Goal: Task Accomplishment & Management: Manage account settings

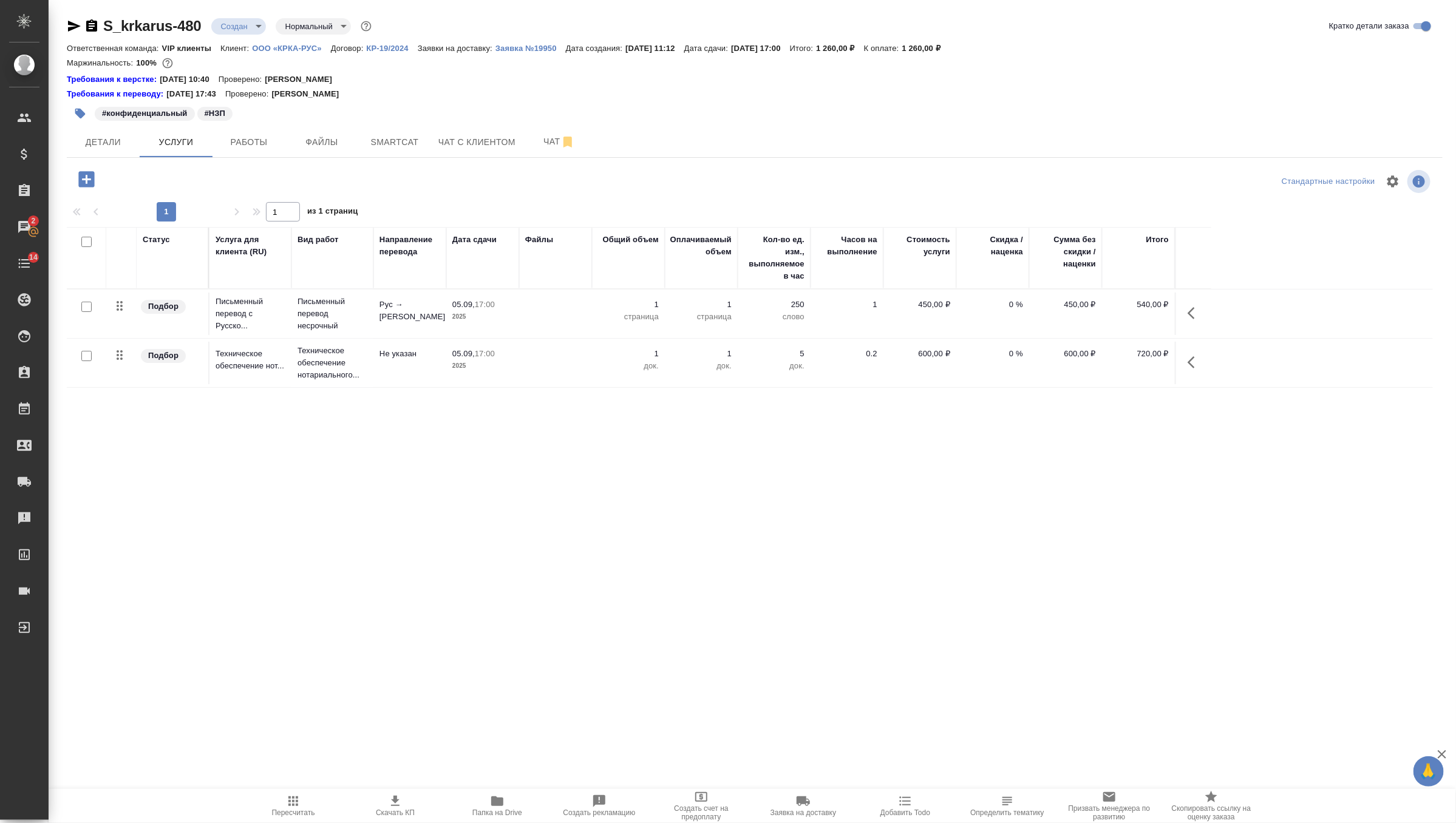
click at [508, 807] on span "Папка на Drive" at bounding box center [497, 805] width 87 height 23
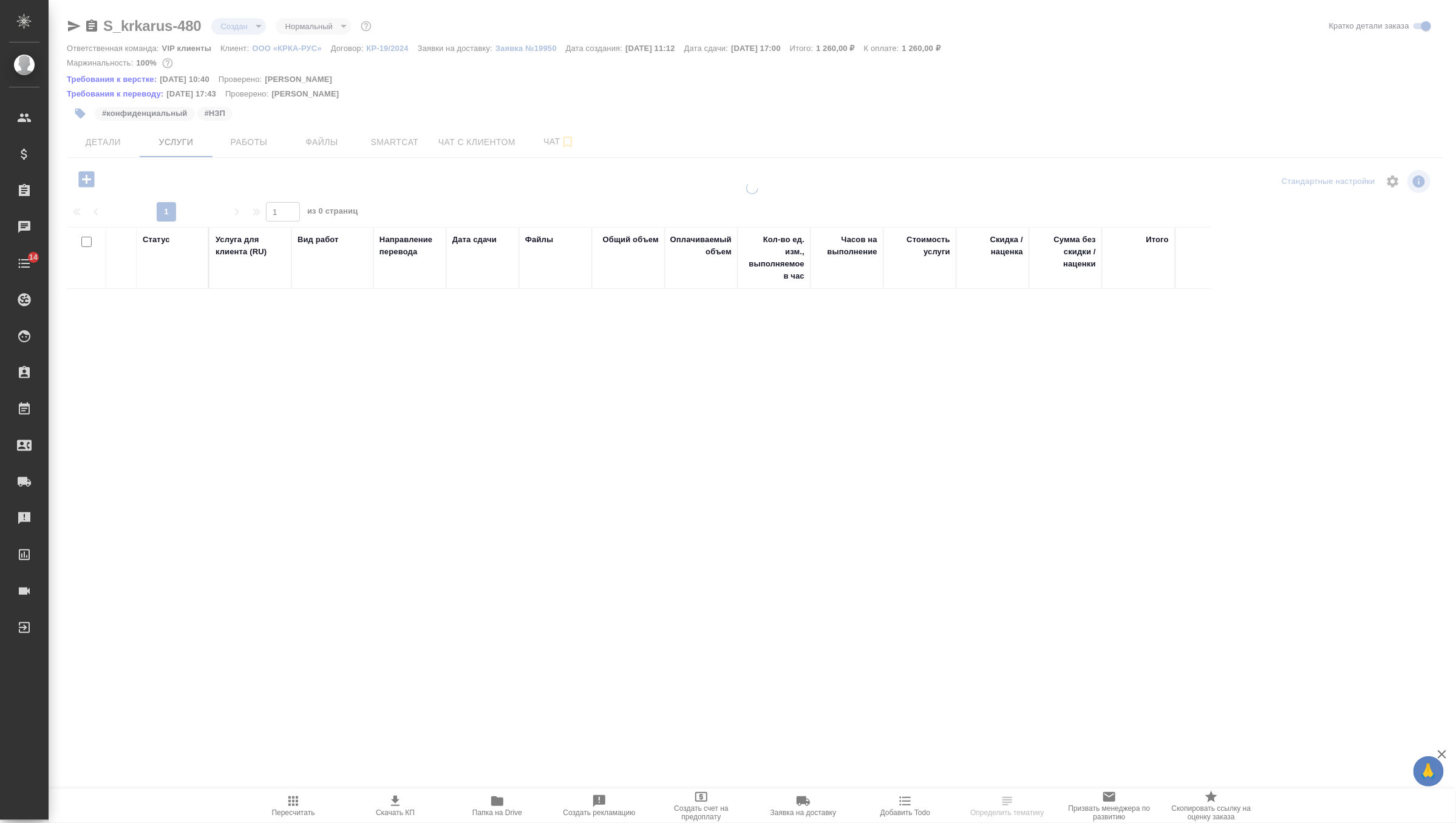
click at [246, 25] on body "🙏 .cls-1 fill:#fff; AWATERA Zverzhanovskaya Diana Клиенты Спецификации Заказы Ч…" at bounding box center [728, 412] width 1456 height 823
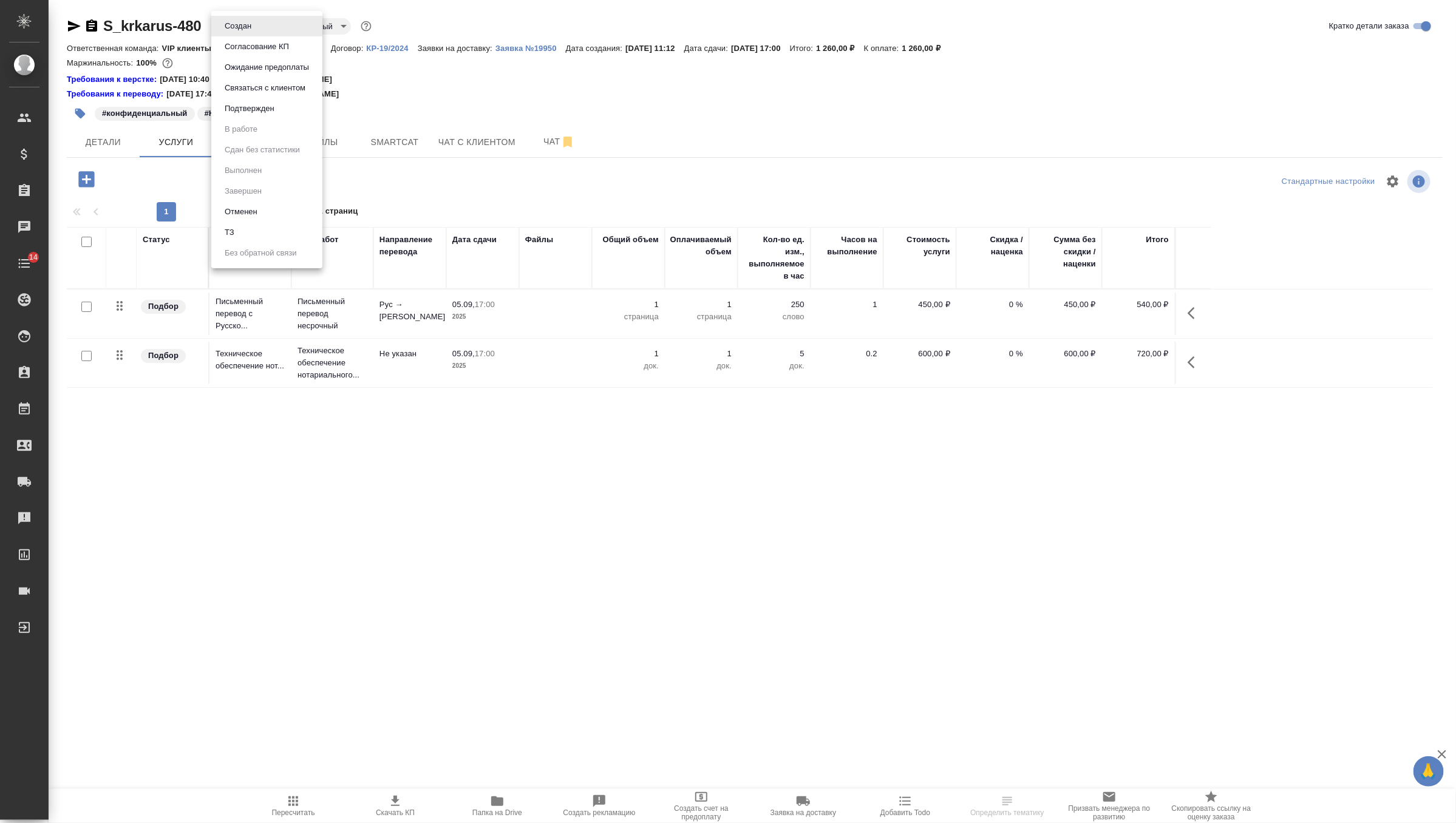
click at [246, 232] on li "ТЗ" at bounding box center [267, 232] width 111 height 20
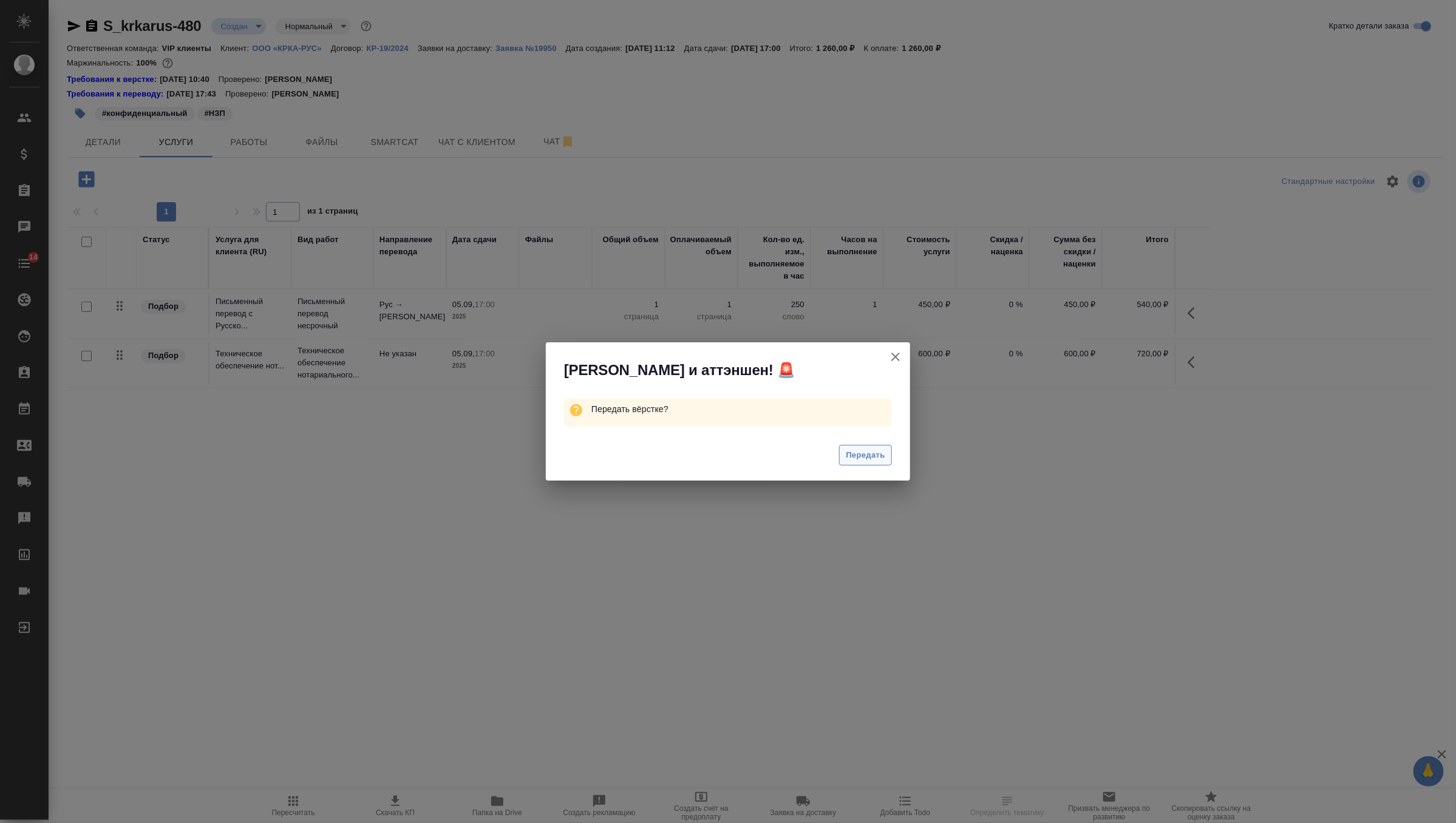
click at [853, 460] on span "Передать" at bounding box center [865, 455] width 39 height 14
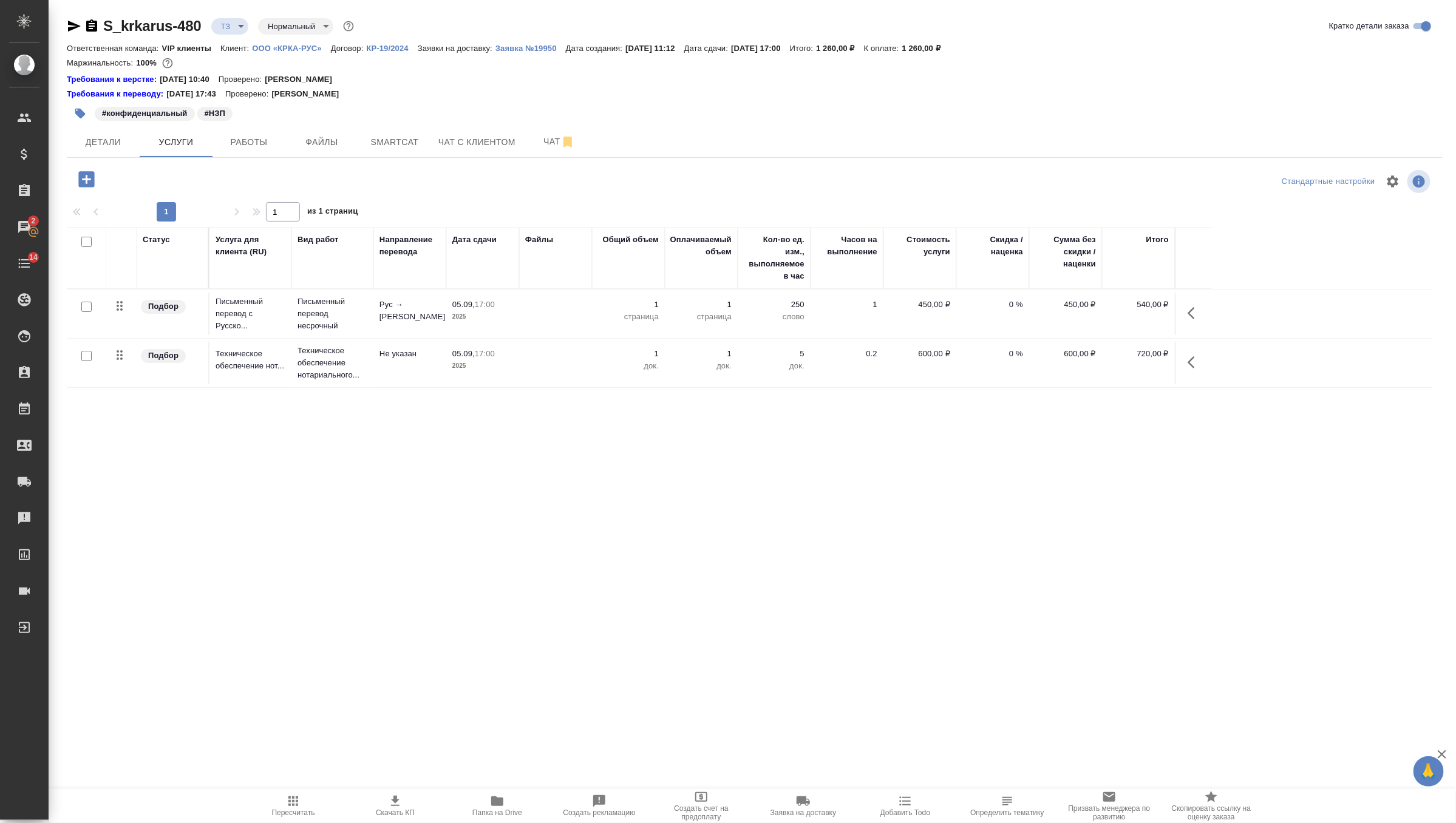
click at [87, 306] on input "checkbox" at bounding box center [87, 307] width 10 height 10
checkbox input "true"
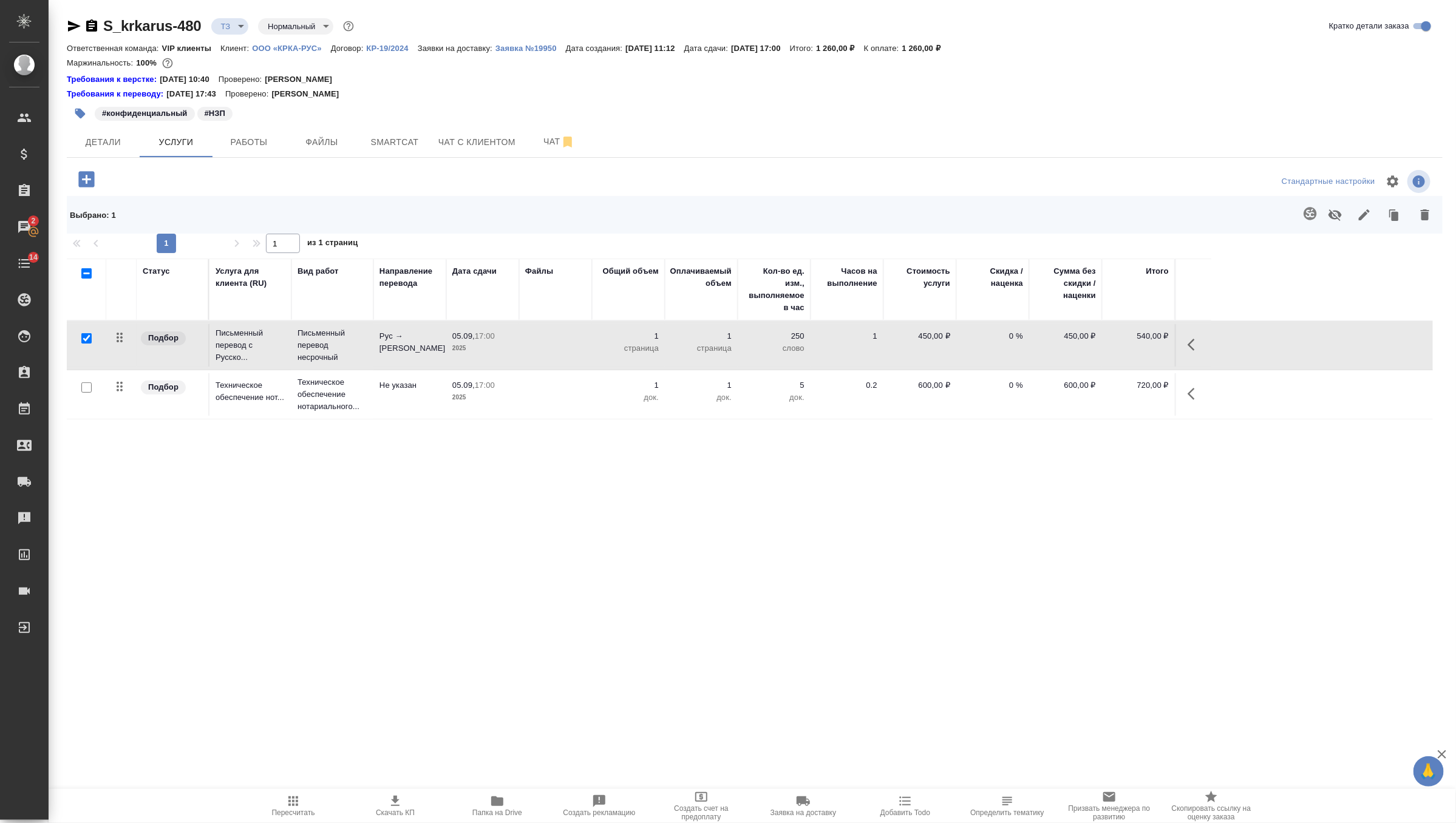
click at [749, 389] on p "5" at bounding box center [774, 385] width 60 height 12
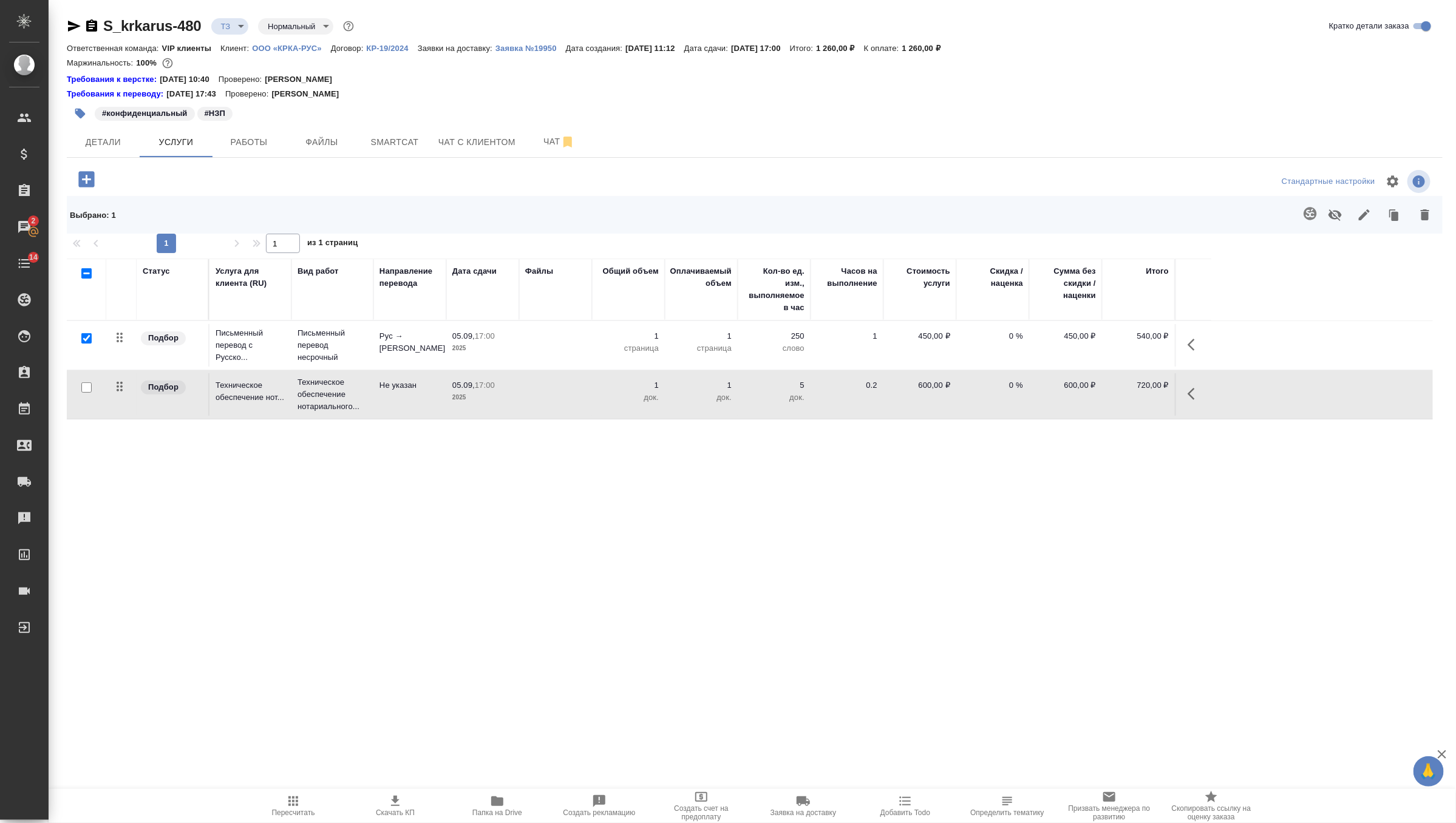
click at [749, 389] on p "5" at bounding box center [774, 385] width 60 height 12
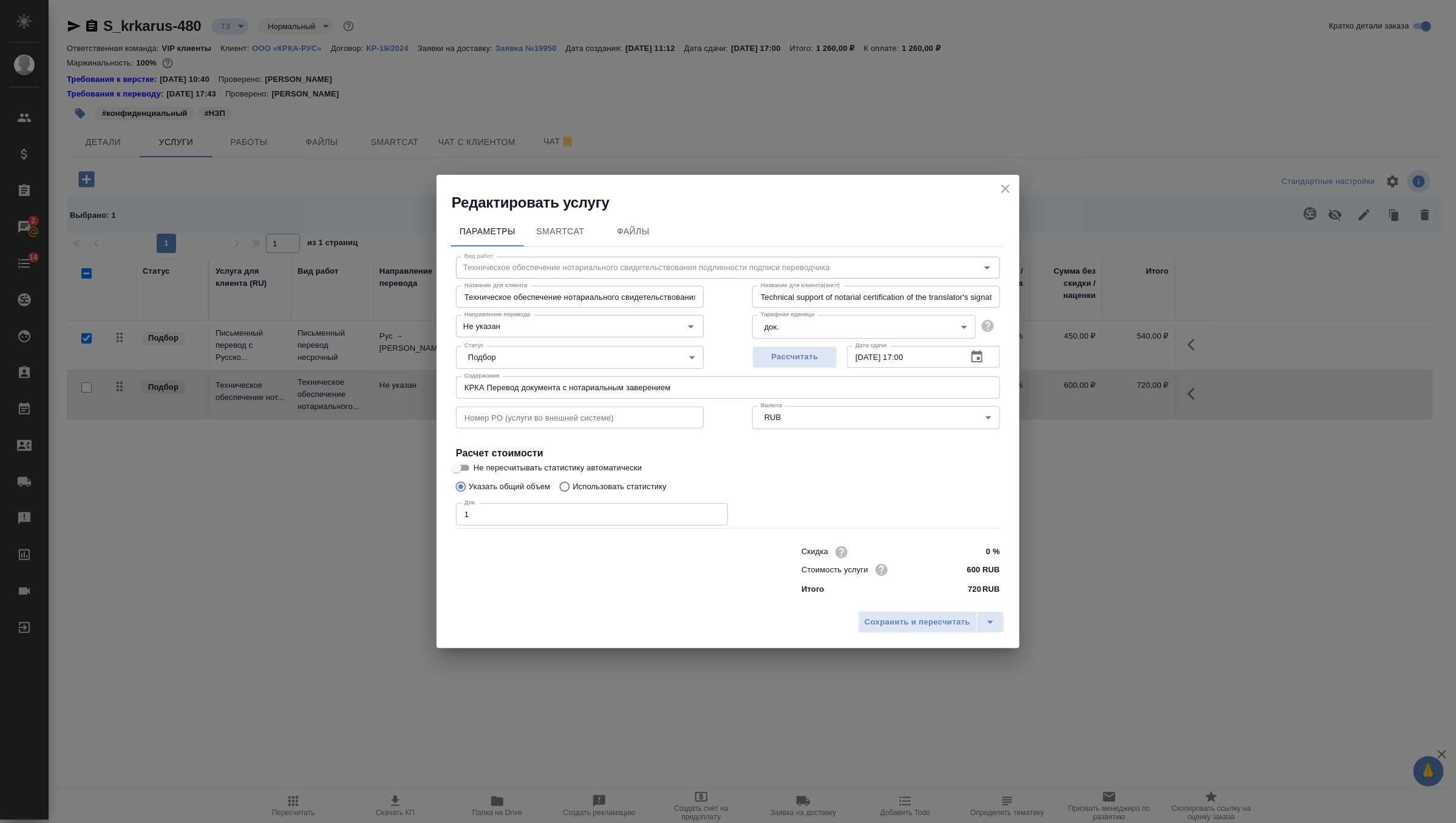
click at [610, 512] on input "1" at bounding box center [592, 514] width 272 height 22
type input "3"
click at [923, 620] on span "Сохранить и пересчитать" at bounding box center [918, 623] width 106 height 14
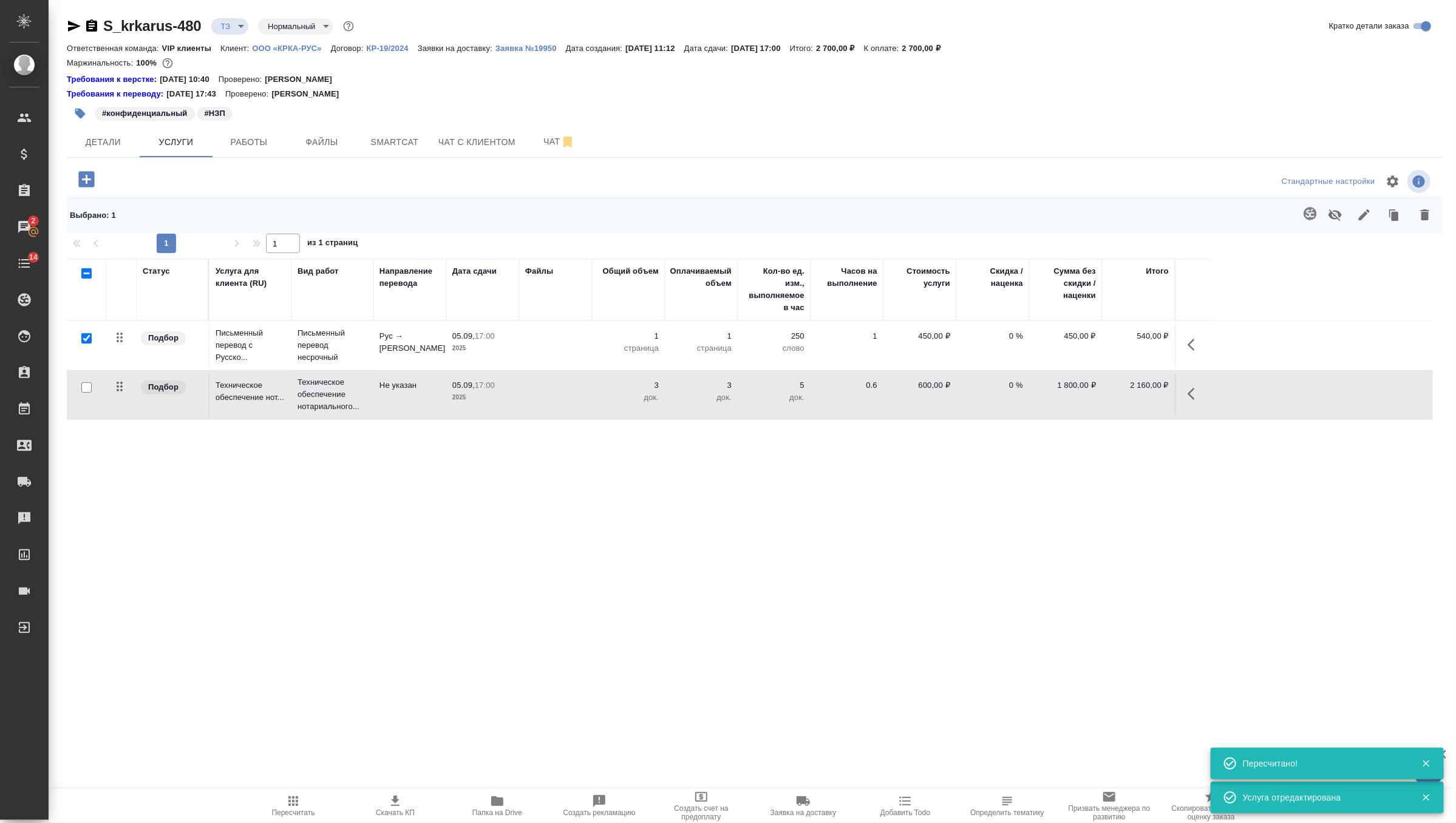
click at [1312, 214] on icon "button" at bounding box center [1310, 213] width 13 height 13
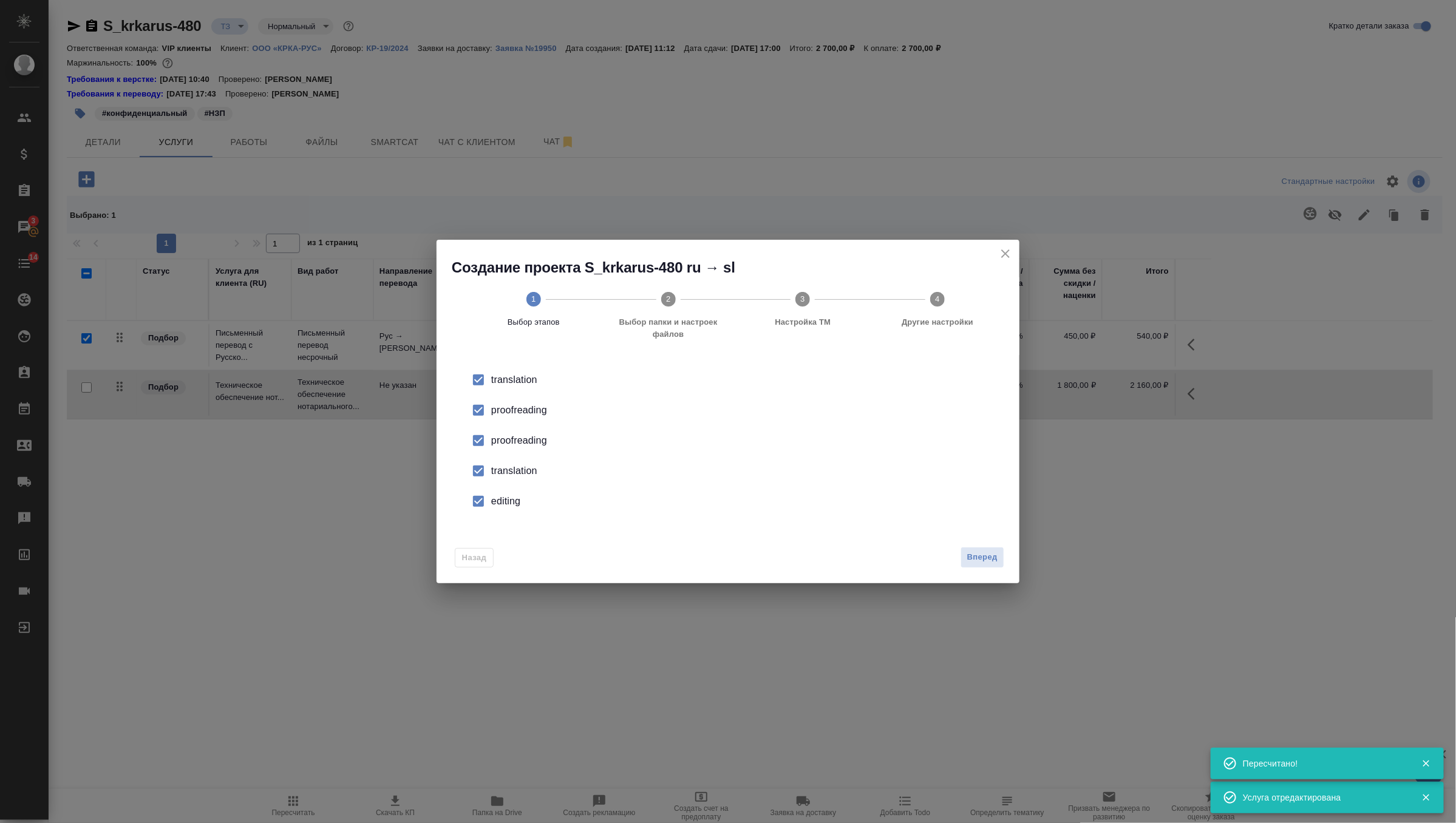
click at [500, 453] on li "proofreading" at bounding box center [728, 441] width 544 height 31
click at [503, 479] on li "translation" at bounding box center [728, 471] width 544 height 31
click at [500, 504] on div "editing" at bounding box center [741, 501] width 499 height 15
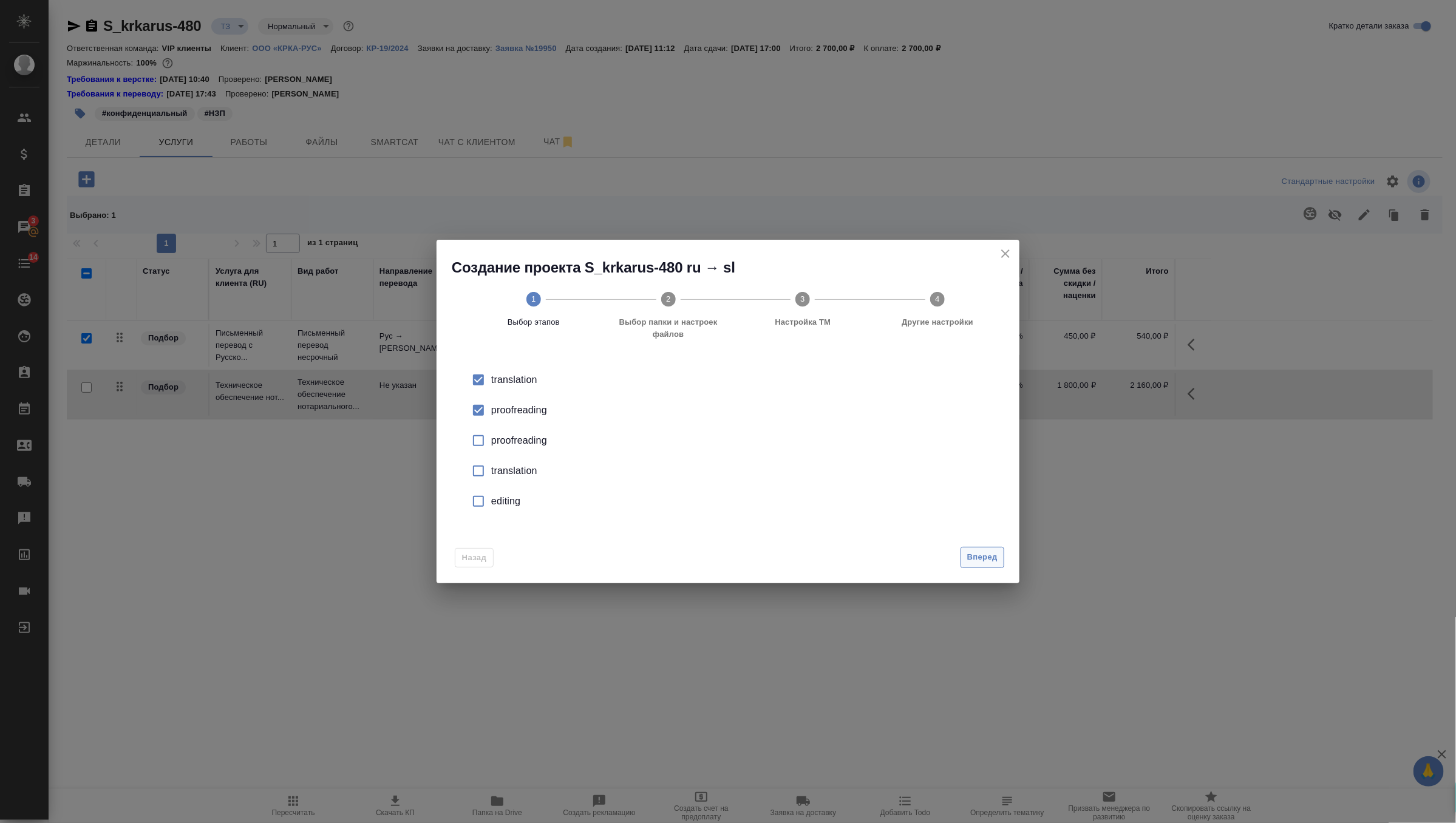
click at [967, 551] on span "Вперед" at bounding box center [983, 558] width 31 height 14
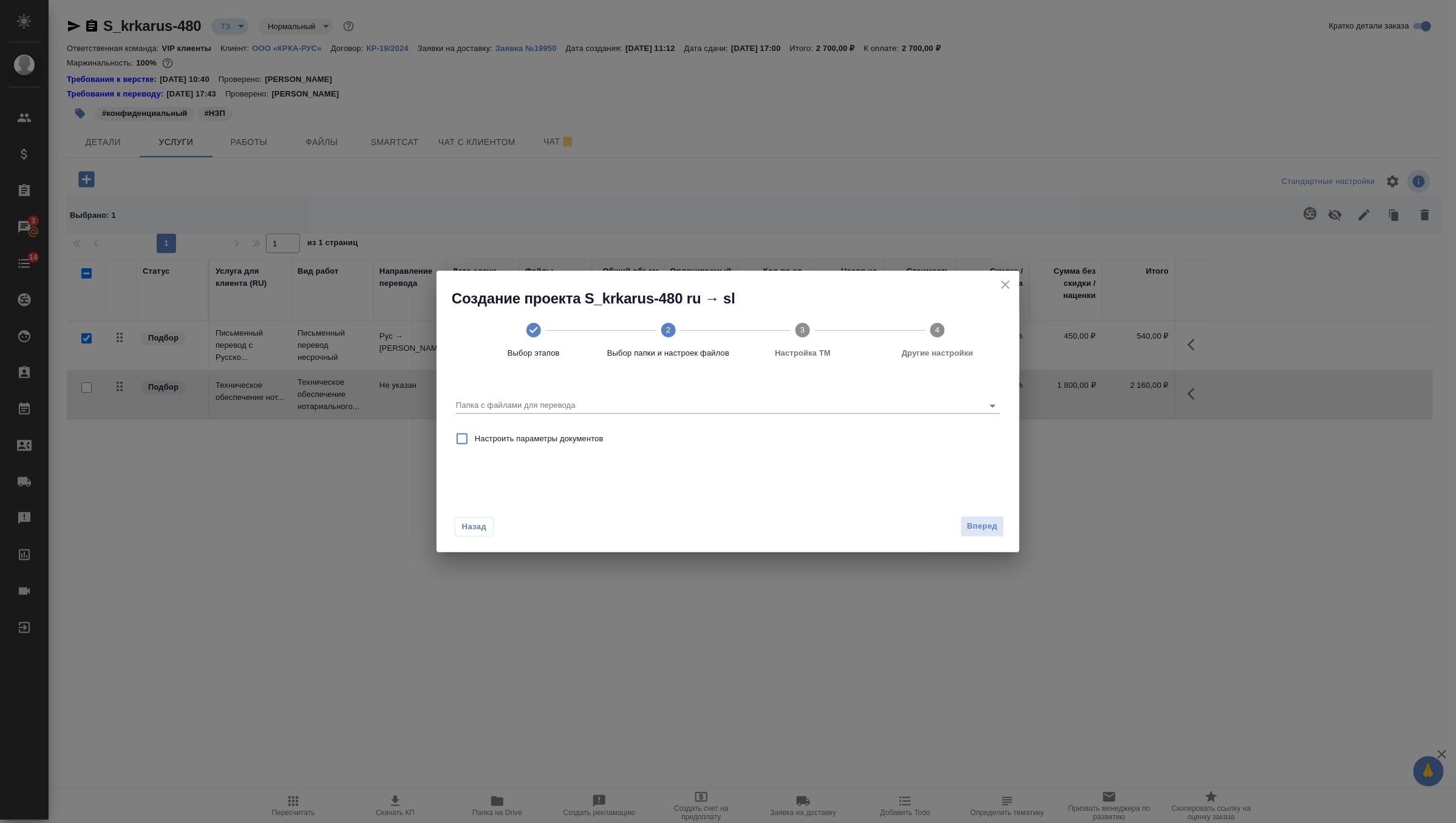
click at [895, 420] on div "Папка с файлами для перевода" at bounding box center [728, 399] width 554 height 42
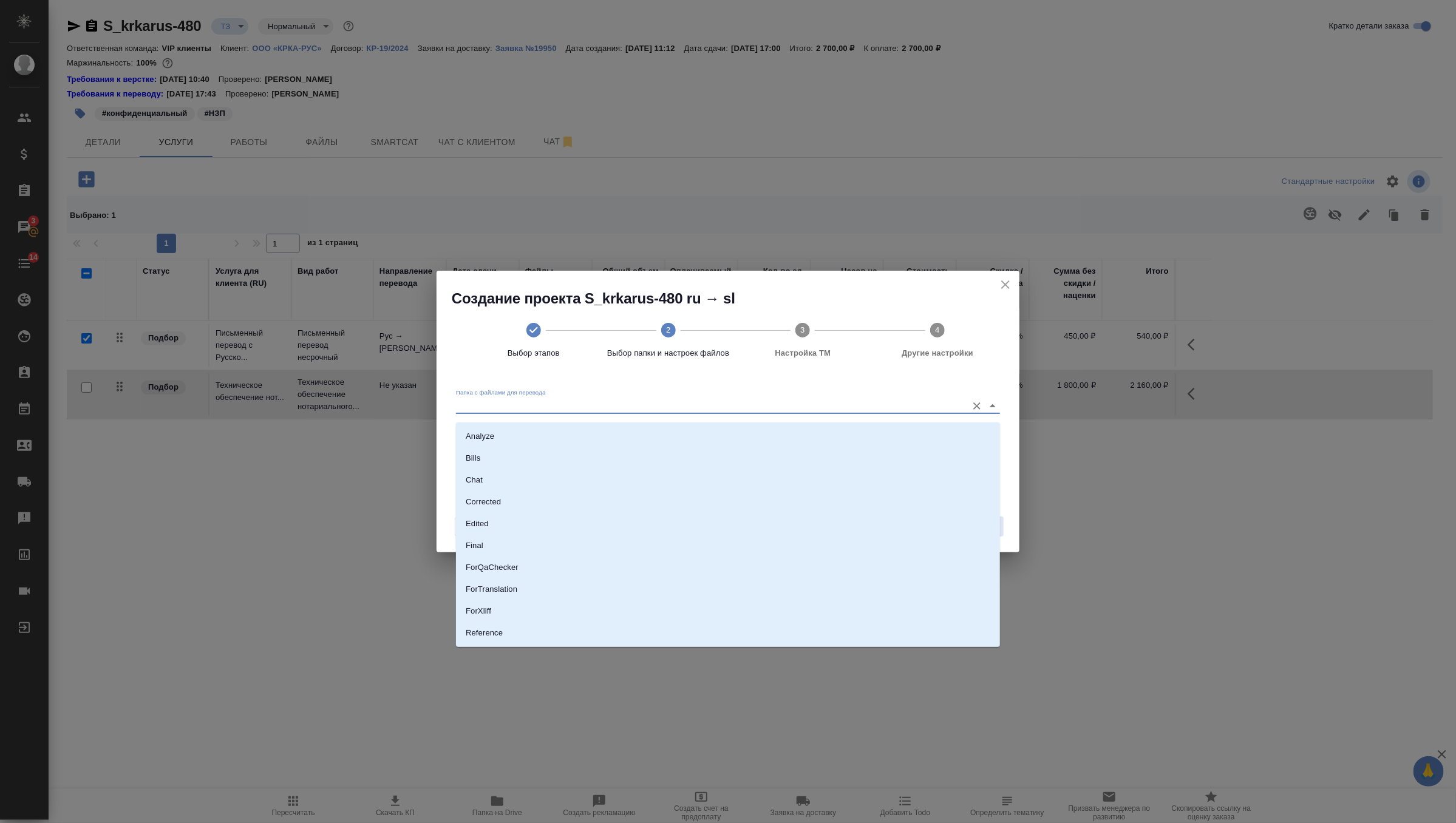
click at [891, 413] on input "Папка с файлами для перевода" at bounding box center [709, 405] width 505 height 15
click at [583, 593] on li "Source" at bounding box center [728, 591] width 544 height 22
type input "Source"
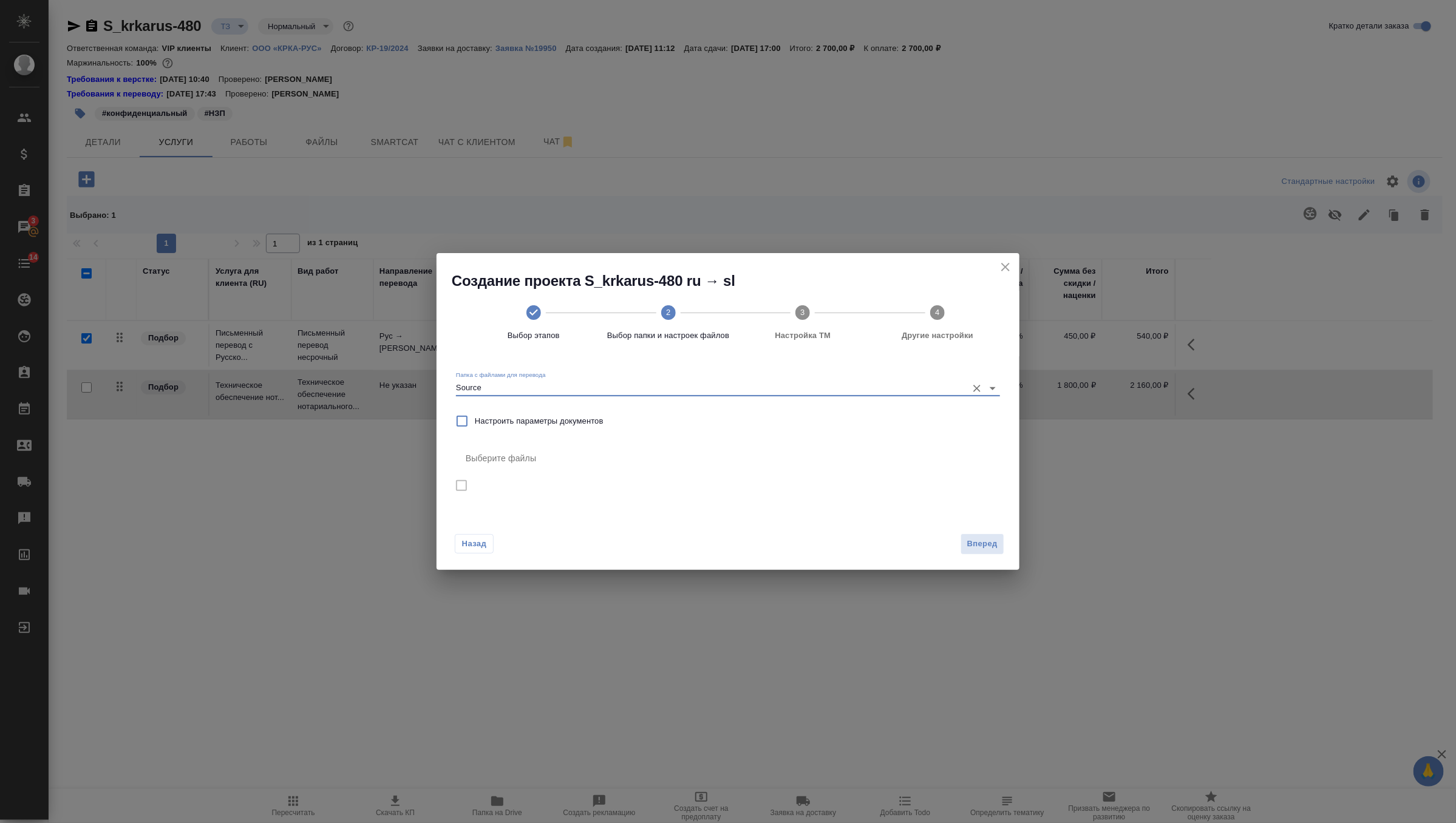
click at [999, 263] on icon "close" at bounding box center [1005, 266] width 15 height 15
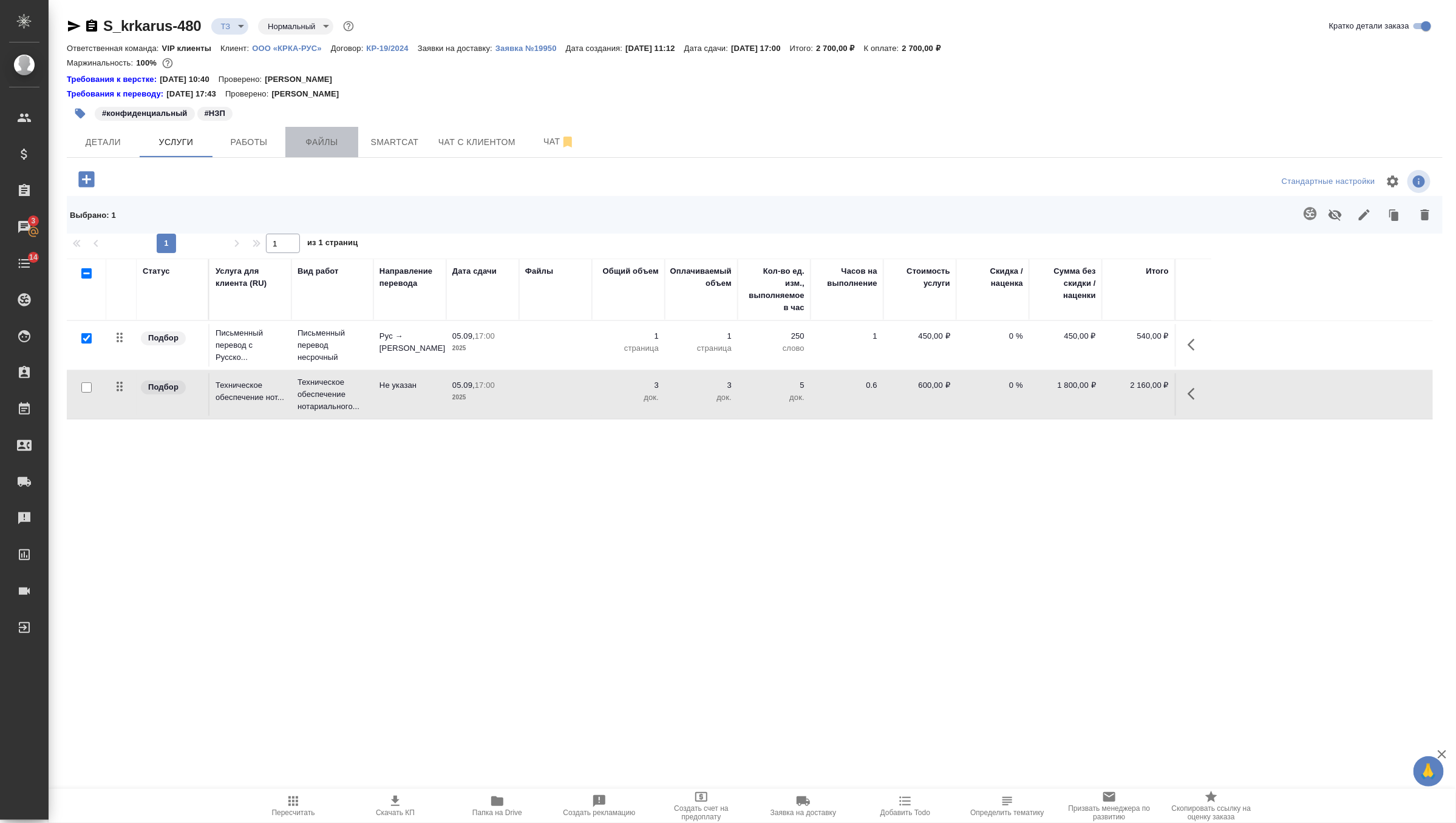
click at [309, 148] on span "Файлы" at bounding box center [322, 142] width 59 height 15
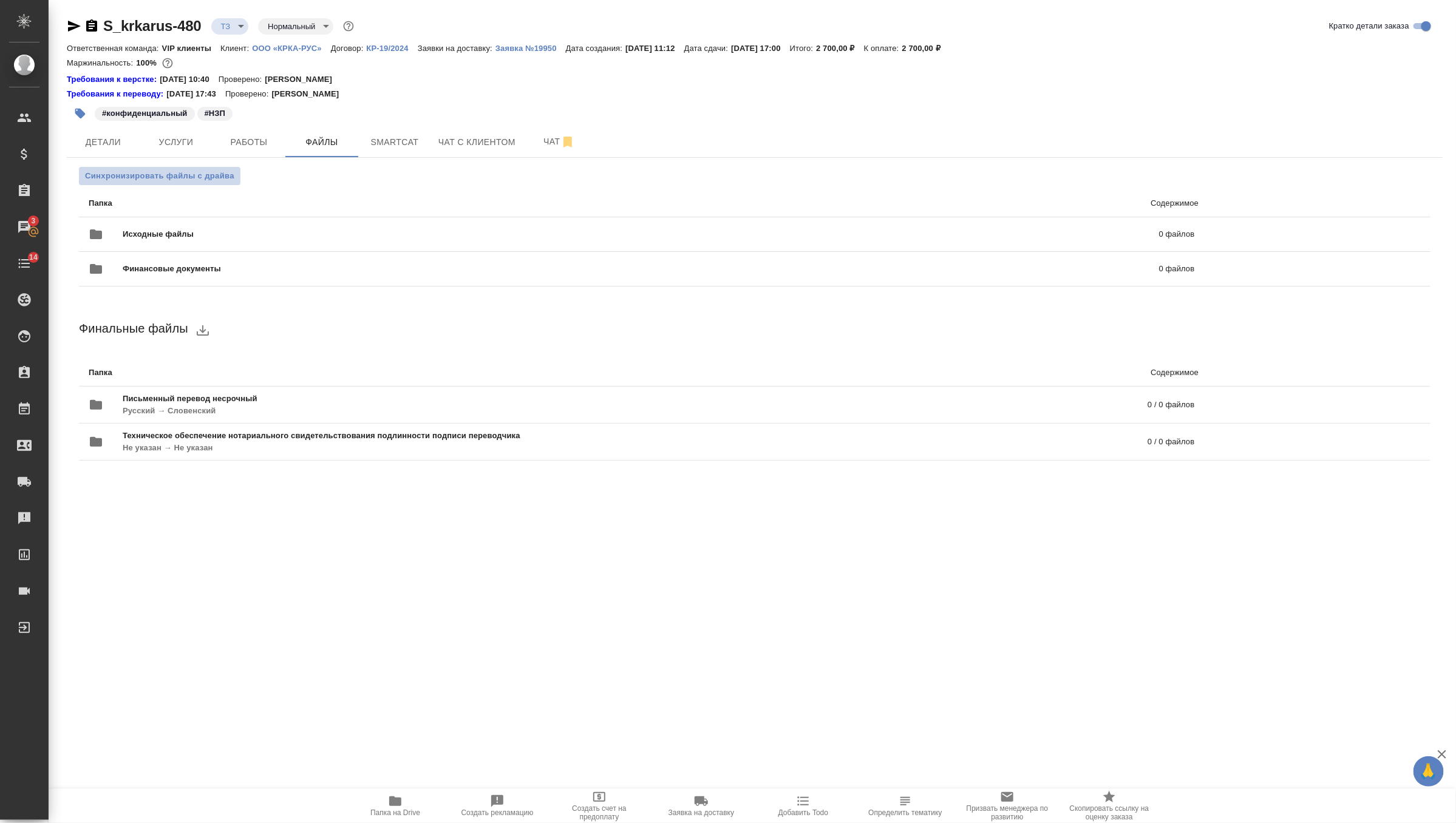
click at [199, 171] on span "Синхронизировать файлы с драйва" at bounding box center [160, 176] width 150 height 12
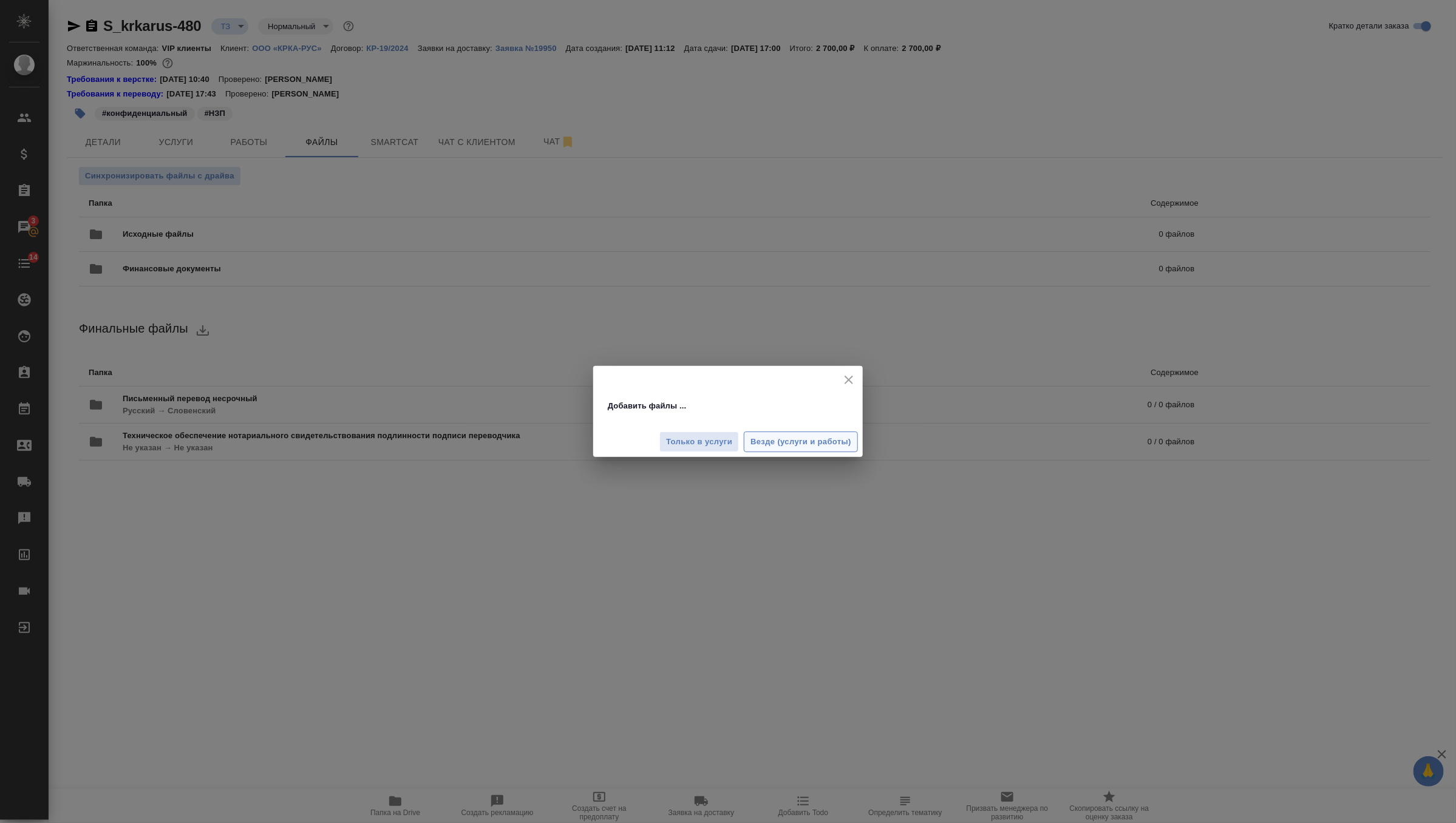
click at [771, 441] on span "Везде (услуги и работы)" at bounding box center [801, 442] width 101 height 14
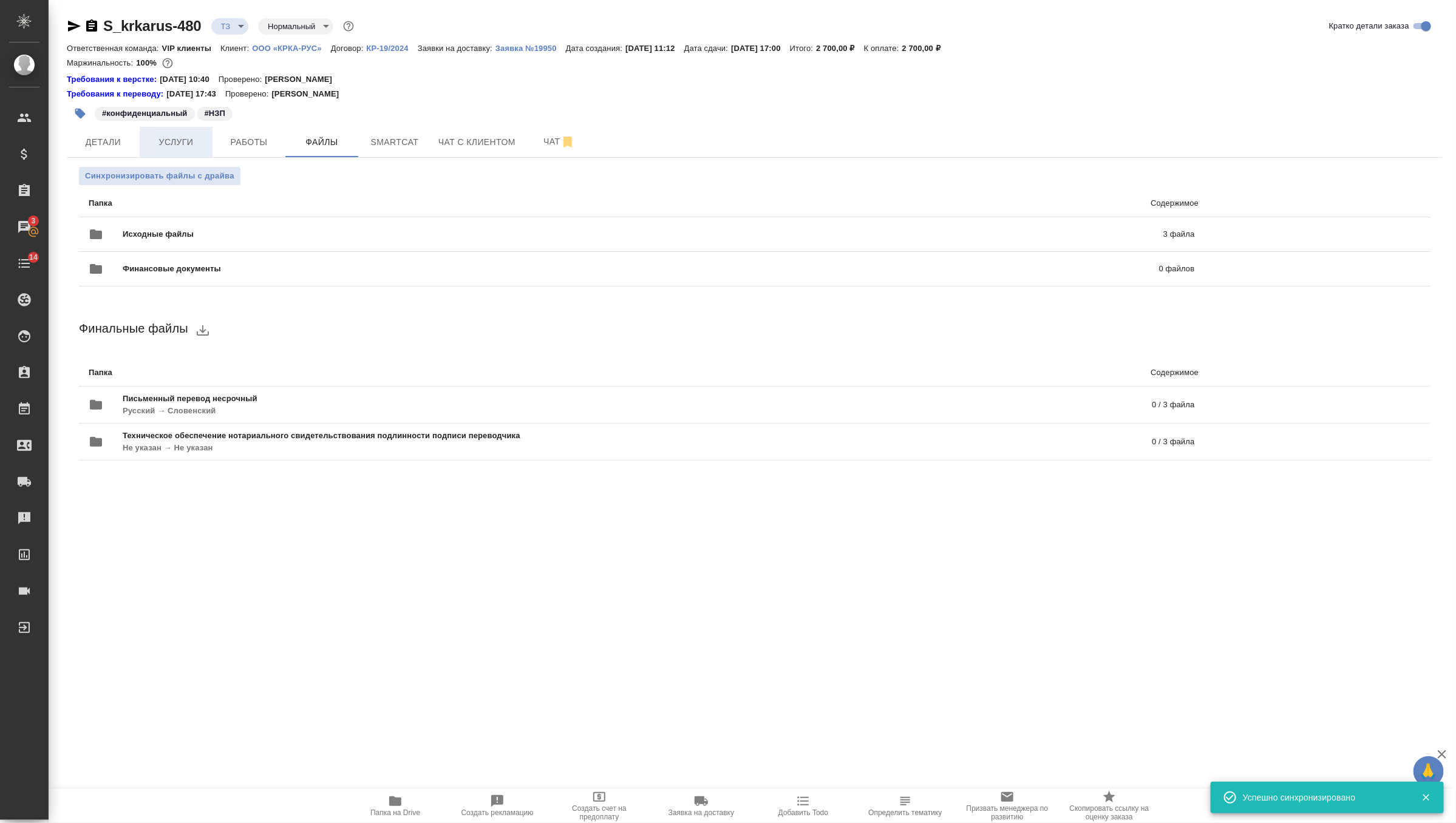
click at [186, 146] on span "Услуги" at bounding box center [176, 142] width 59 height 15
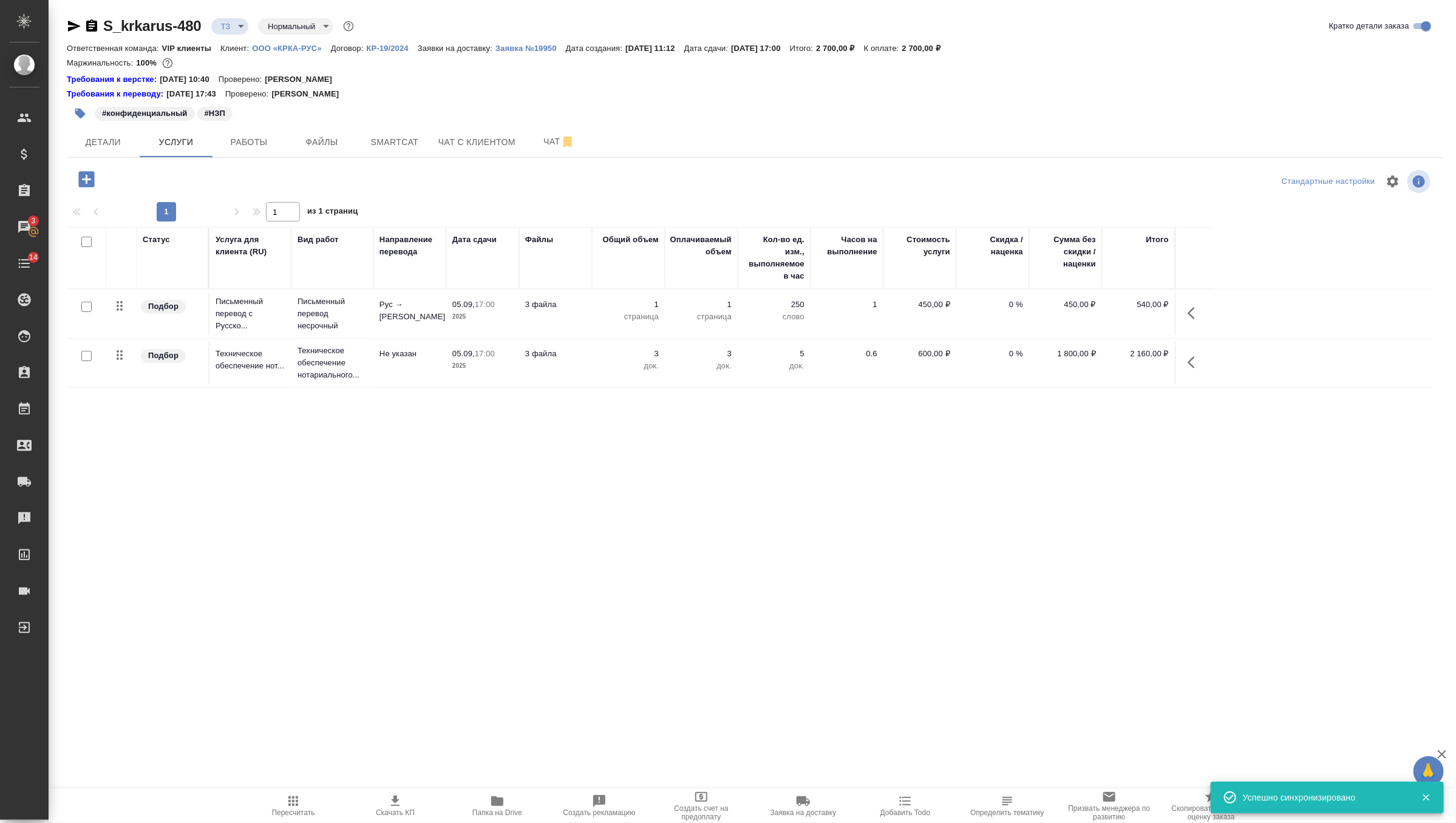
click at [84, 304] on input "checkbox" at bounding box center [87, 307] width 10 height 10
checkbox input "true"
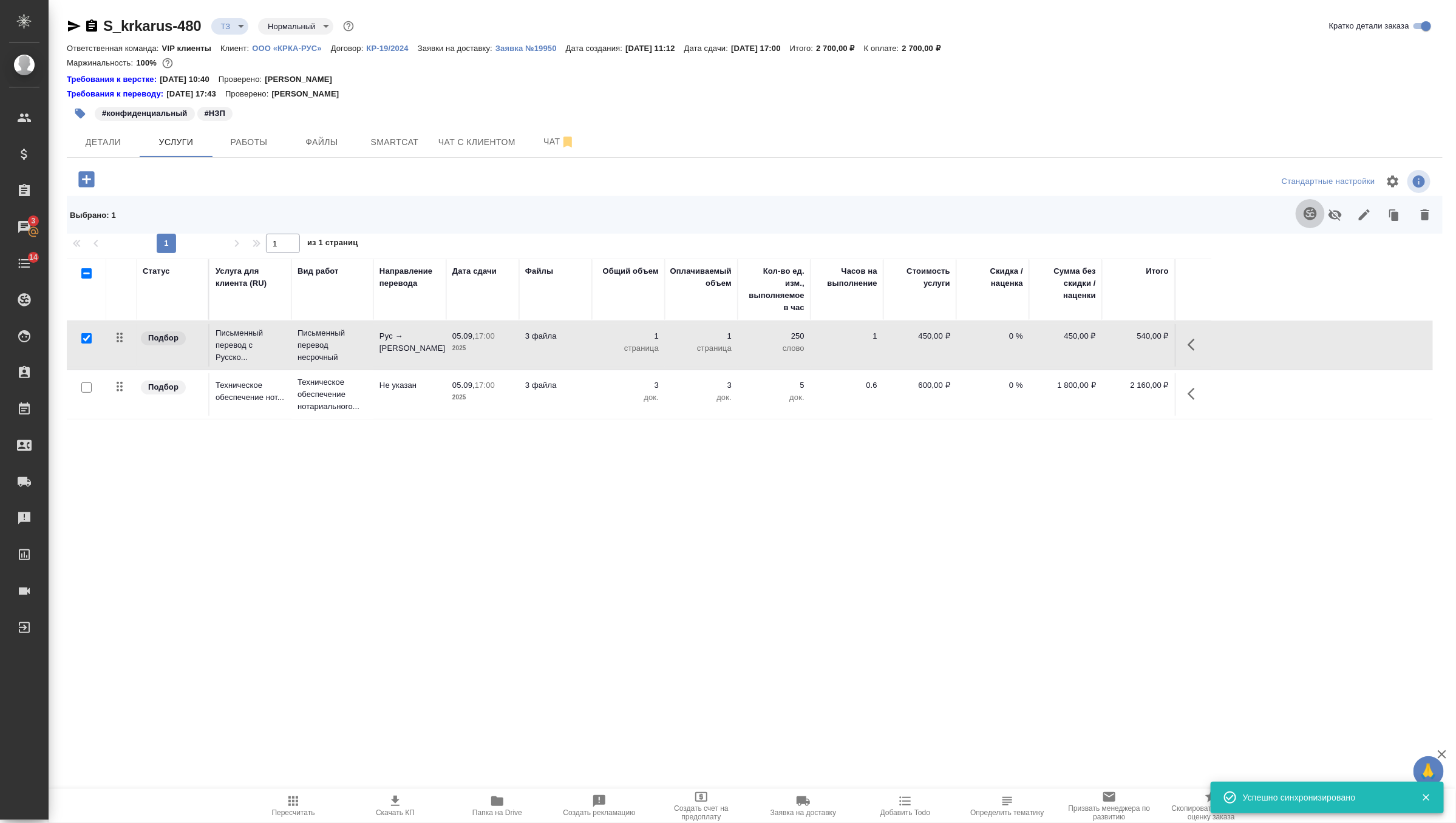
click at [1310, 226] on button "button" at bounding box center [1310, 214] width 29 height 29
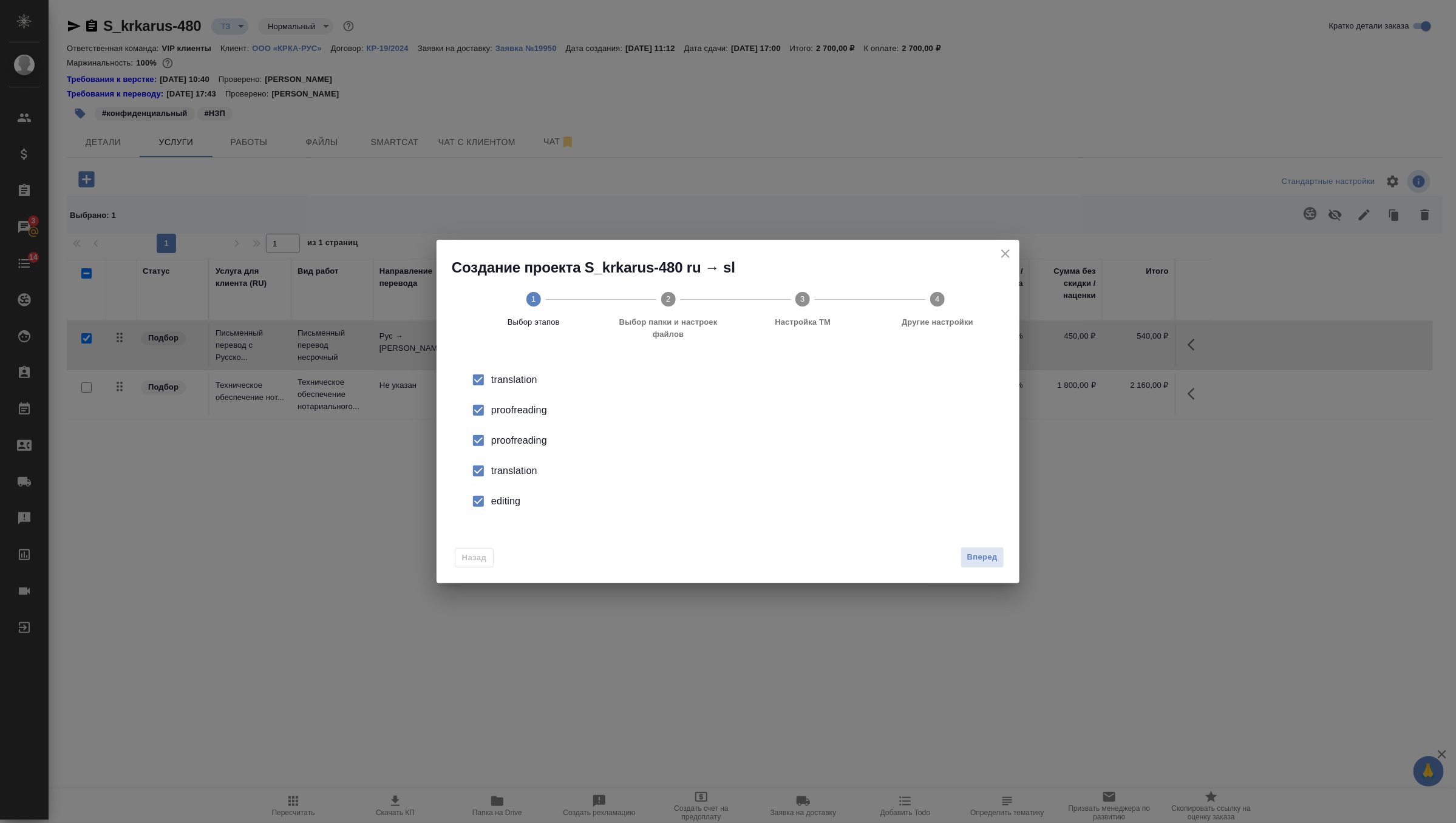
click at [529, 438] on div "proofreading" at bounding box center [741, 440] width 499 height 15
click at [524, 459] on li "translation" at bounding box center [728, 471] width 544 height 31
click at [512, 494] on div "editing" at bounding box center [741, 501] width 499 height 15
click at [958, 547] on div "Вперед" at bounding box center [980, 557] width 48 height 21
click at [979, 553] on span "Вперед" at bounding box center [983, 558] width 31 height 14
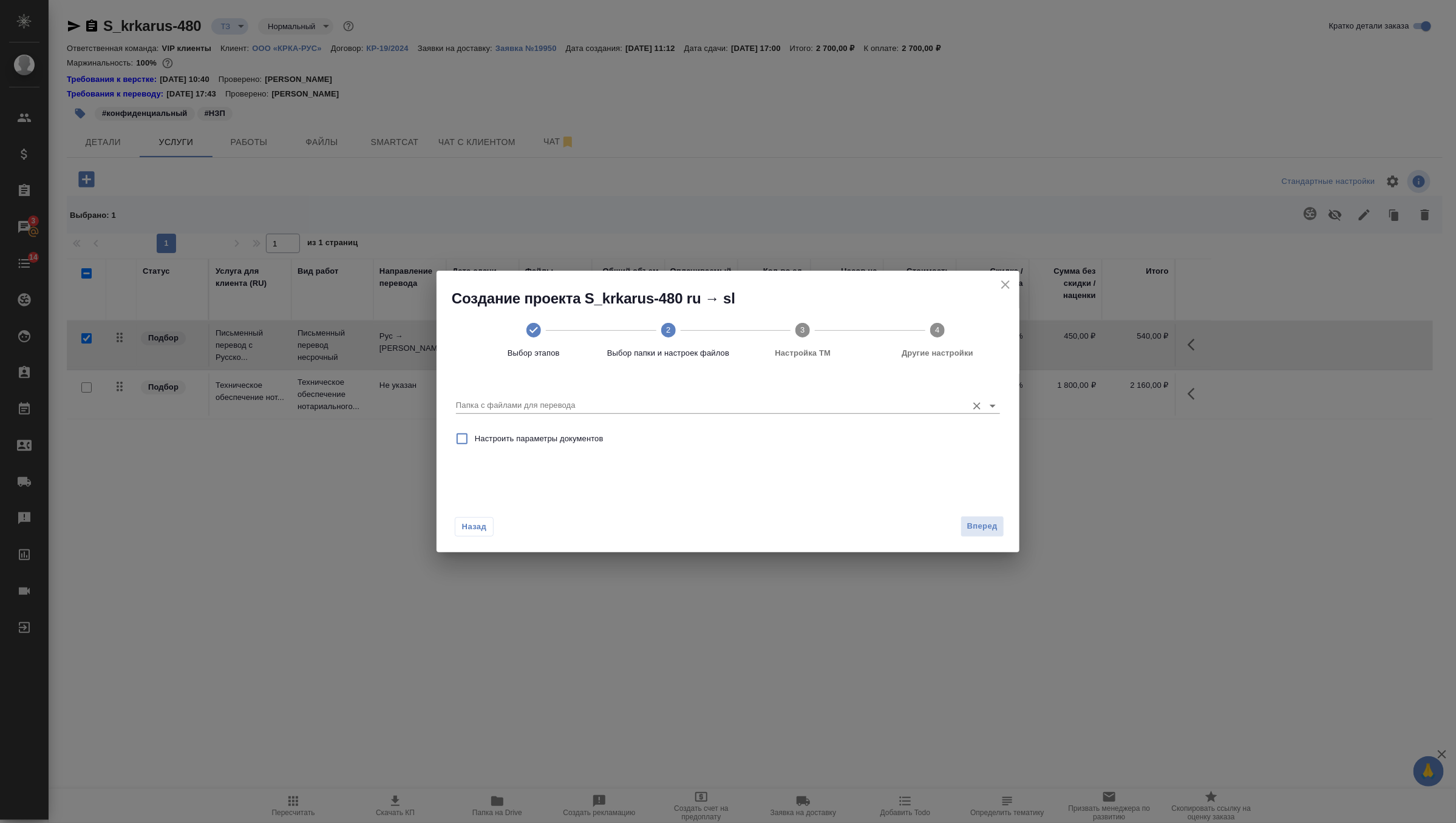
click at [856, 413] on input "Папка с файлами для перевода" at bounding box center [709, 405] width 505 height 15
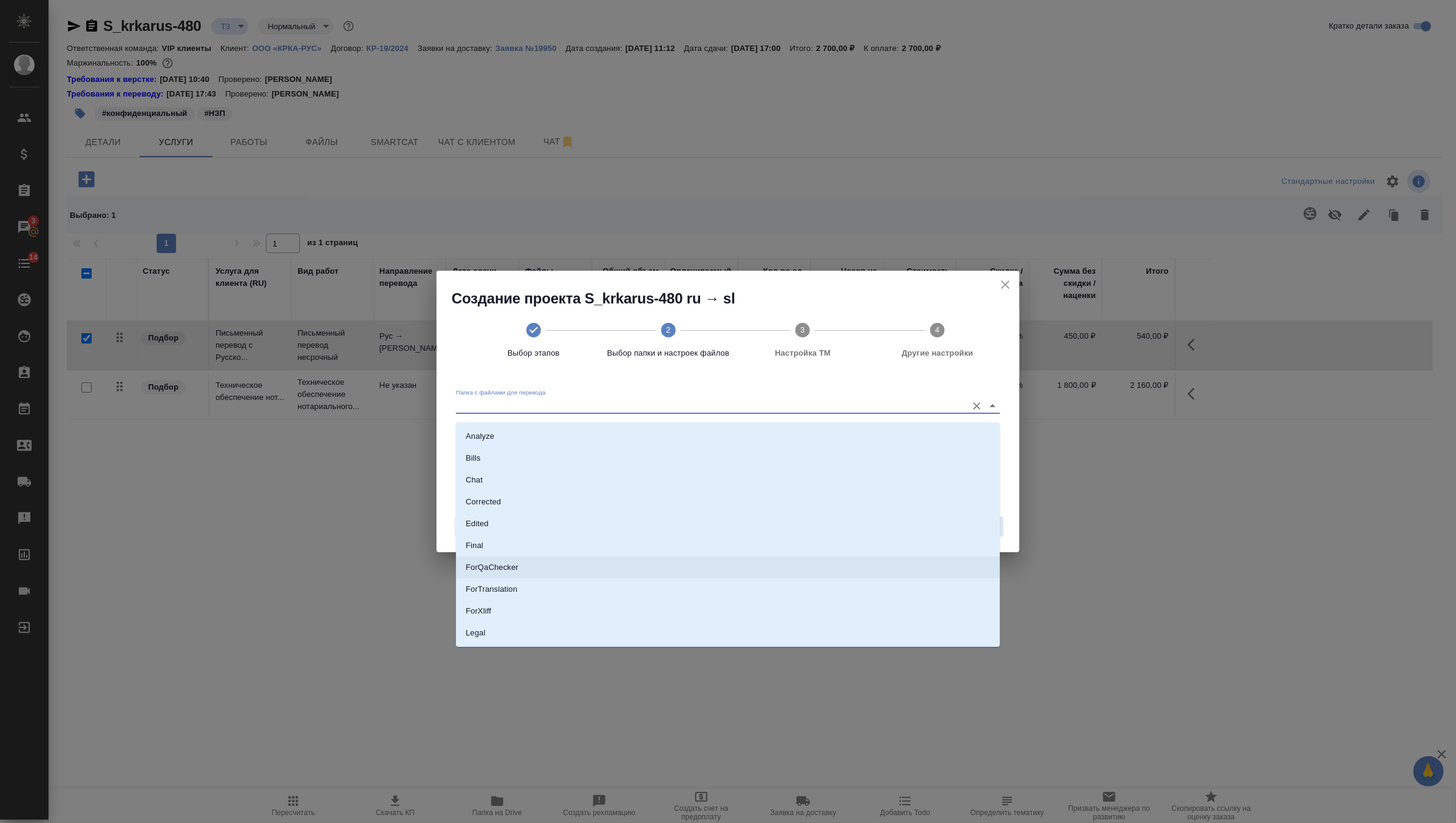
scroll to position [85, 0]
click at [522, 590] on li "Source" at bounding box center [728, 591] width 544 height 22
type input "Source"
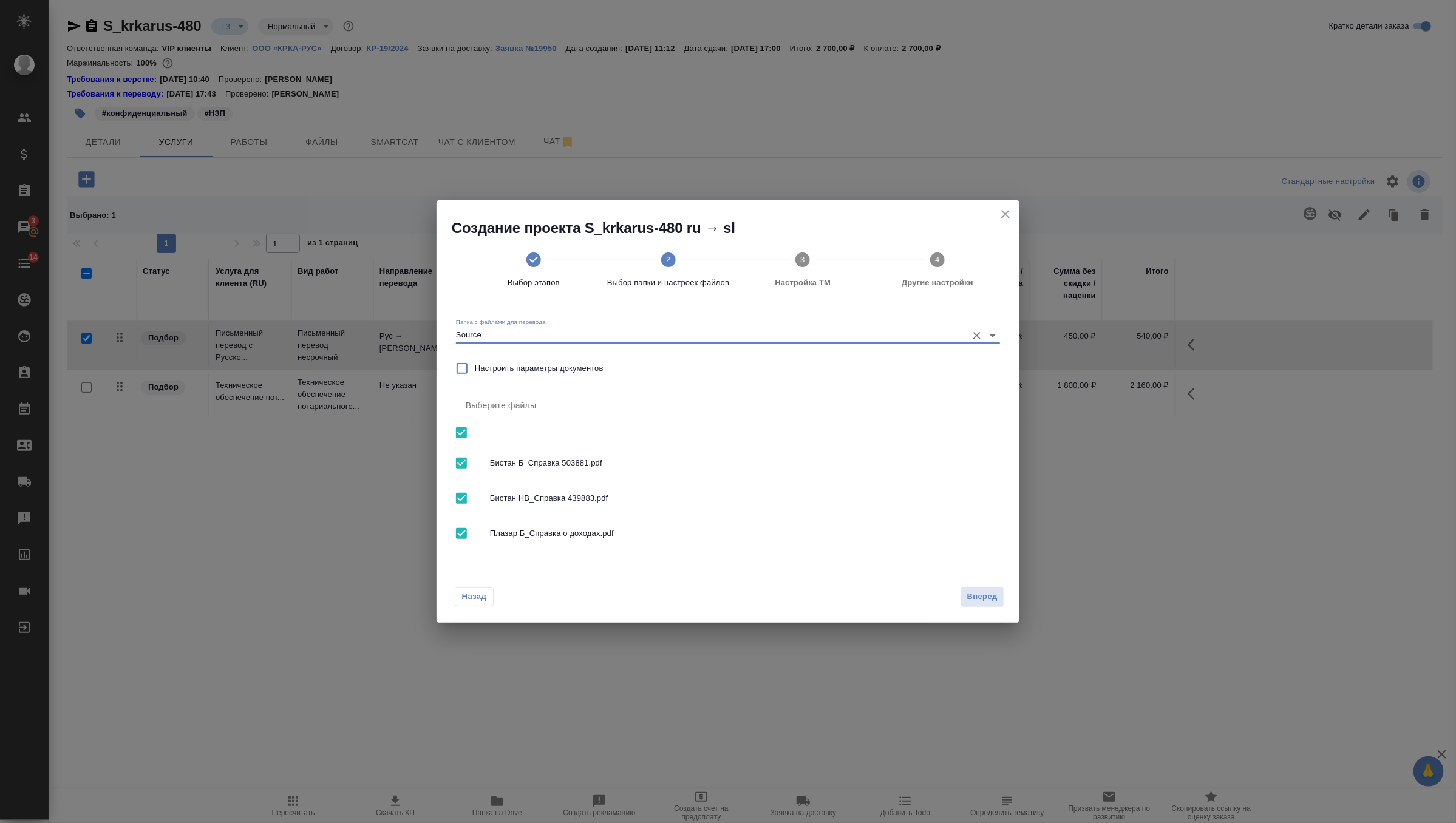
click at [1021, 595] on div "Создание проекта S_krkarus-480 ru → sl Выбор этапов 2 Выбор папки и настроек фа…" at bounding box center [728, 412] width 1456 height 823
click at [998, 595] on button "Вперед" at bounding box center [983, 597] width 44 height 21
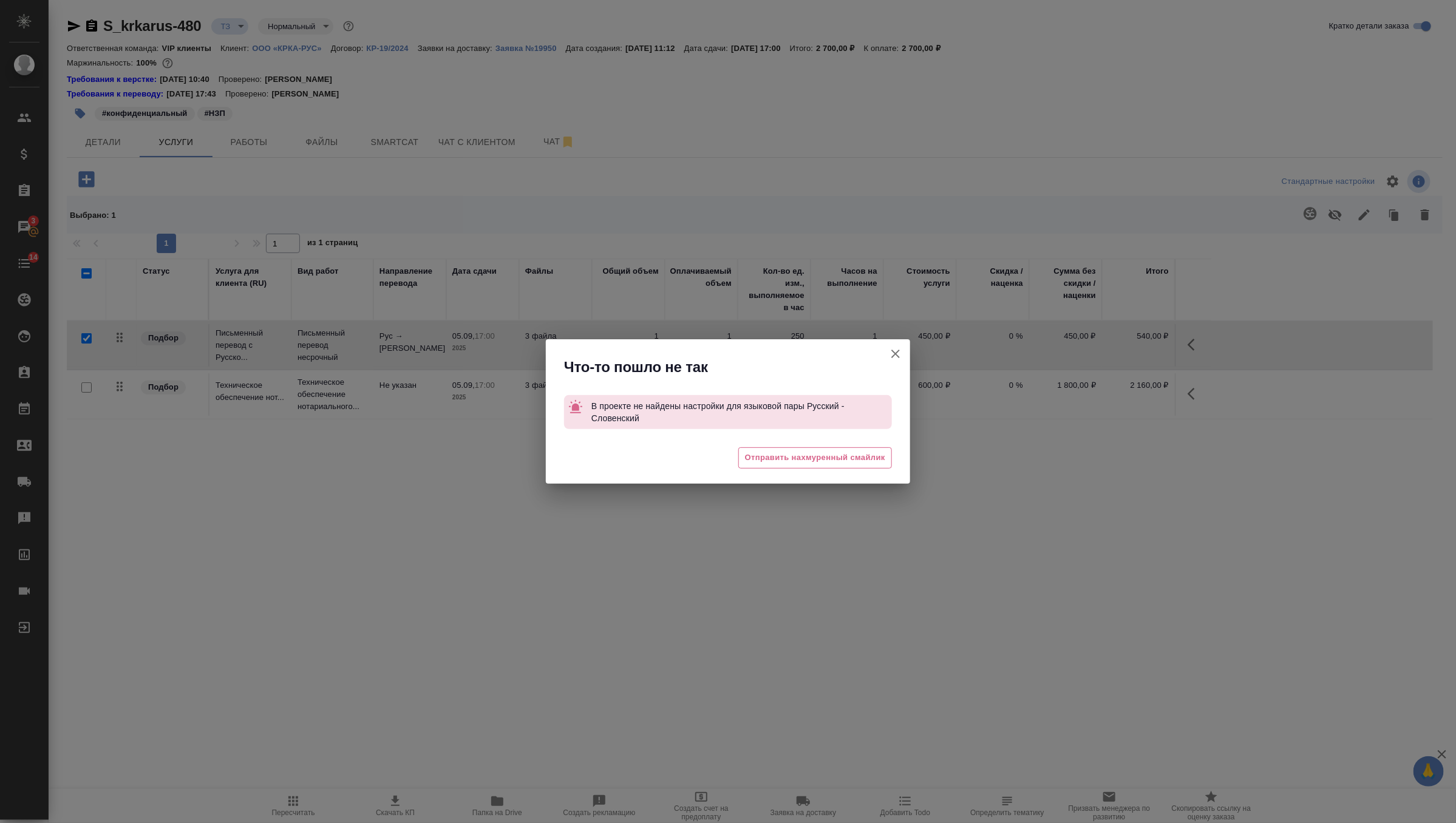
click at [897, 352] on icon "button" at bounding box center [895, 354] width 8 height 8
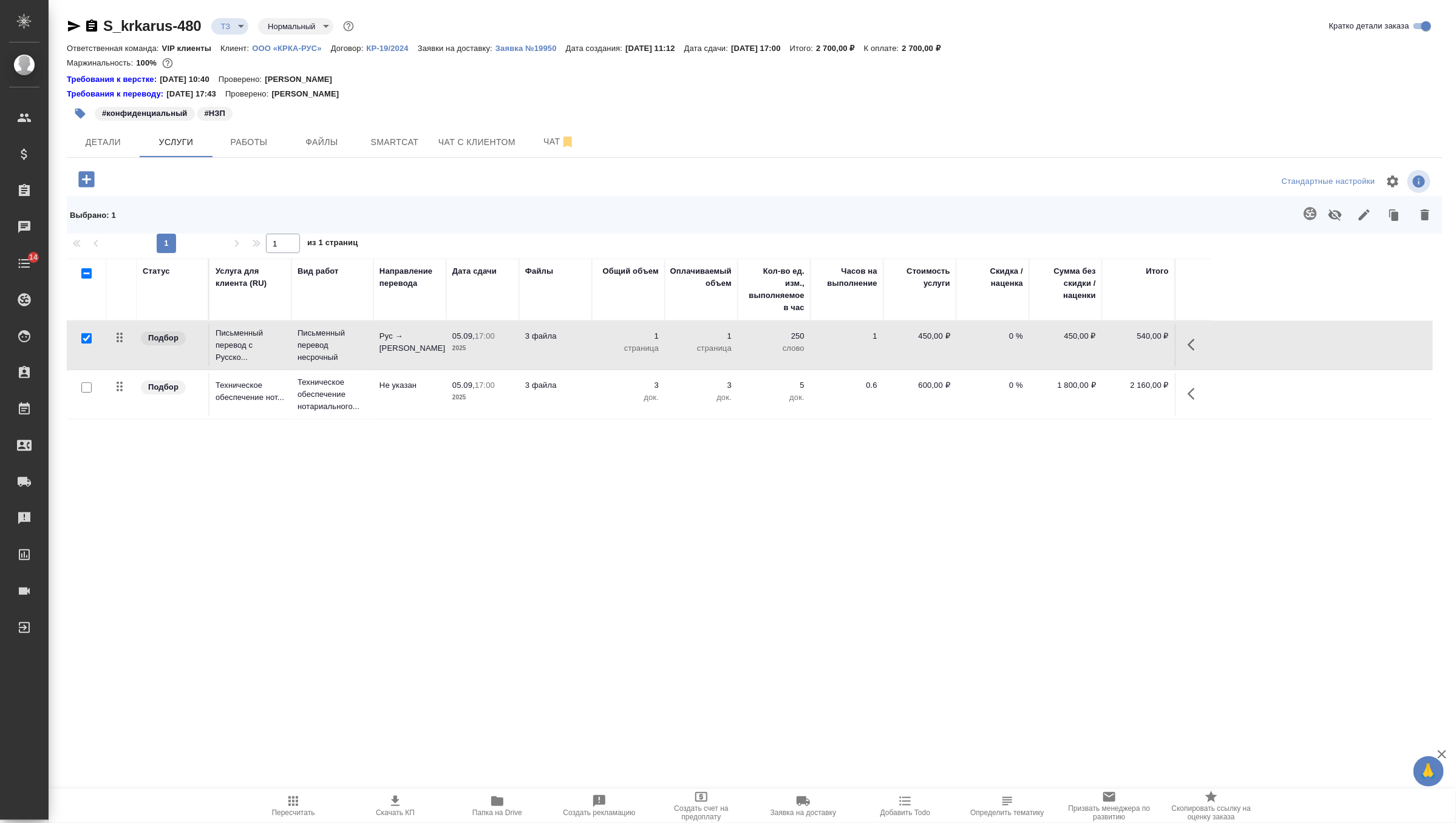
click at [94, 24] on icon "button" at bounding box center [92, 26] width 15 height 15
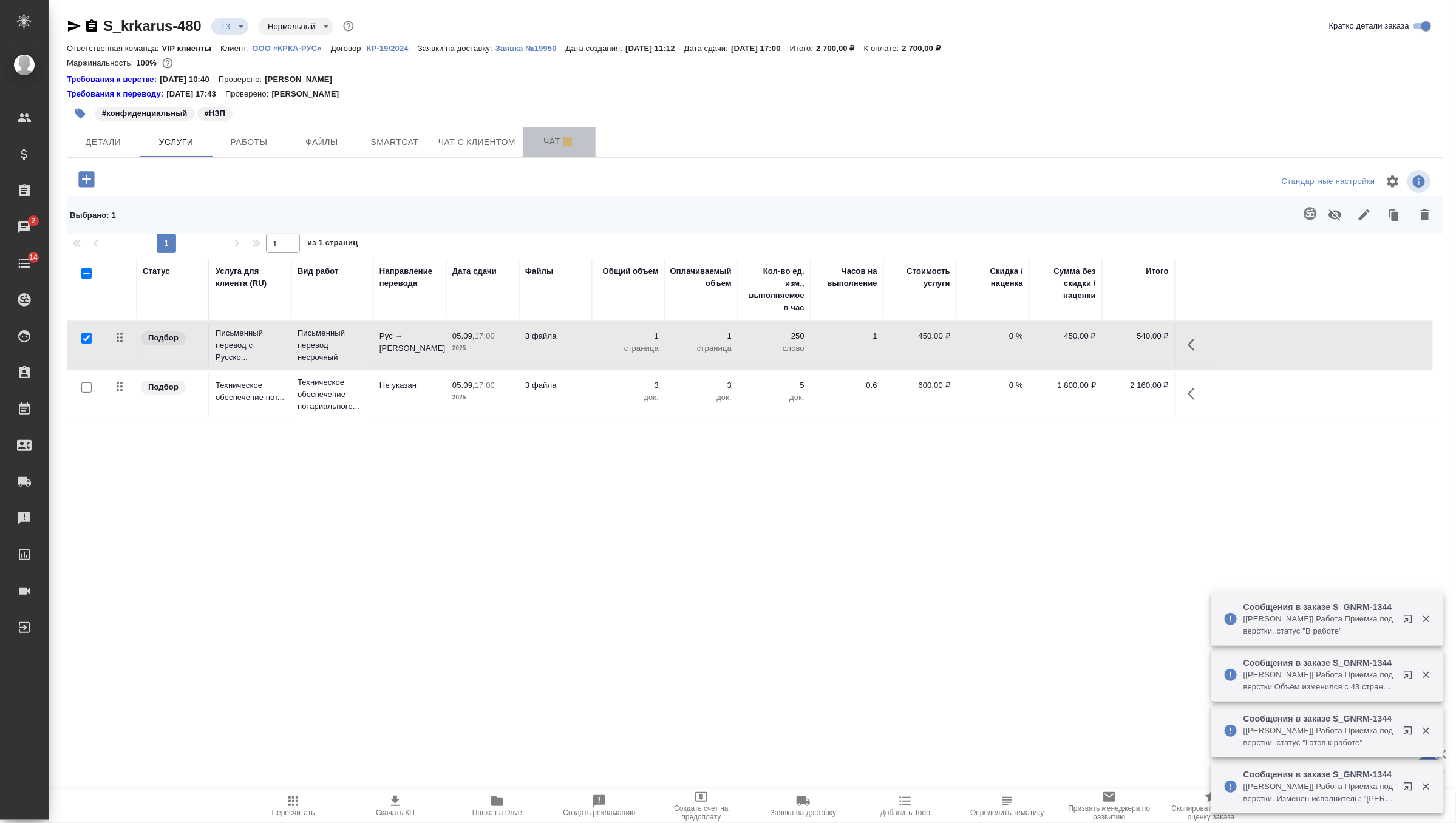
click at [554, 139] on span "Чат" at bounding box center [559, 142] width 59 height 15
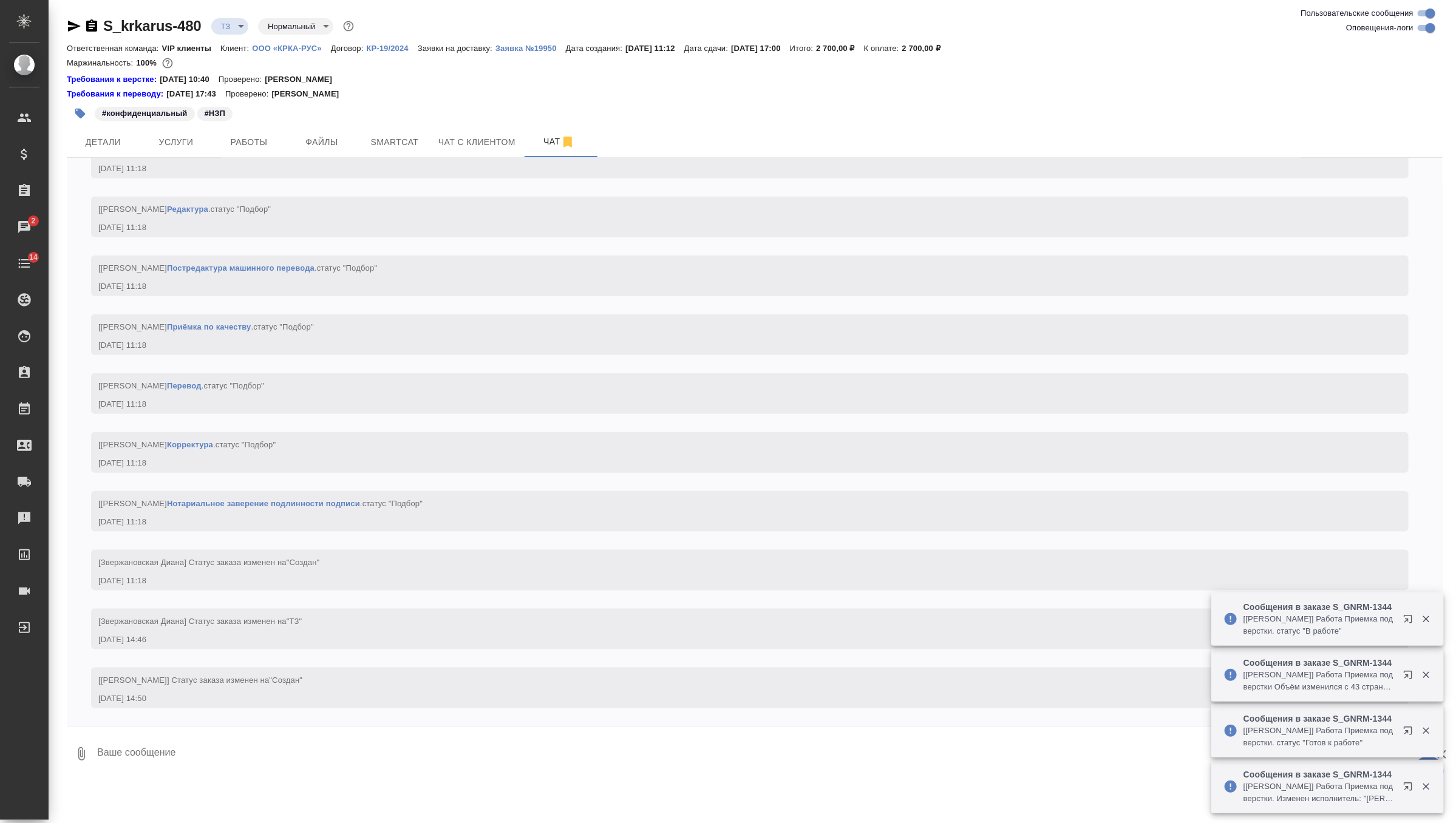
scroll to position [761, 0]
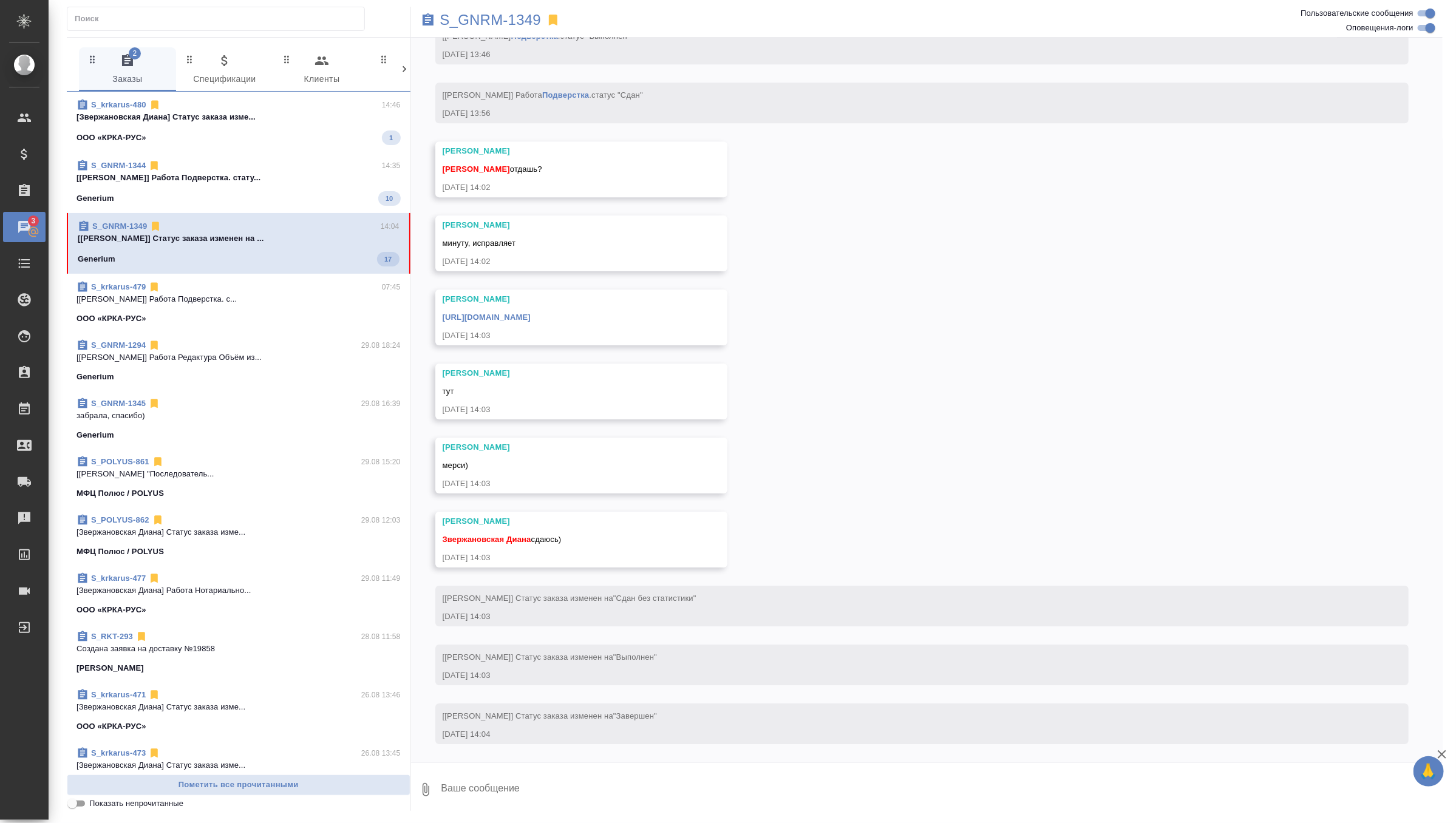
scroll to position [5430, 0]
click at [519, 777] on textarea at bounding box center [942, 789] width 1003 height 41
type textarea "забираю, спасибо)"
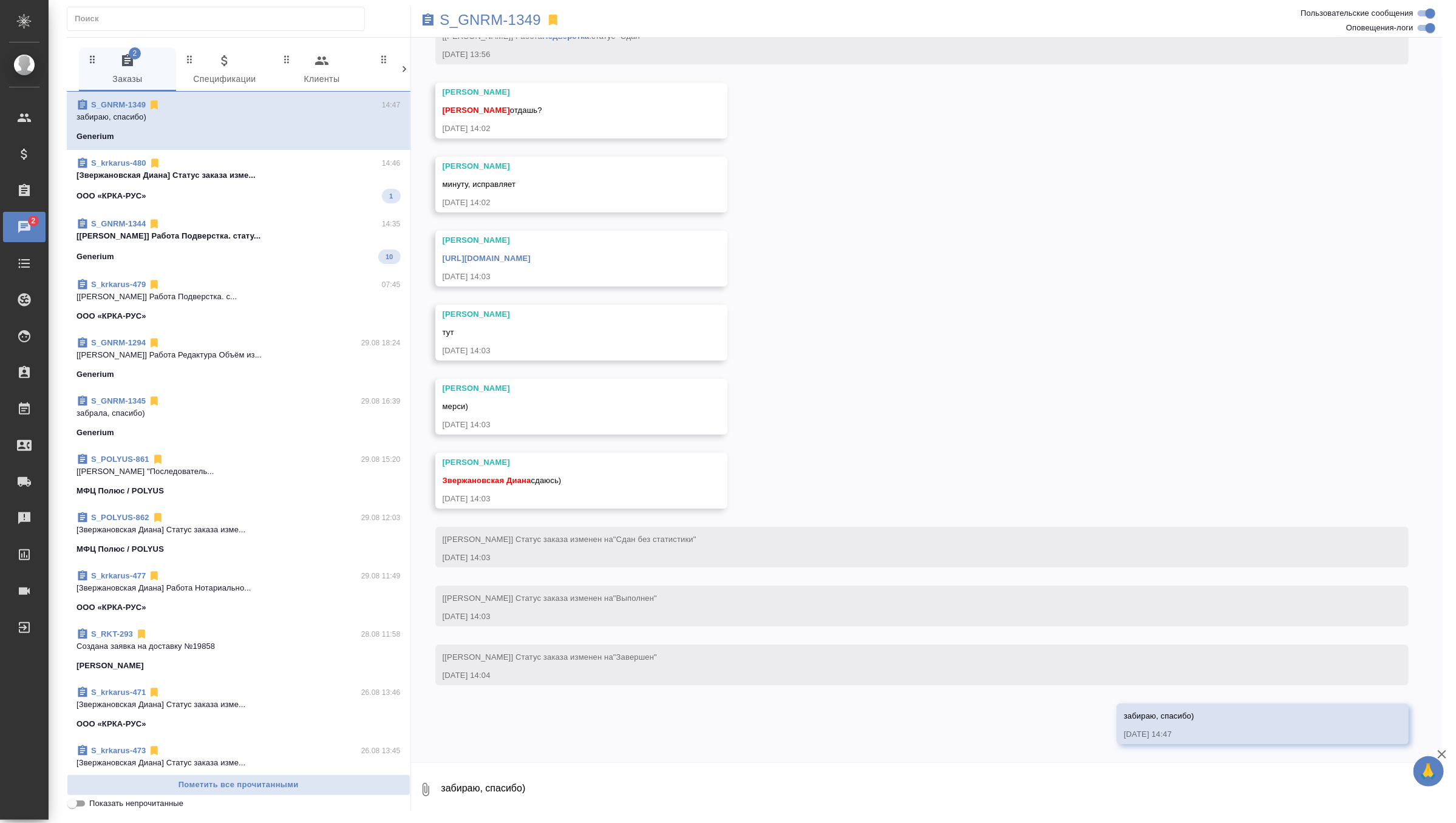
scroll to position [5489, 0]
click at [531, 255] on link "https://drive.awatera.com/apps/files/files/10240602?dir=/Shares/Generium/Orders…" at bounding box center [487, 258] width 88 height 9
click at [154, 102] on icon at bounding box center [154, 105] width 7 height 9
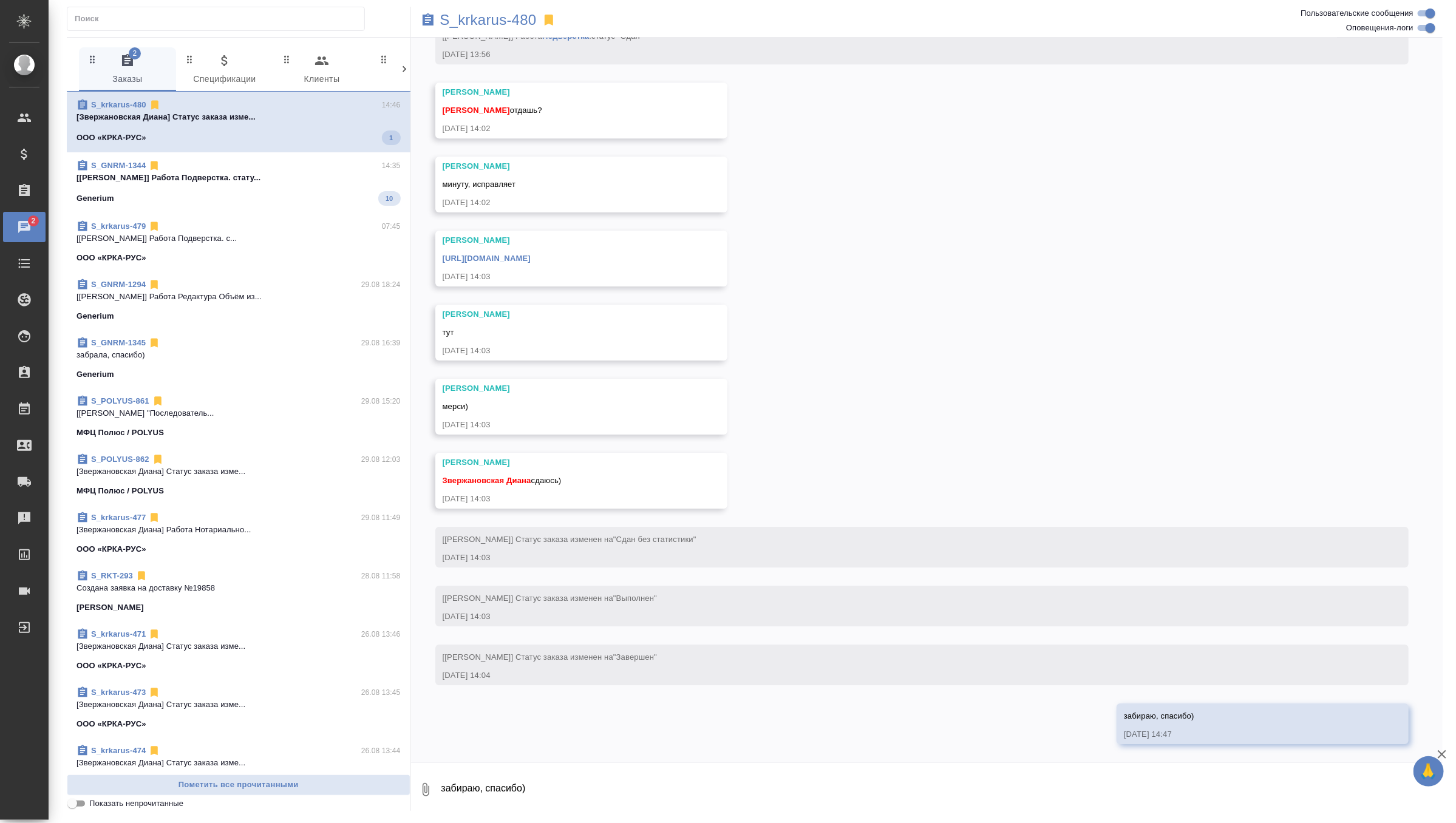
scroll to position [558, 0]
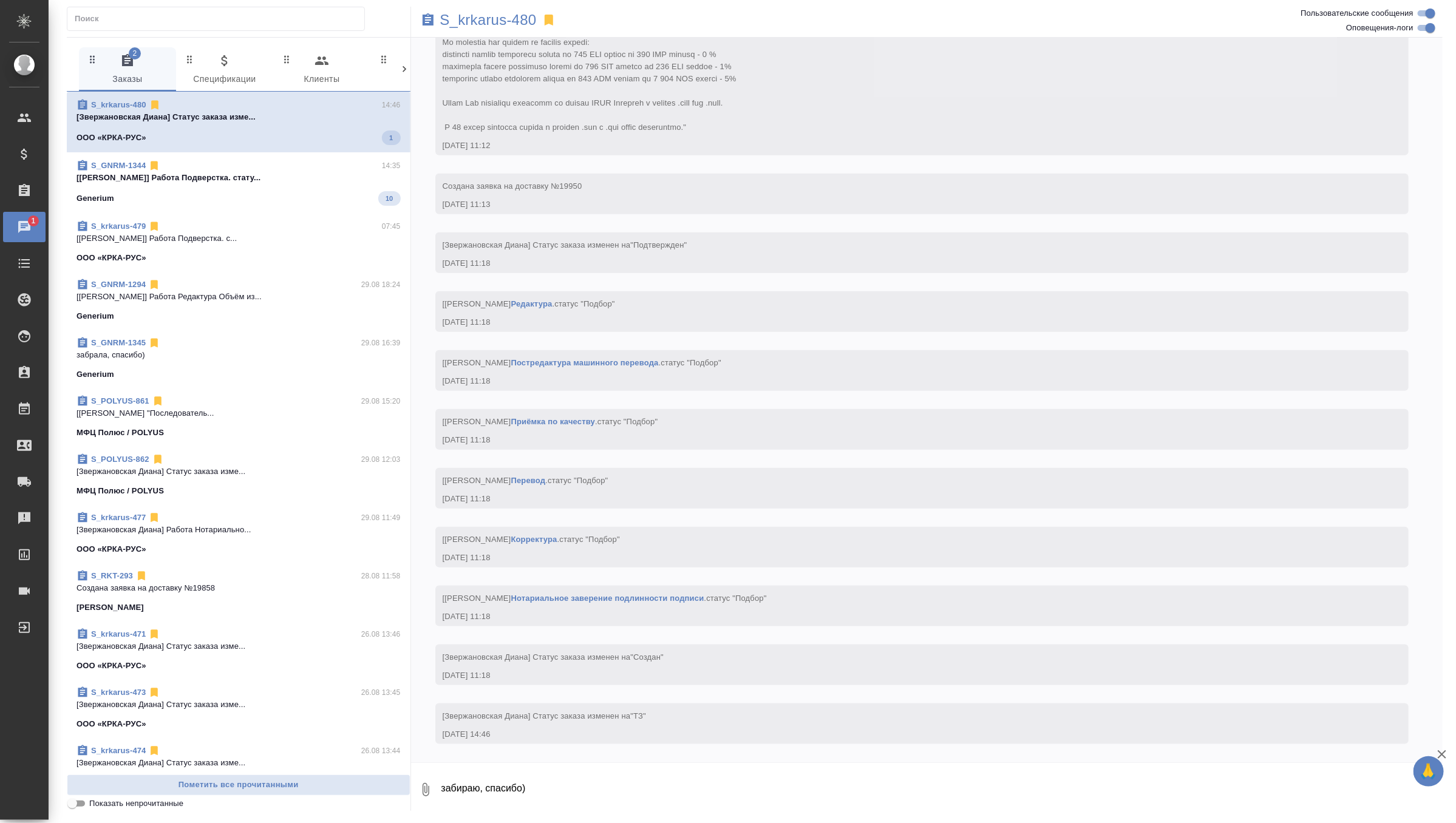
click at [286, 179] on p "[Дзюндзя Нина] Работа Подверстка. стату..." at bounding box center [239, 177] width 325 height 12
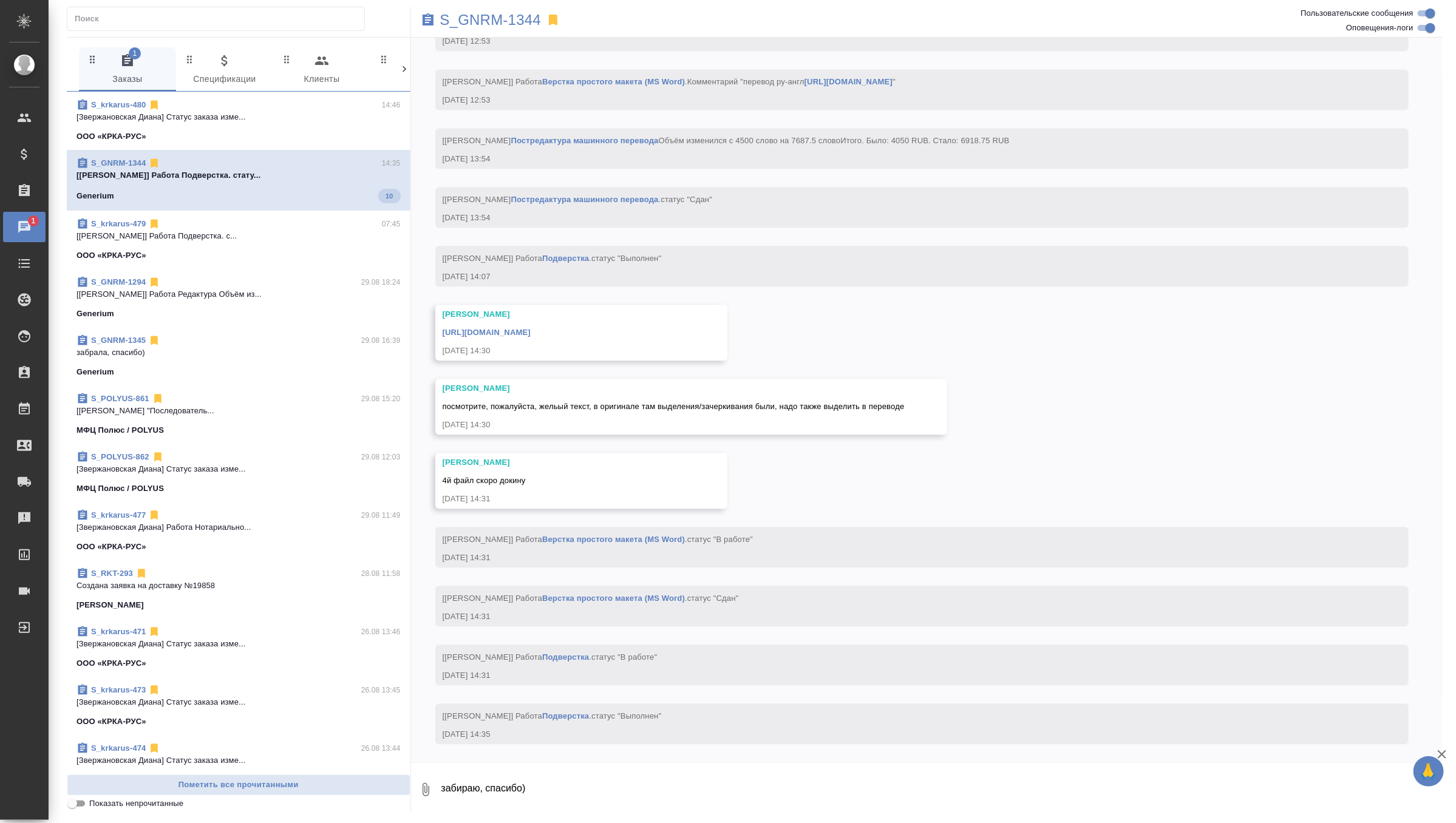
scroll to position [10881, 0]
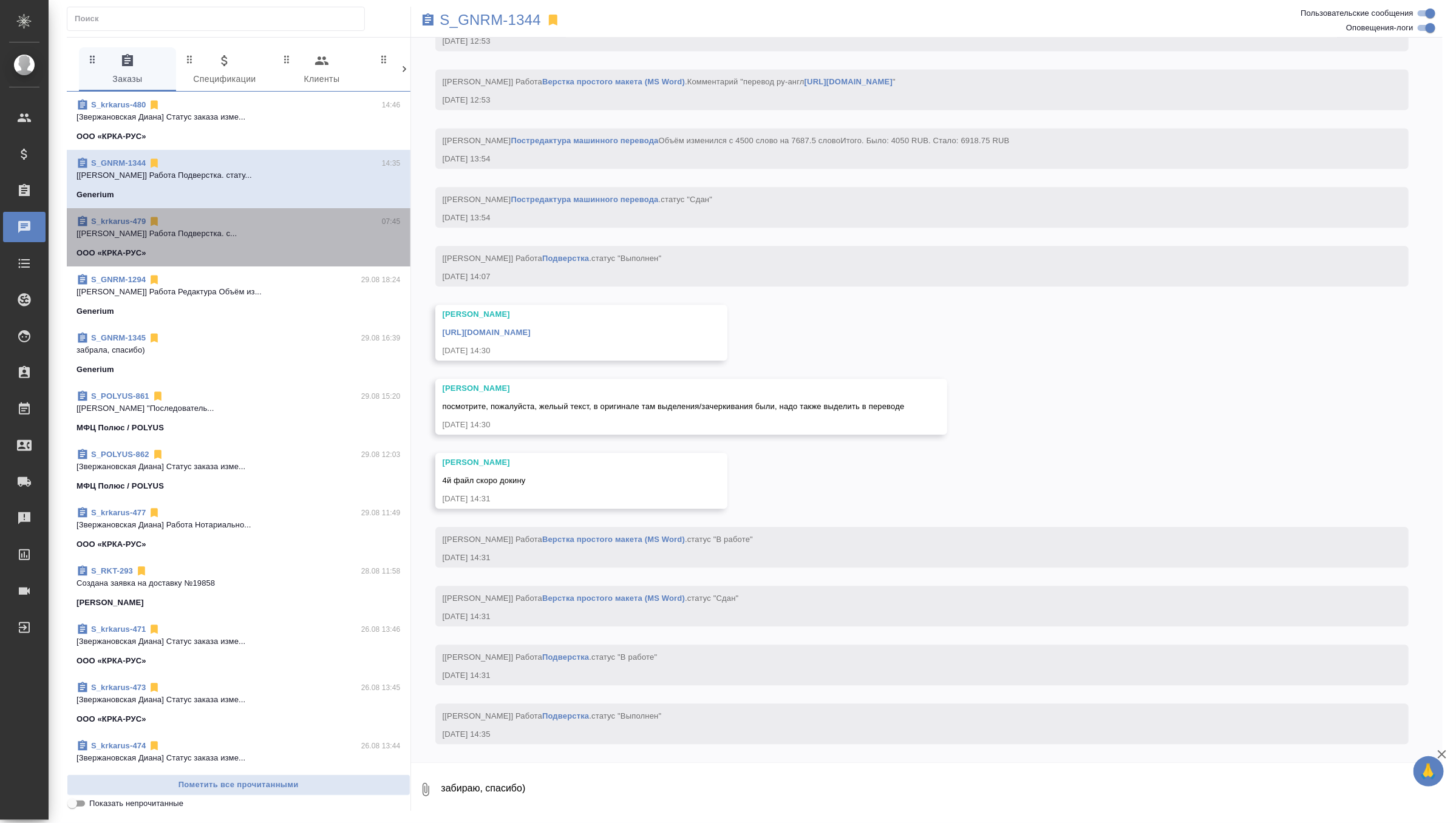
click at [181, 249] on div "ООО «КРКА-РУС»" at bounding box center [239, 252] width 325 height 12
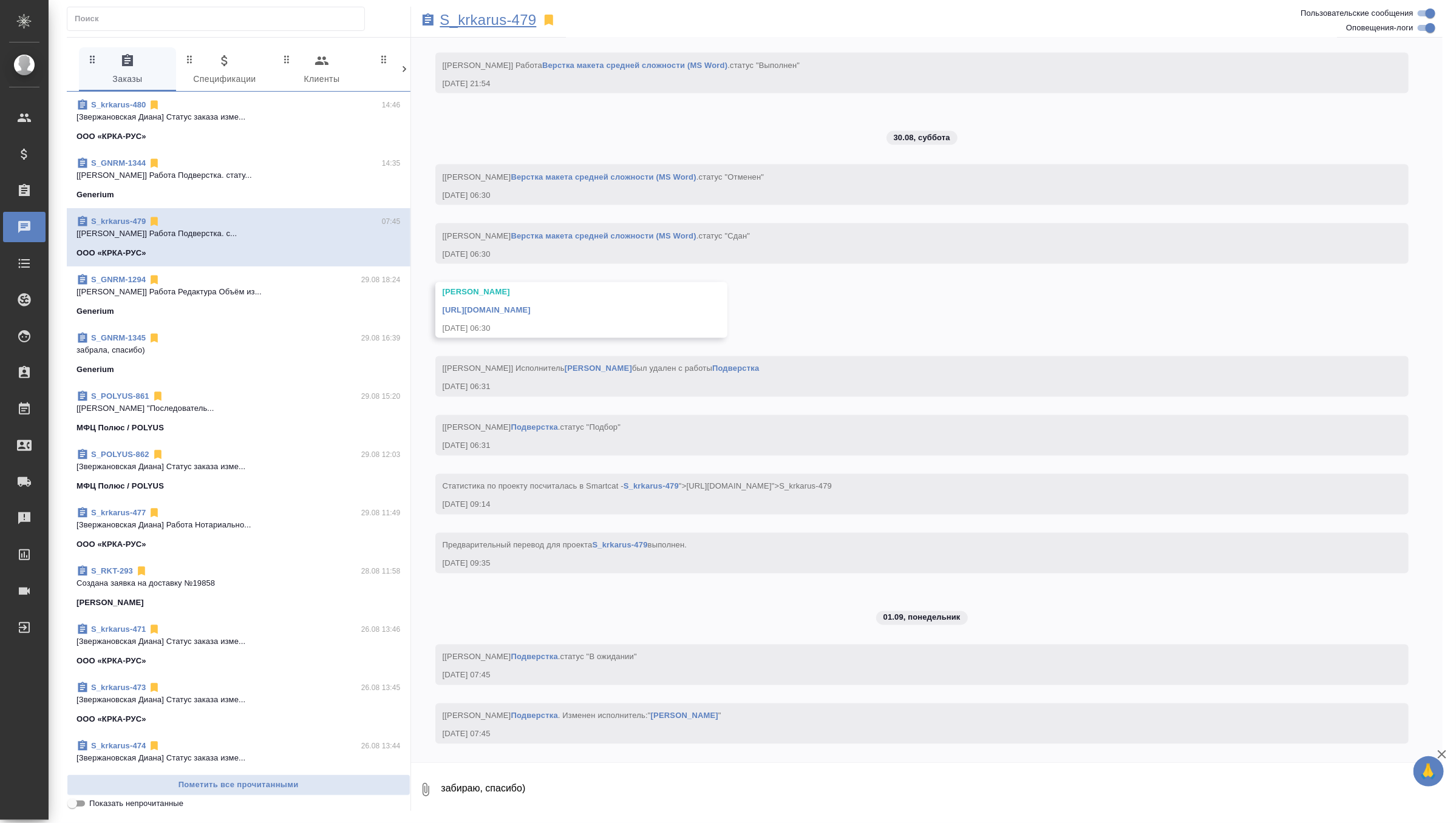
scroll to position [4017, 0]
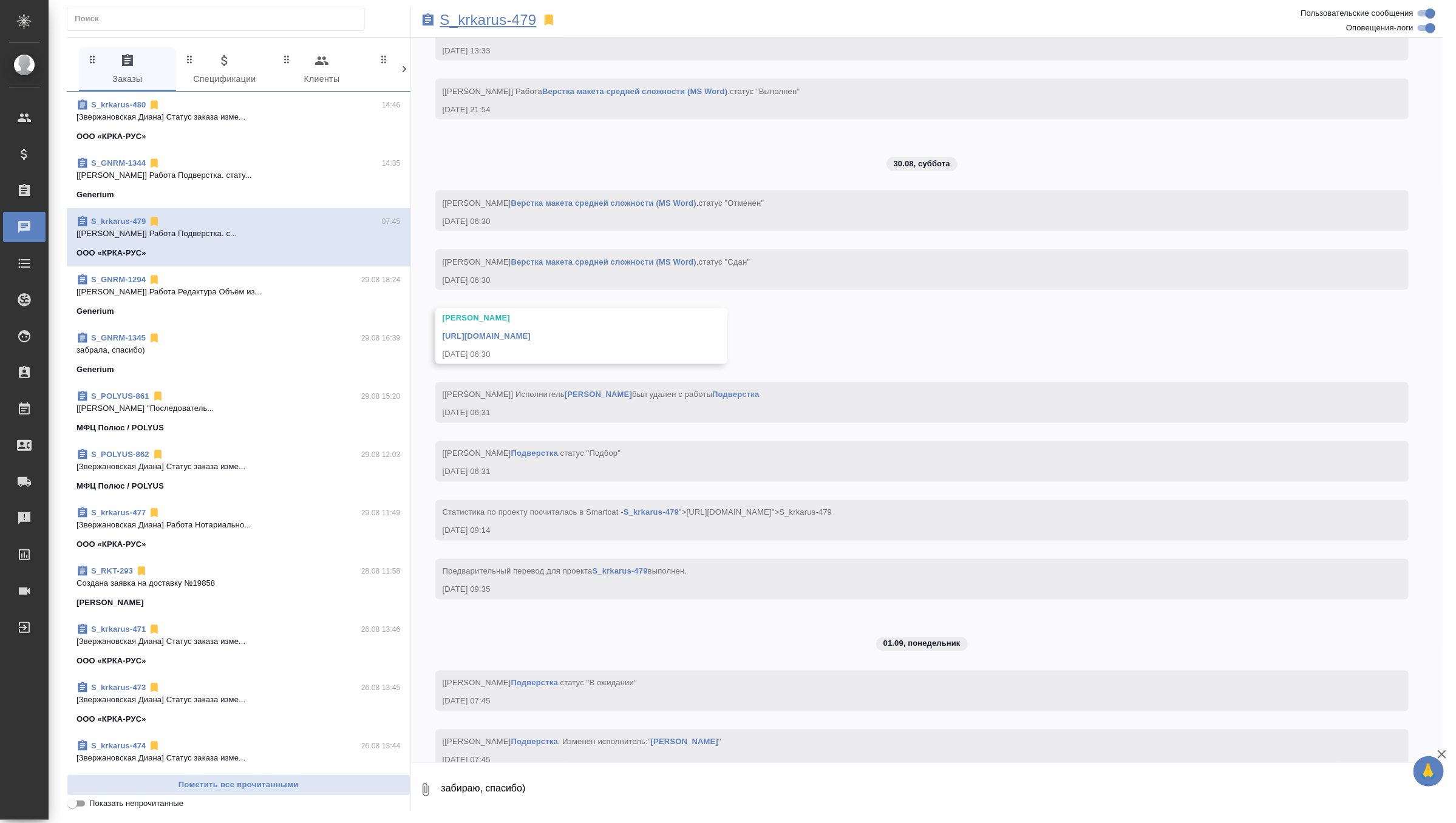
click at [514, 20] on p "S_krkarus-479" at bounding box center [489, 20] width 97 height 12
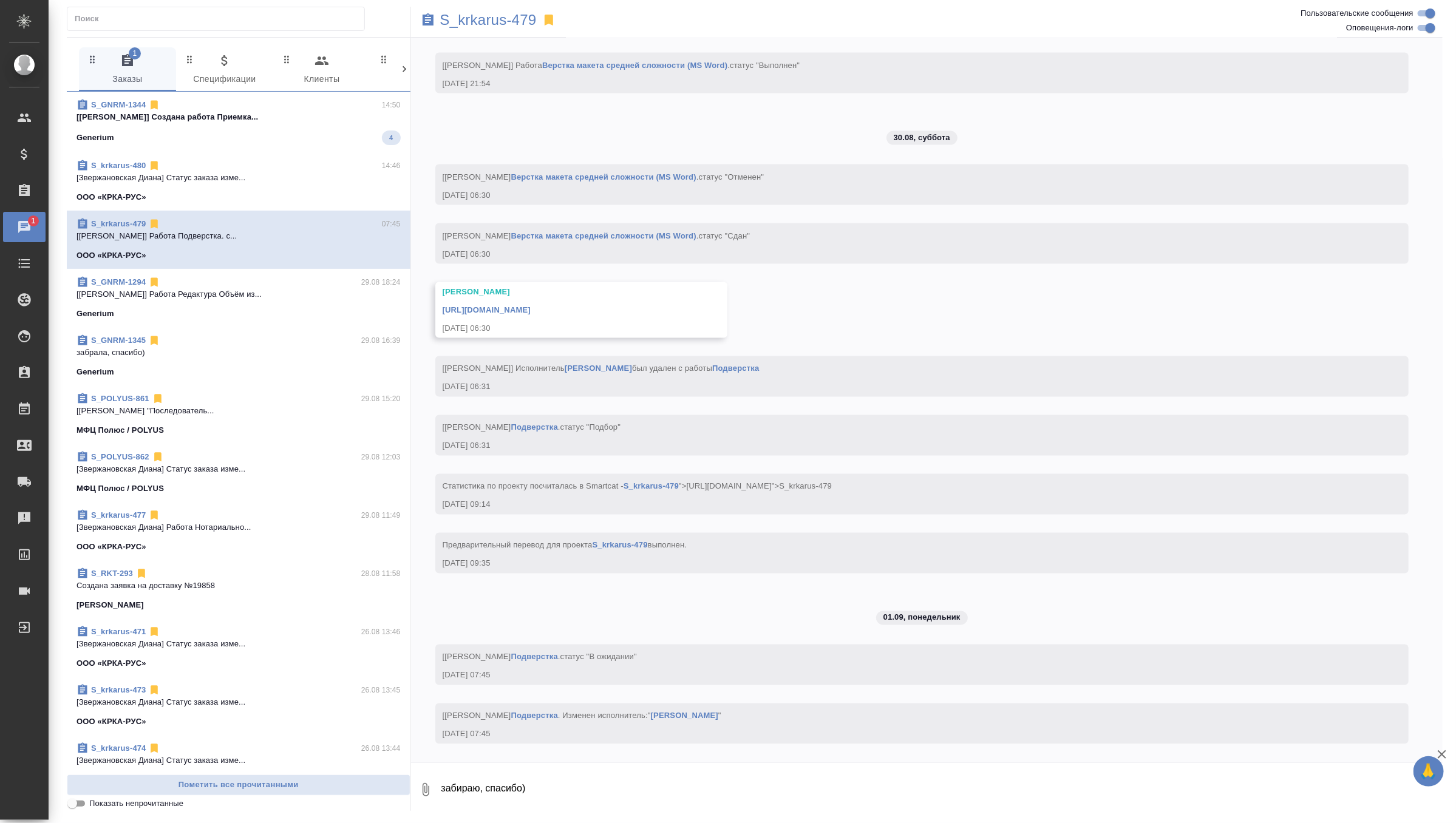
click at [306, 118] on p "[Петрова Валерия] Создана работа Приемка..." at bounding box center [239, 117] width 325 height 12
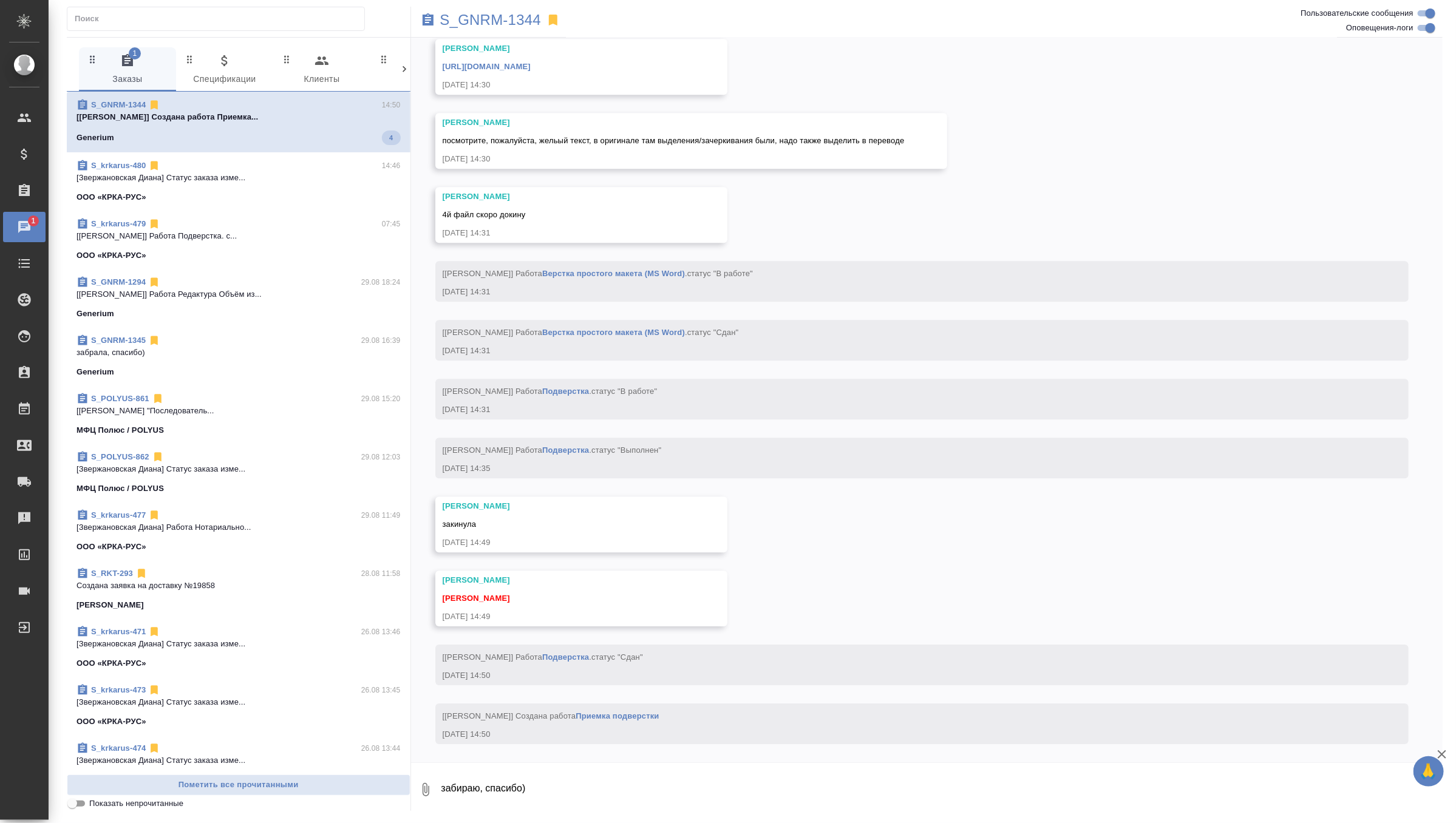
scroll to position [11147, 0]
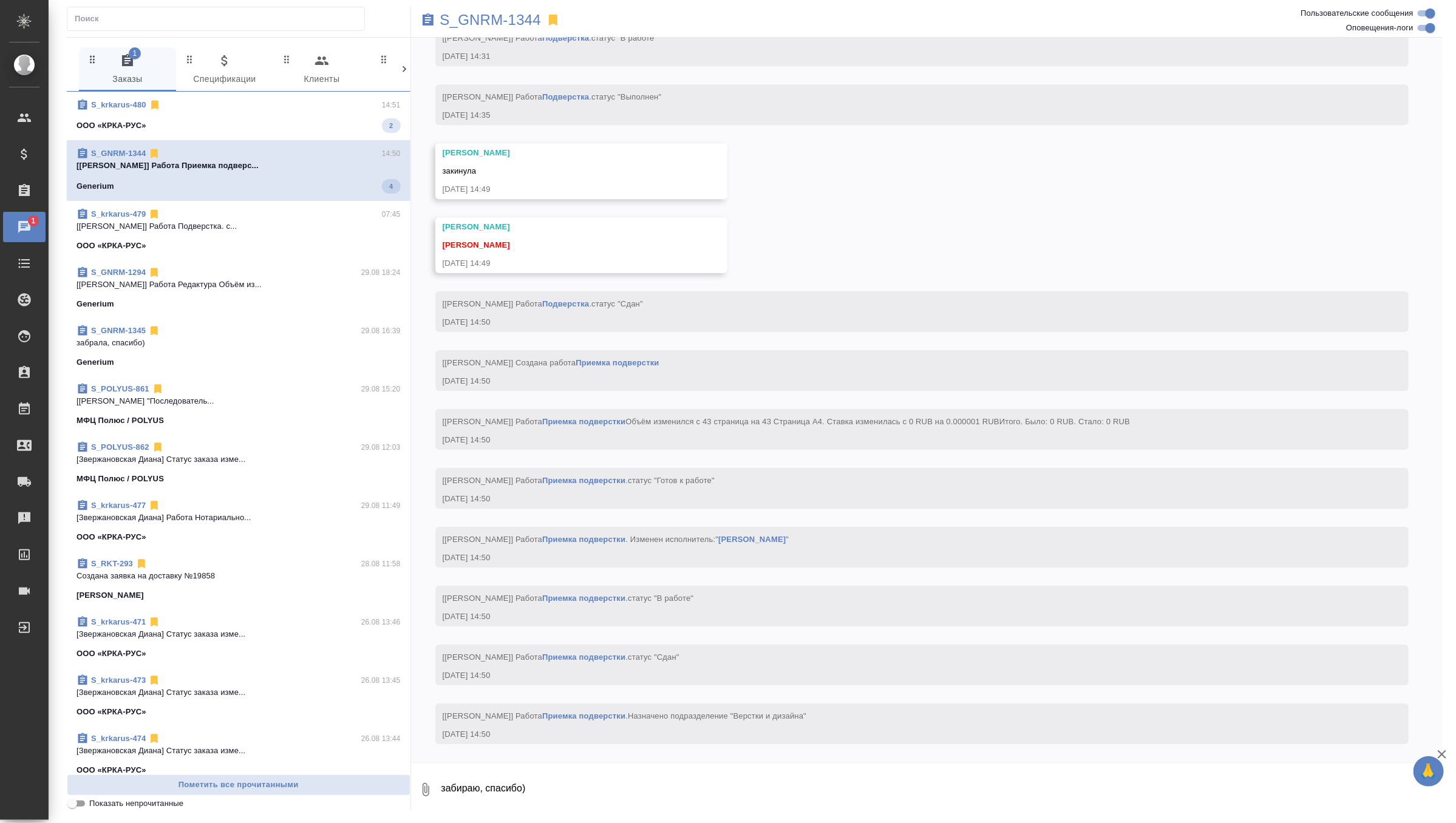
click at [256, 118] on div "ООО «КРКА-РУС» 2" at bounding box center [239, 125] width 325 height 15
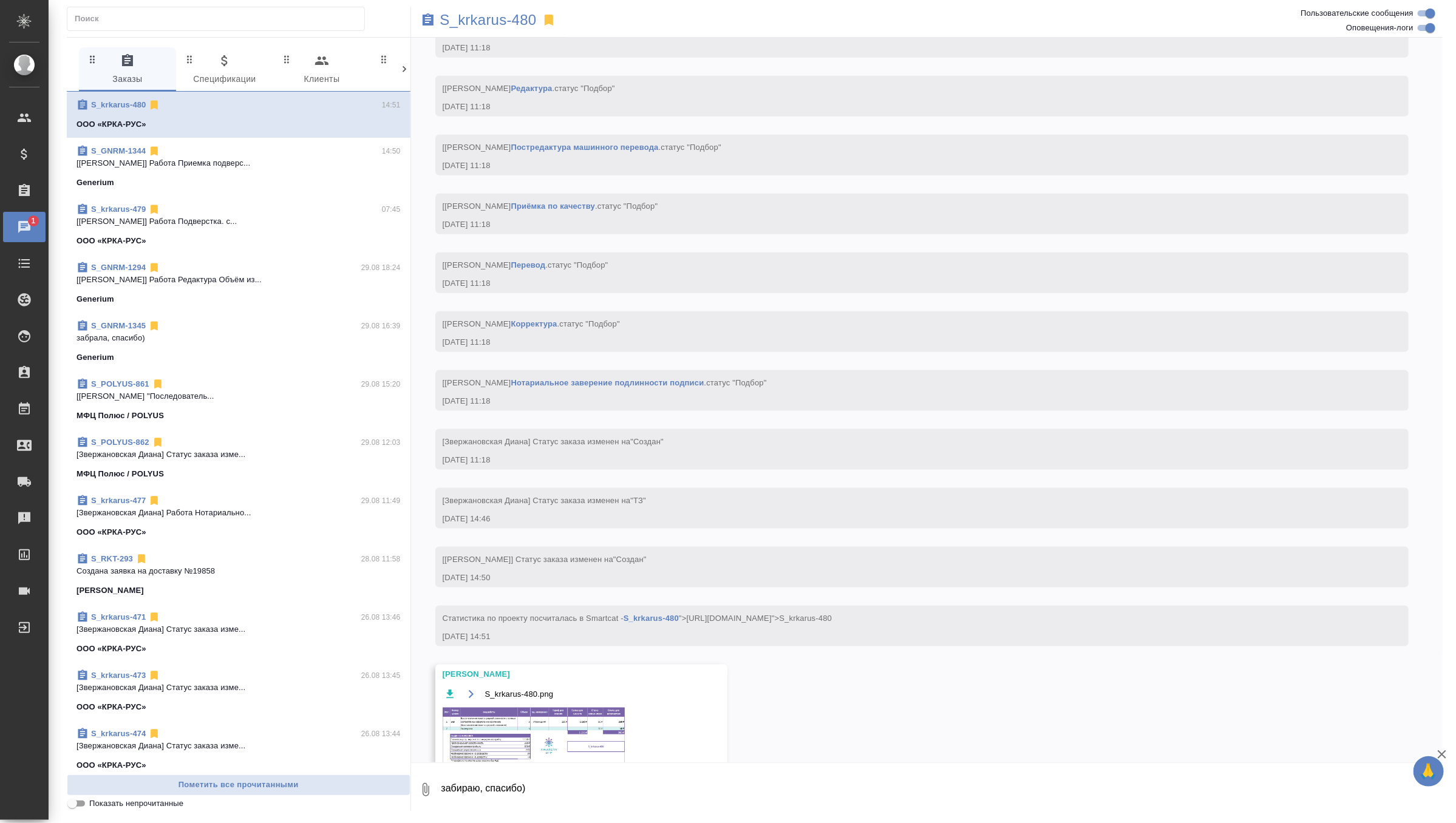
scroll to position [829, 0]
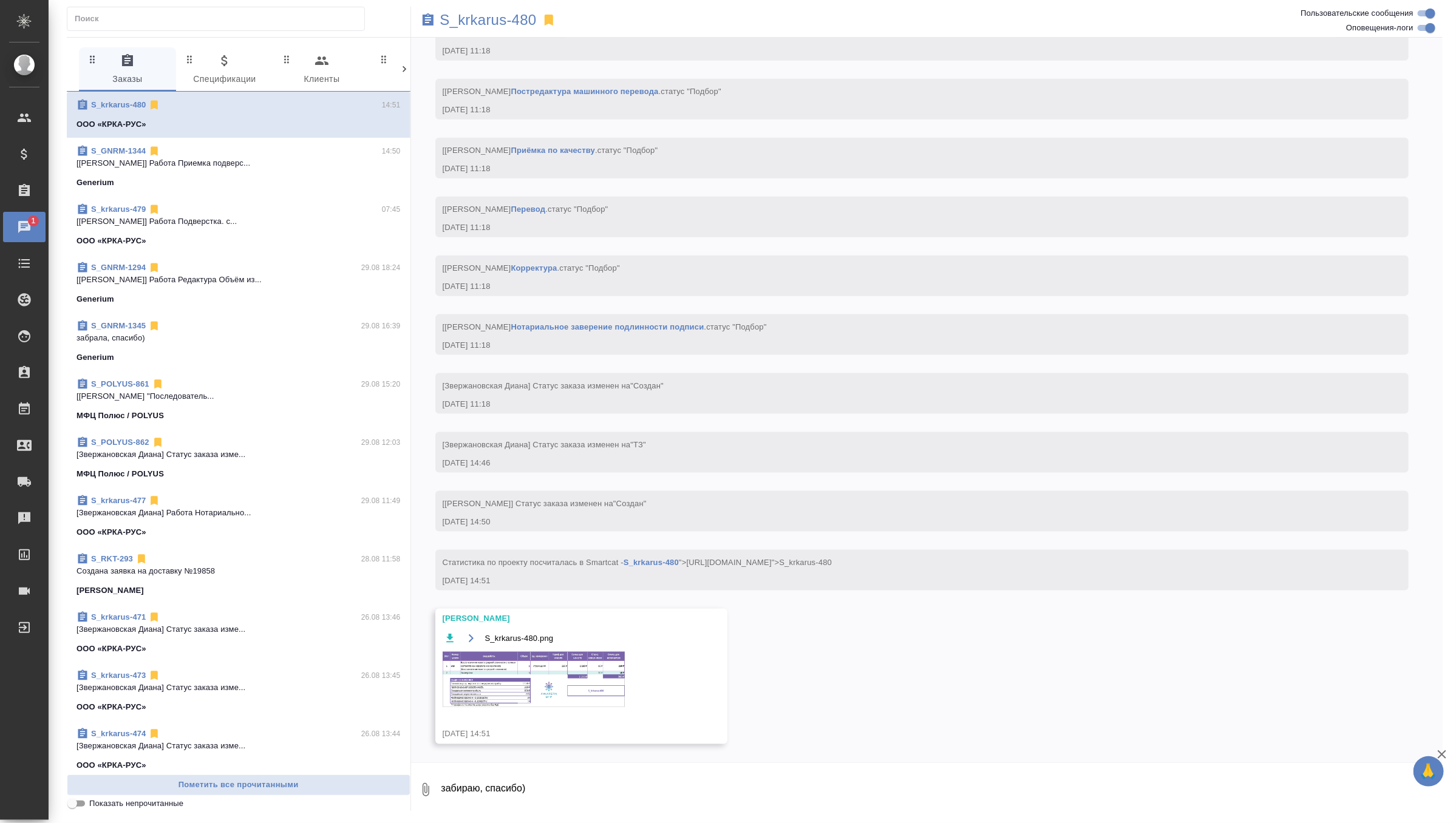
click at [540, 668] on img at bounding box center [534, 679] width 182 height 55
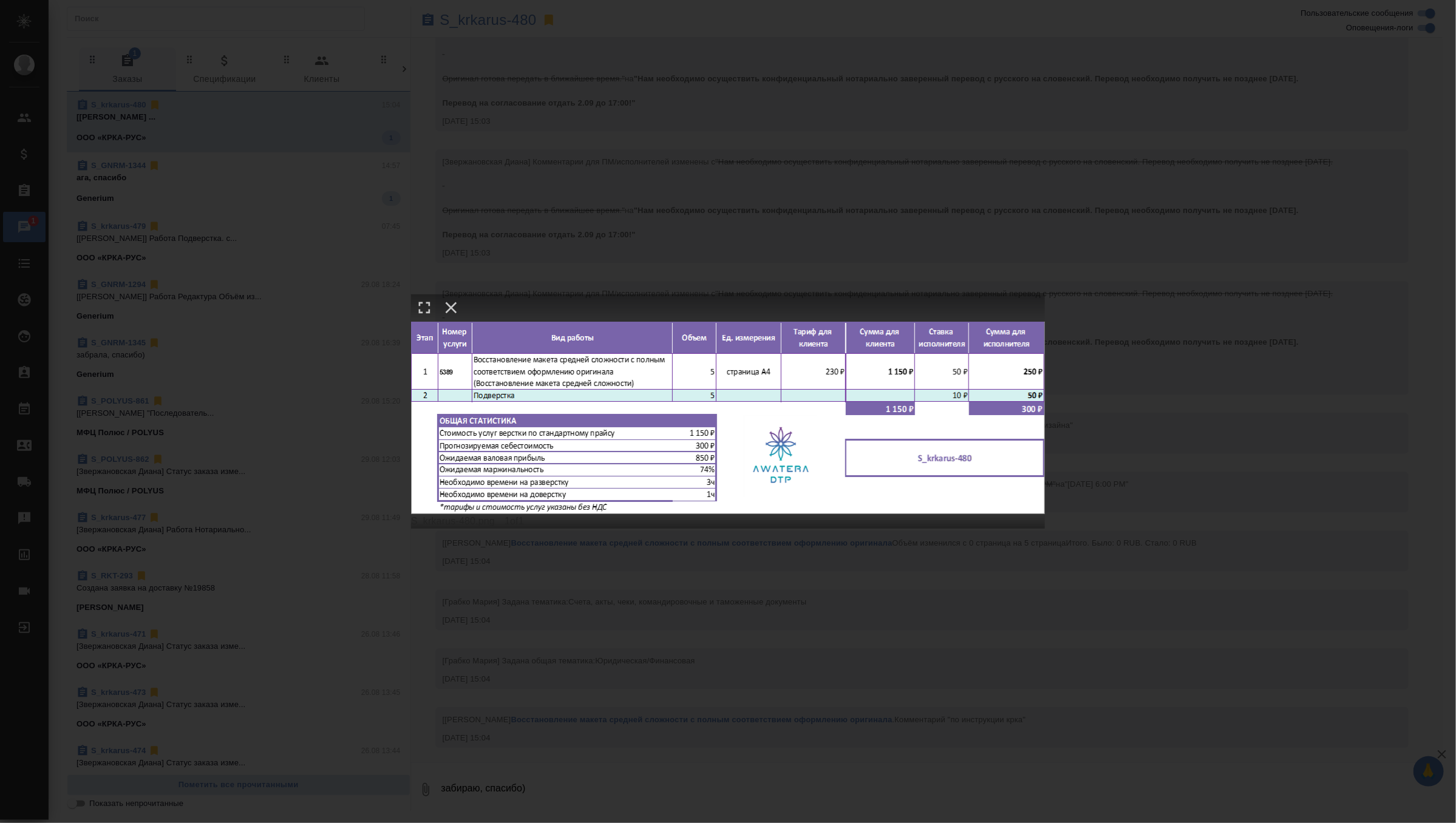
scroll to position [1944, 0]
click at [631, 225] on div "S_krkarus-480.png 1 of 1" at bounding box center [728, 412] width 1456 height 823
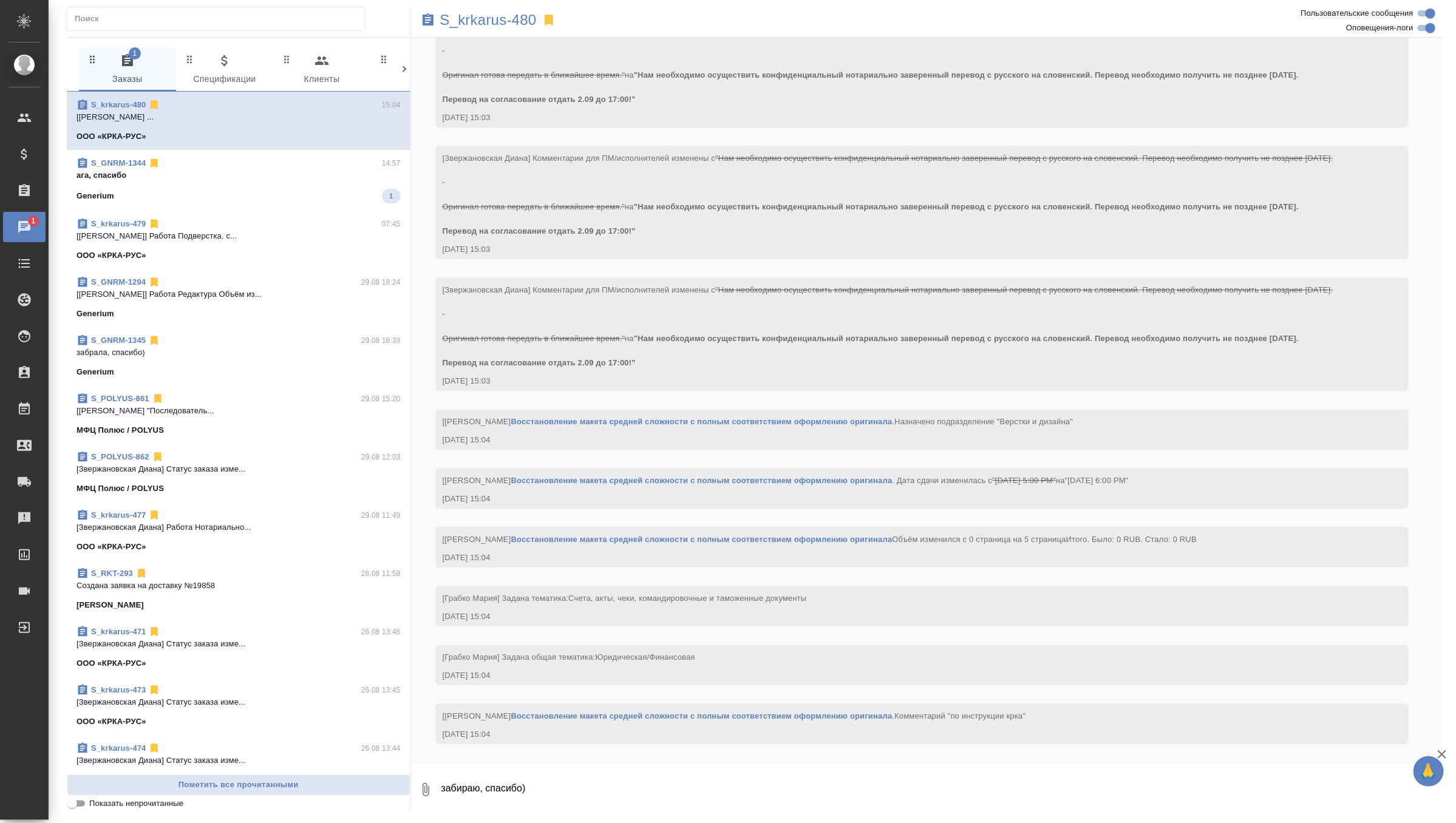
click at [299, 167] on div "S_GNRM-1344 14:57" at bounding box center [239, 163] width 325 height 12
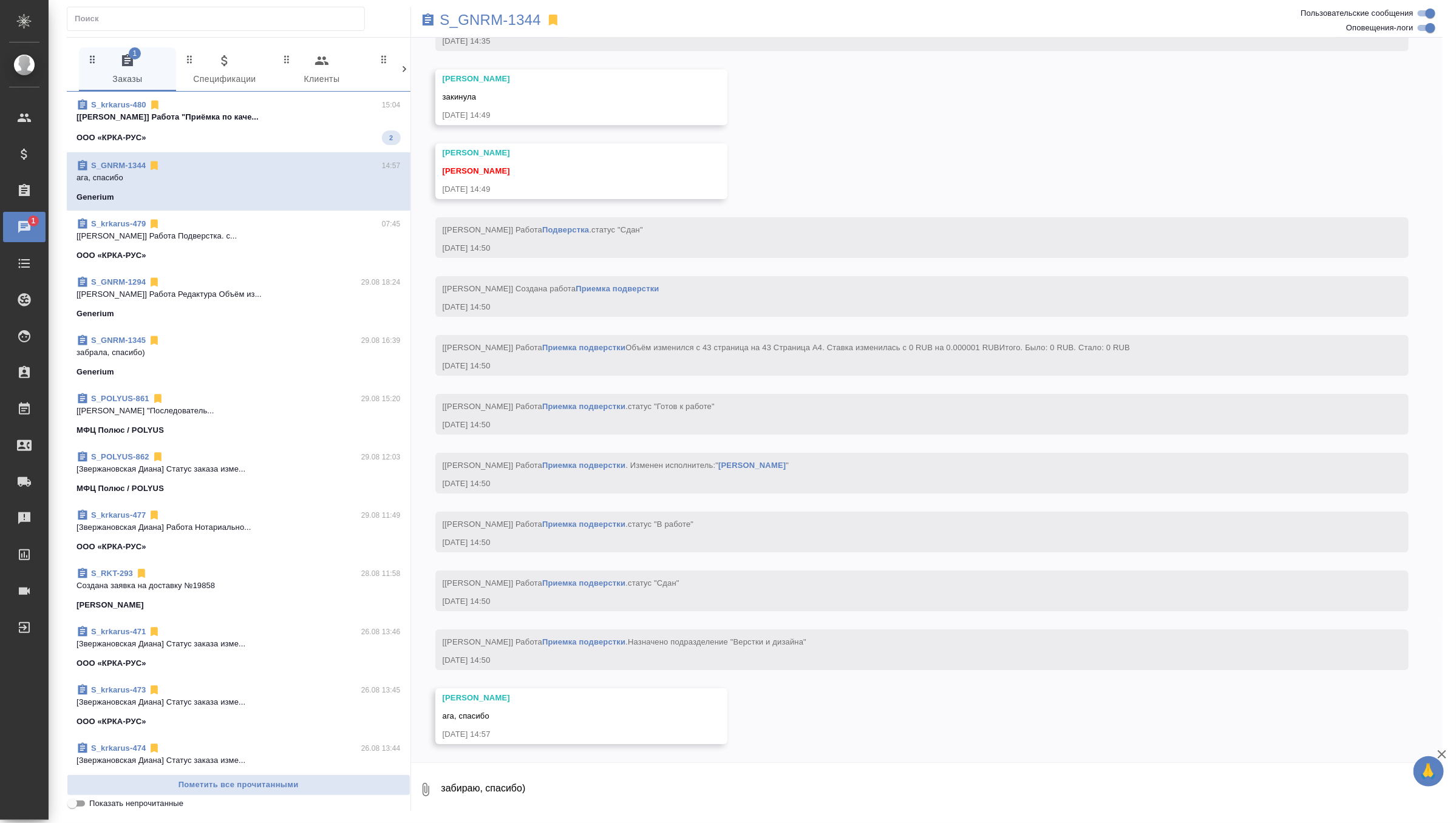
scroll to position [11586, 0]
click at [311, 131] on div "ООО «КРКА-РУС» 1" at bounding box center [239, 137] width 325 height 15
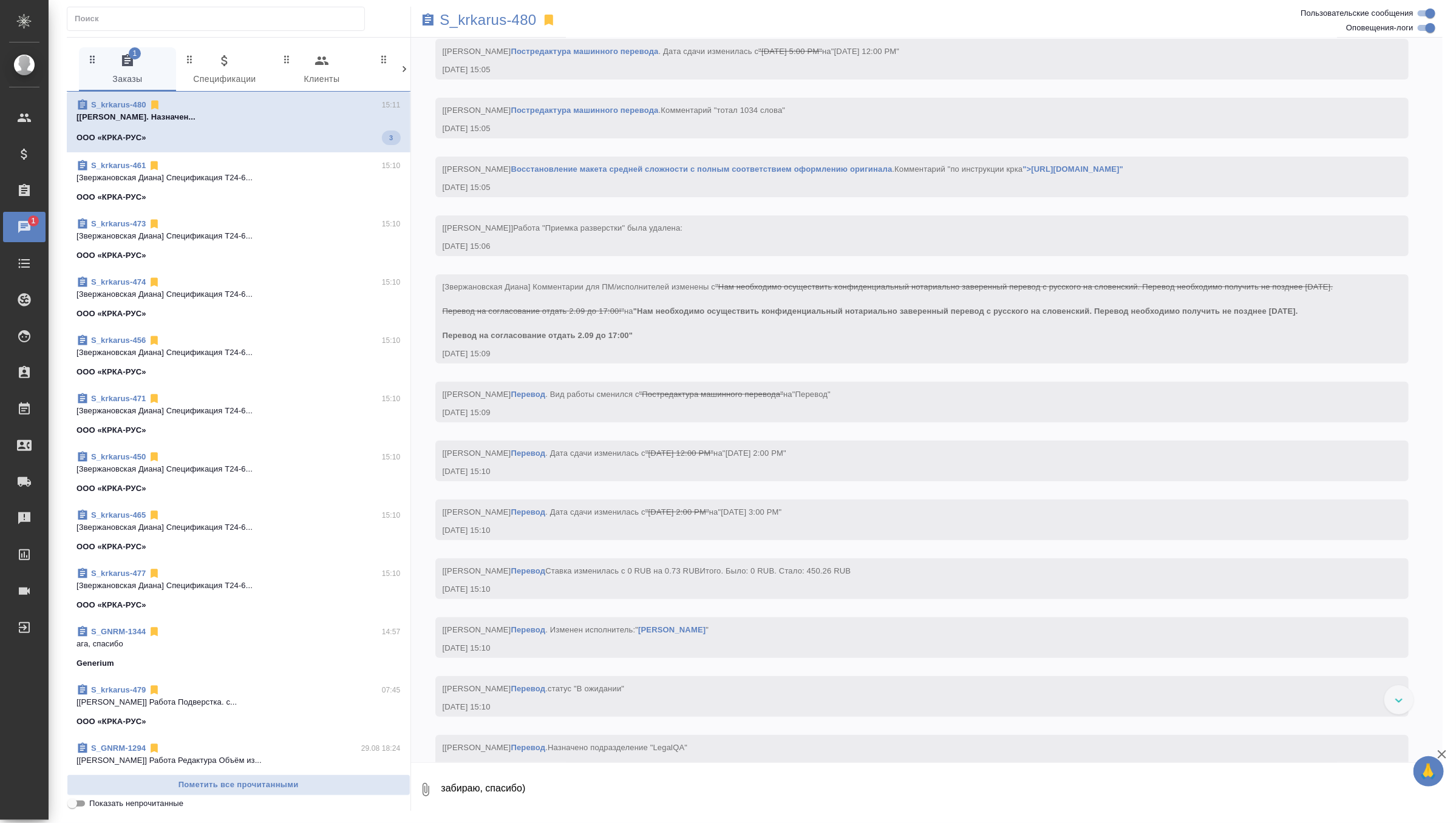
scroll to position [3088, 0]
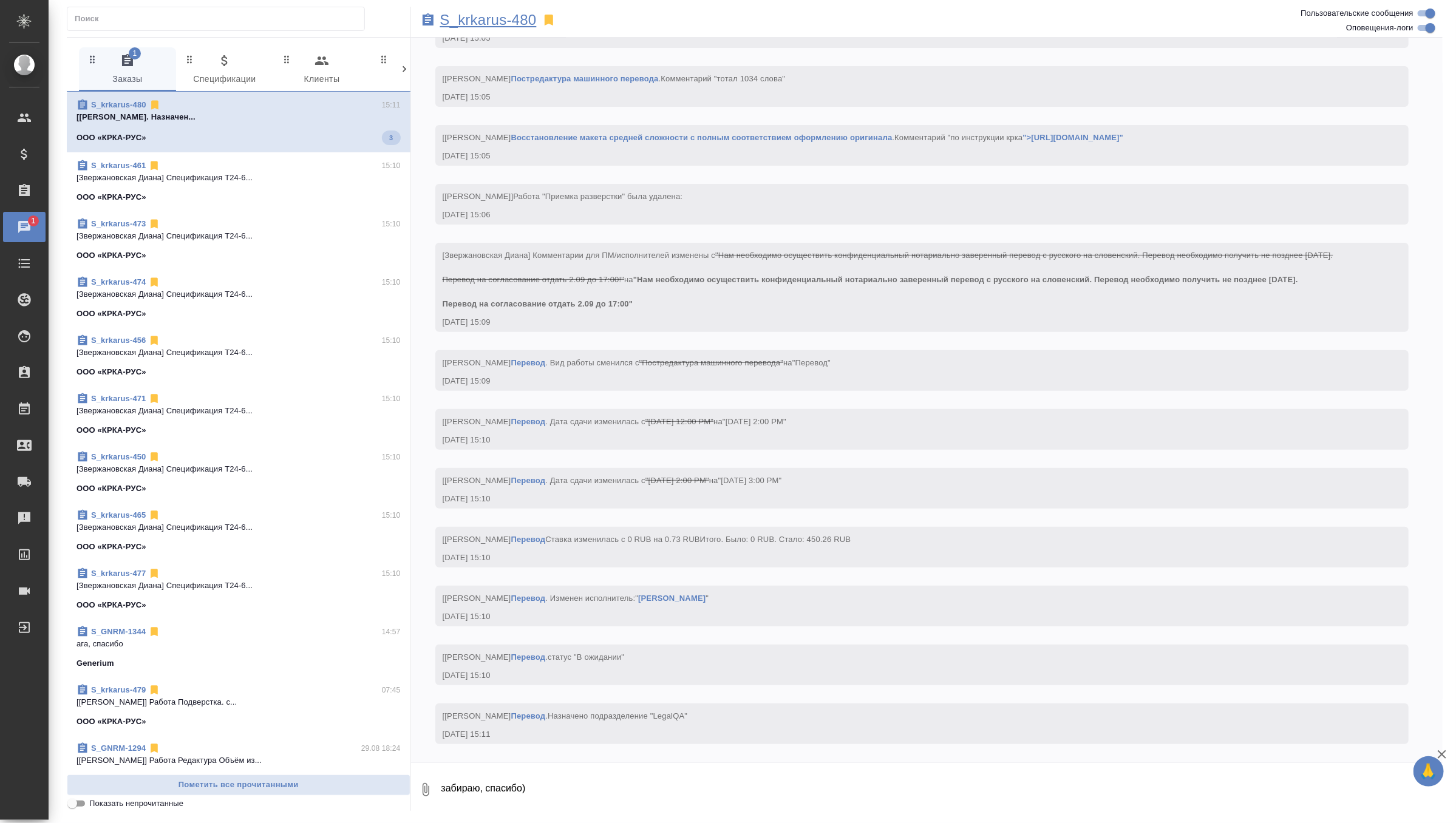
click at [485, 20] on p "S_krkarus-480" at bounding box center [489, 20] width 97 height 12
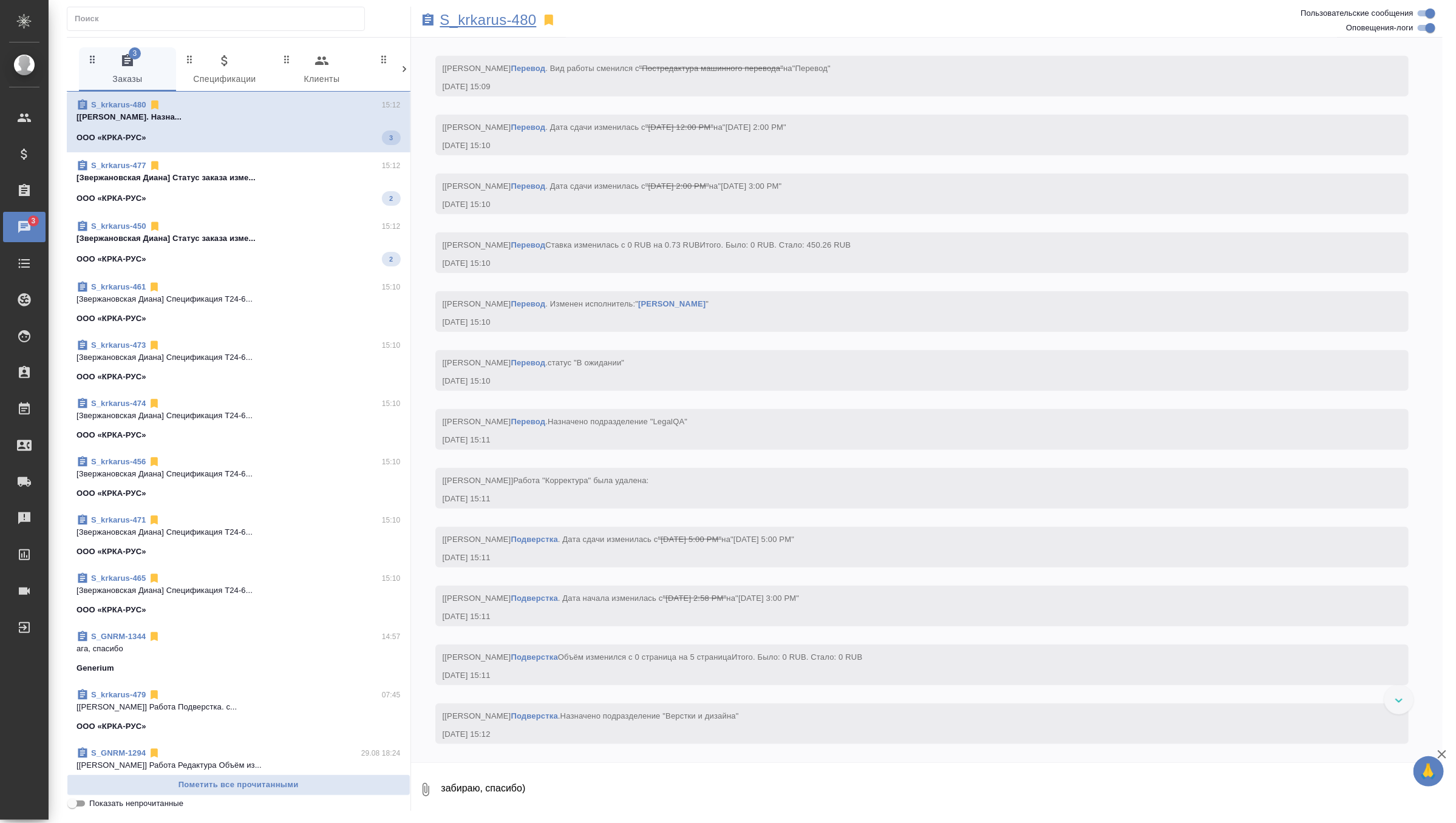
scroll to position [3394, 0]
click at [319, 192] on div "ООО «КРКА-РУС» 2" at bounding box center [239, 196] width 325 height 15
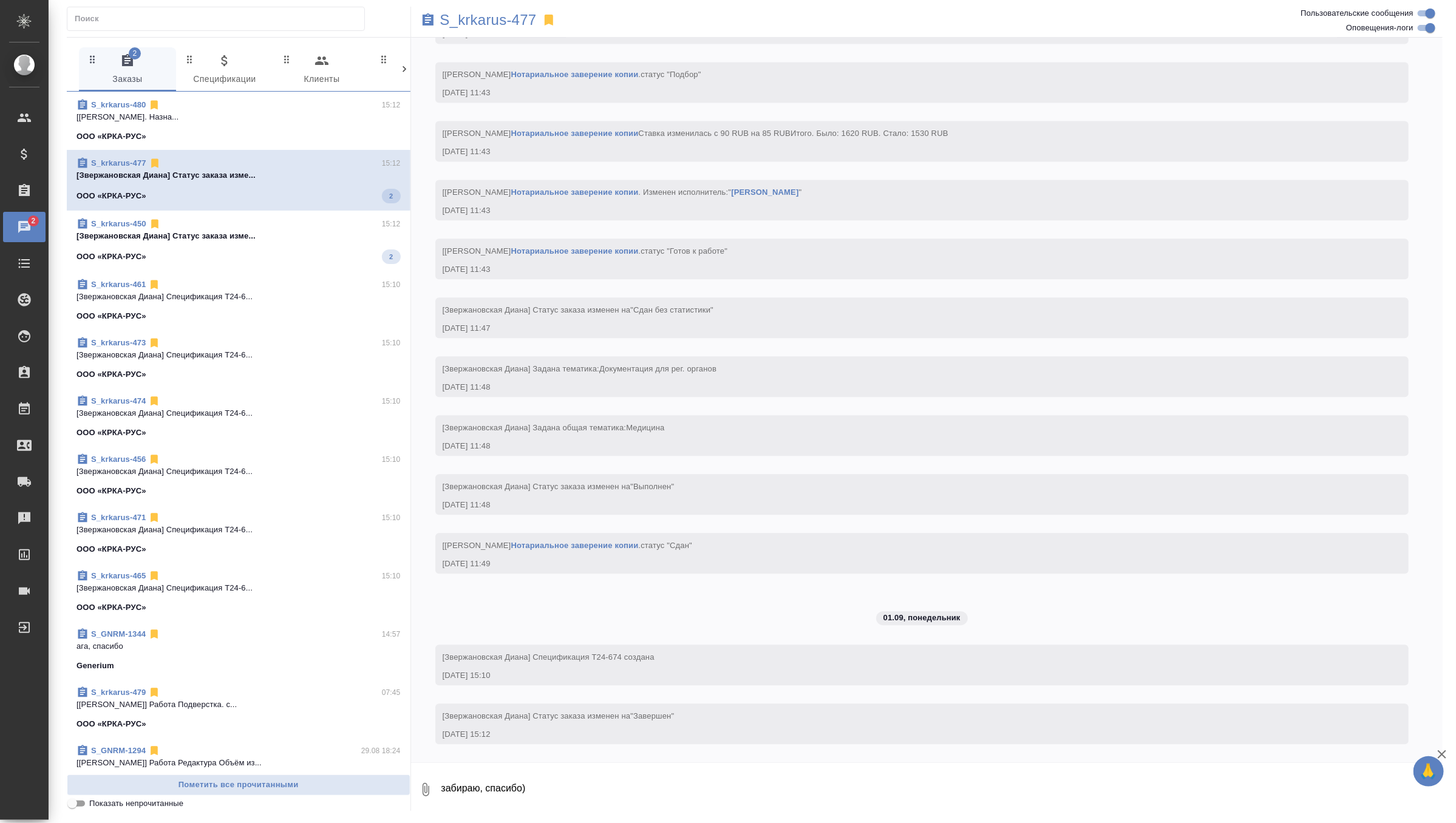
scroll to position [1691, 0]
click at [309, 257] on div "ООО «КРКА-РУС» 2" at bounding box center [239, 256] width 325 height 15
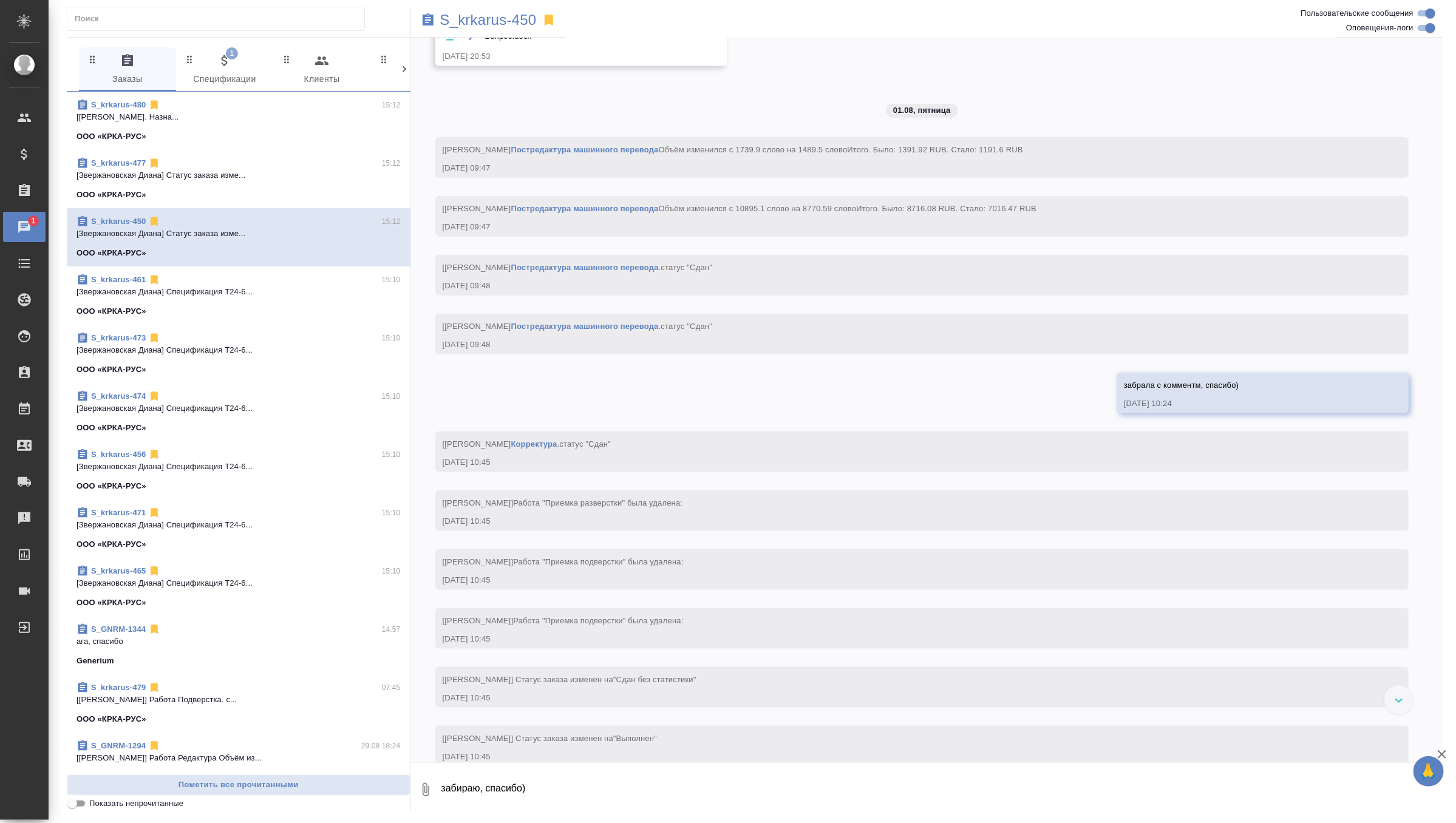
scroll to position [16106, 0]
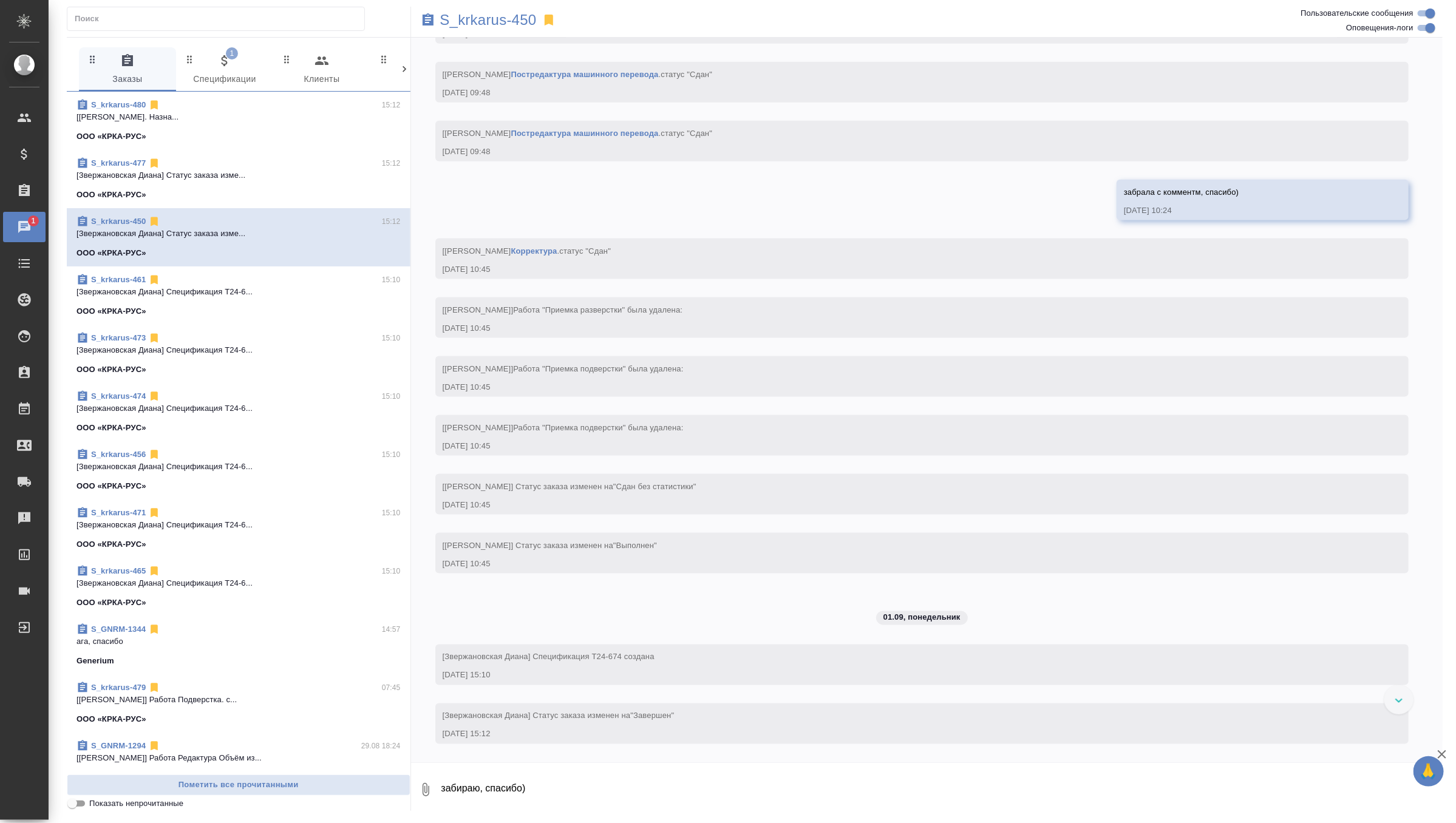
click at [213, 81] on span "1 Спецификации" at bounding box center [225, 70] width 83 height 33
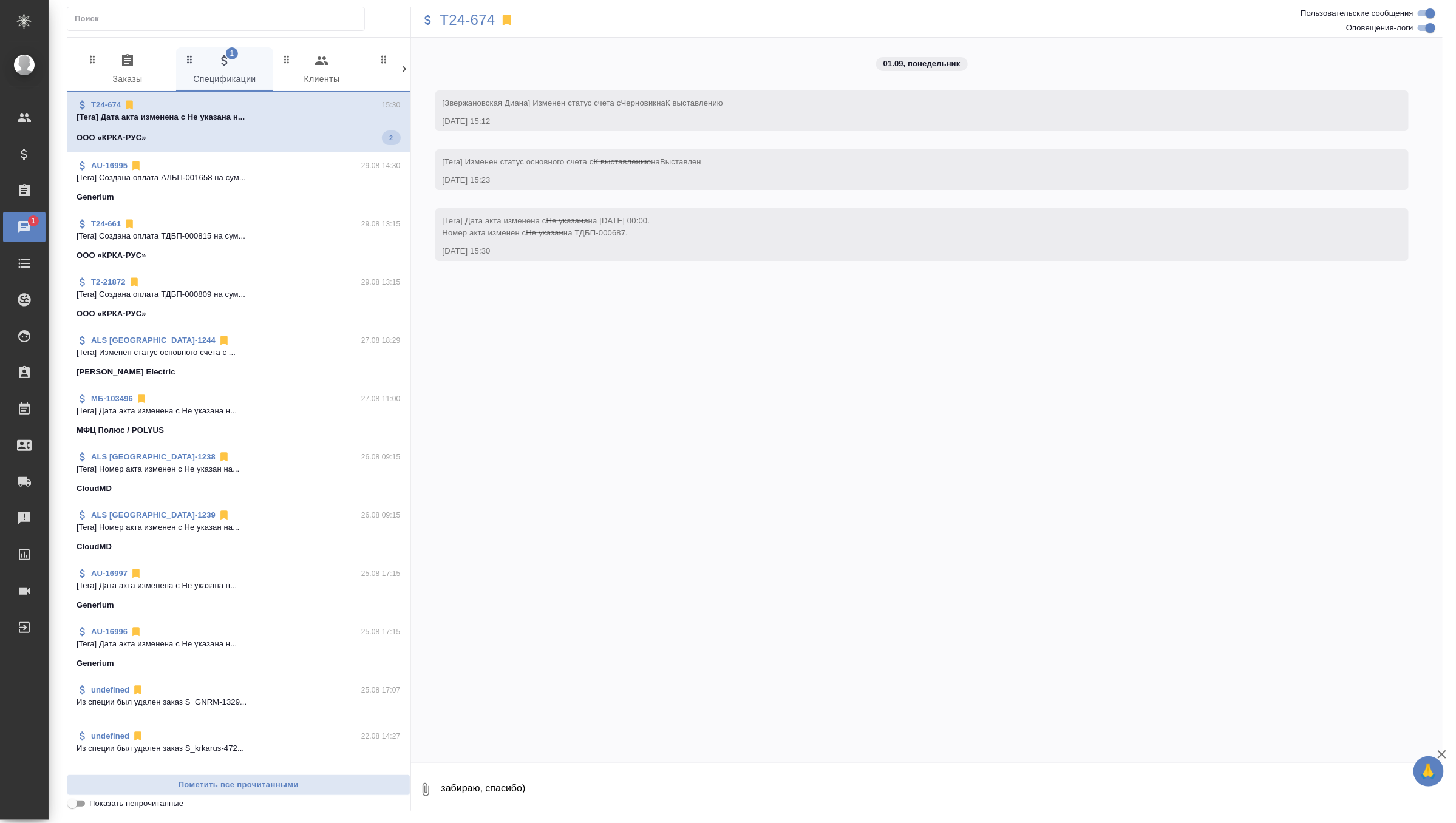
scroll to position [0, 0]
click at [108, 64] on span "0 Заказы" at bounding box center [128, 70] width 83 height 33
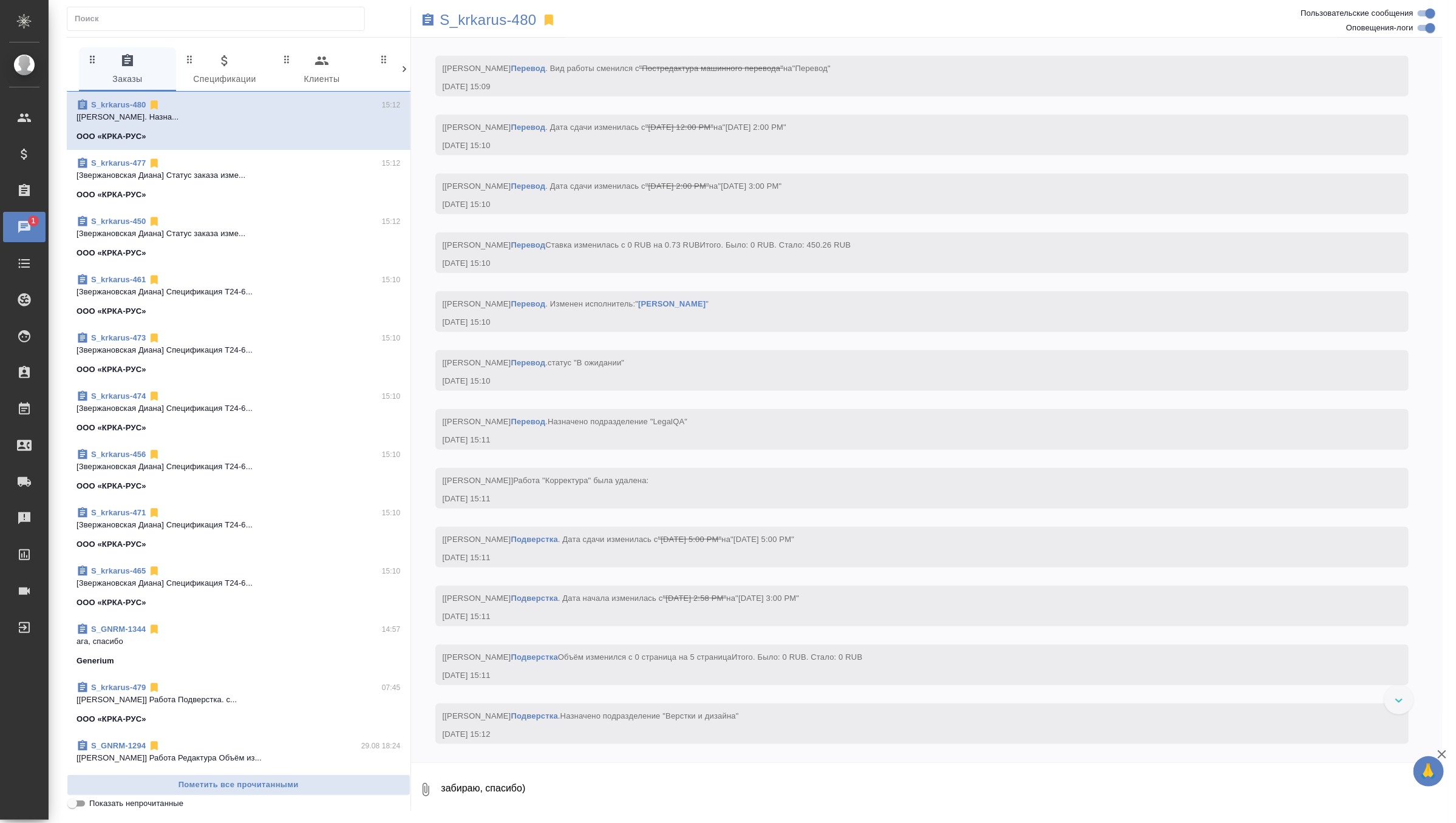
scroll to position [3339, 0]
click at [108, 64] on span "0 Заказы" at bounding box center [128, 70] width 83 height 33
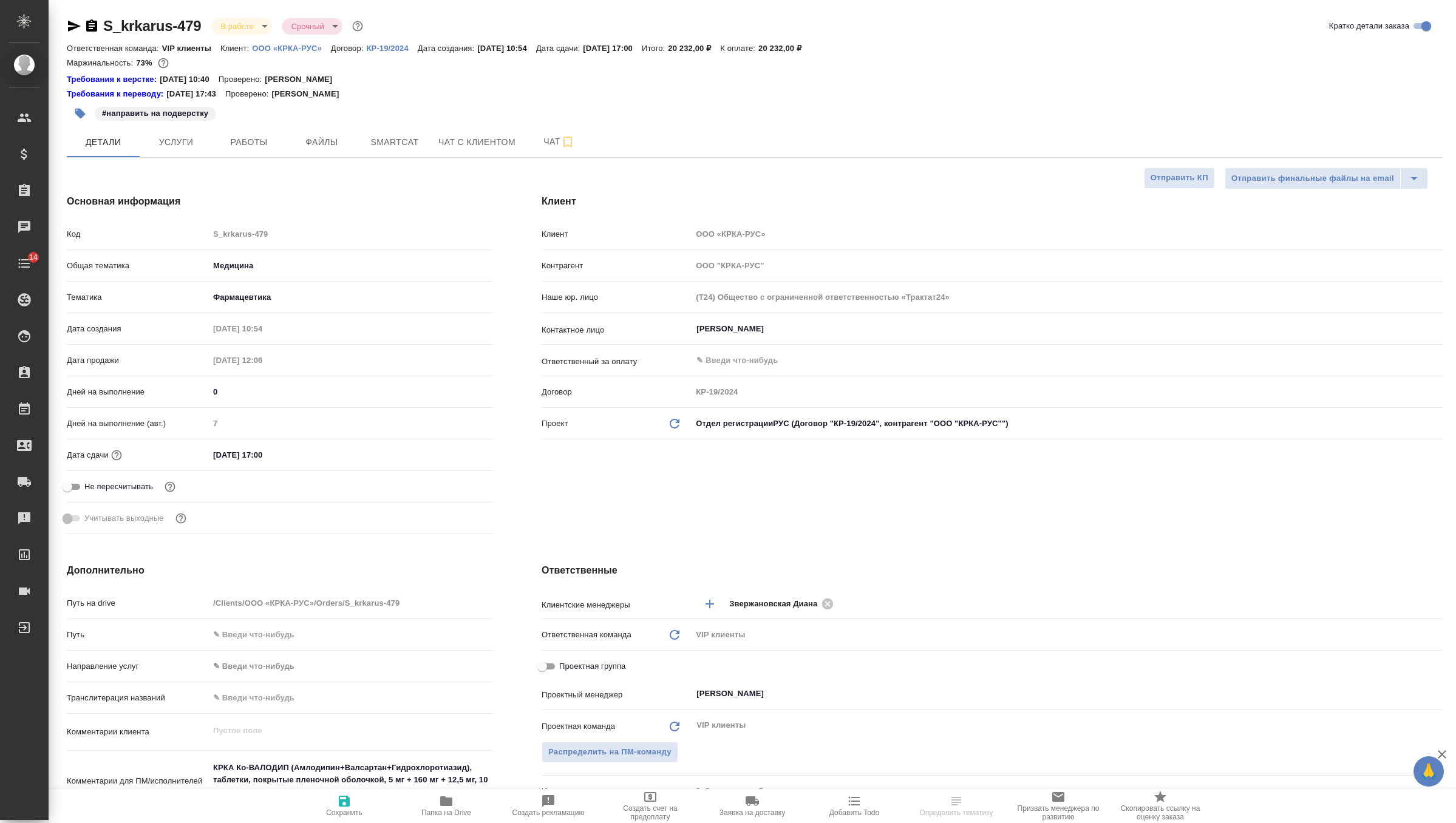
select select "RU"
click at [414, 148] on span "Smartcat" at bounding box center [395, 142] width 59 height 15
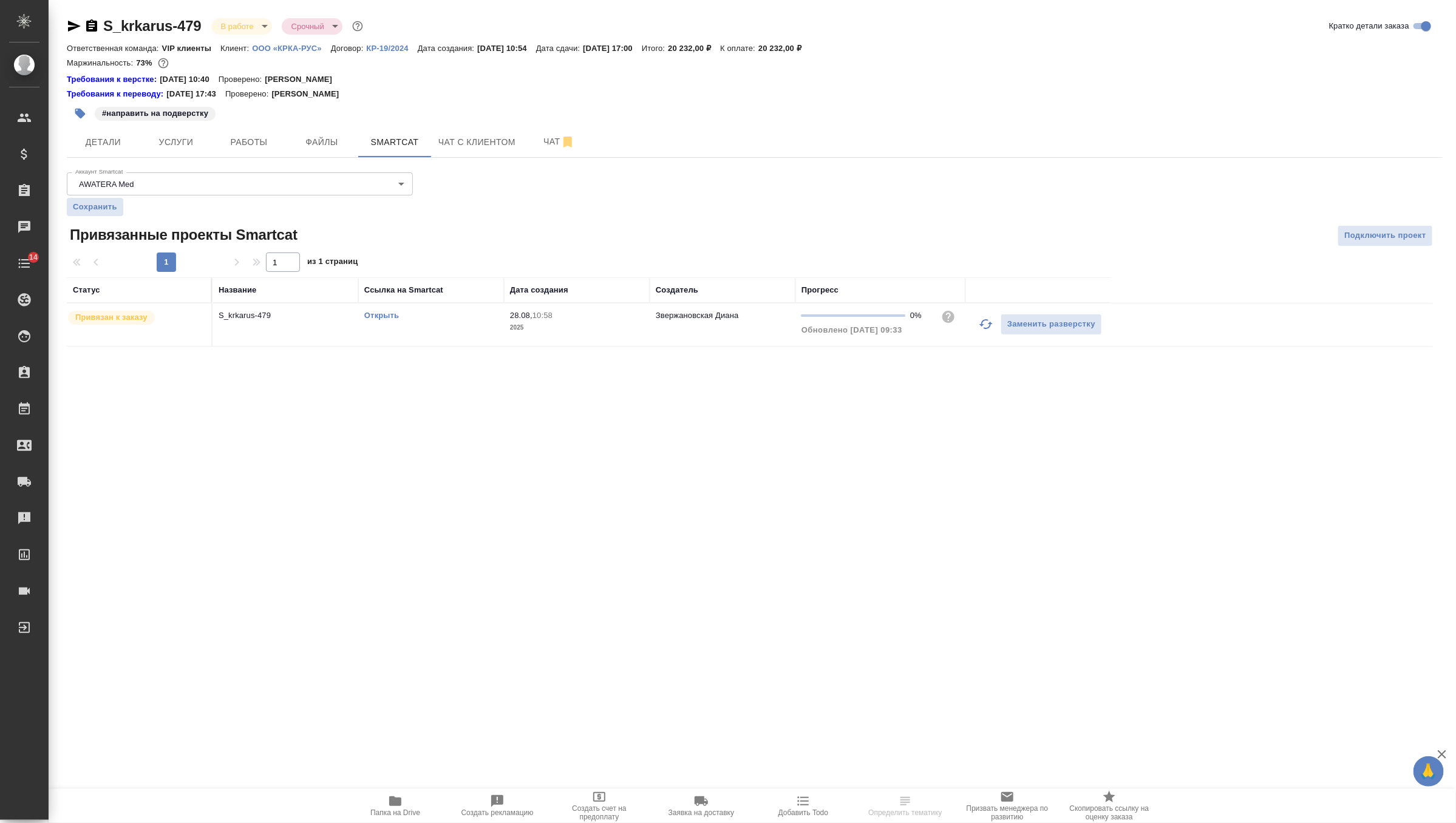
click at [382, 315] on link "Открыть" at bounding box center [382, 315] width 34 height 9
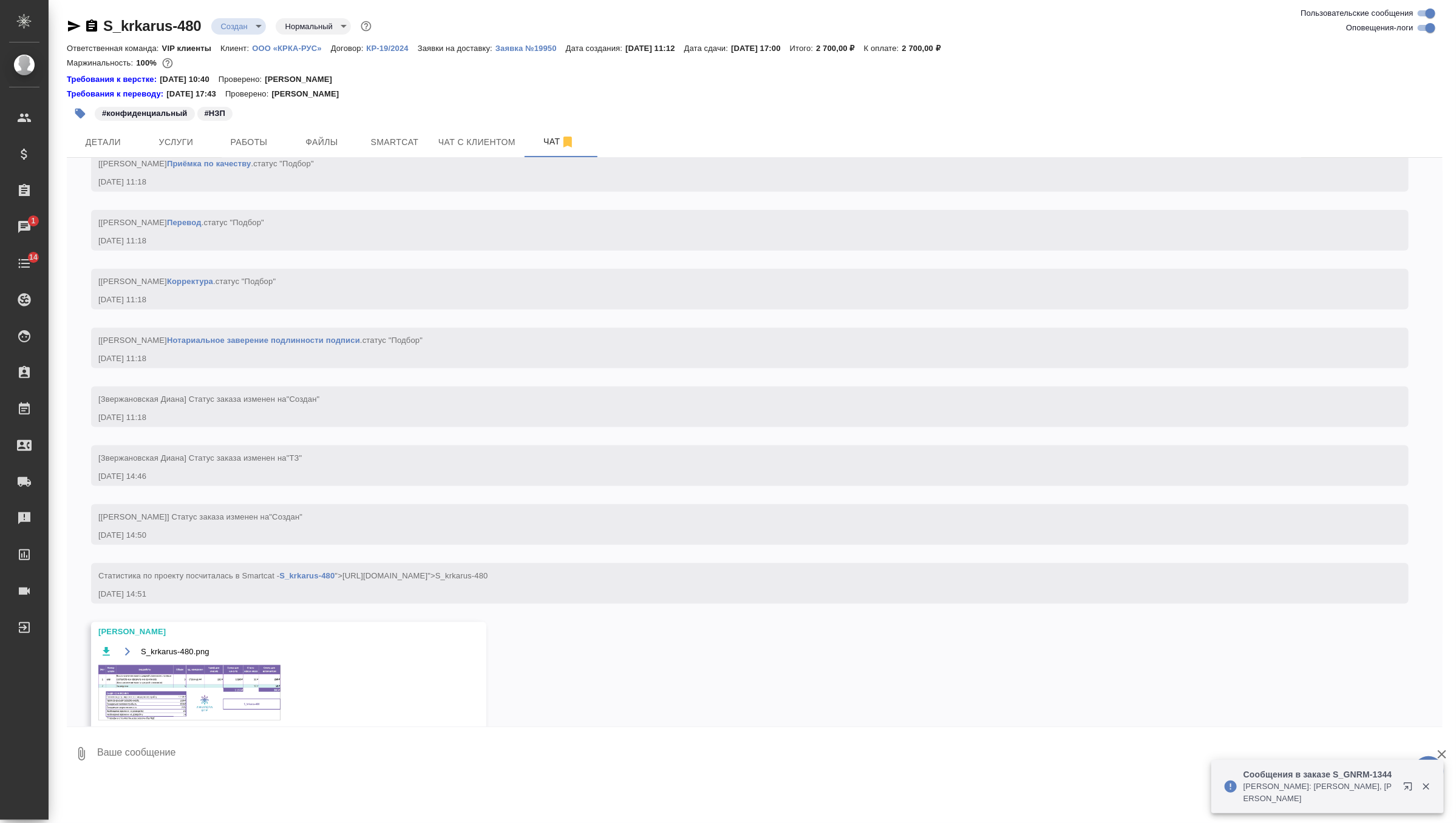
scroll to position [918, 0]
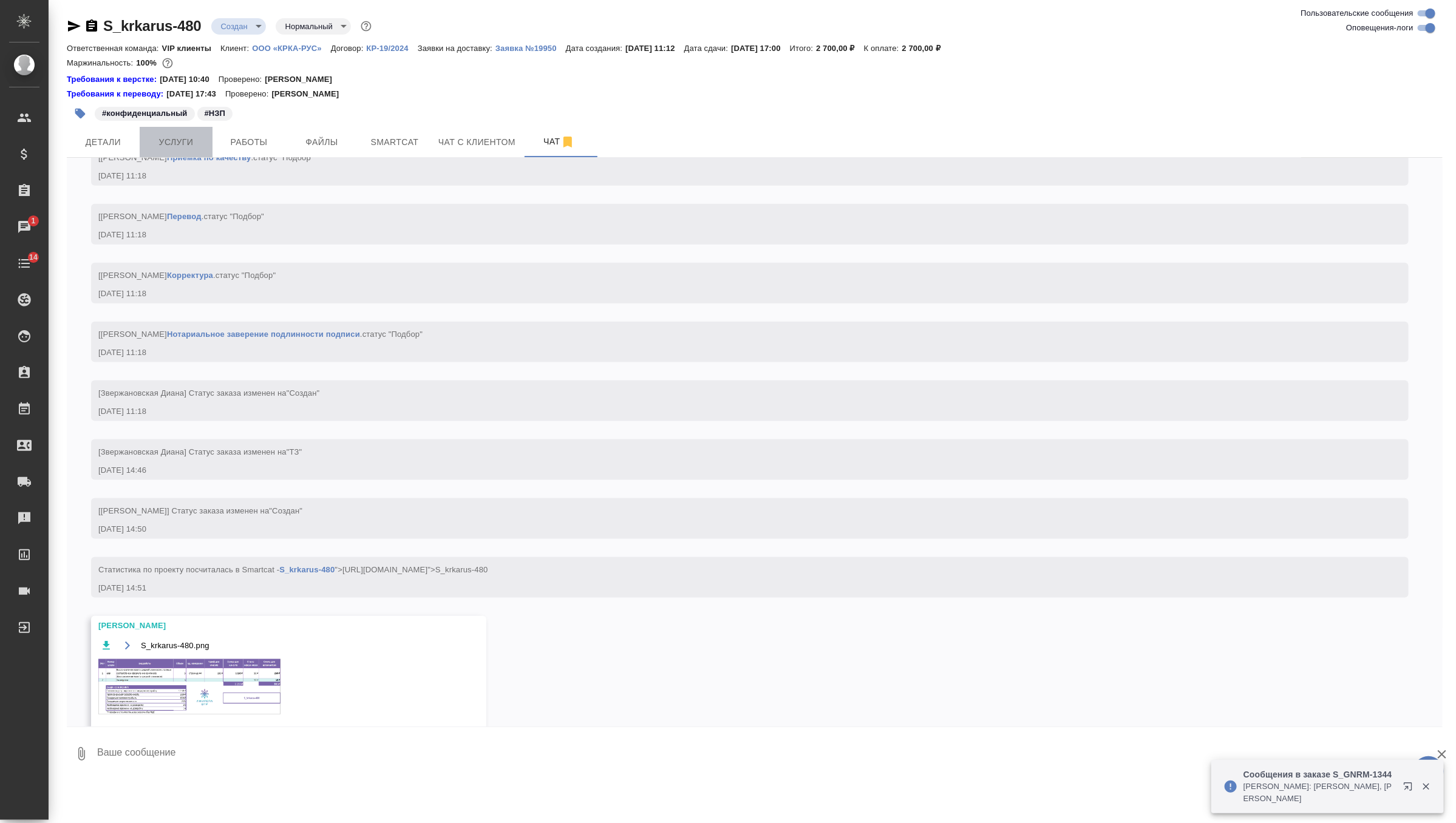
click at [191, 142] on span "Услуги" at bounding box center [176, 142] width 59 height 15
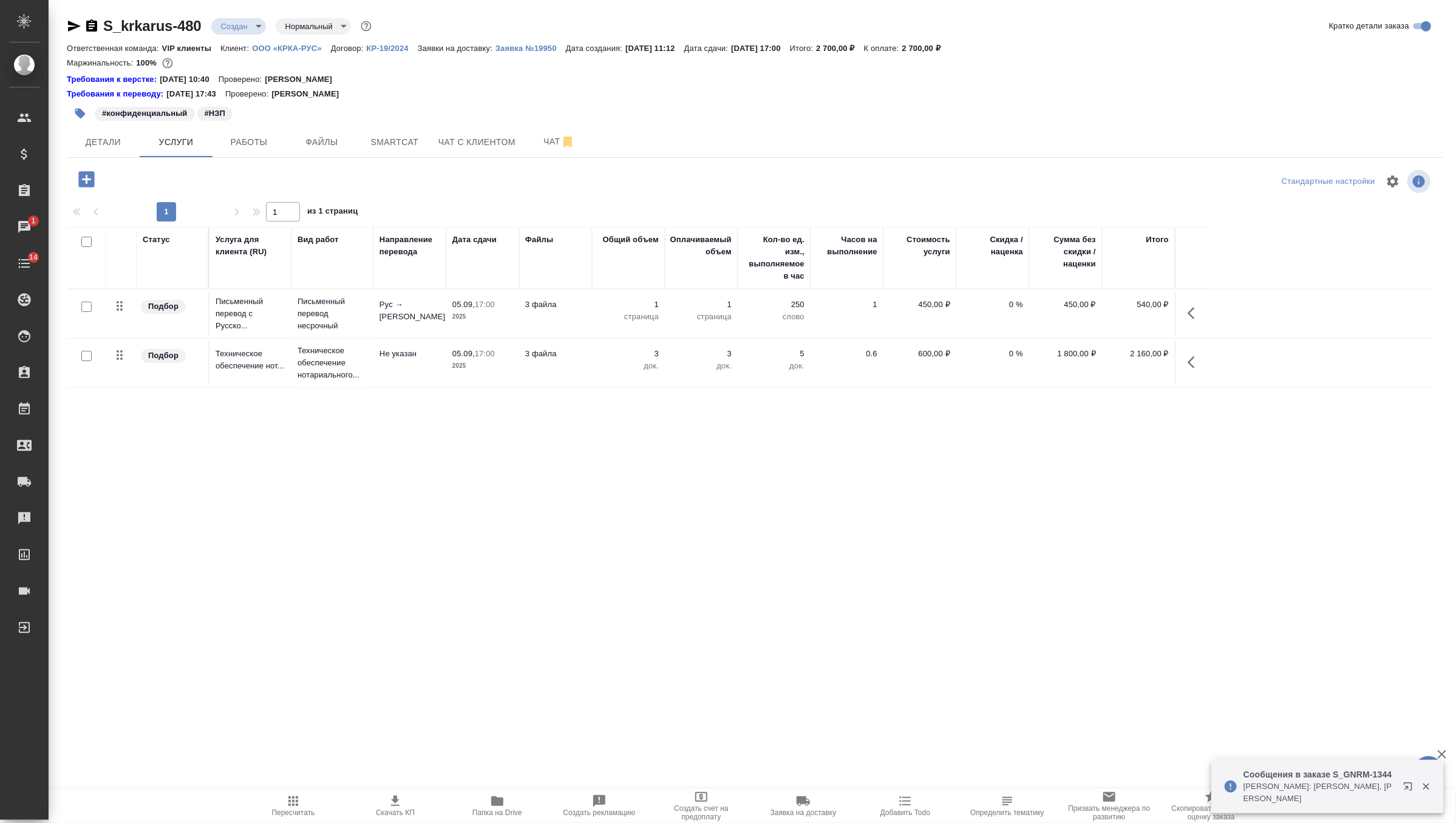
click at [87, 196] on div at bounding box center [755, 199] width 1376 height 6
click at [87, 185] on icon "button" at bounding box center [86, 179] width 16 height 16
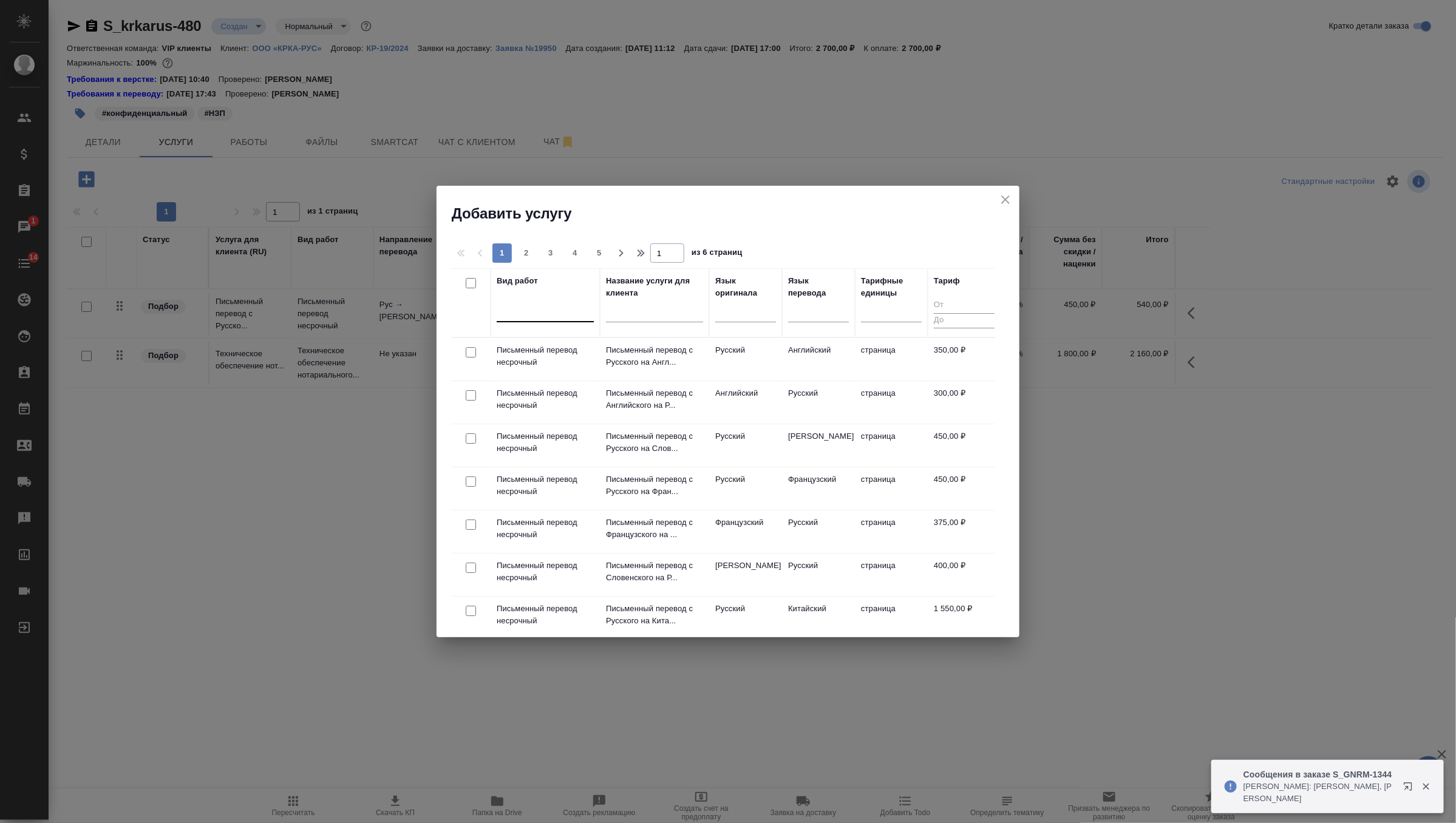
click at [545, 308] on div at bounding box center [545, 310] width 97 height 18
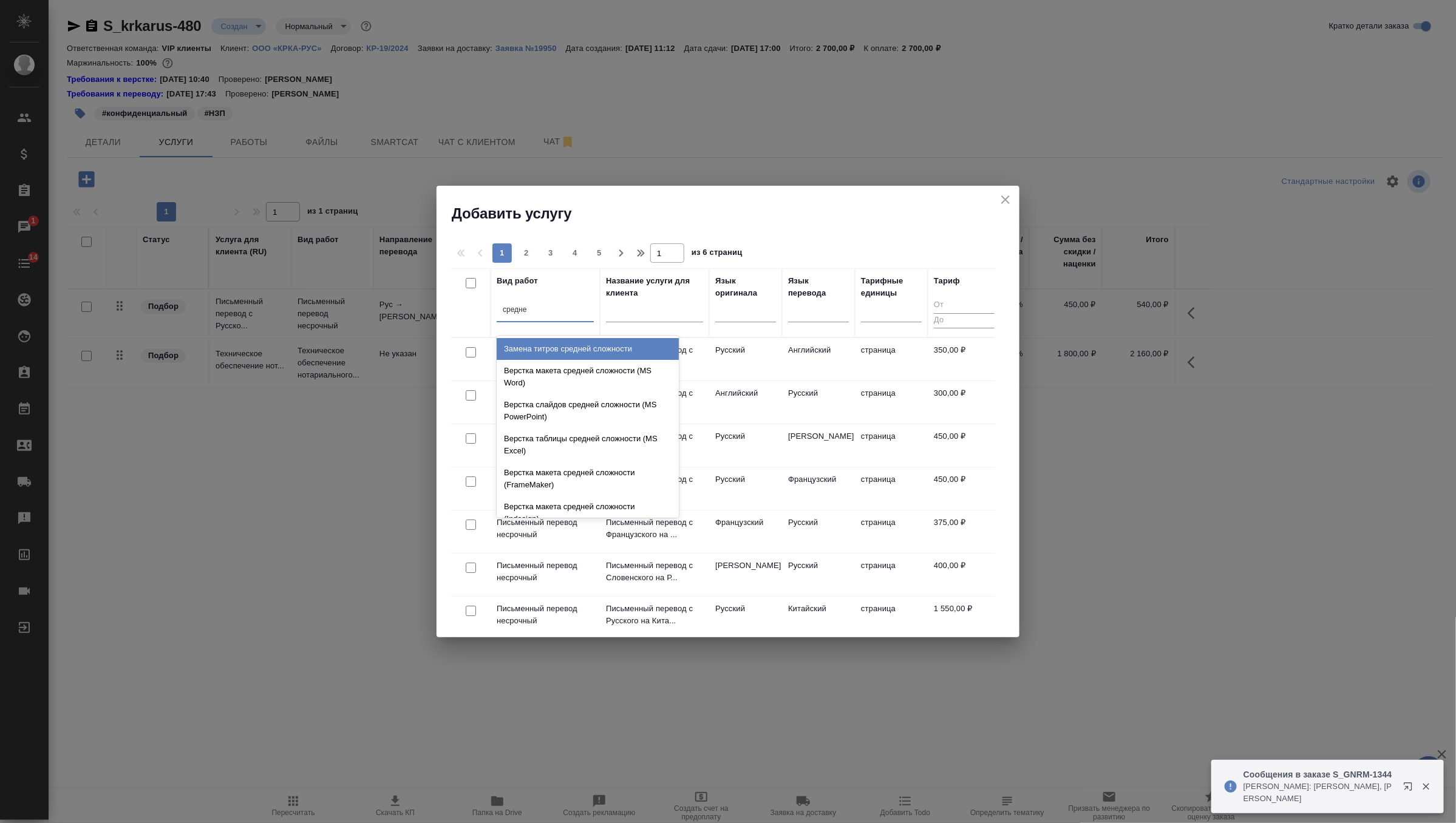
type input "средней"
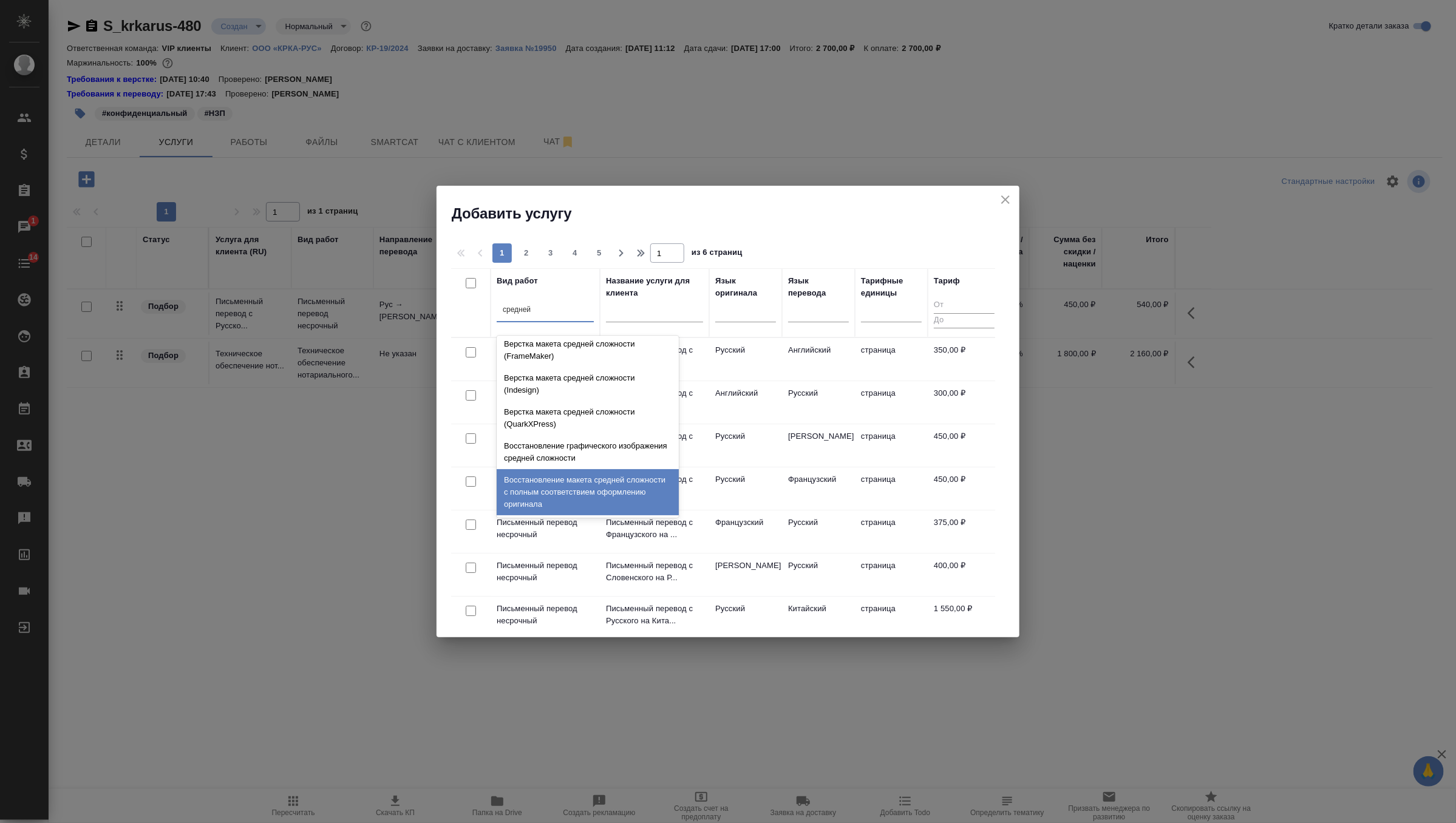
click at [575, 501] on div "Восстановление макета средней сложности с полным соответствием оформлению ориги…" at bounding box center [588, 492] width 182 height 46
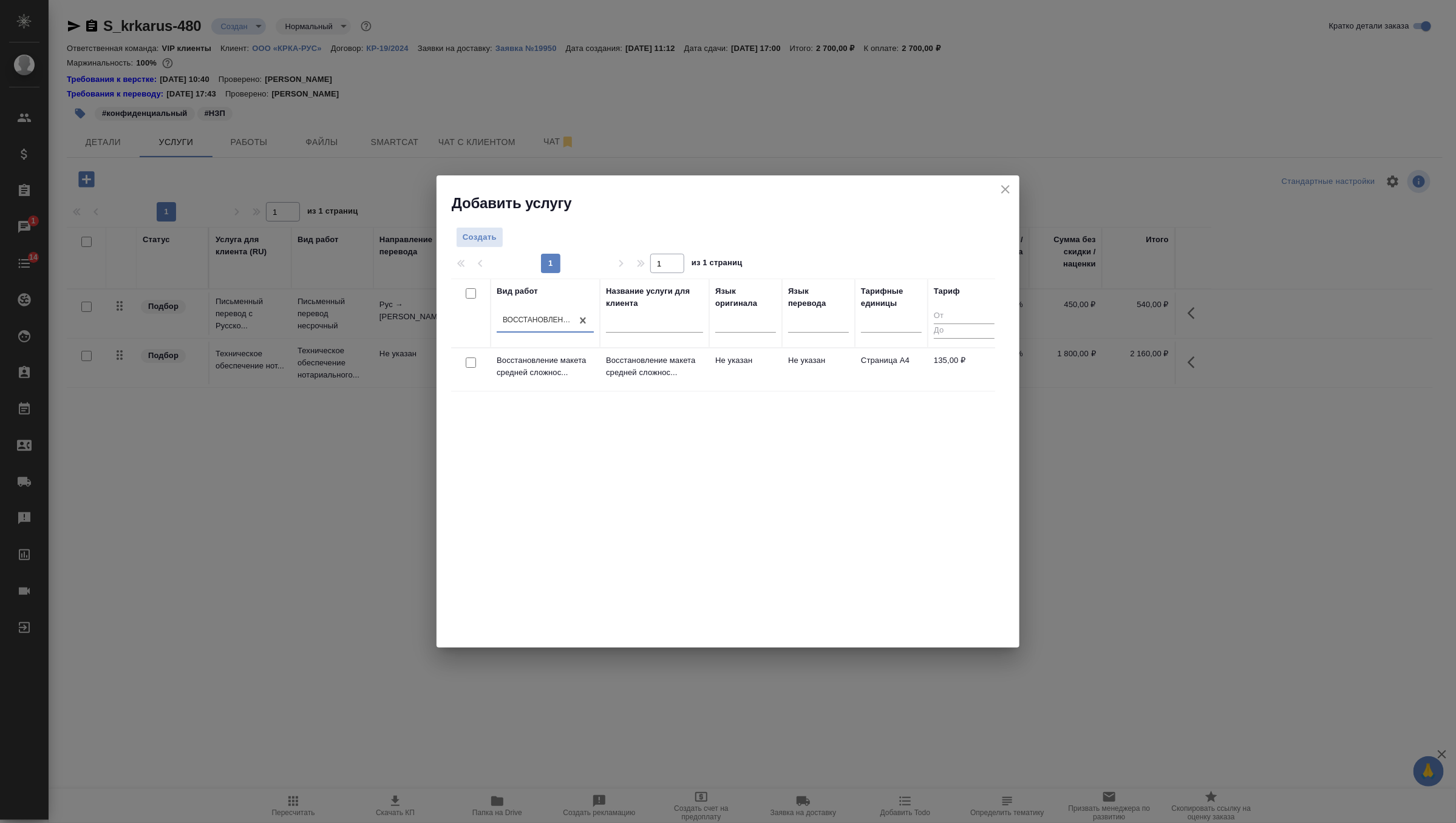
click at [470, 363] on input "checkbox" at bounding box center [471, 363] width 10 height 10
checkbox input "true"
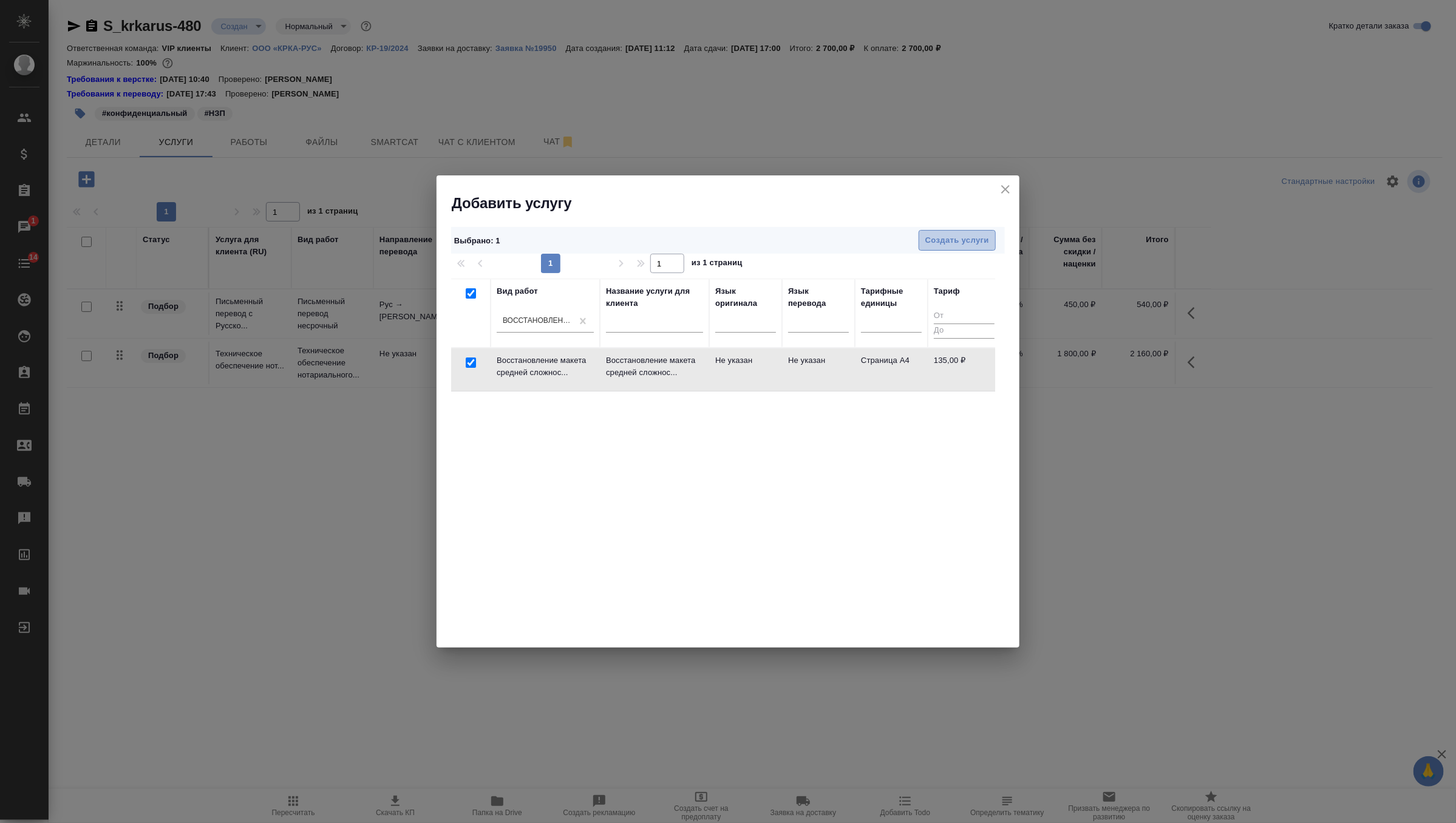
click at [961, 239] on span "Создать услуги" at bounding box center [957, 240] width 64 height 14
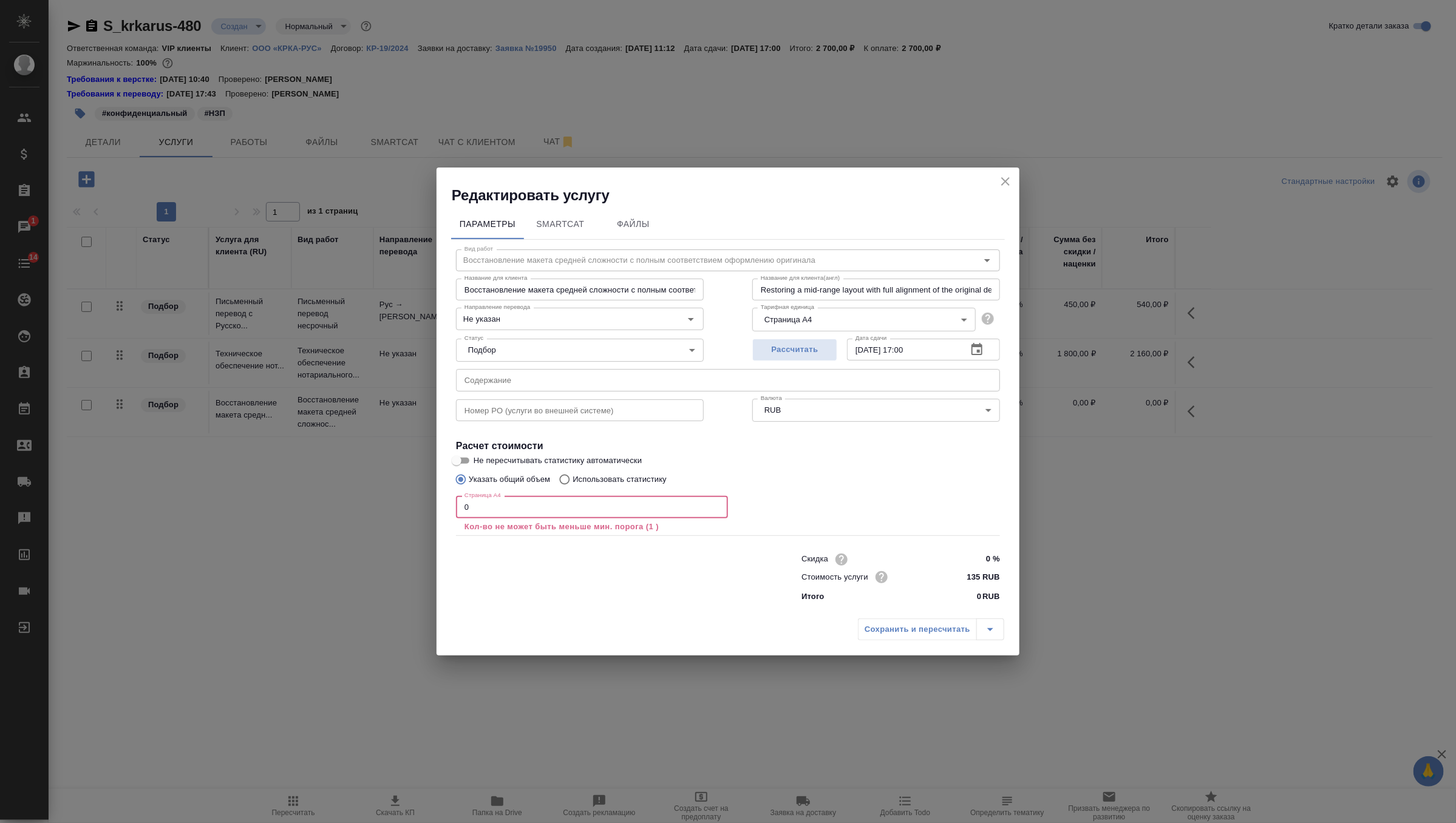
click at [540, 512] on input "0" at bounding box center [592, 507] width 272 height 22
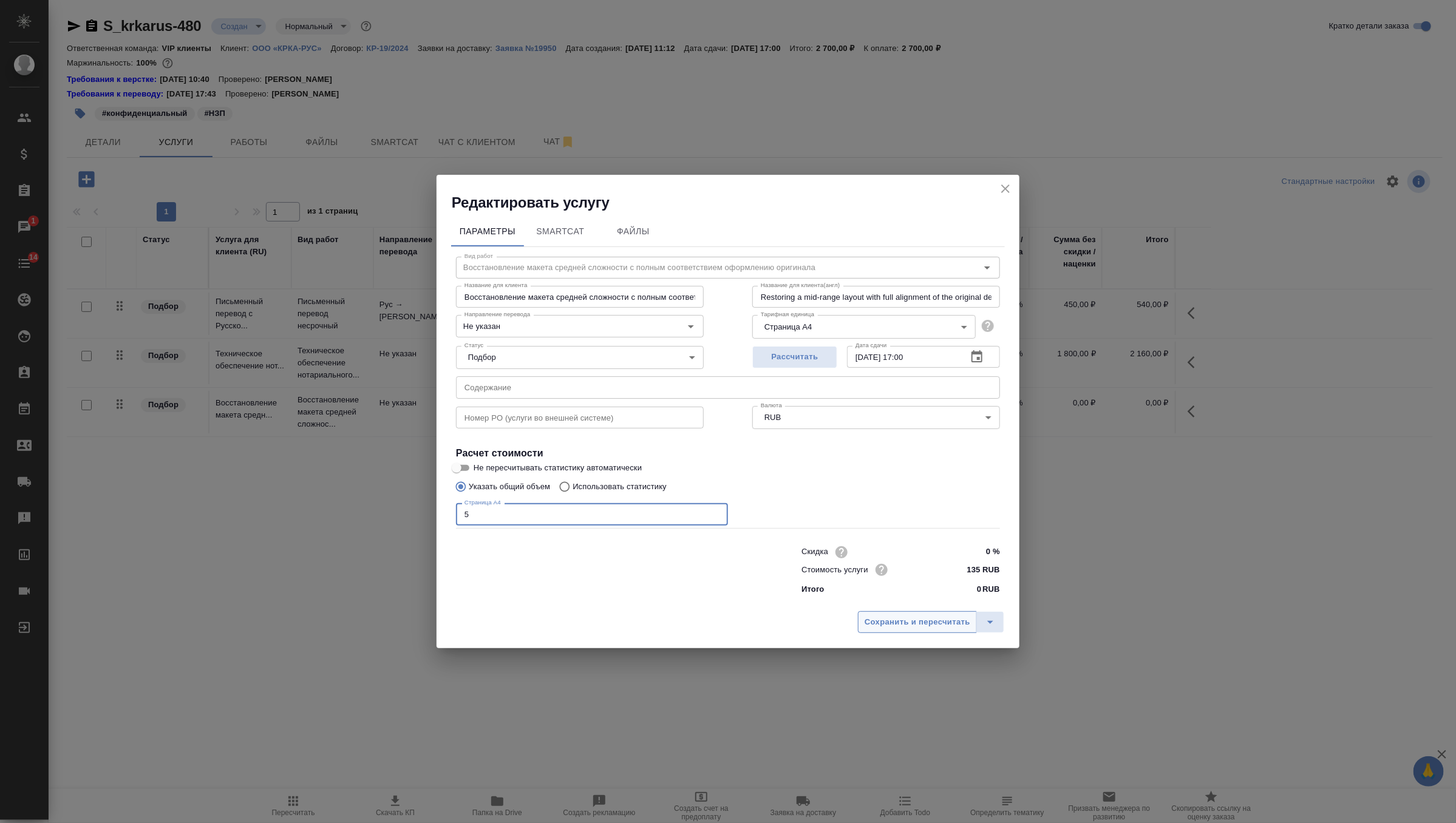
type input "5"
click at [918, 619] on span "Сохранить и пересчитать" at bounding box center [918, 623] width 106 height 14
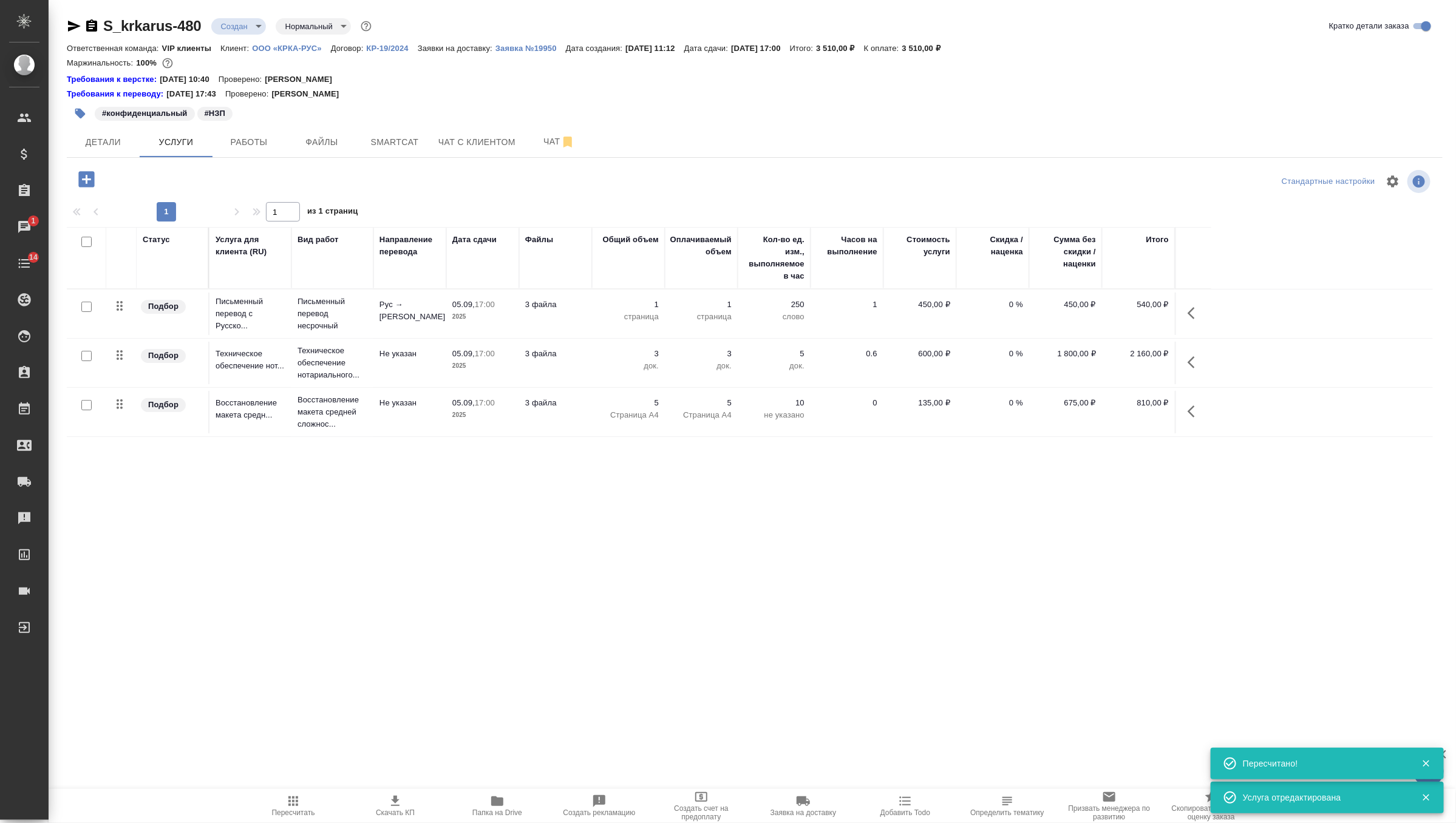
click at [402, 314] on p "Рус → Словенский" at bounding box center [409, 311] width 60 height 24
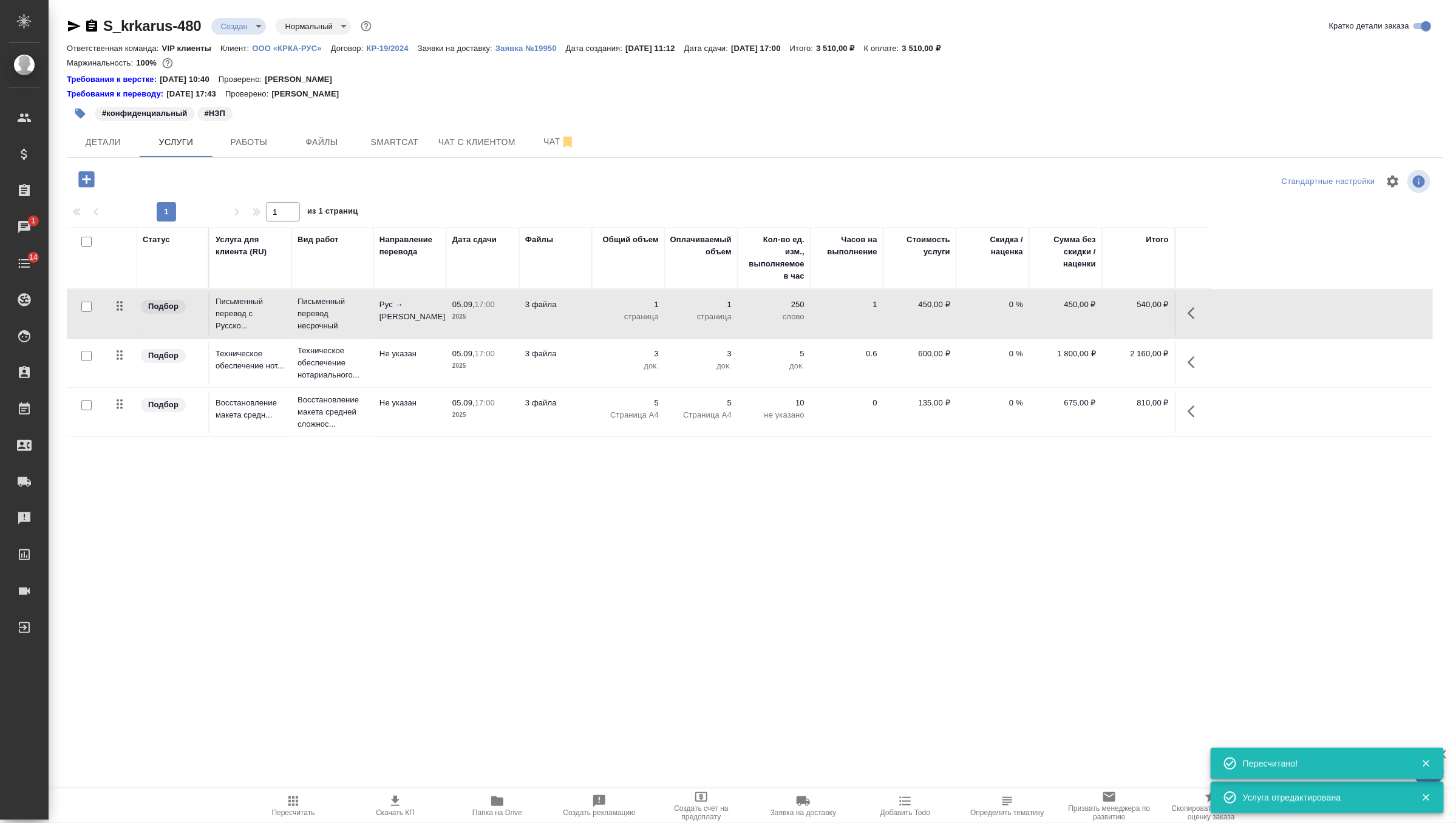
click at [402, 314] on p "Рус → Словенский" at bounding box center [409, 311] width 60 height 24
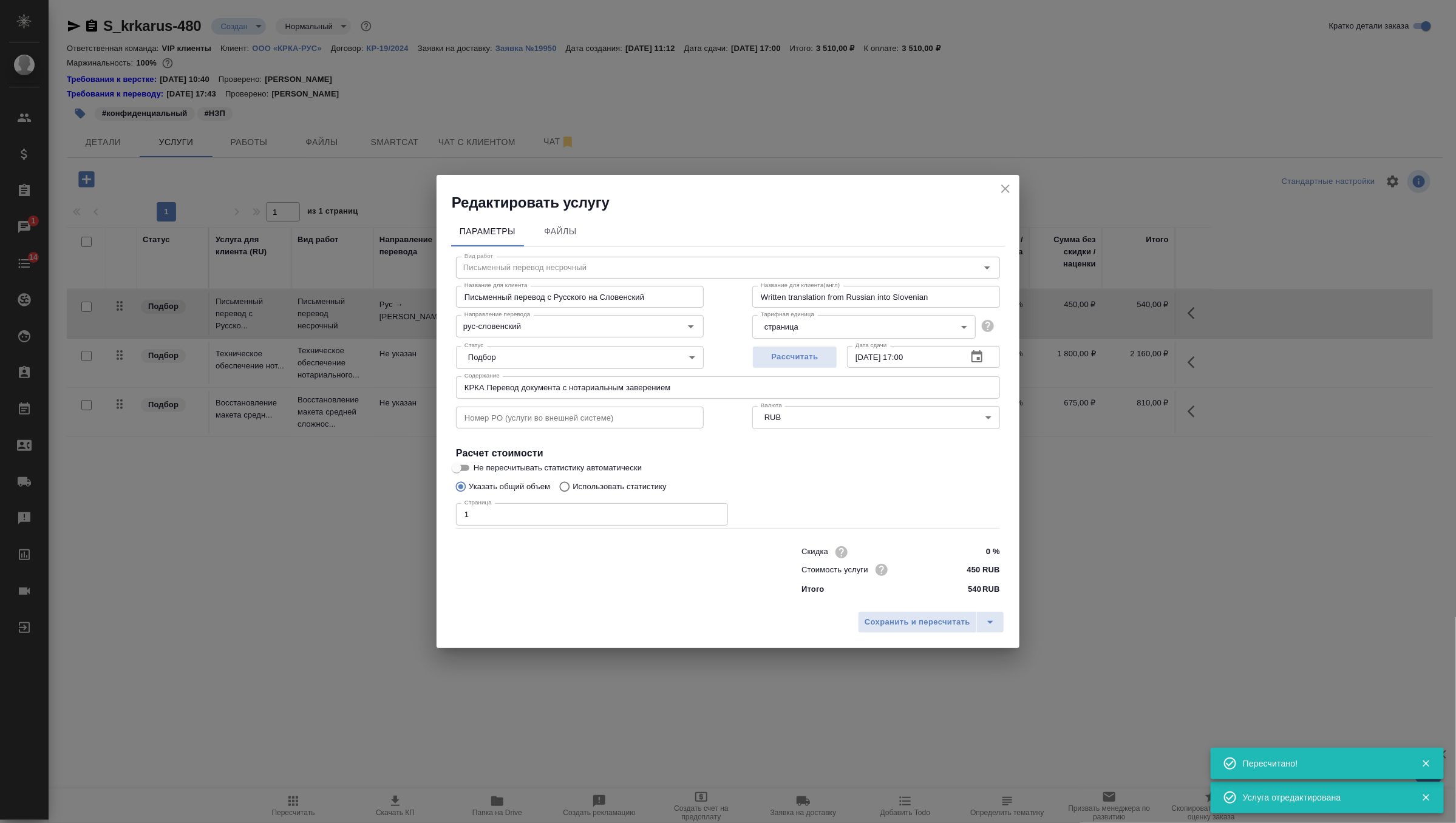
click at [515, 389] on input "КРКА Перевод документа с нотариальным заверением" at bounding box center [728, 387] width 544 height 22
click at [1002, 189] on icon "close" at bounding box center [1005, 188] width 15 height 15
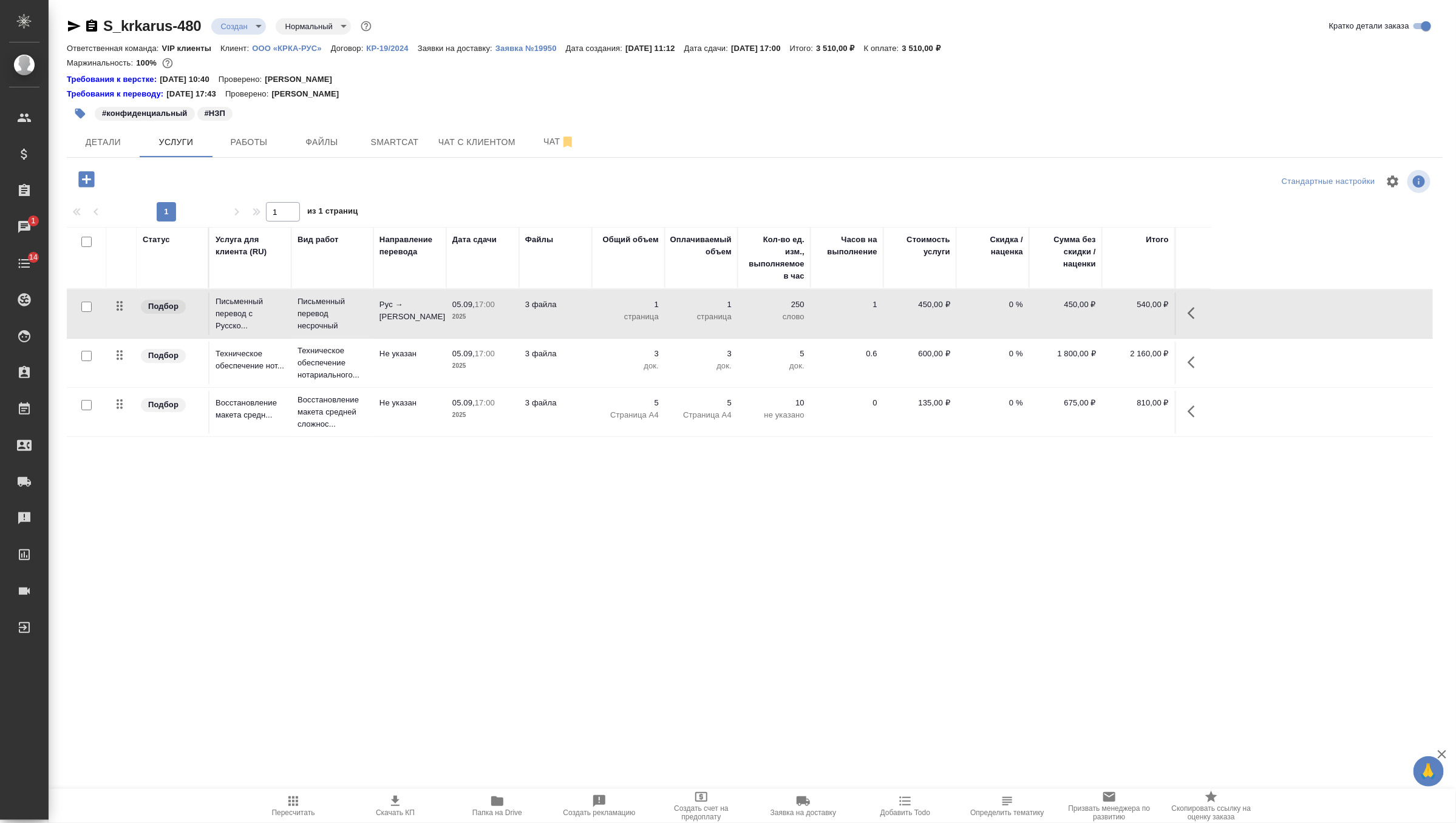
click at [384, 423] on td "Не указан" at bounding box center [410, 412] width 73 height 43
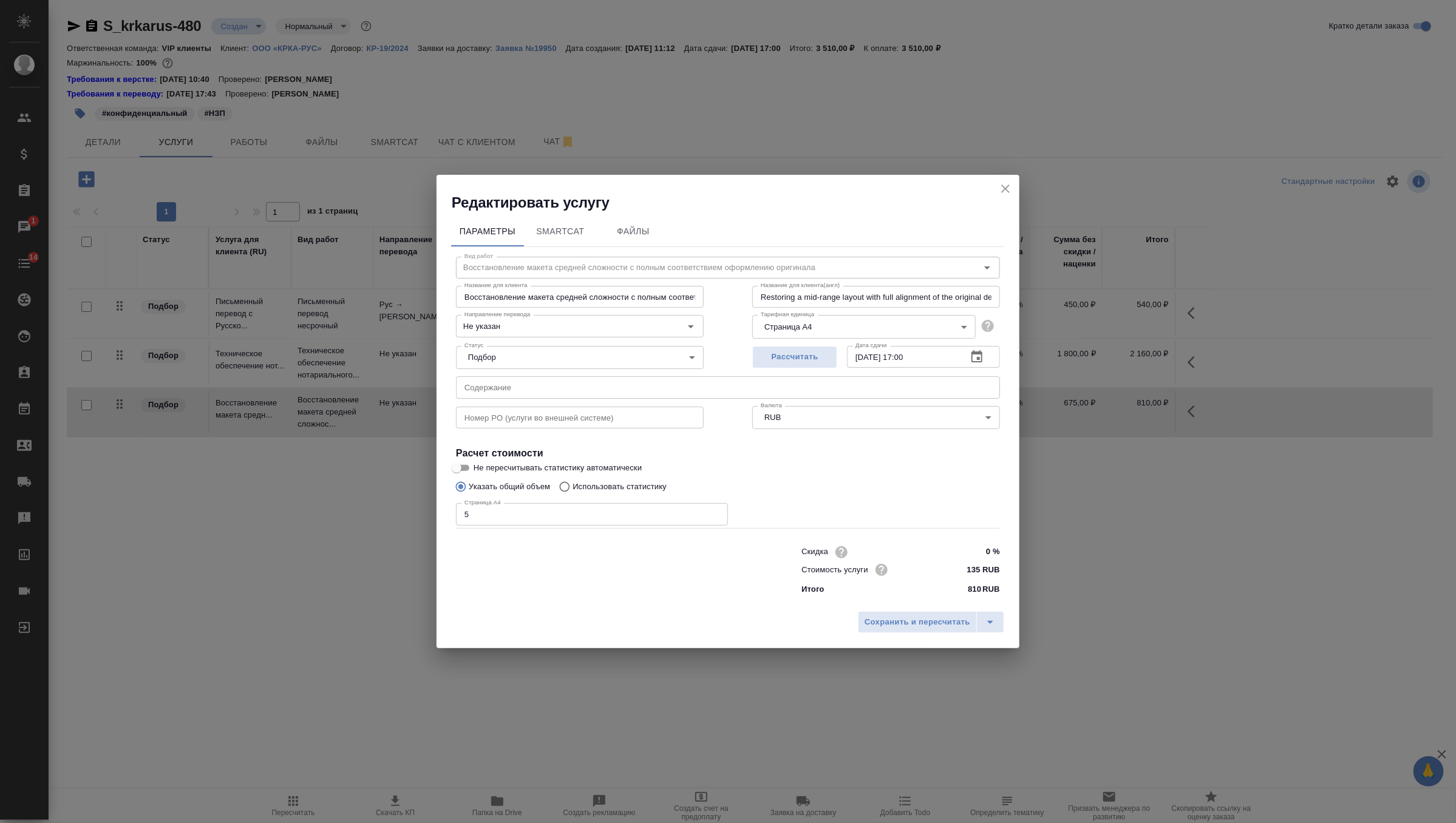
click at [529, 389] on input "text" at bounding box center [728, 387] width 544 height 22
paste input "КРКА Перевод документа с нотариальным заверением"
type input "КРКА Перевод документа с нотариальным заверением"
click at [909, 614] on button "Сохранить и пересчитать" at bounding box center [917, 622] width 119 height 22
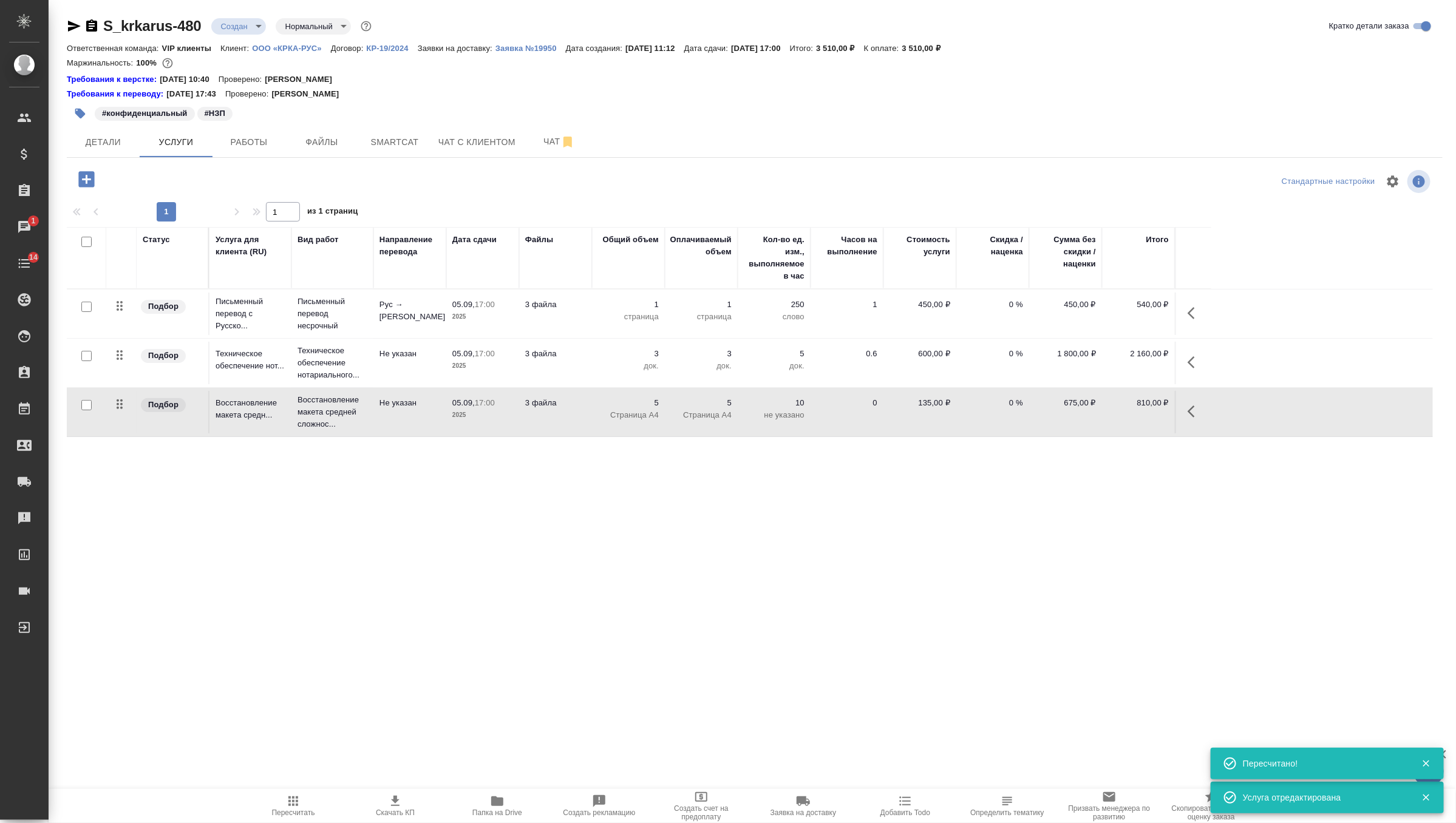
click at [590, 298] on td "3 файла" at bounding box center [556, 314] width 73 height 43
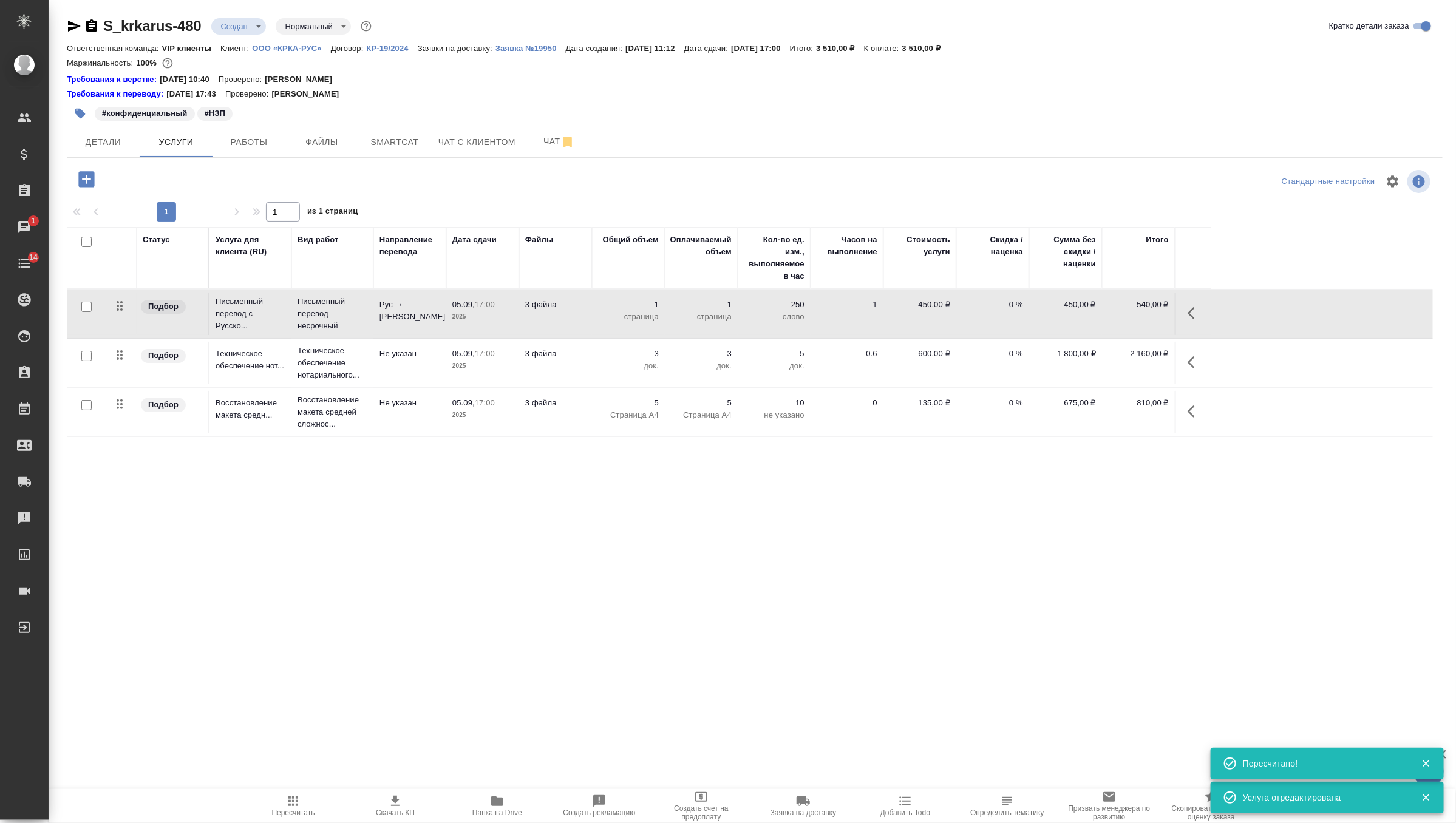
click at [590, 298] on td "3 файла" at bounding box center [556, 314] width 73 height 43
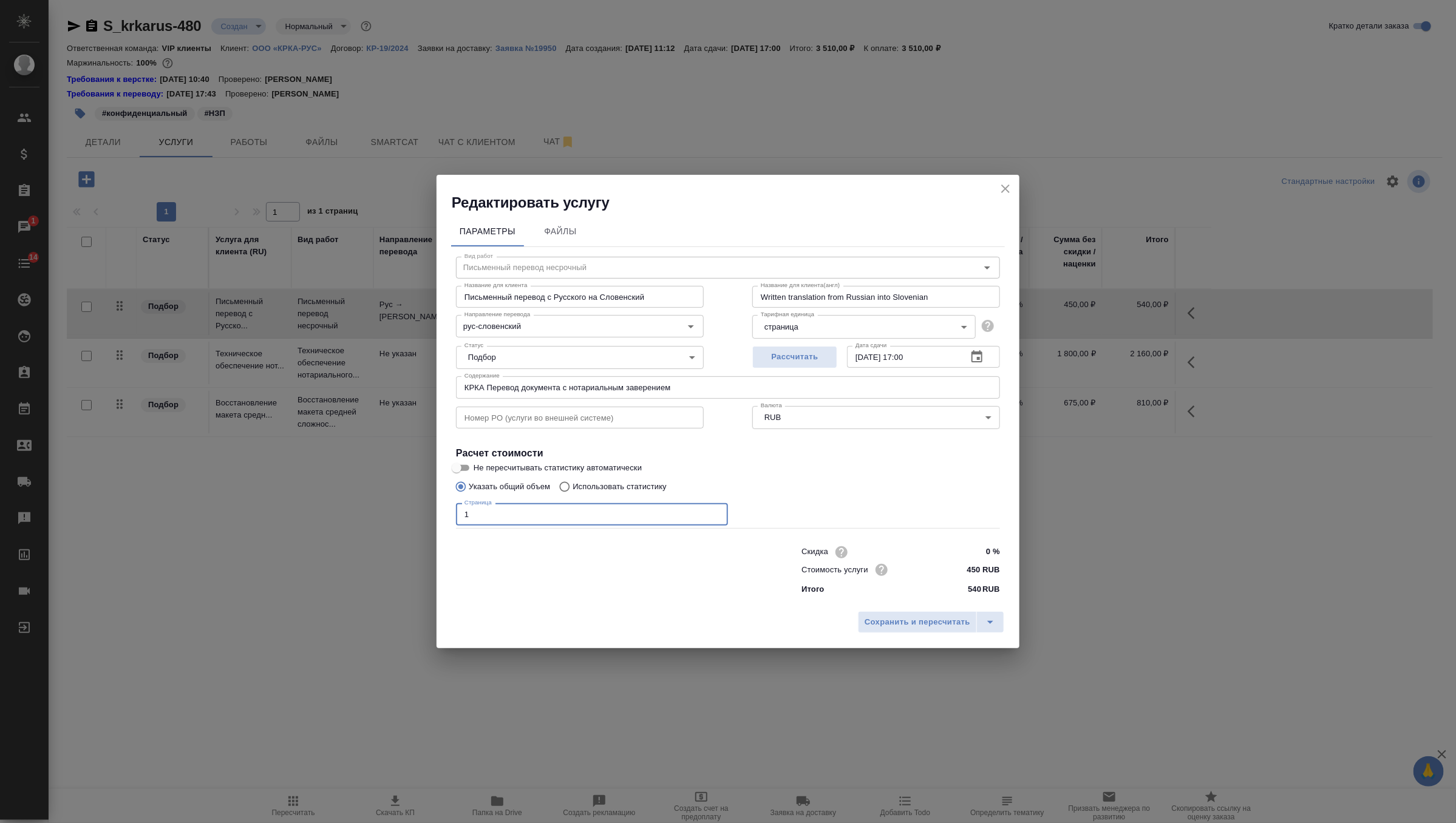
click at [528, 511] on input "1" at bounding box center [592, 514] width 272 height 22
type input "6"
click at [875, 617] on span "Сохранить и пересчитать" at bounding box center [918, 623] width 106 height 14
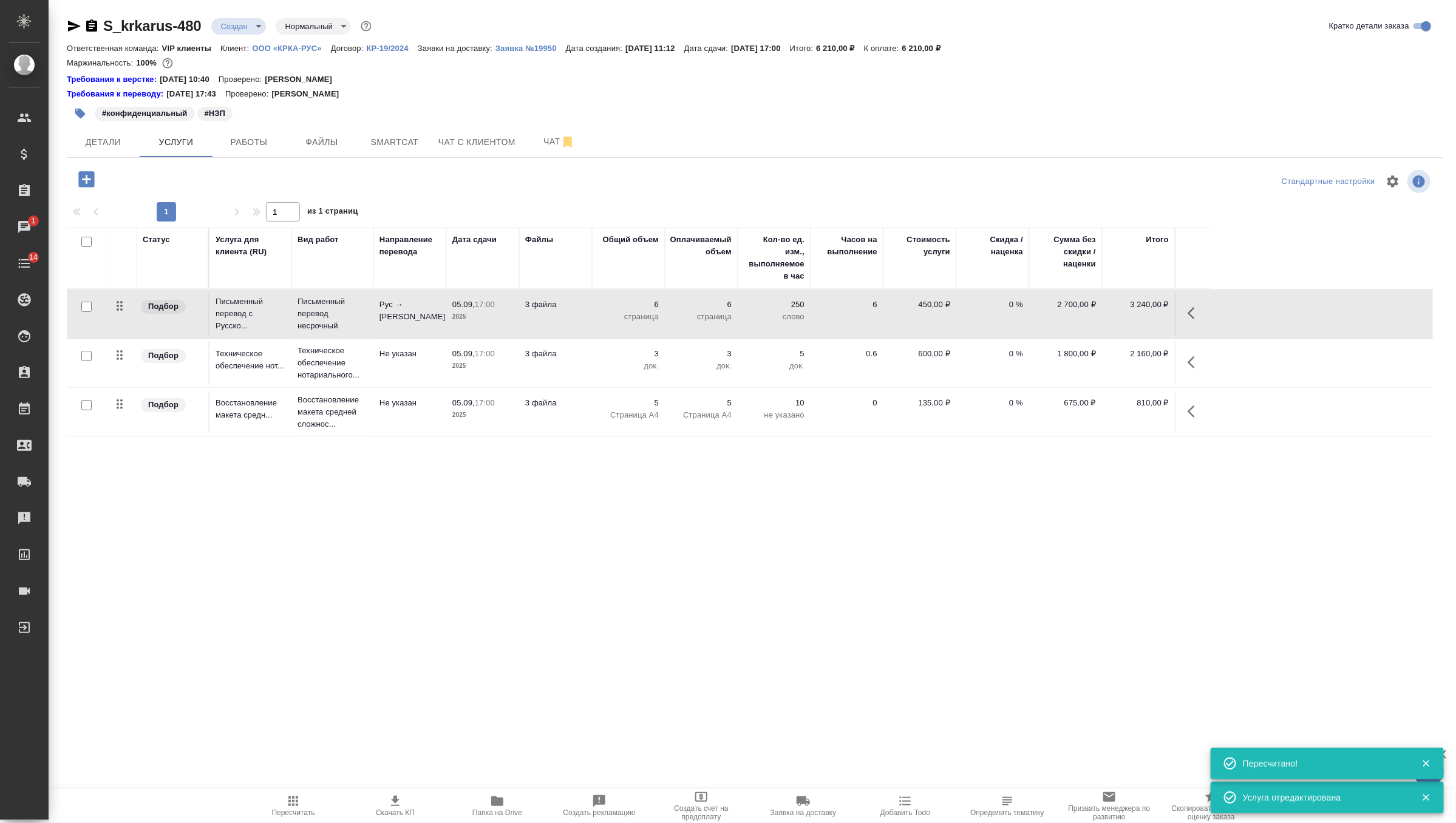
click at [294, 815] on span "Пересчитать" at bounding box center [294, 812] width 43 height 8
click at [394, 792] on button "Скачать КП" at bounding box center [395, 806] width 102 height 34
click at [288, 801] on icon "button" at bounding box center [293, 801] width 15 height 15
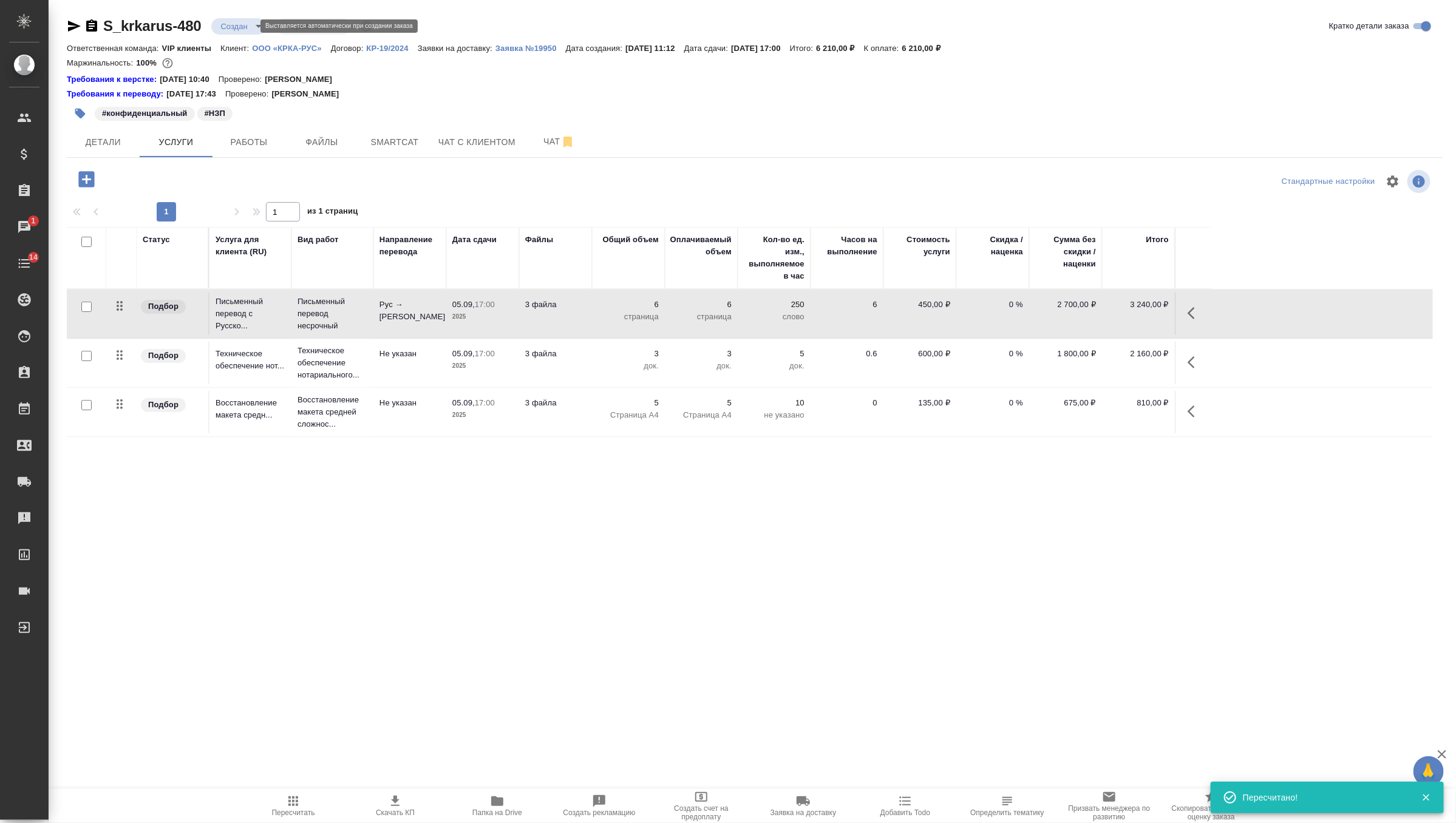
click at [238, 29] on body "🙏 .cls-1 fill:#fff; AWATERA Zverzhanovskaya Diana Клиенты Спецификации Заказы 1…" at bounding box center [728, 412] width 1456 height 823
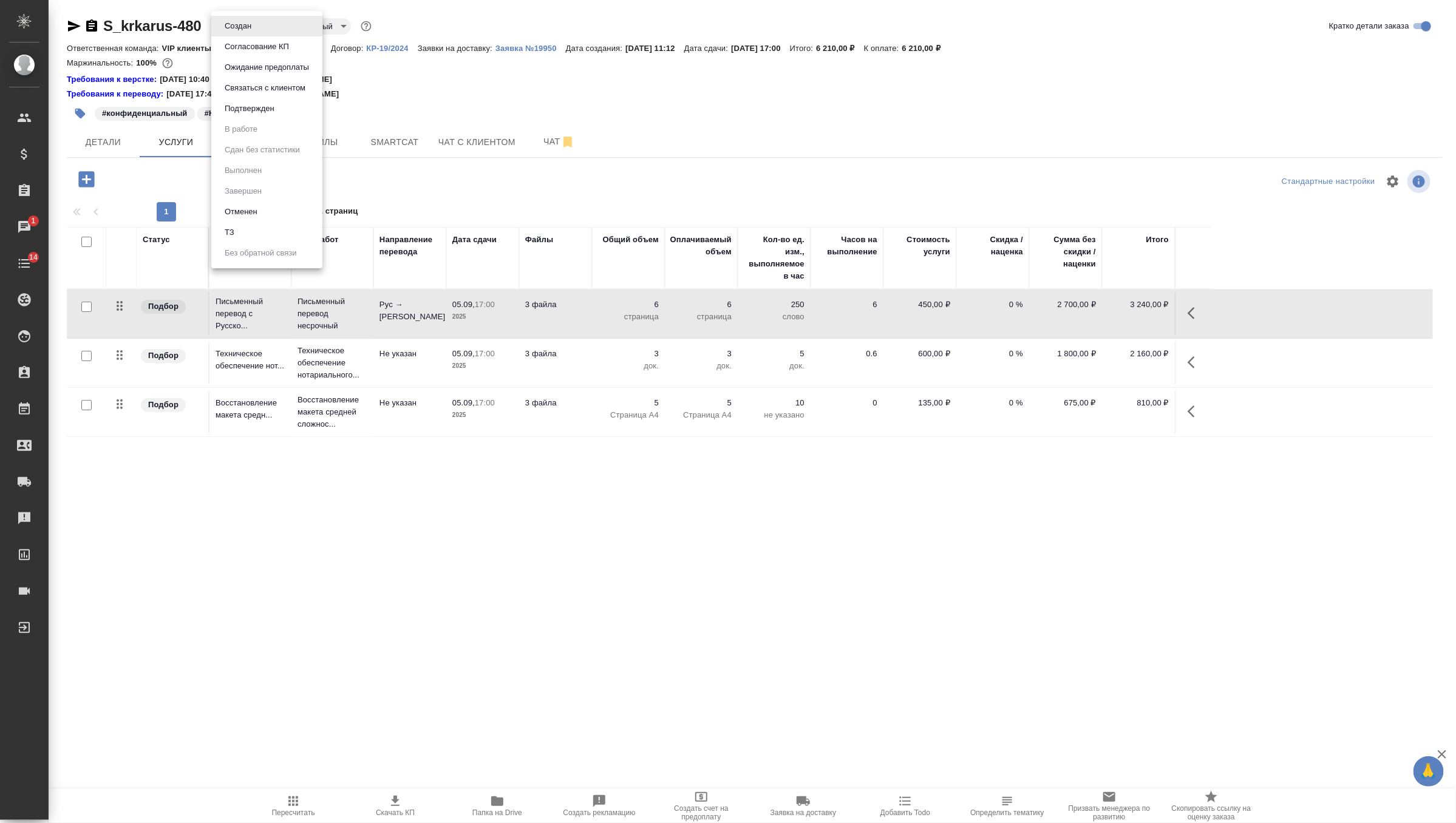
click at [284, 108] on li "Подтвержден" at bounding box center [267, 109] width 111 height 20
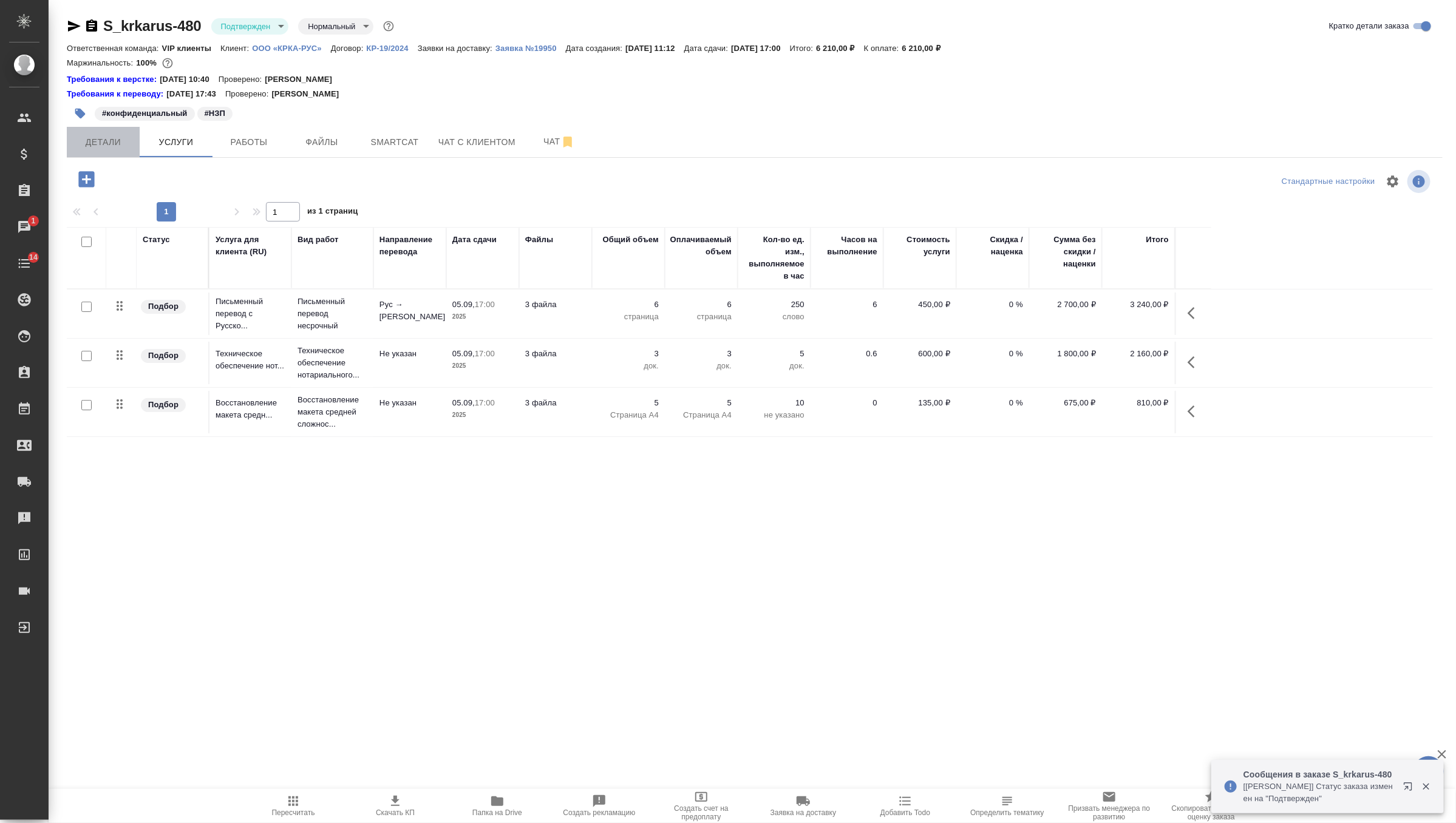
click at [116, 130] on button "Детали" at bounding box center [103, 142] width 73 height 31
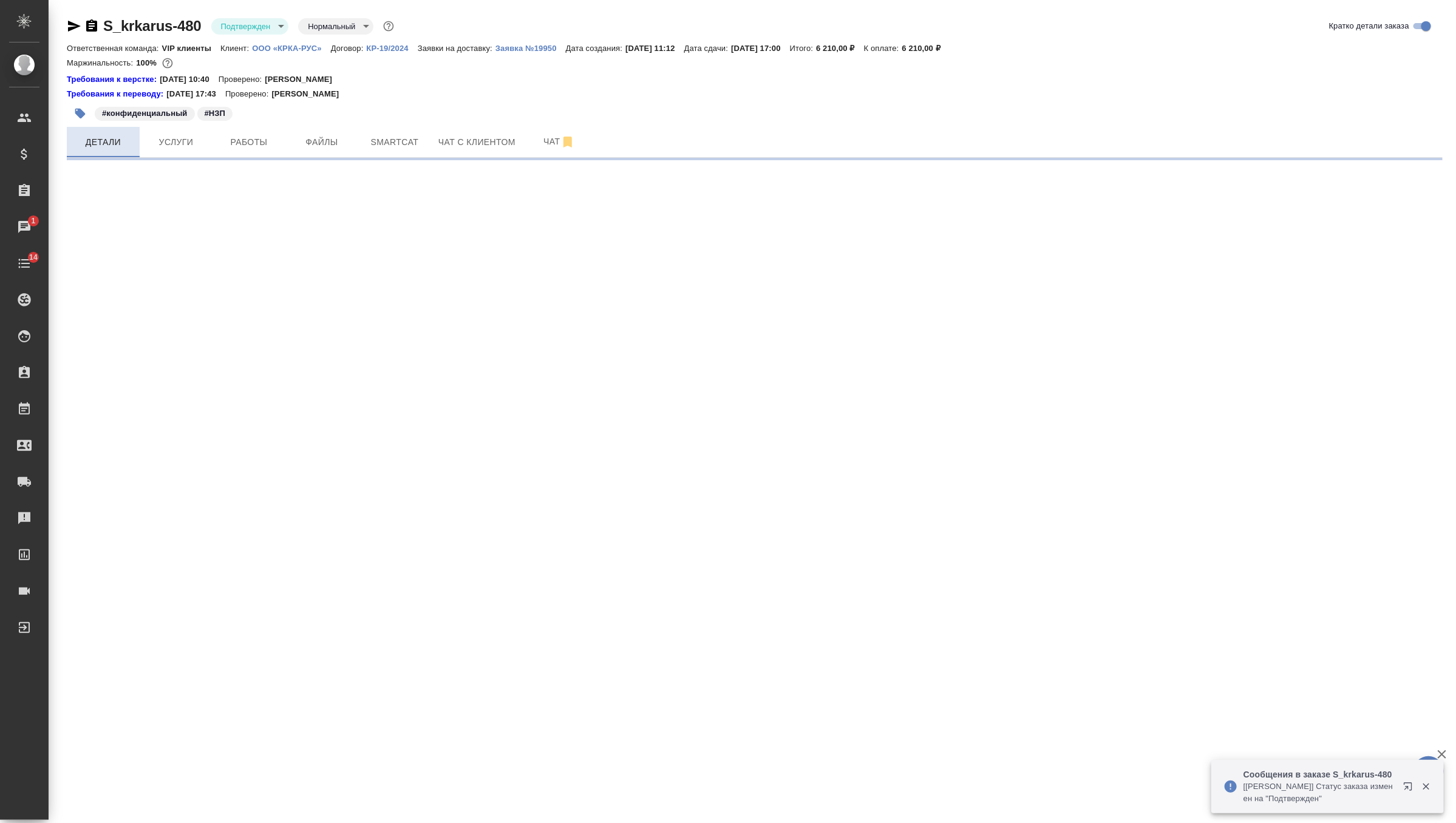
select select "RU"
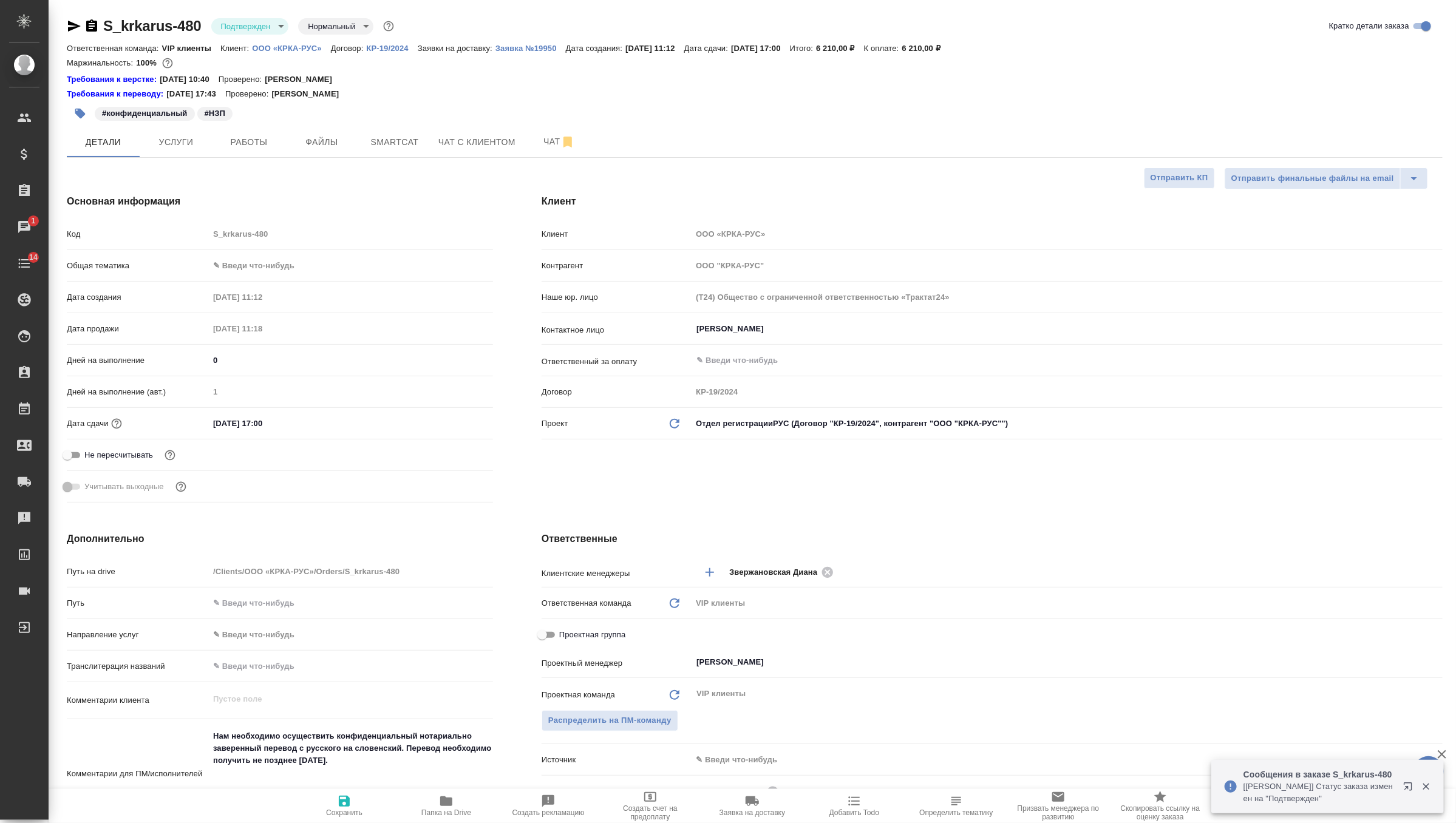
type textarea "x"
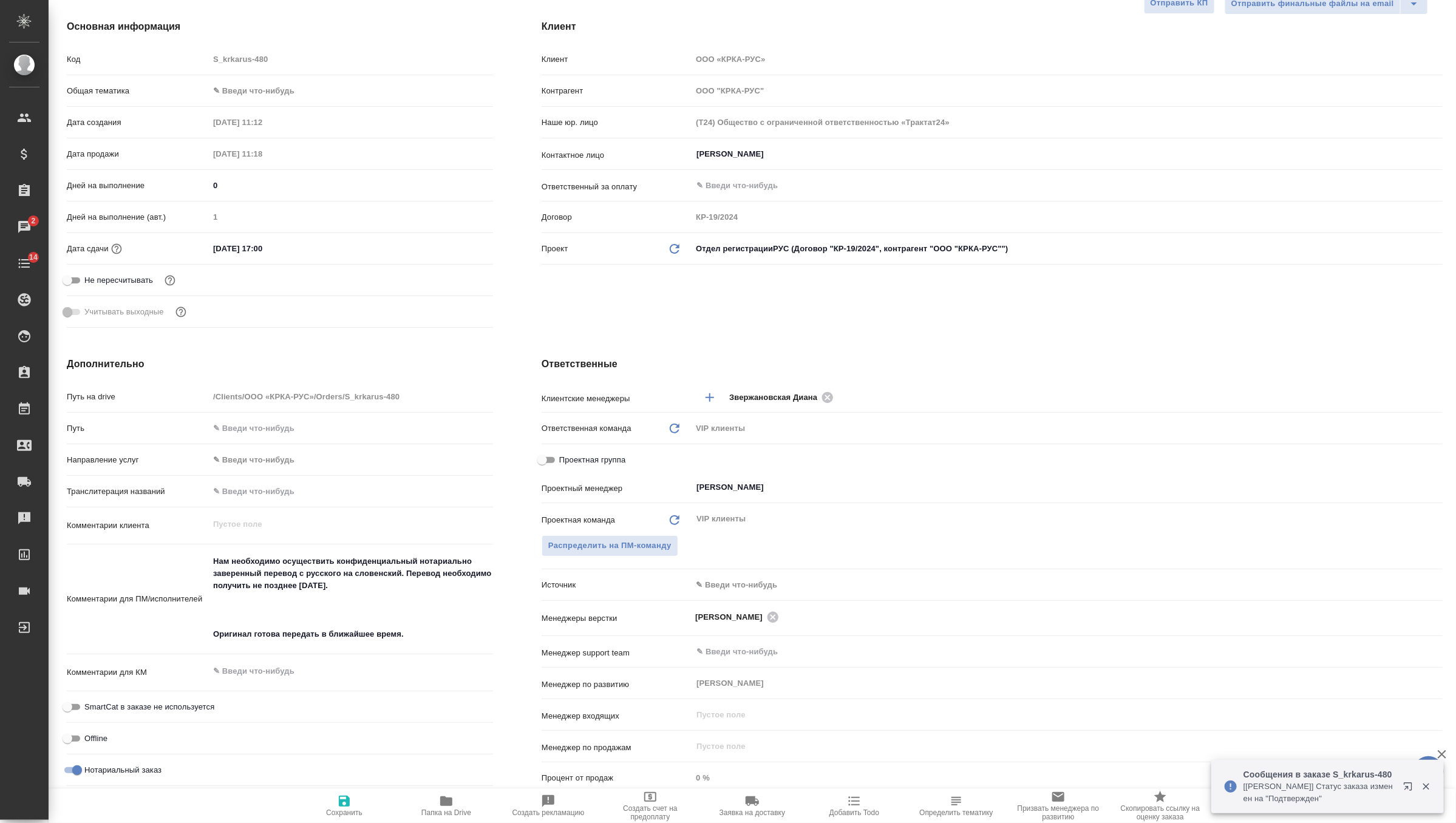
scroll to position [230, 0]
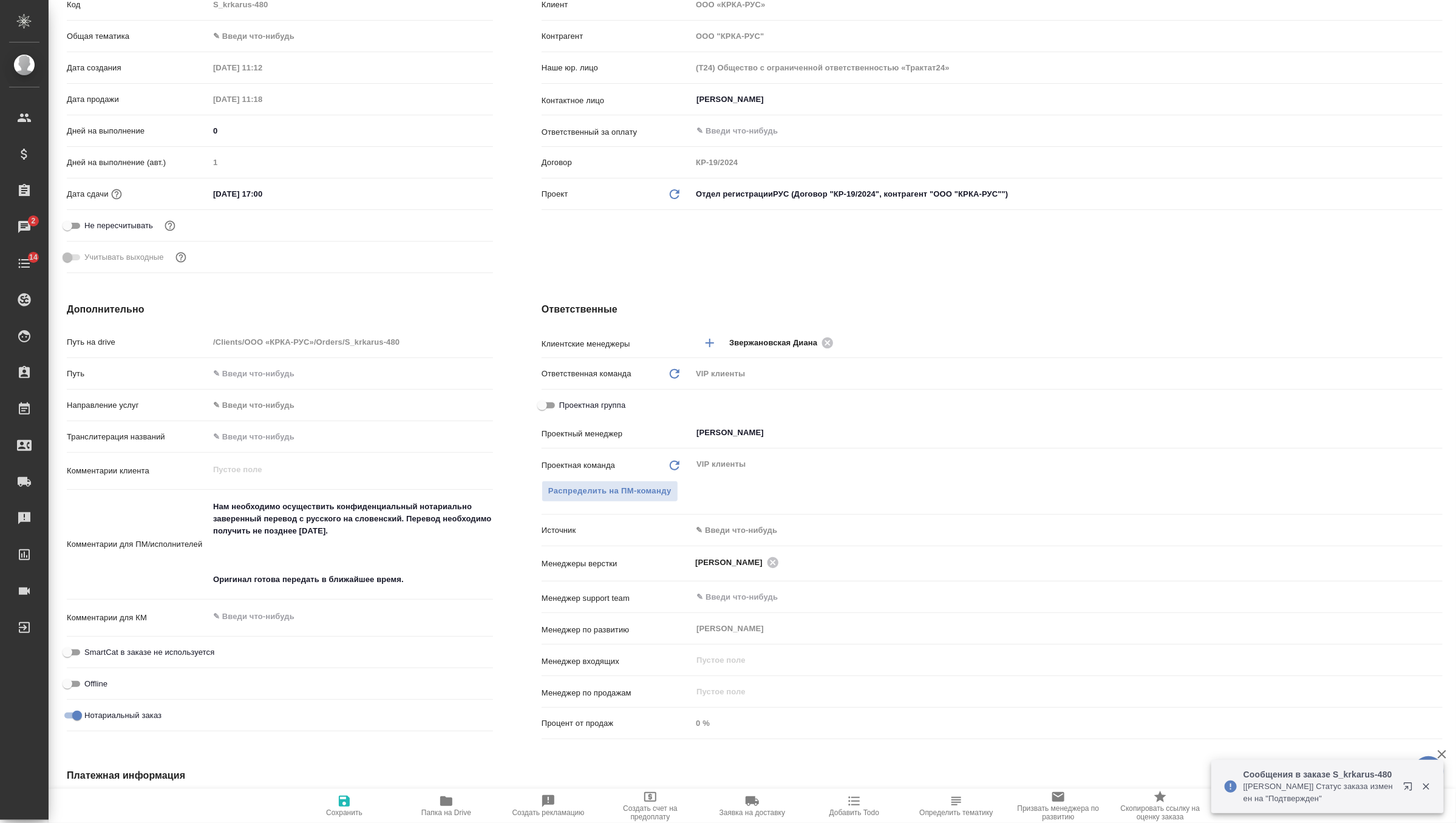
type textarea "x"
click at [428, 579] on textarea "Нам необходимо осуществить конфиденциальный нотариально заверенный перевод с ру…" at bounding box center [351, 544] width 283 height 93
type textarea "x"
type textarea "Нам необходимо осуществить конфиденциальный нотариально заверенный перевод с ру…"
type textarea "x"
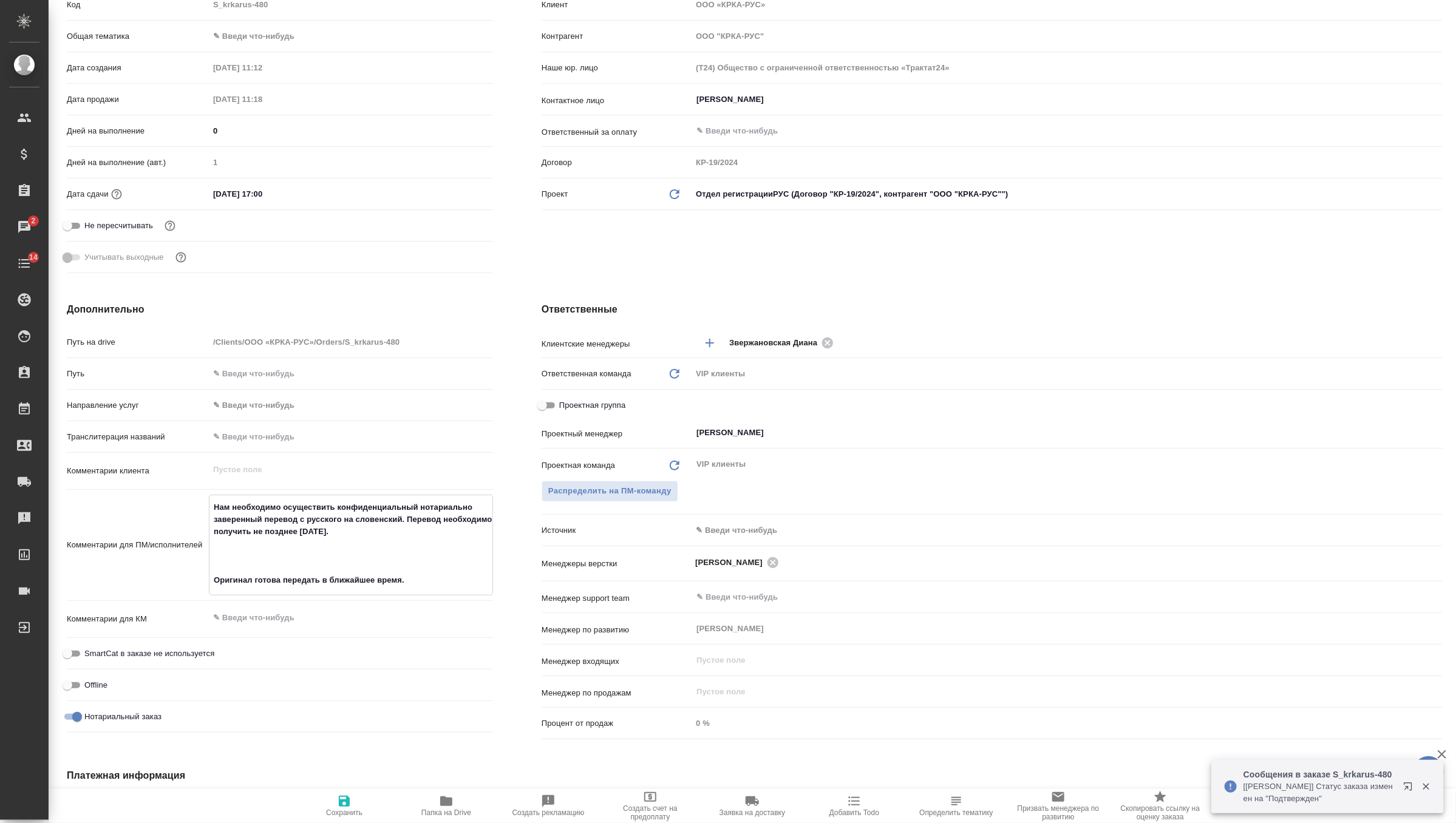
type textarea "x"
type textarea "Нам необходимо осуществить конфиденциальный нотариально заверенный перевод с ру…"
type textarea "x"
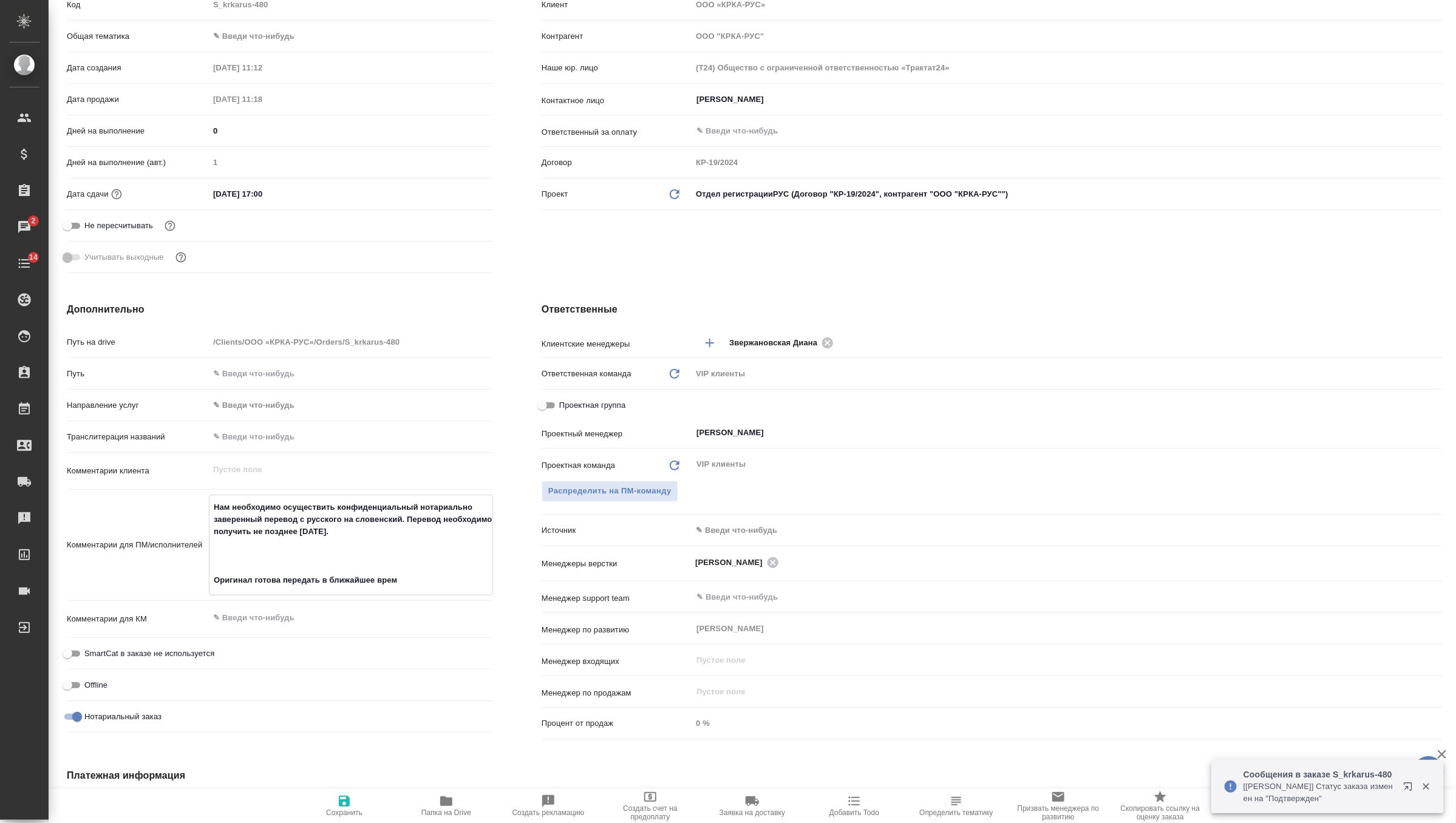
type textarea "x"
type textarea "Нам необходимо осуществить конфиденциальный нотариально заверенный перевод с ру…"
type textarea "x"
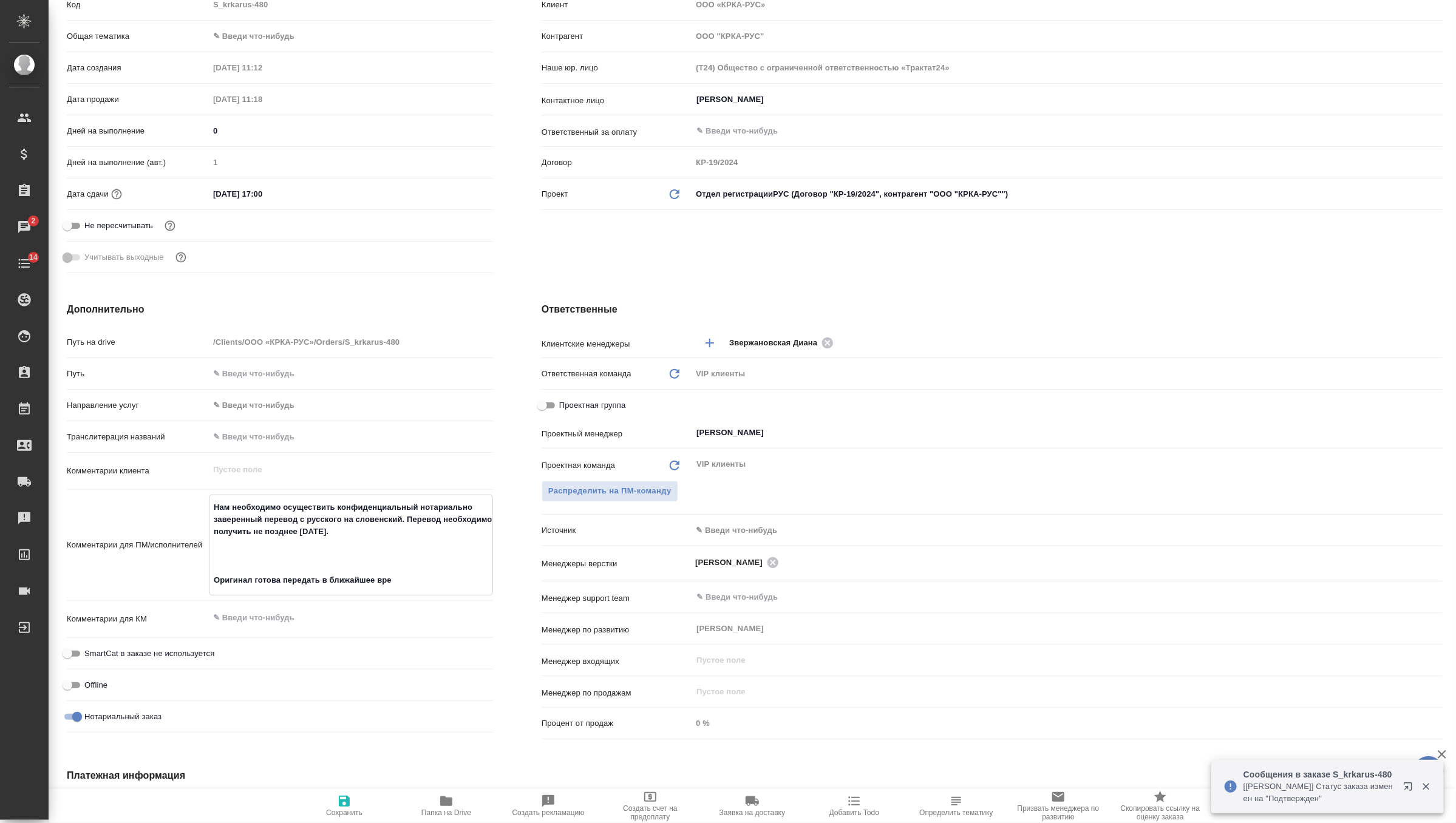
type textarea "Нам необходимо осуществить конфиденциальный нотариально заверенный перевод с ру…"
type textarea "x"
type textarea "Нам необходимо осуществить конфиденциальный нотариально заверенный перевод с ру…"
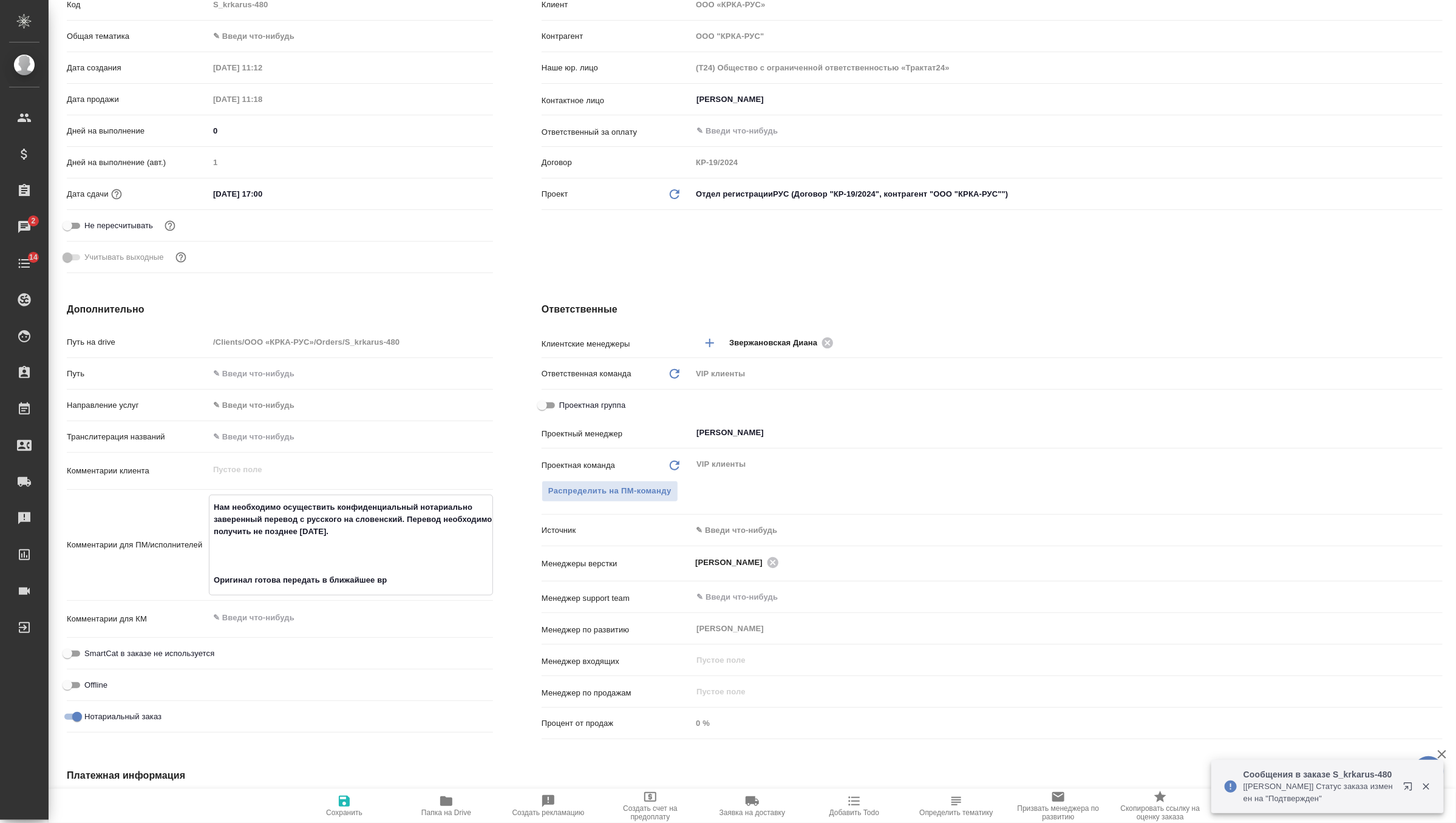
type textarea "x"
type textarea "Нам необходимо осуществить конфиденциальный нотариально заверенный перевод с ру…"
type textarea "x"
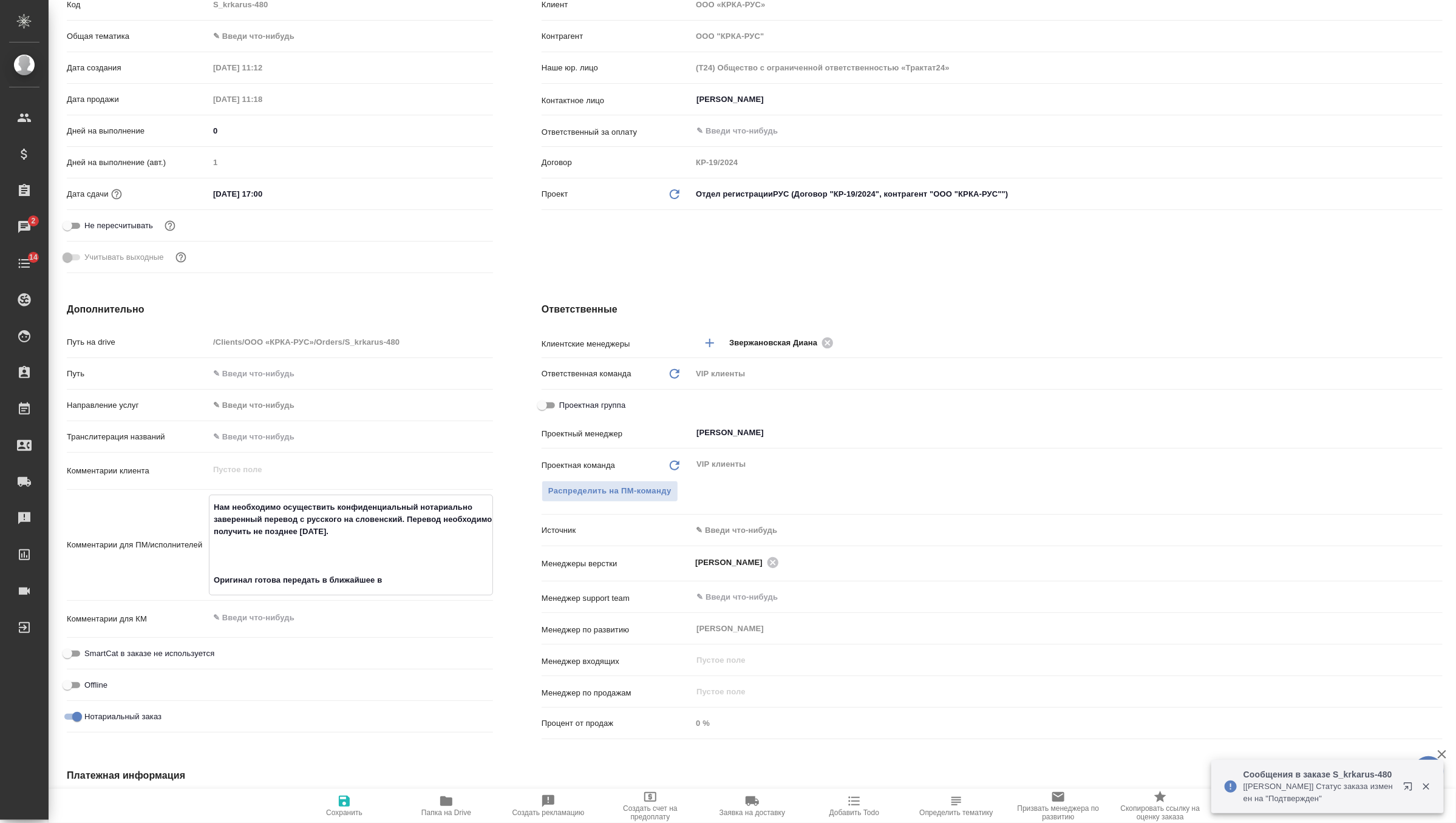
type textarea "x"
type textarea "Нам необходимо осуществить конфиденциальный нотариально заверенный перевод с ру…"
type textarea "x"
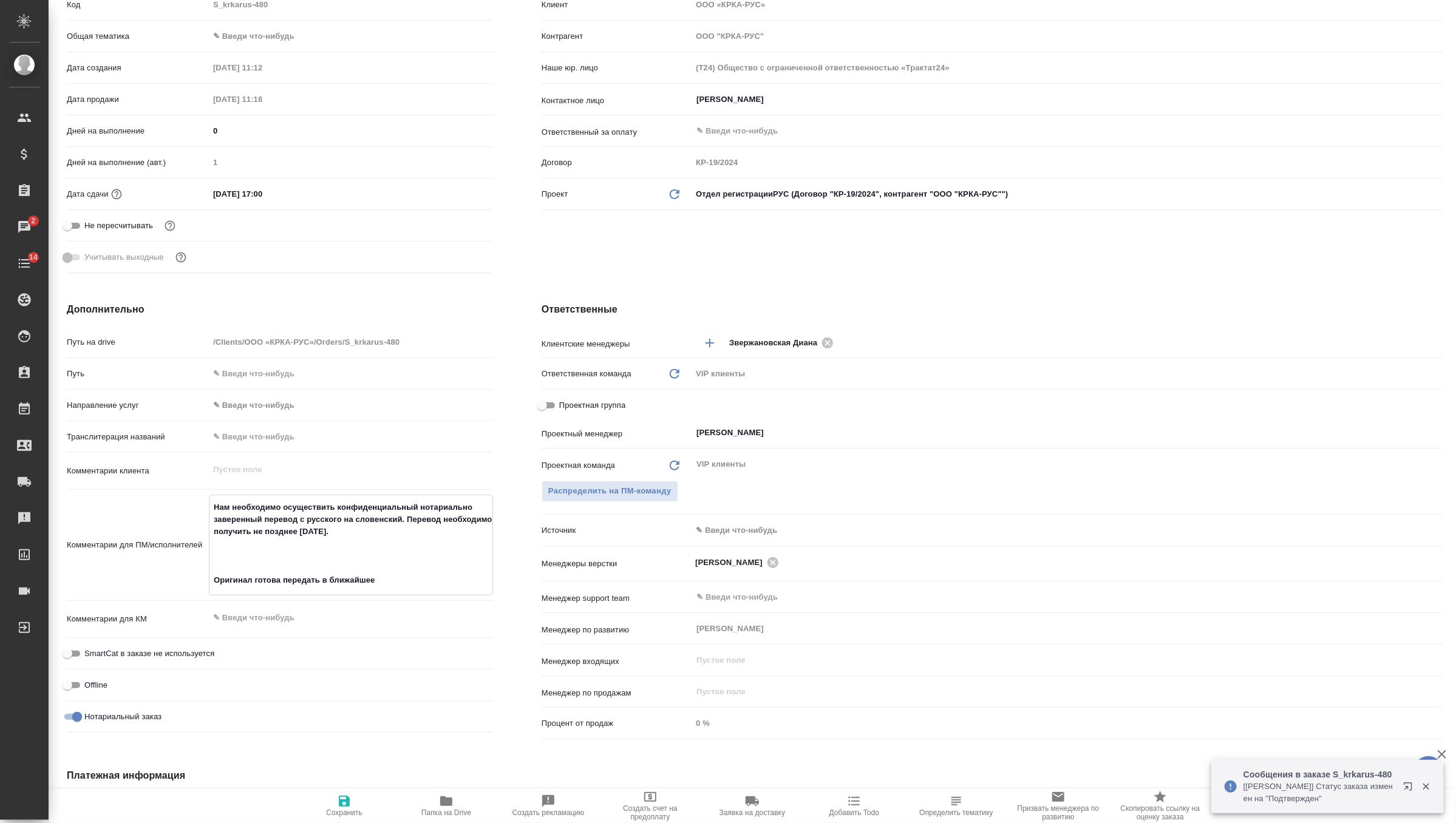
type textarea "x"
type textarea "Нам необходимо осуществить конфиденциальный нотариально заверенный перевод с ру…"
type textarea "x"
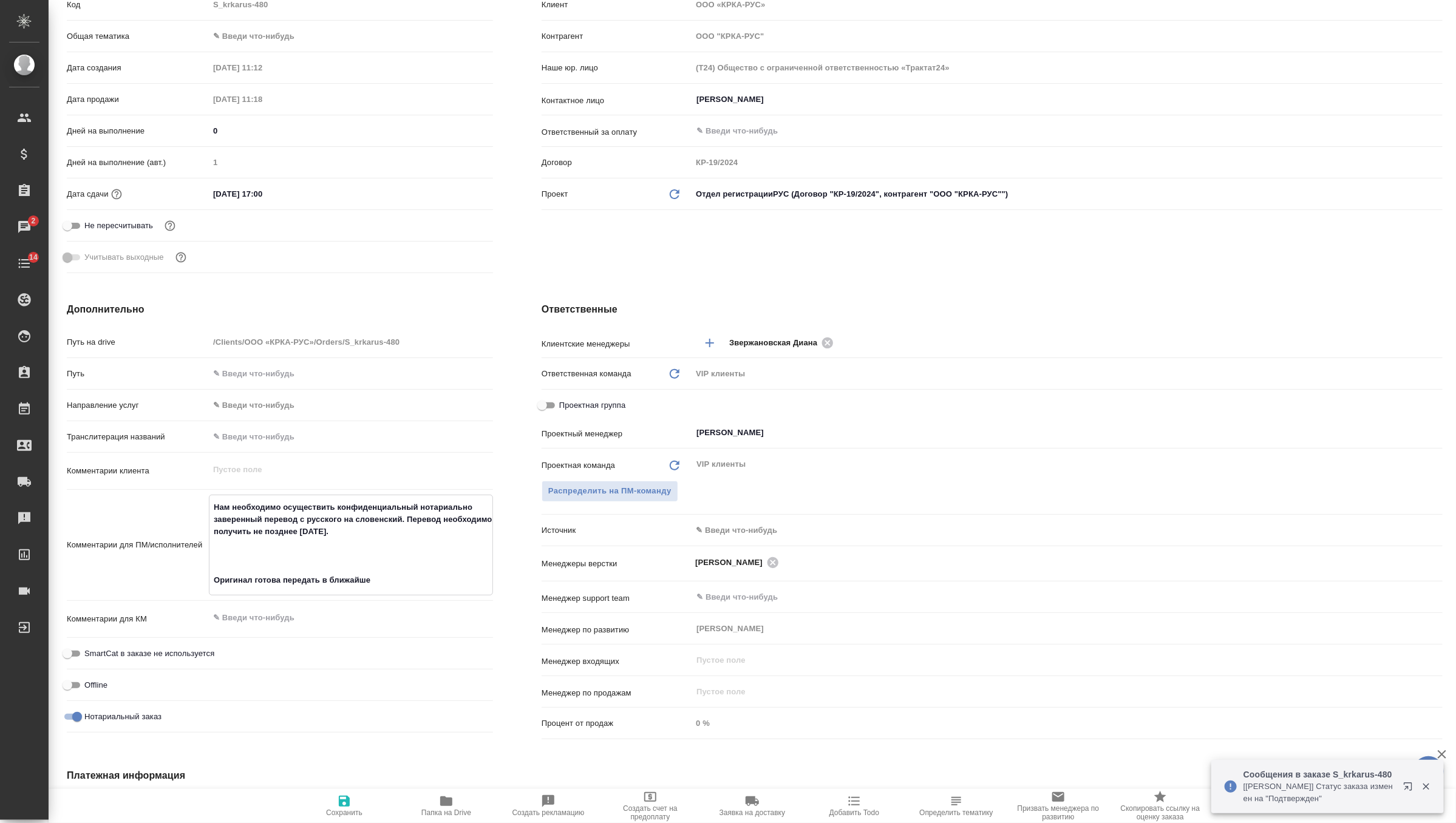
type textarea "Нам необходимо осуществить конфиденциальный нотариально заверенный перевод с ру…"
type textarea "x"
type textarea "Нам необходимо осуществить конфиденциальный нотариально заверенный перевод с ру…"
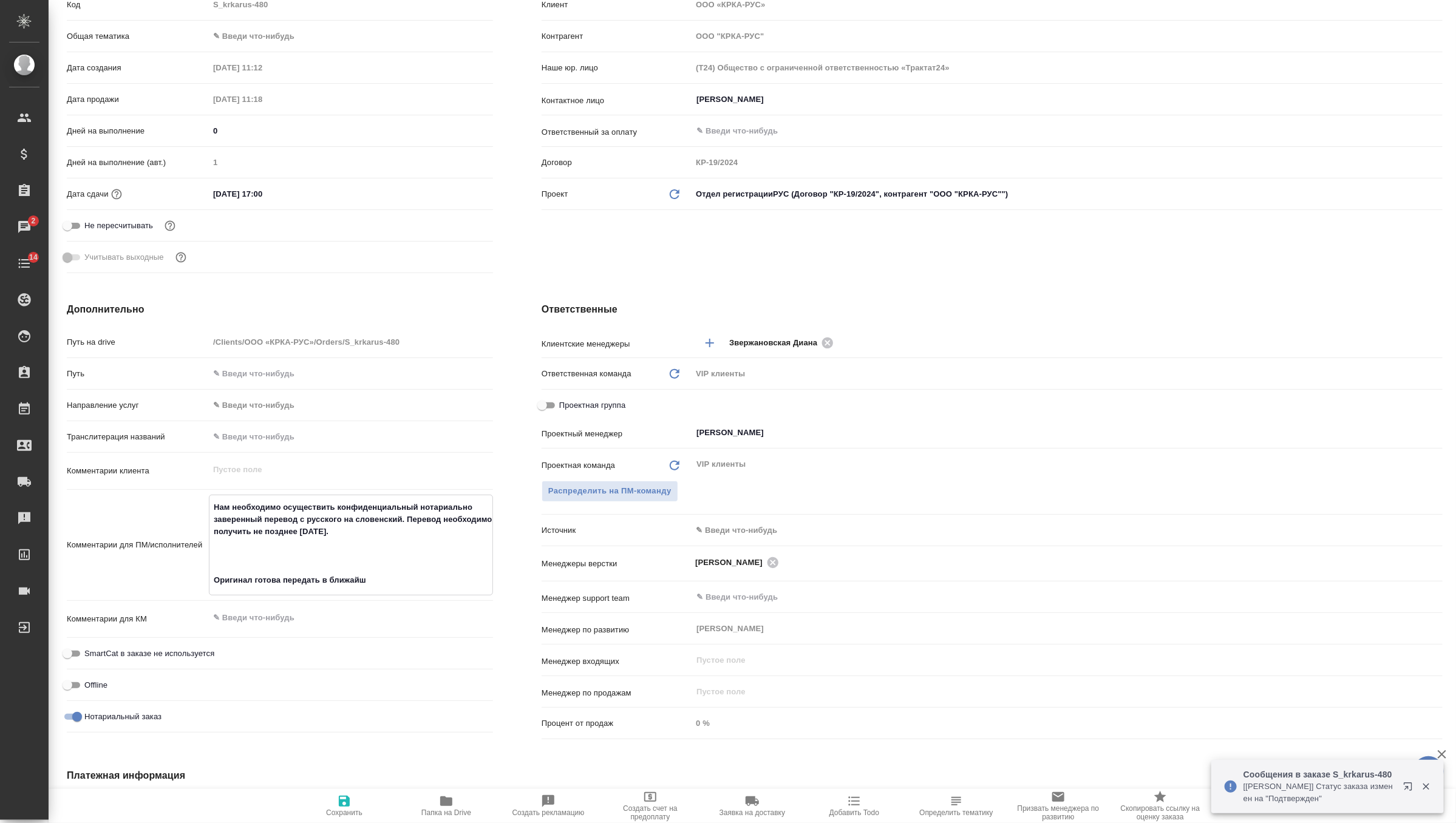
type textarea "x"
type textarea "Нам необходимо осуществить конфиденциальный нотариально заверенный перевод с ру…"
type textarea "x"
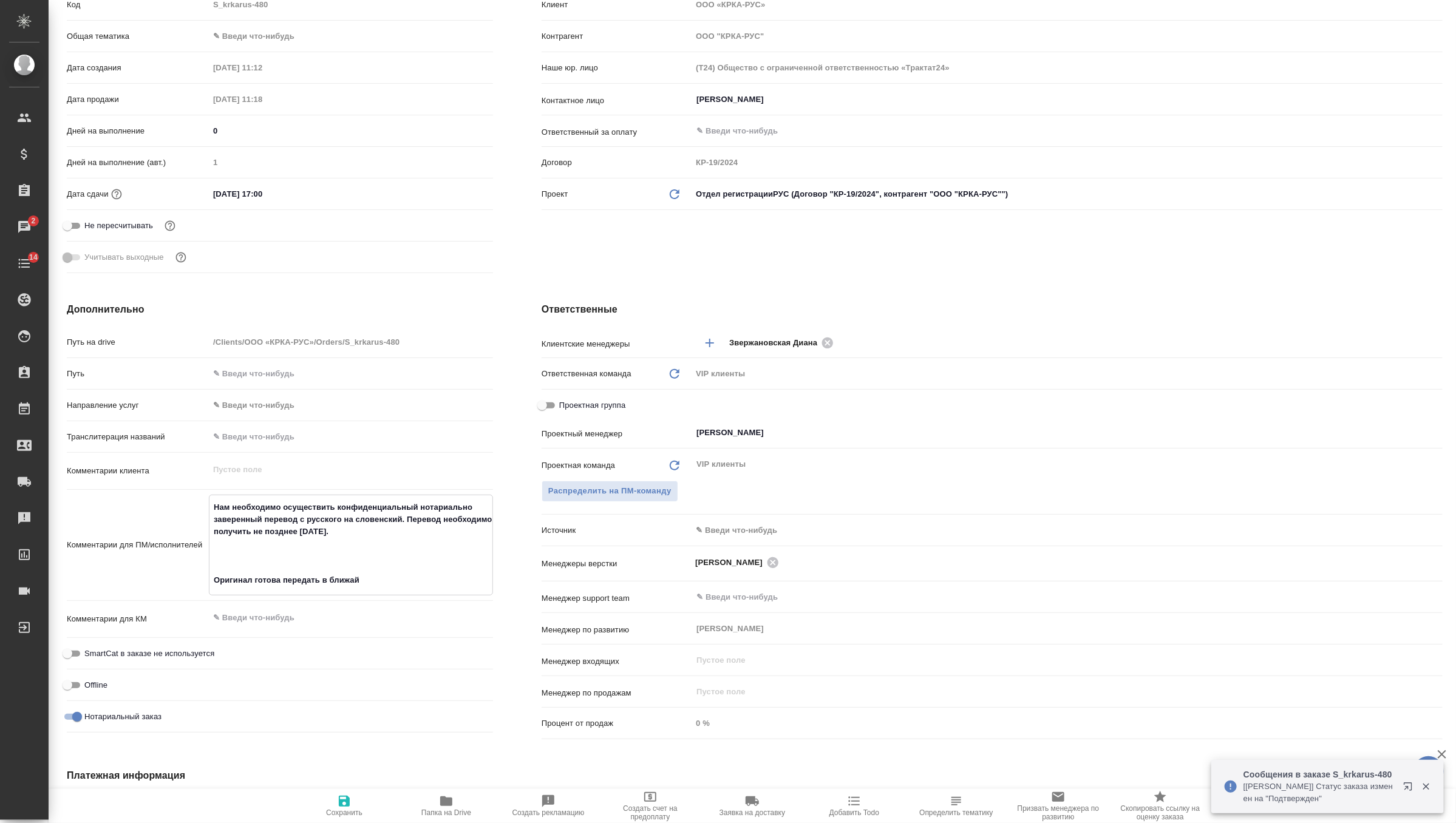
type textarea "x"
type textarea "Нам необходимо осуществить конфиденциальный нотариально заверенный перевод с ру…"
type textarea "x"
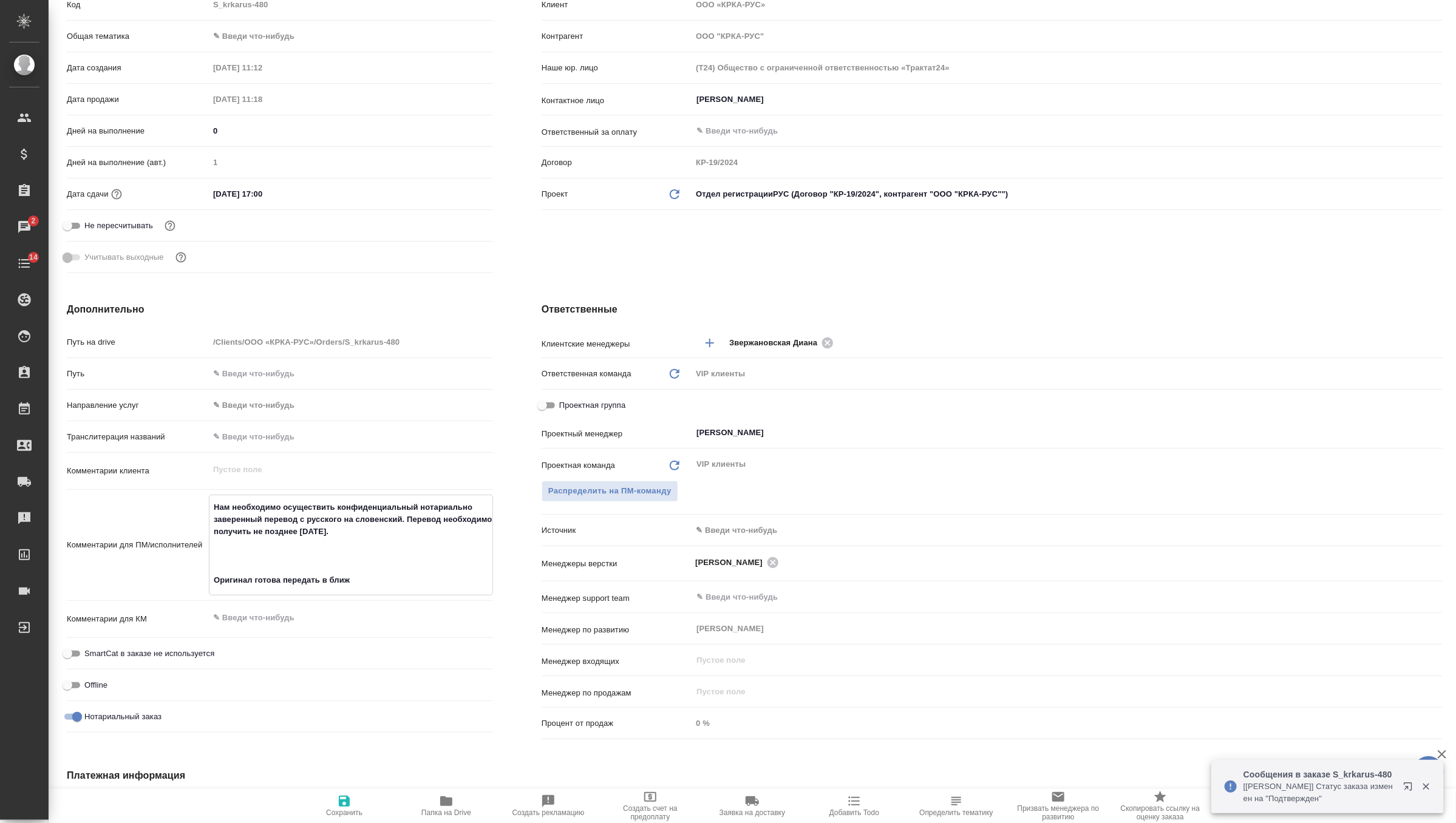
type textarea "x"
type textarea "Нам необходимо осуществить конфиденциальный нотариально заверенный перевод с ру…"
type textarea "x"
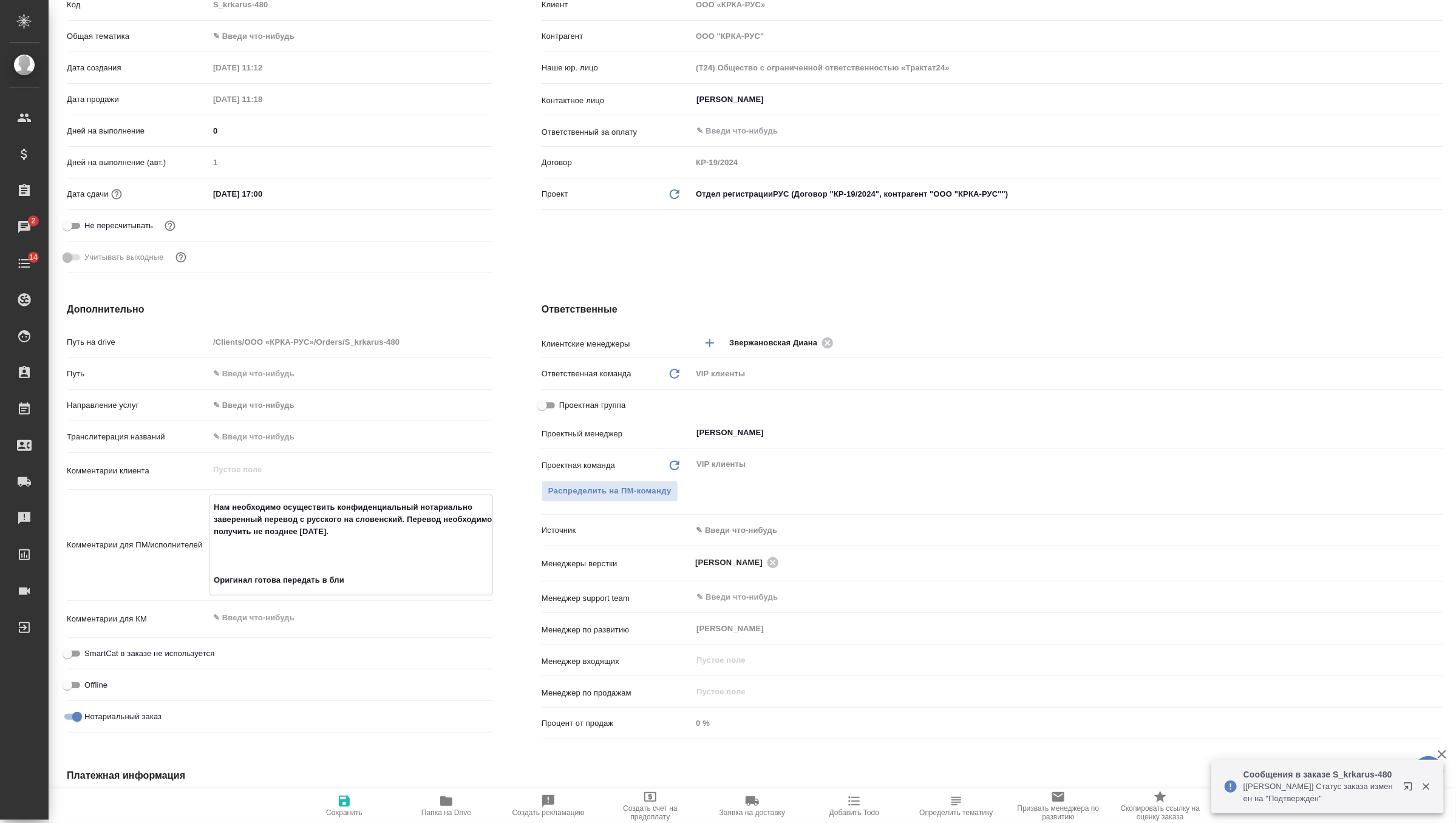
type textarea "Нам необходимо осуществить конфиденциальный нотариально заверенный перевод с ру…"
type textarea "x"
type textarea "Нам необходимо осуществить конфиденциальный нотариально заверенный перевод с ру…"
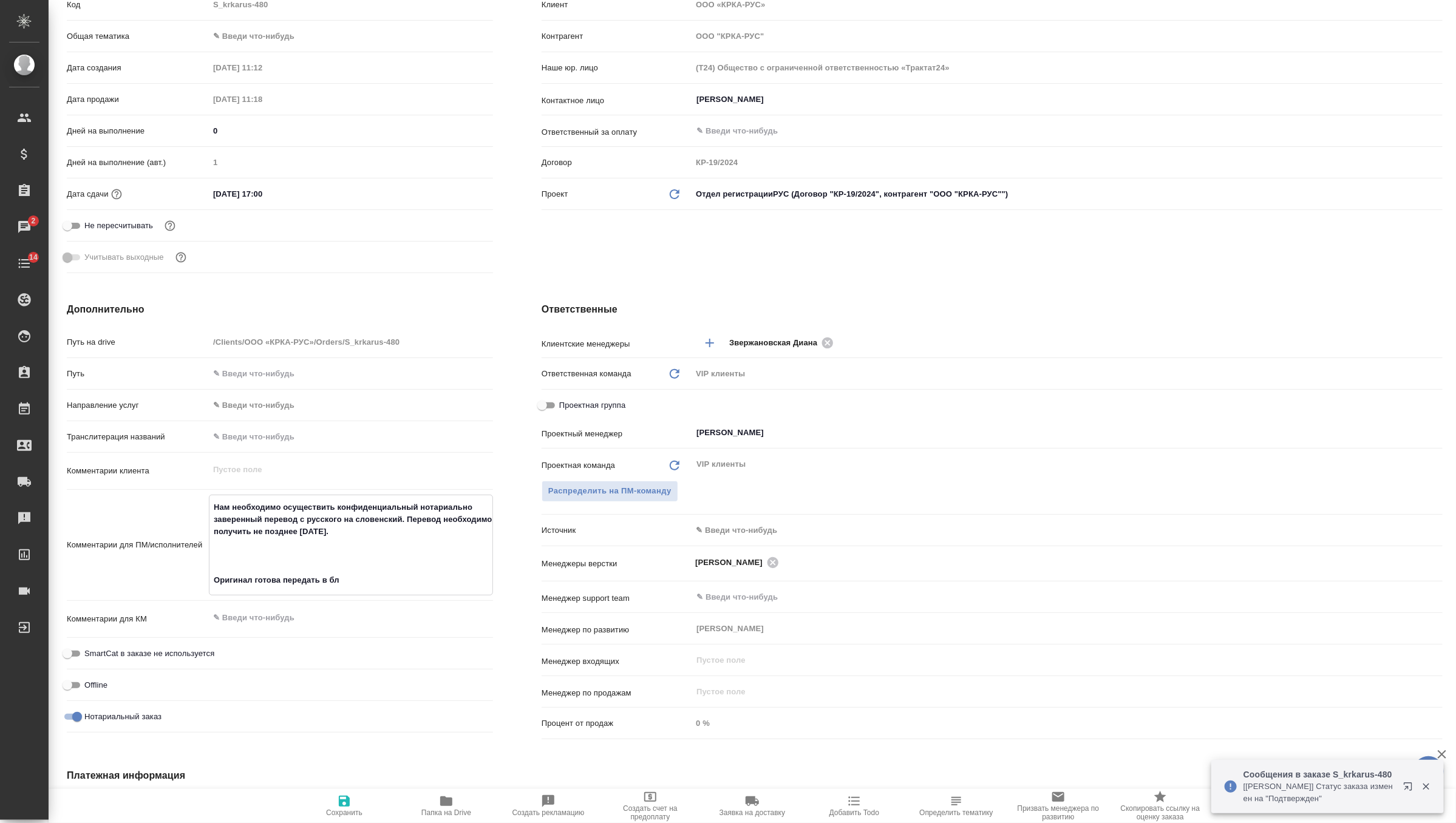
type textarea "x"
type textarea "Нам необходимо осуществить конфиденциальный нотариально заверенный перевод с ру…"
type textarea "x"
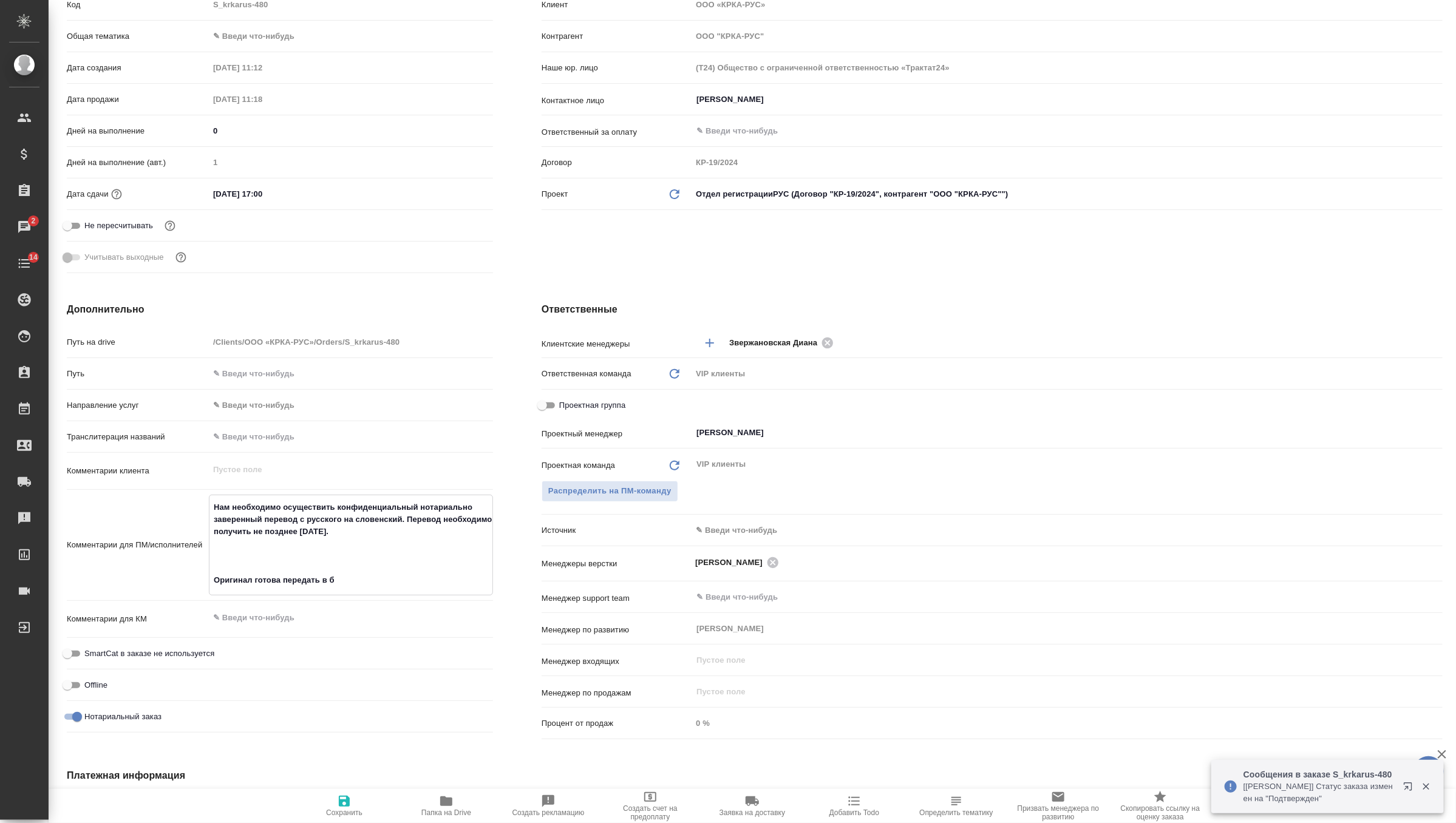
type textarea "x"
type textarea "Нам необходимо осуществить конфиденциальный нотариально заверенный перевод с ру…"
type textarea "x"
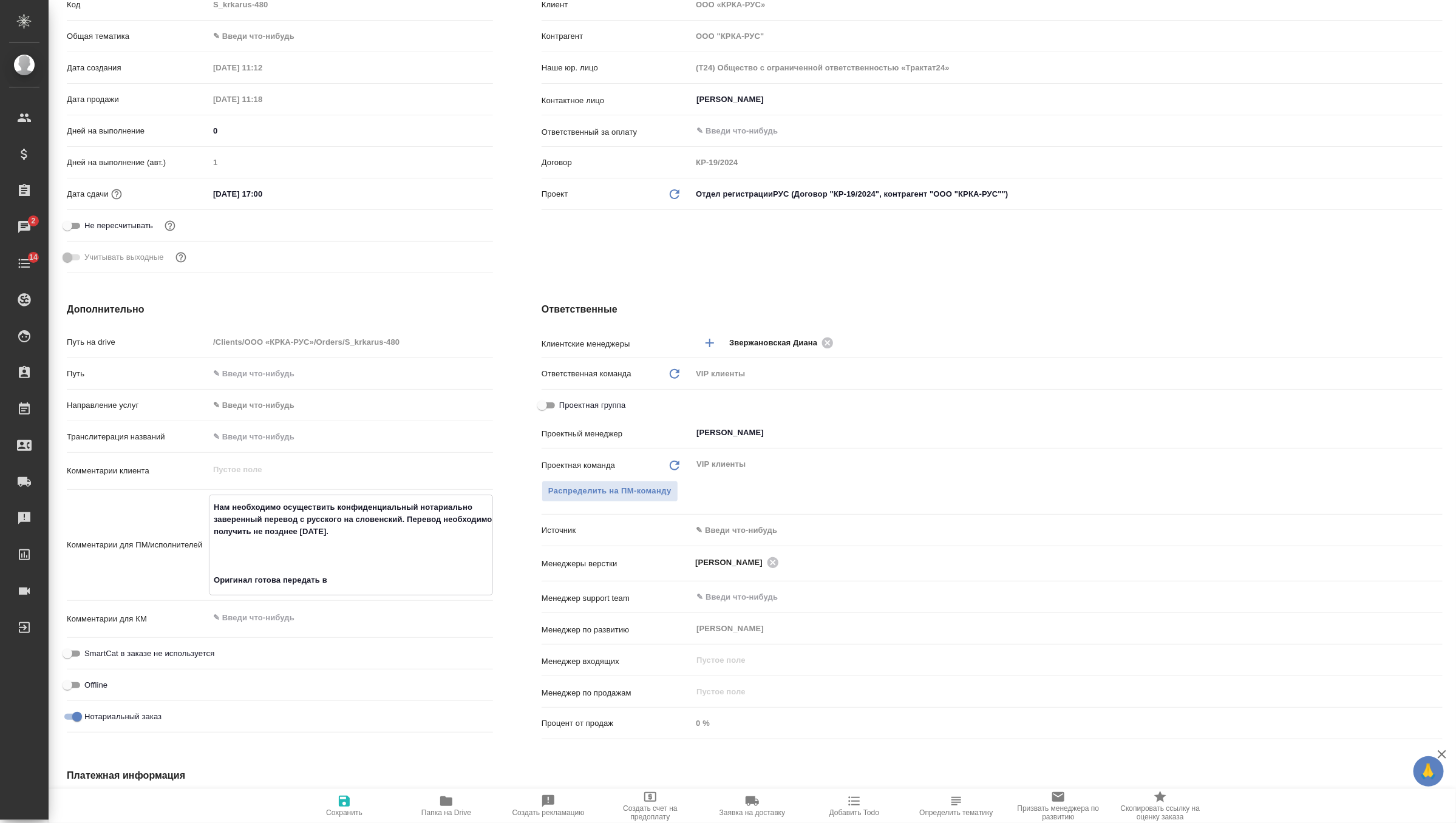
type textarea "x"
type textarea "Нам необходимо осуществить конфиденциальный нотариально заверенный перевод с ру…"
type textarea "x"
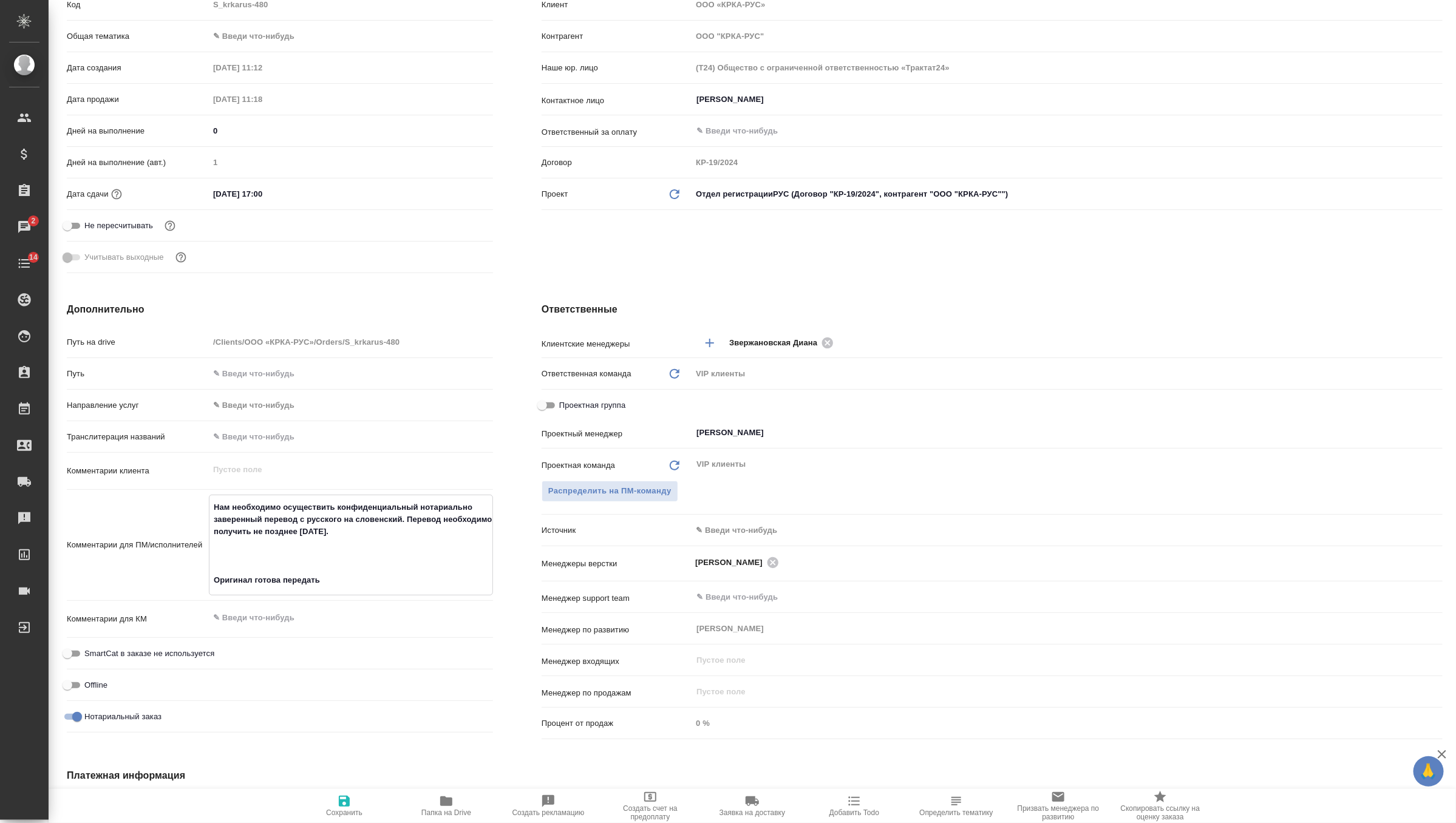
type textarea "Нам необходимо осуществить конфиденциальный нотариально заверенный перевод с ру…"
type textarea "x"
type textarea "Нам необходимо осуществить конфиденциальный нотариально заверенный перевод с ру…"
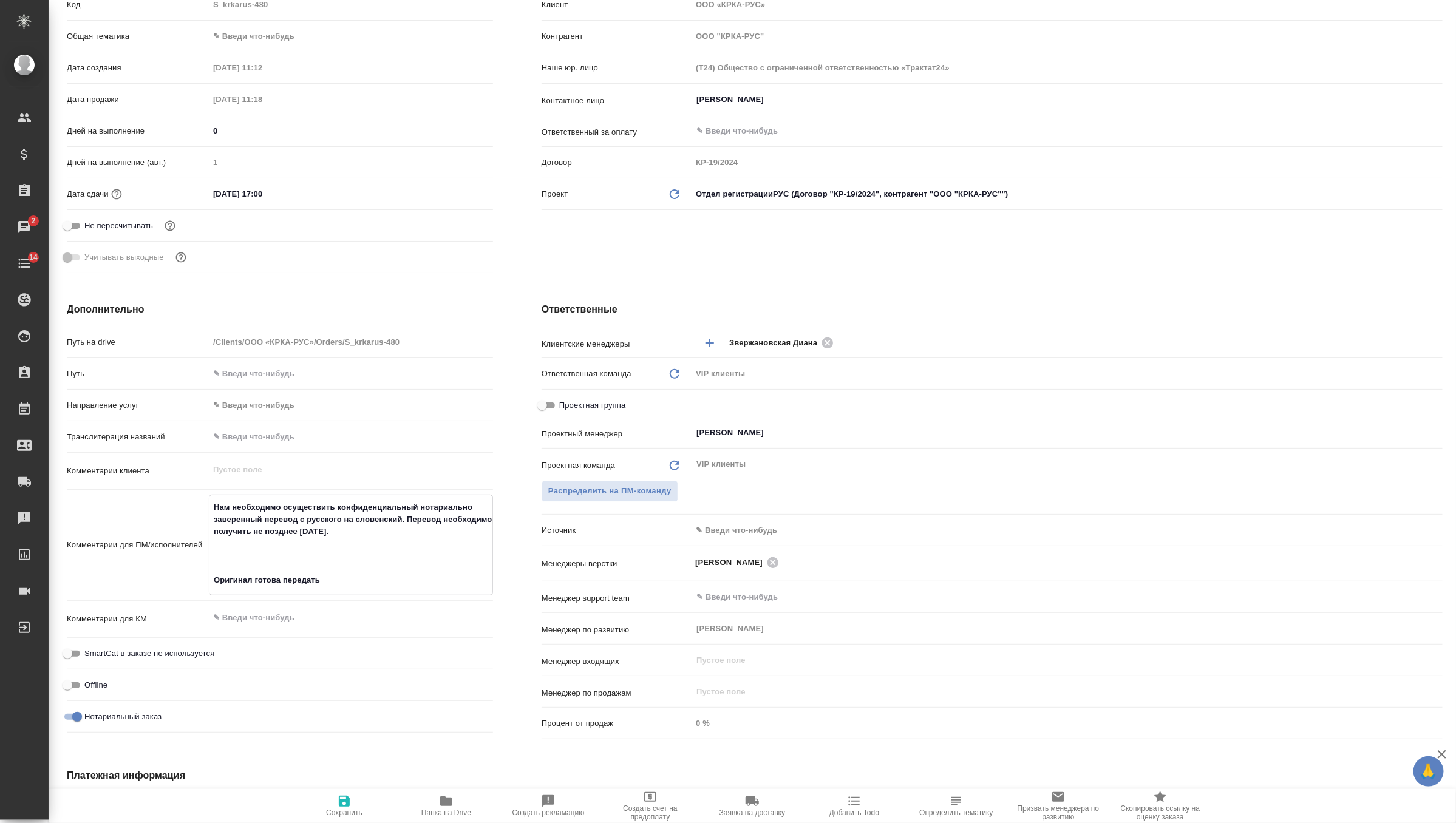
type textarea "x"
type textarea "Нам необходимо осуществить конфиденциальный нотариально заверенный перевод с ру…"
type textarea "x"
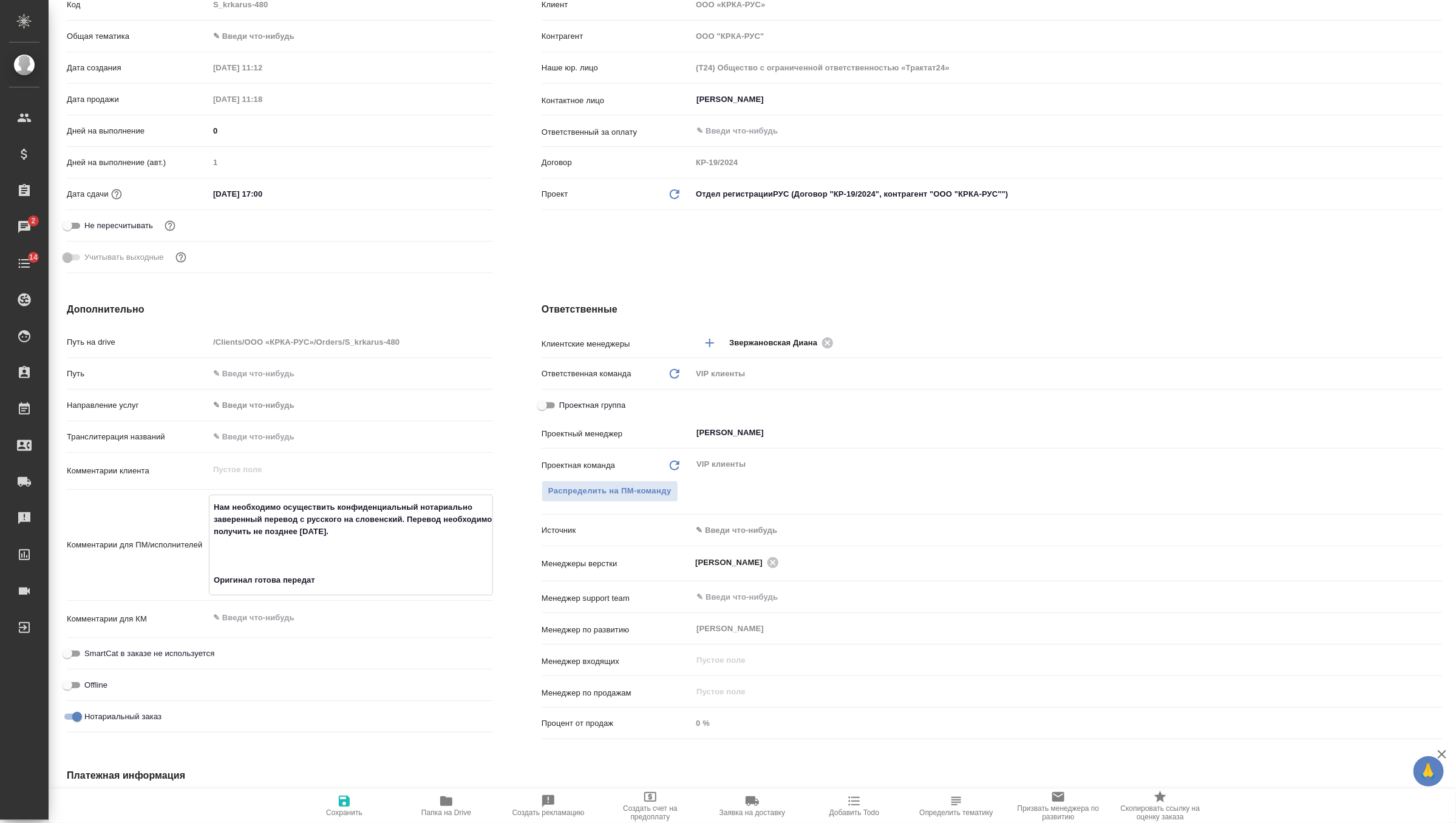
type textarea "x"
type textarea "Нам необходимо осуществить конфиденциальный нотариально заверенный перевод с ру…"
type textarea "x"
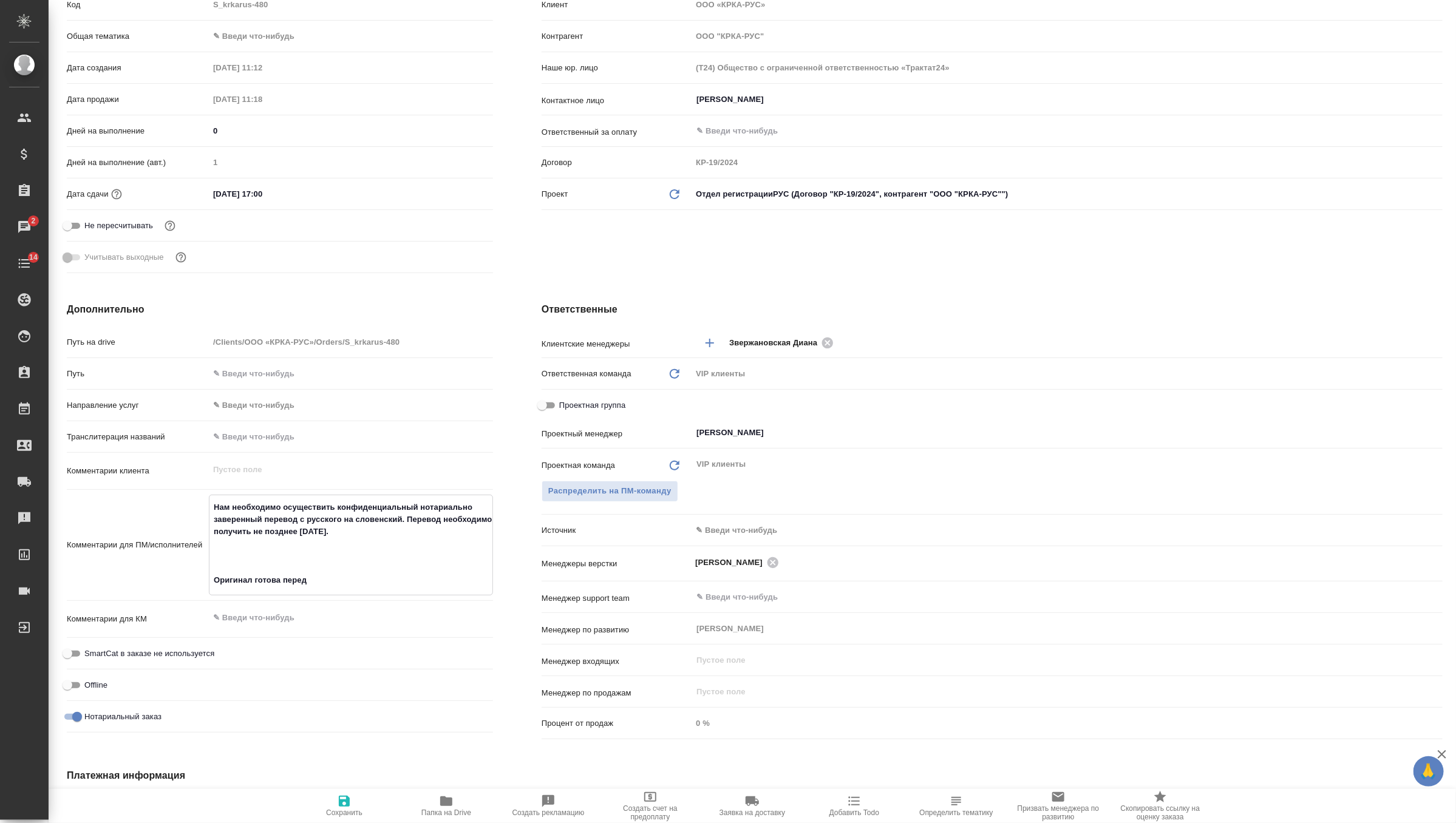
type textarea "x"
type textarea "Нам необходимо осуществить конфиденциальный нотариально заверенный перевод с ру…"
type textarea "x"
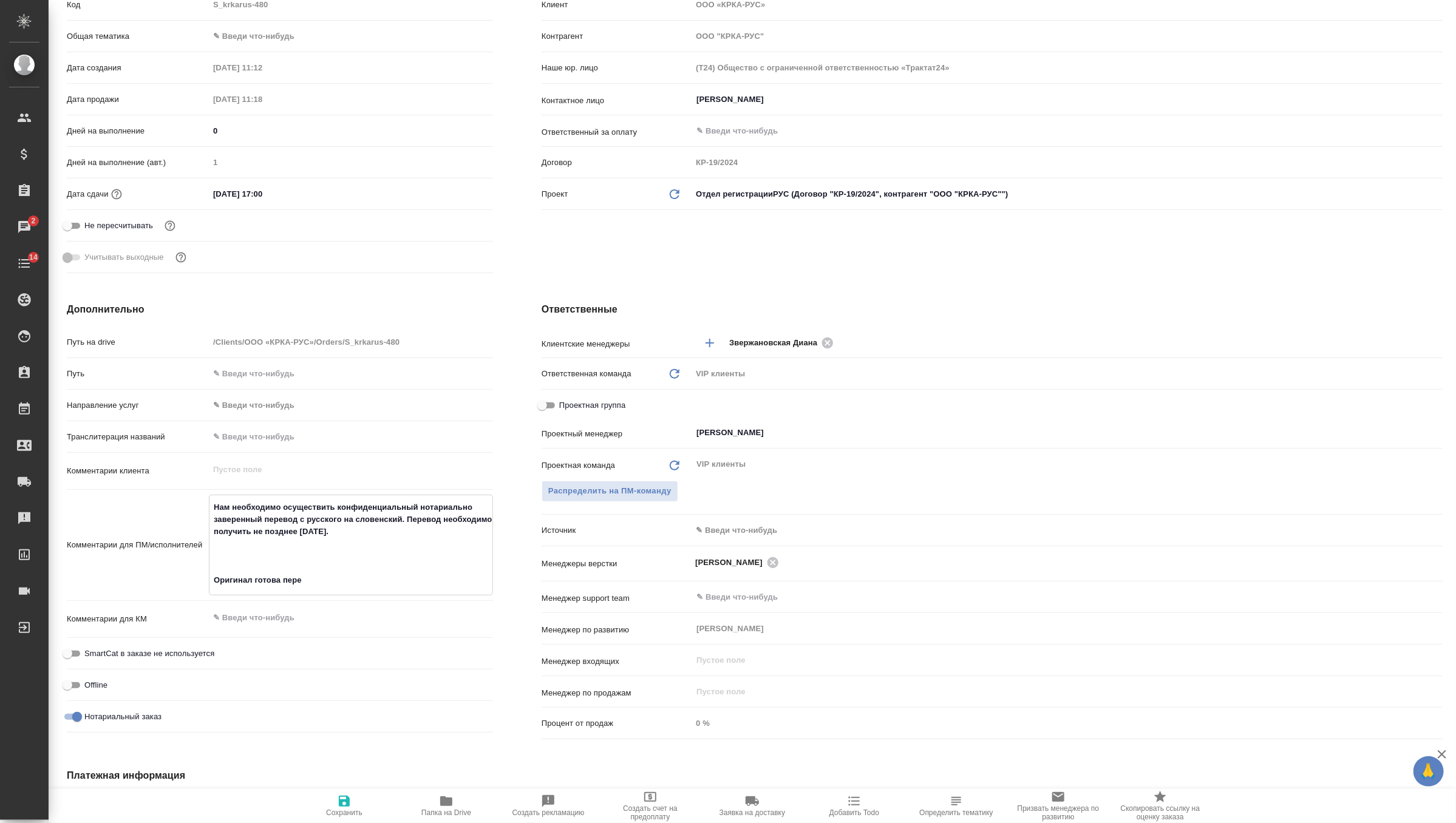
type textarea "Нам необходимо осуществить конфиденциальный нотариально заверенный перевод с ру…"
type textarea "x"
type textarea "Нам необходимо осуществить конфиденциальный нотариально заверенный перевод с ру…"
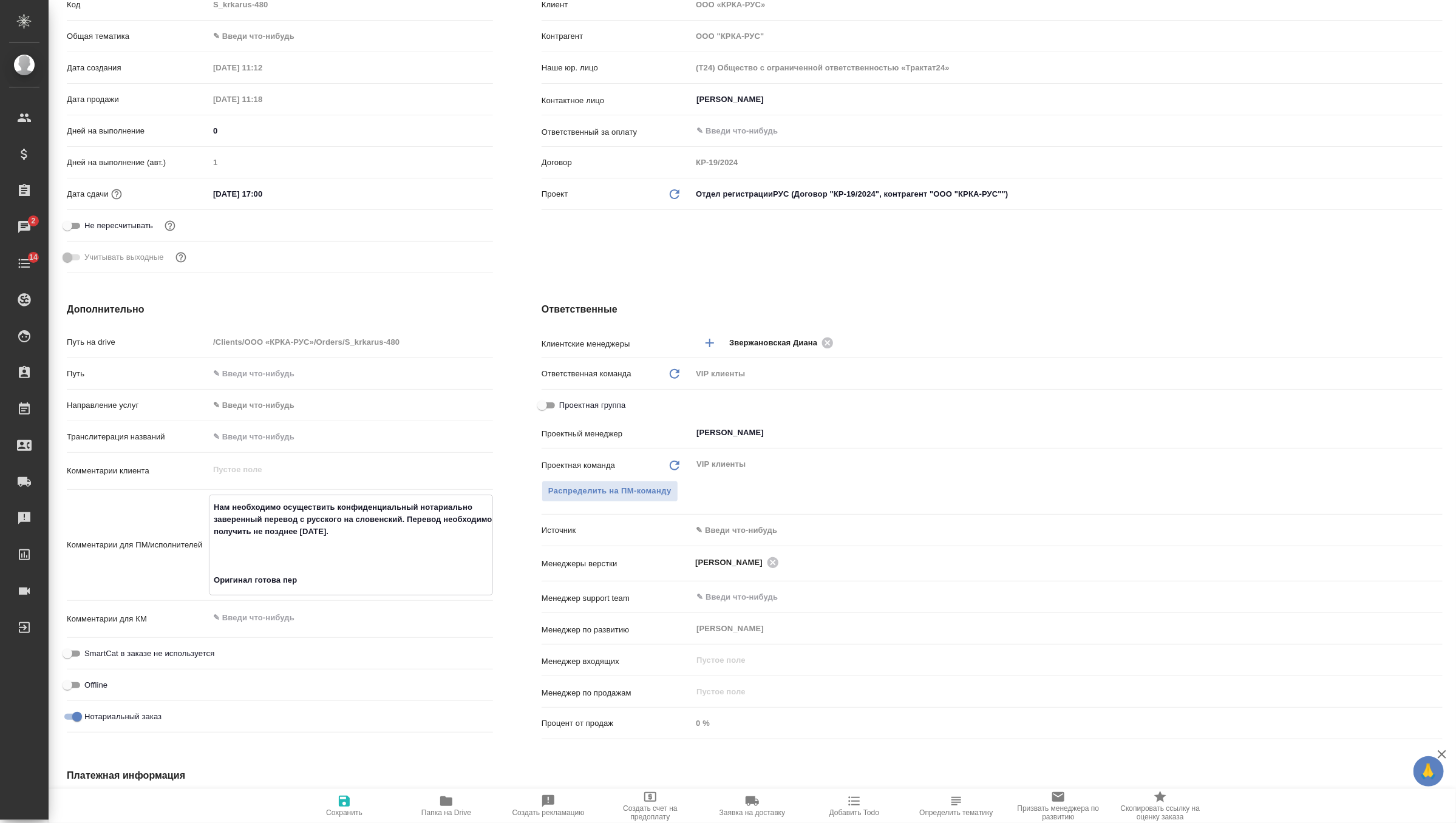
type textarea "x"
type textarea "Нам необходимо осуществить конфиденциальный нотариально заверенный перевод с ру…"
type textarea "x"
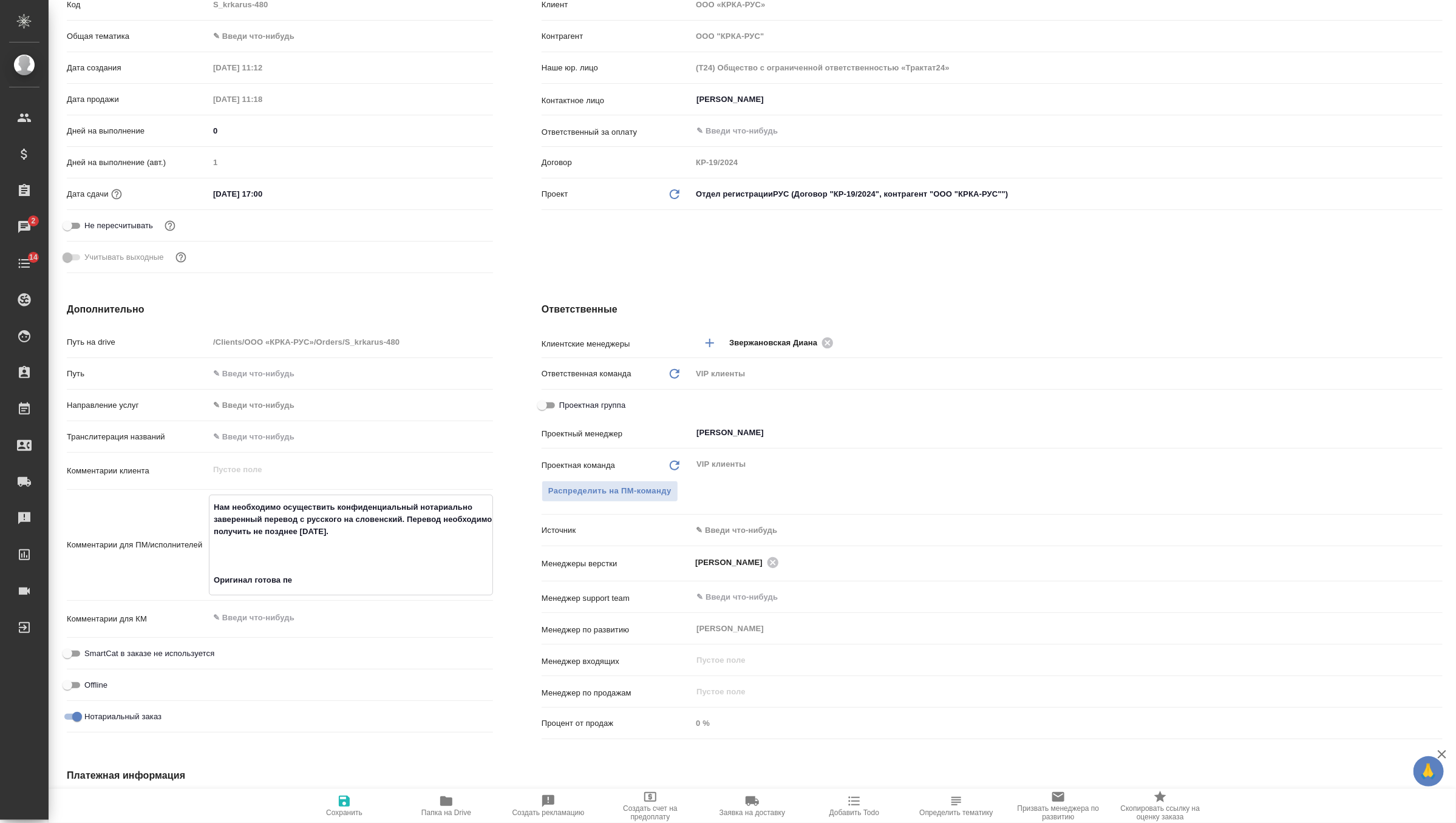
type textarea "x"
type textarea "Нам необходимо осуществить конфиденциальный нотариально заверенный перевод с ру…"
type textarea "x"
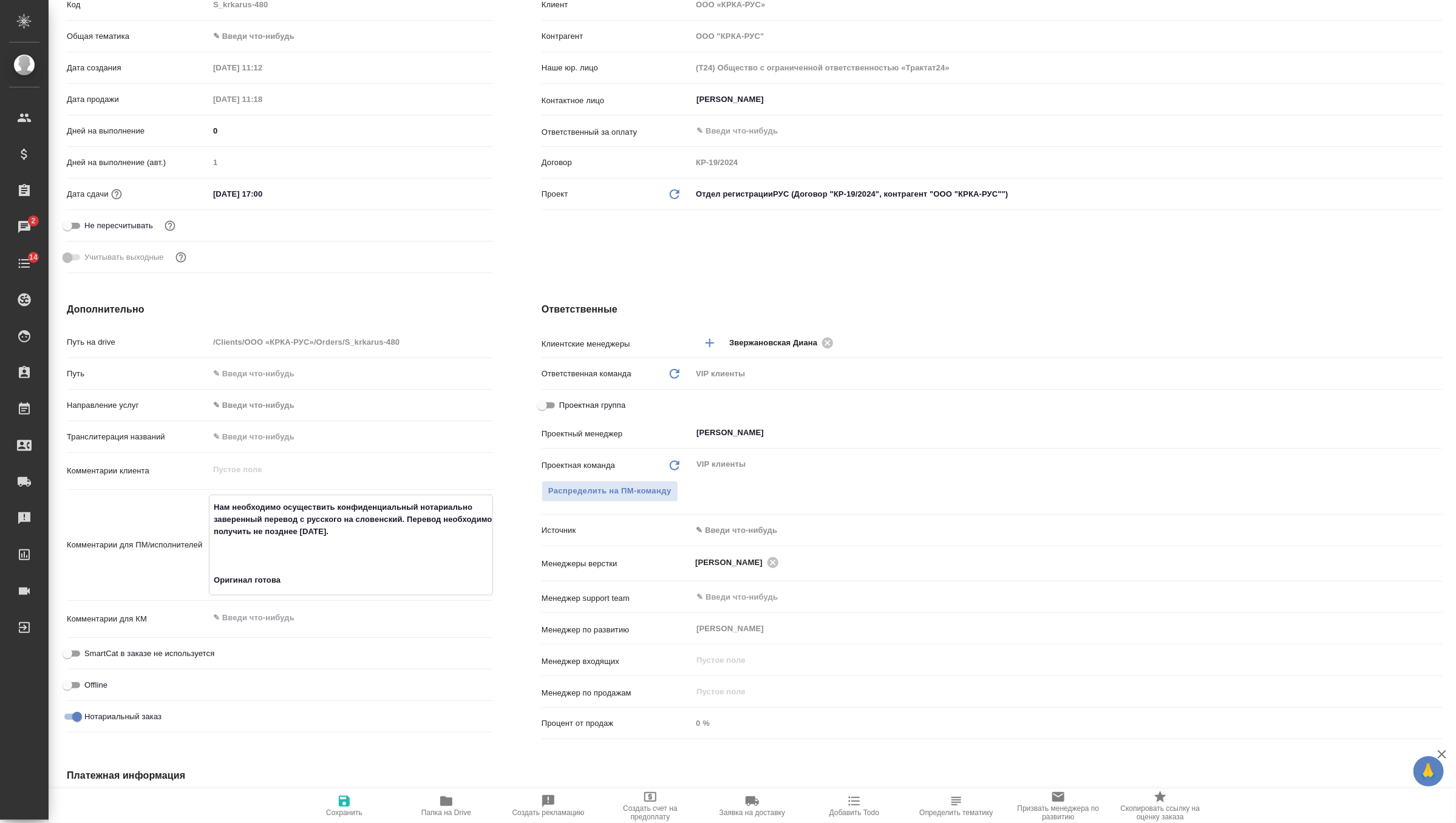
type textarea "x"
type textarea "Нам необходимо осуществить конфиденциальный нотариально заверенный перевод с ру…"
type textarea "x"
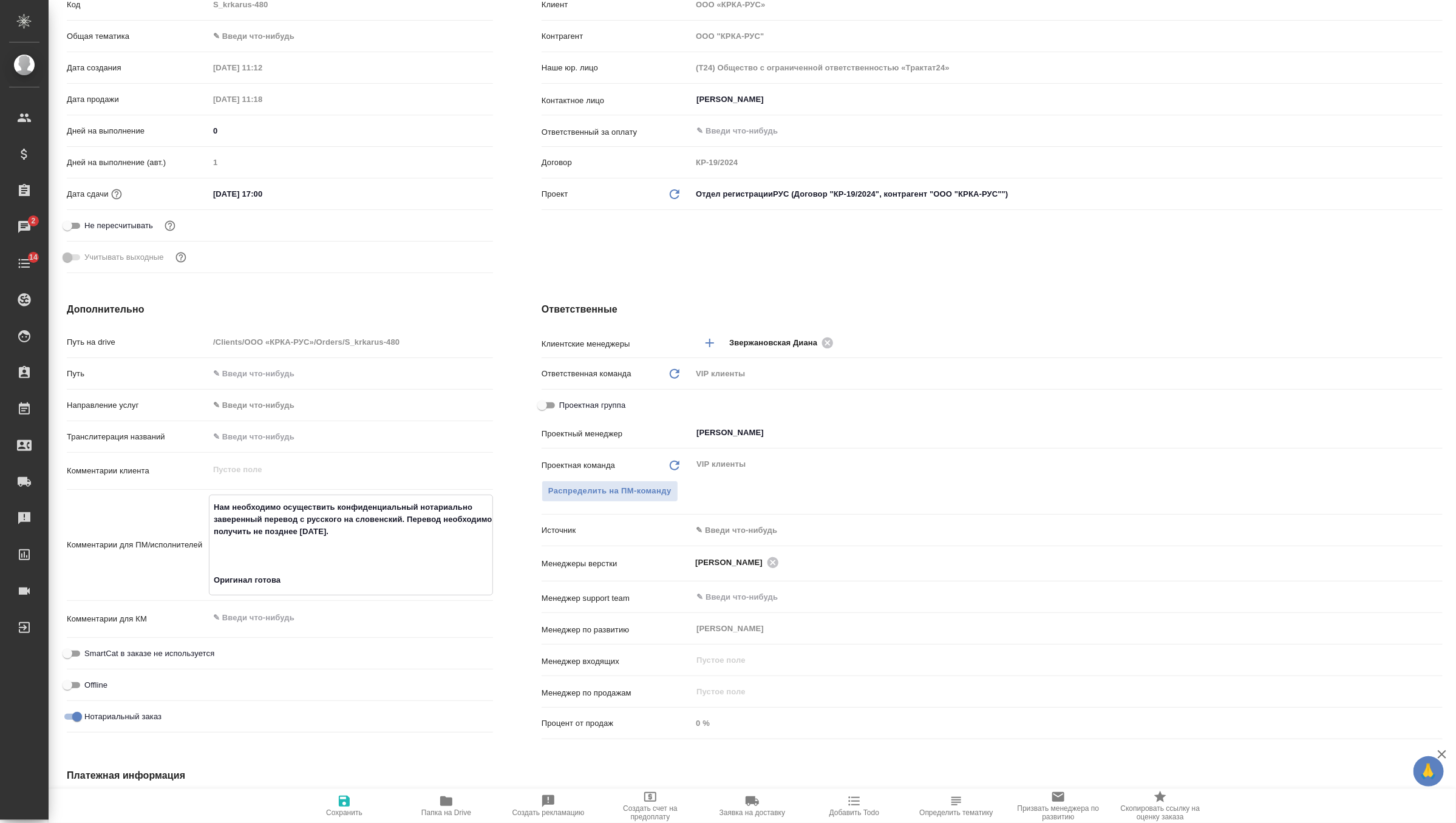
type textarea "Нам необходимо осуществить конфиденциальный нотариально заверенный перевод с ру…"
type textarea "x"
type textarea "Нам необходимо осуществить конфиденциальный нотариально заверенный перевод с ру…"
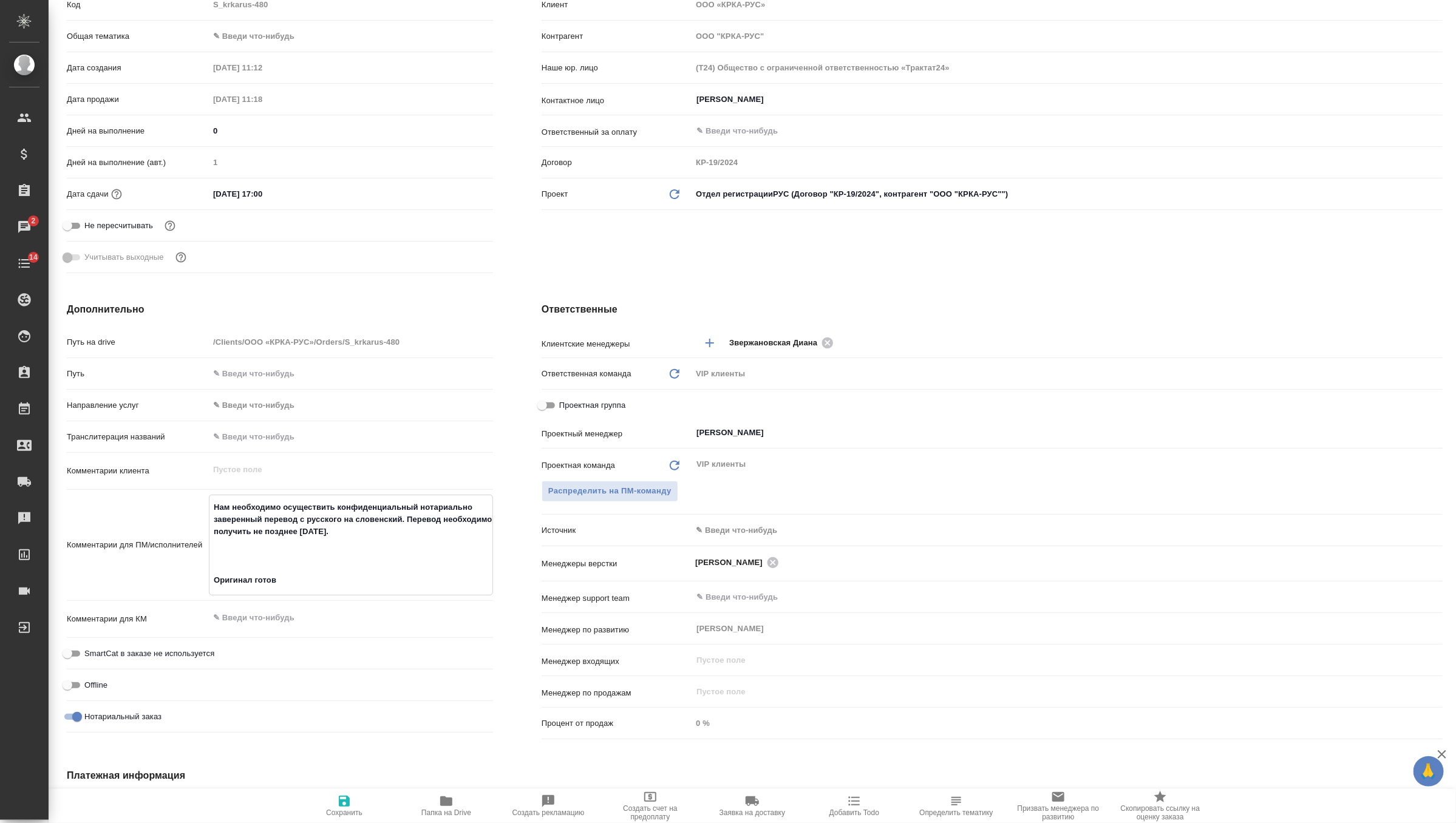
type textarea "x"
type textarea "Нам необходимо осуществить конфиденциальный нотариально заверенный перевод с ру…"
type textarea "x"
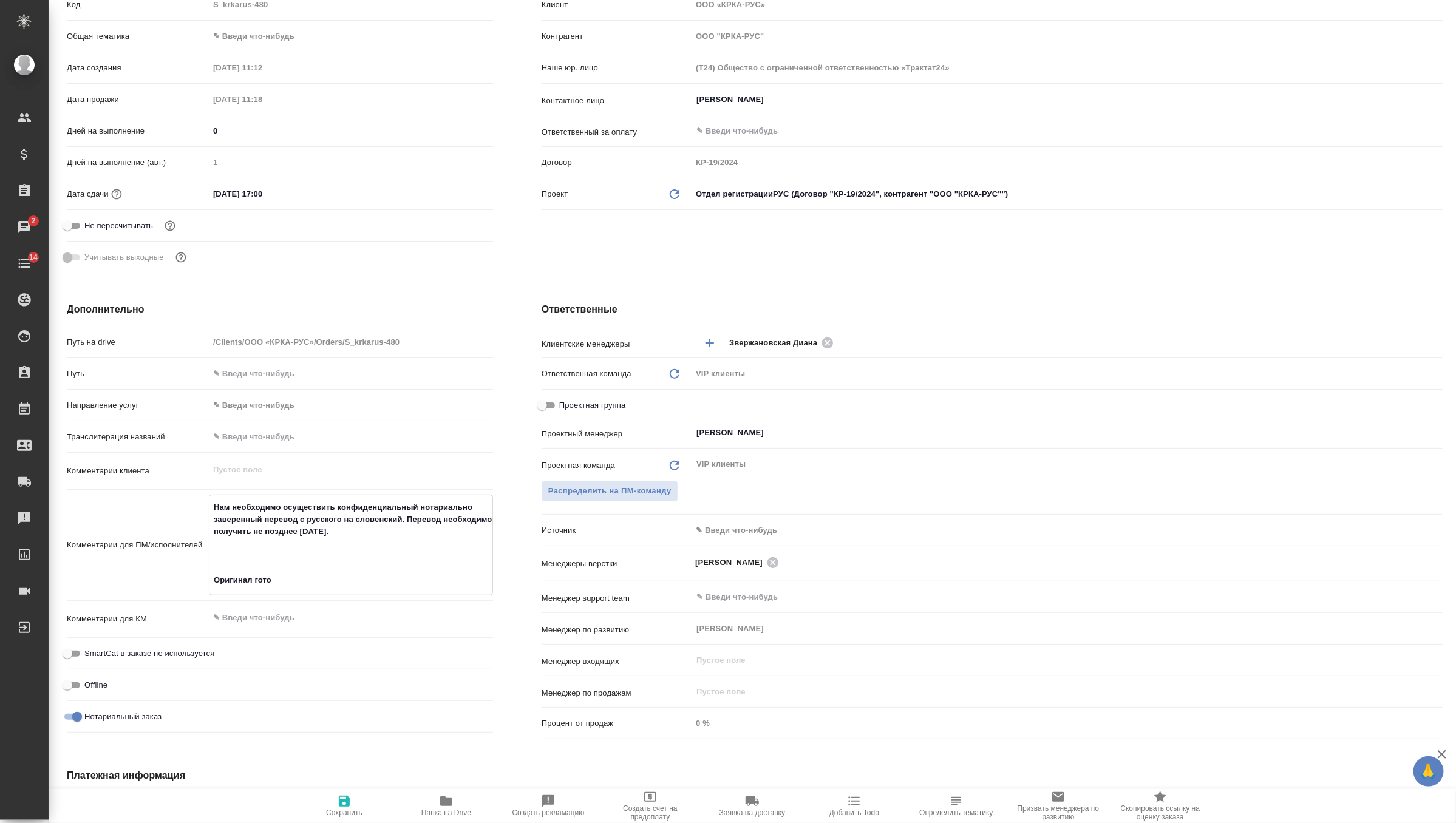
type textarea "x"
type textarea "Нам необходимо осуществить конфиденциальный нотариально заверенный перевод с ру…"
type textarea "x"
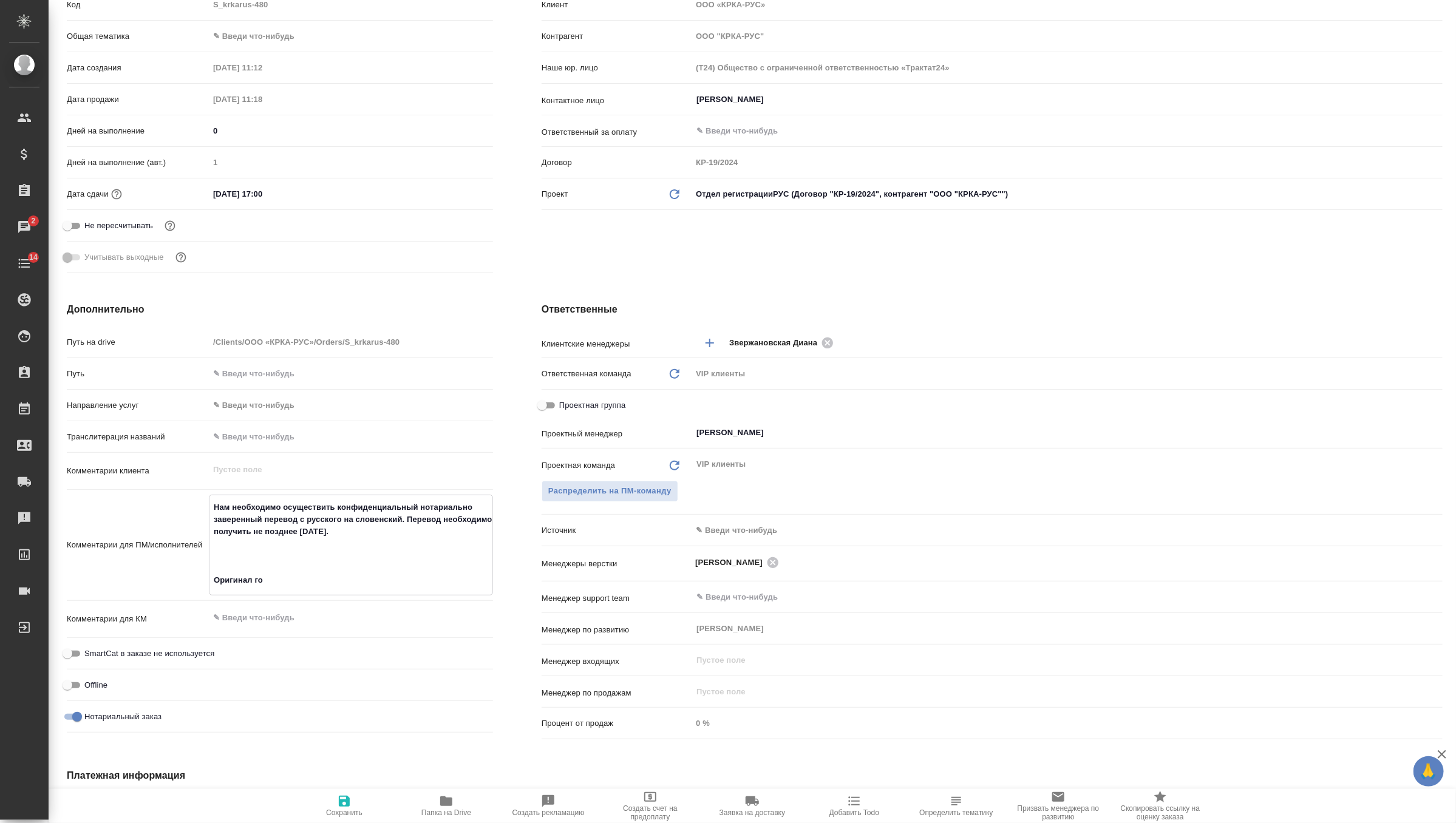
type textarea "x"
type textarea "Нам необходимо осуществить конфиденциальный нотариально заверенный перевод с ру…"
type textarea "x"
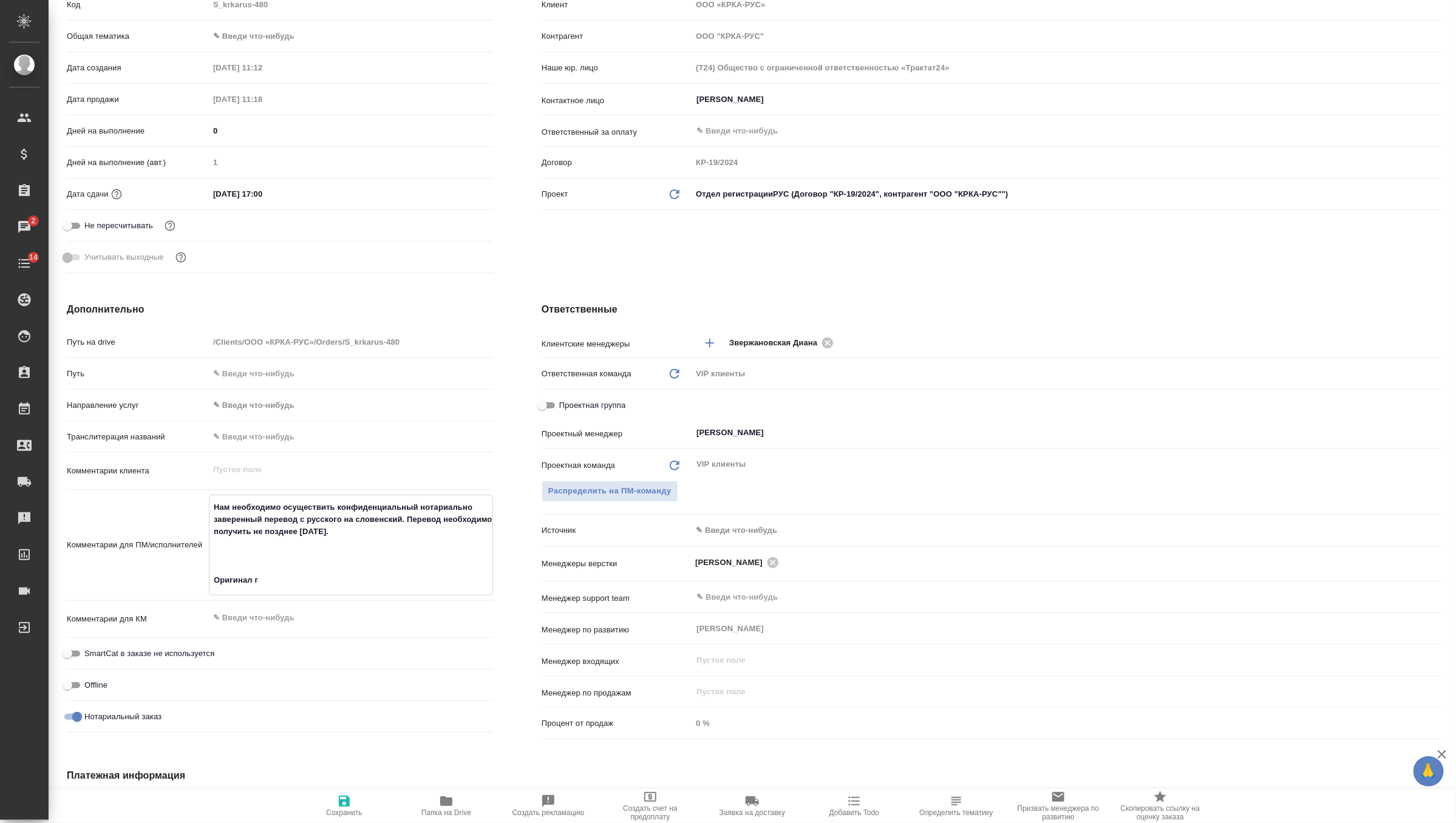
type textarea "Нам необходимо осуществить конфиденциальный нотариально заверенный перевод с ру…"
type textarea "x"
type textarea "Нам необходимо осуществить конфиденциальный нотариально заверенный перевод с ру…"
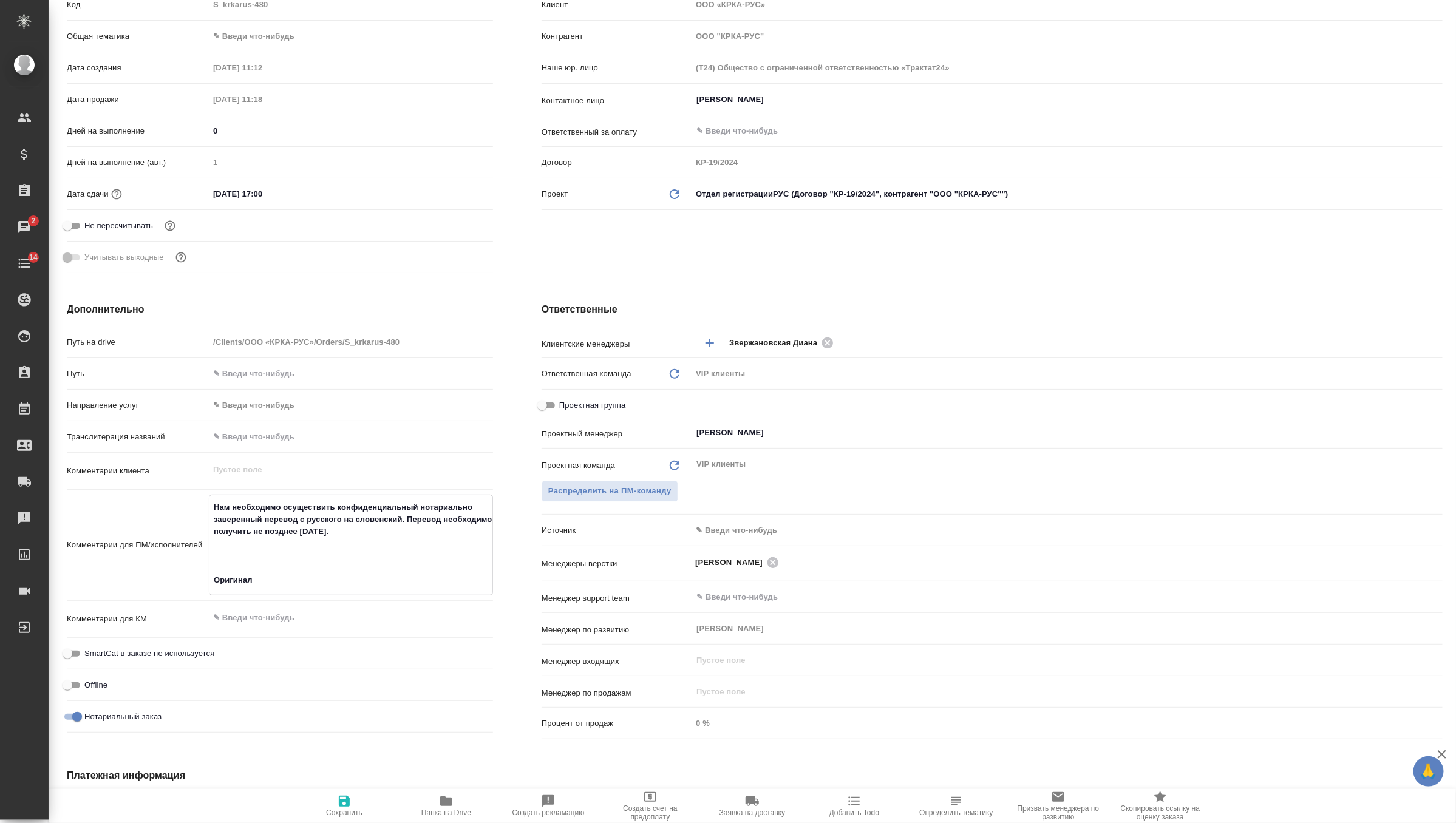
type textarea "x"
type textarea "Нам необходимо осуществить конфиденциальный нотариально заверенный перевод с ру…"
type textarea "x"
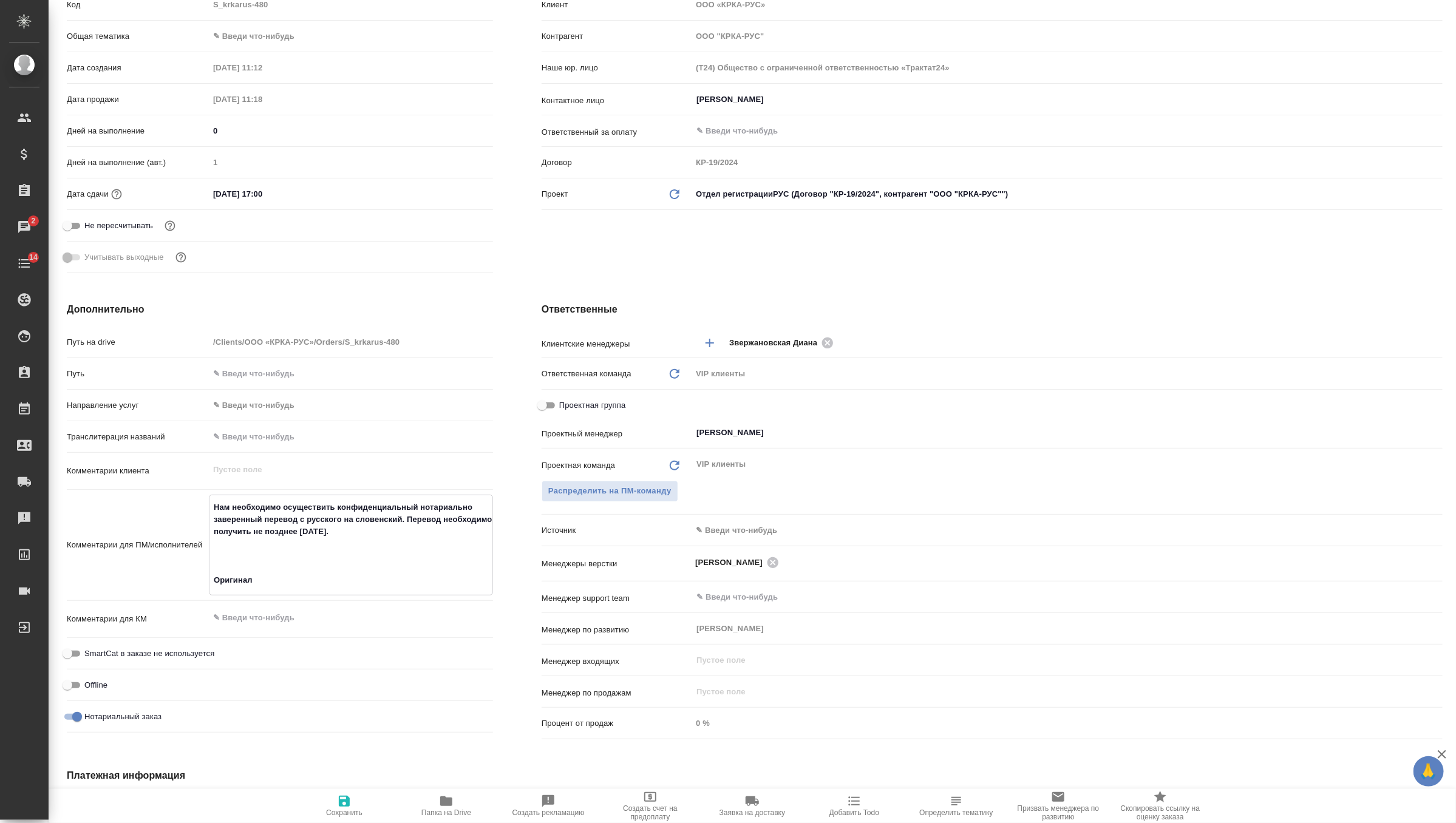
type textarea "x"
type textarea "Нам необходимо осуществить конфиденциальный нотариально заверенный перевод с ру…"
type textarea "x"
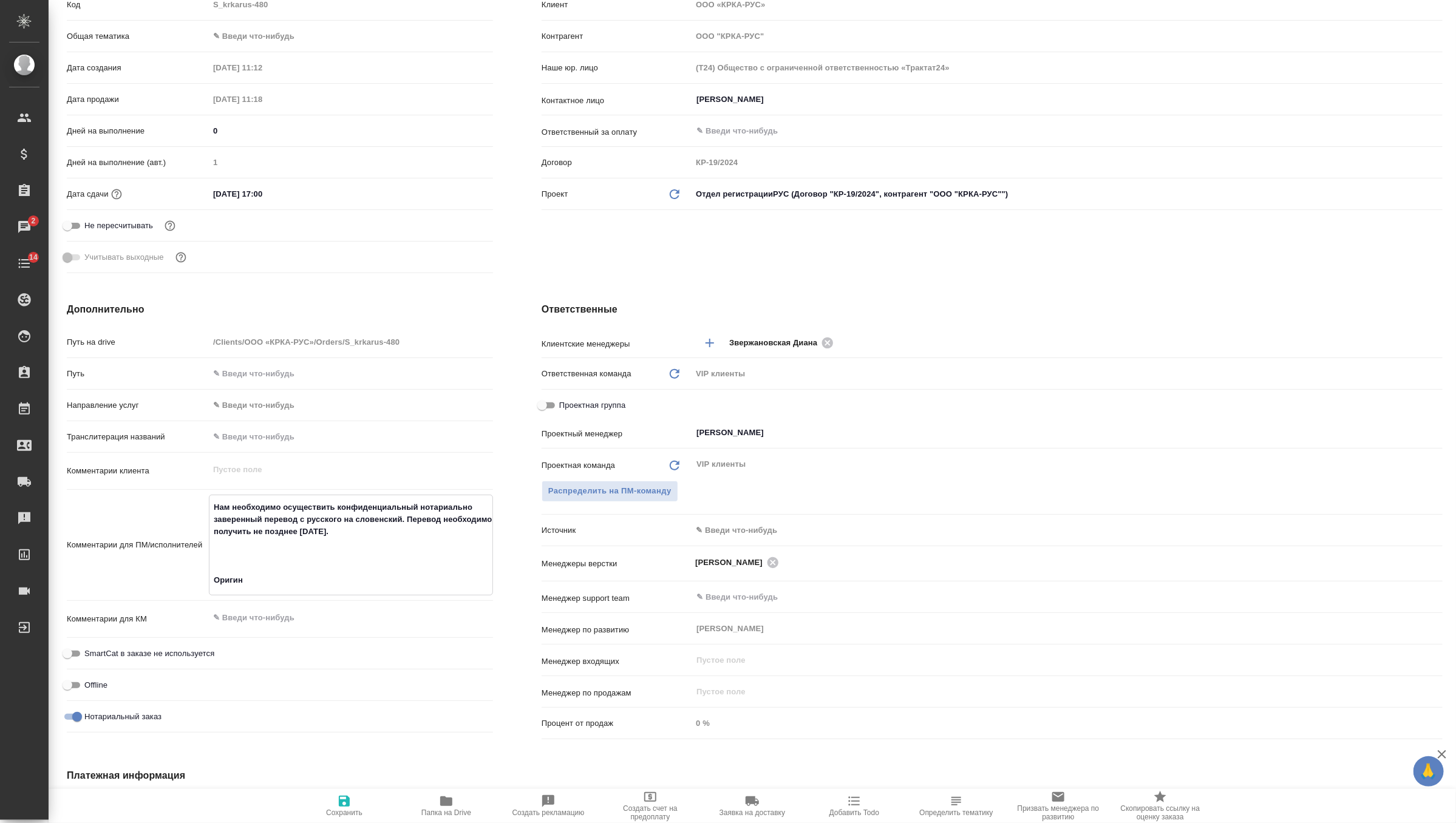
type textarea "x"
type textarea "Нам необходимо осуществить конфиденциальный нотариально заверенный перевод с ру…"
type textarea "x"
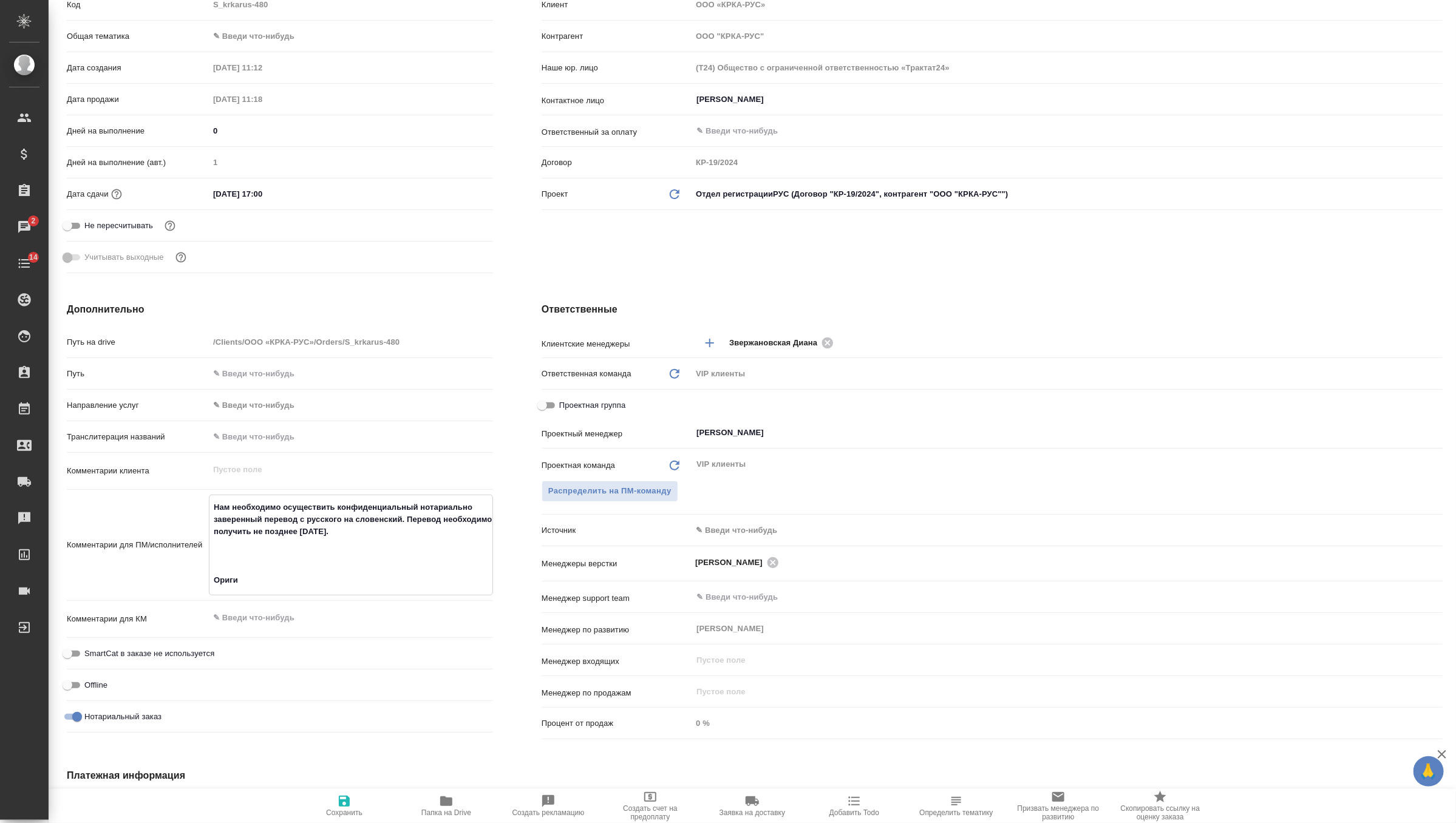
type textarea "Нам необходимо осуществить конфиденциальный нотариально заверенный перевод с ру…"
type textarea "x"
type textarea "Нам необходимо осуществить конфиденциальный нотариально заверенный перевод с ру…"
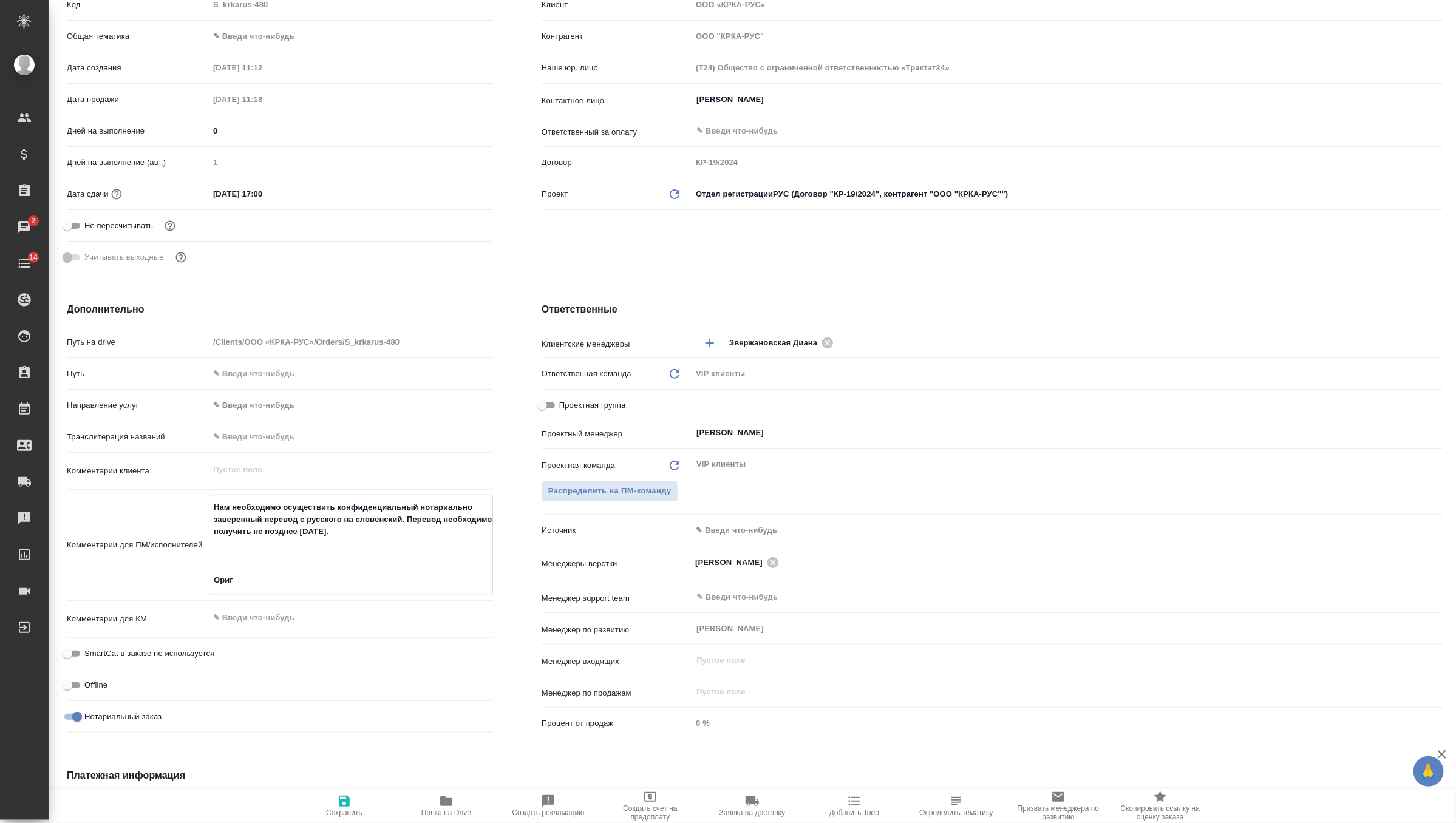
type textarea "x"
type textarea "Нам необходимо осуществить конфиденциальный нотариально заверенный перевод с ру…"
type textarea "x"
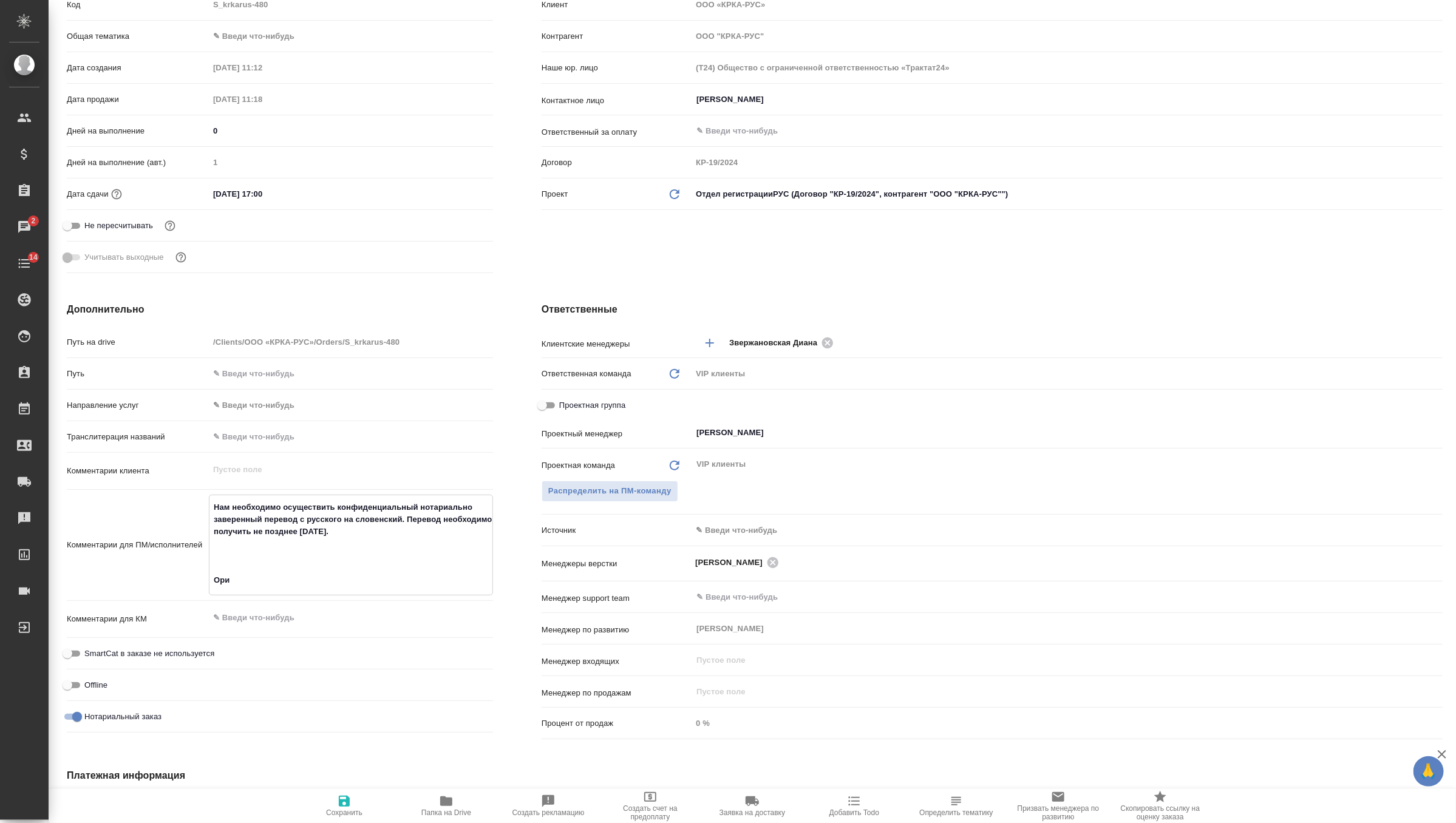
type textarea "x"
type textarea "Нам необходимо осуществить конфиденциальный нотариально заверенный перевод с ру…"
type textarea "x"
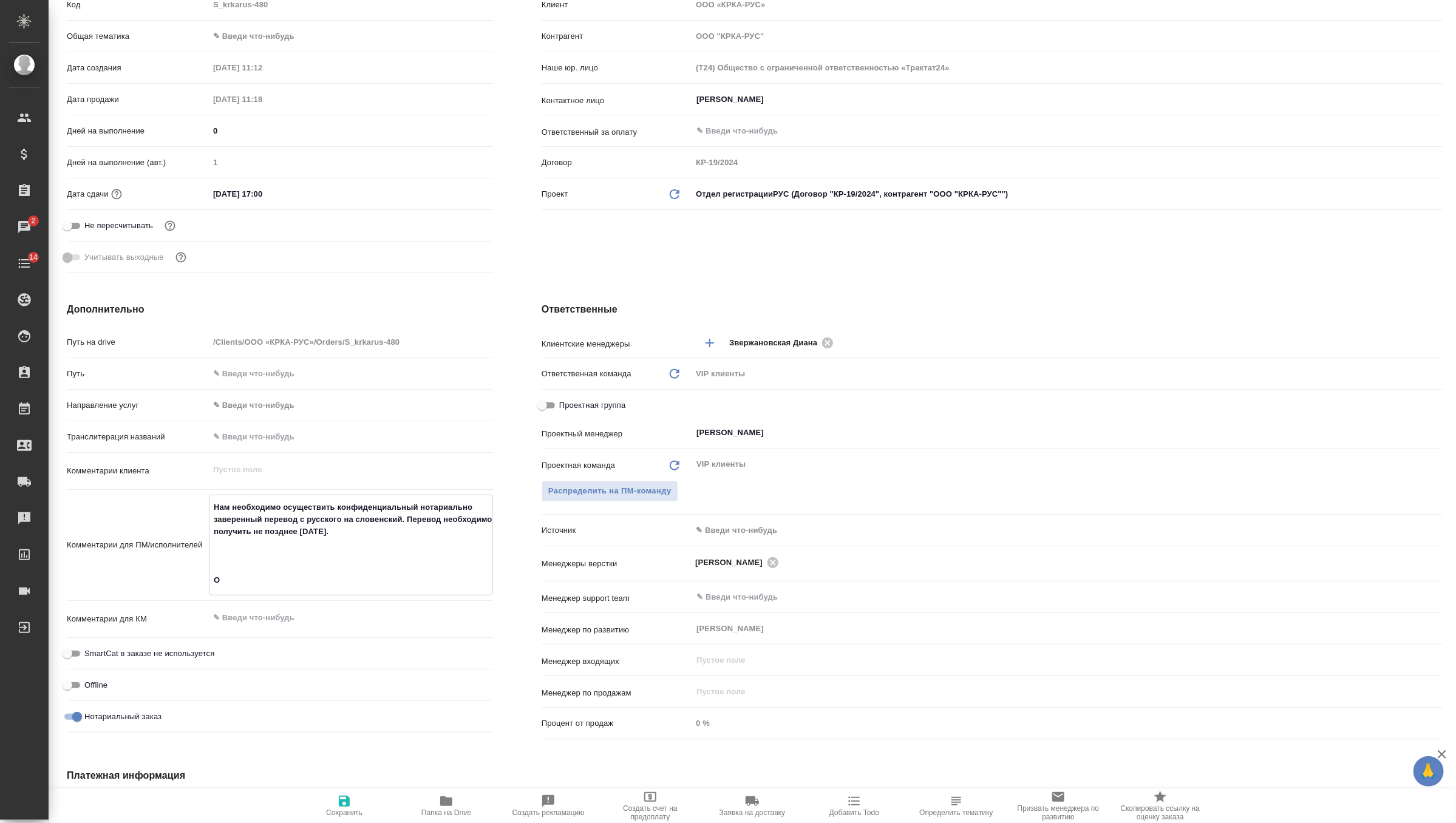
type textarea "Нам необходимо осуществить конфиденциальный нотариально заверенный перевод с ру…"
type textarea "x"
type textarea "Нам необходимо осуществить конфиденциальный нотариально заверенный перевод с ру…"
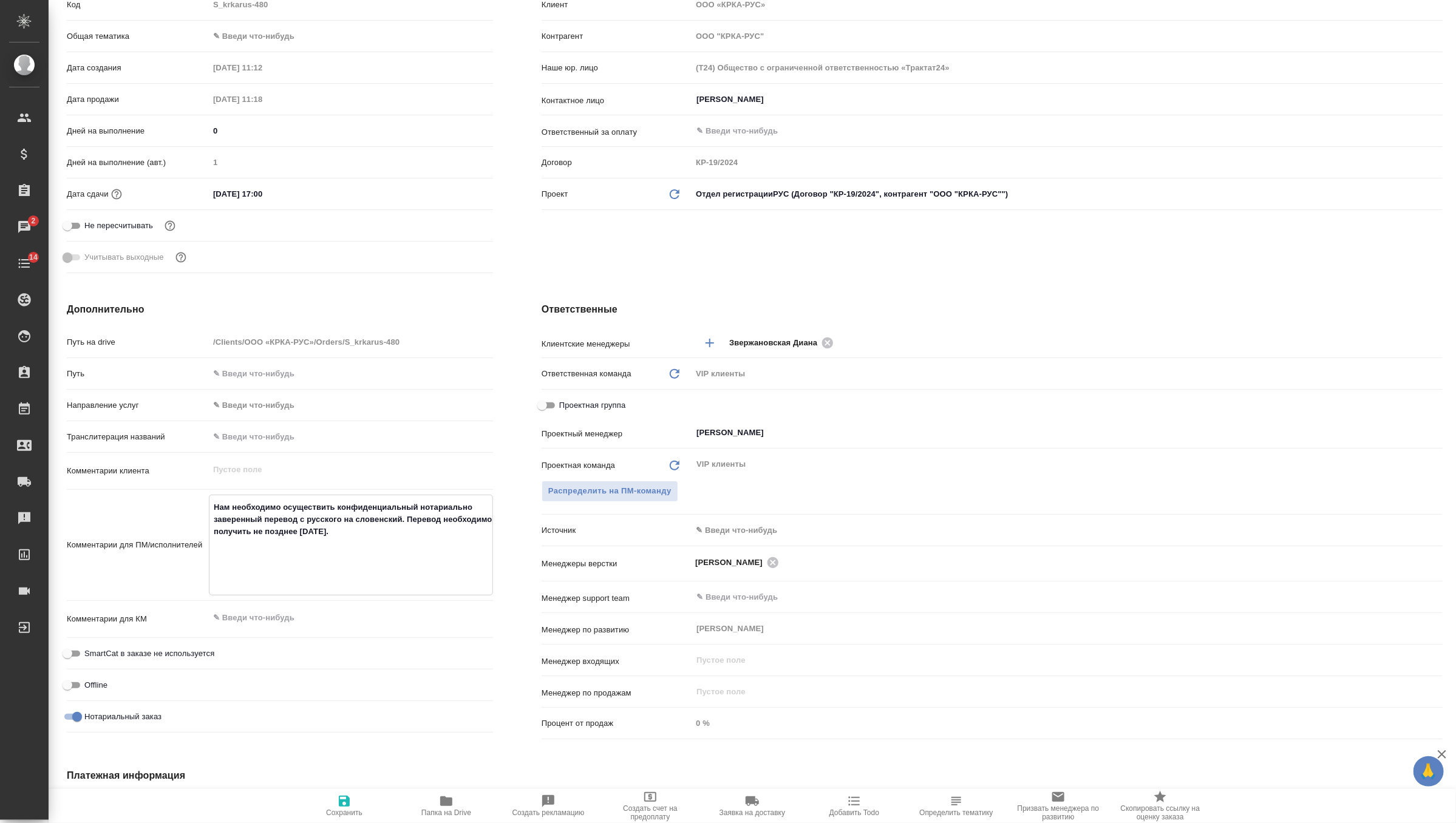
type textarea "x"
type textarea "Нам необходимо осуществить конфиденциальный нотариально заверенный перевод с ру…"
type textarea "x"
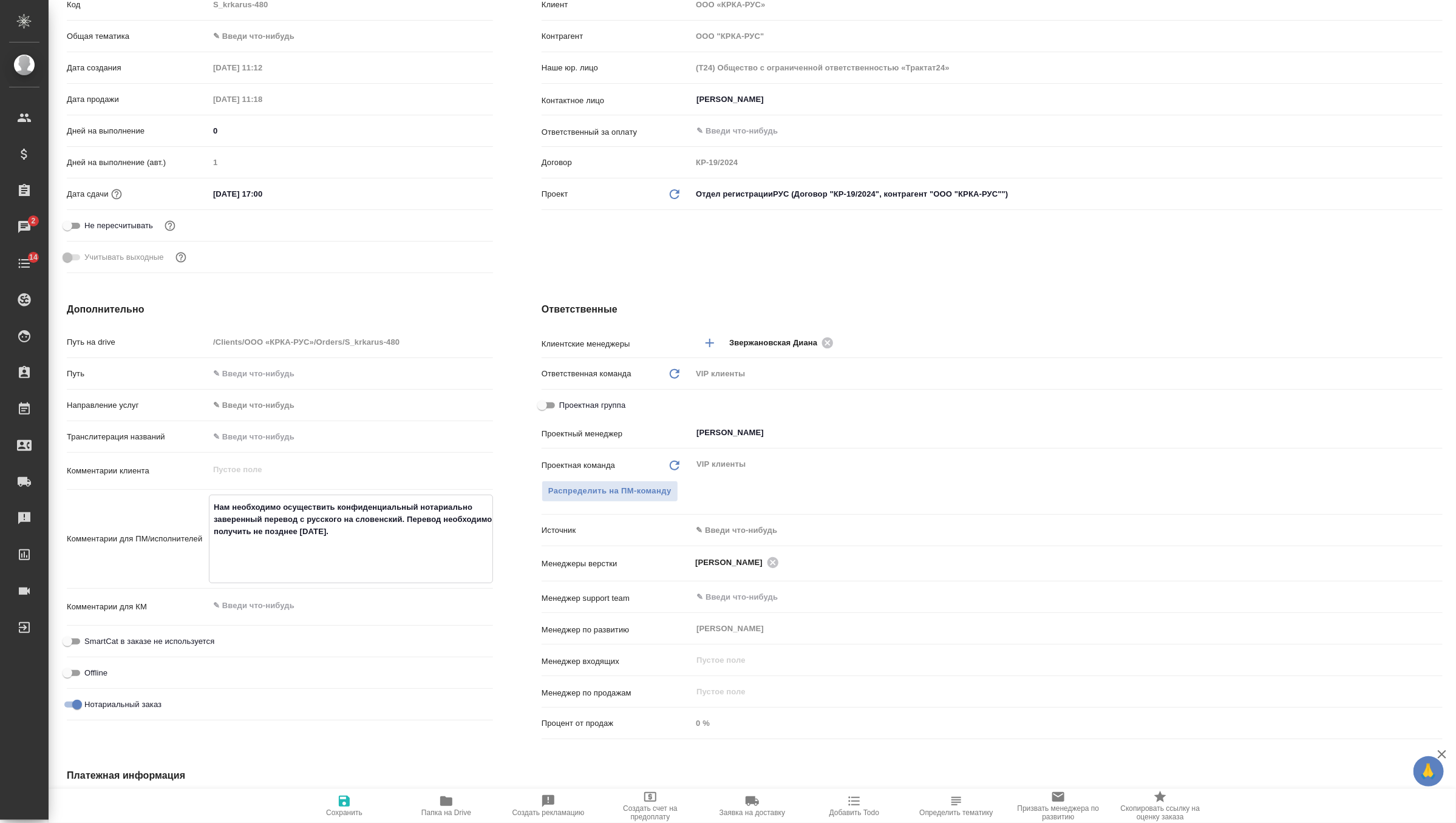
type textarea "x"
type textarea "Нам необходимо осуществить конфиденциальный нотариально заверенный перевод с ру…"
type textarea "x"
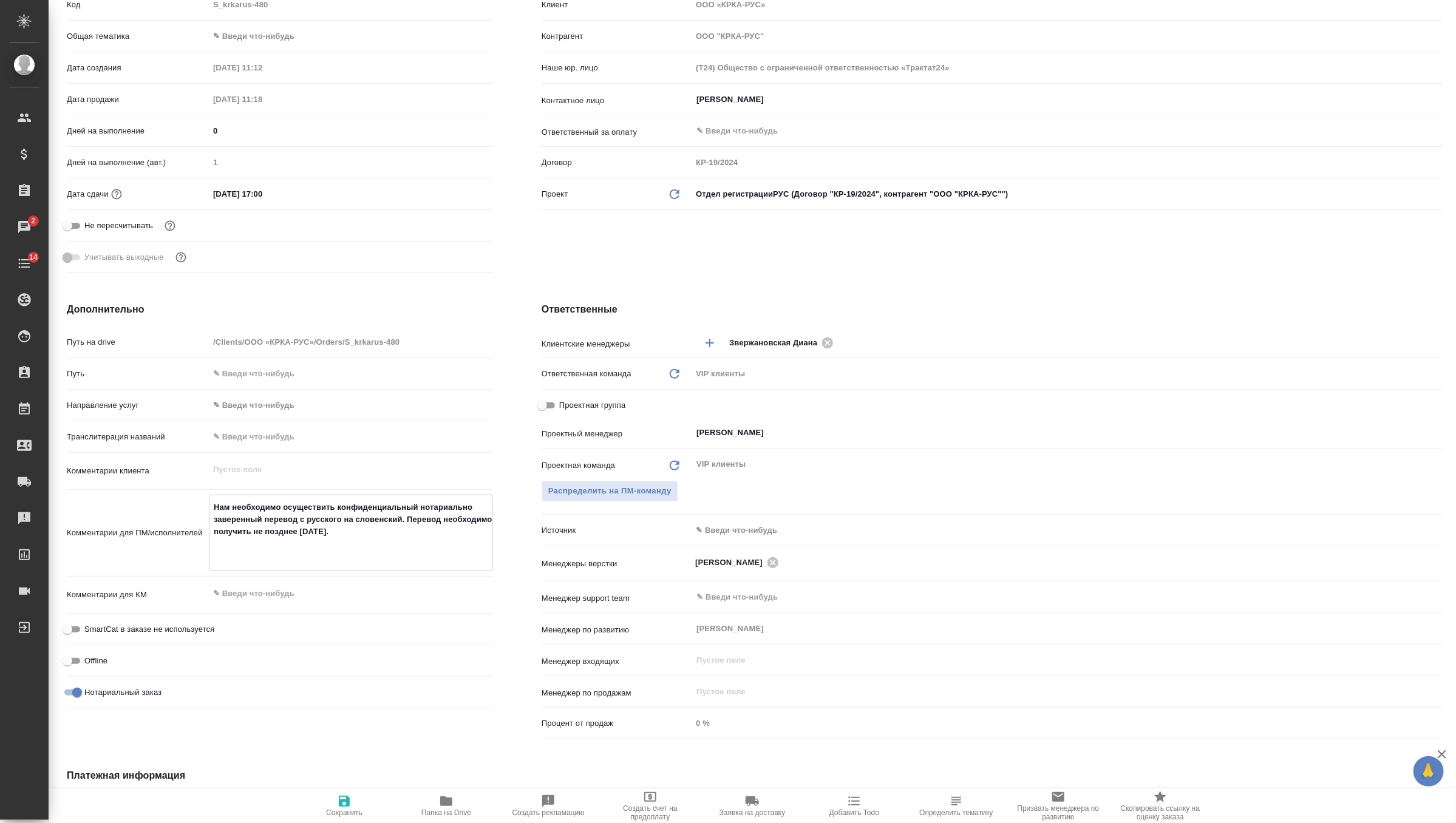
type textarea "x"
type textarea "Нам необходимо осуществить конфиденциальный нотариально заверенный перевод с ру…"
type textarea "x"
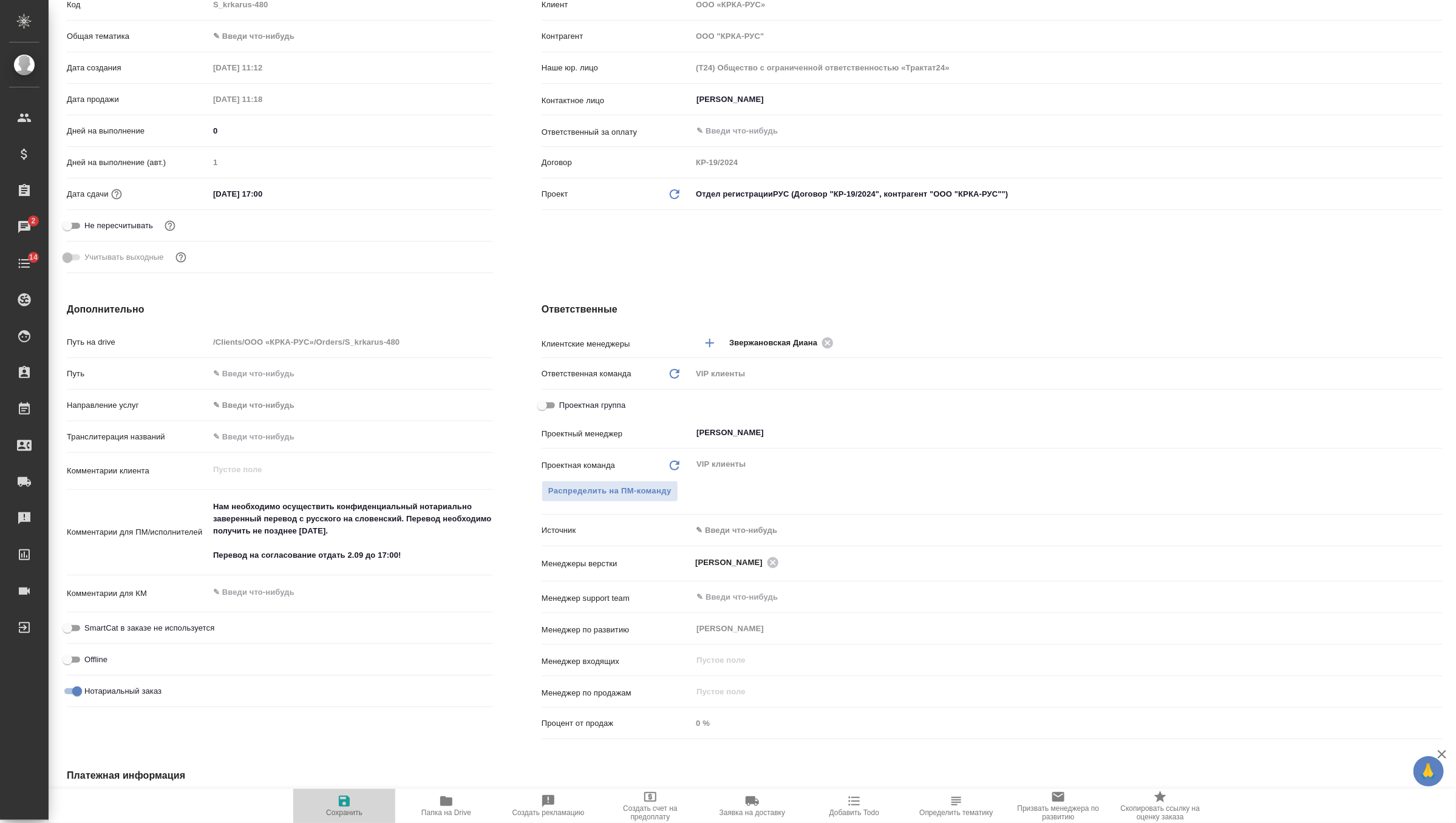
click at [330, 802] on span "Сохранить" at bounding box center [344, 805] width 87 height 23
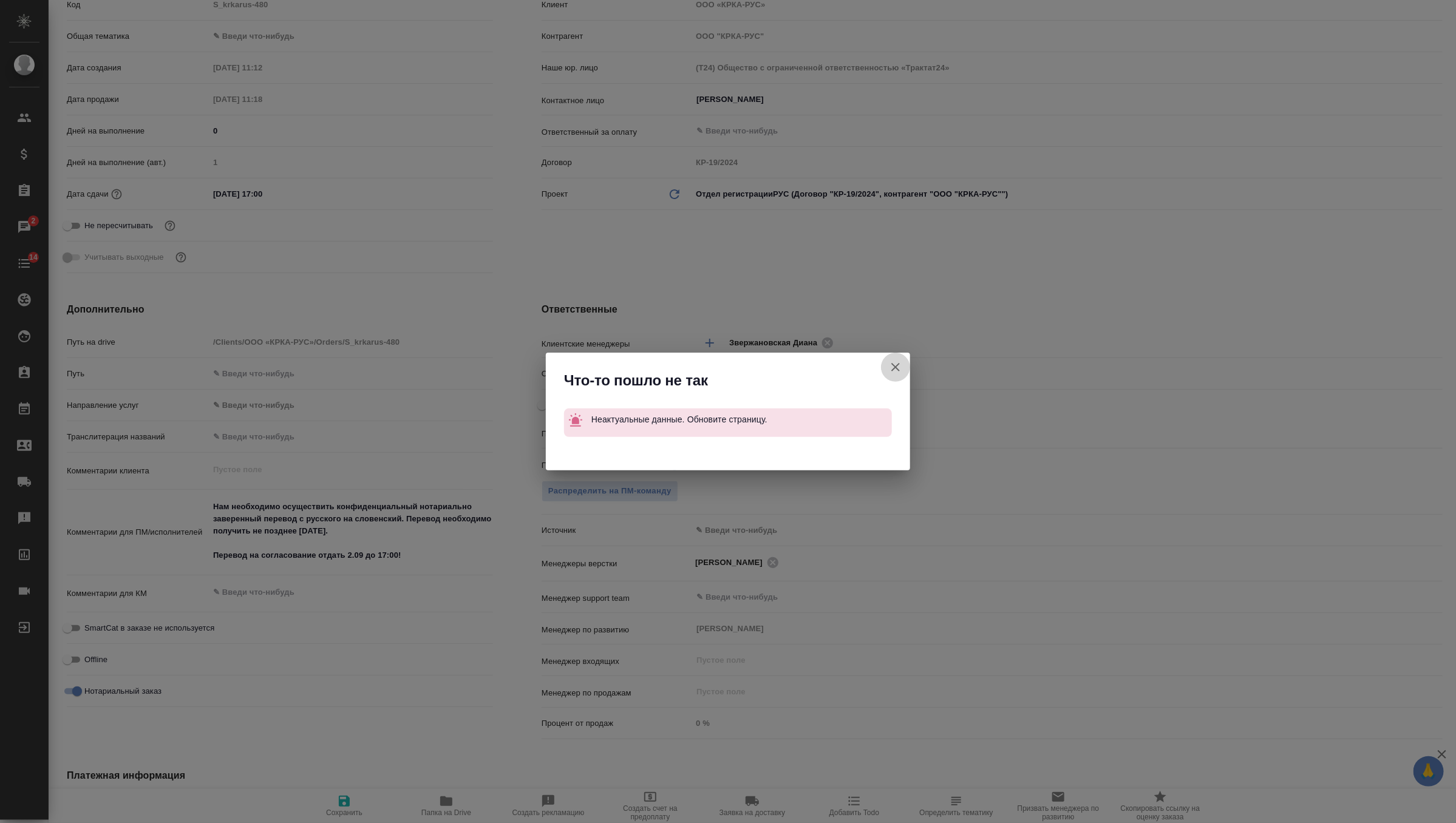
click at [897, 366] on icon "button" at bounding box center [895, 367] width 15 height 15
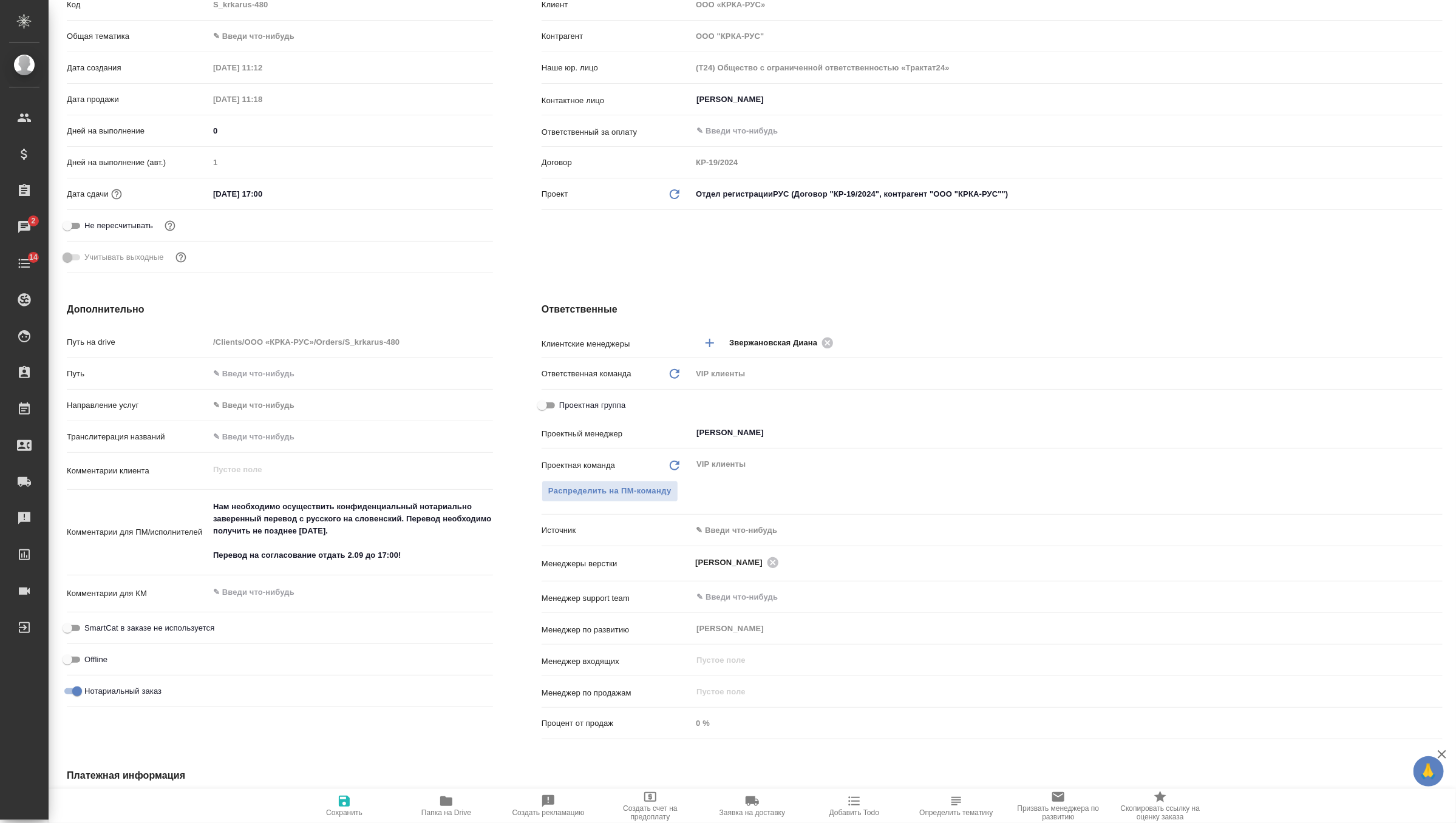
click at [337, 799] on icon "button" at bounding box center [344, 801] width 15 height 15
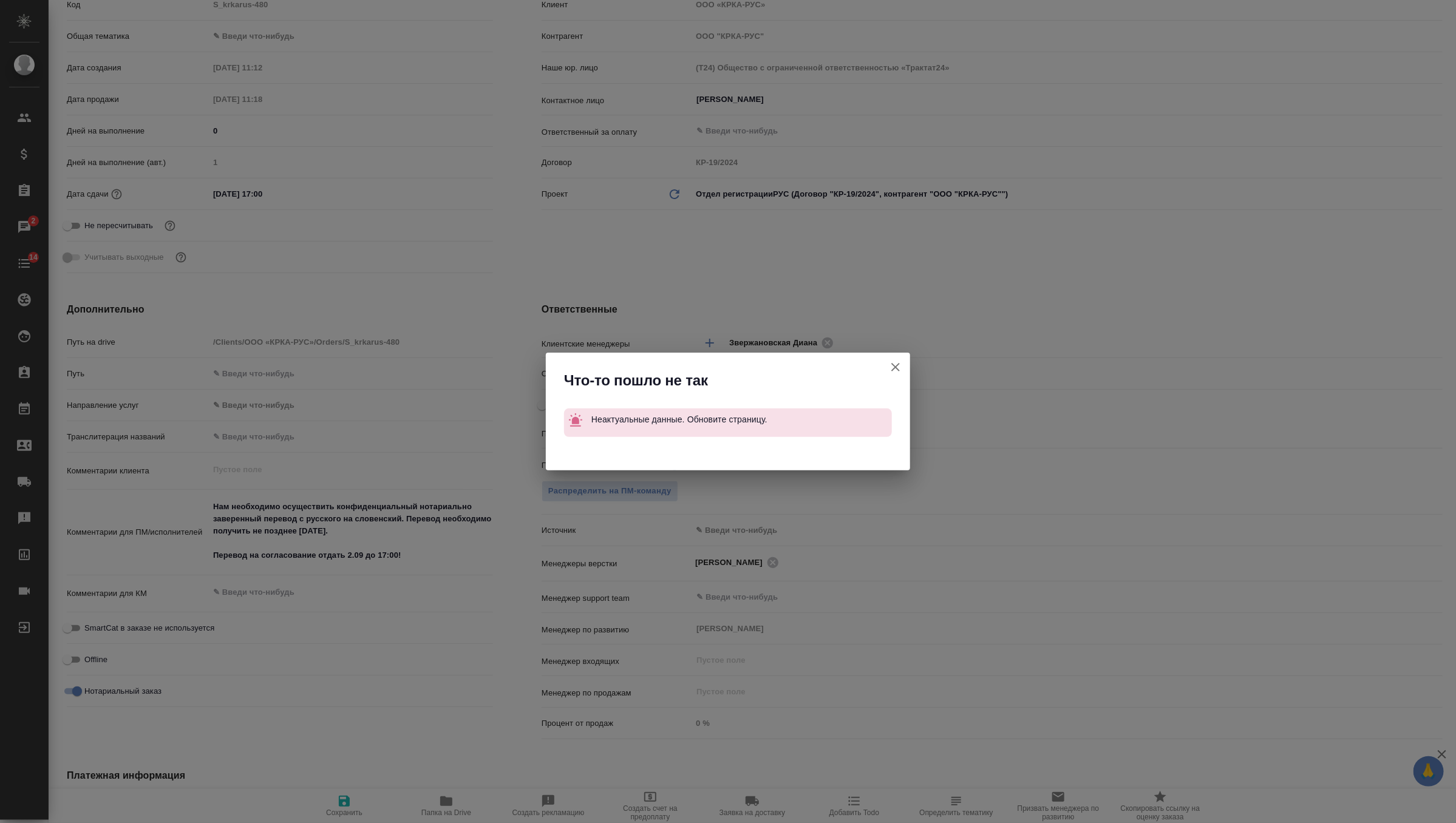
click at [893, 365] on icon "button" at bounding box center [895, 367] width 8 height 8
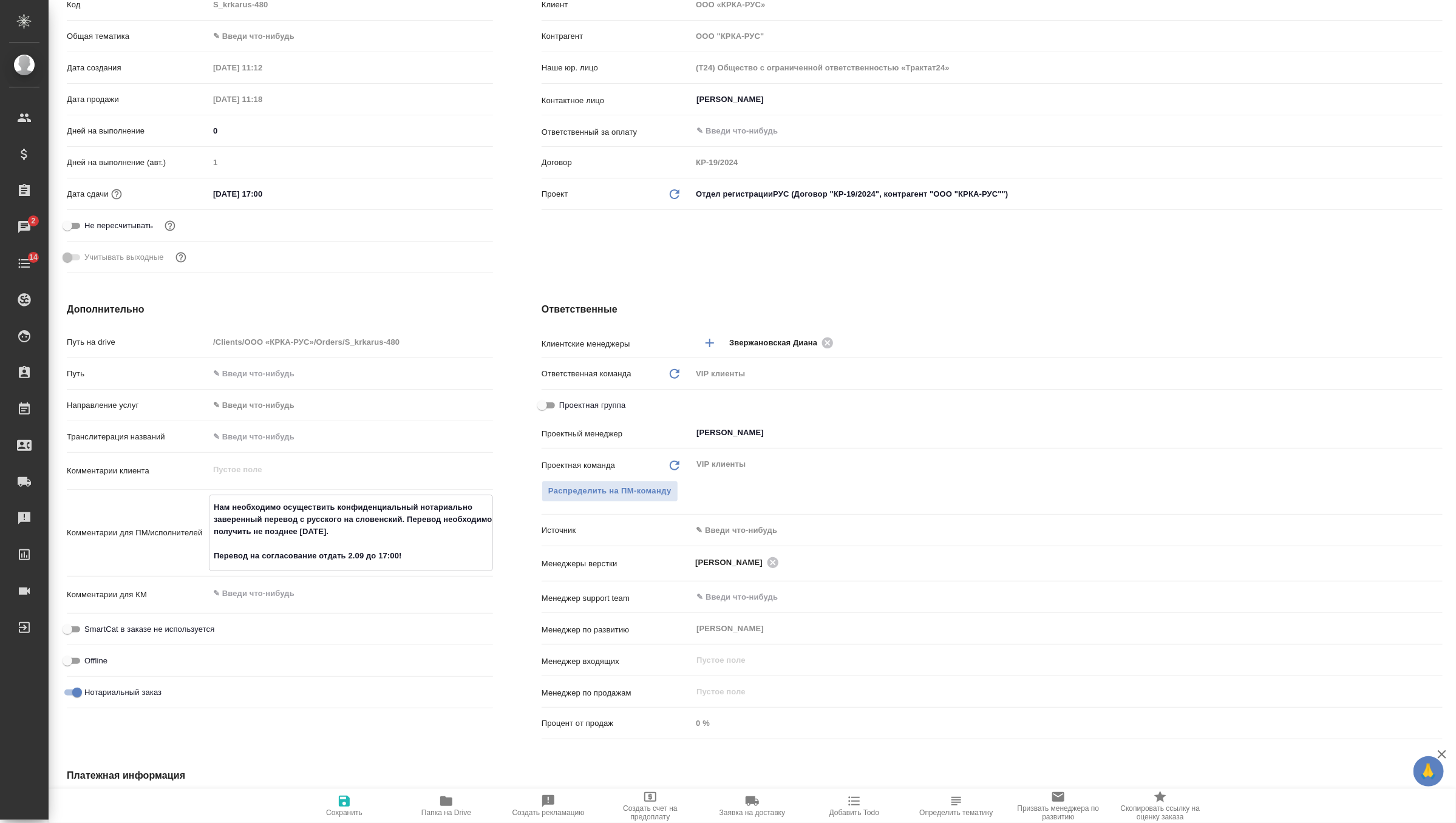
drag, startPoint x: 413, startPoint y: 562, endPoint x: 177, endPoint y: 504, distance: 243.0
click at [177, 504] on div "Комментарии для ПМ/исполнителей Нам необходимо осуществить конфиденциальный нот…" at bounding box center [280, 533] width 426 height 76
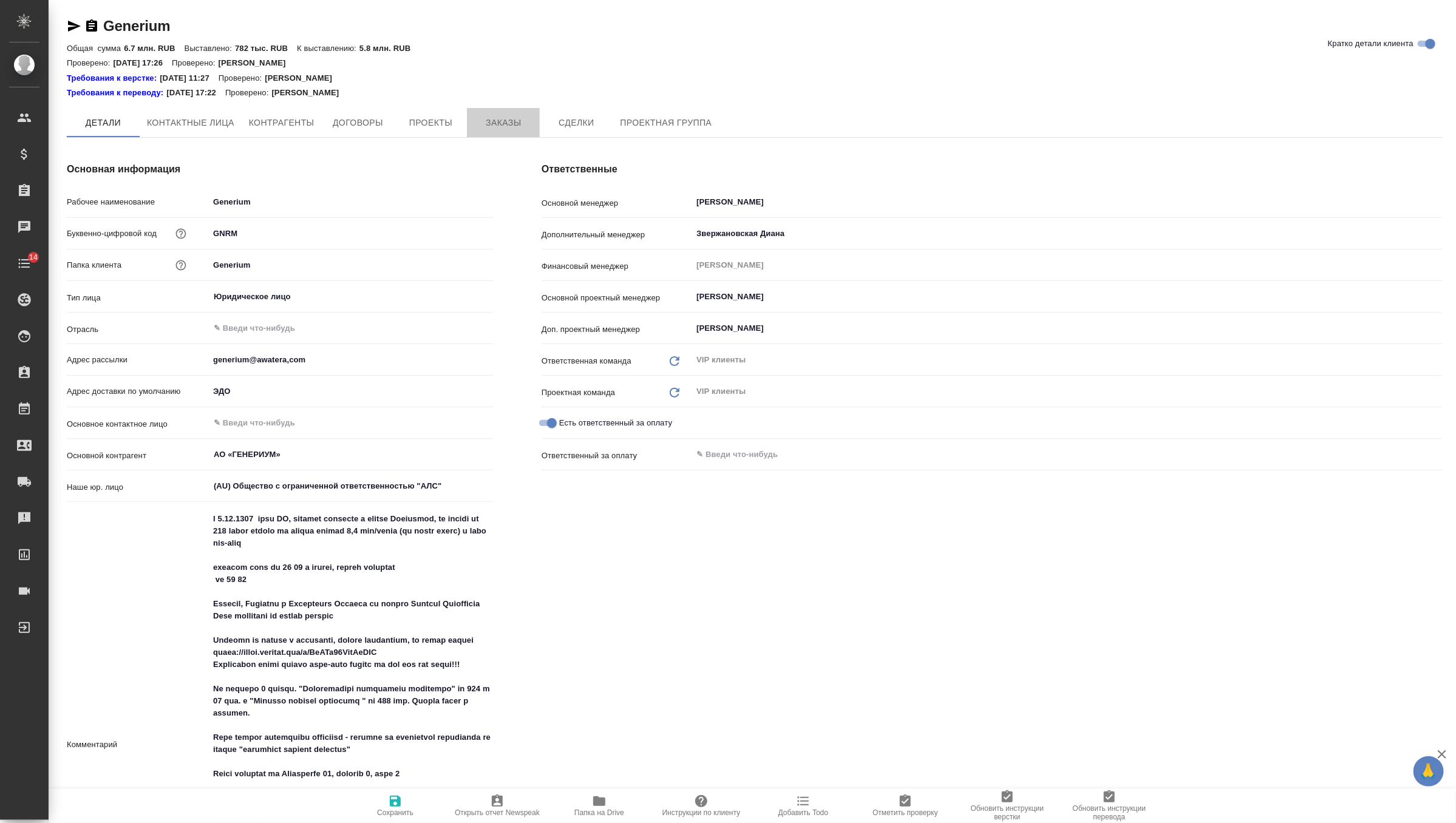
click at [503, 126] on span "Заказы" at bounding box center [503, 123] width 59 height 15
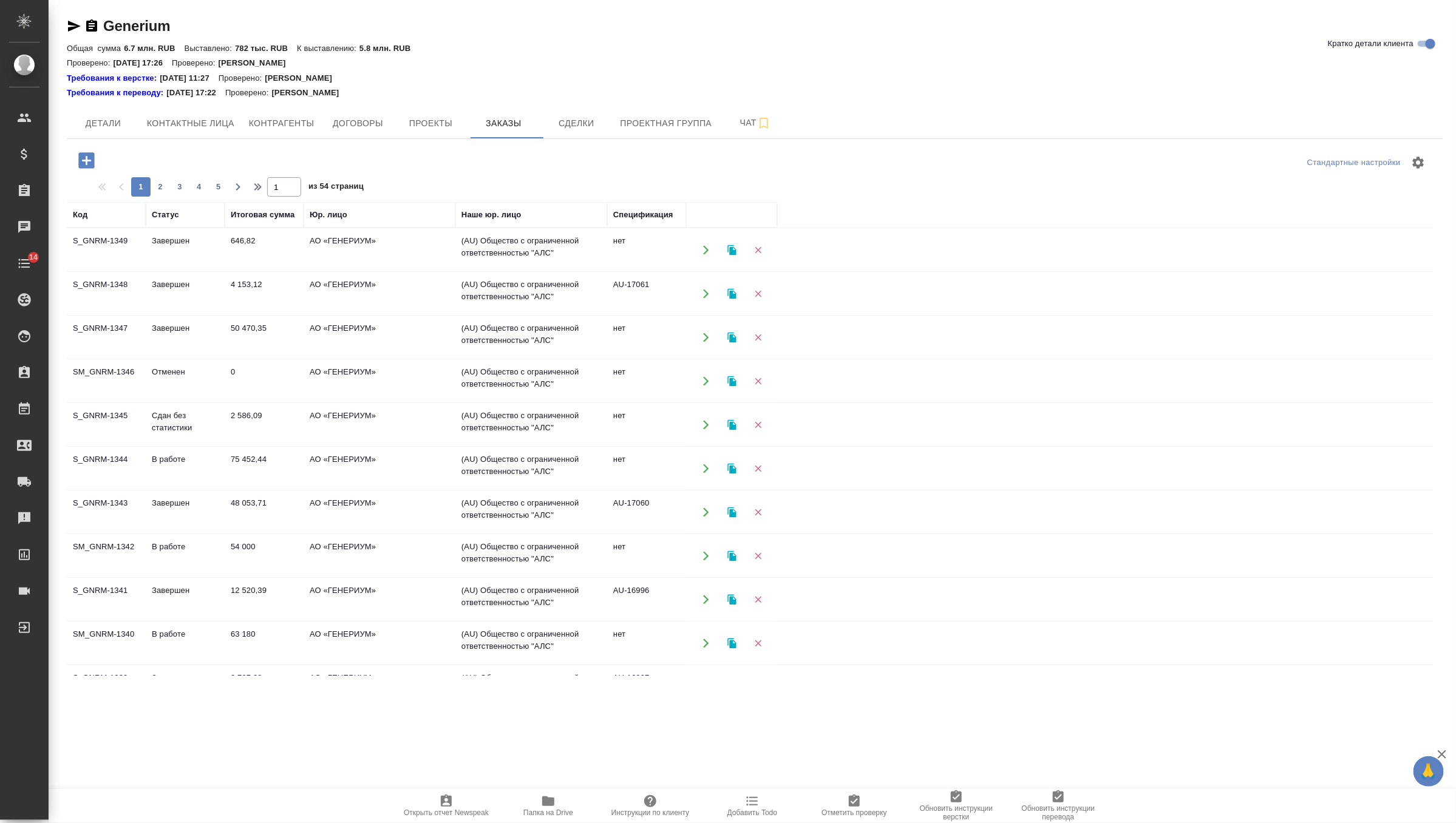
click at [286, 335] on td "50 470,35" at bounding box center [264, 337] width 79 height 43
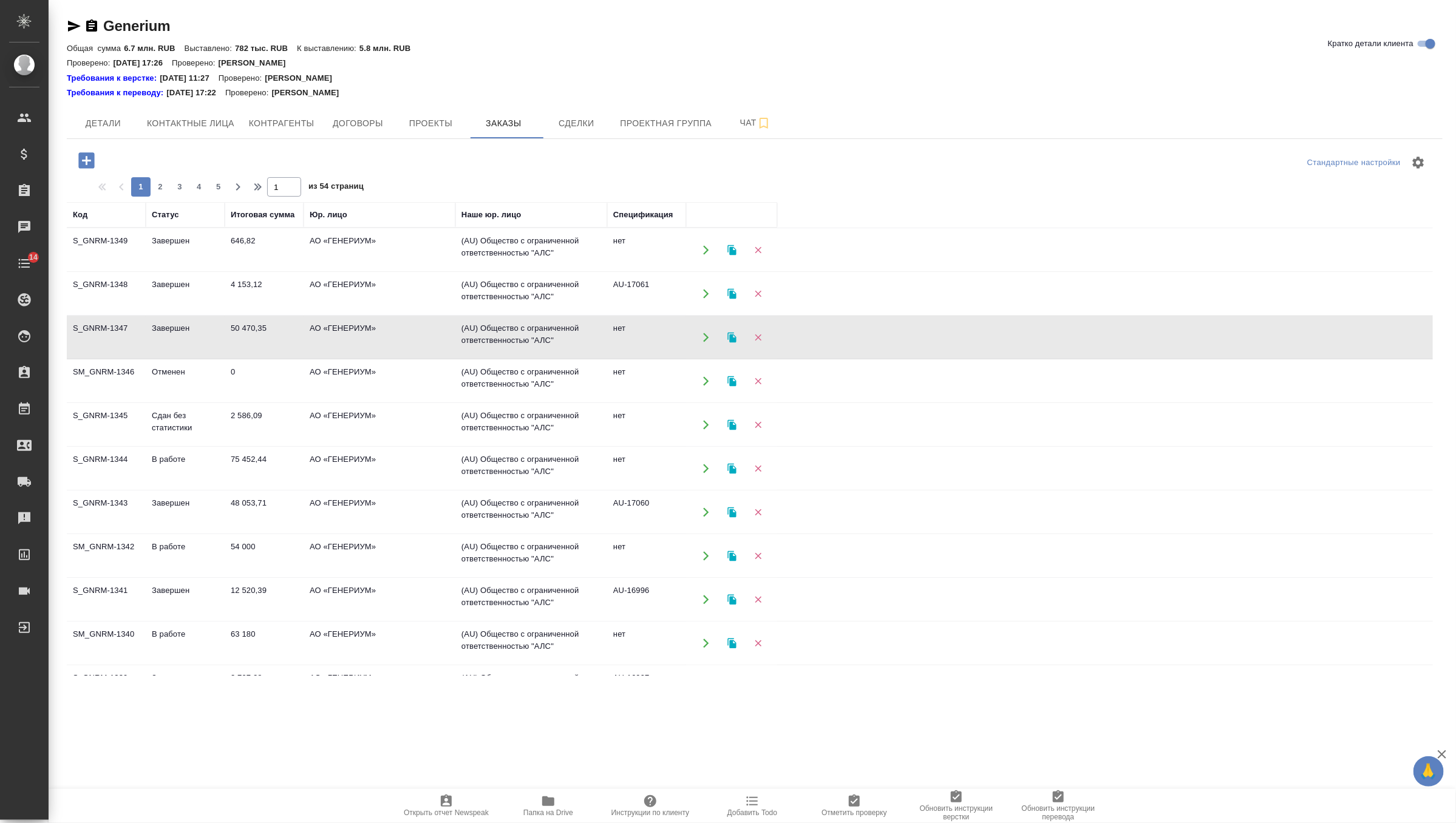
click at [286, 335] on td "50 470,35" at bounding box center [264, 337] width 79 height 43
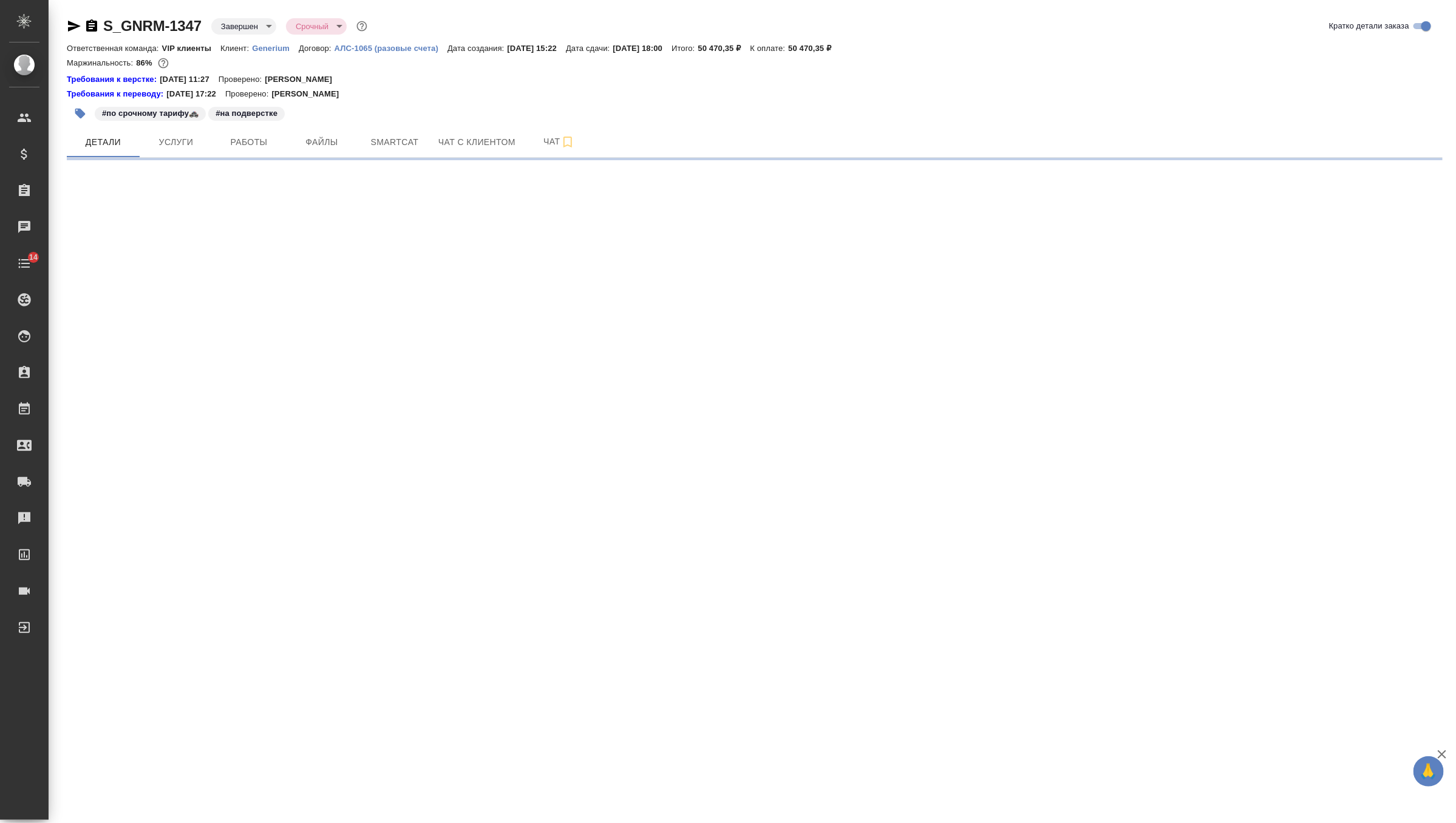
select select "RU"
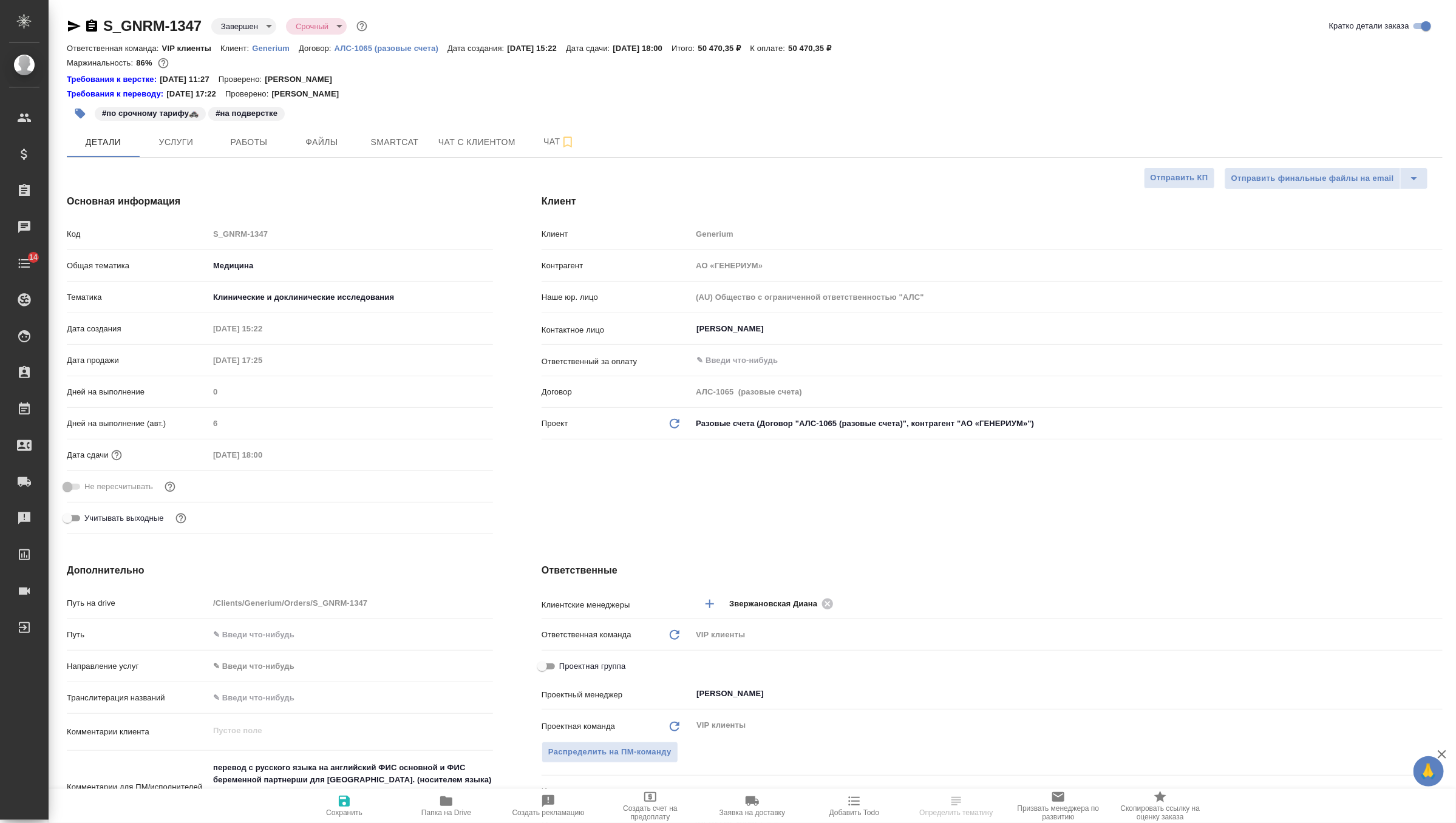
type textarea "x"
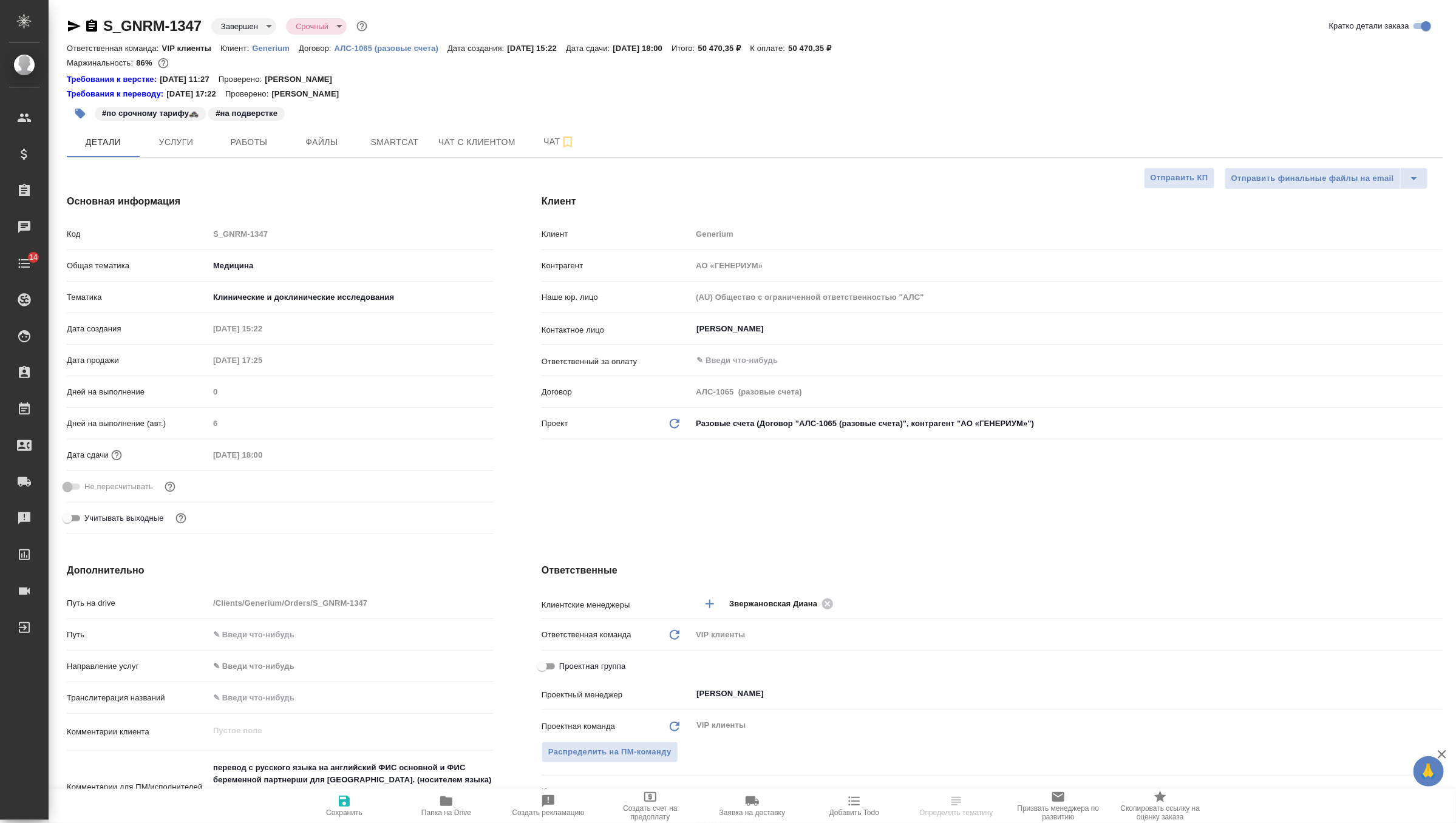
type textarea "x"
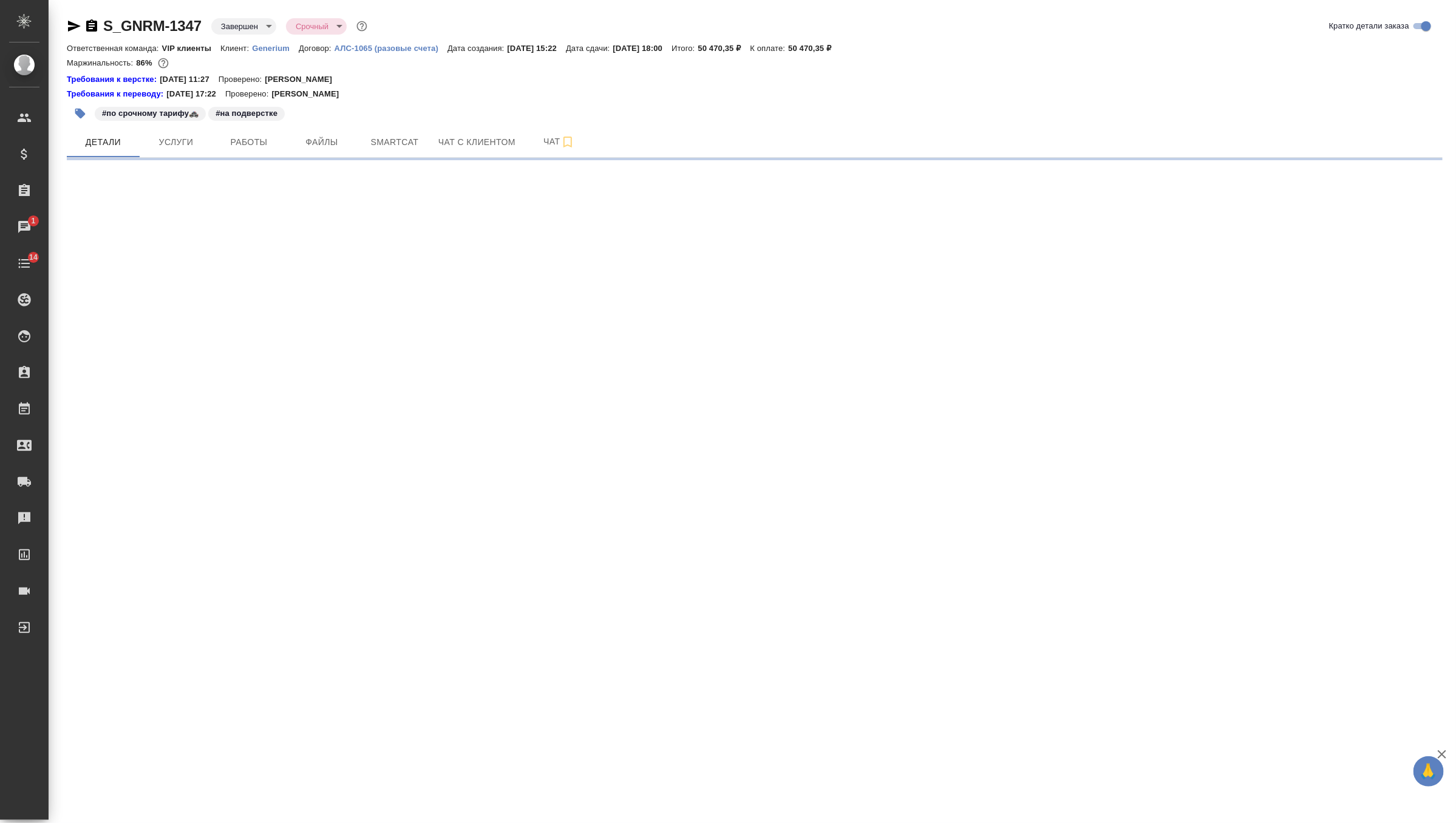
select select "RU"
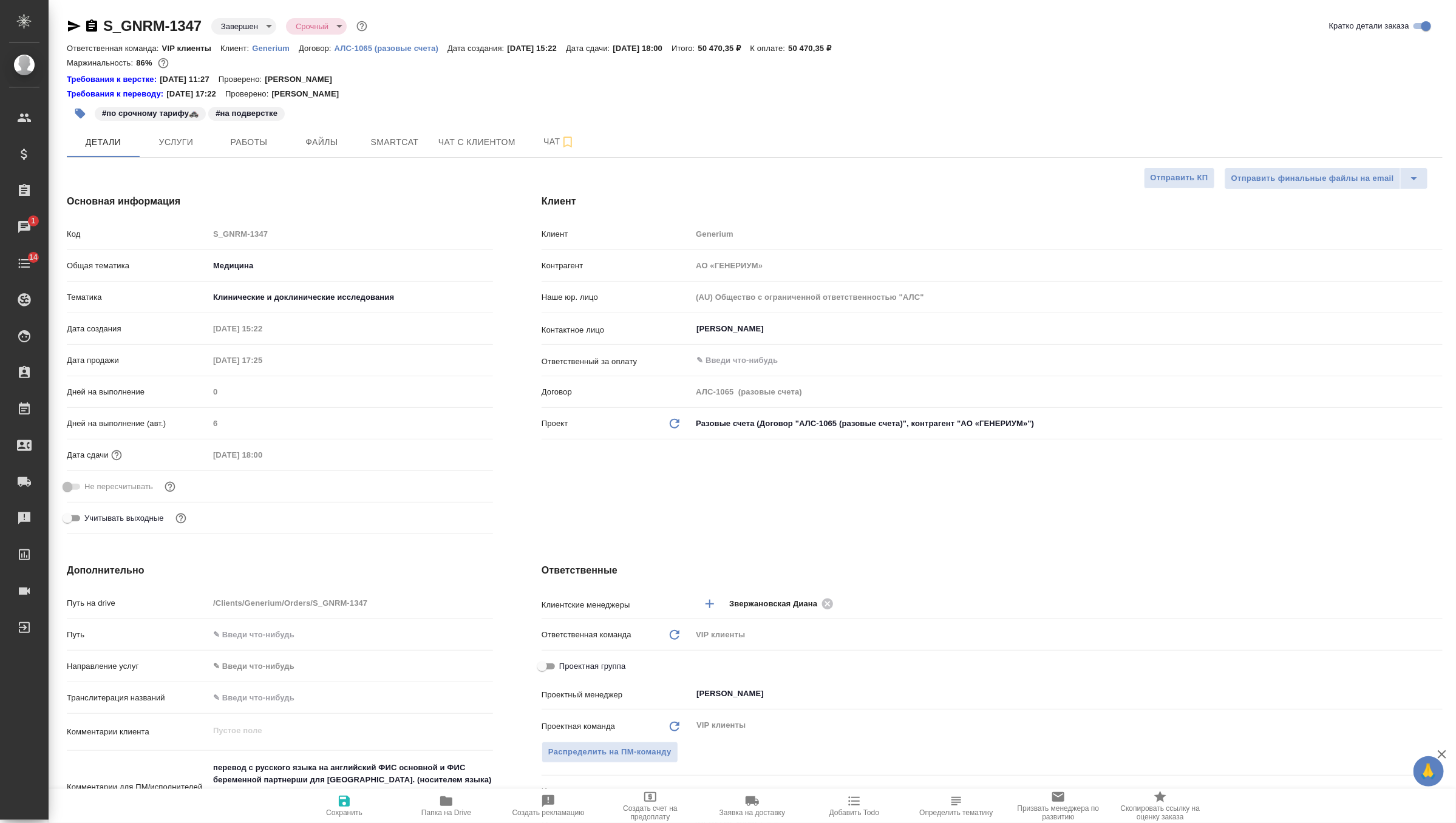
type textarea "x"
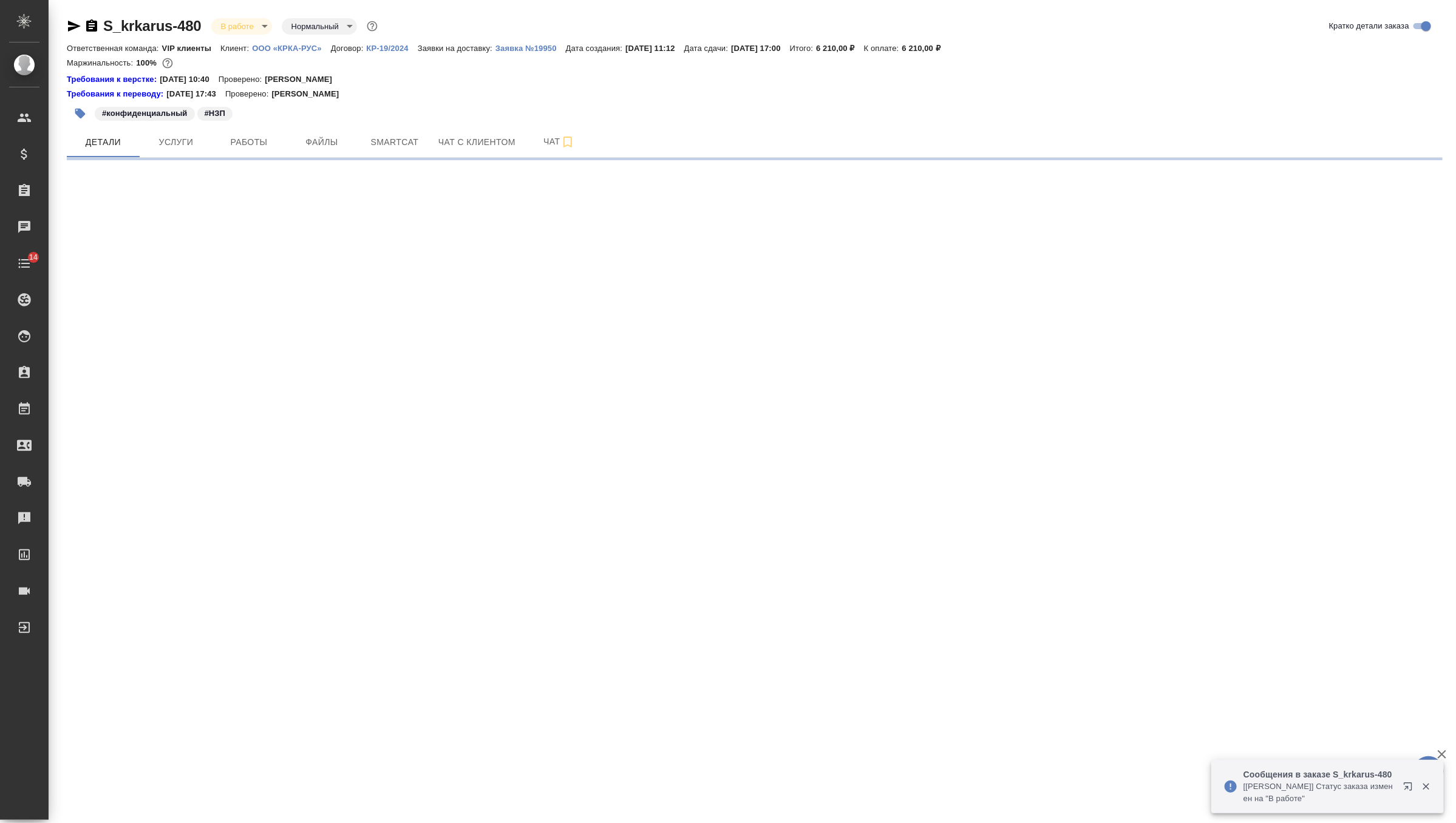
select select "RU"
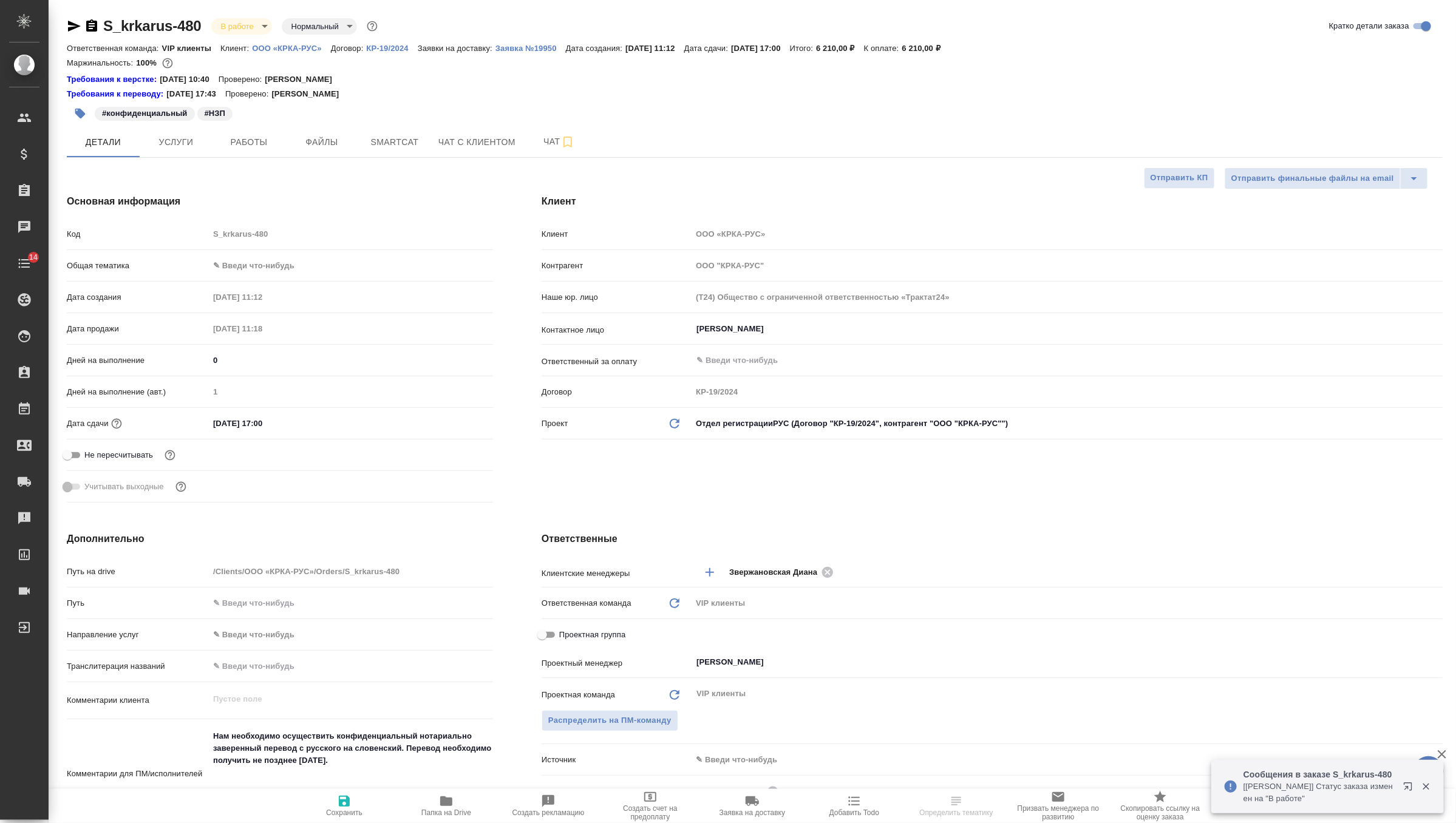
type textarea "x"
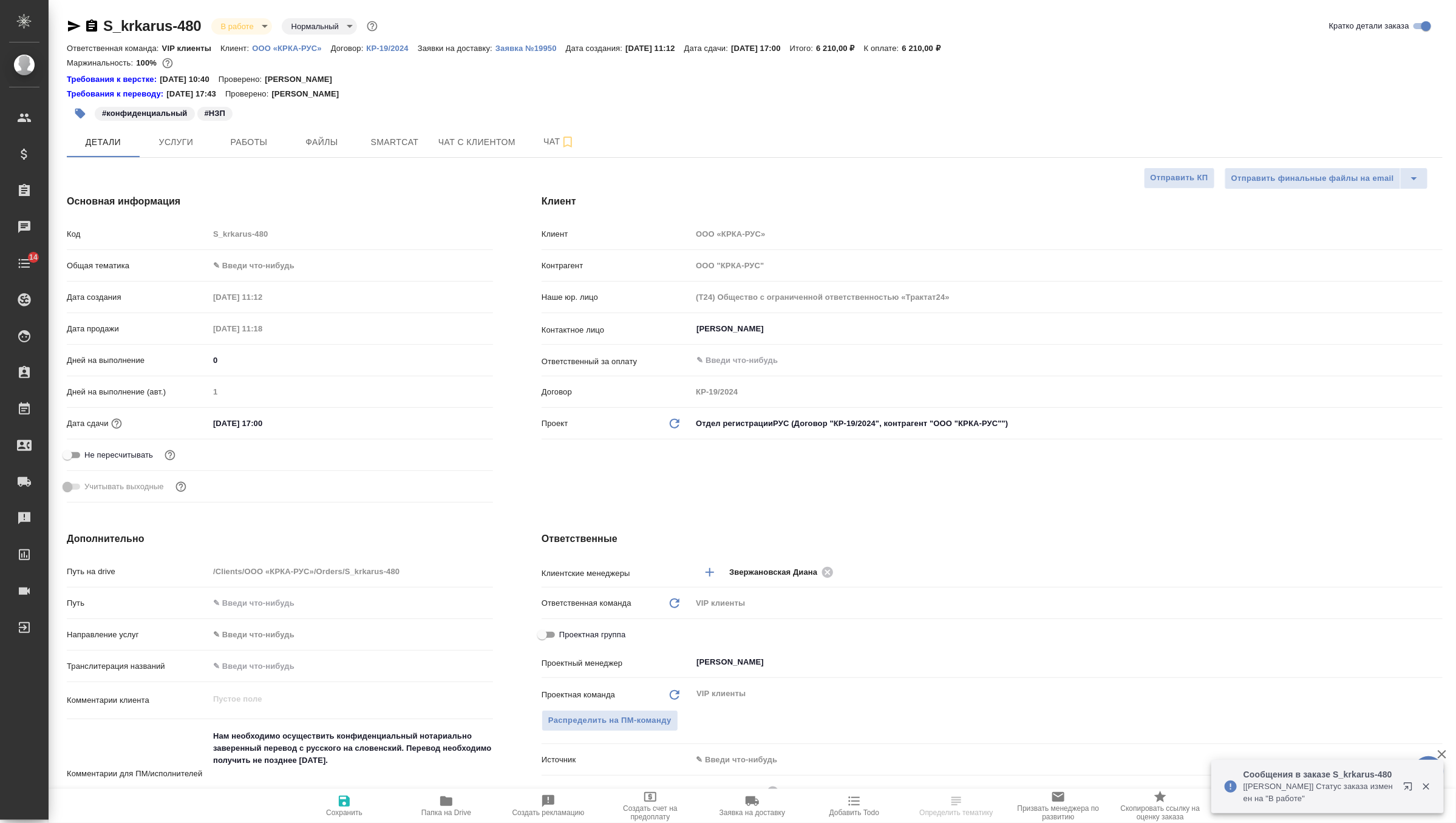
type textarea "x"
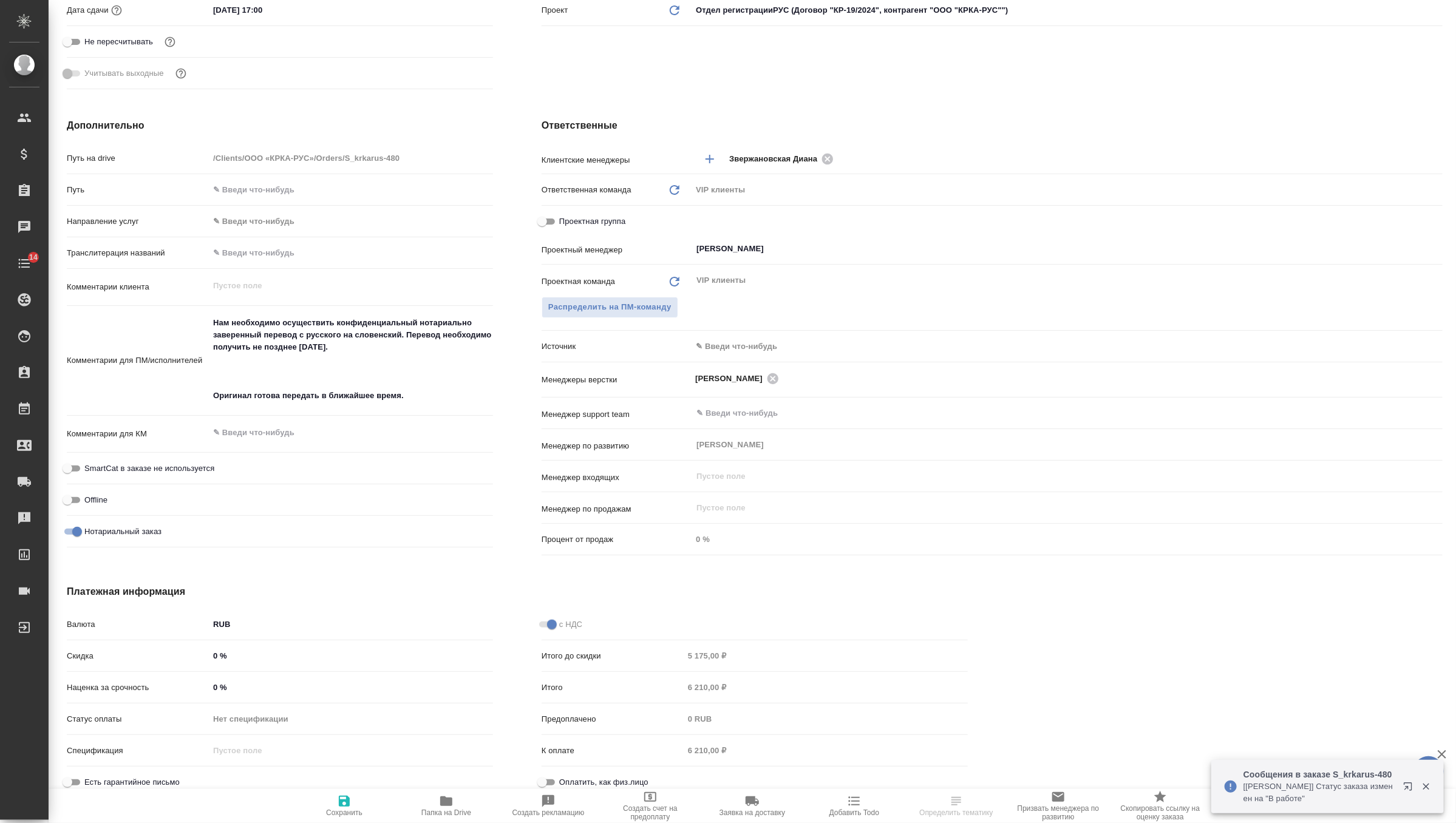
type textarea "x"
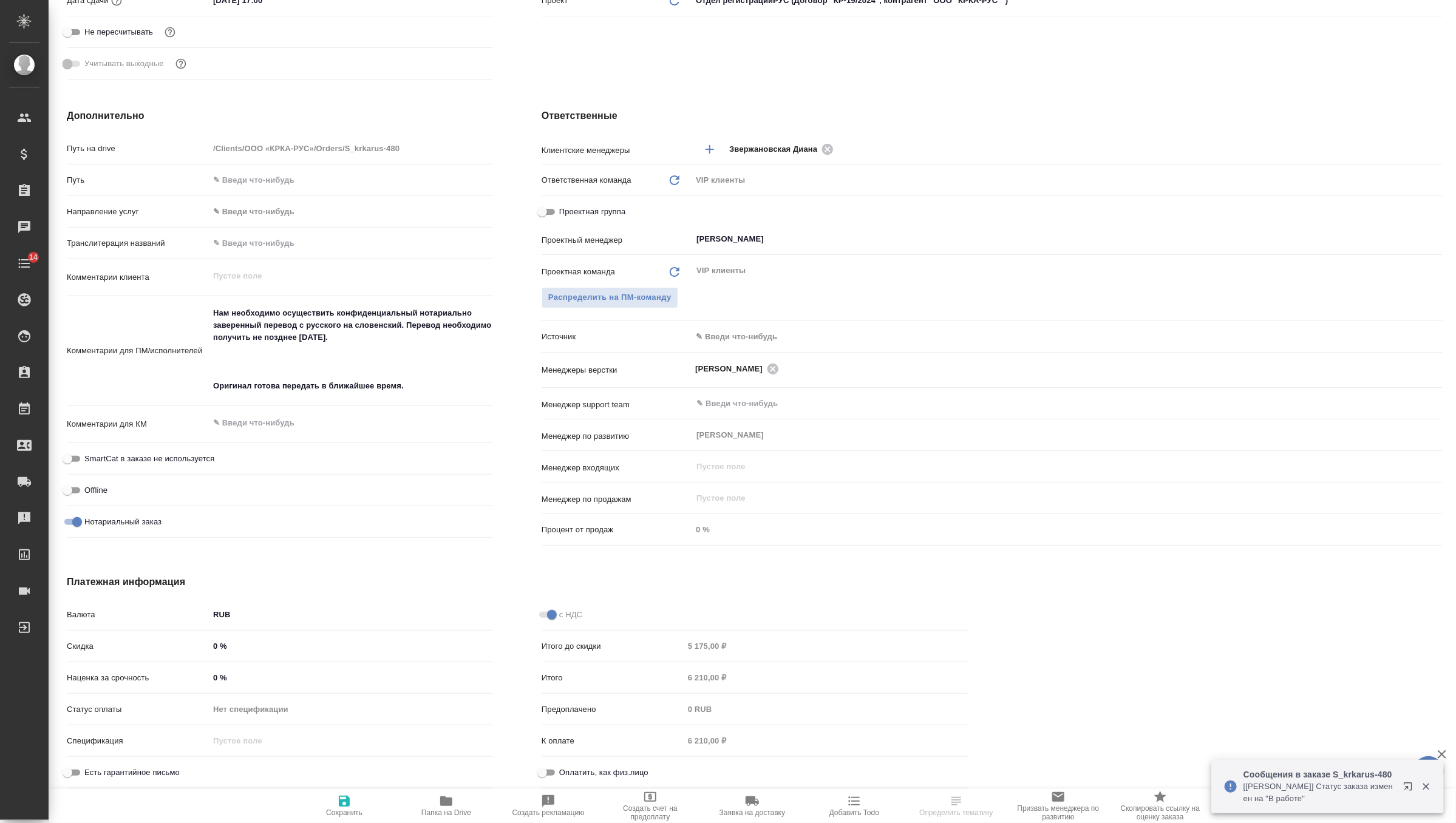
type textarea "x"
drag, startPoint x: 441, startPoint y: 386, endPoint x: 211, endPoint y: 307, distance: 243.2
click at [211, 307] on textarea "Нам необходимо осуществить конфиденциальный нотариально заверенный перевод с ру…" at bounding box center [351, 350] width 283 height 93
paste textarea "Перевод на согласование отдать 2.09 до 17:00!"
type textarea "x"
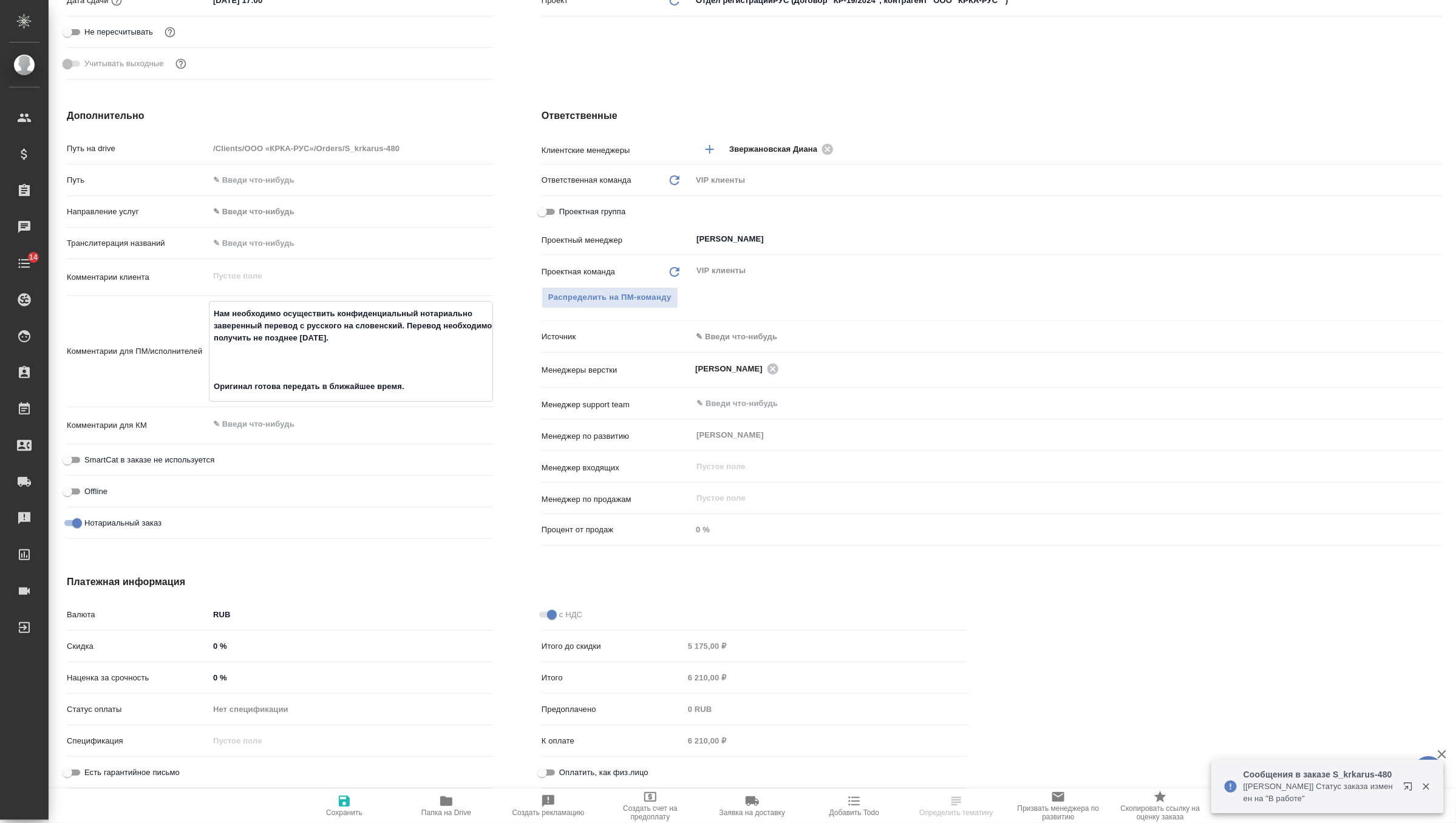
type textarea "Нам необходимо осуществить конфиденциальный нотариально заверенный перевод с ру…"
type textarea "x"
type textarea "Нам необходимо осуществить конфиденциальный нотариально заверенный перевод с ру…"
type textarea "x"
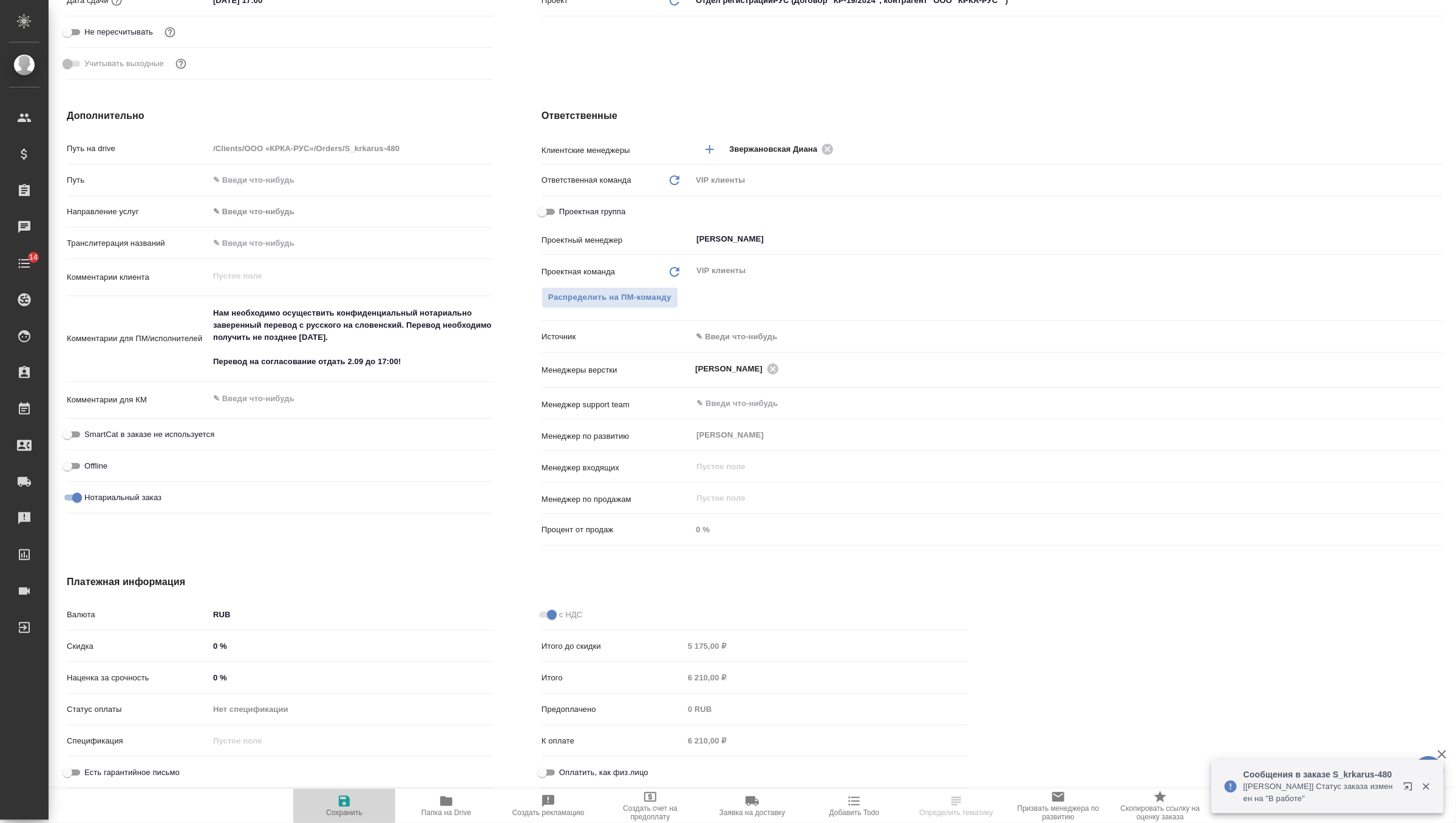
click at [340, 803] on icon "button" at bounding box center [344, 801] width 11 height 11
type textarea "x"
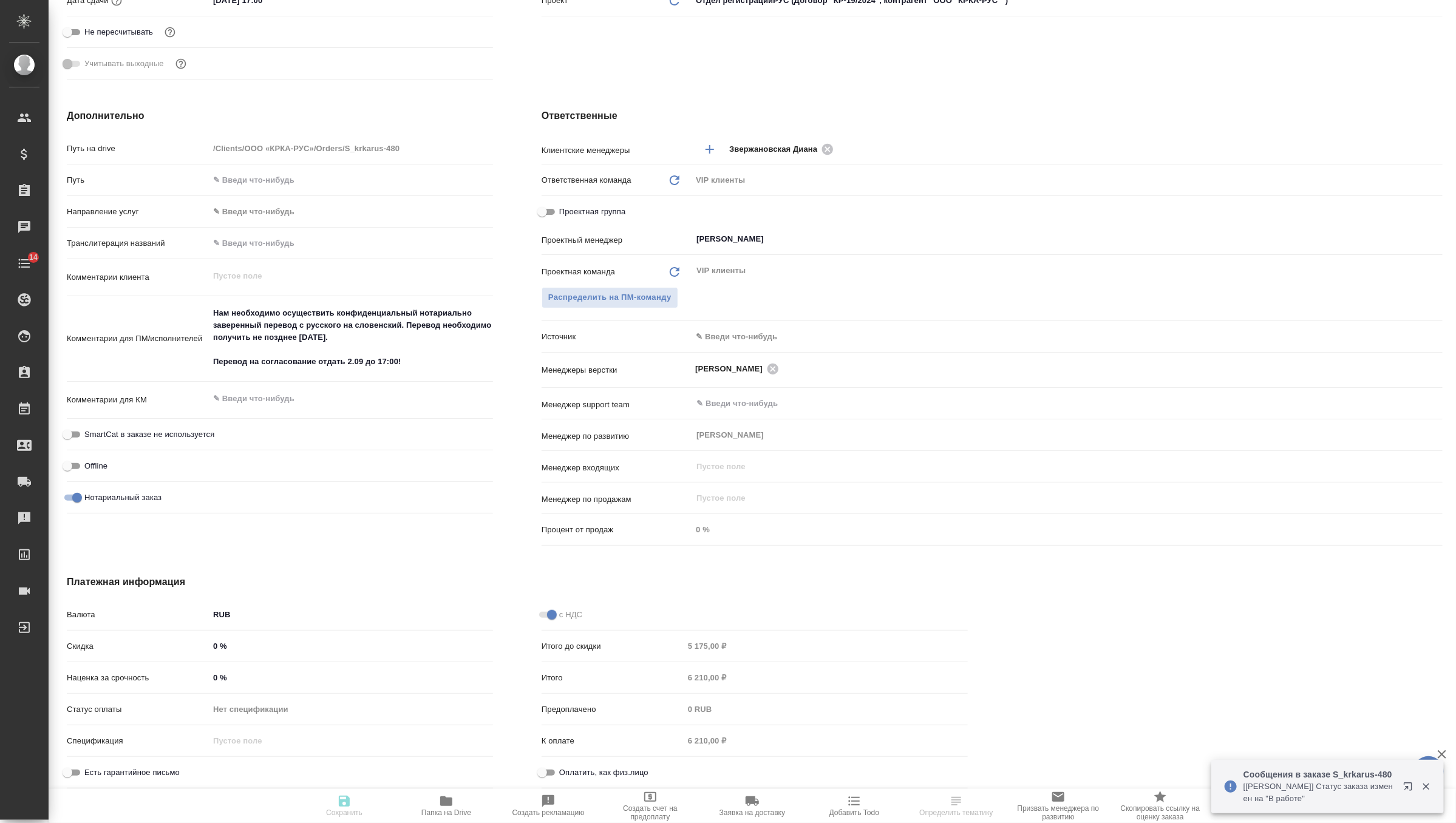
type textarea "x"
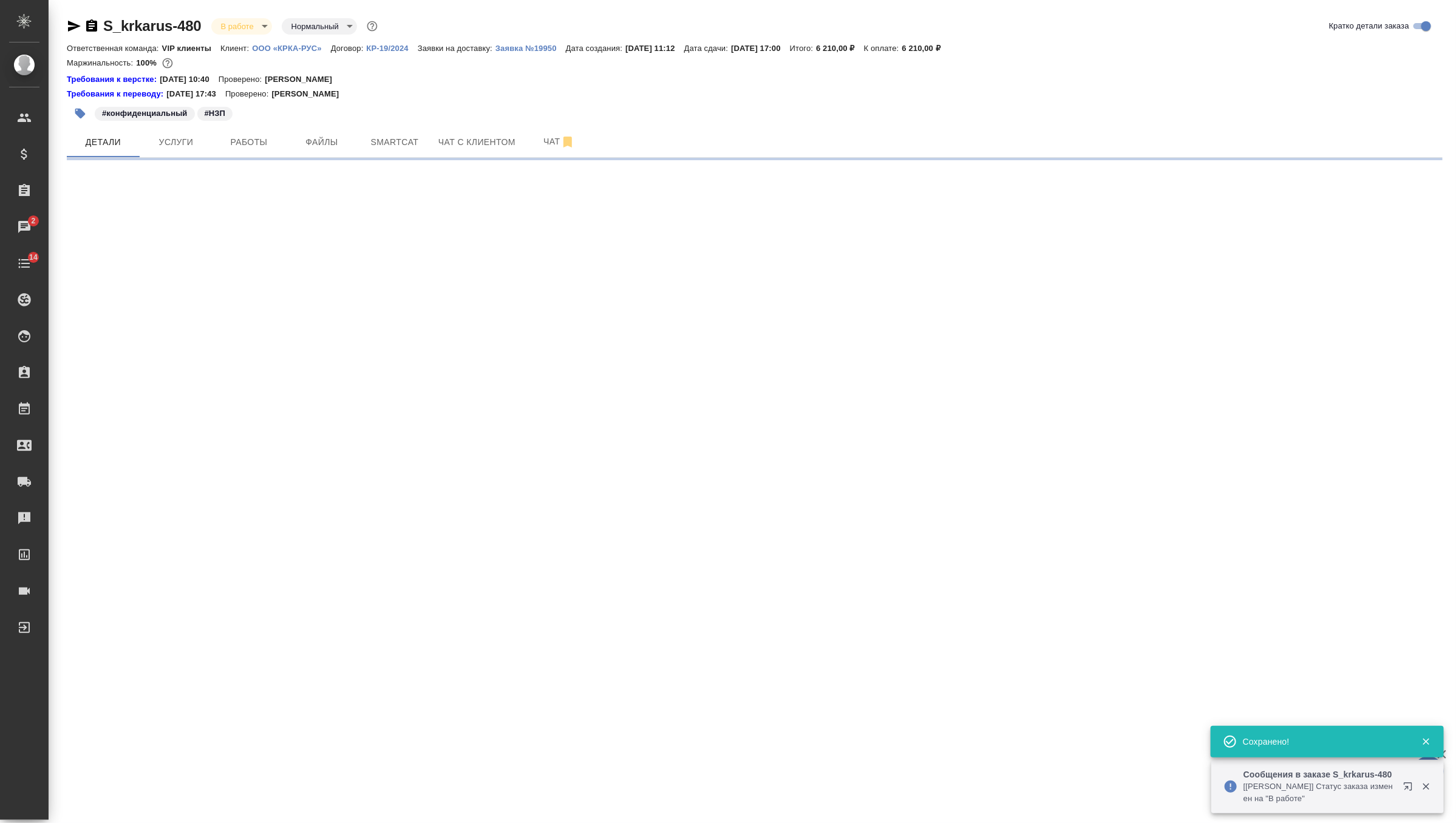
scroll to position [0, 0]
select select "RU"
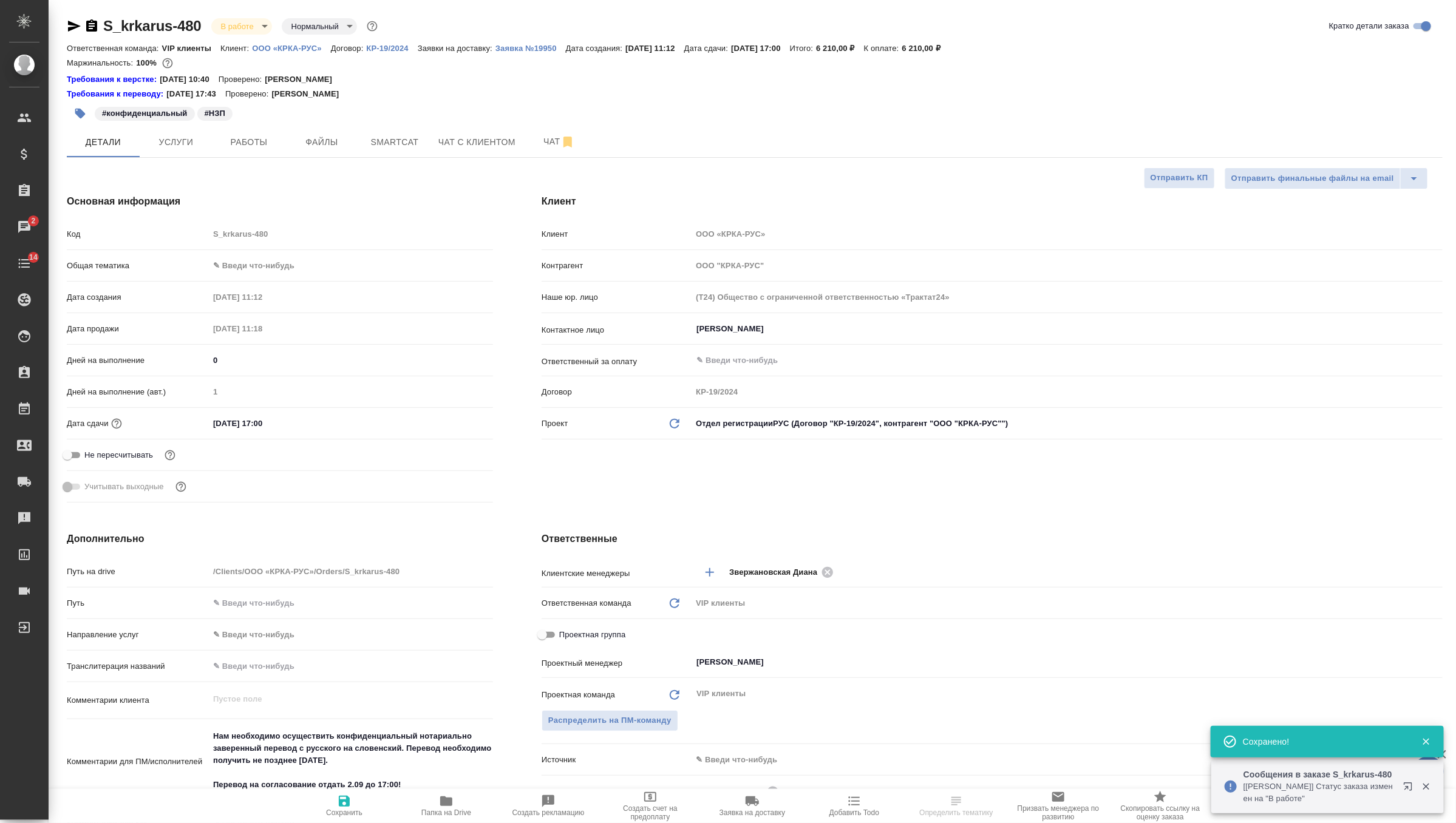
type textarea "x"
click at [246, 144] on span "Работы" at bounding box center [249, 142] width 59 height 15
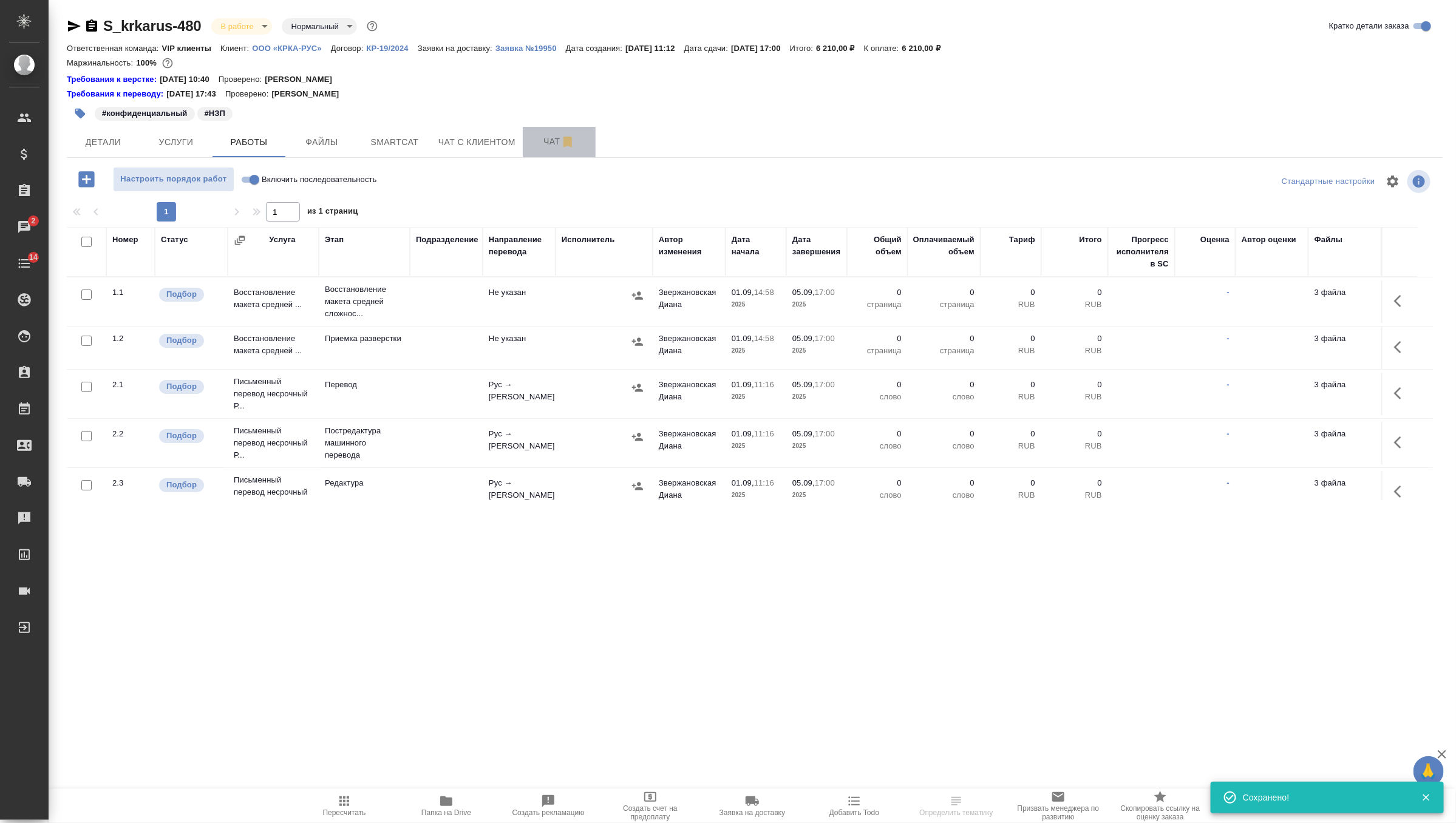
click at [553, 144] on span "Чат" at bounding box center [559, 142] width 59 height 15
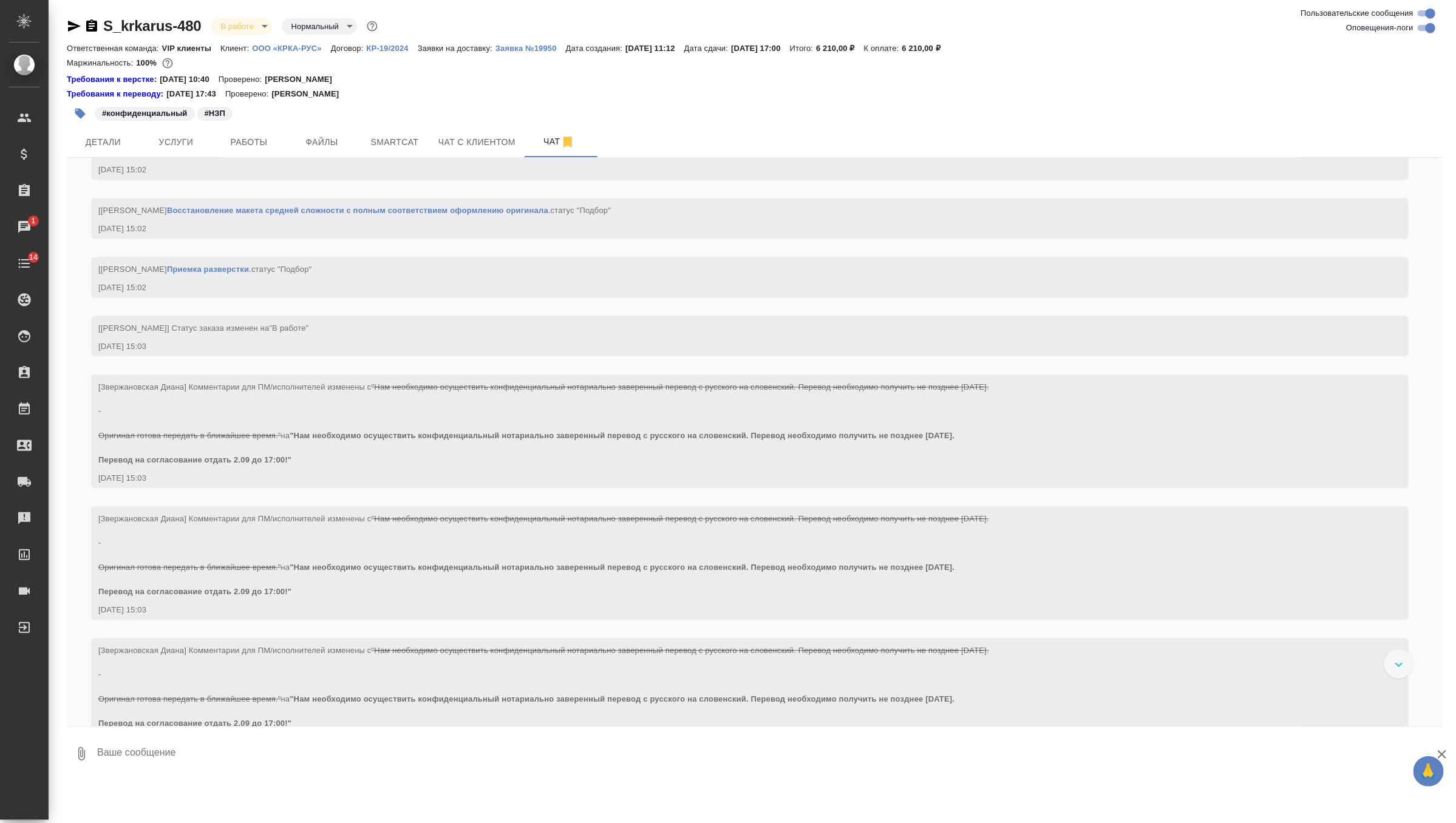
scroll to position [1722, 0]
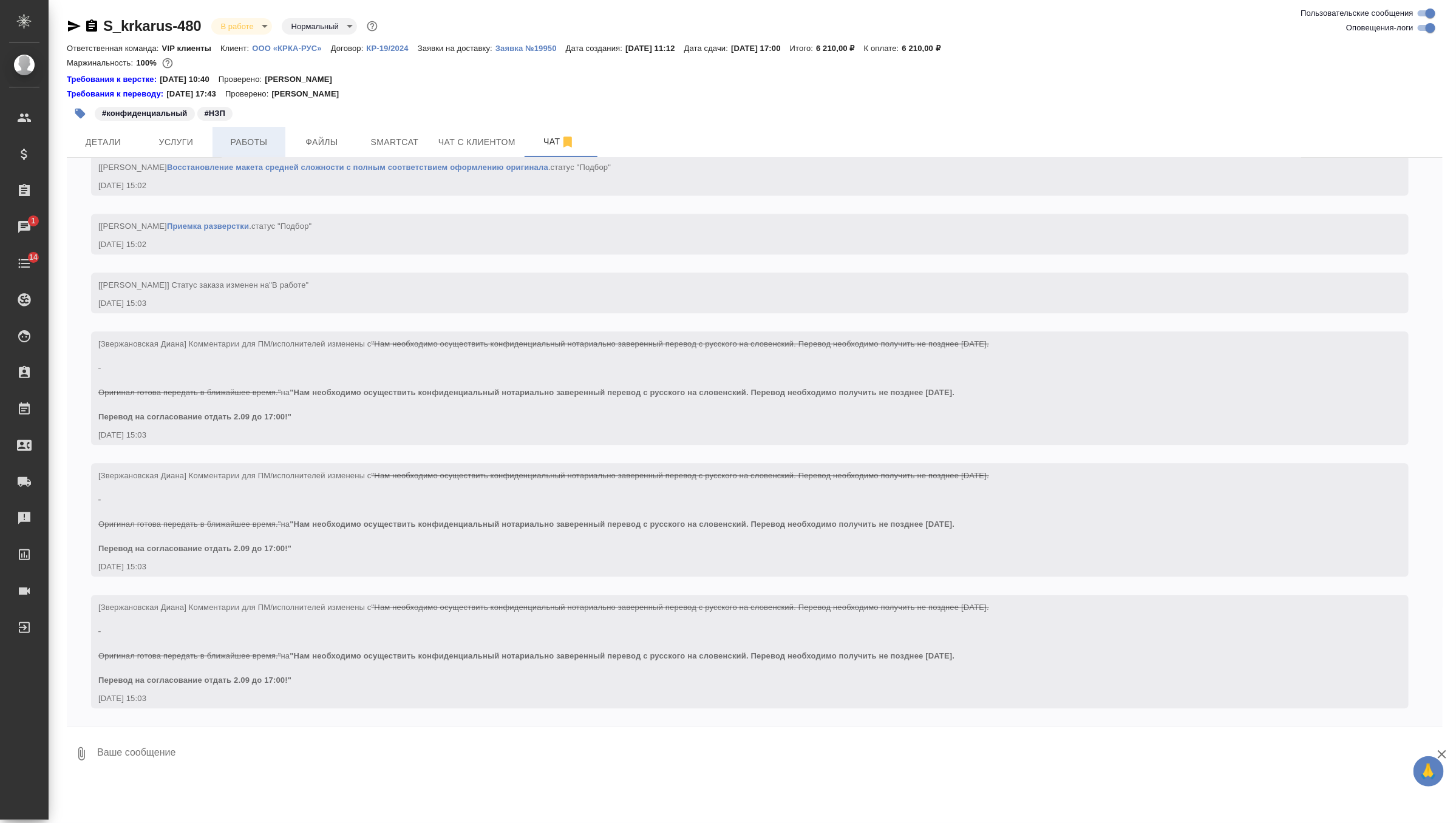
click at [231, 141] on span "Работы" at bounding box center [249, 142] width 59 height 15
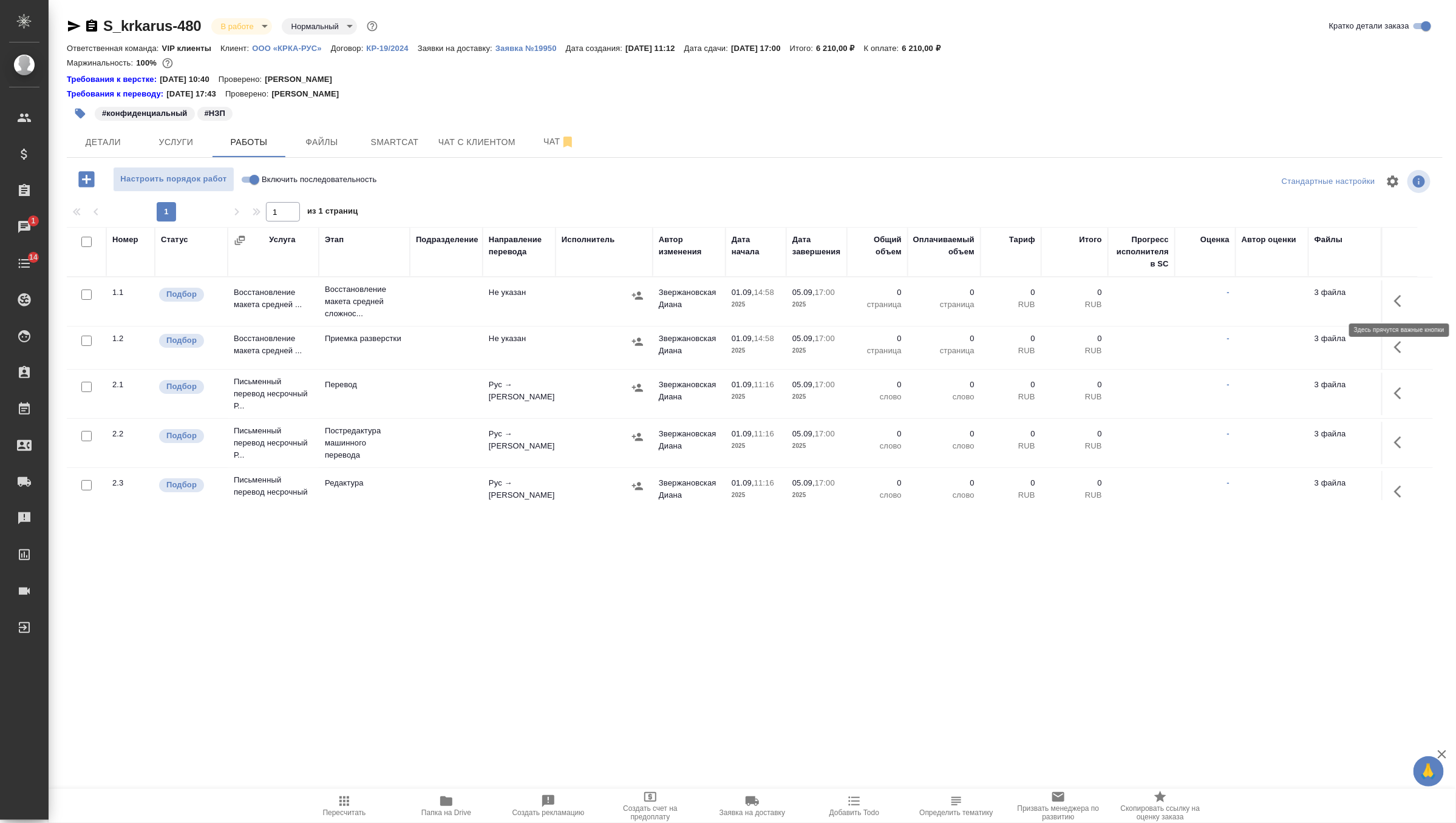
click at [1406, 296] on icon "button" at bounding box center [1401, 301] width 15 height 15
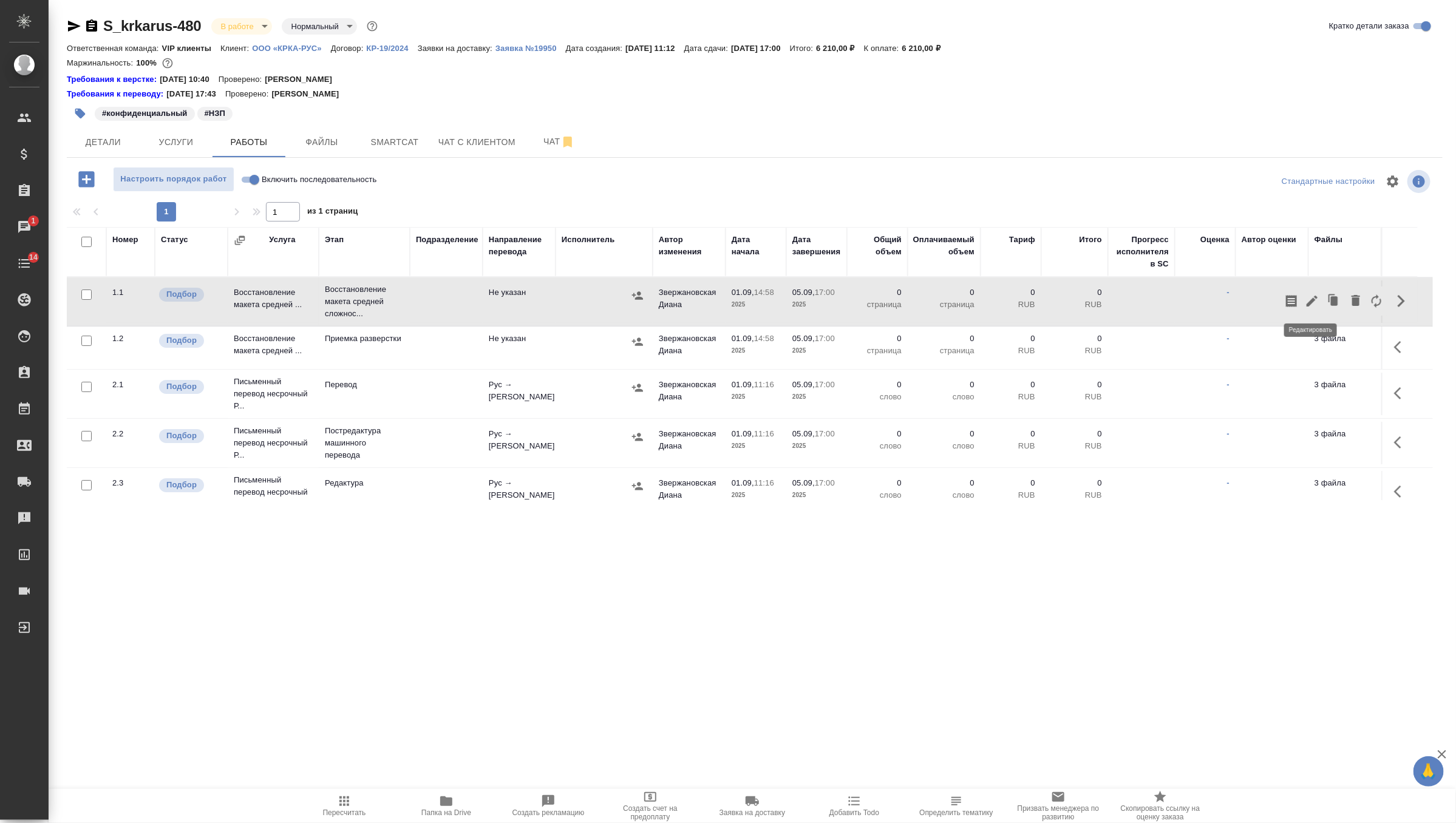
click at [1313, 301] on icon "button" at bounding box center [1312, 301] width 15 height 15
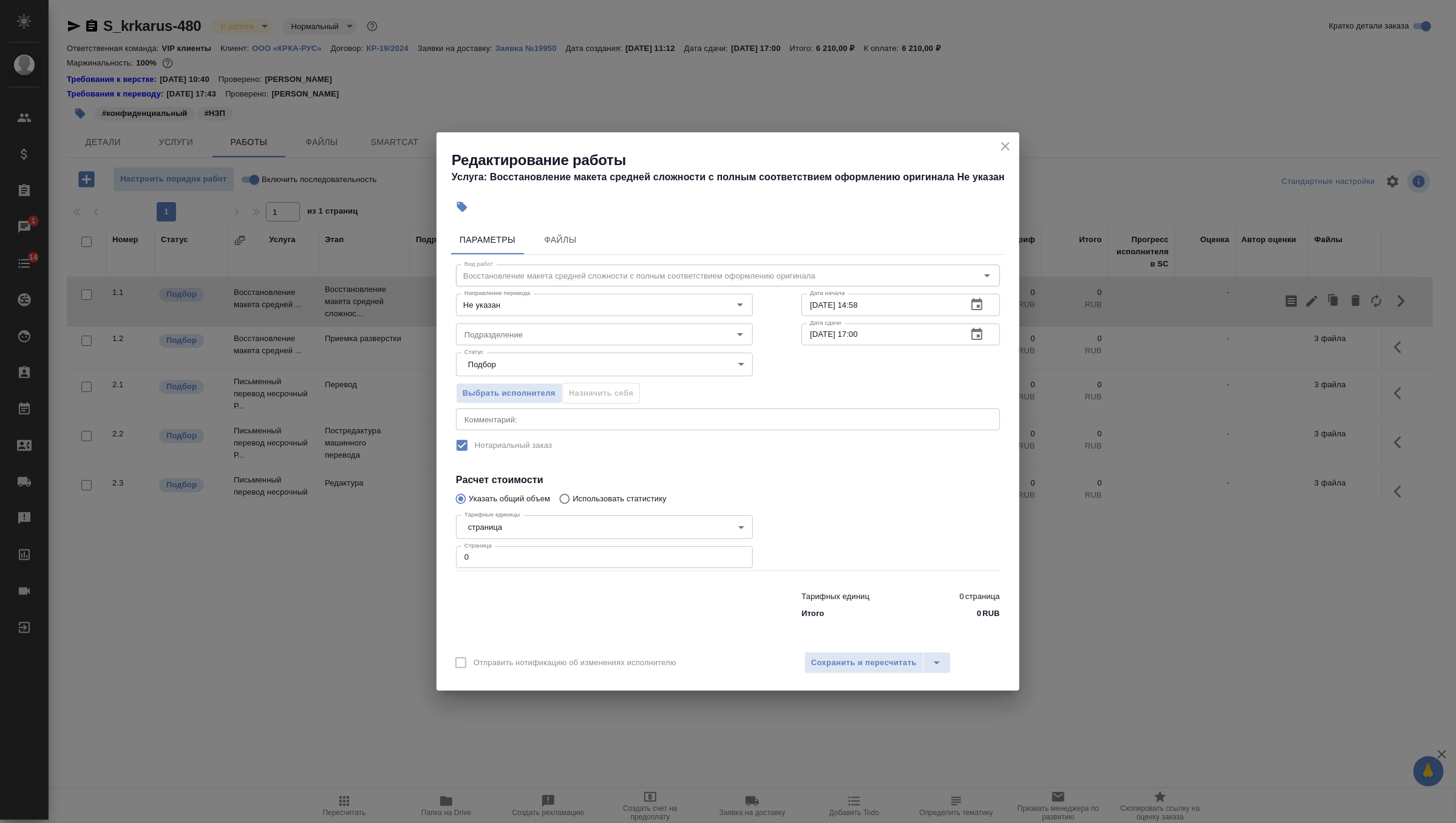
click at [505, 558] on input "0" at bounding box center [605, 557] width 297 height 22
type input "5"
click at [981, 341] on icon "button" at bounding box center [977, 334] width 15 height 15
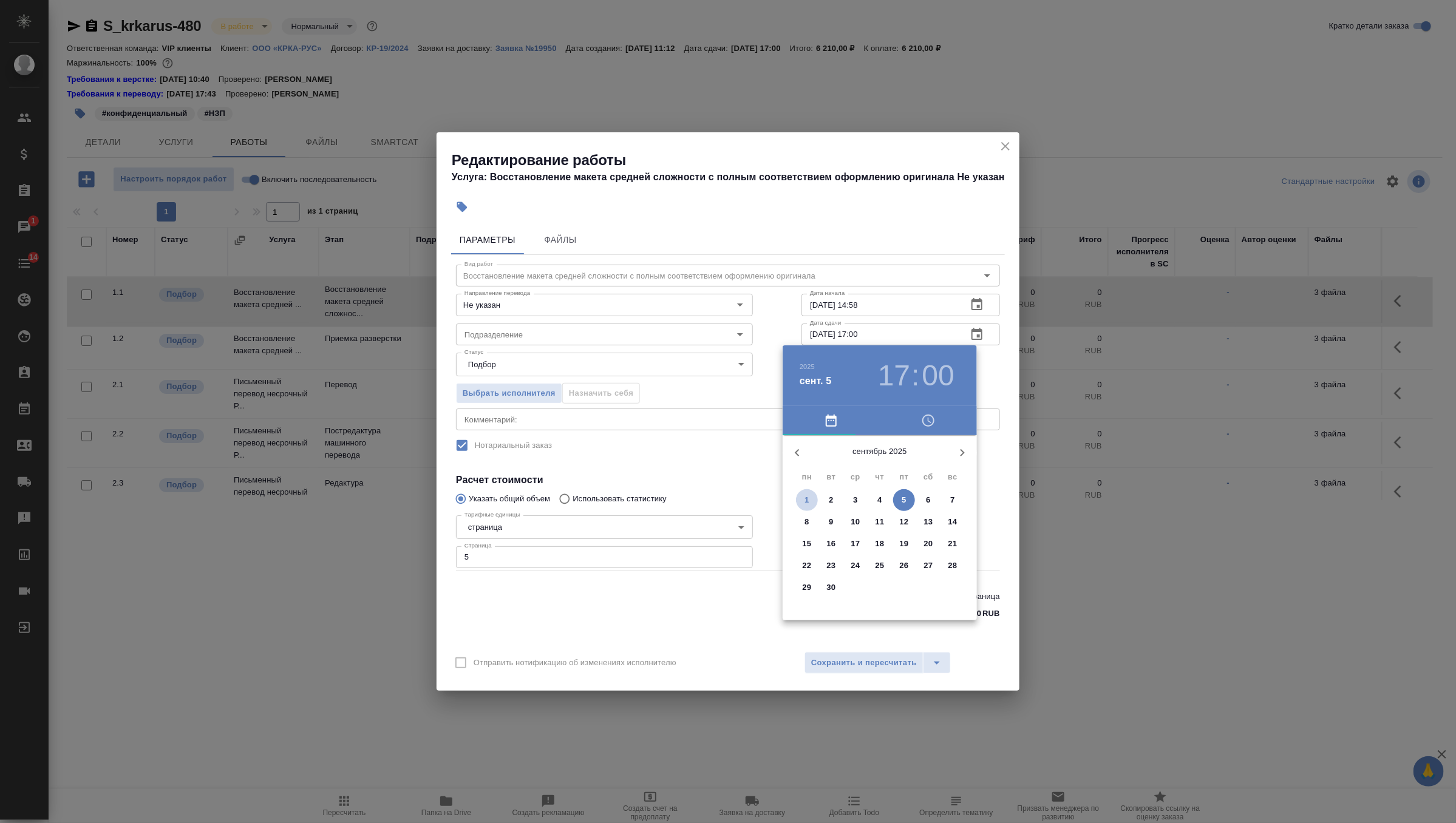
click at [805, 499] on p "1" at bounding box center [806, 500] width 4 height 12
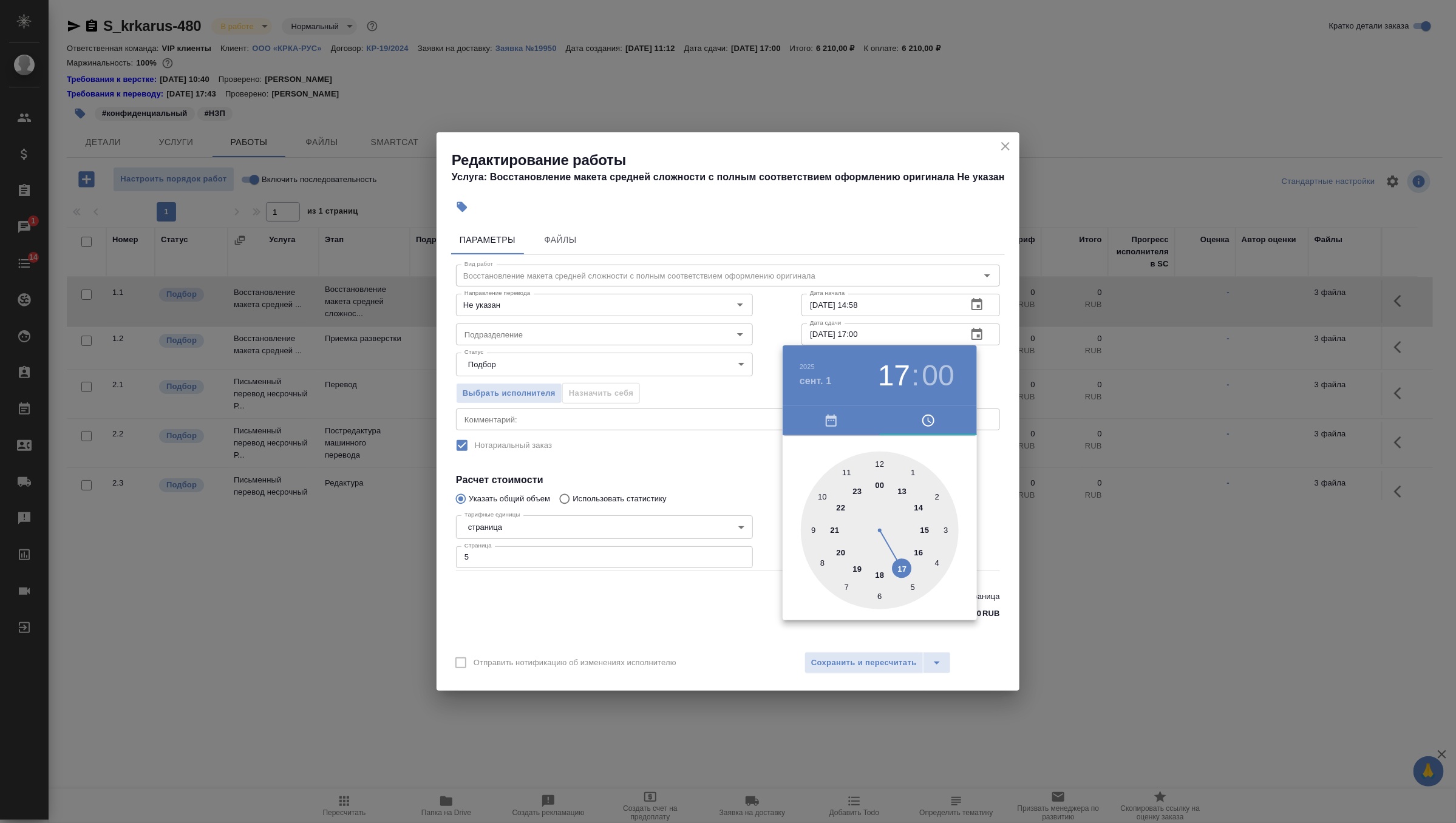
click at [880, 575] on div at bounding box center [880, 530] width 158 height 158
type input "01.09.2025 18:00"
click at [486, 334] on div at bounding box center [728, 412] width 1456 height 823
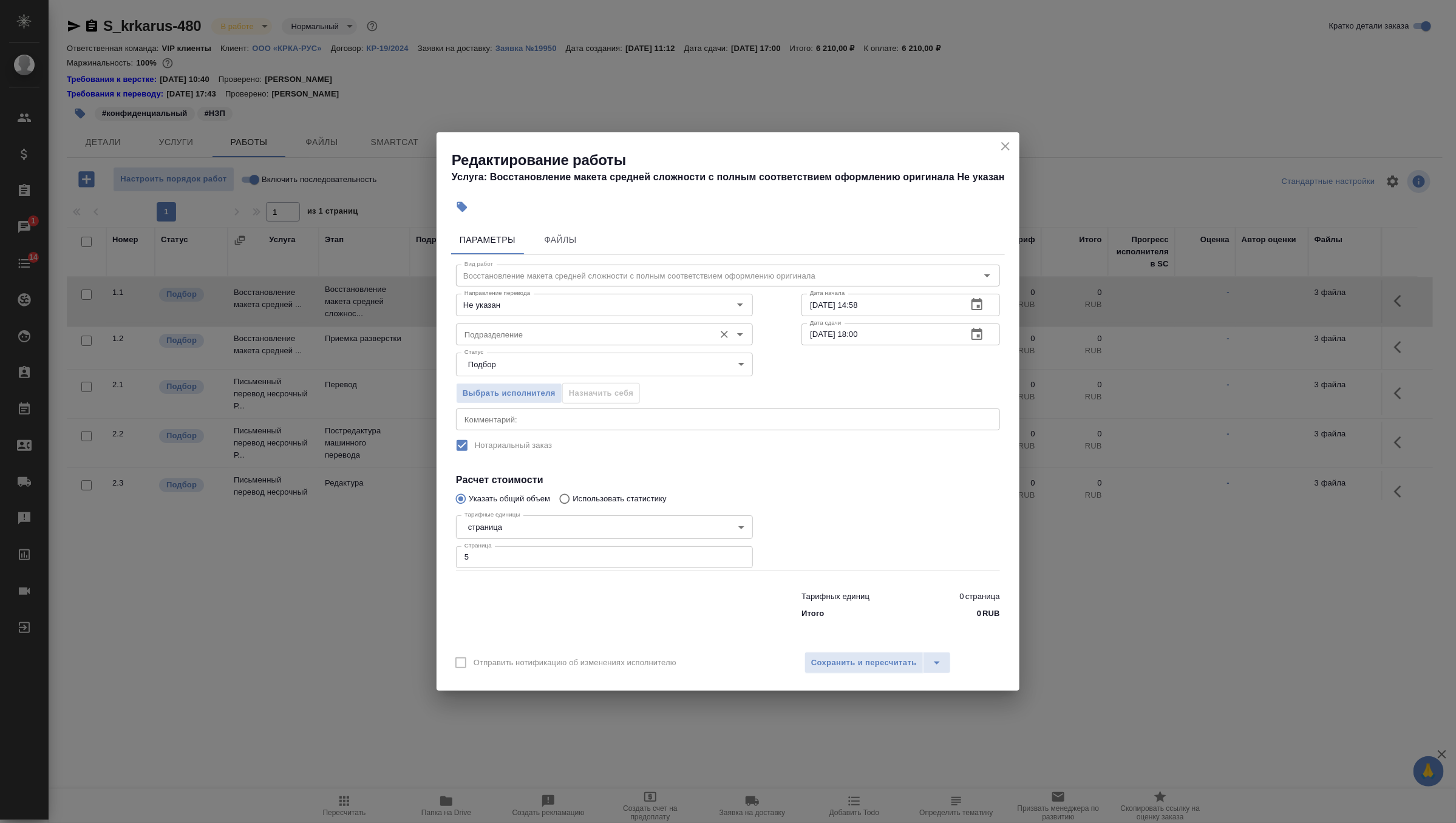
click at [520, 336] on input "Подразделение" at bounding box center [584, 334] width 249 height 15
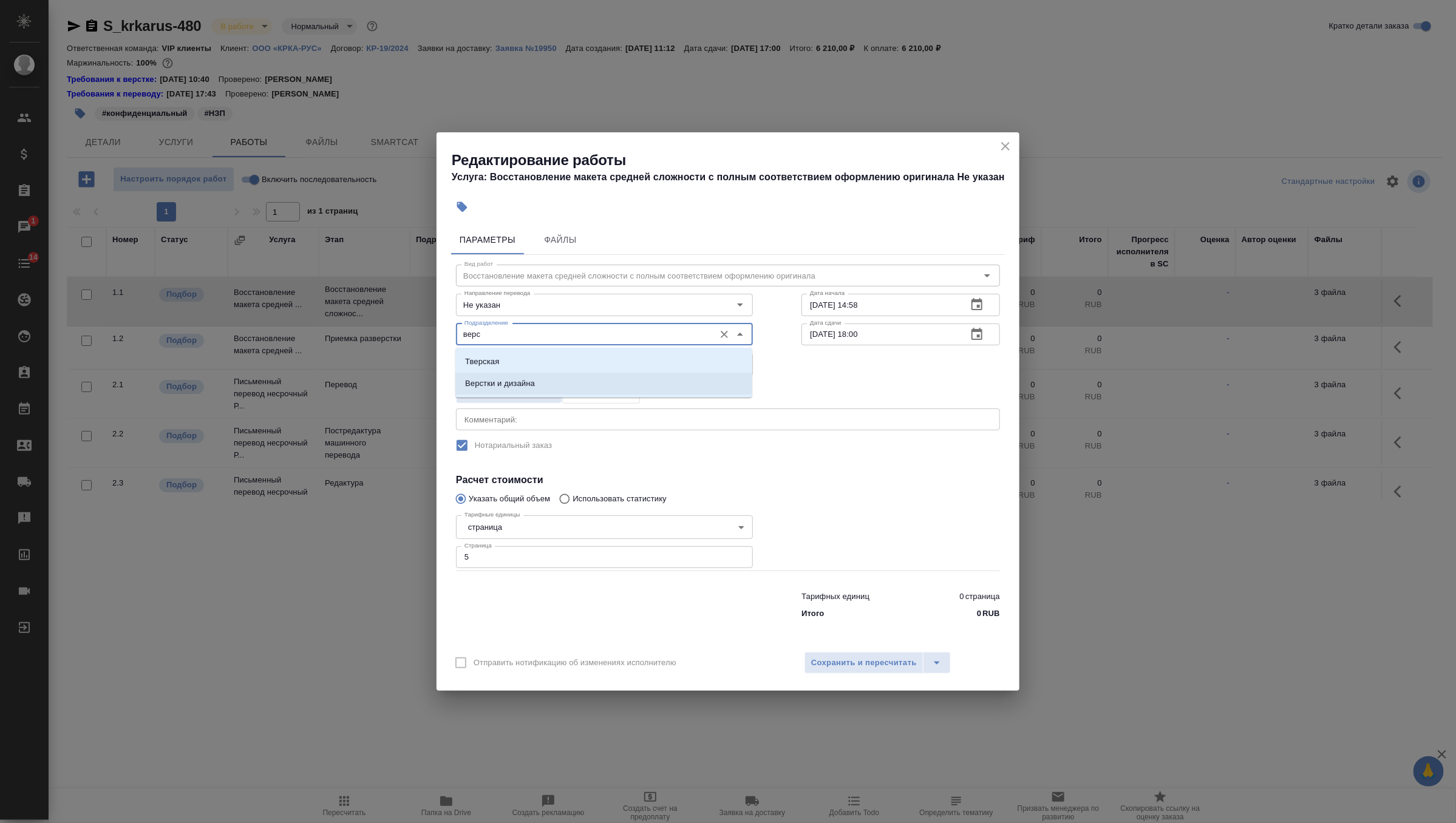
click at [538, 392] on li "Верстки и дизайна" at bounding box center [604, 384] width 297 height 22
type input "Верстки и дизайна"
click at [843, 667] on span "Сохранить и пересчитать" at bounding box center [864, 663] width 106 height 14
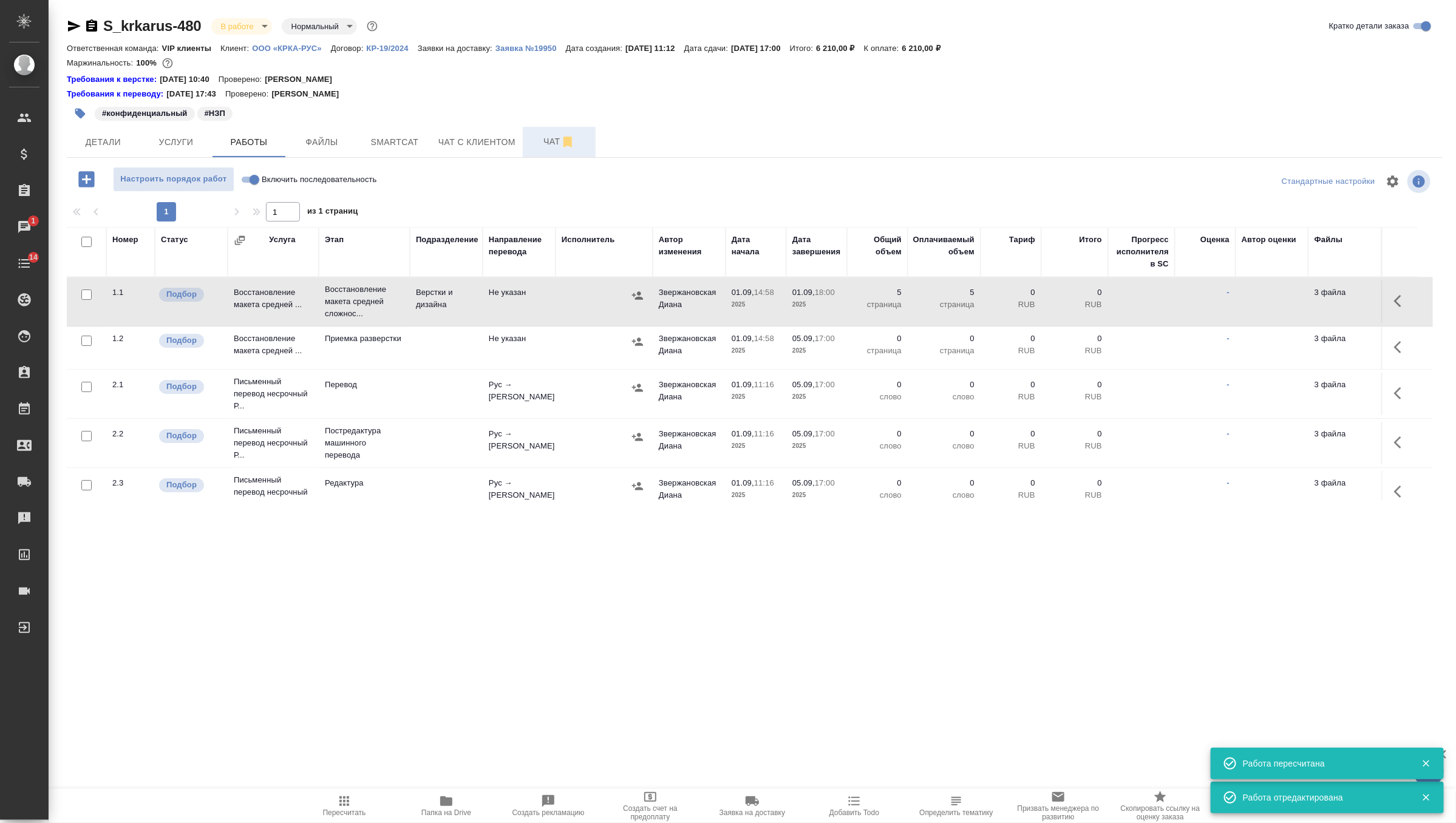
click at [550, 140] on span "Чат" at bounding box center [559, 142] width 59 height 15
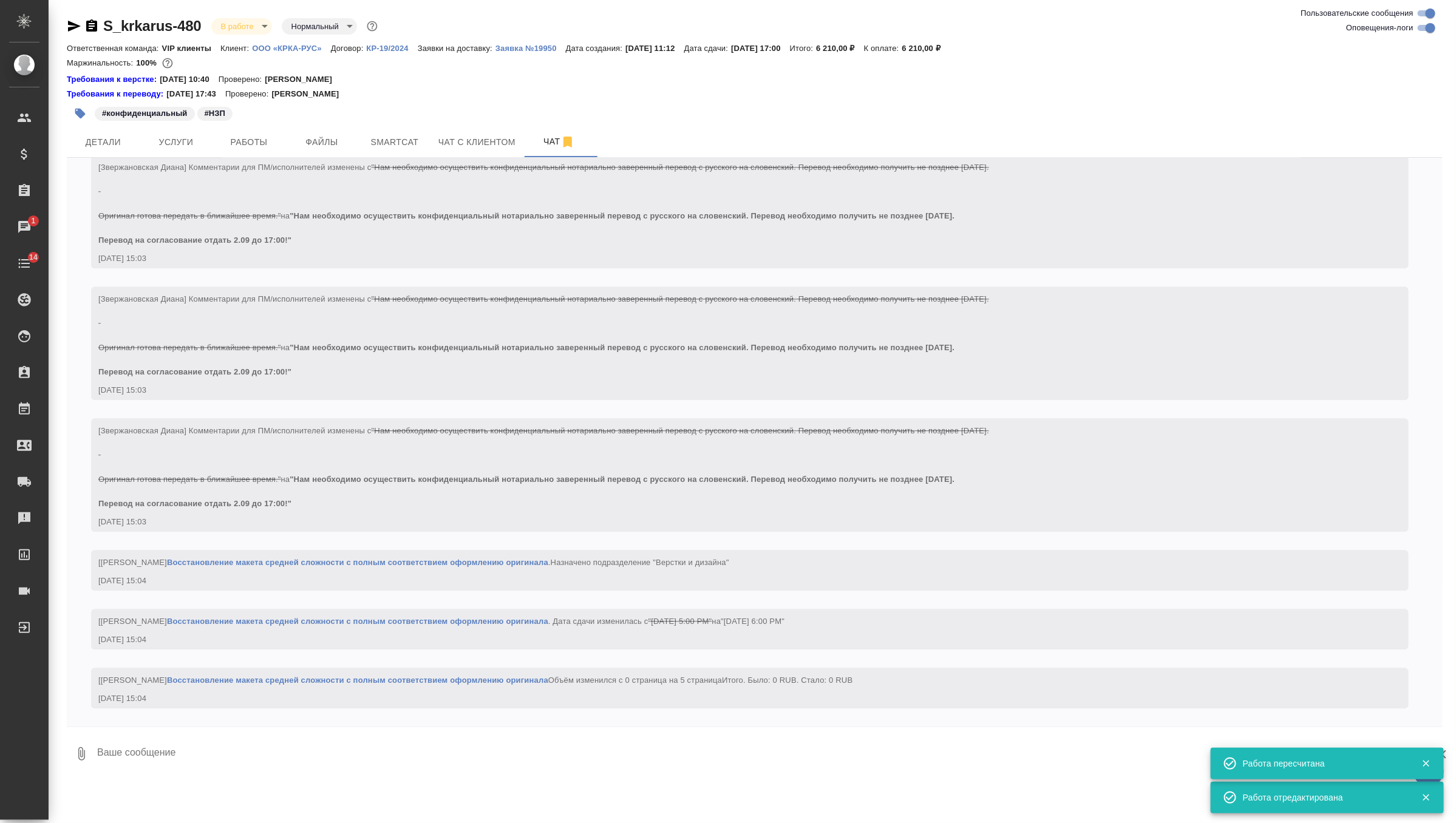
scroll to position [1911, 0]
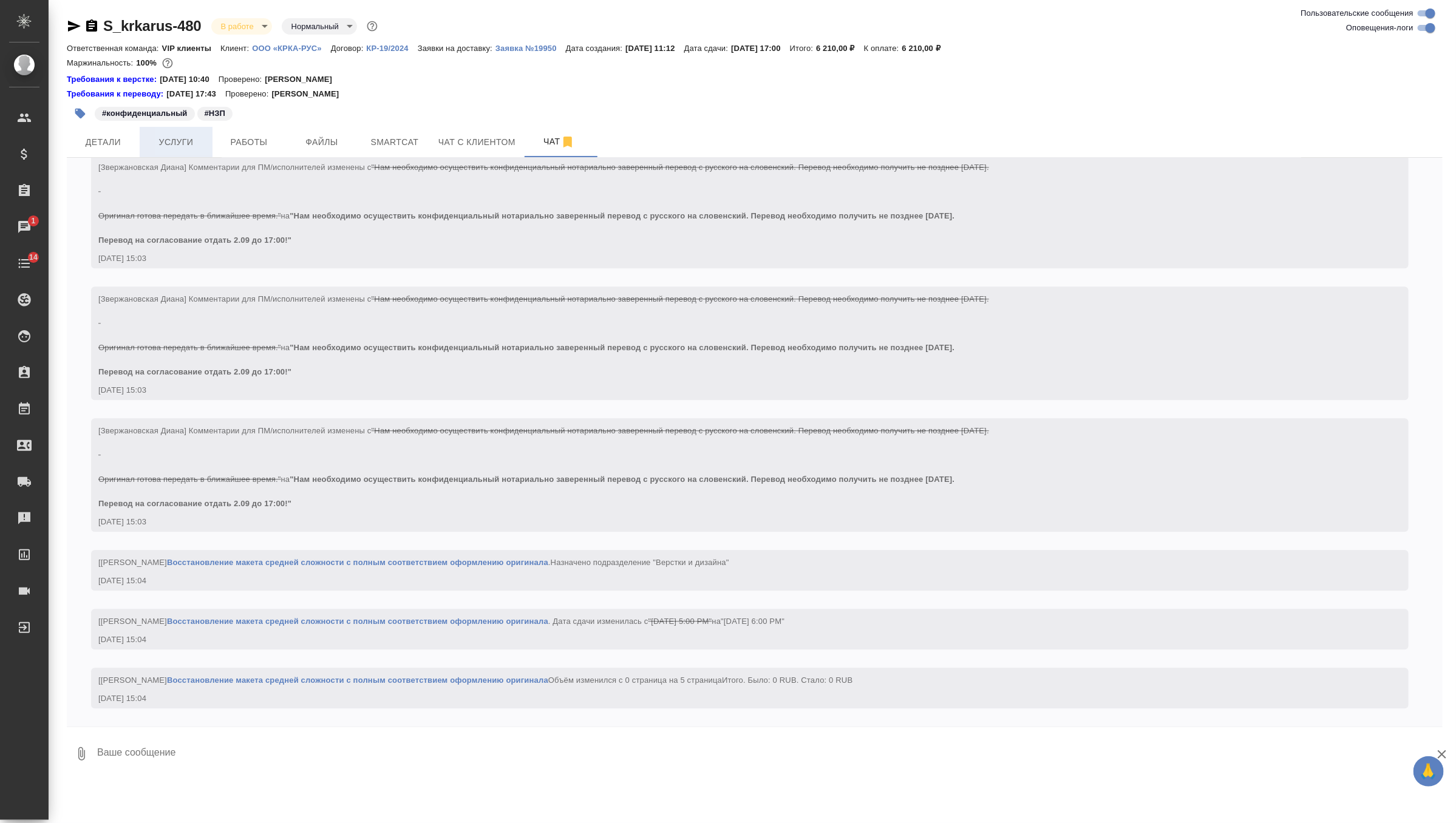
click at [188, 148] on span "Услуги" at bounding box center [176, 142] width 59 height 15
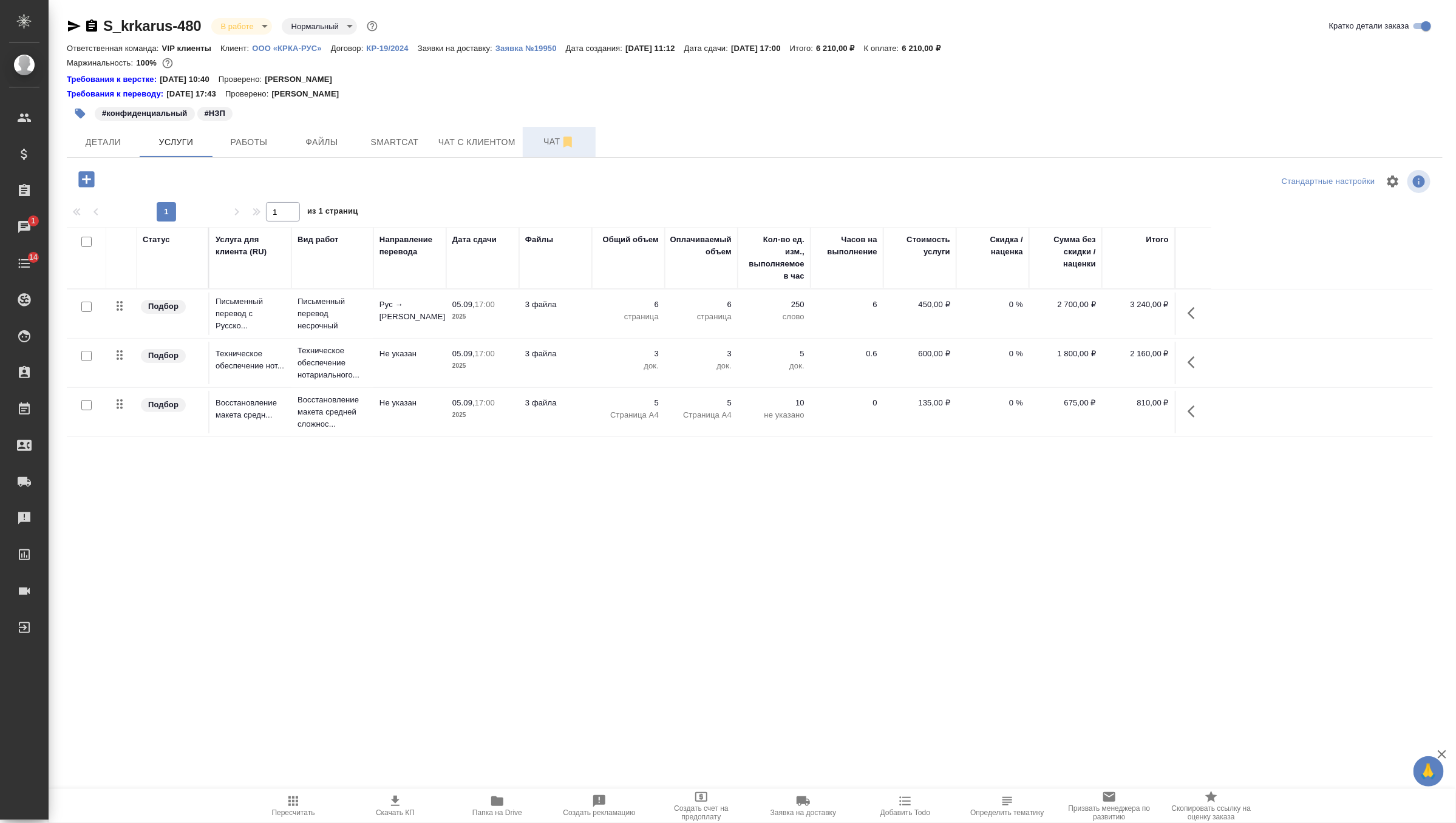
click at [532, 146] on span "Чат" at bounding box center [559, 142] width 59 height 15
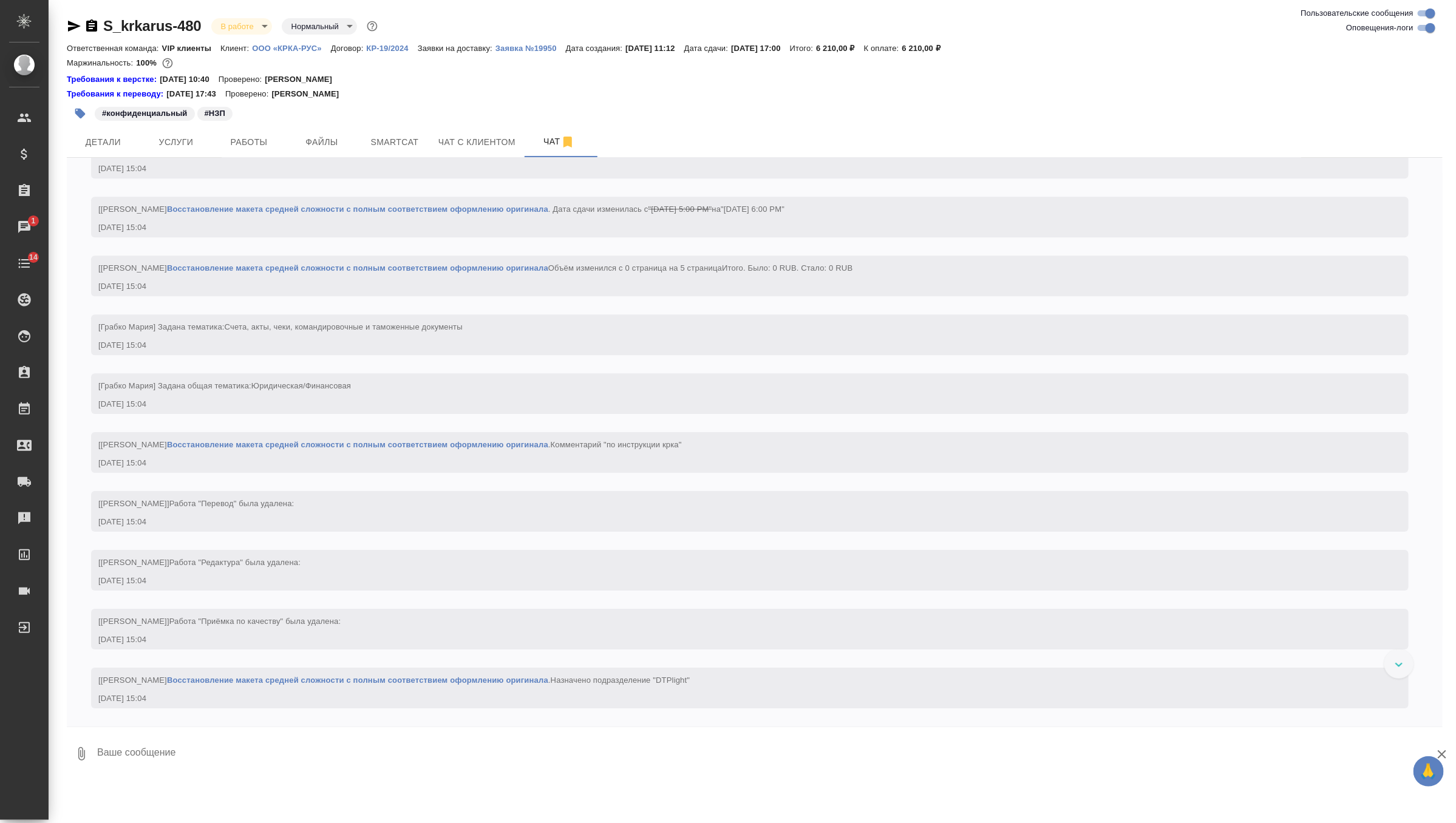
scroll to position [2323, 0]
drag, startPoint x: 949, startPoint y: 46, endPoint x: 1004, endPoint y: 48, distance: 55.0
click at [1004, 48] on div "Ответственная команда: VIP клиенты Клиент: ООО «КРКА-РУС» Договор: КР-19/2024 З…" at bounding box center [755, 48] width 1376 height 15
copy p "6 210,00 ₽"
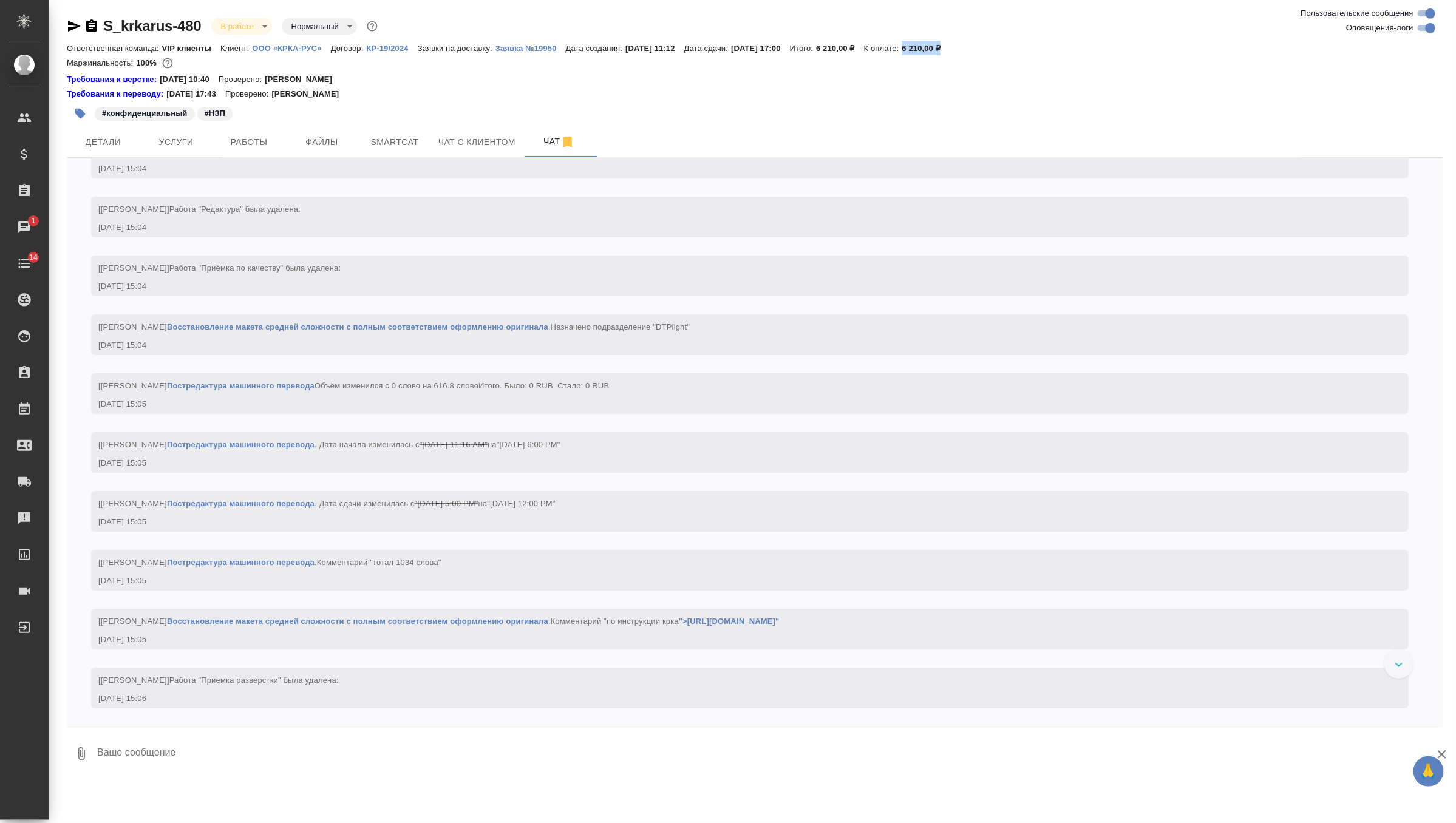
scroll to position [2701, 0]
click at [120, 139] on span "Детали" at bounding box center [103, 142] width 59 height 15
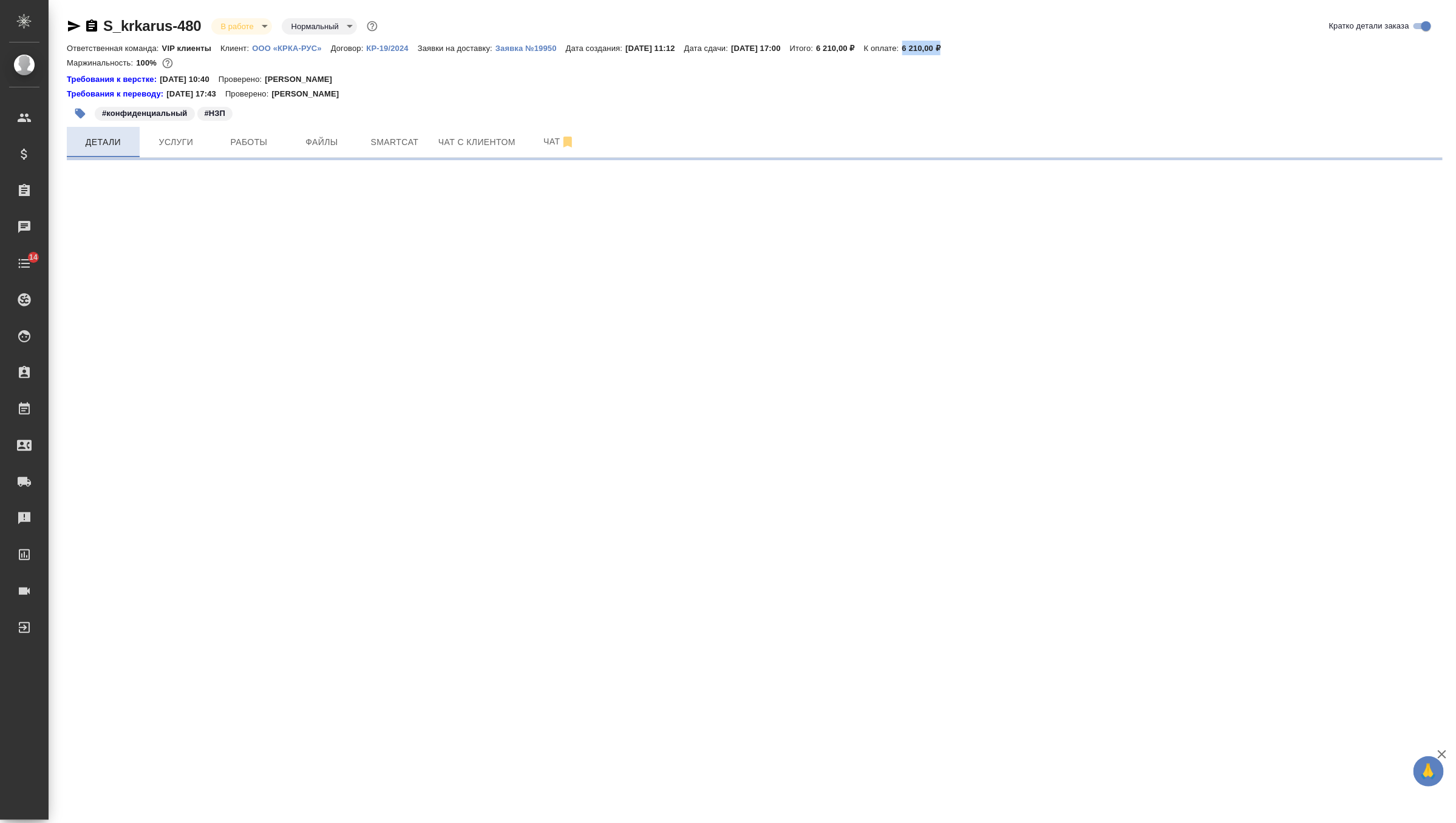
select select "RU"
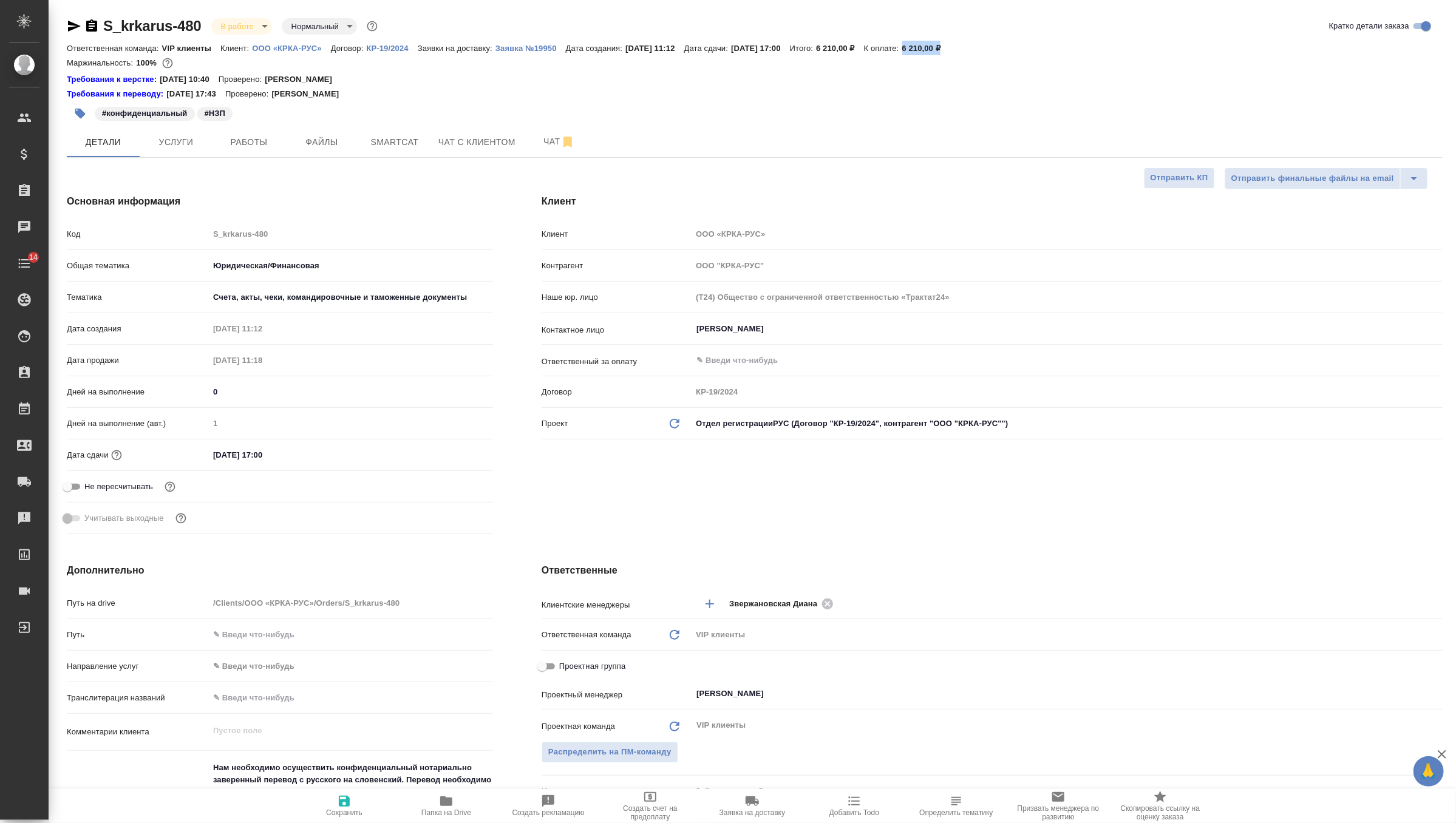
type textarea "x"
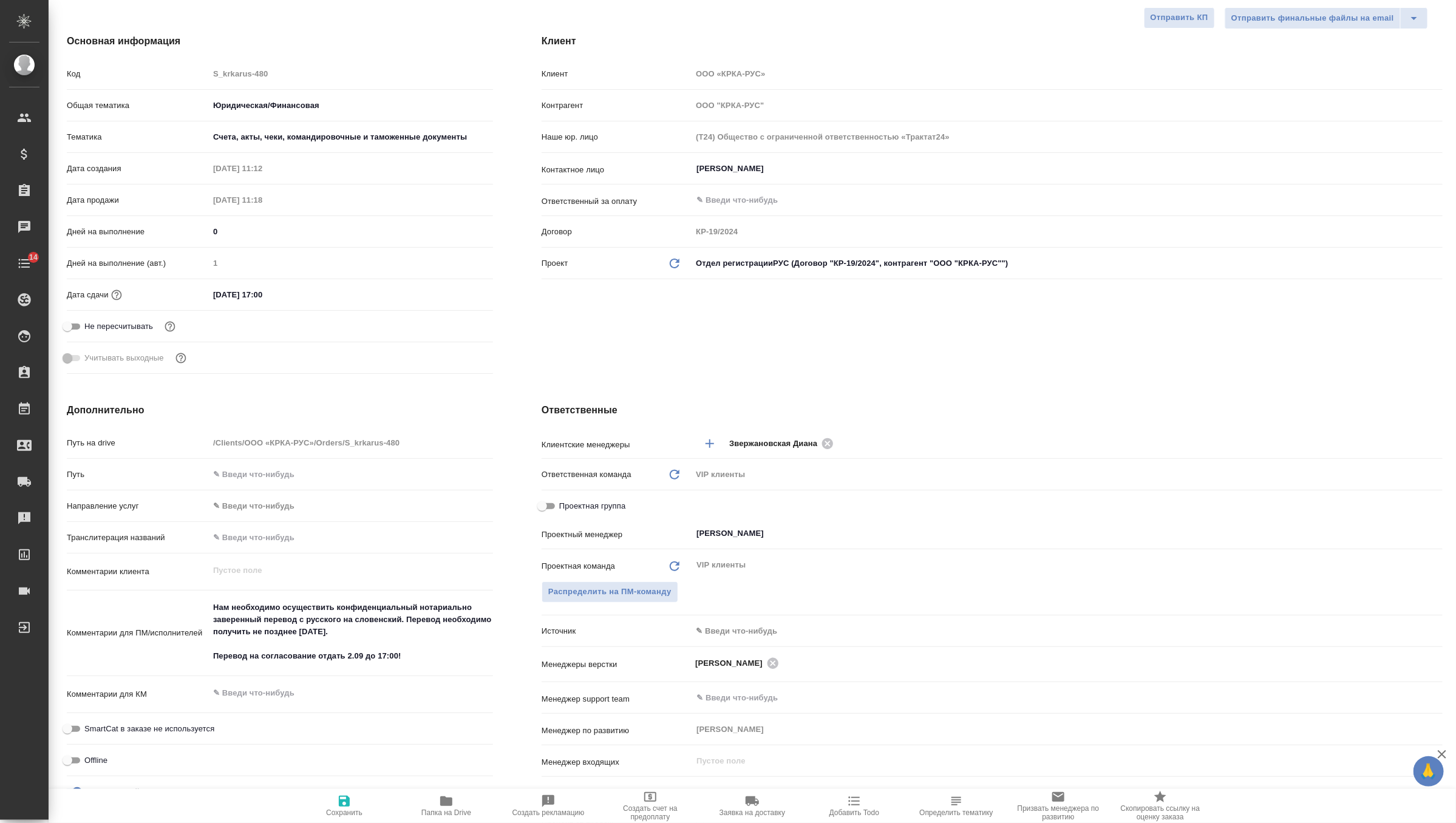
scroll to position [222, 0]
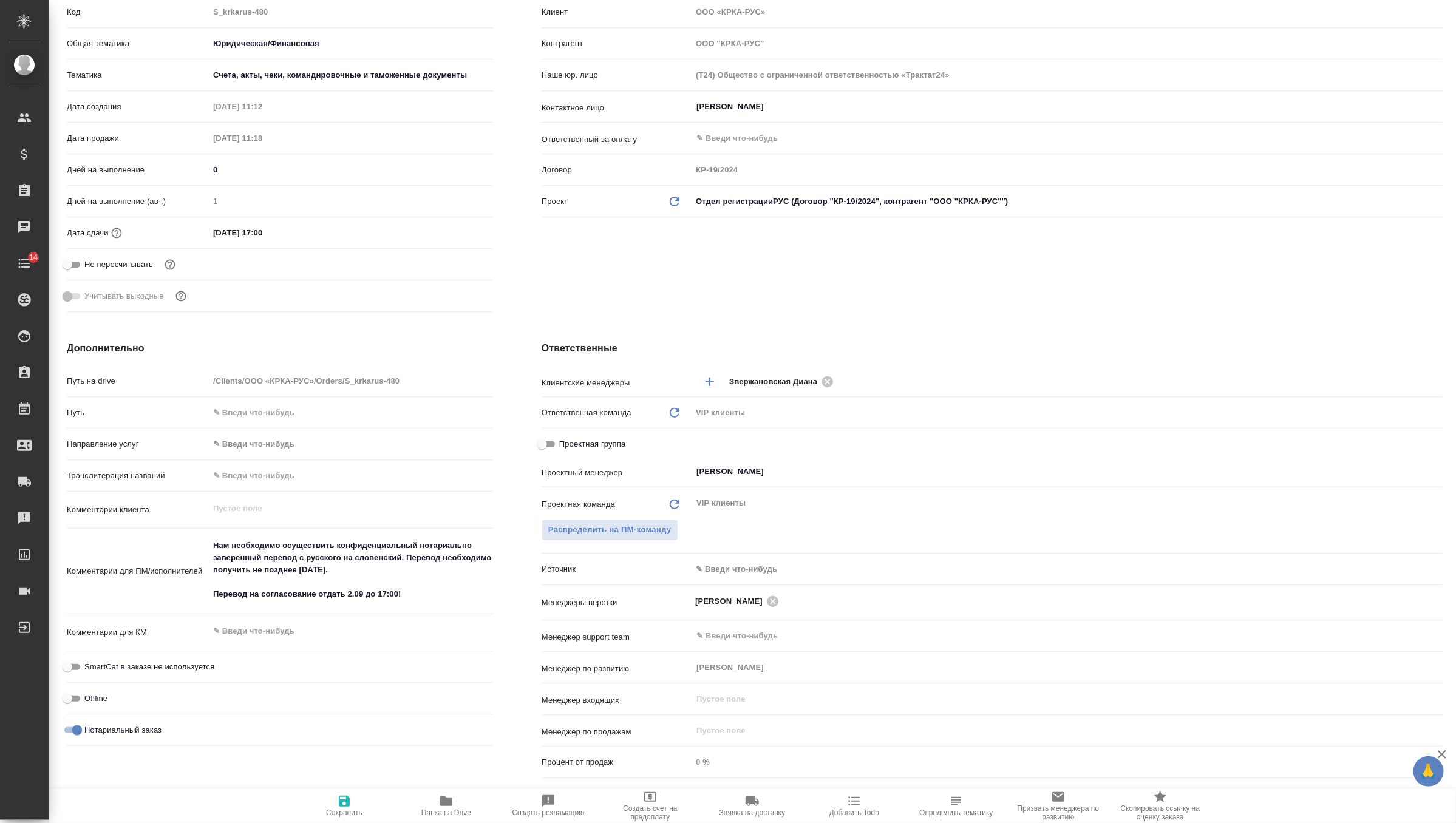
type textarea "x"
click at [422, 595] on textarea "Нам необходимо осуществить конфиденциальный нотариально заверенный перевод с ру…" at bounding box center [351, 571] width 283 height 69
type textarea "x"
type textarea "Нам необходимо осуществить конфиденциальный нотариально заверенный перевод с ру…"
type textarea "x"
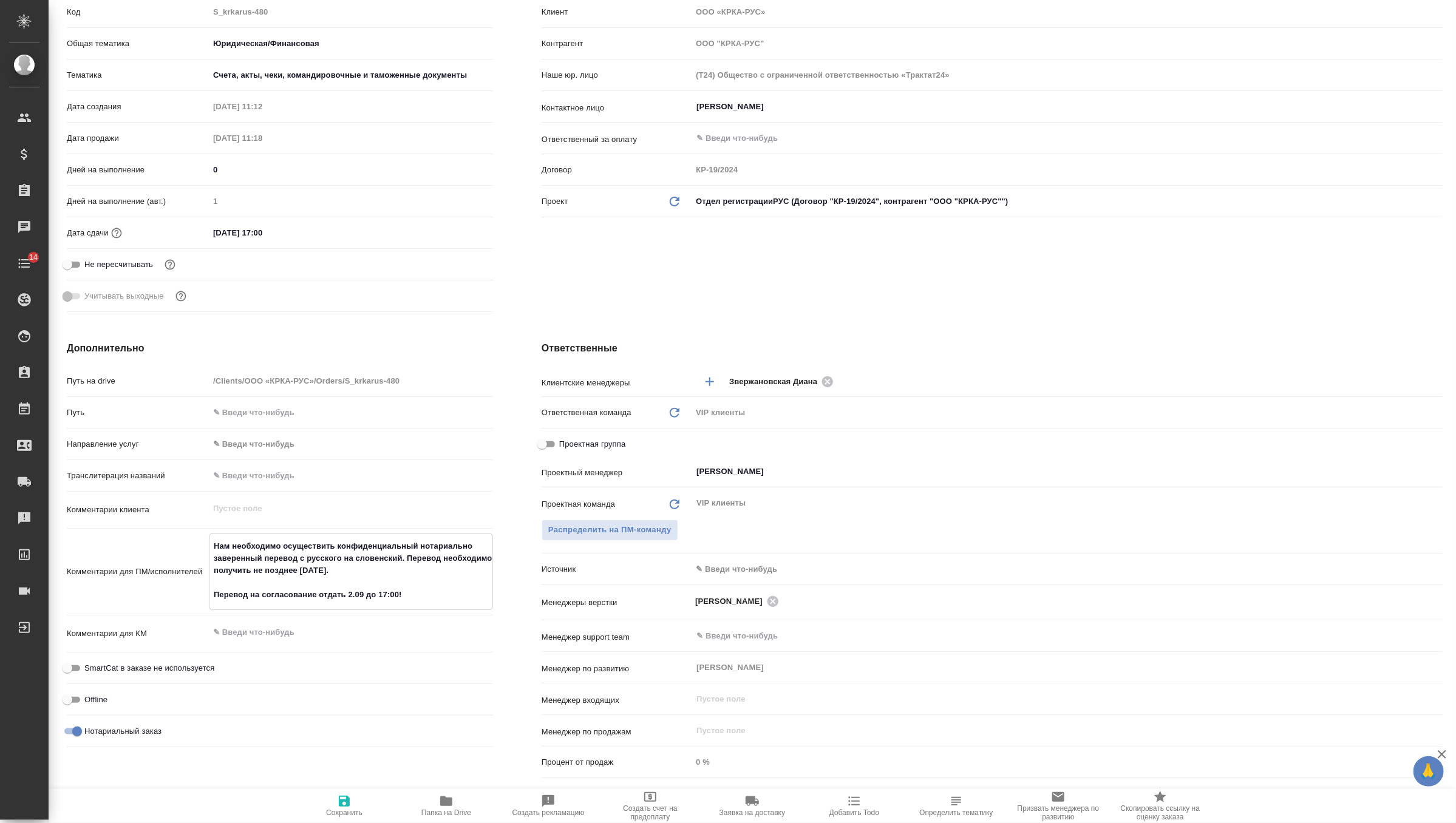
type textarea "x"
type textarea "Нам необходимо осуществить конфиденциальный нотариально заверенный перевод с ру…"
type textarea "x"
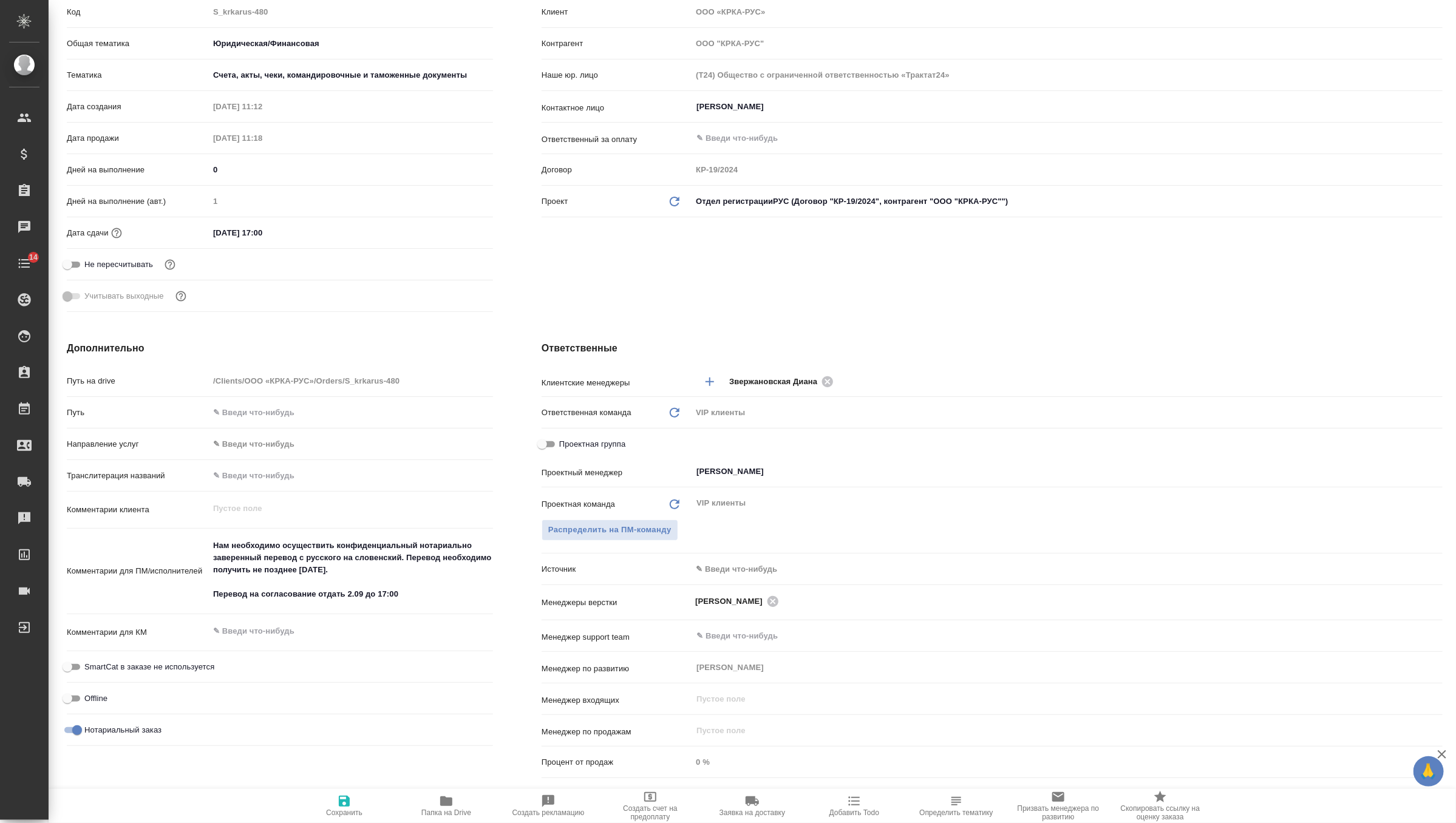
type textarea "x"
click at [342, 802] on icon "button" at bounding box center [344, 801] width 11 height 11
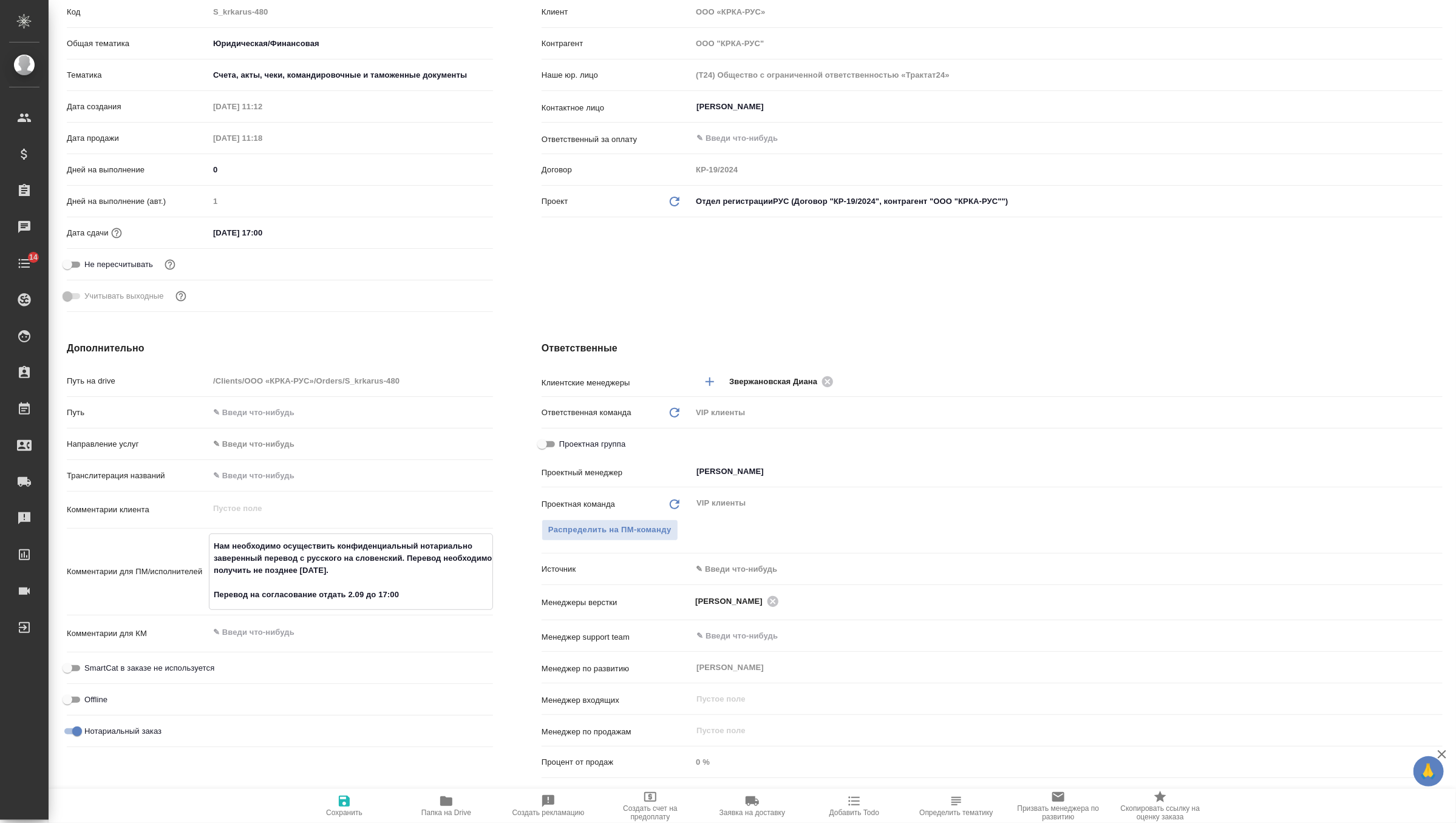
type textarea "x"
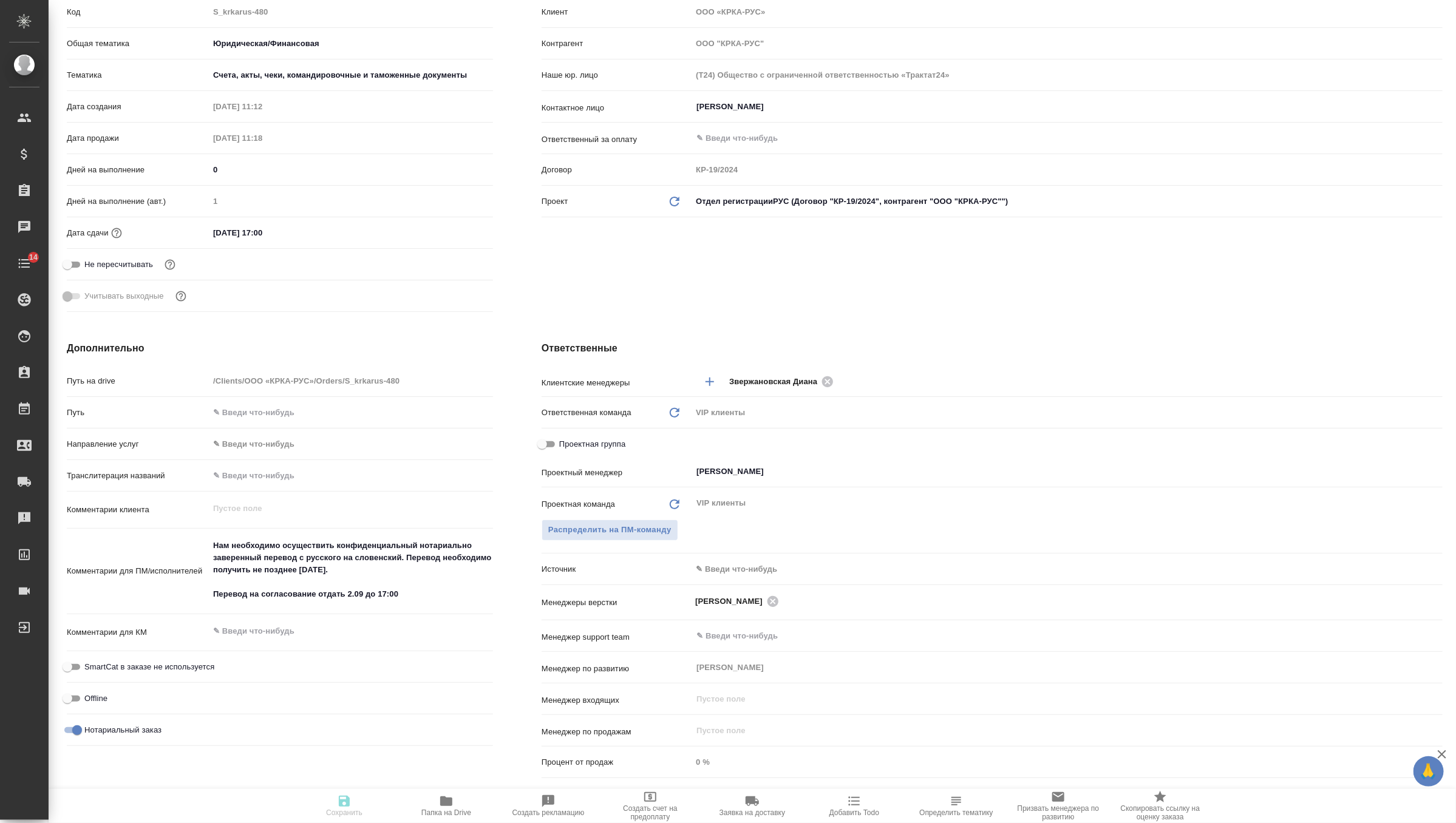
type textarea "x"
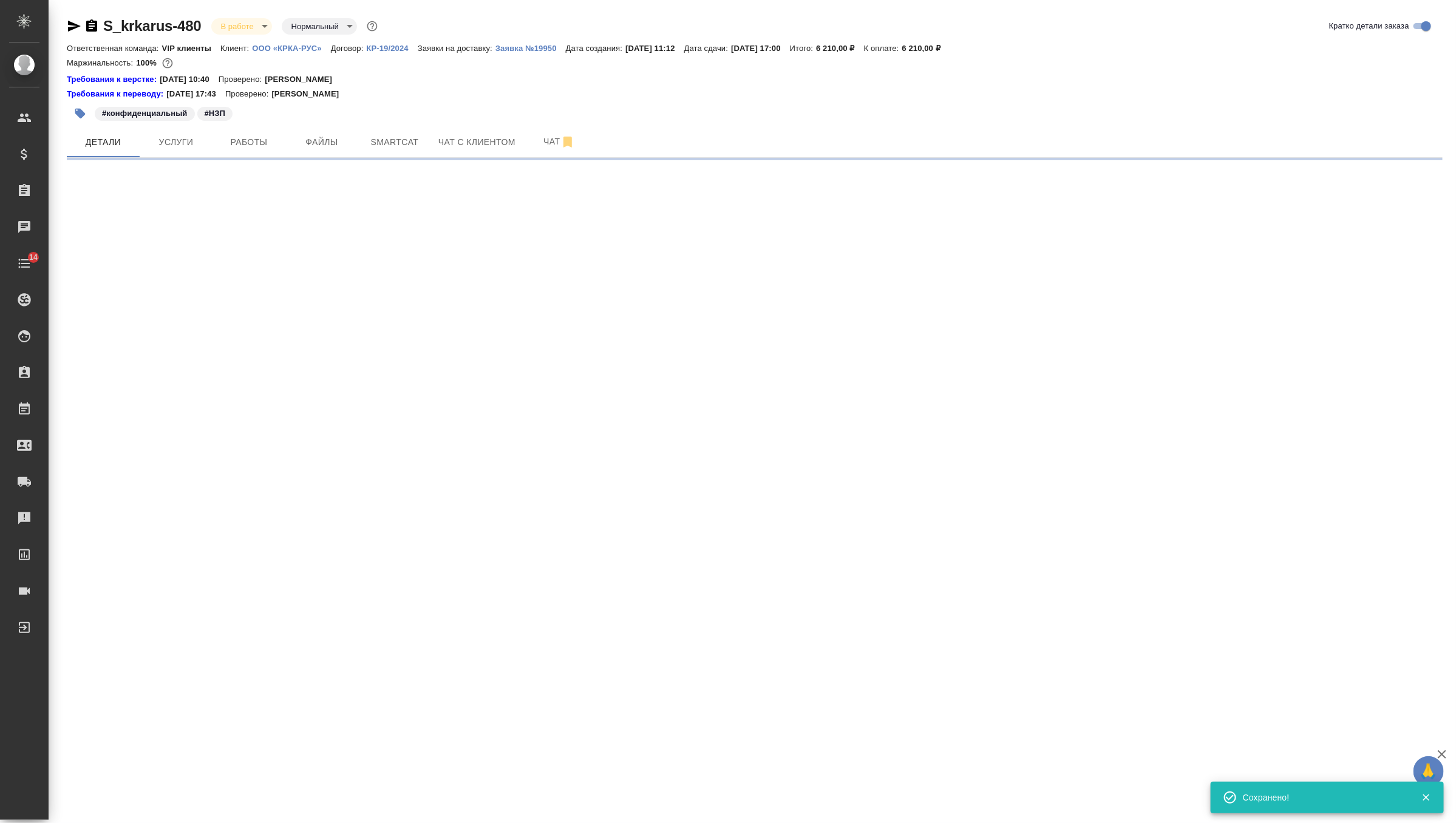
scroll to position [0, 0]
select select "RU"
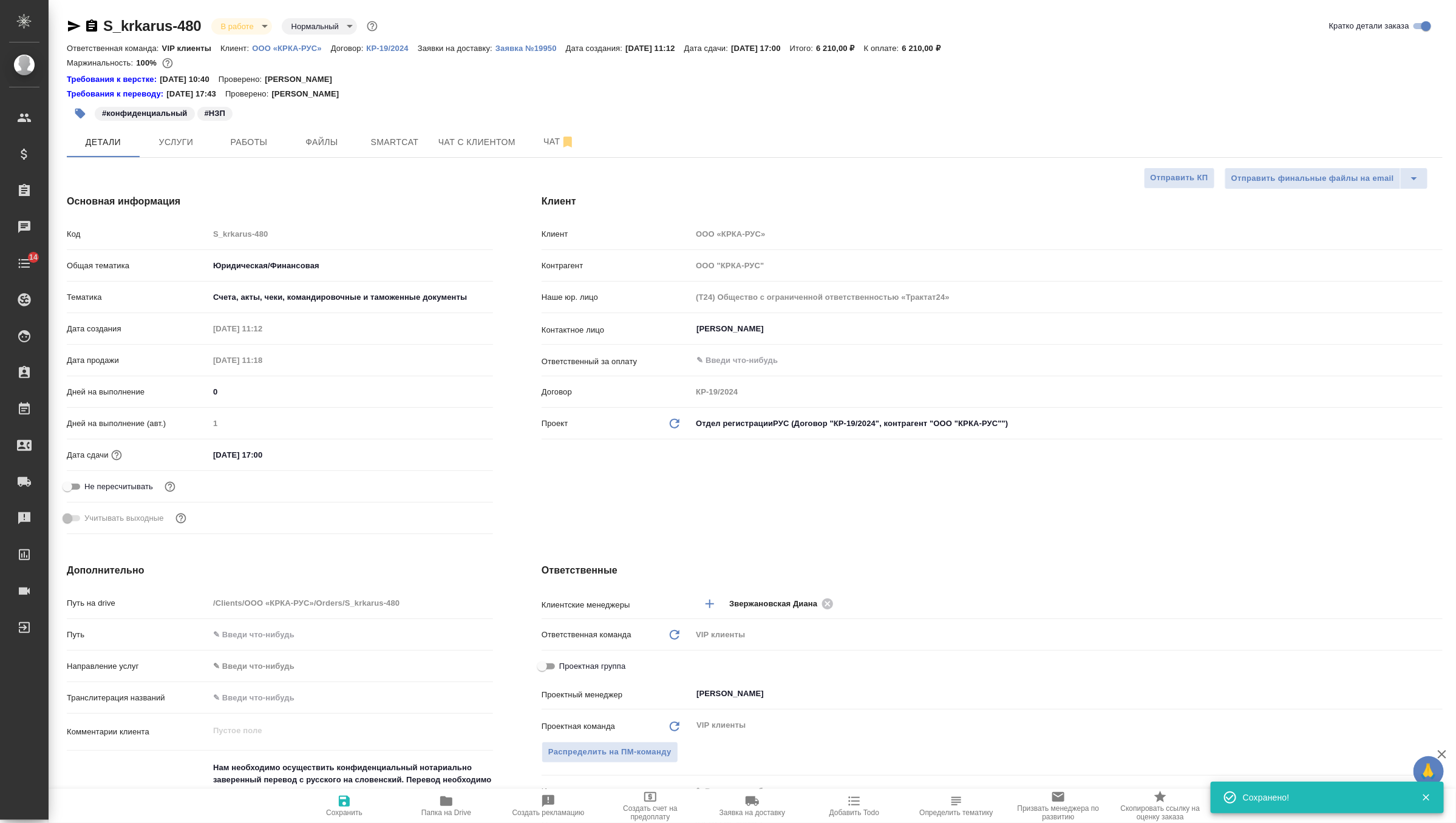
type textarea "x"
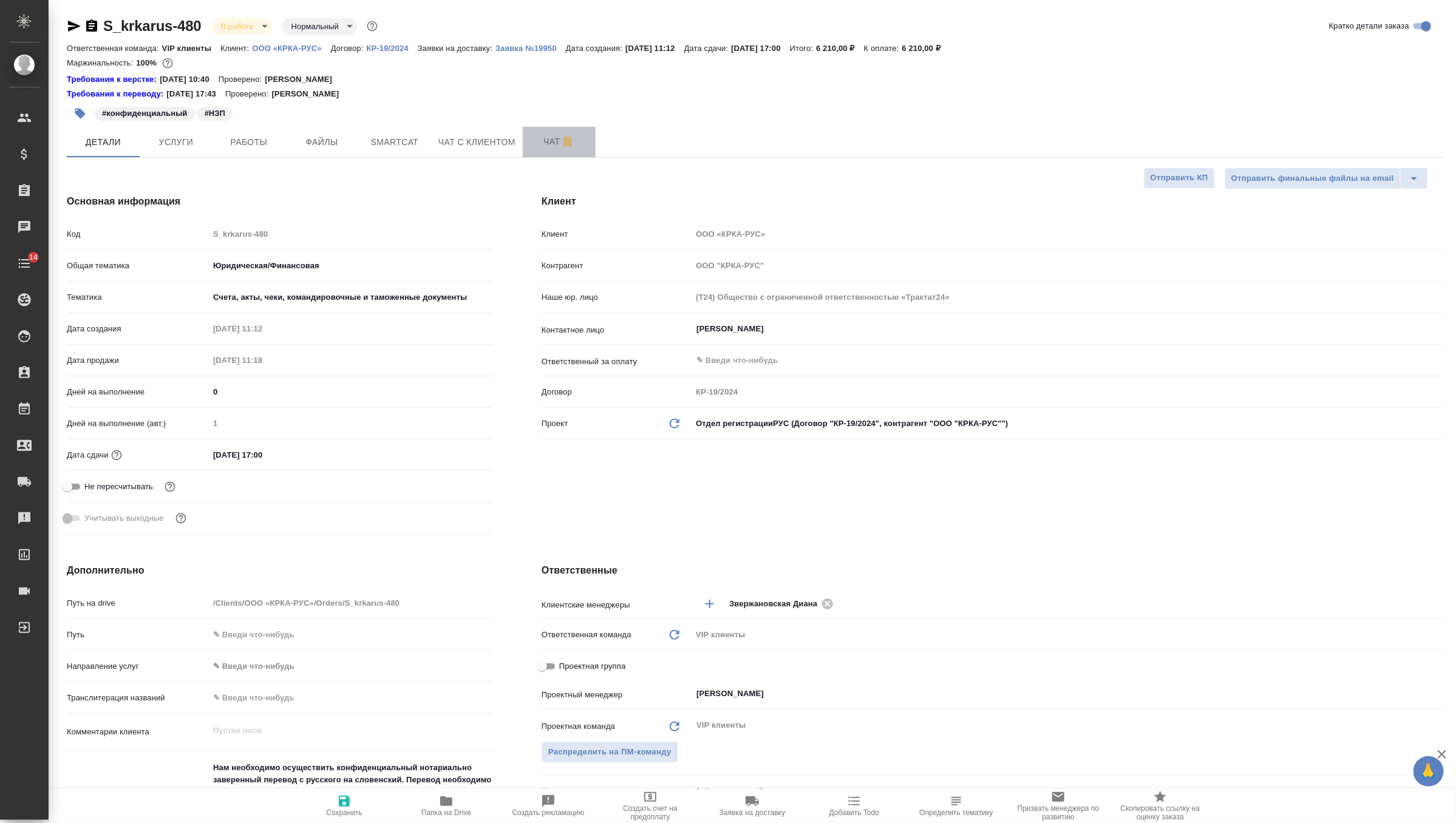
click at [547, 154] on button "Чат" at bounding box center [559, 142] width 73 height 31
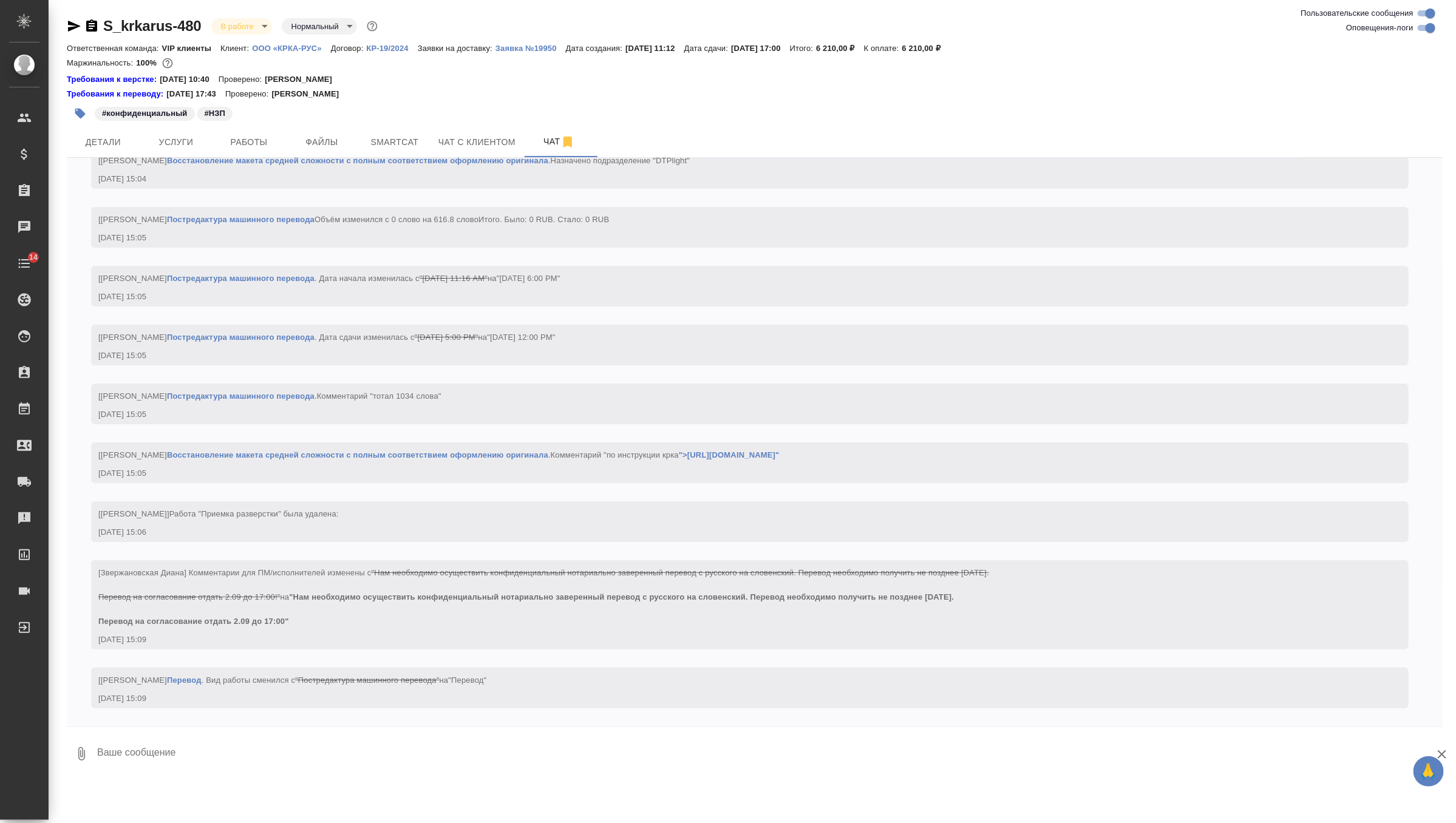
scroll to position [2867, 0]
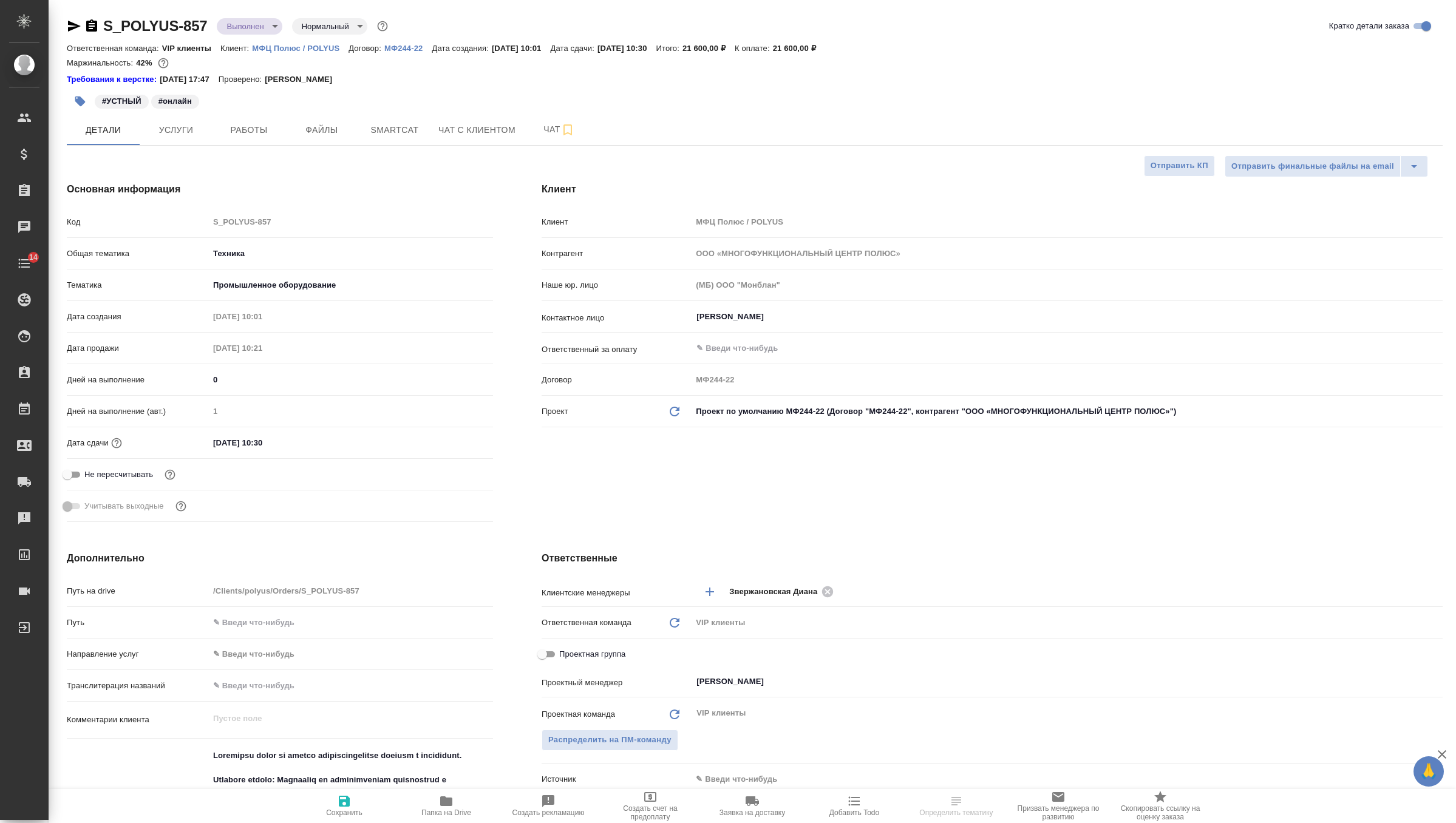
select select "RU"
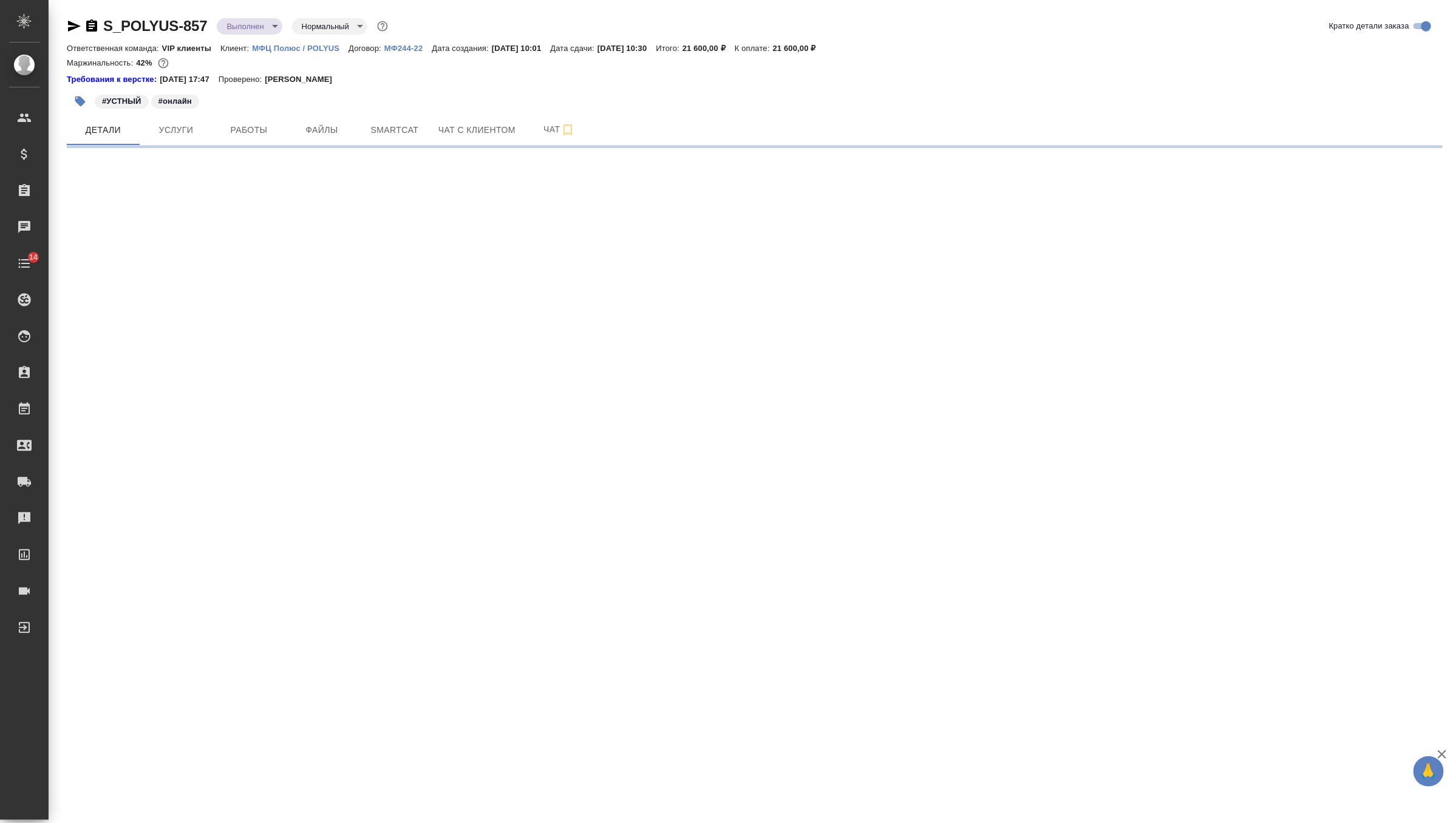
select select "RU"
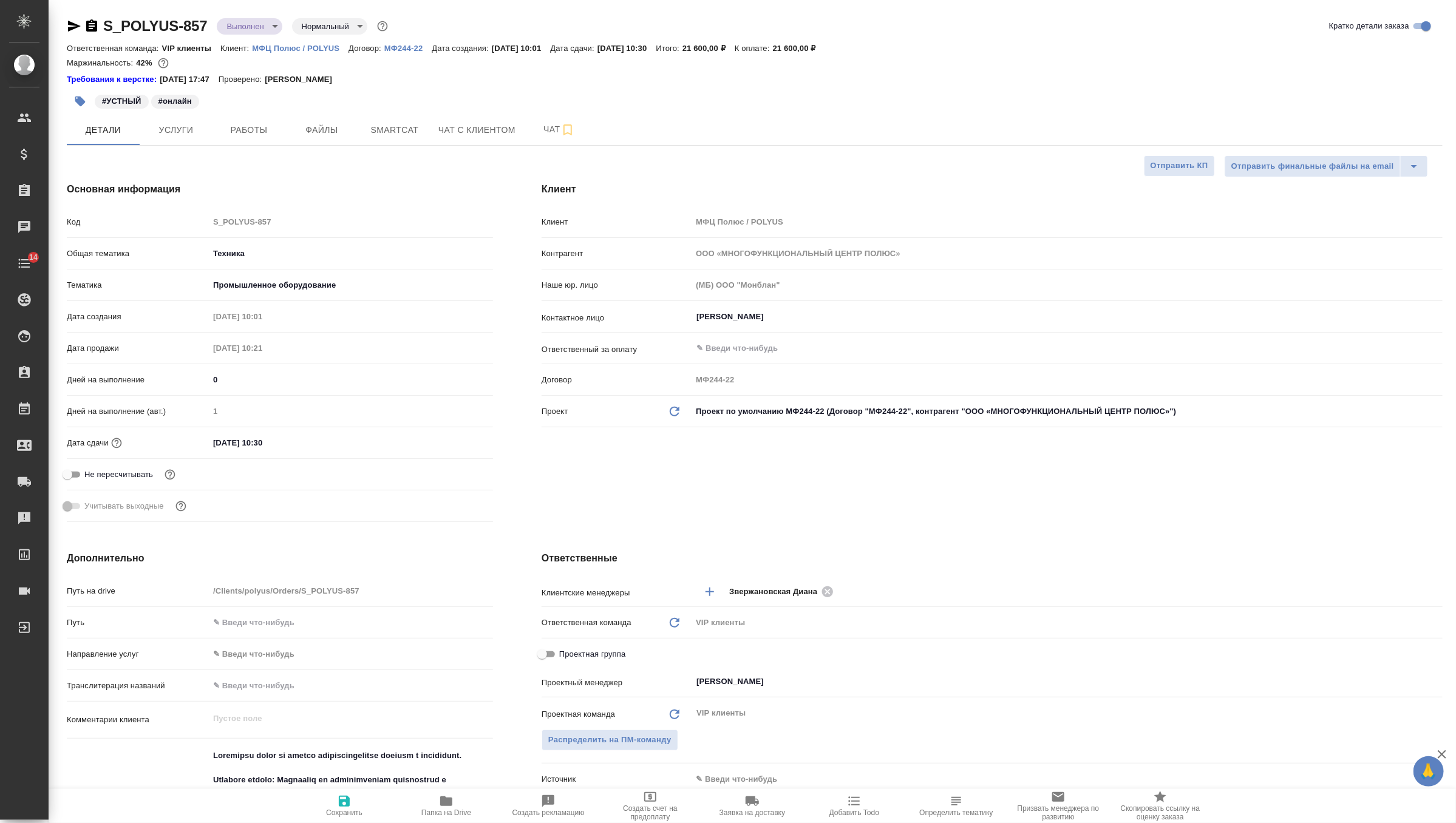
type textarea "x"
click at [181, 127] on span "Услуги" at bounding box center [176, 130] width 59 height 15
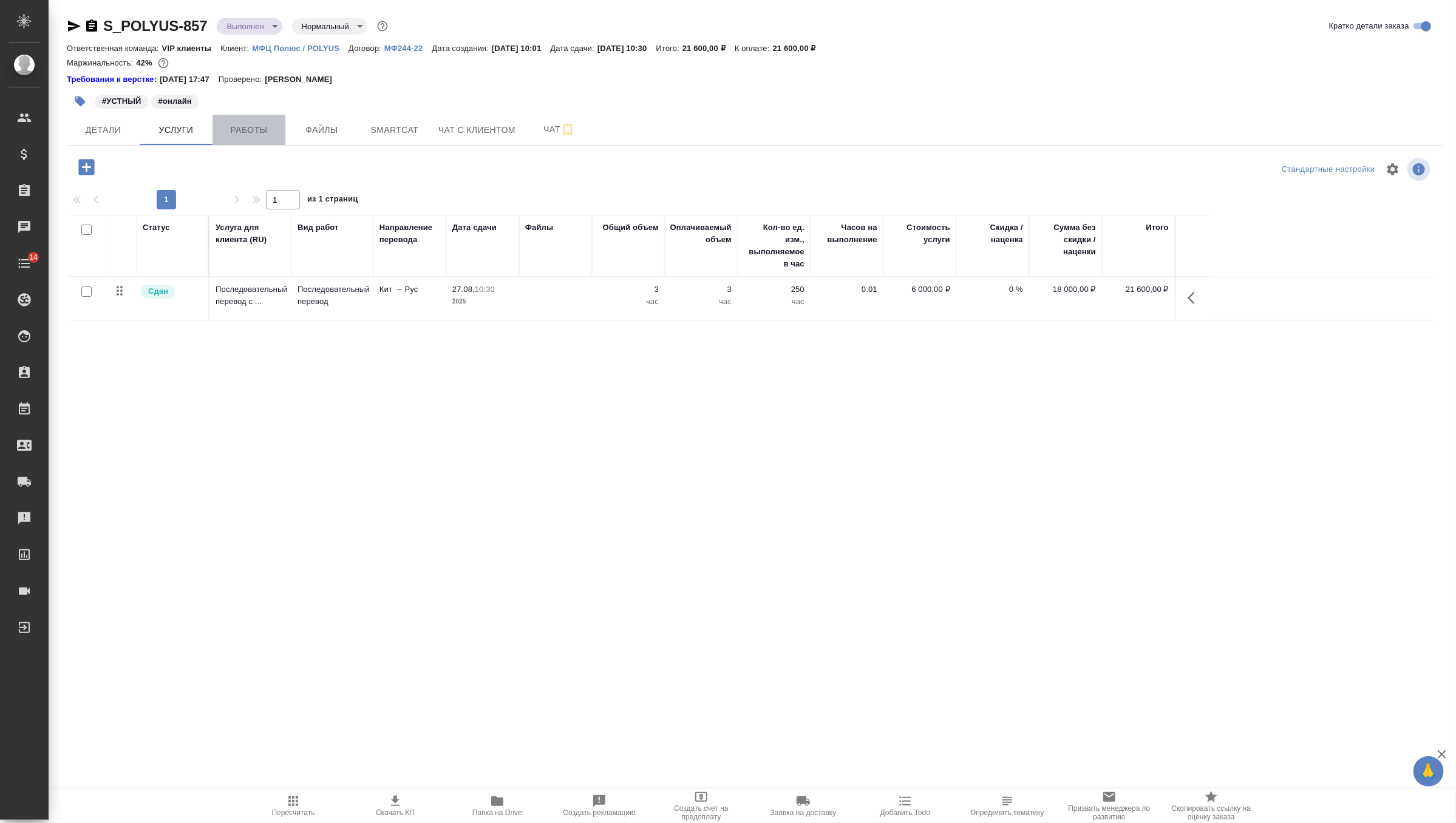
click at [251, 129] on span "Работы" at bounding box center [249, 130] width 59 height 15
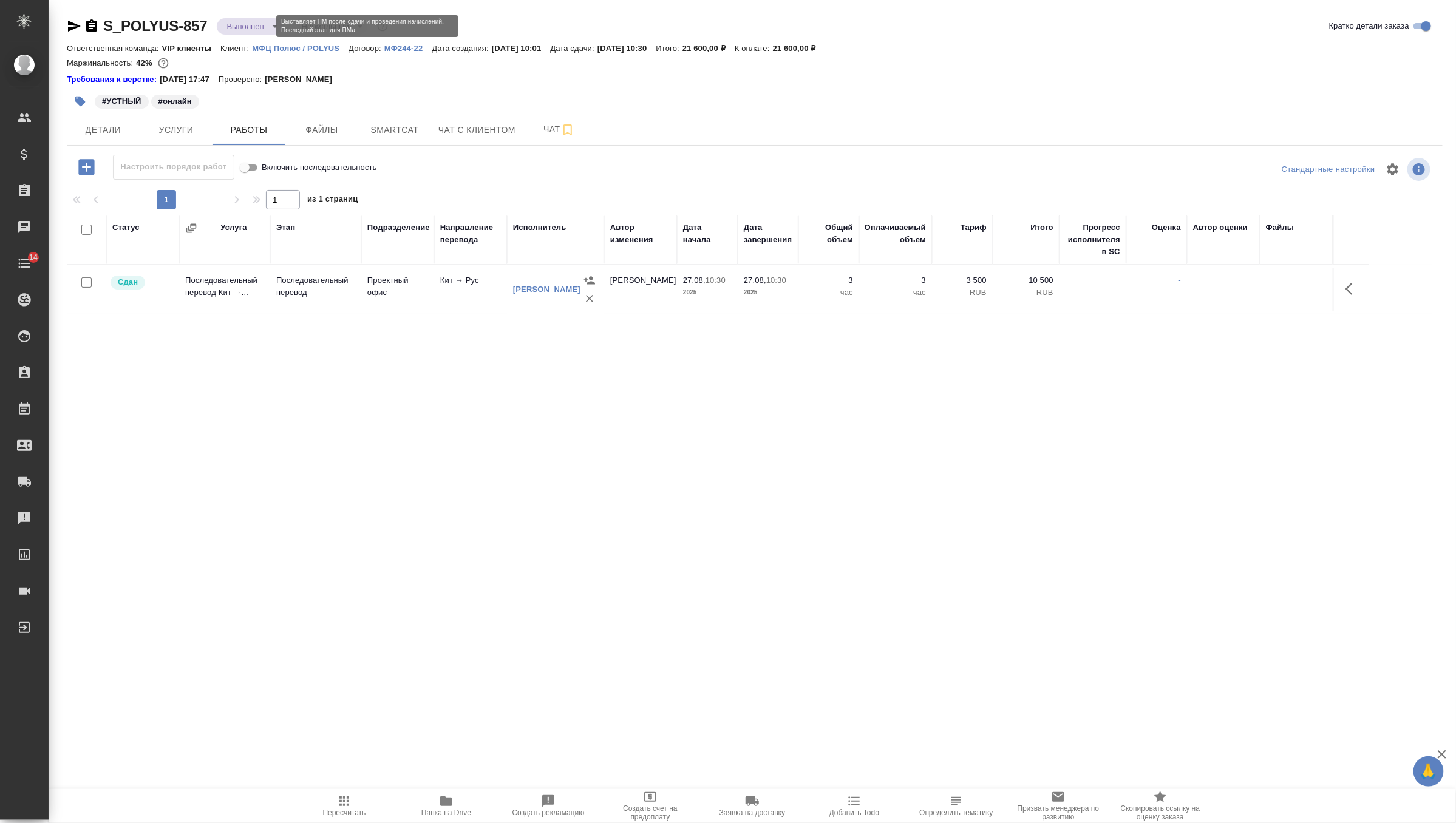
click at [255, 27] on body "🙏 .cls-1 fill:#fff; AWATERA Zverzhanovskaya Diana Клиенты Спецификации Заказы 0…" at bounding box center [728, 412] width 1456 height 823
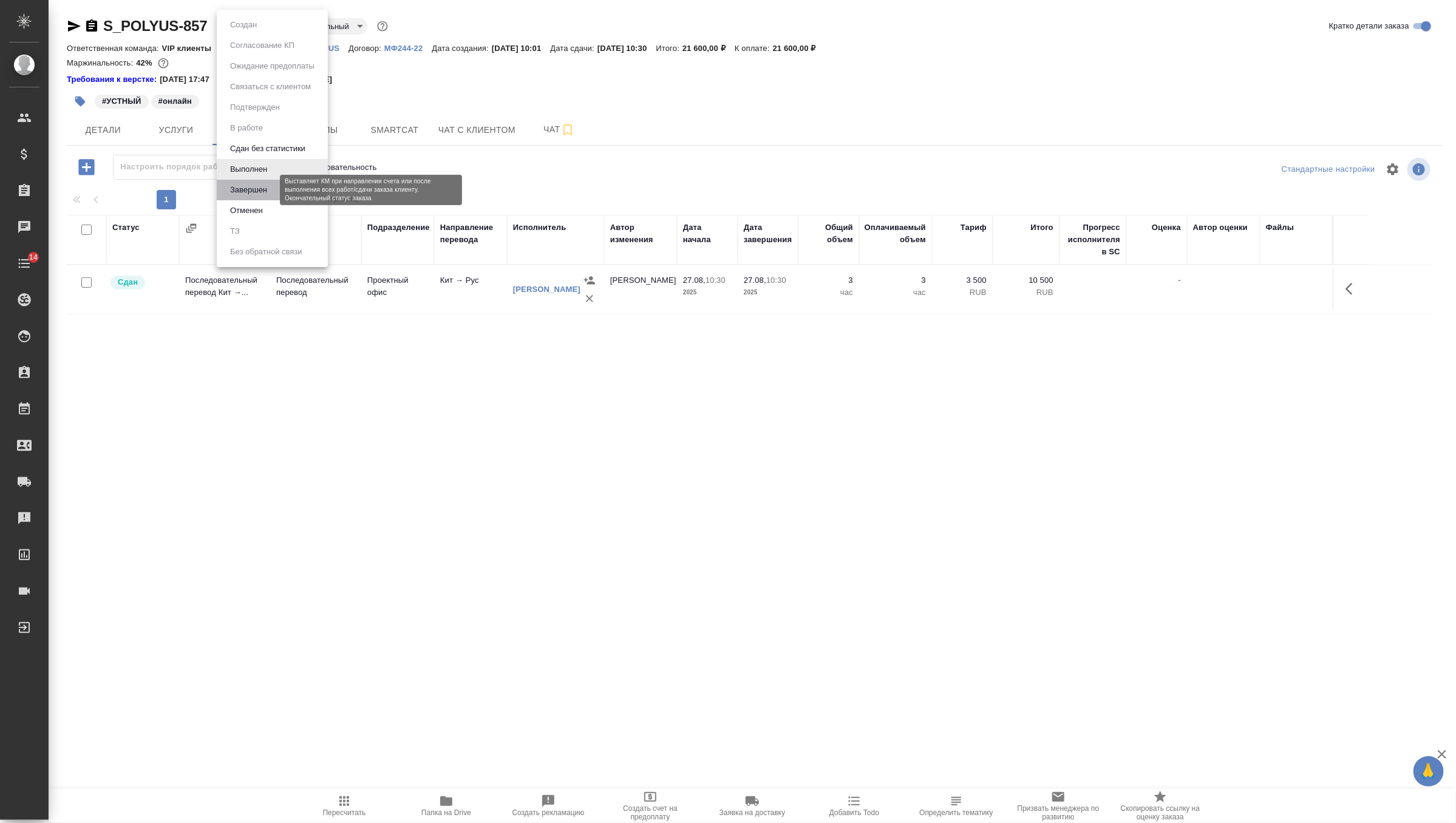
click at [259, 191] on button "Завершен" at bounding box center [249, 190] width 45 height 13
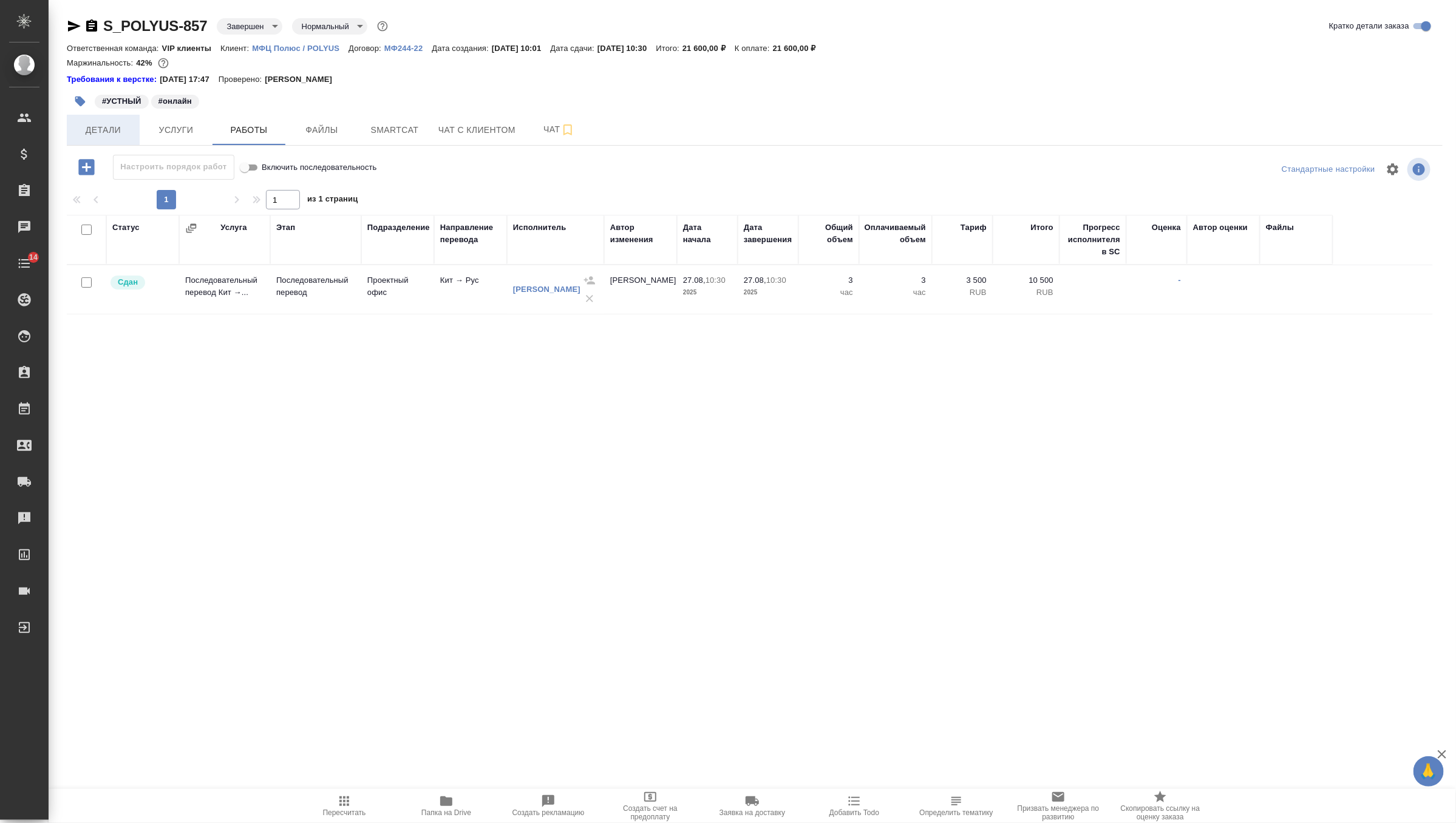
click at [116, 123] on span "Детали" at bounding box center [103, 130] width 59 height 15
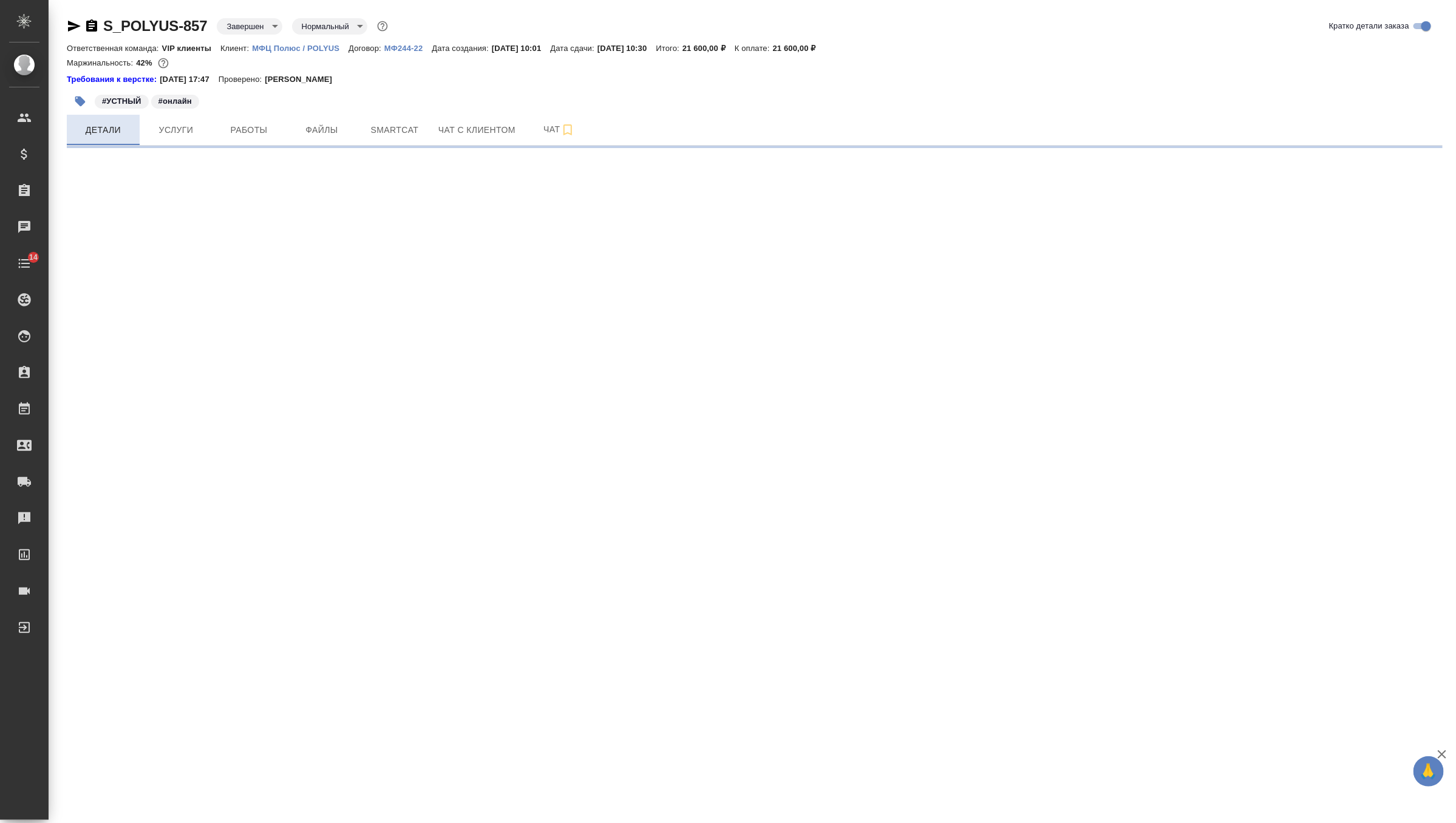
select select "RU"
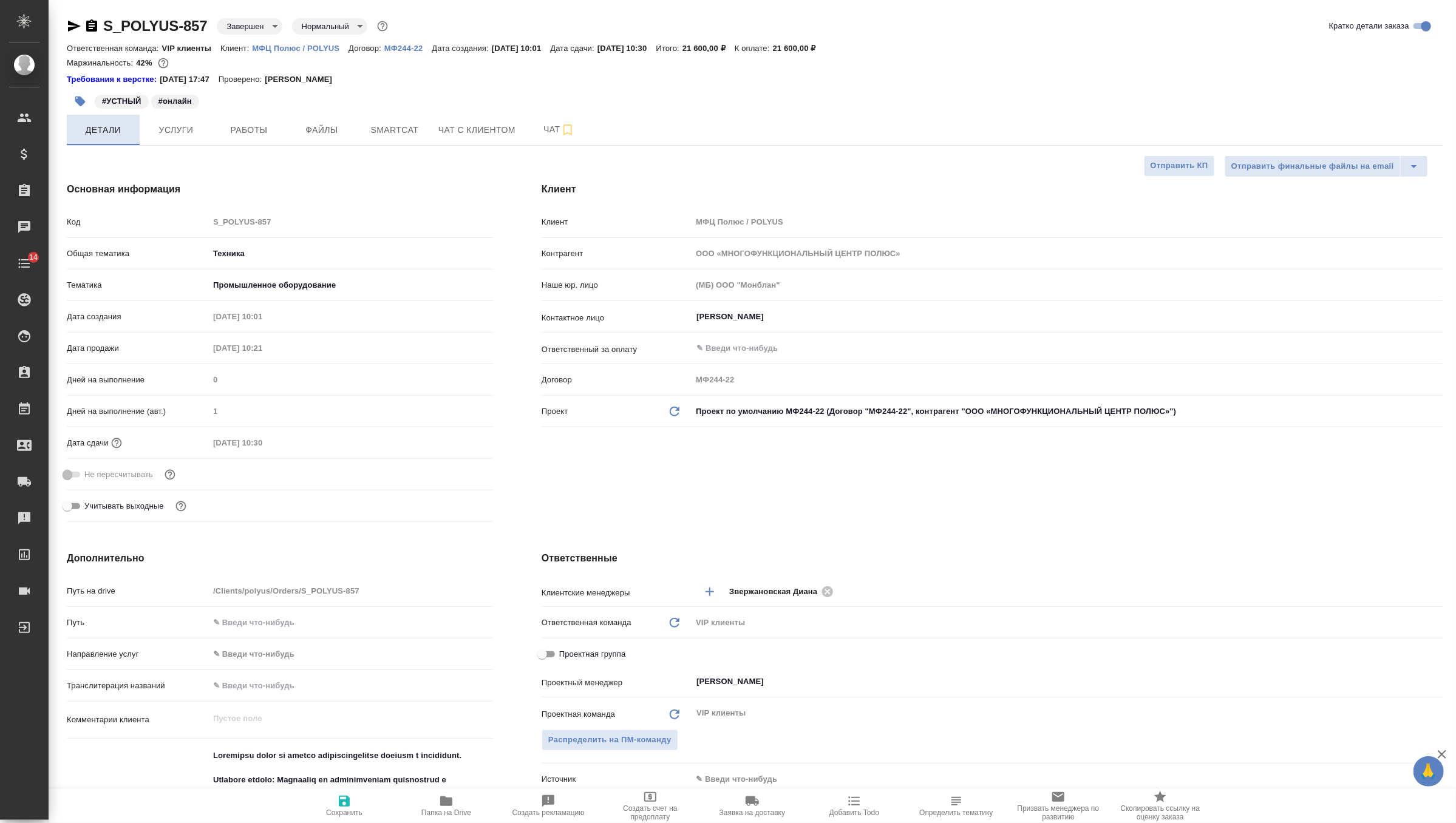
type textarea "x"
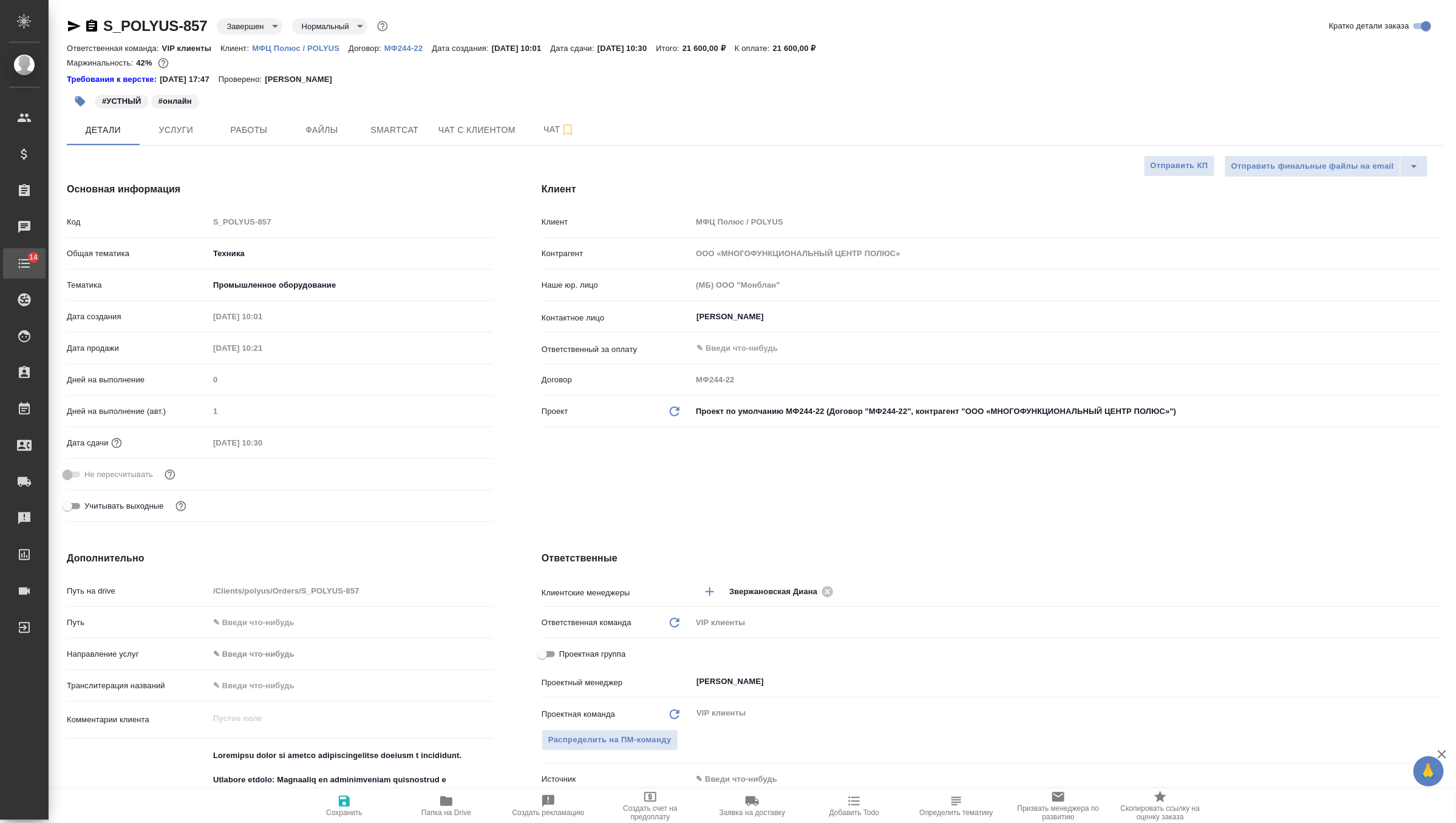
type textarea "x"
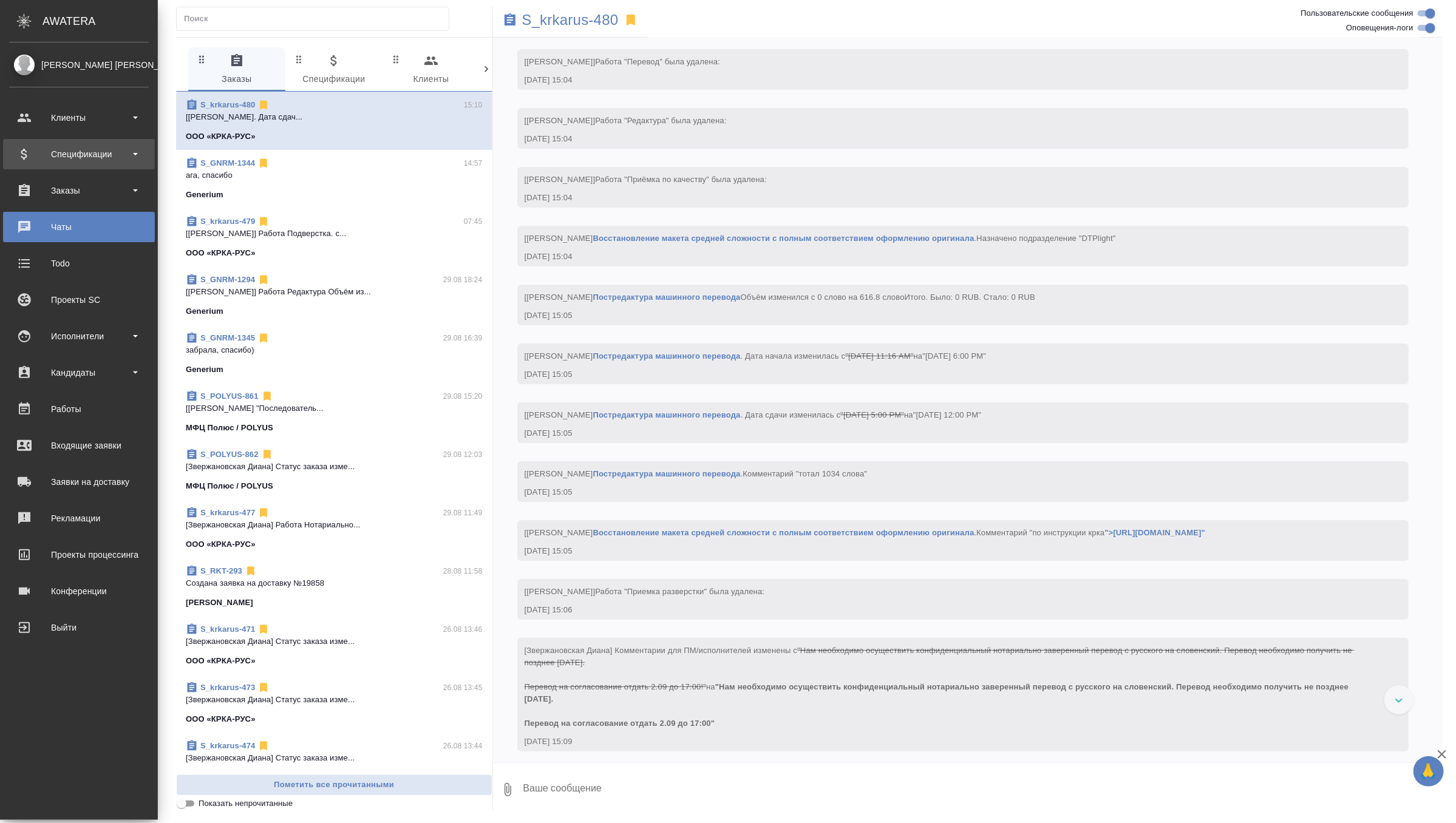
click at [83, 154] on div "Спецификации" at bounding box center [78, 154] width 139 height 18
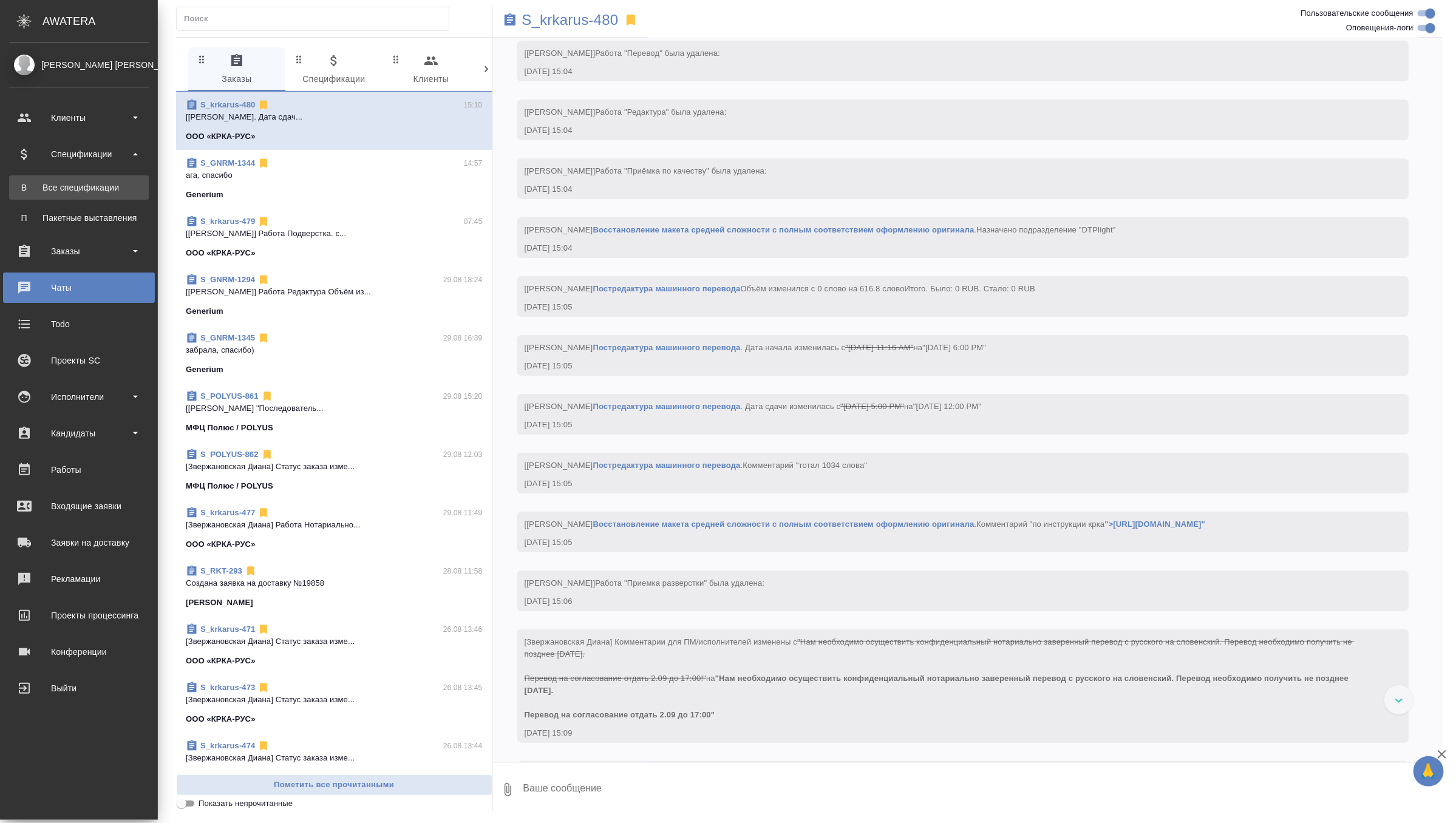
click at [86, 190] on div "Все спецификации" at bounding box center [79, 187] width 127 height 12
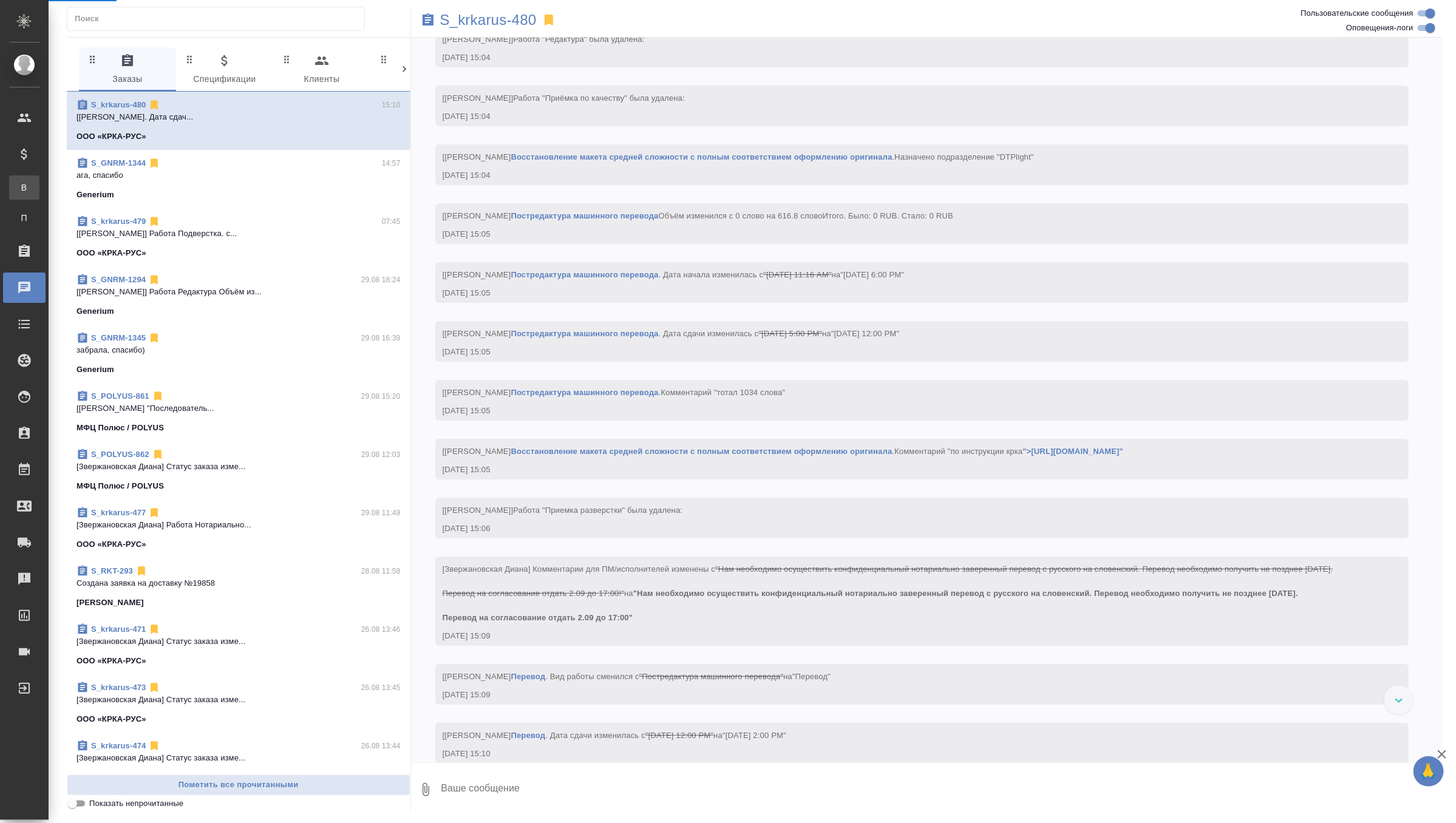
scroll to position [2653, 0]
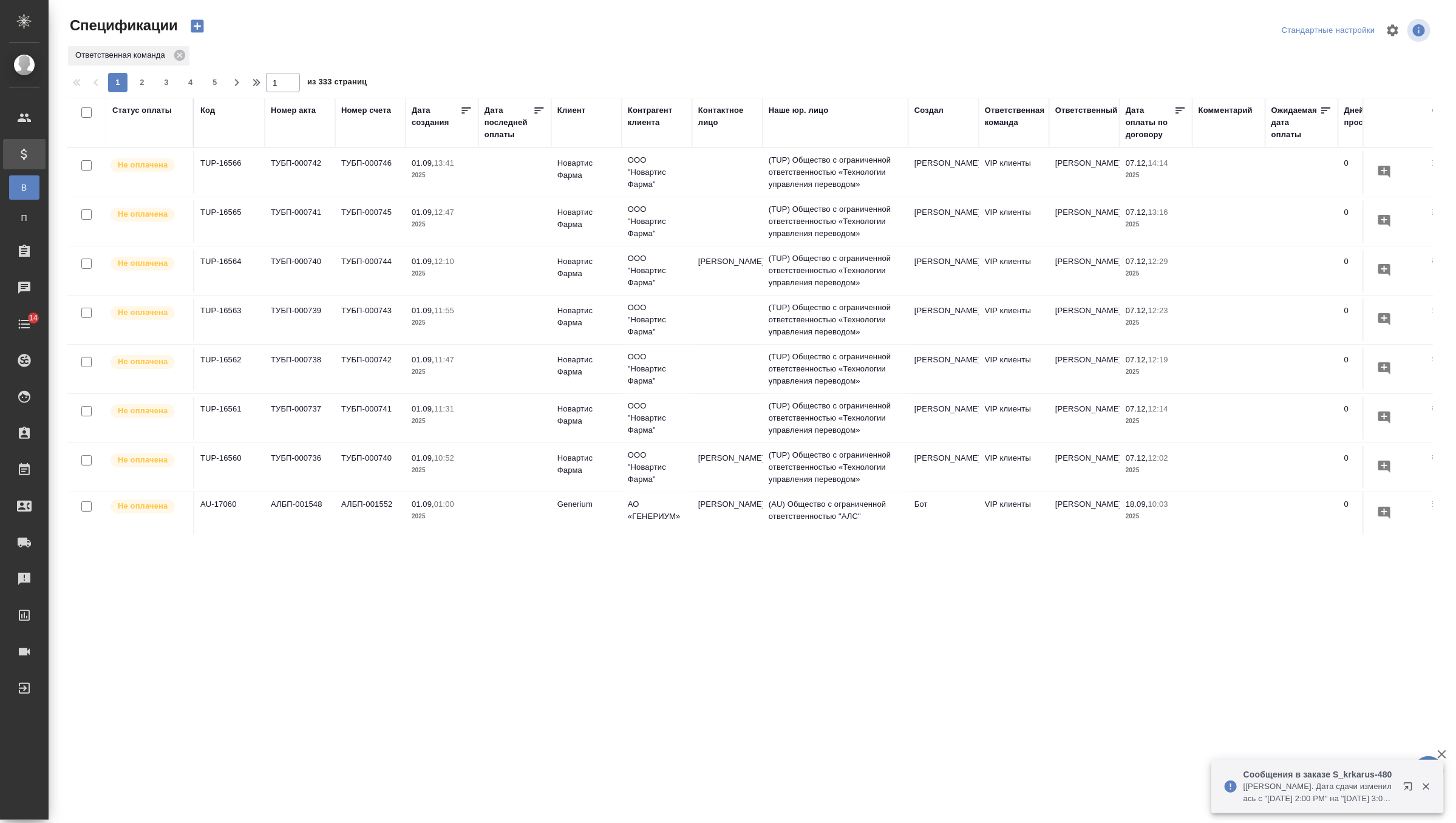
click at [199, 28] on icon "button" at bounding box center [197, 26] width 13 height 13
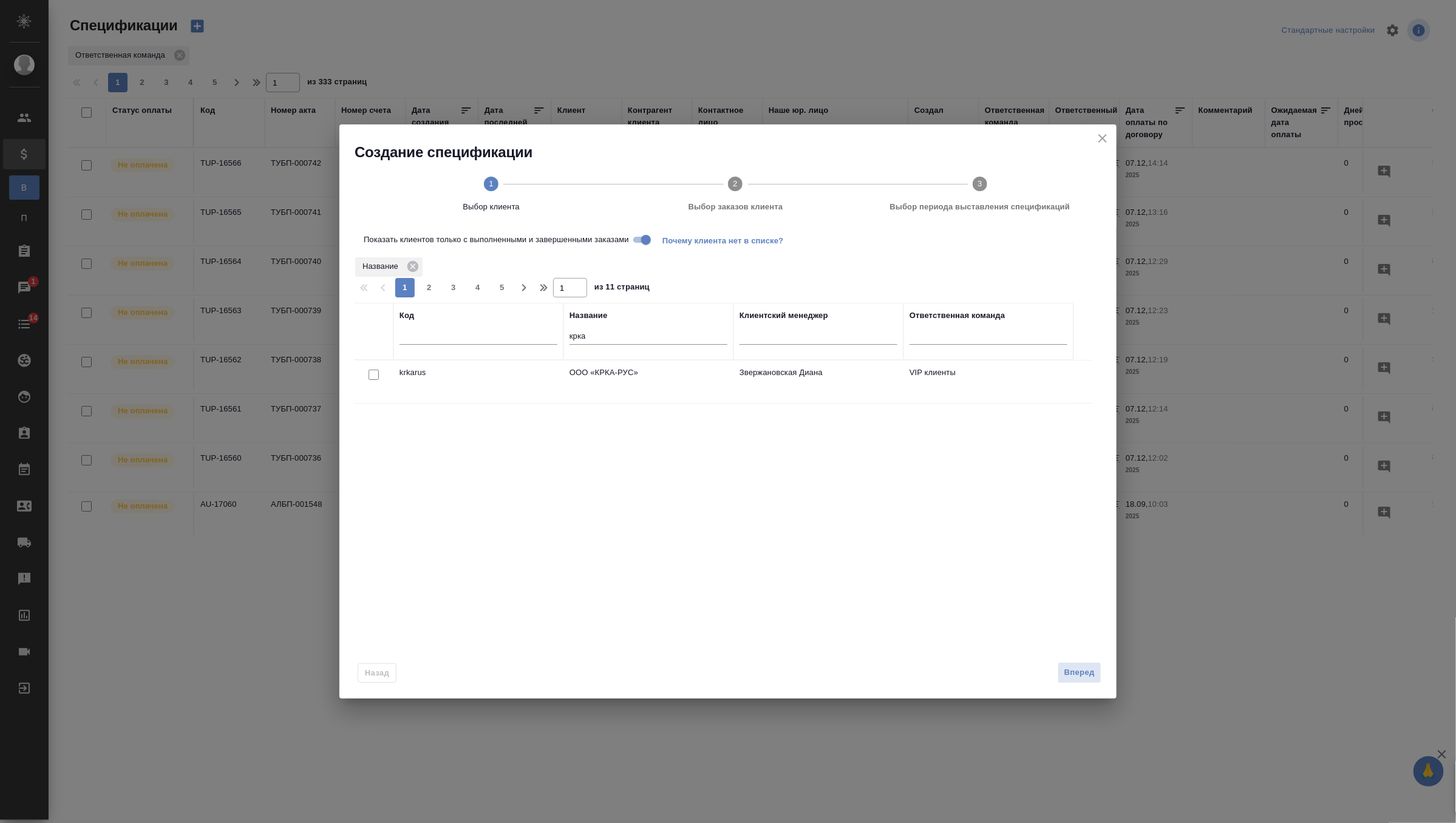
click at [372, 377] on input "checkbox" at bounding box center [374, 375] width 10 height 10
checkbox input "true"
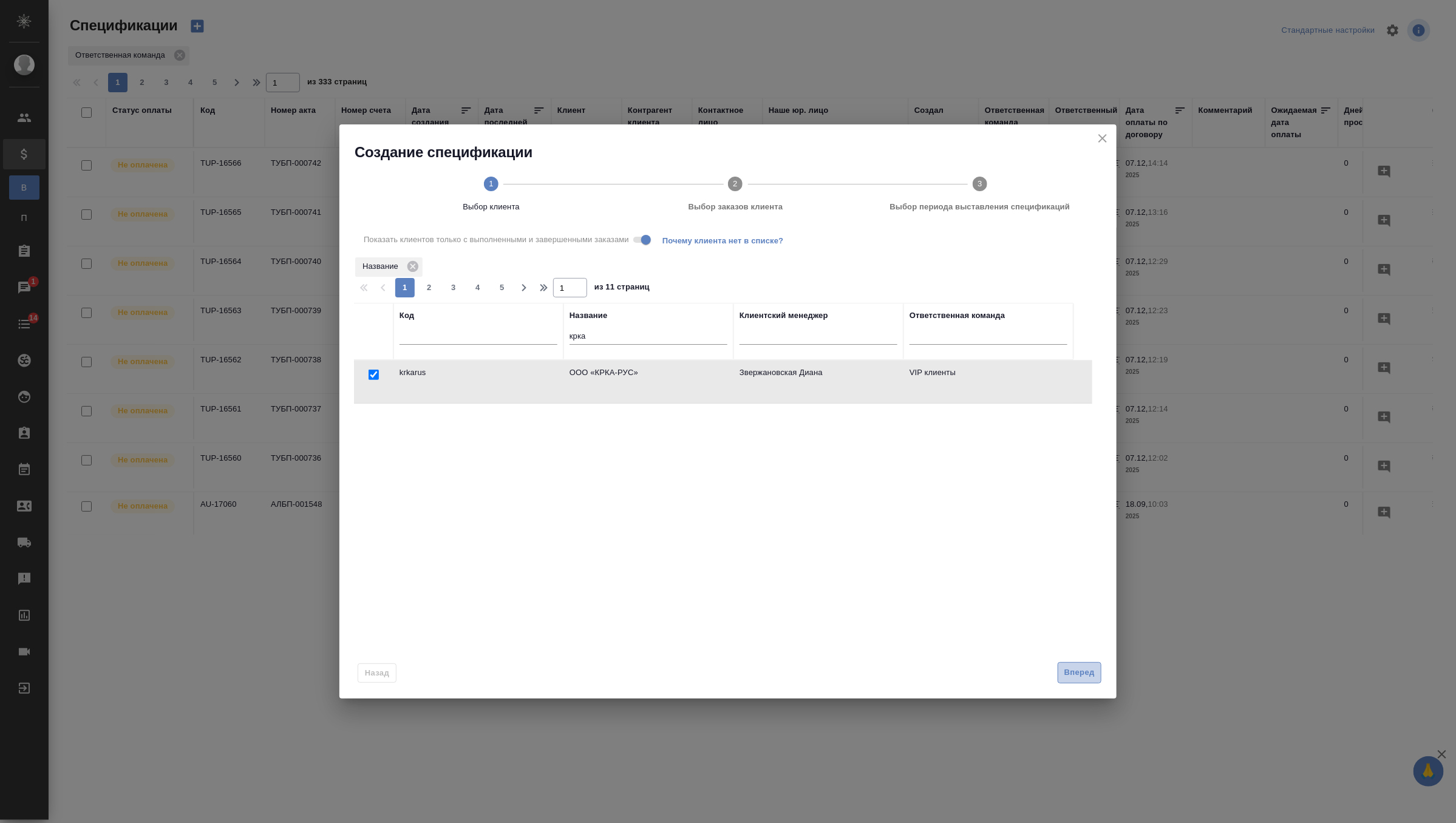
click at [1084, 667] on span "Вперед" at bounding box center [1080, 673] width 31 height 14
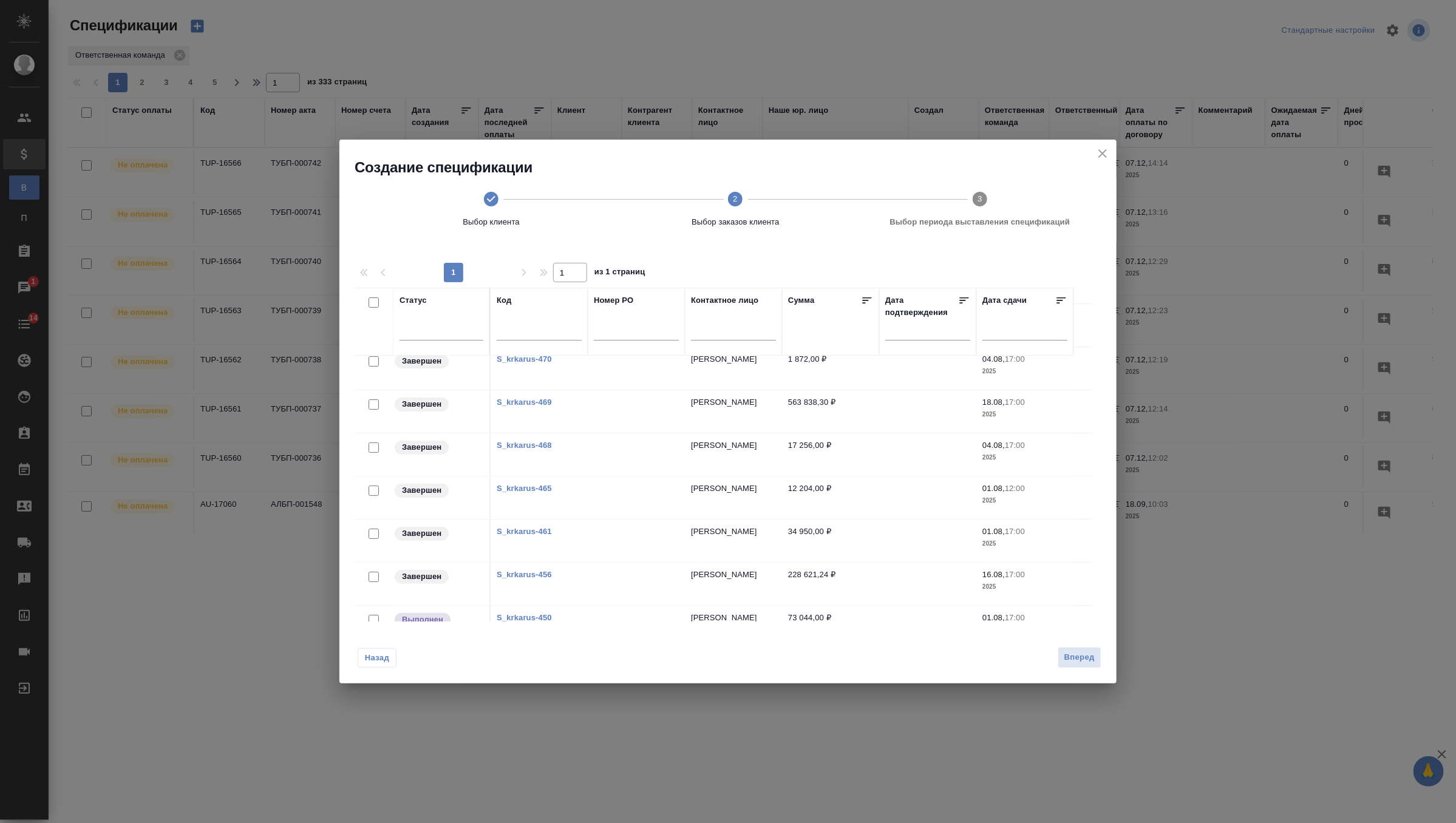
scroll to position [249, 0]
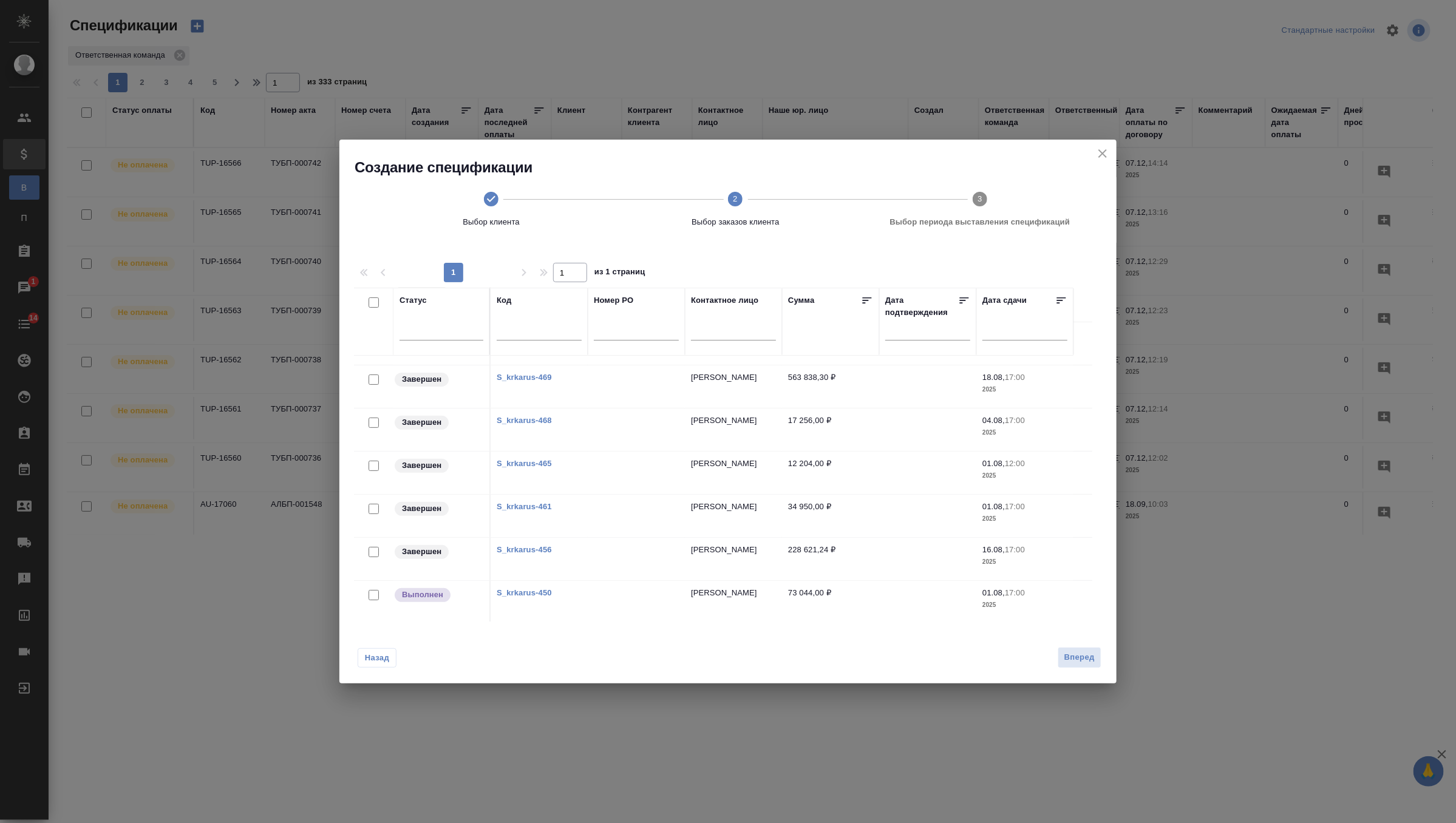
click at [528, 593] on link "S_krkarus-450" at bounding box center [524, 593] width 55 height 9
click at [377, 301] on input "checkbox" at bounding box center [374, 303] width 10 height 10
checkbox input "true"
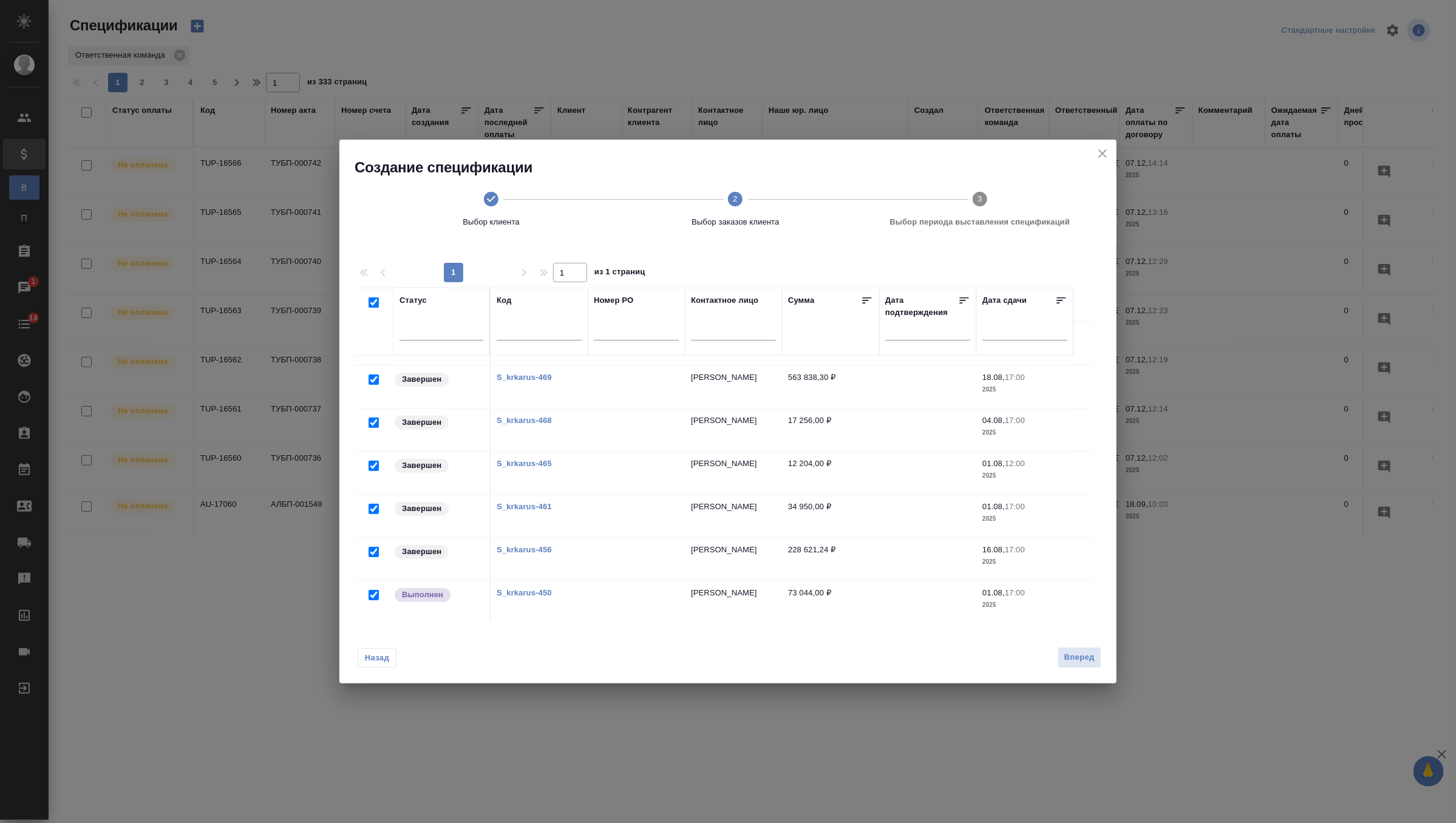
checkbox input "true"
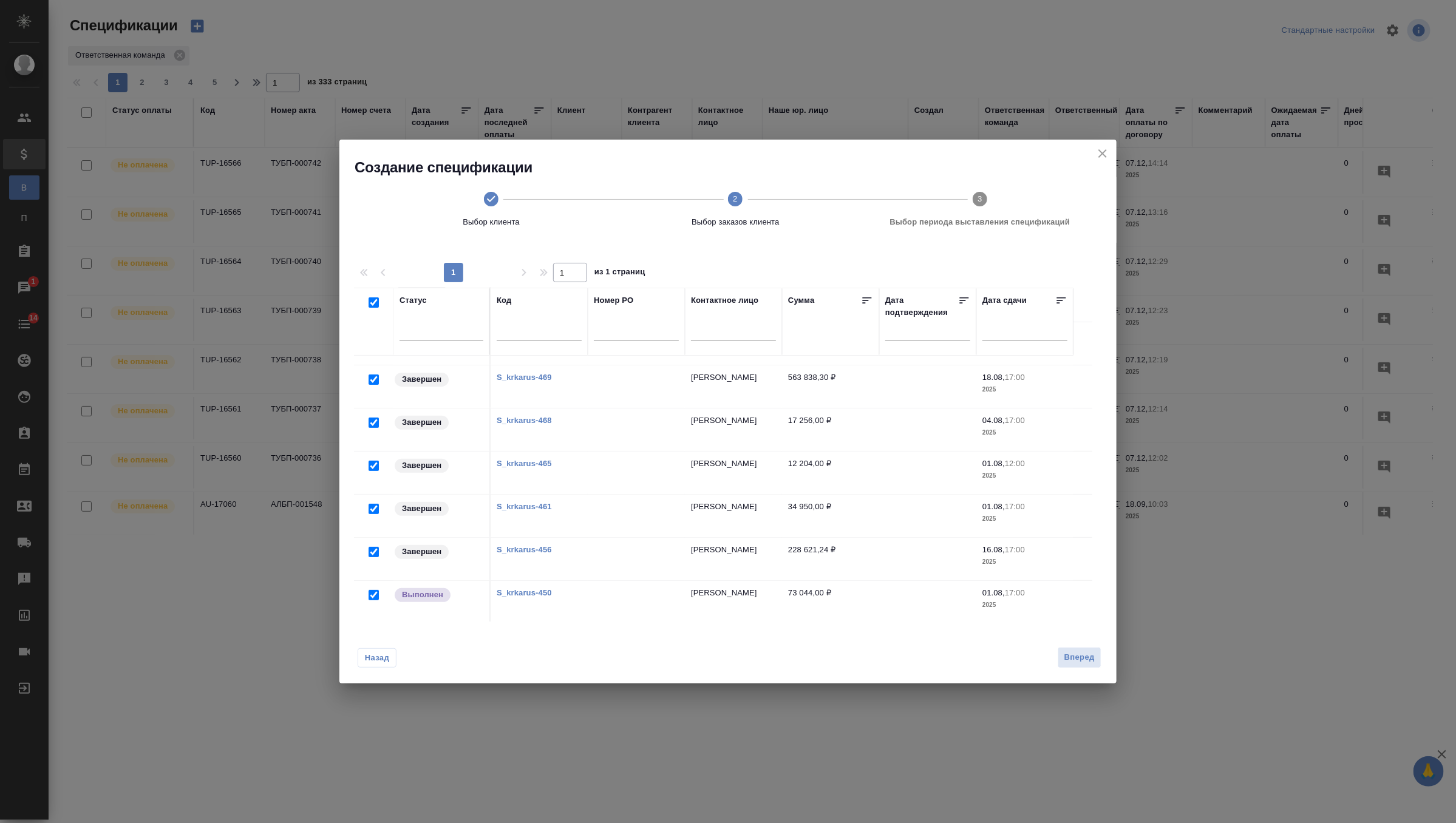
checkbox input "true"
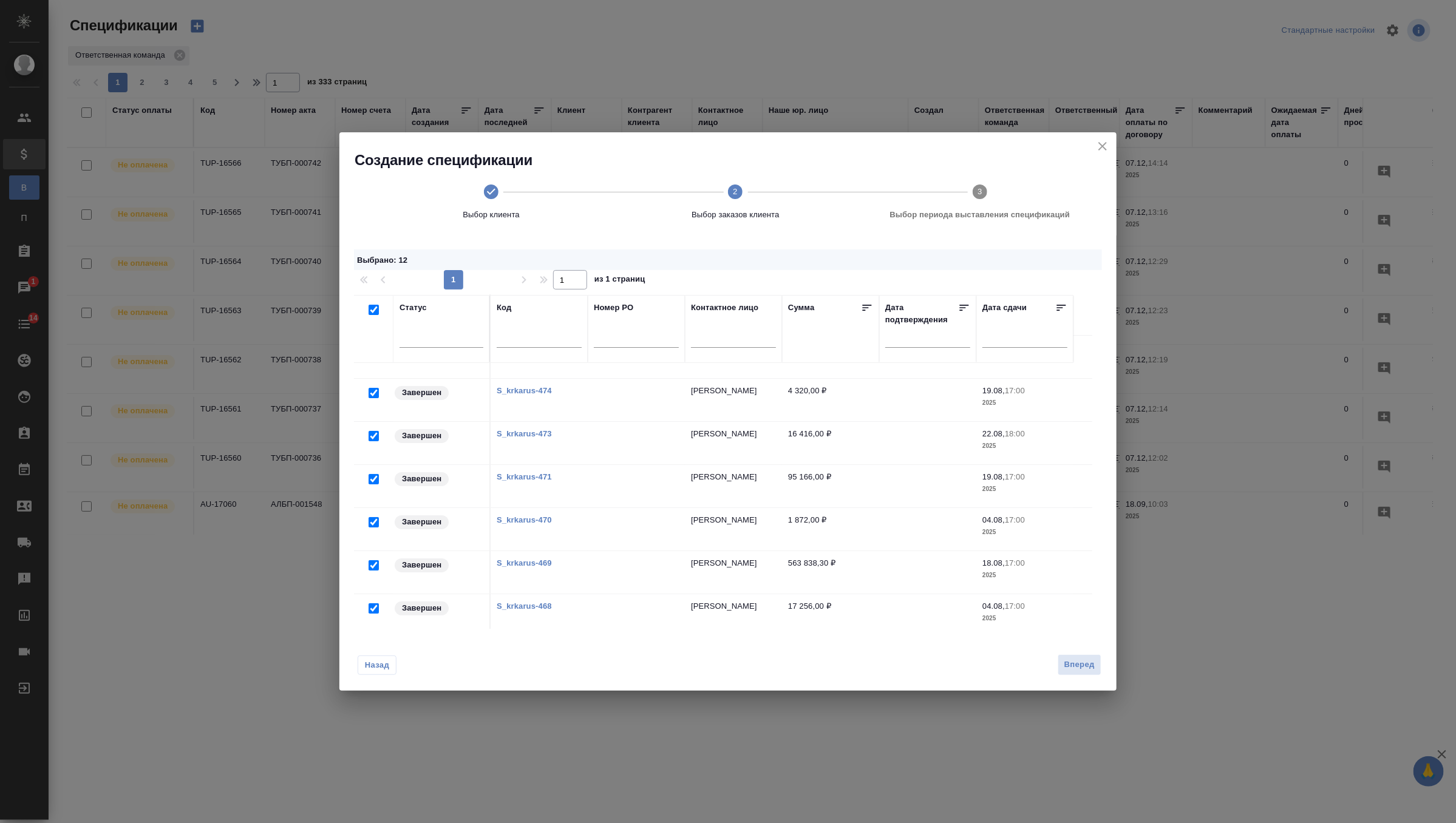
scroll to position [0, 0]
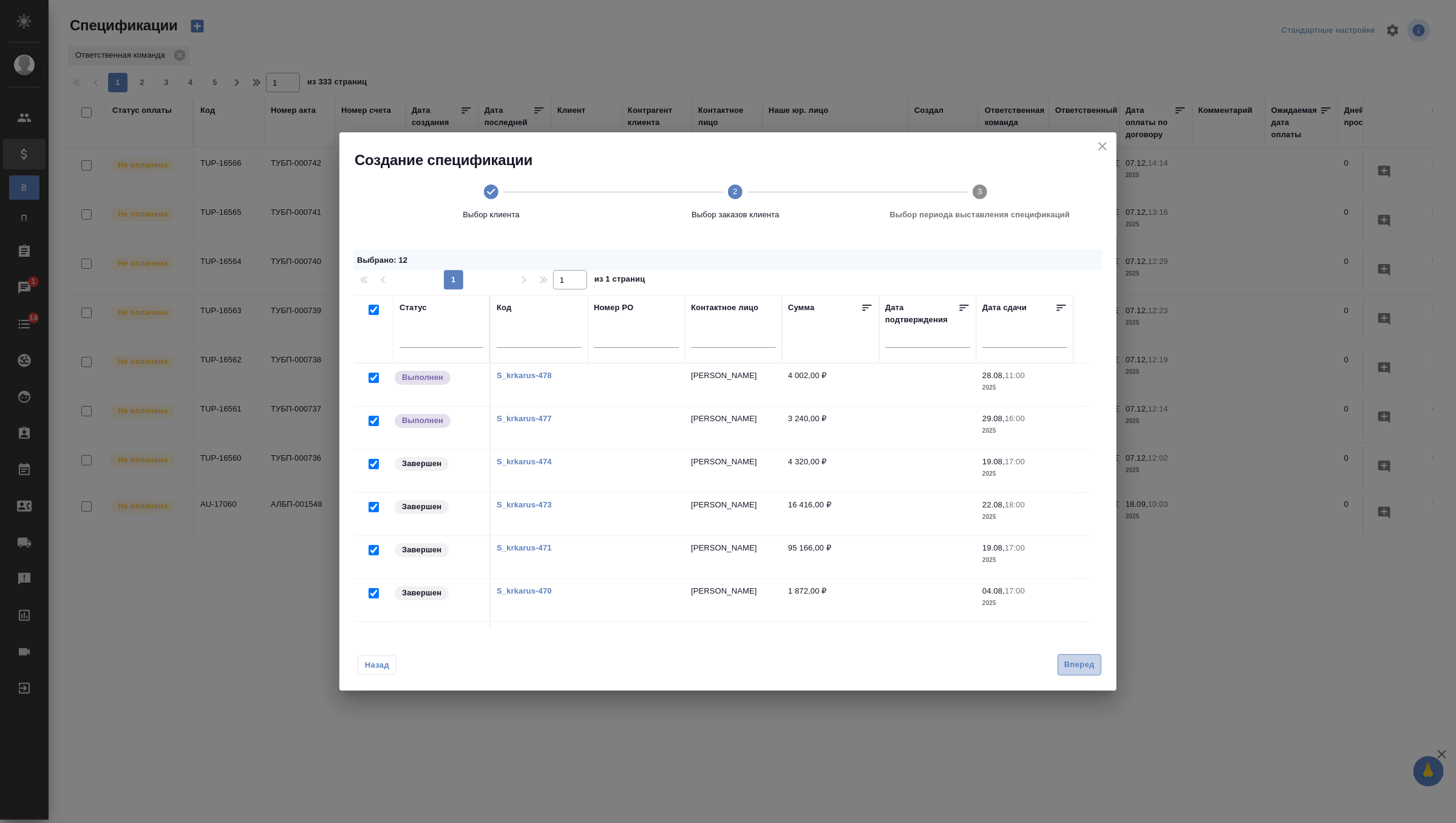
click at [1083, 662] on span "Вперед" at bounding box center [1080, 665] width 31 height 14
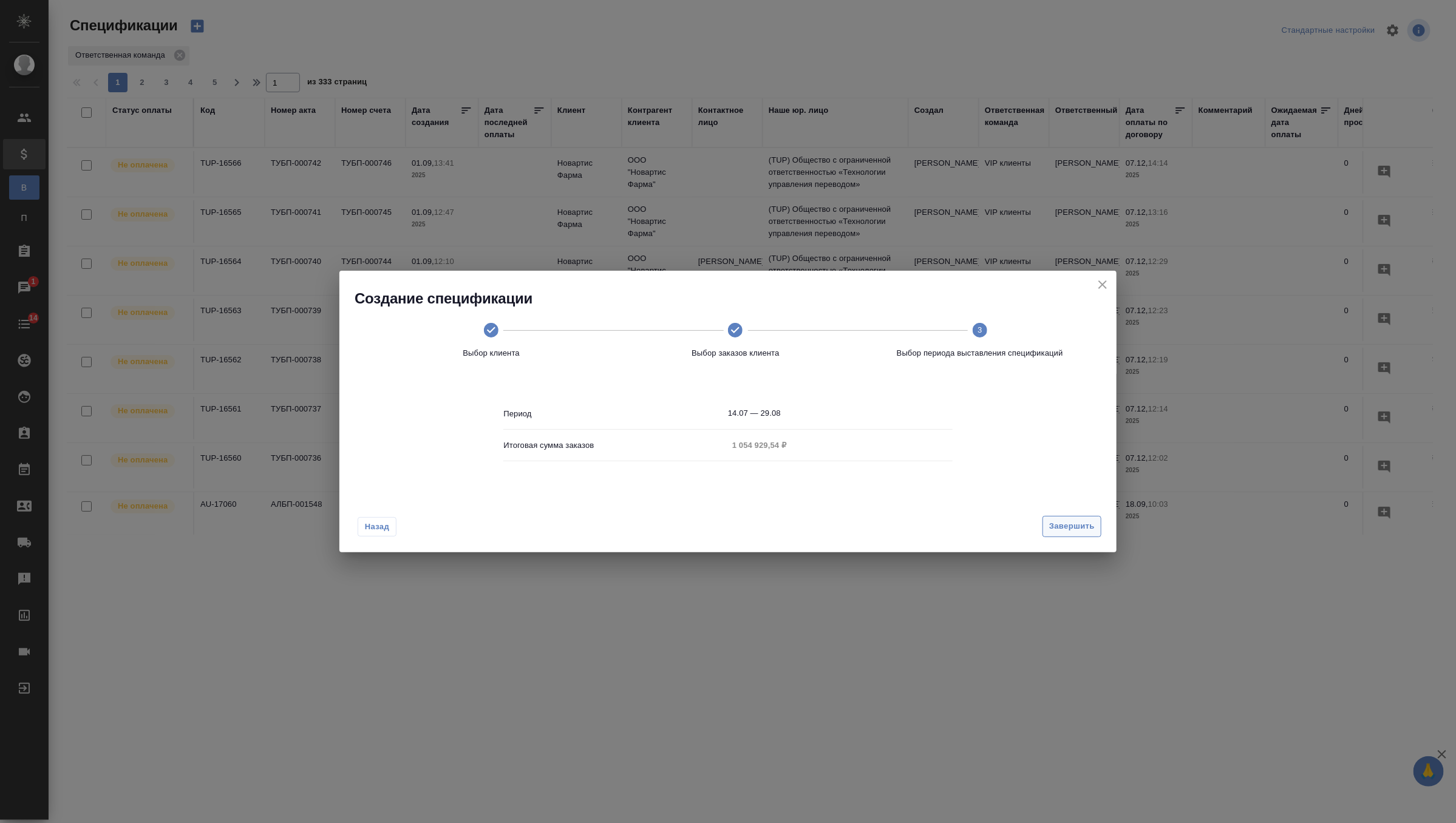
click at [1067, 522] on span "Завершить" at bounding box center [1072, 527] width 46 height 14
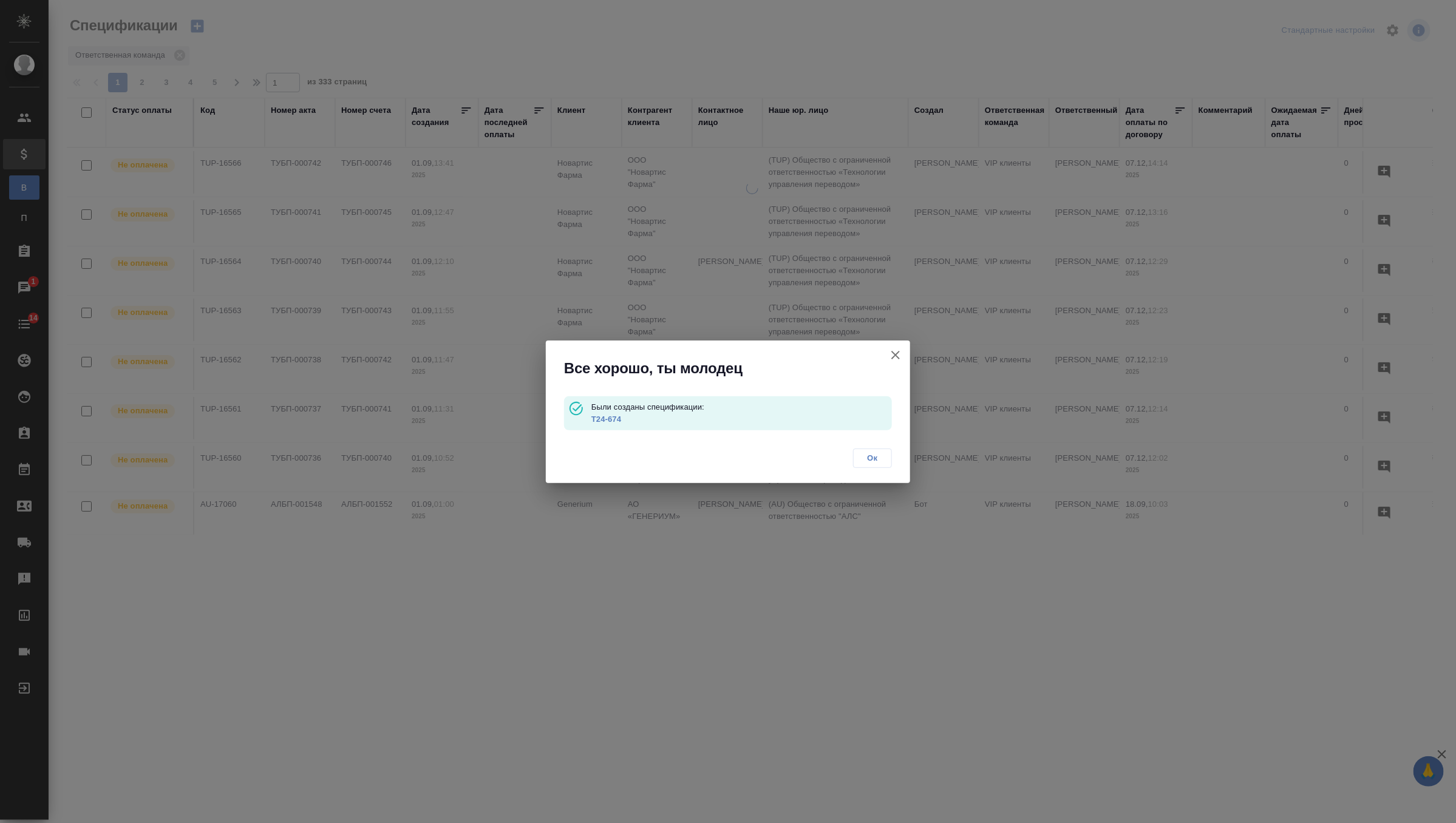
click at [607, 418] on link "T24-674" at bounding box center [606, 419] width 30 height 9
click at [875, 458] on span "Ок" at bounding box center [872, 458] width 25 height 12
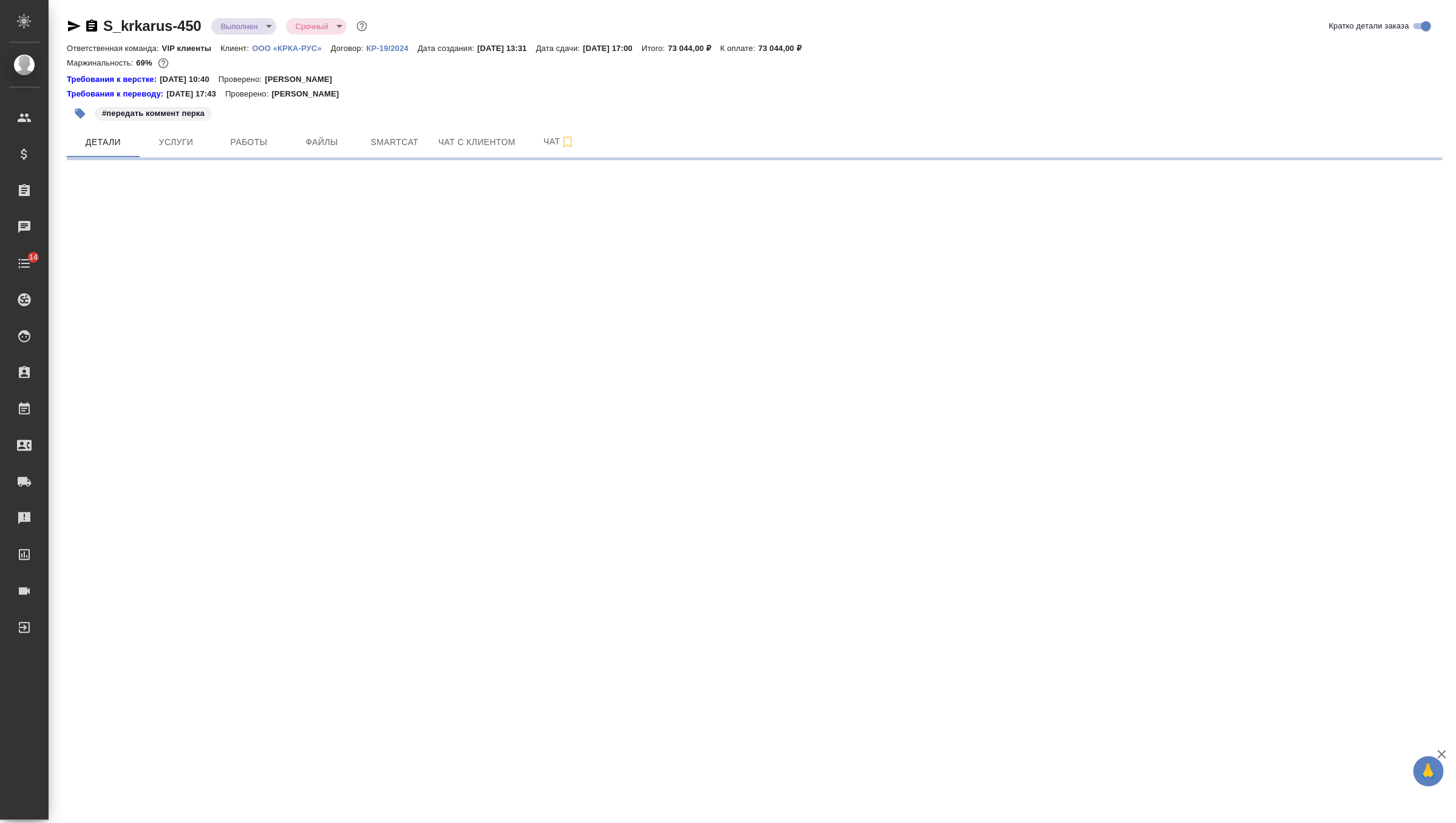
select select "RU"
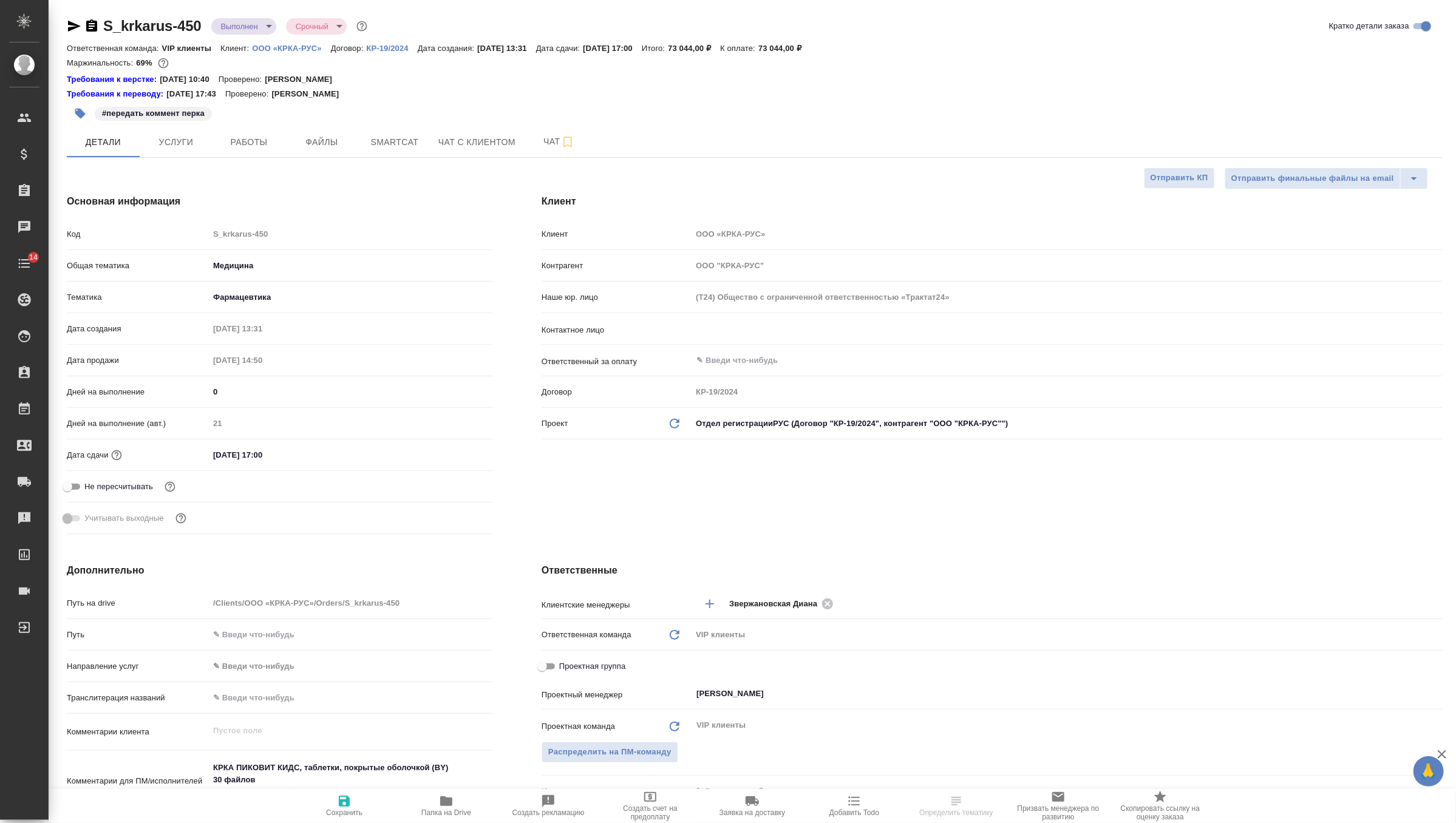
type textarea "x"
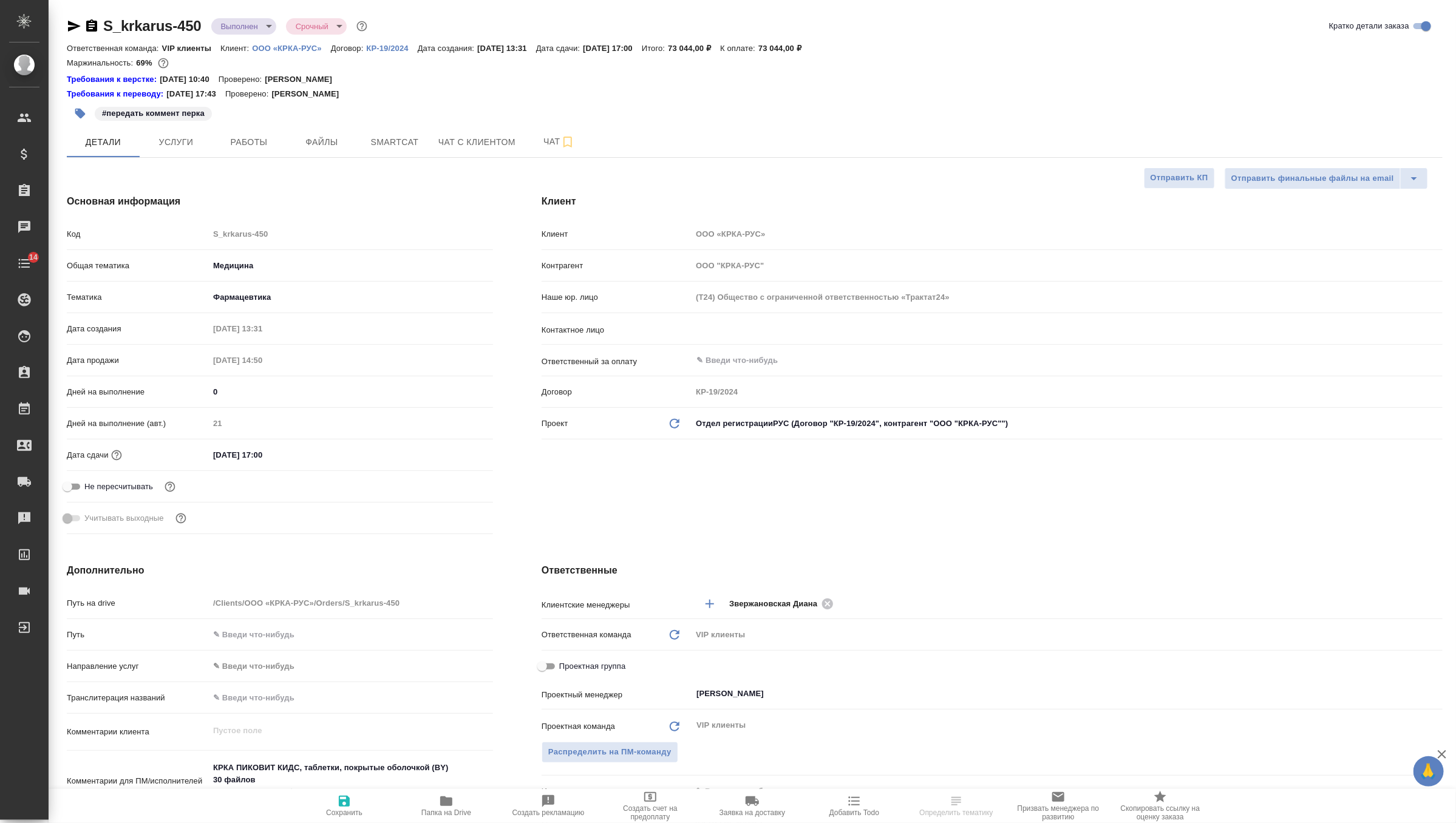
type textarea "x"
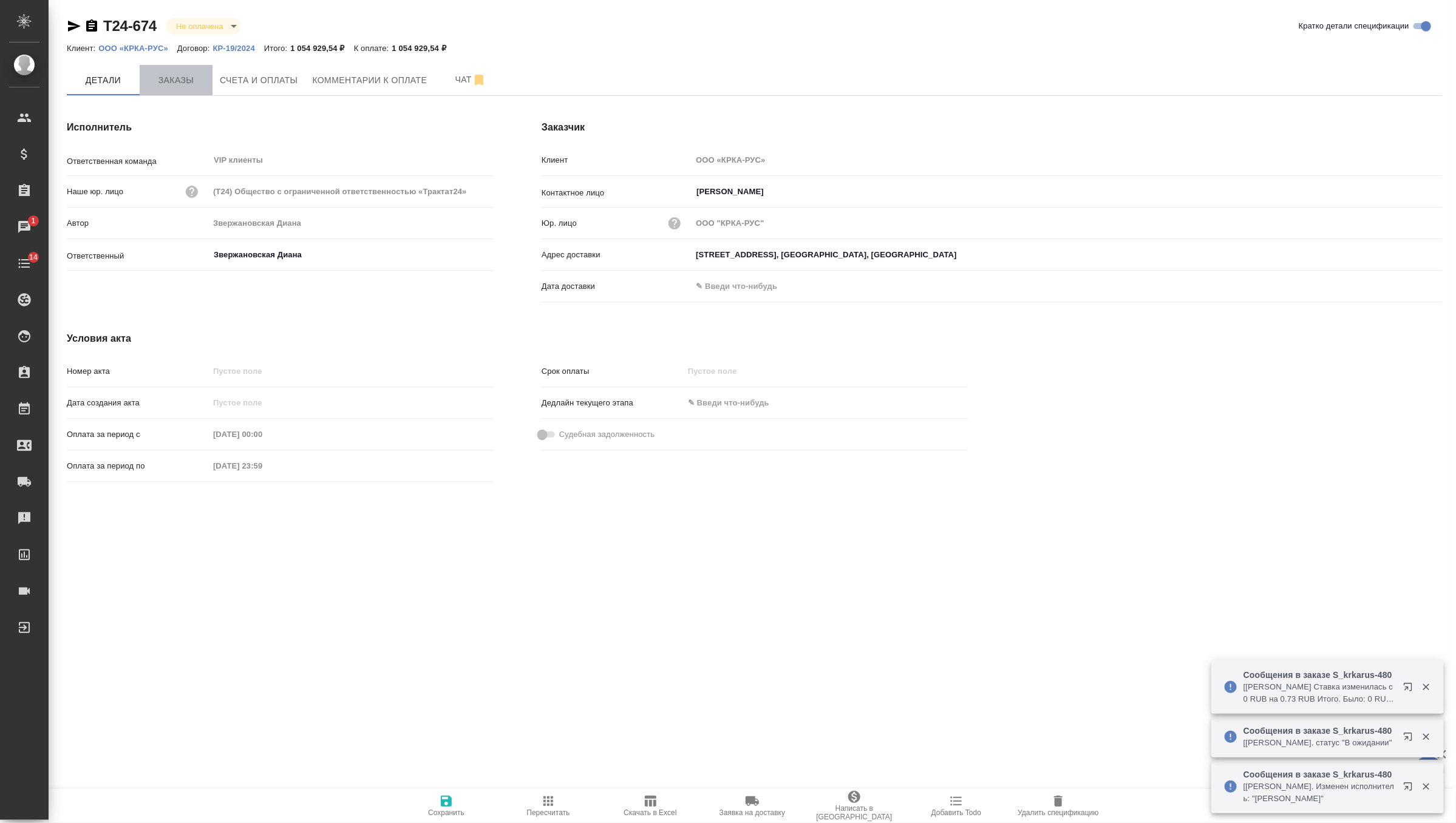
click at [175, 84] on span "Заказы" at bounding box center [176, 81] width 59 height 15
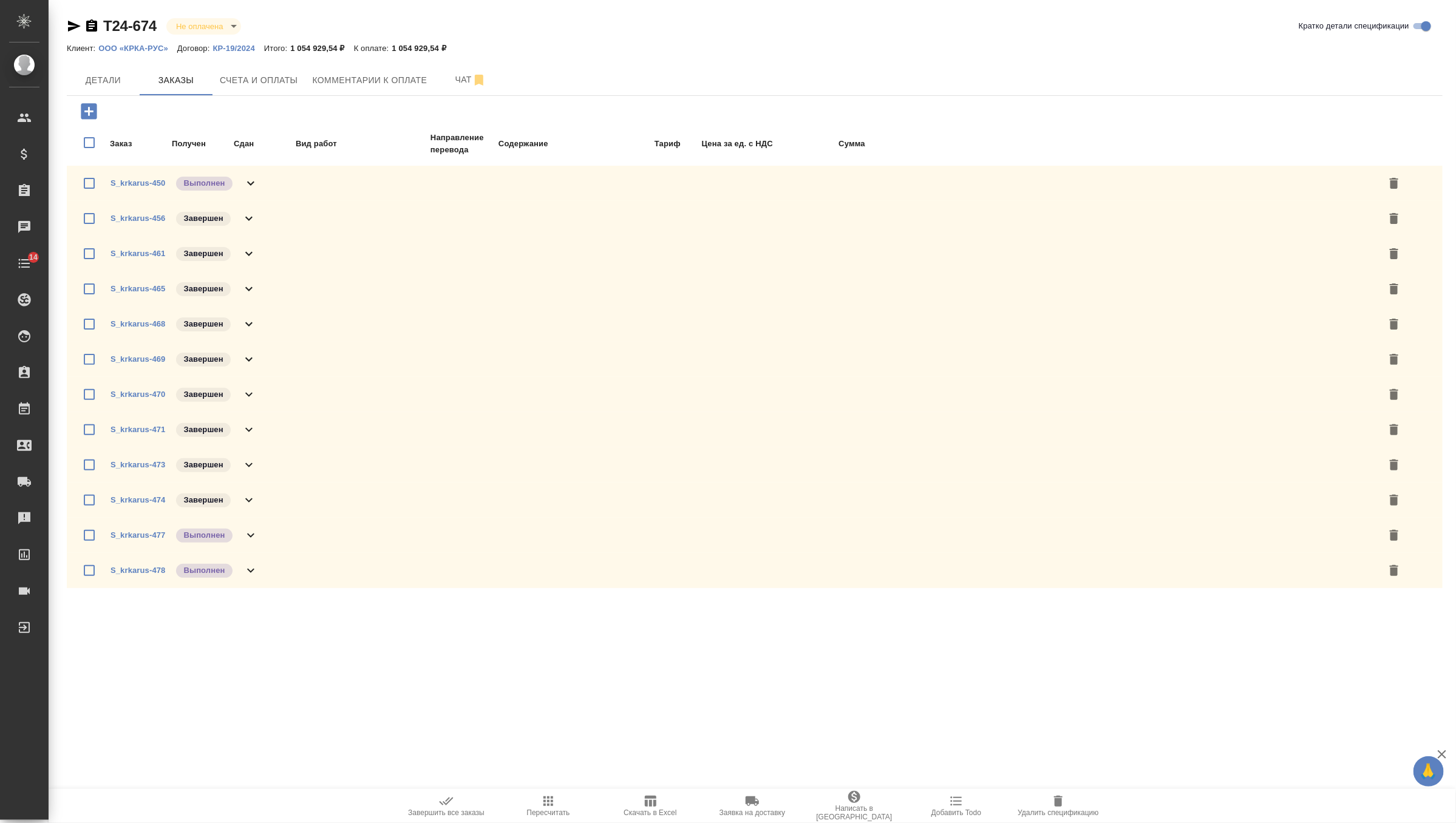
click at [248, 180] on icon at bounding box center [251, 183] width 15 height 15
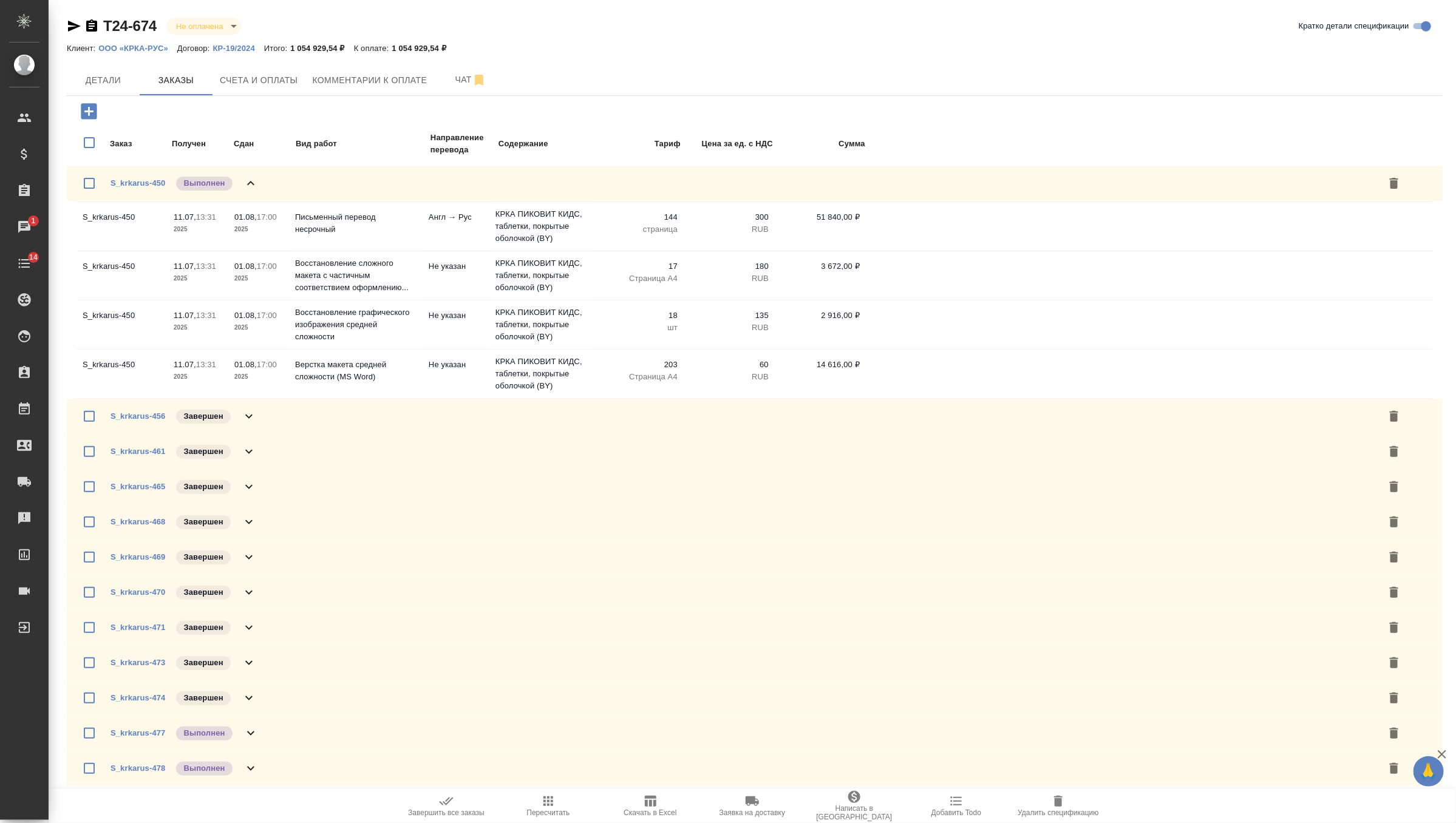
click at [248, 180] on icon at bounding box center [251, 183] width 15 height 15
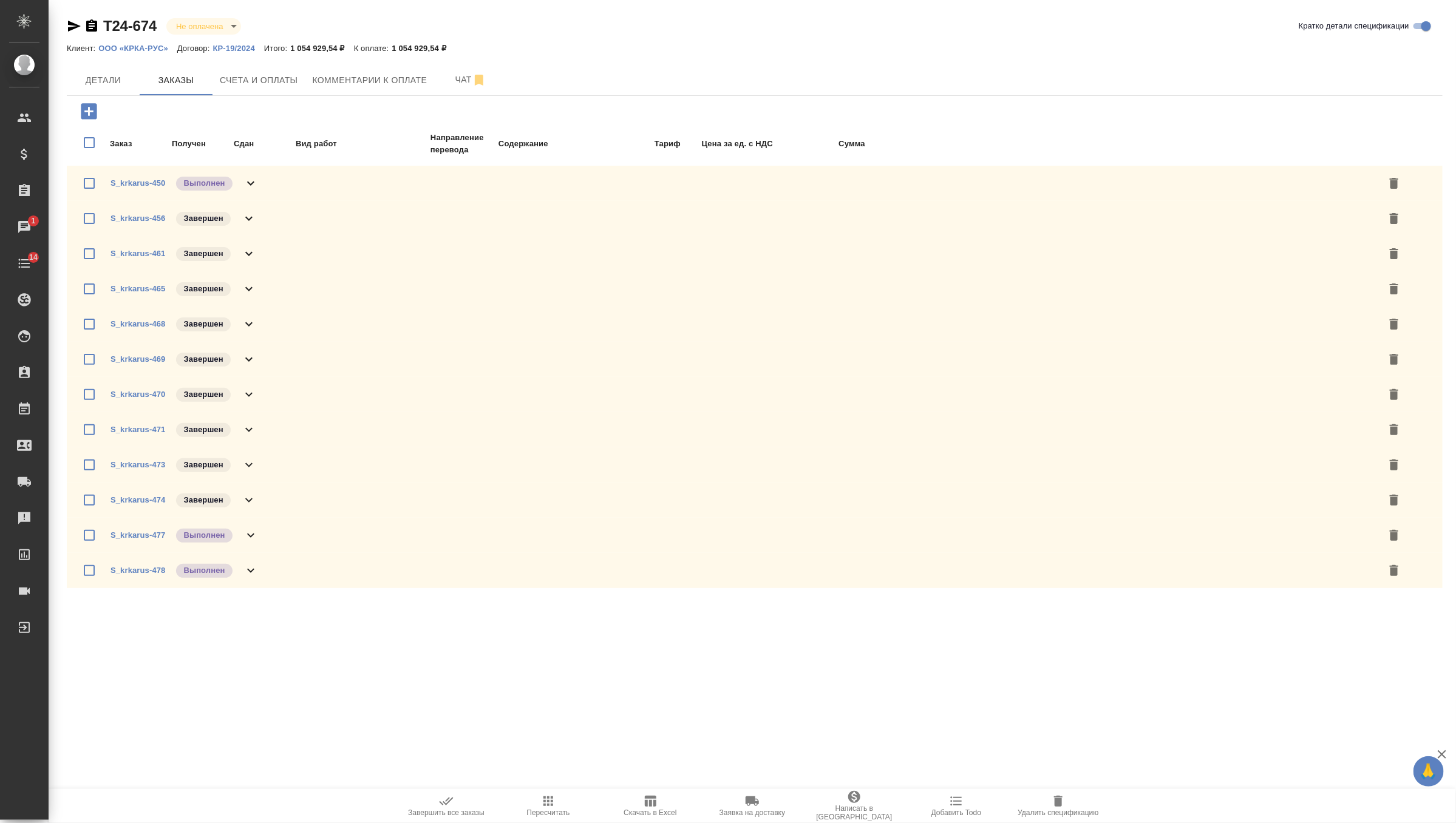
click at [251, 211] on icon at bounding box center [249, 218] width 15 height 15
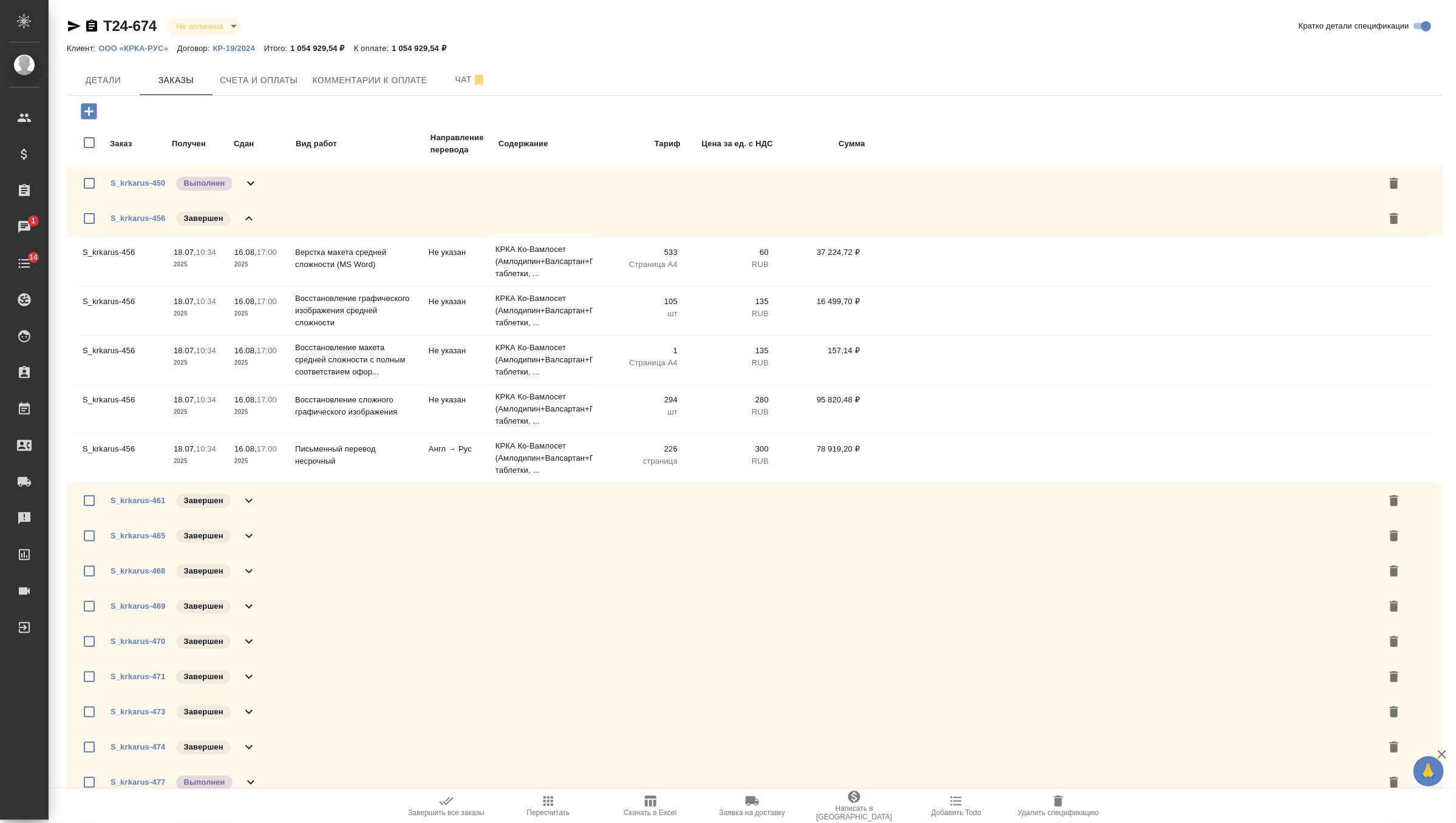
click at [251, 211] on icon at bounding box center [249, 218] width 15 height 15
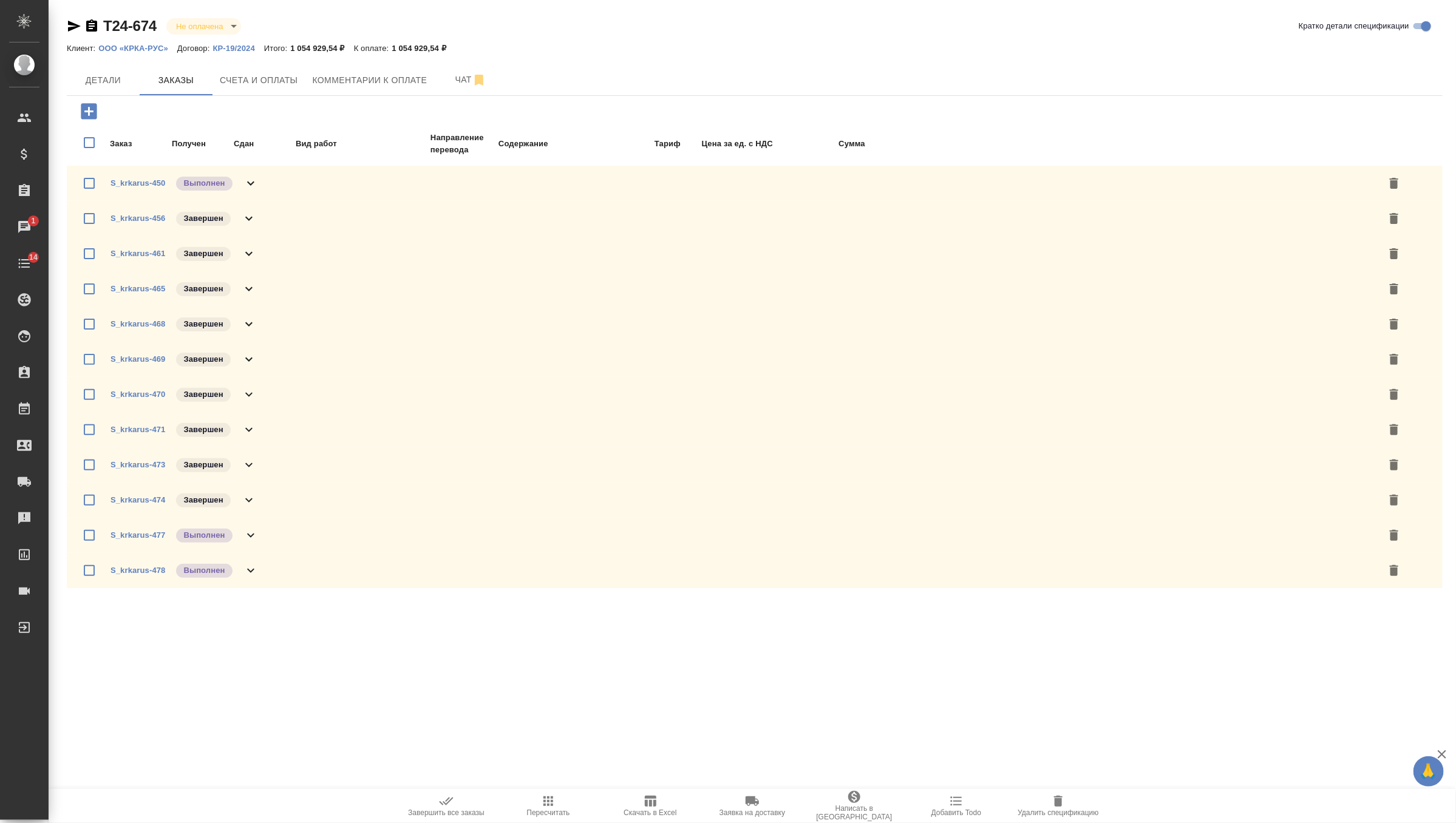
click at [246, 249] on icon at bounding box center [249, 253] width 15 height 15
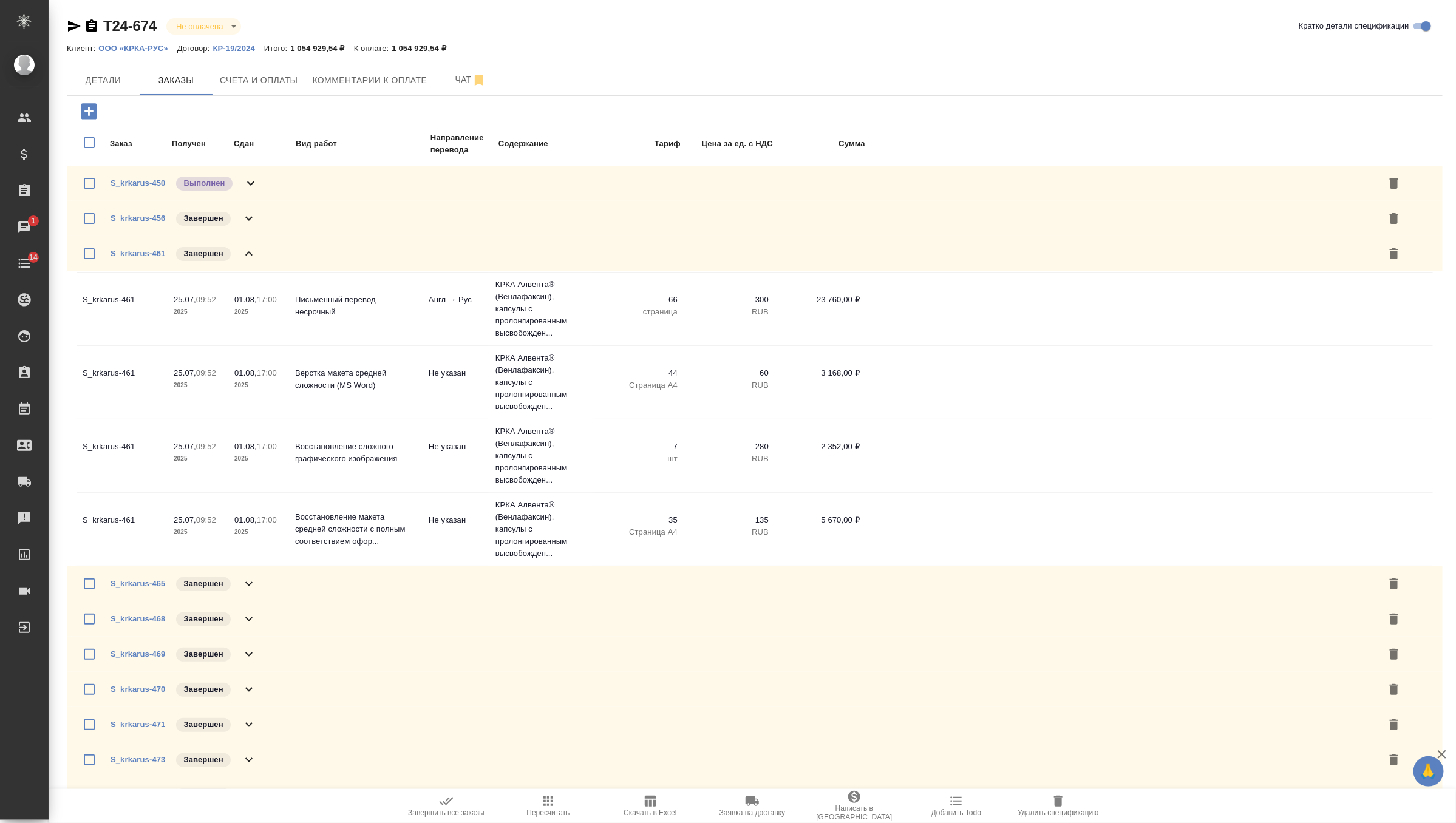
scroll to position [94, 0]
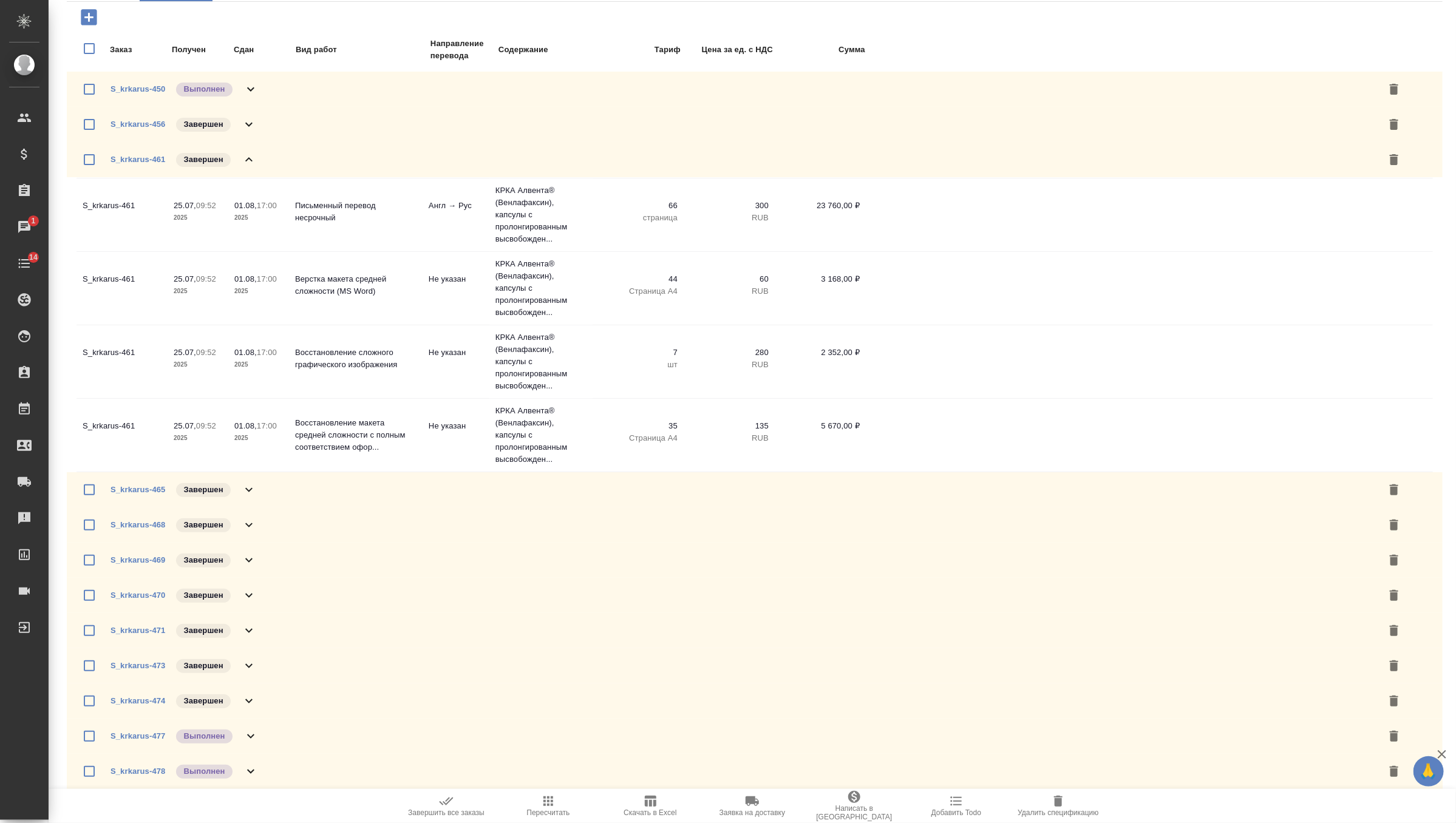
click at [249, 484] on icon at bounding box center [249, 490] width 15 height 15
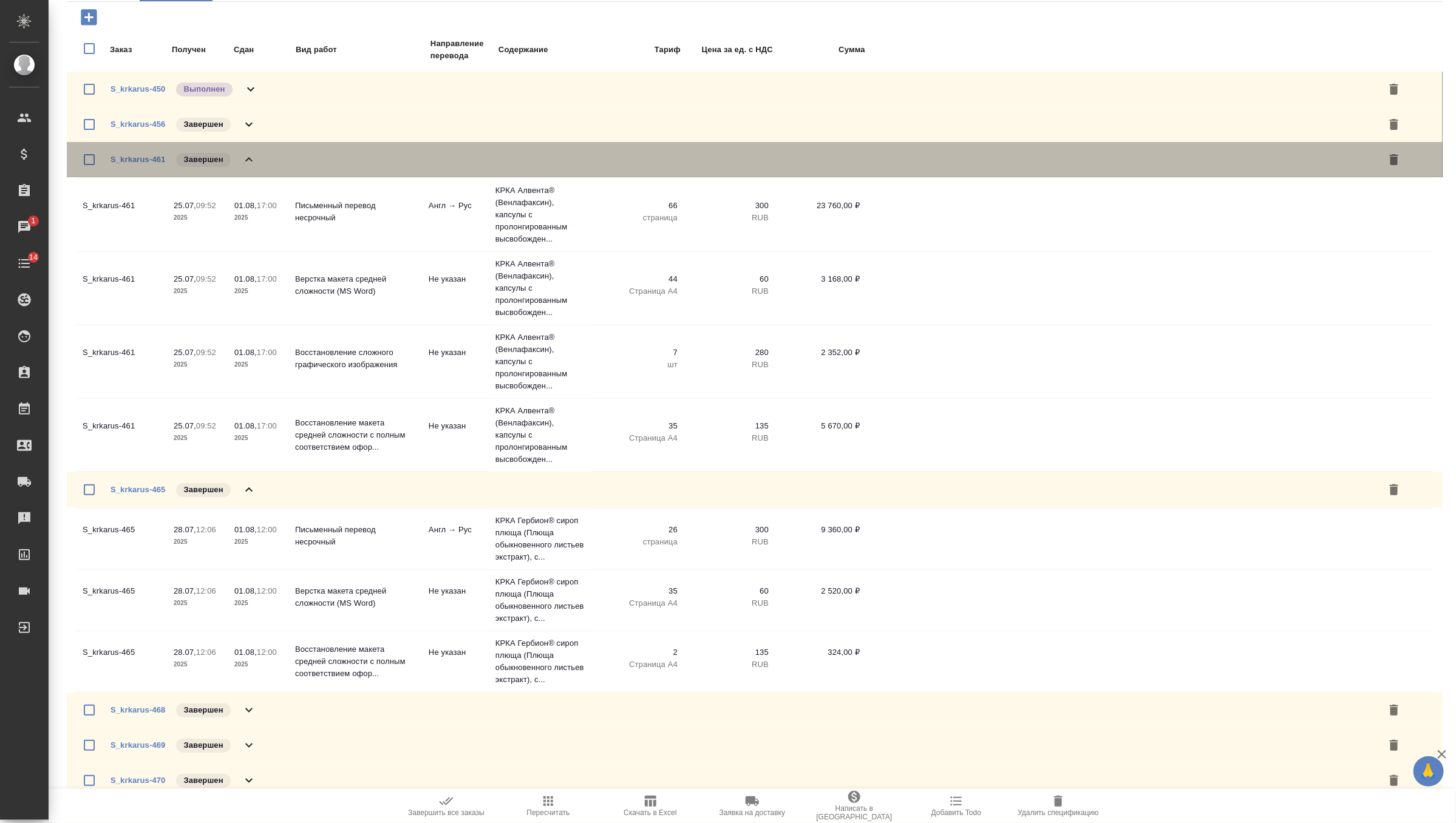
click at [244, 158] on icon at bounding box center [249, 160] width 15 height 15
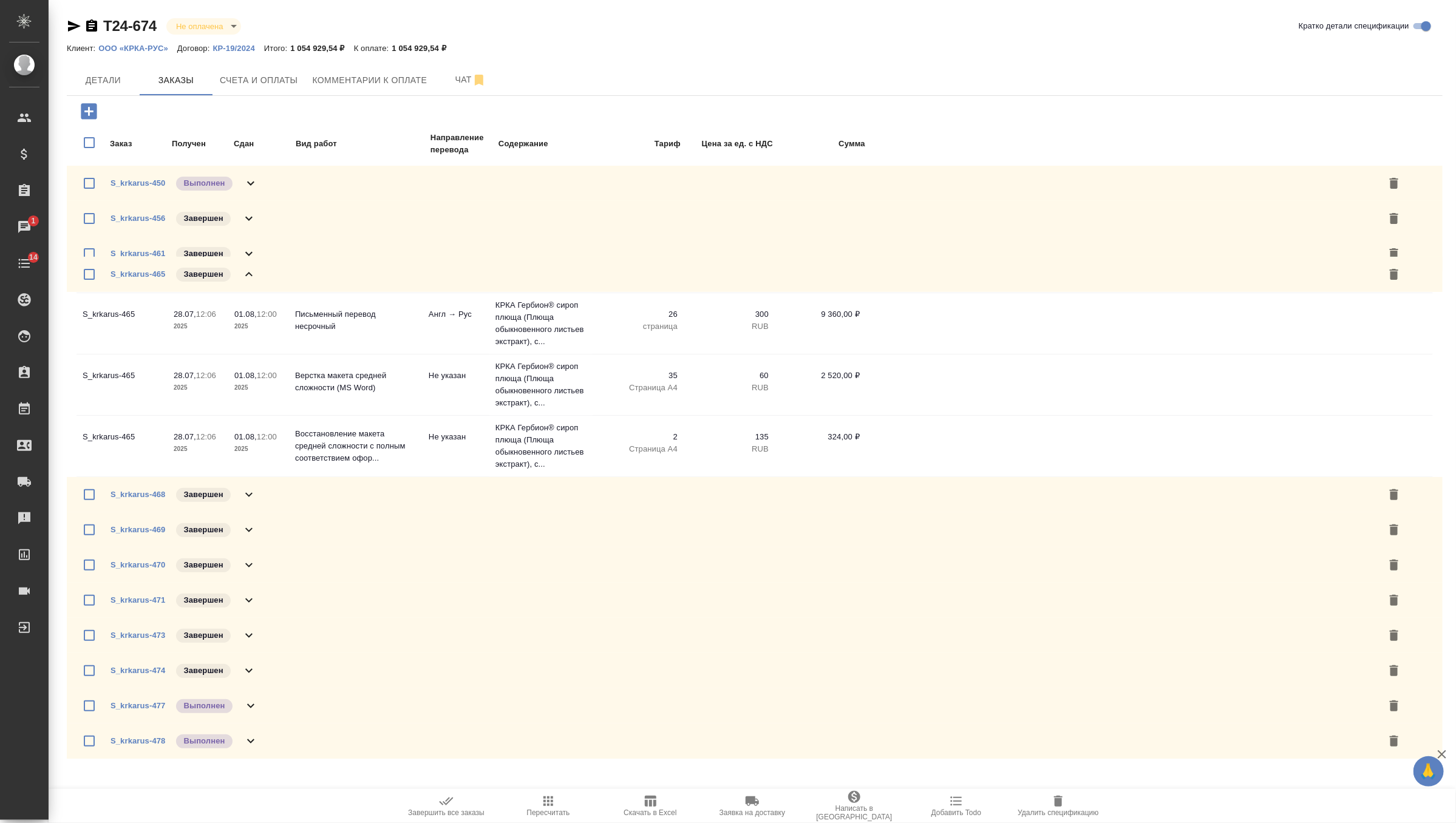
scroll to position [0, 0]
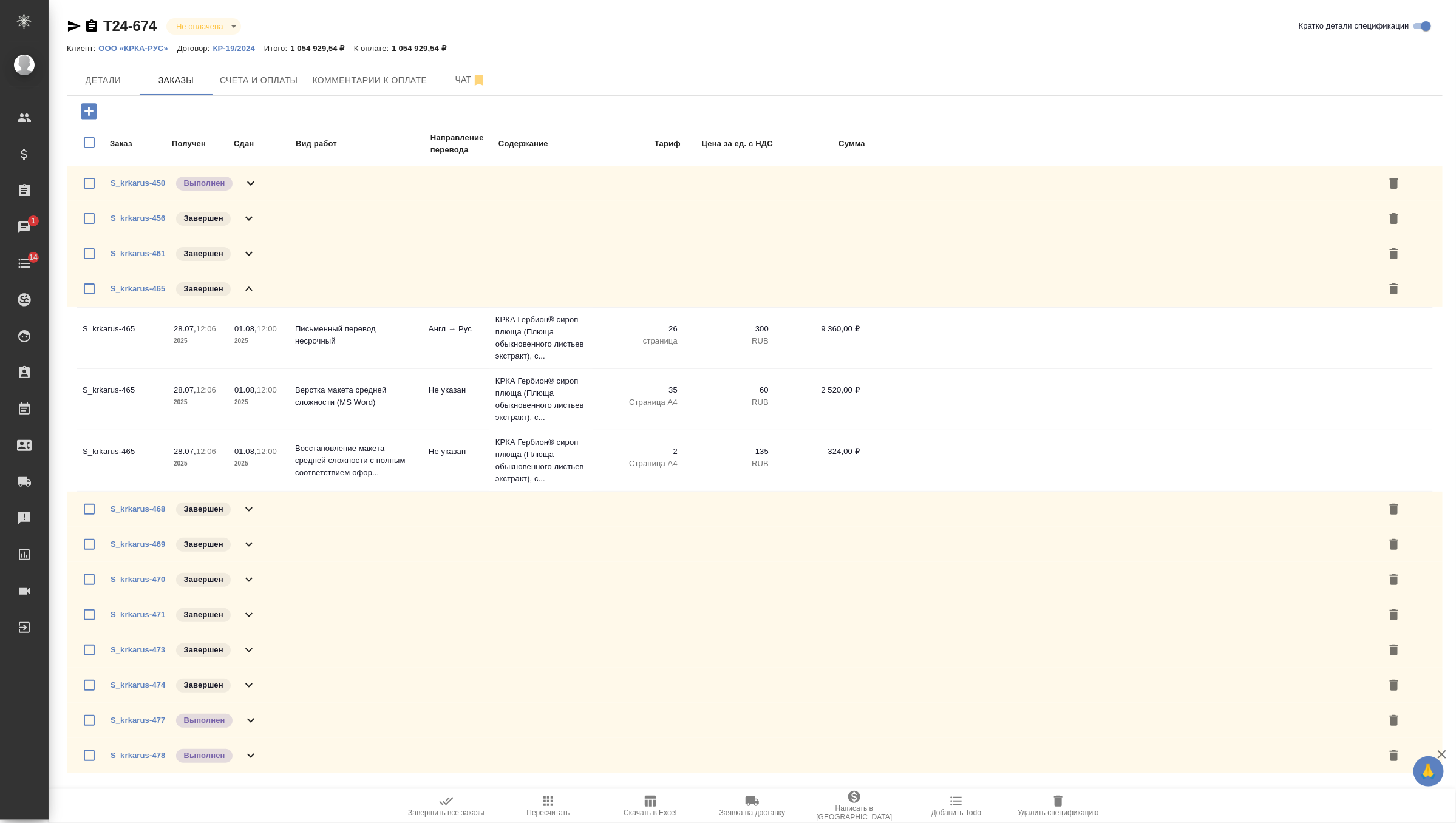
click at [256, 510] on icon at bounding box center [249, 509] width 15 height 15
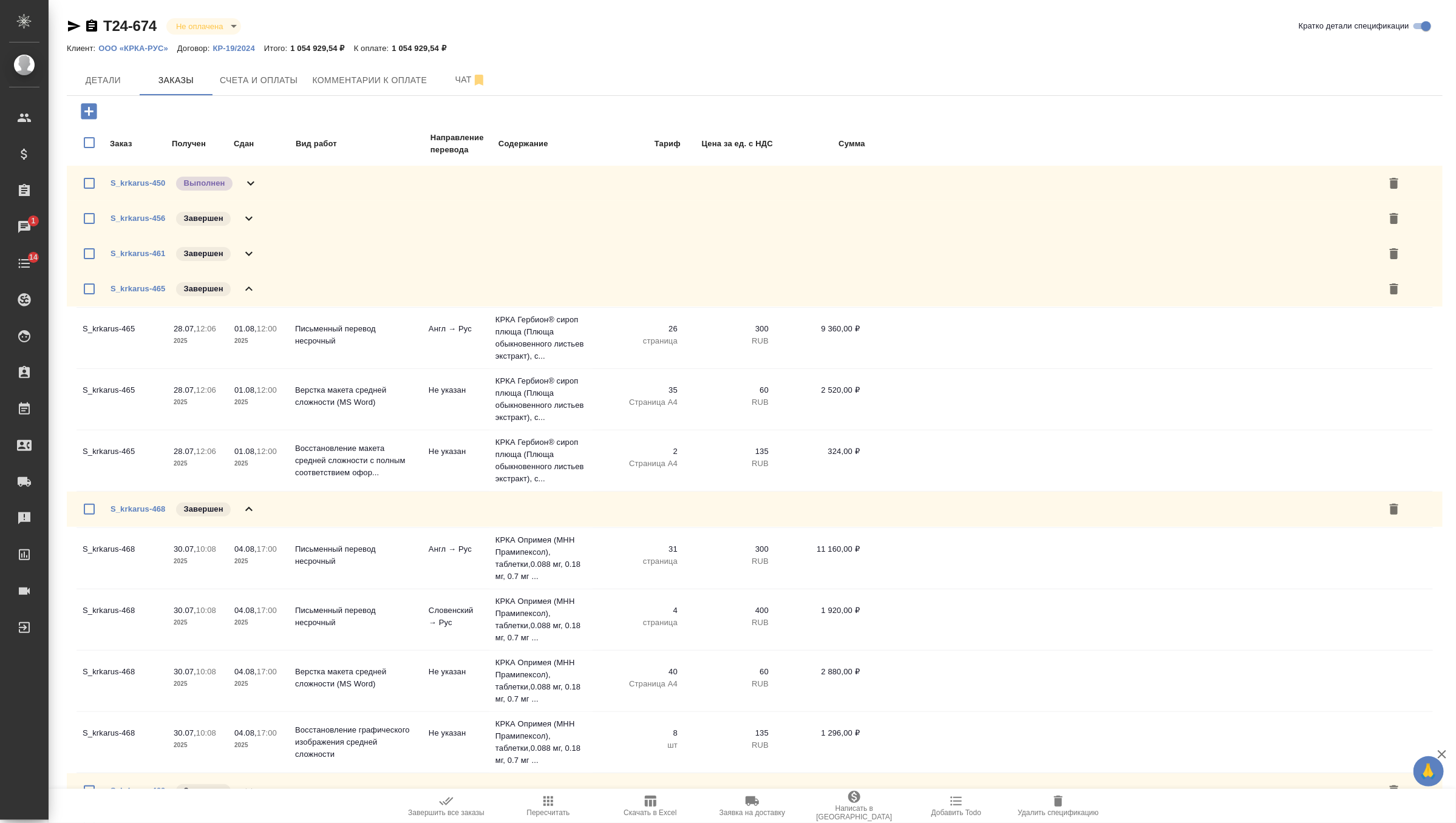
click at [250, 275] on div "S_krkarus-465 Завершен" at bounding box center [755, 289] width 1376 height 35
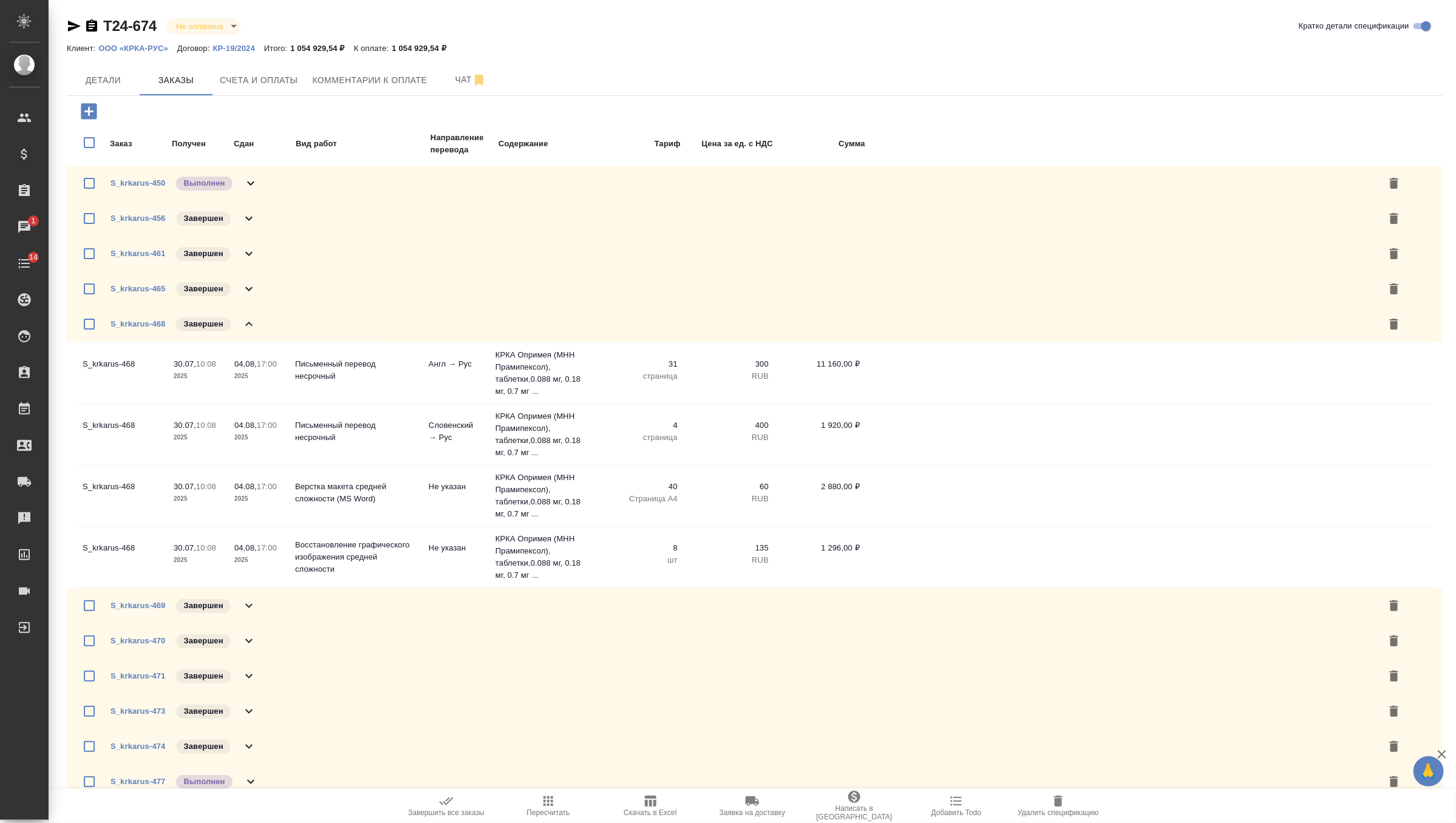
scroll to position [46, 0]
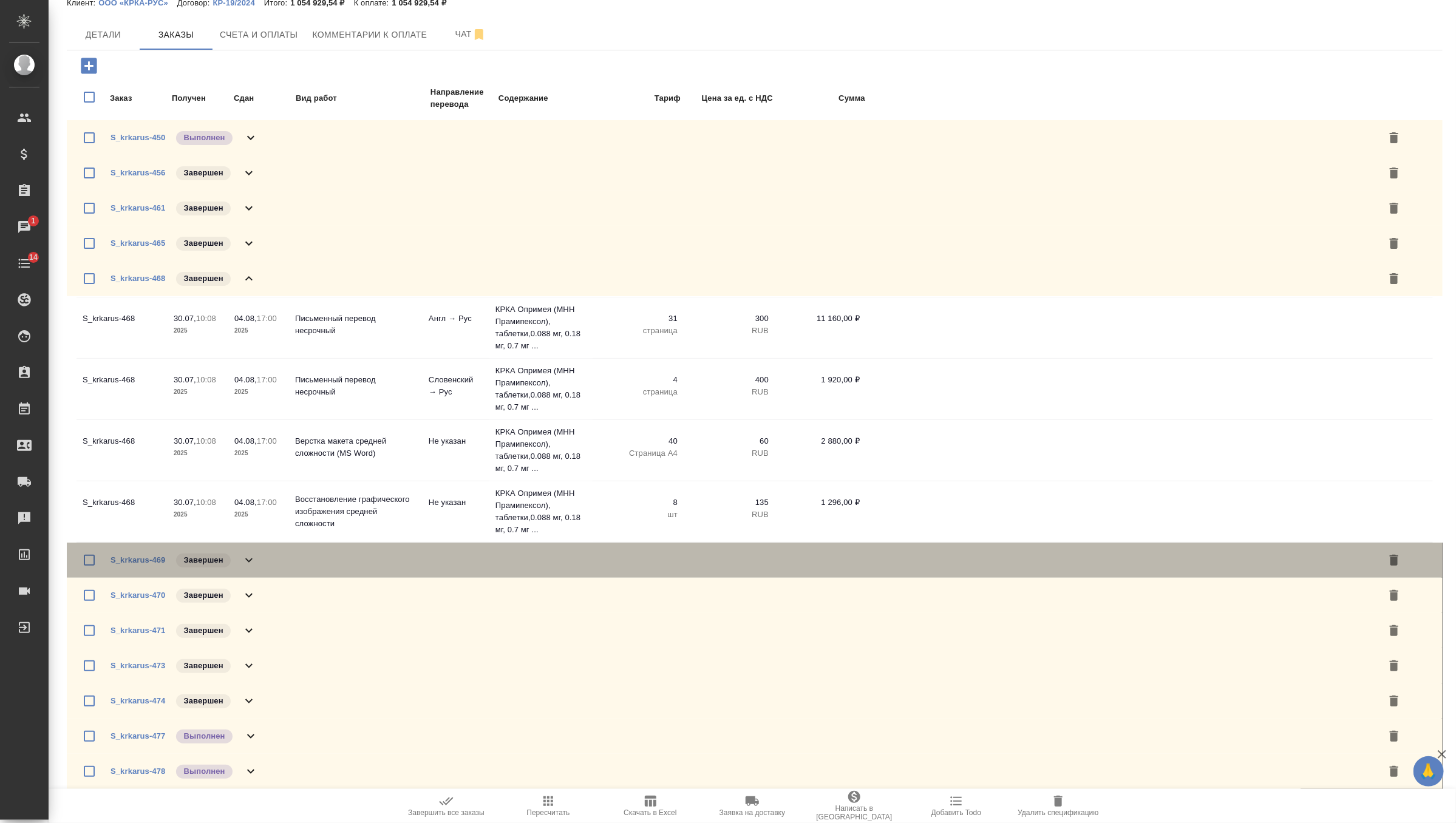
click at [246, 558] on icon at bounding box center [249, 560] width 7 height 4
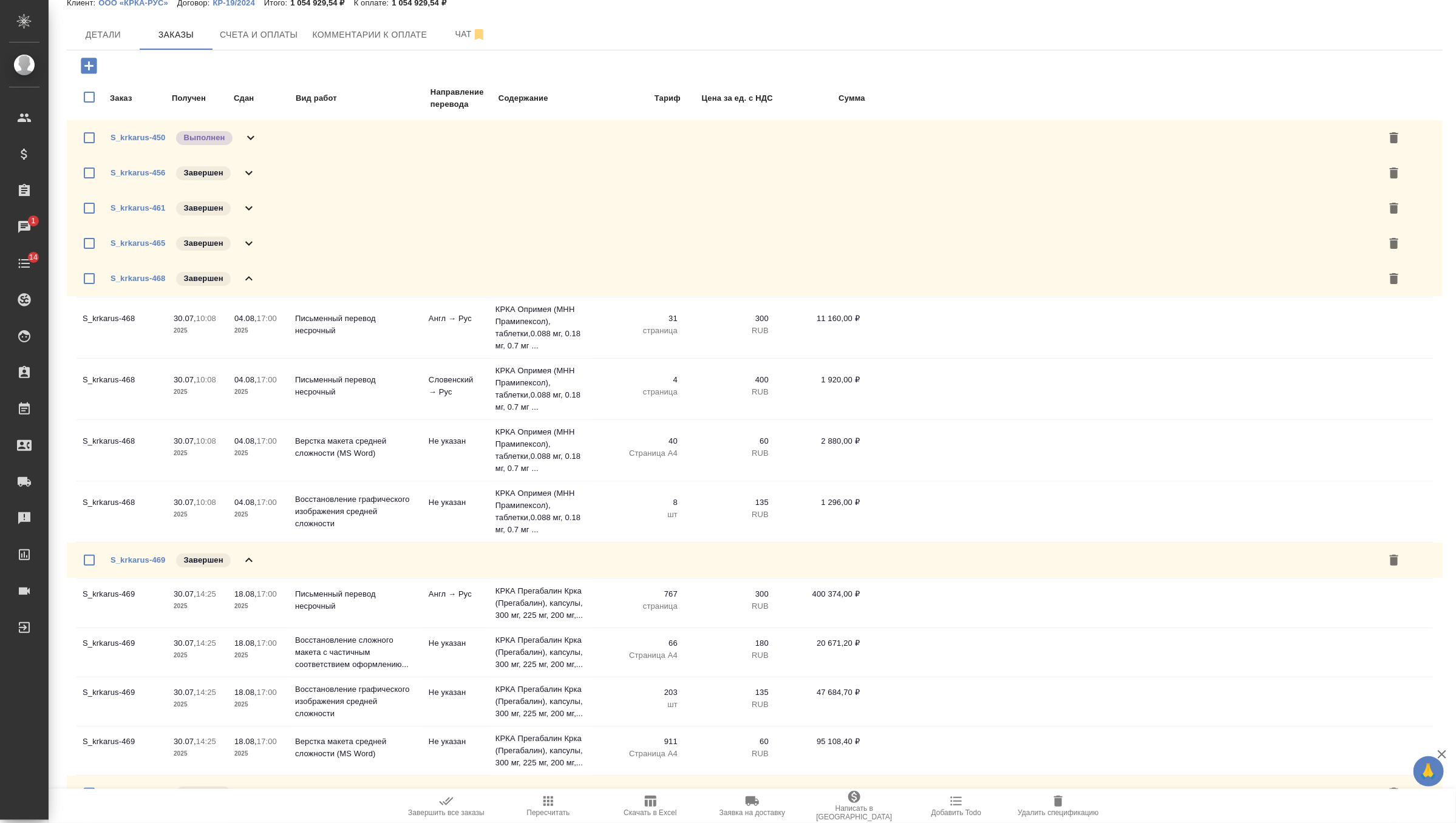
click at [249, 272] on icon at bounding box center [249, 279] width 15 height 15
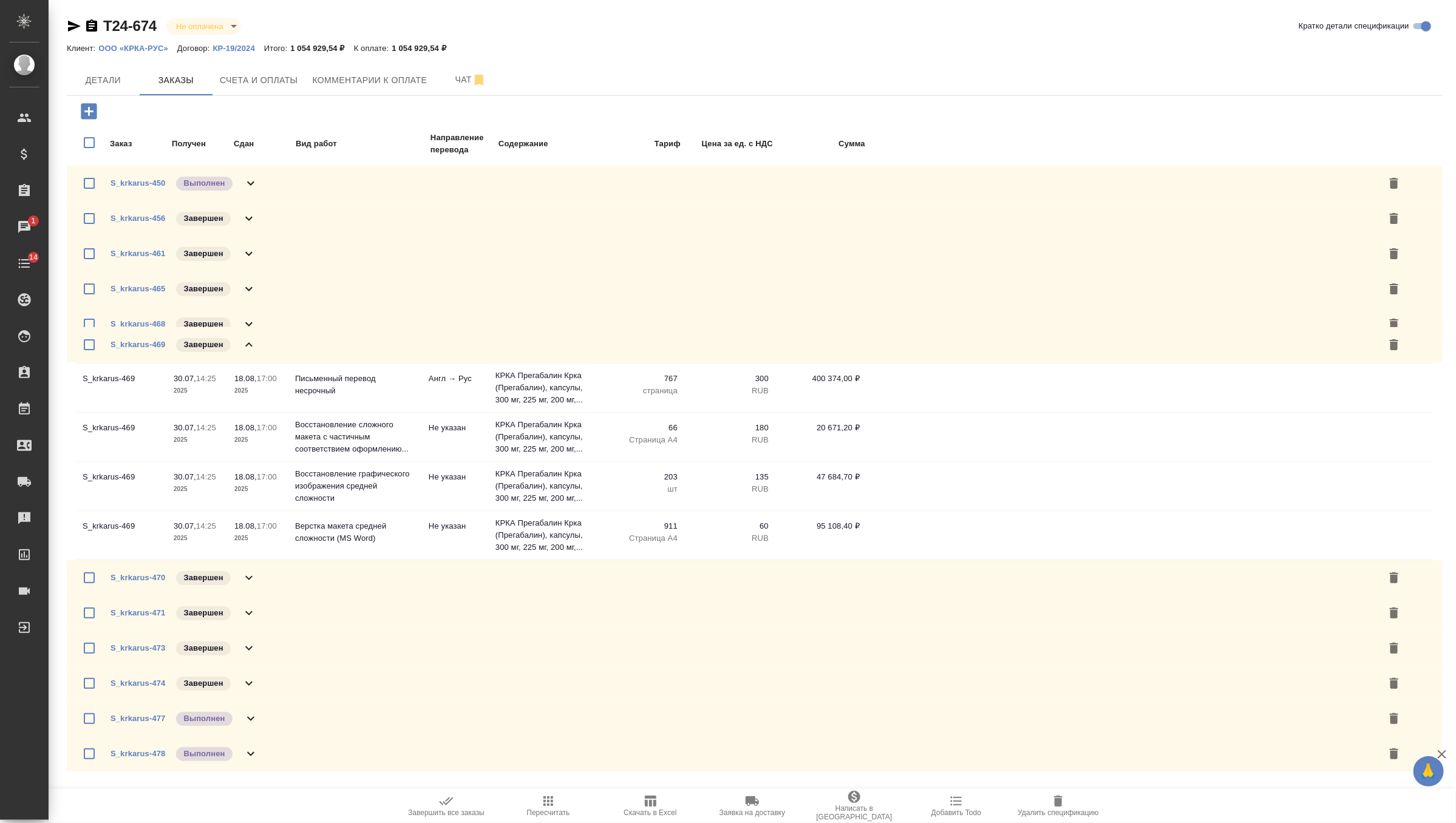
scroll to position [0, 0]
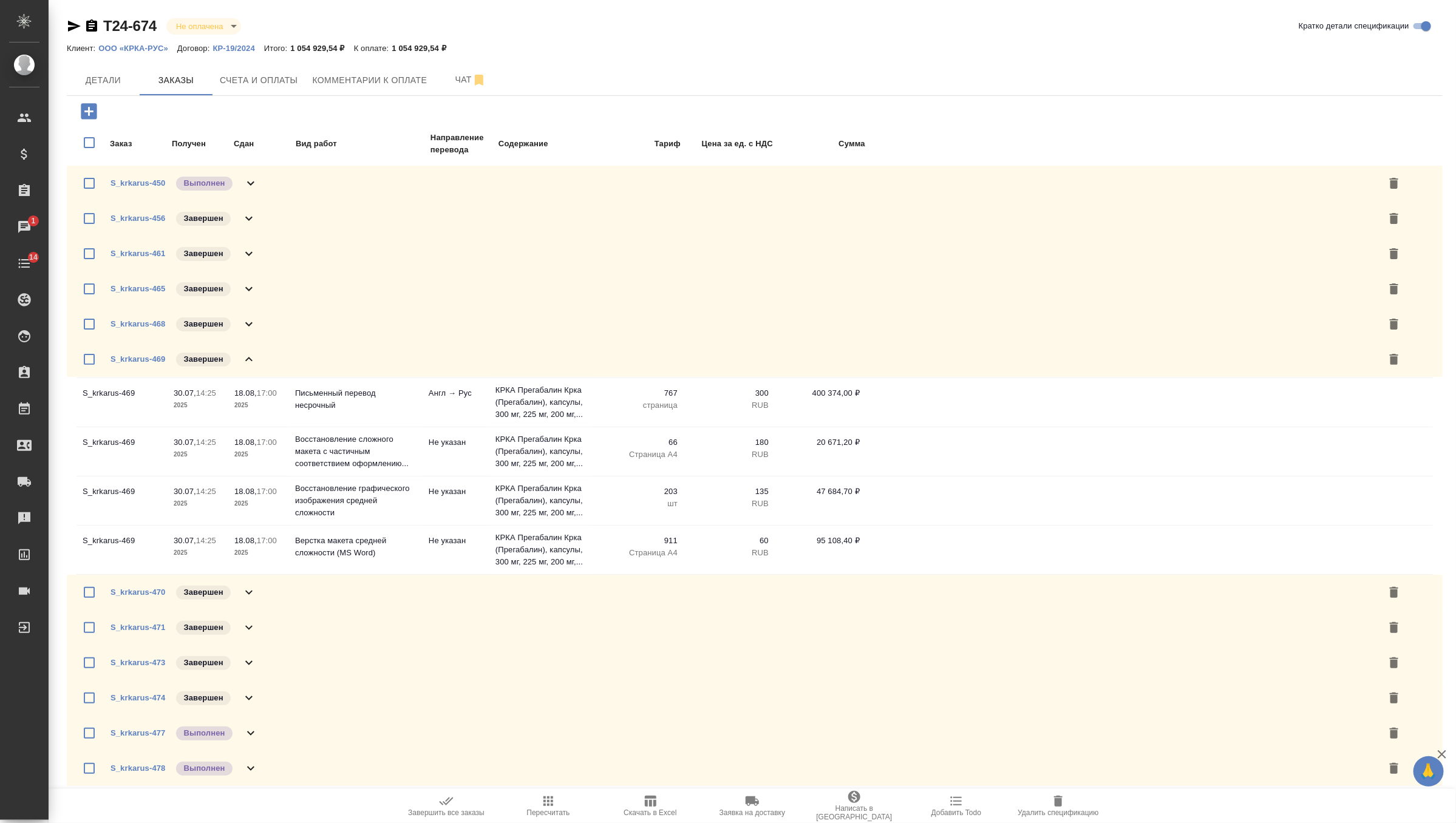
click at [244, 598] on div "S_krkarus-470 Завершен" at bounding box center [183, 592] width 146 height 17
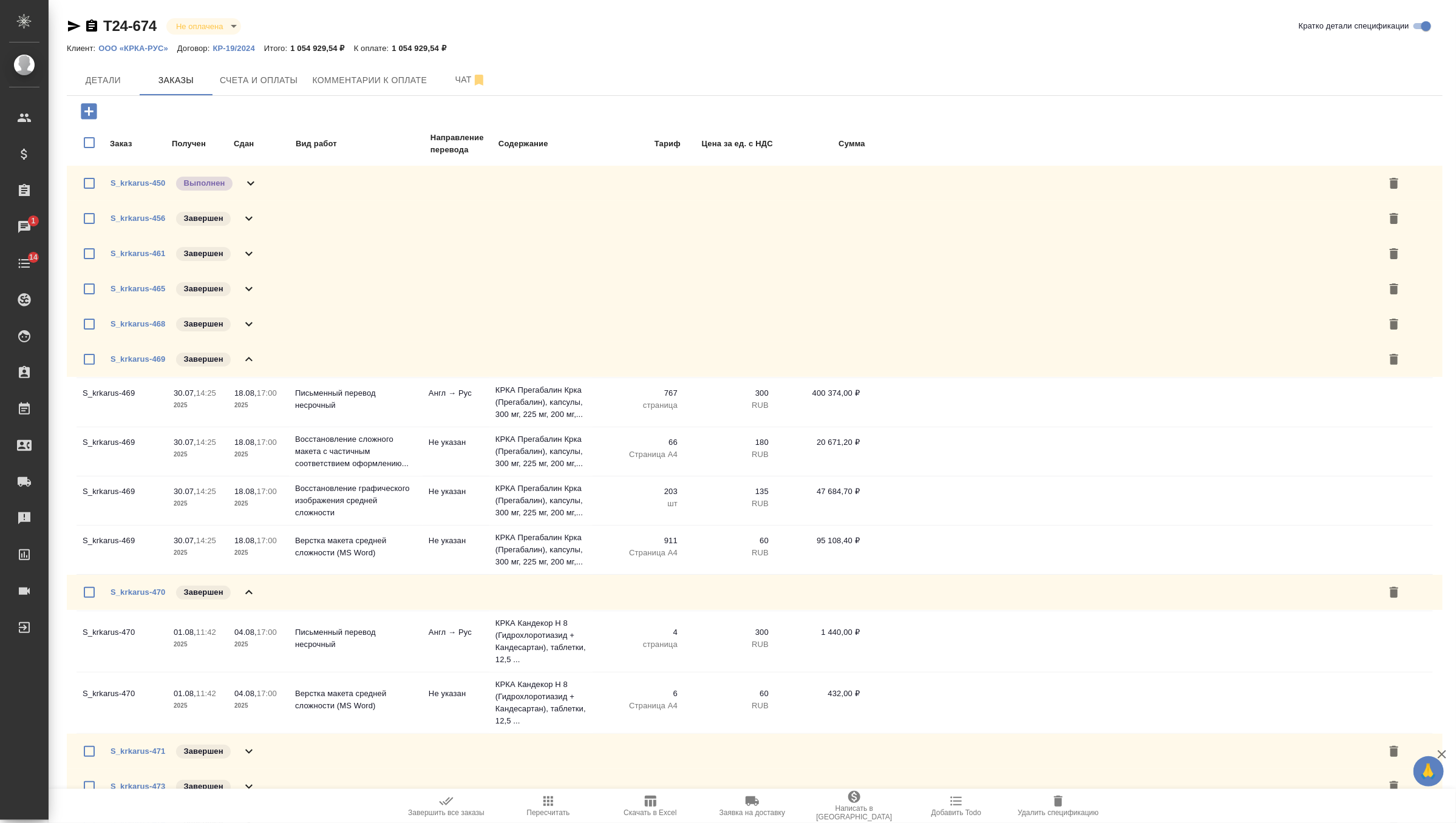
click at [258, 361] on div "S_krkarus-469 Завершен" at bounding box center [755, 359] width 1376 height 35
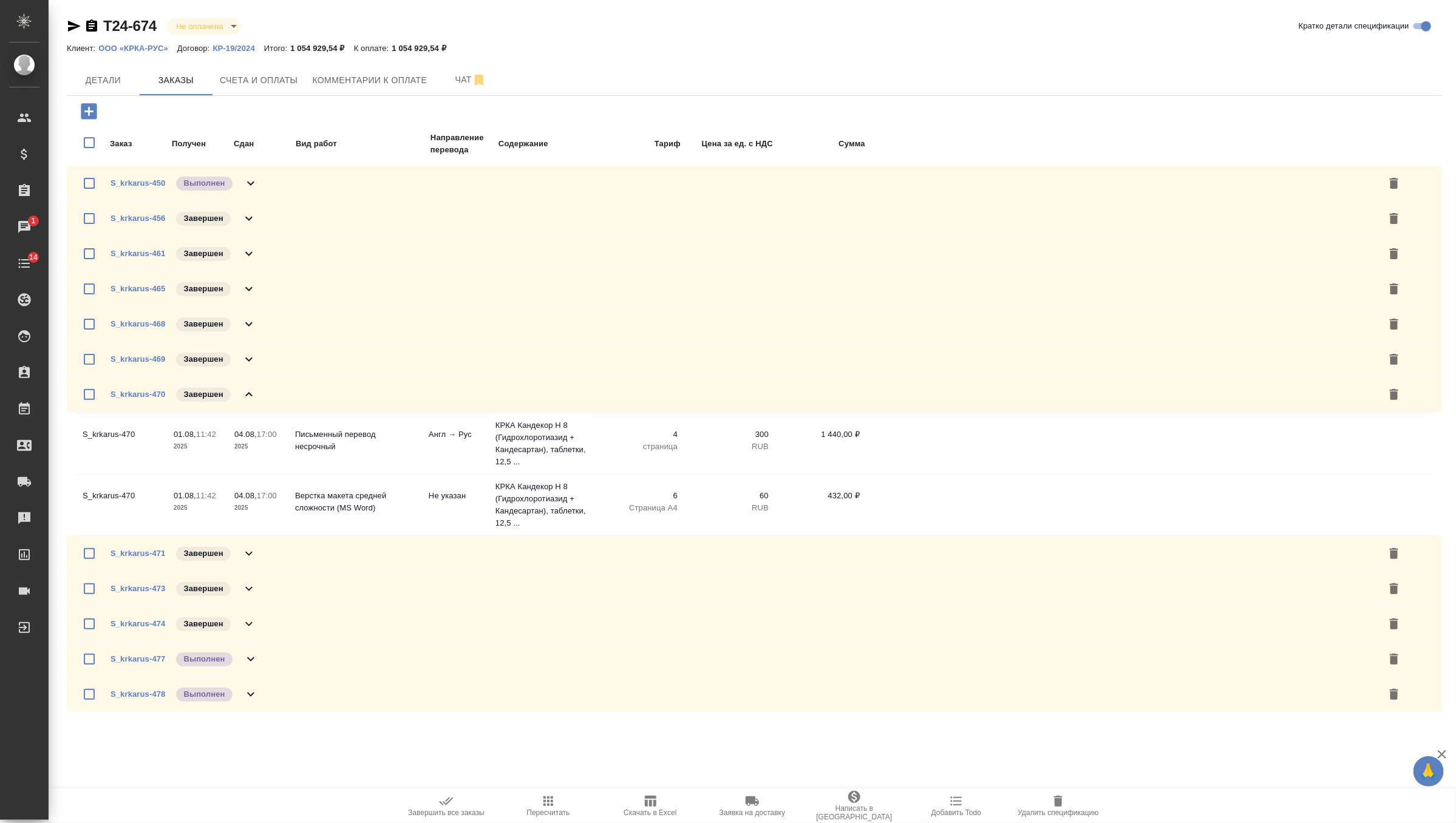
click at [260, 551] on div "S_krkarus-471 Завершен" at bounding box center [755, 553] width 1376 height 35
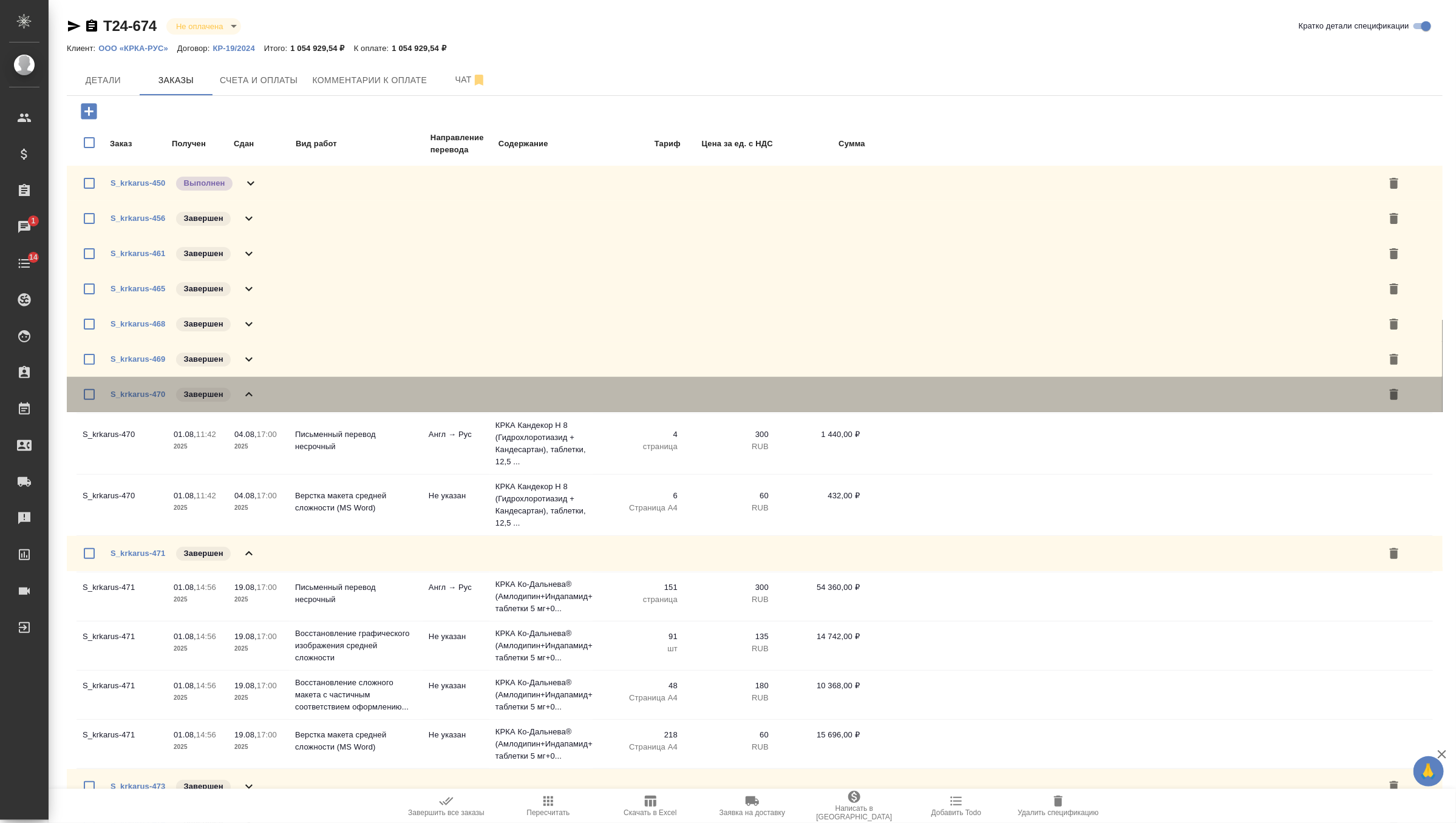
click at [250, 392] on icon at bounding box center [249, 394] width 15 height 15
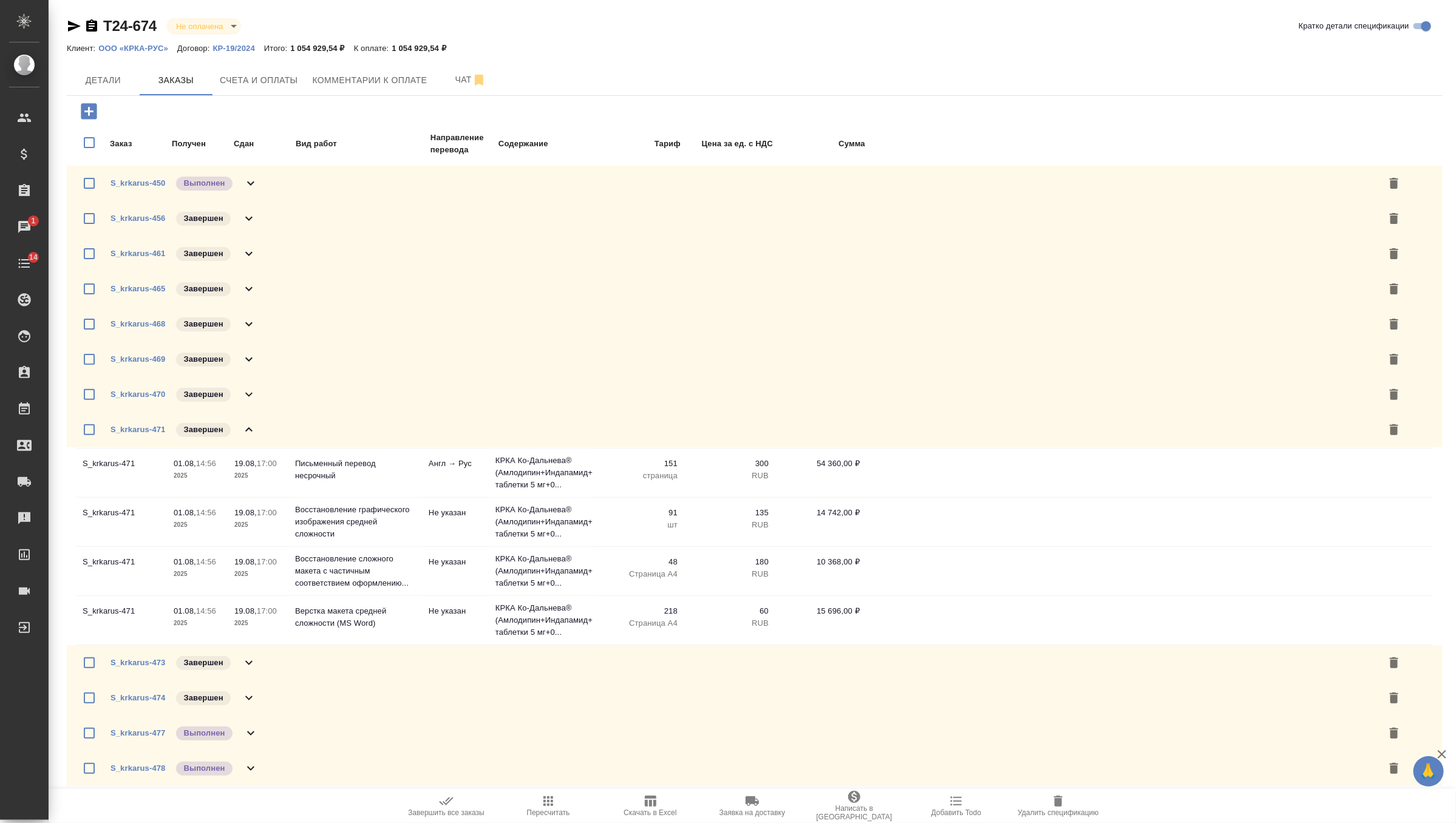
click at [246, 668] on icon at bounding box center [249, 663] width 15 height 15
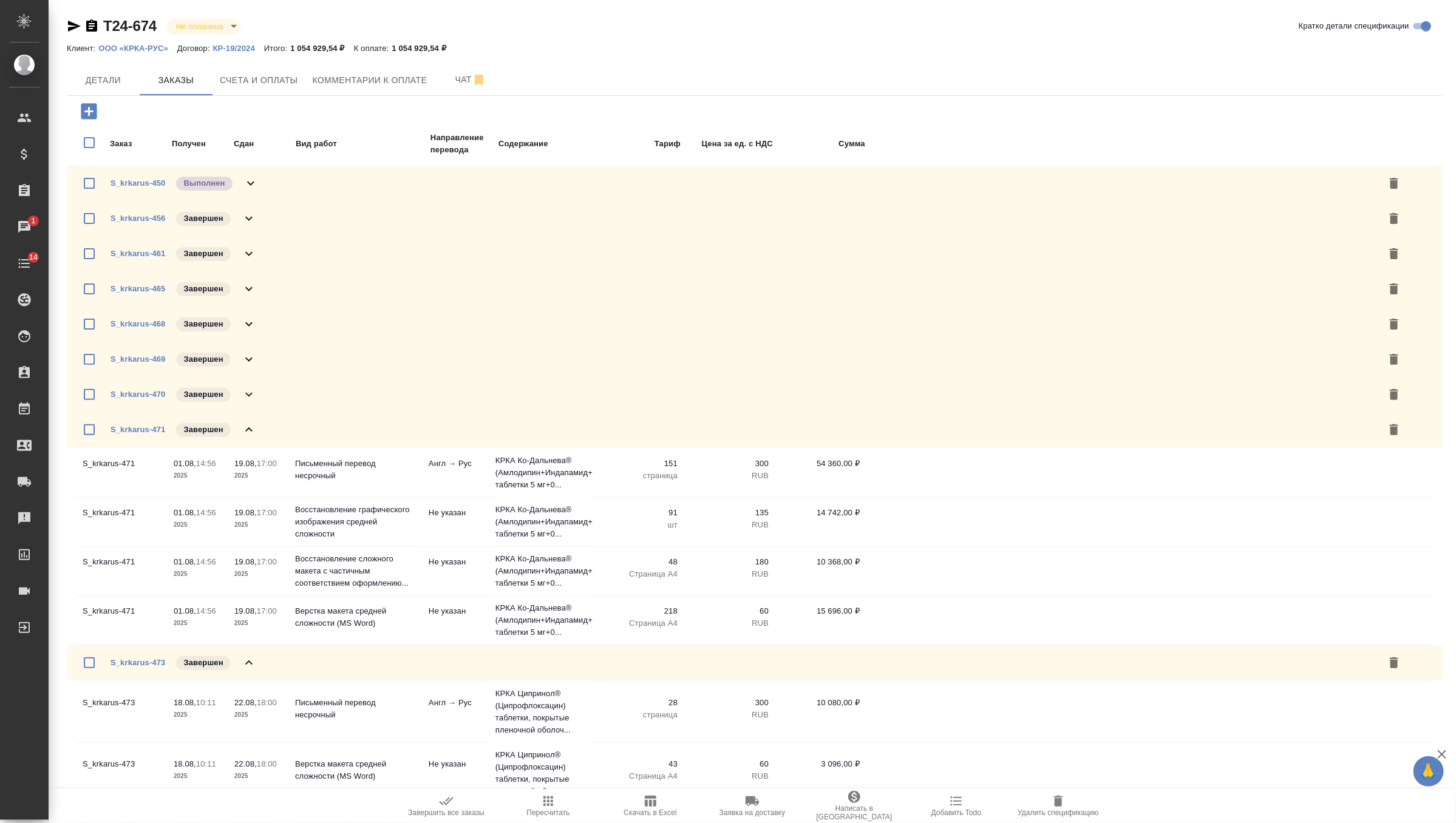
click at [258, 431] on div "S_krkarus-471 Завершен" at bounding box center [755, 429] width 1376 height 35
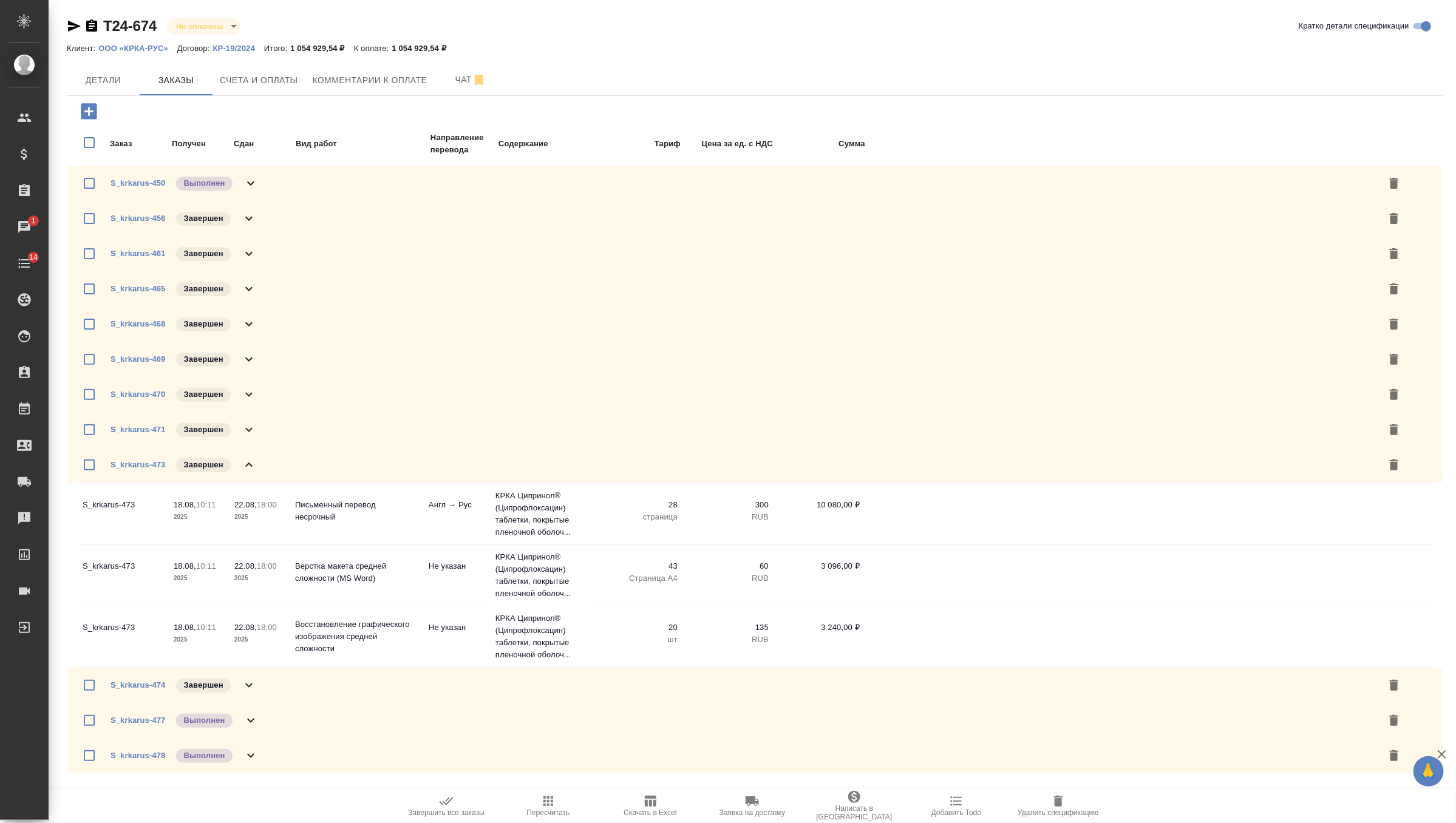
click at [259, 681] on div "S_krkarus-474 Завершен" at bounding box center [755, 685] width 1376 height 35
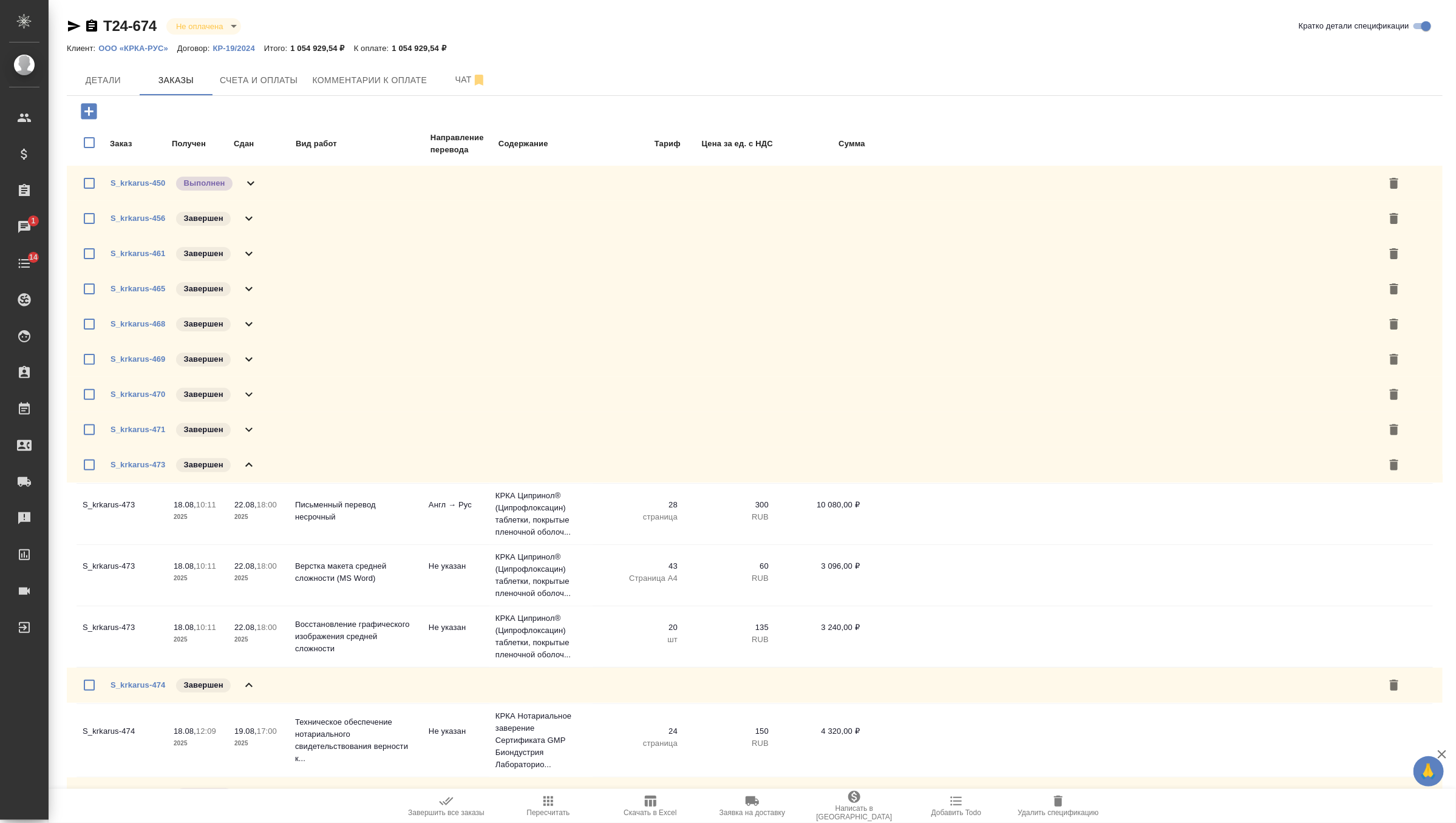
scroll to position [59, 0]
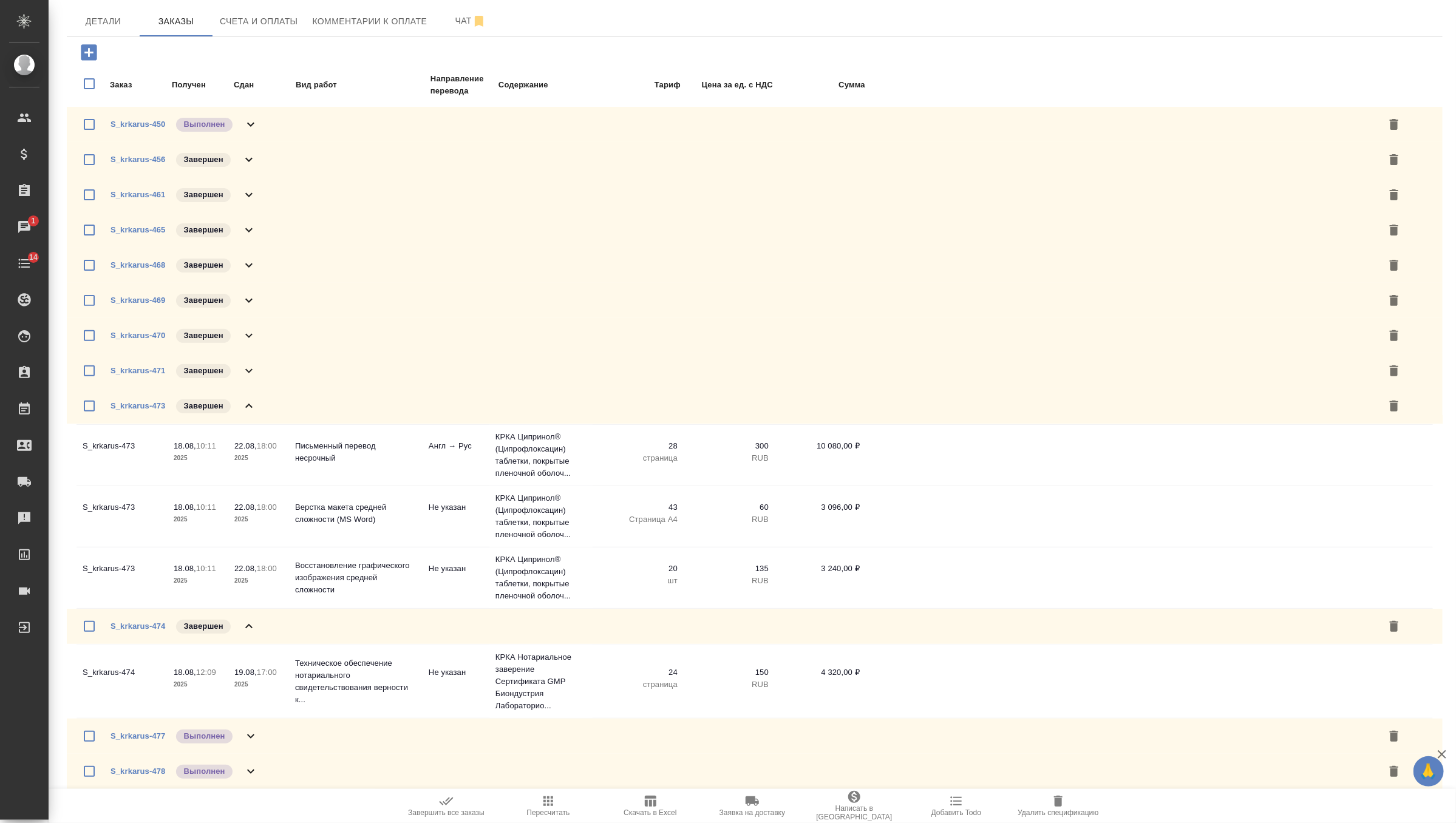
click at [253, 402] on icon at bounding box center [249, 406] width 15 height 15
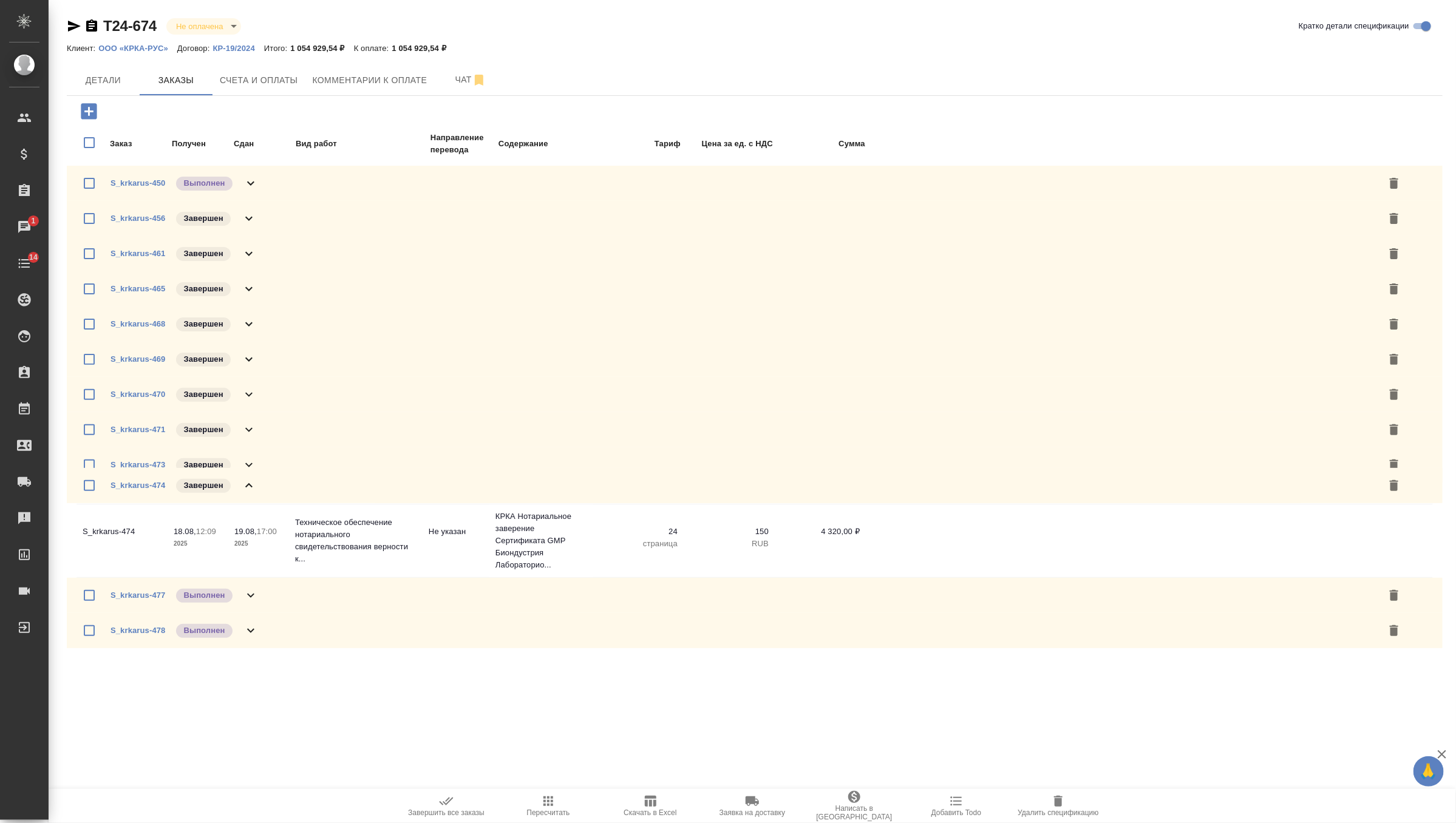
scroll to position [0, 0]
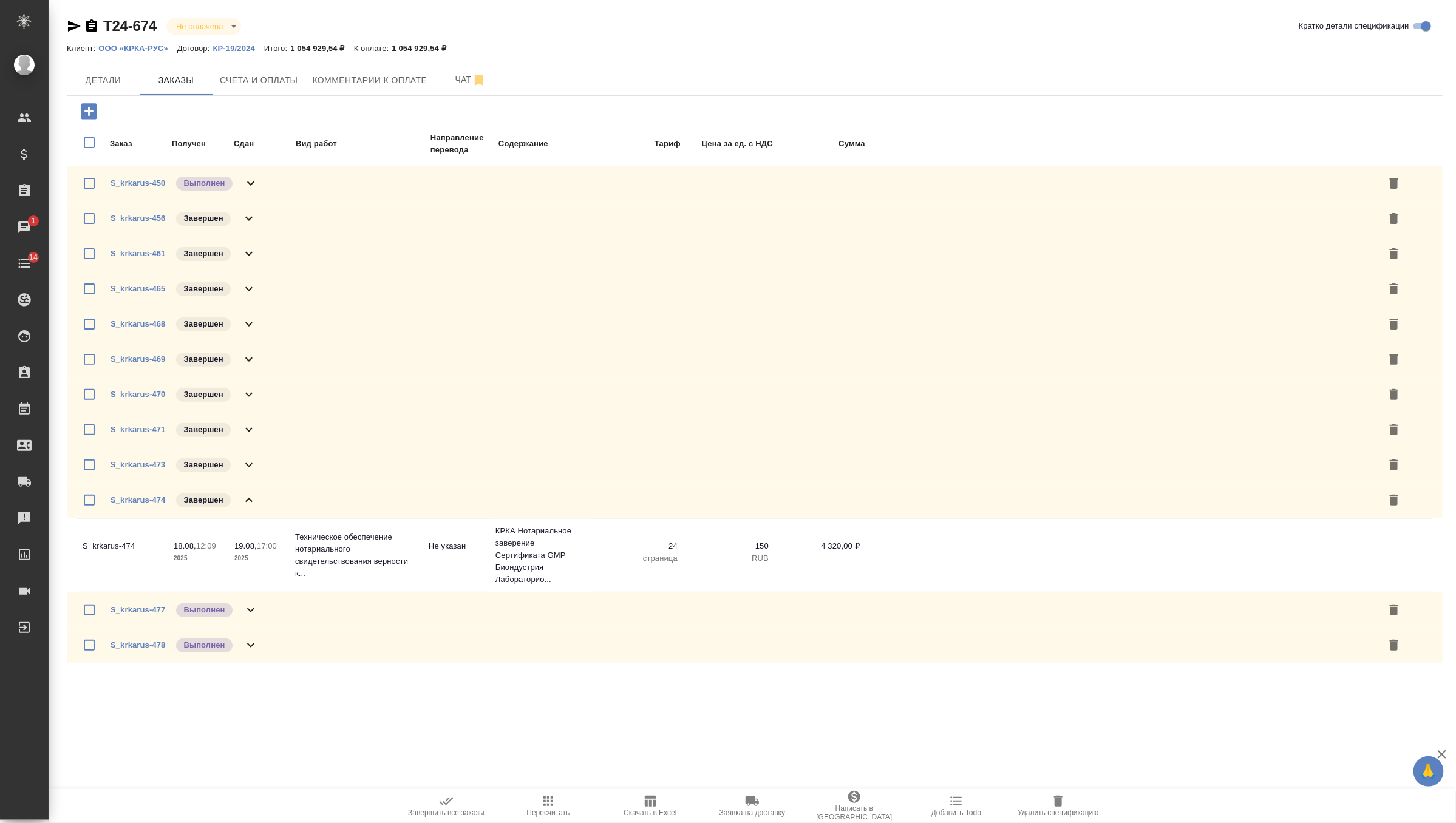
click at [255, 603] on icon at bounding box center [251, 610] width 15 height 15
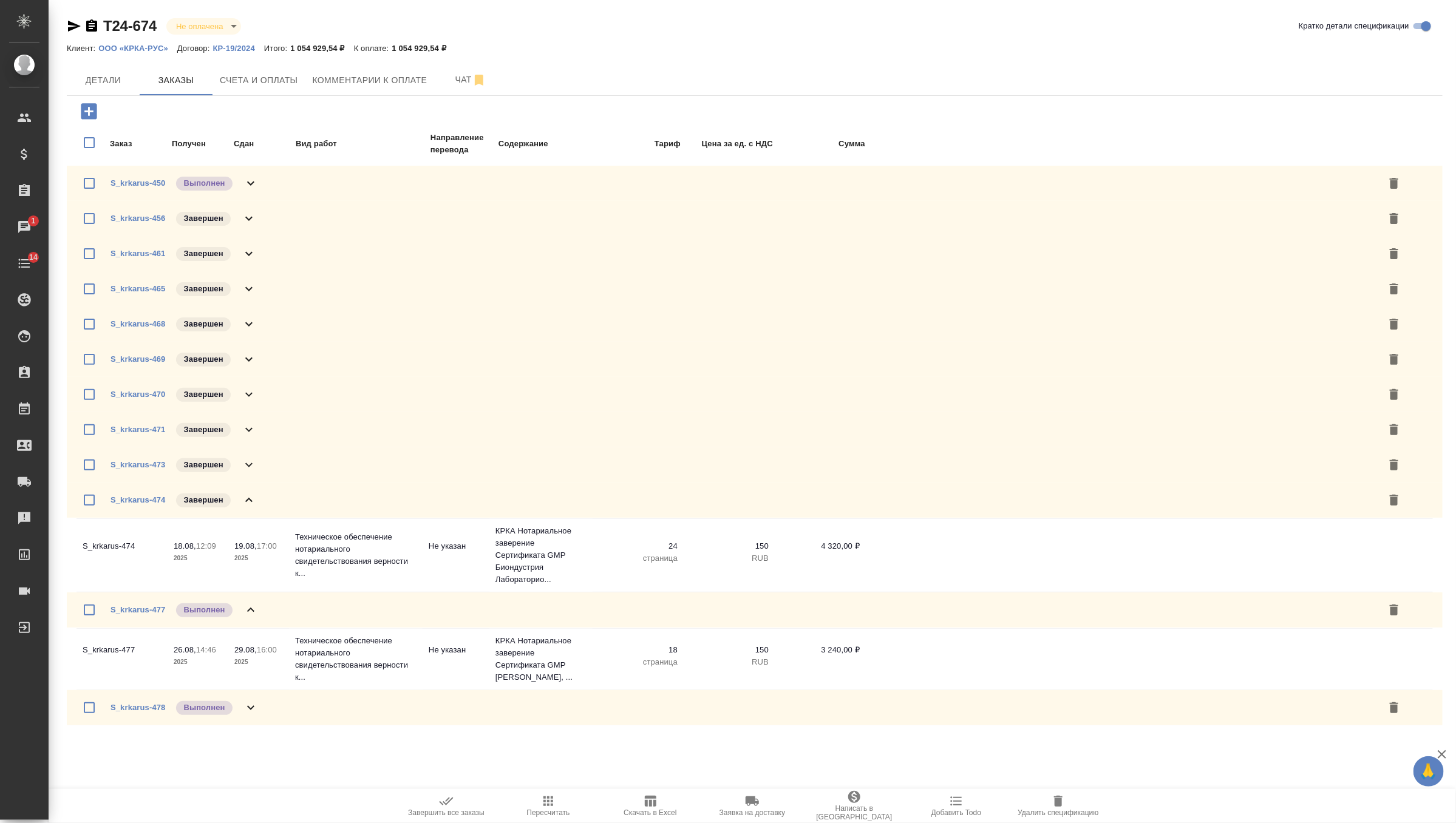
click at [252, 500] on icon at bounding box center [249, 500] width 15 height 15
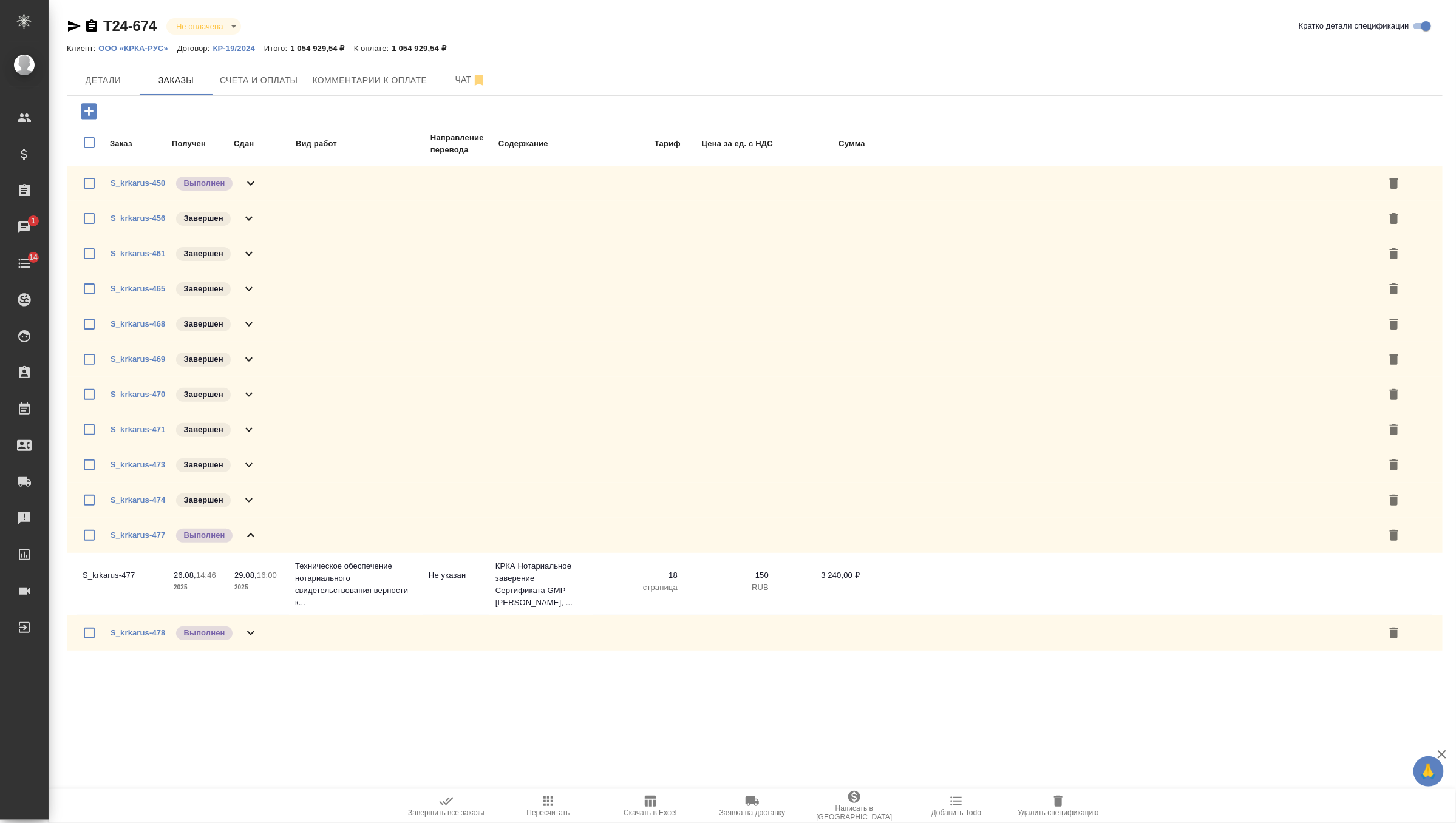
click at [252, 638] on icon at bounding box center [251, 633] width 15 height 15
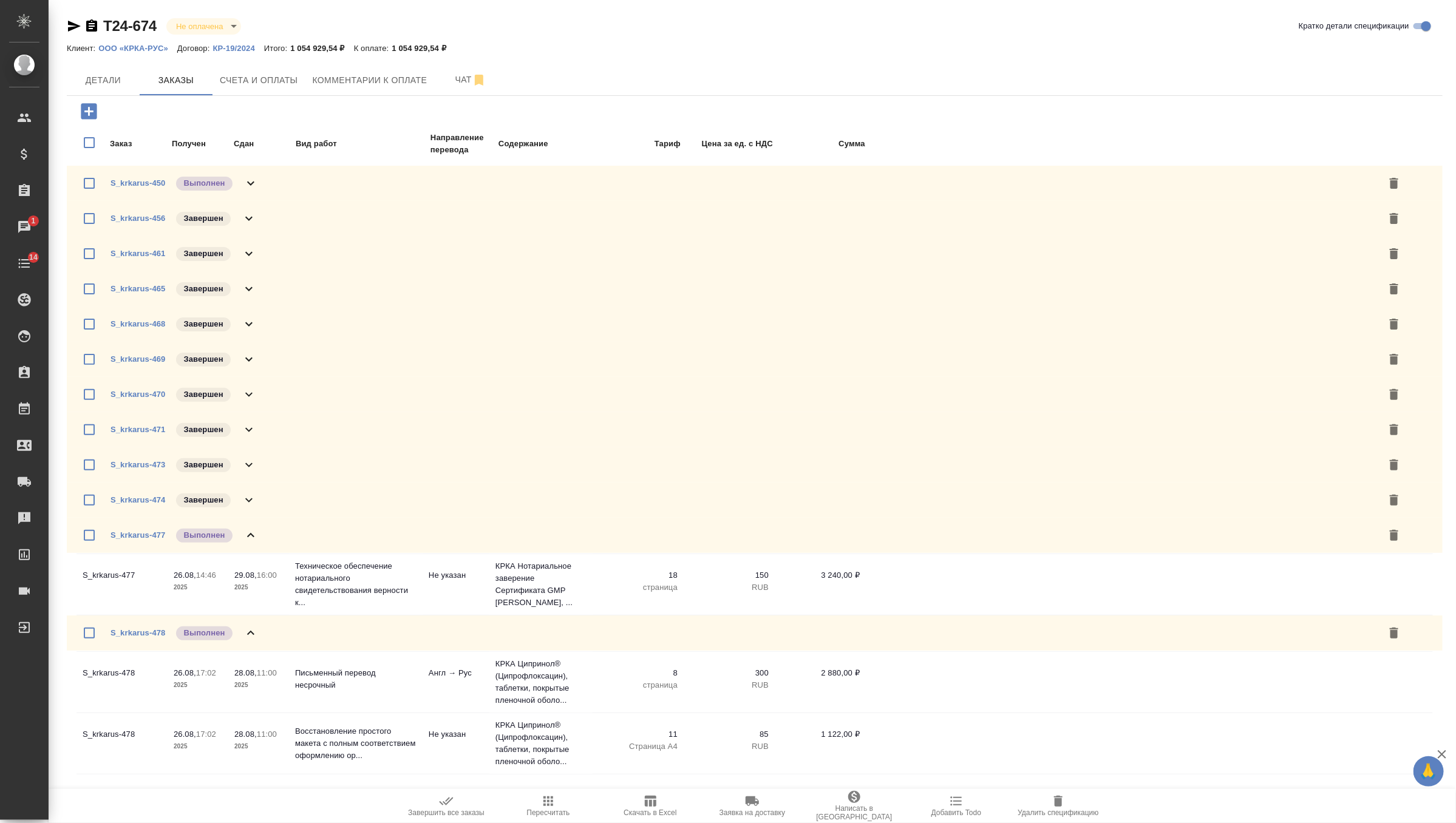
click at [251, 530] on icon at bounding box center [251, 535] width 15 height 15
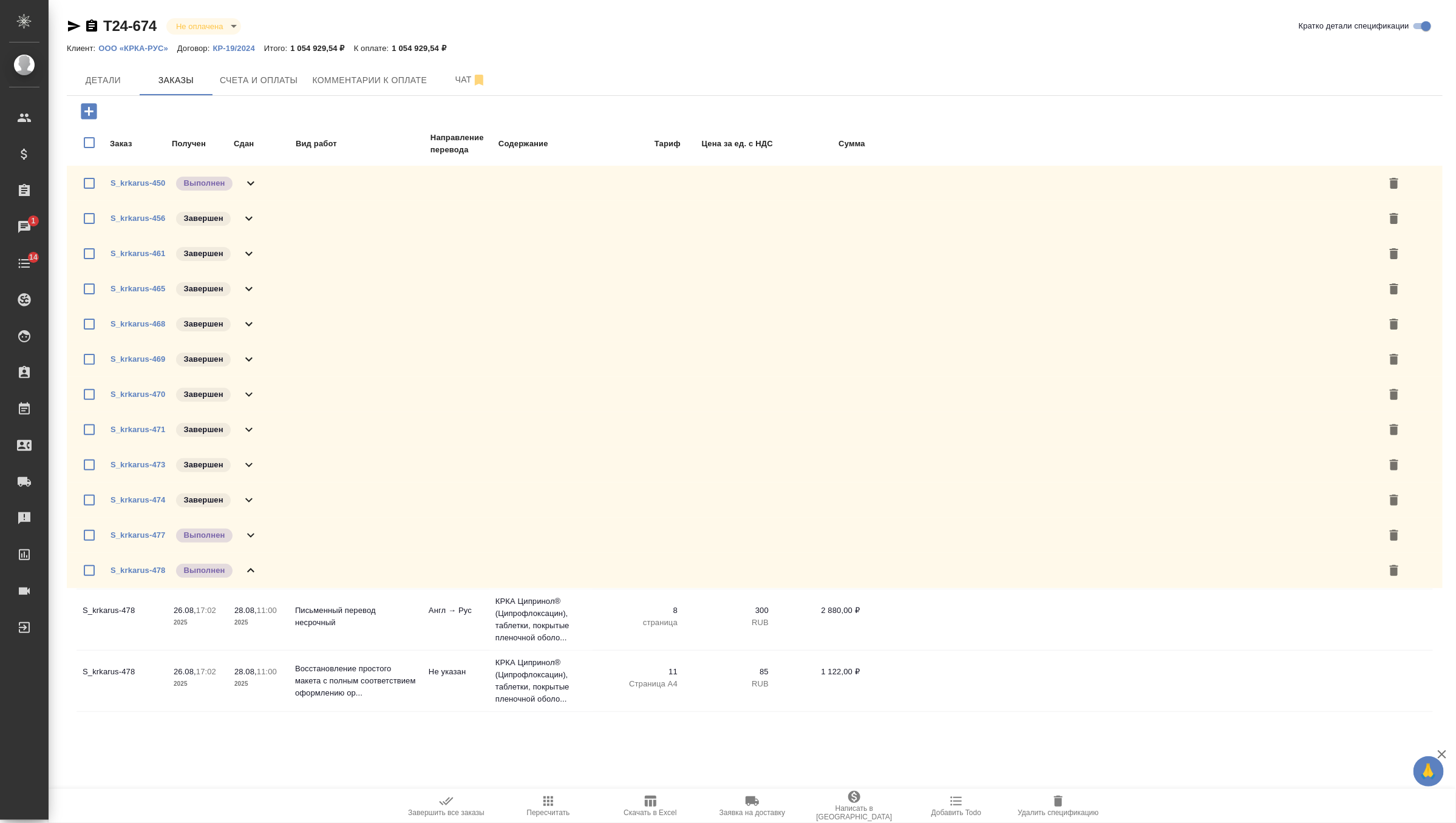
click at [256, 572] on icon at bounding box center [251, 571] width 15 height 15
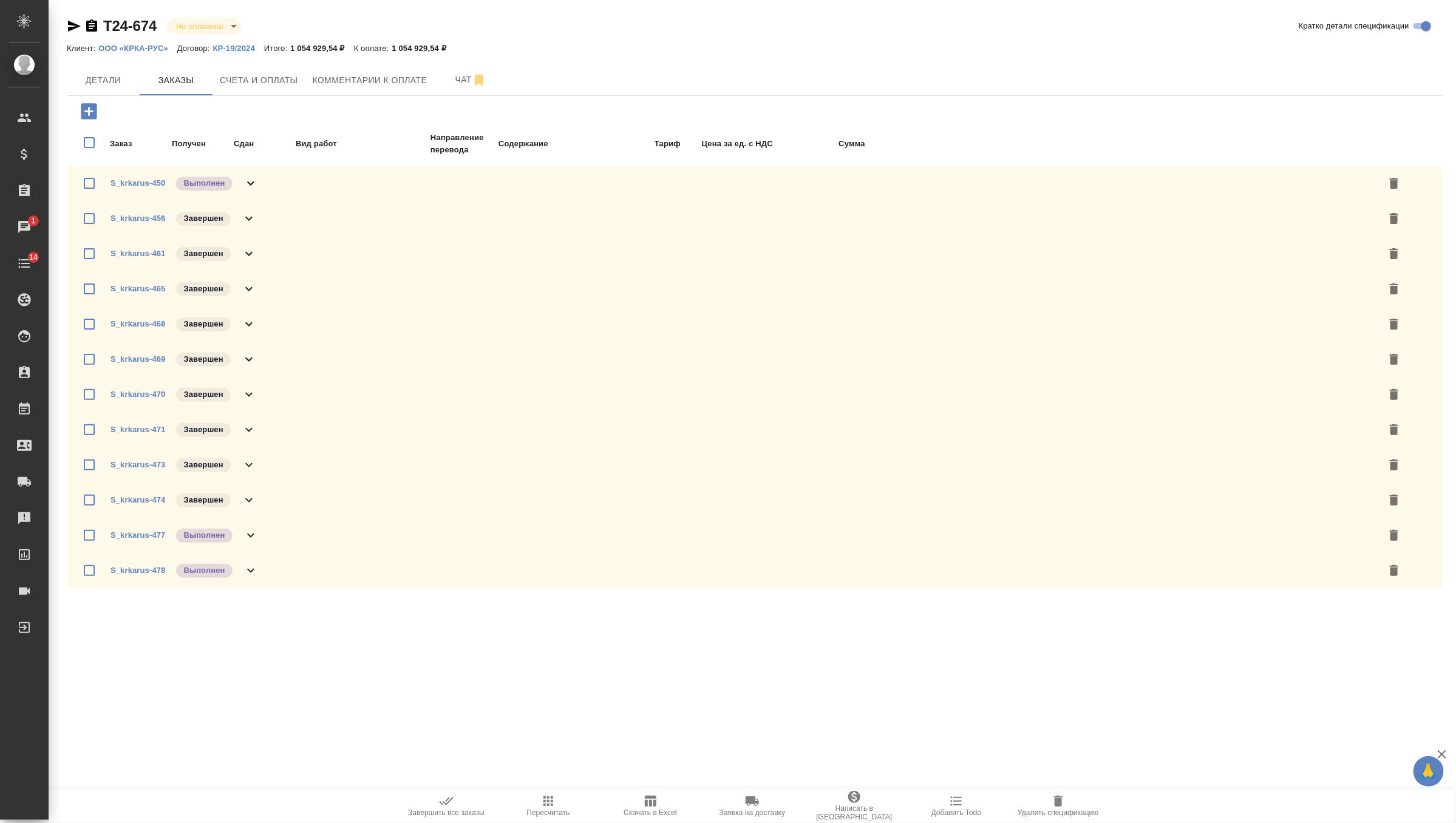
click at [87, 139] on input "checkbox" at bounding box center [89, 142] width 25 height 37
checkbox input "true"
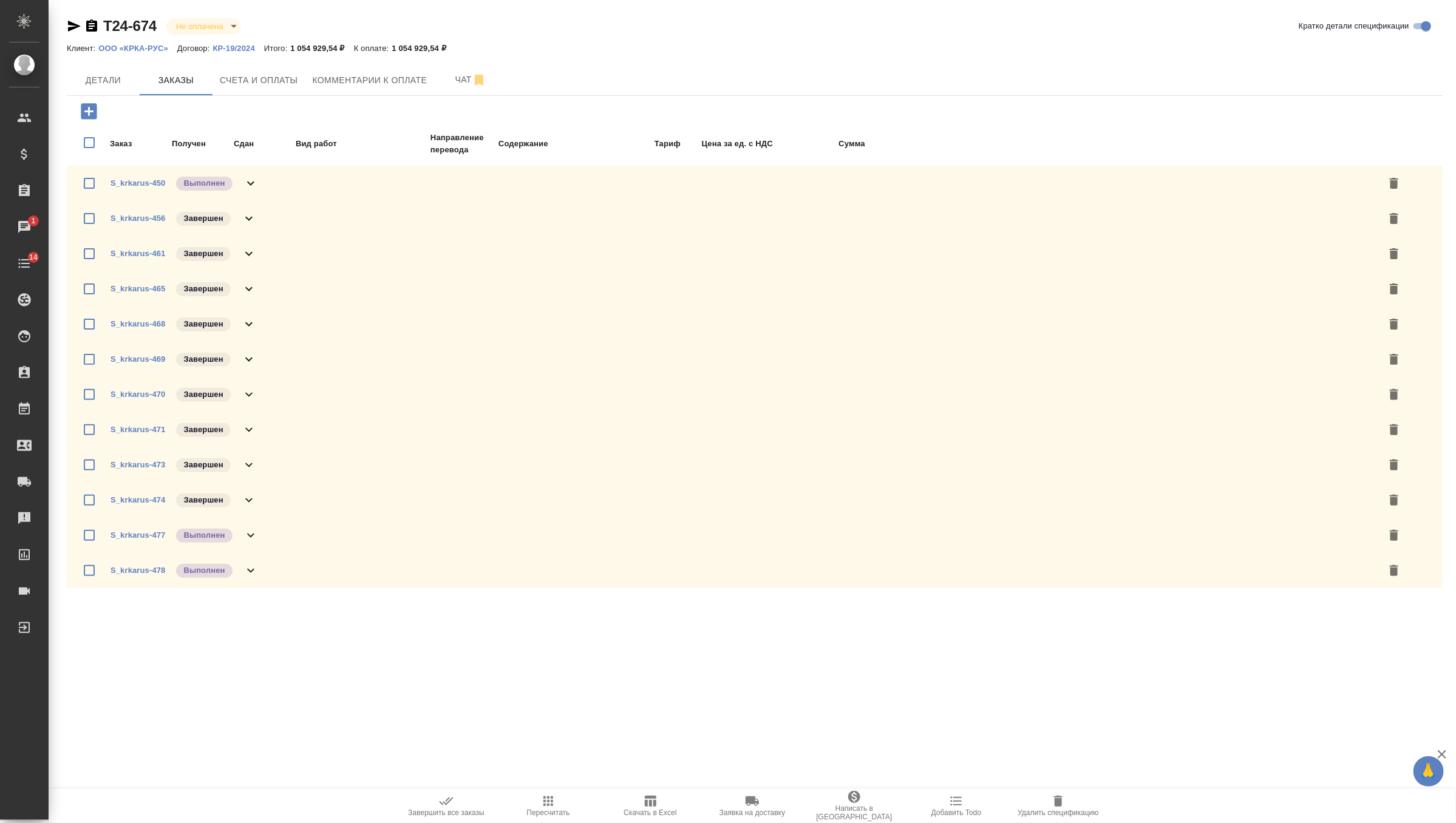
checkbox input "true"
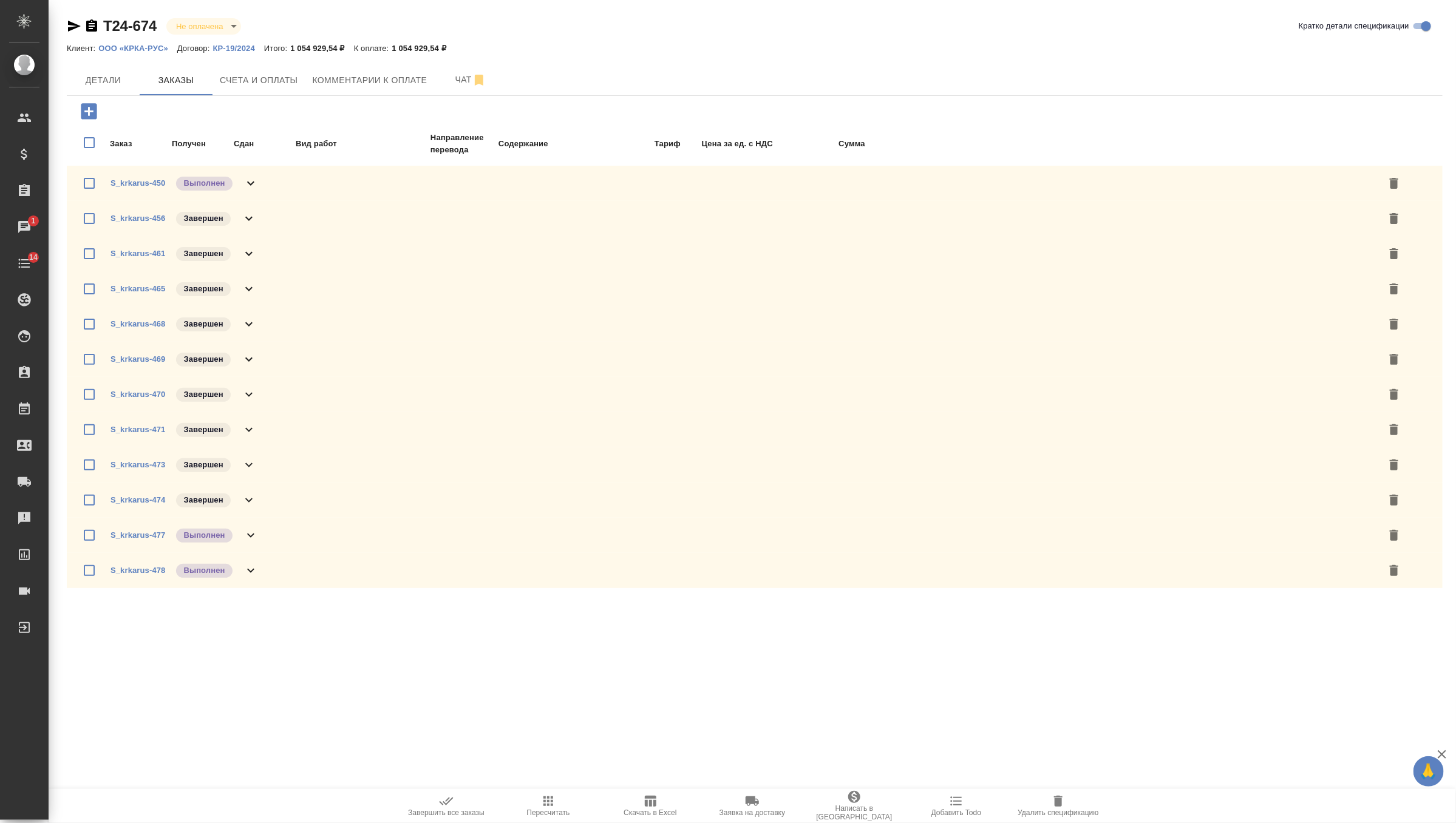
checkbox input "true"
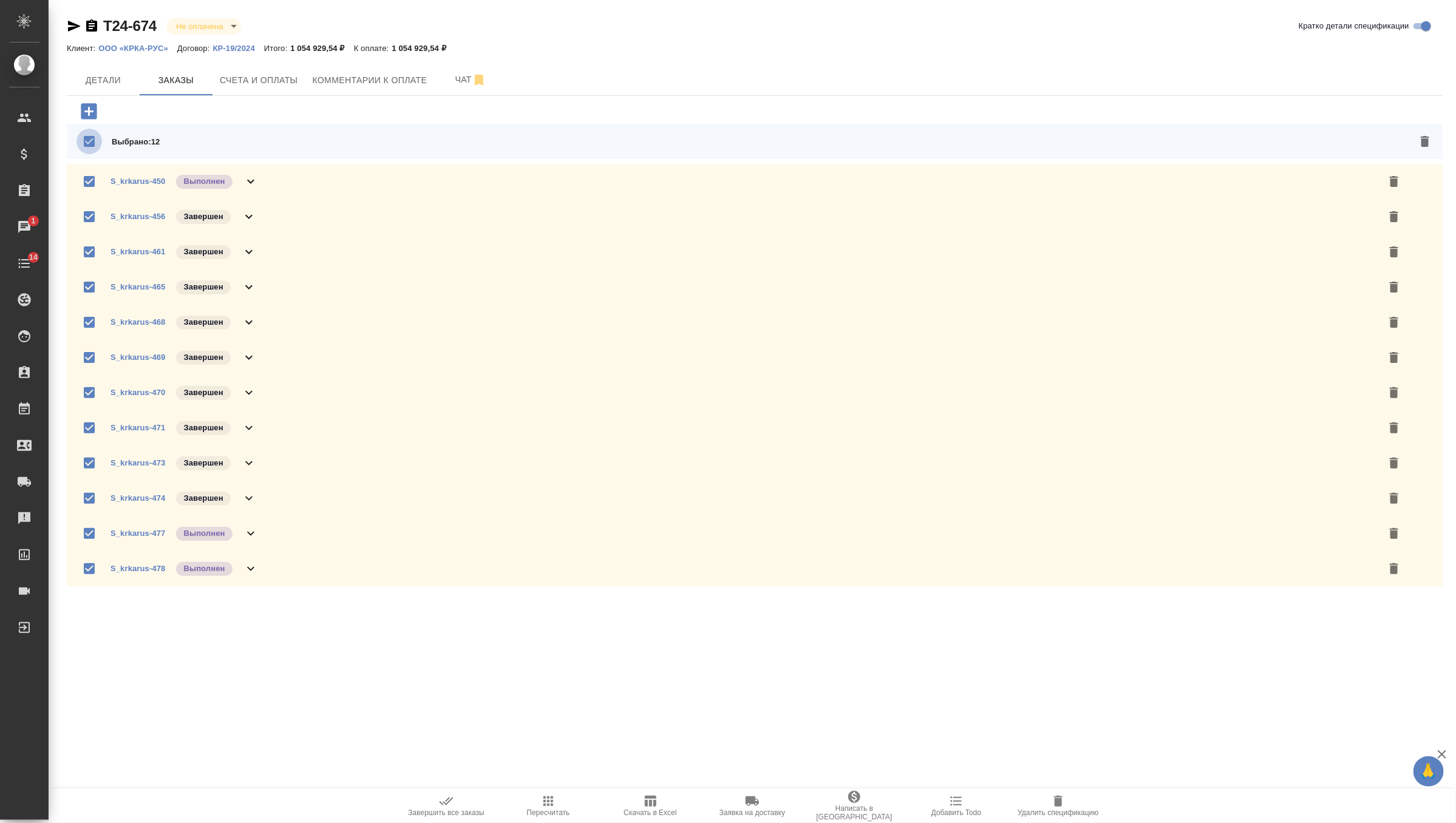
click at [87, 139] on input "checkbox" at bounding box center [89, 141] width 25 height 25
checkbox input "false"
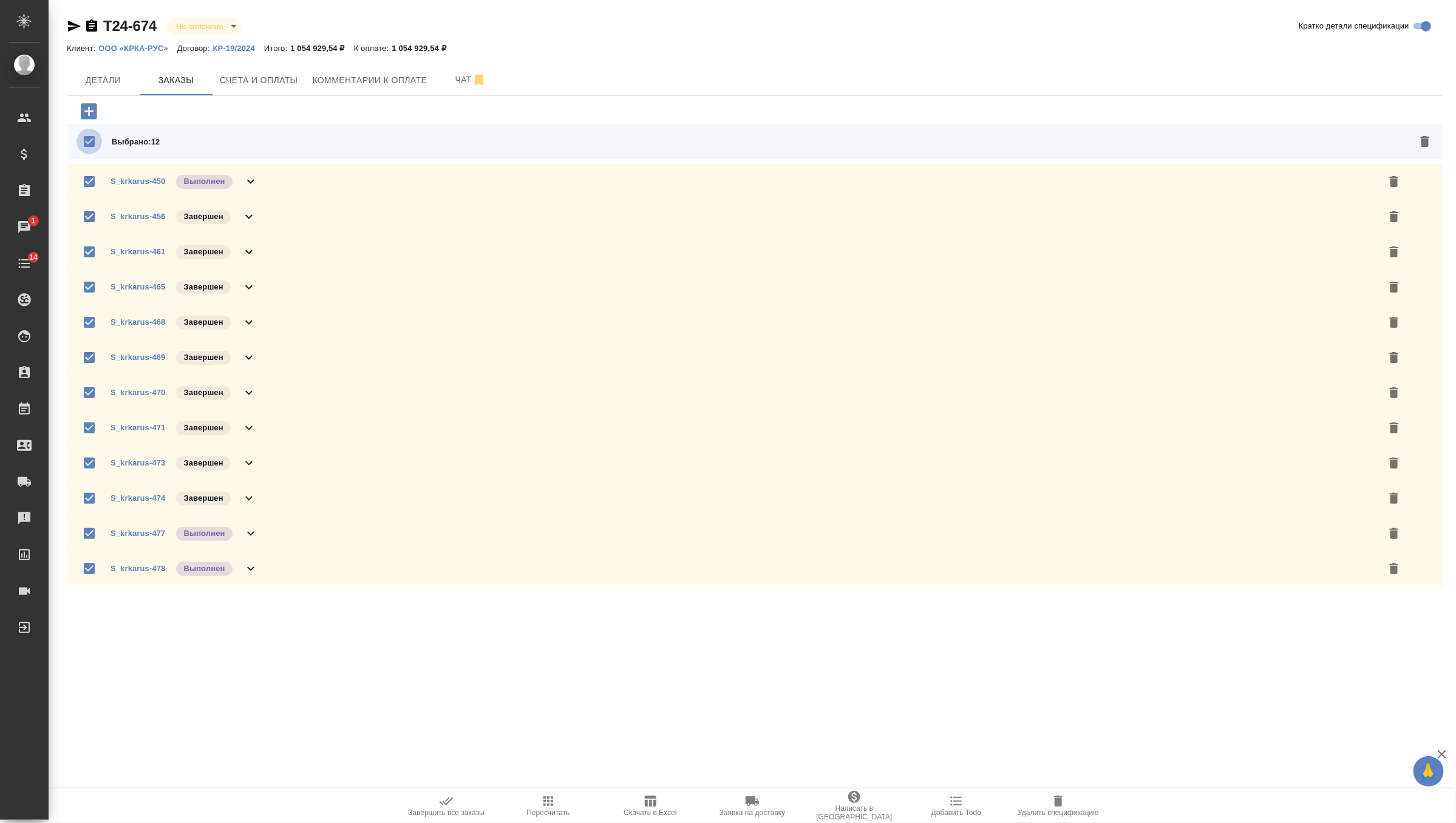
checkbox input "false"
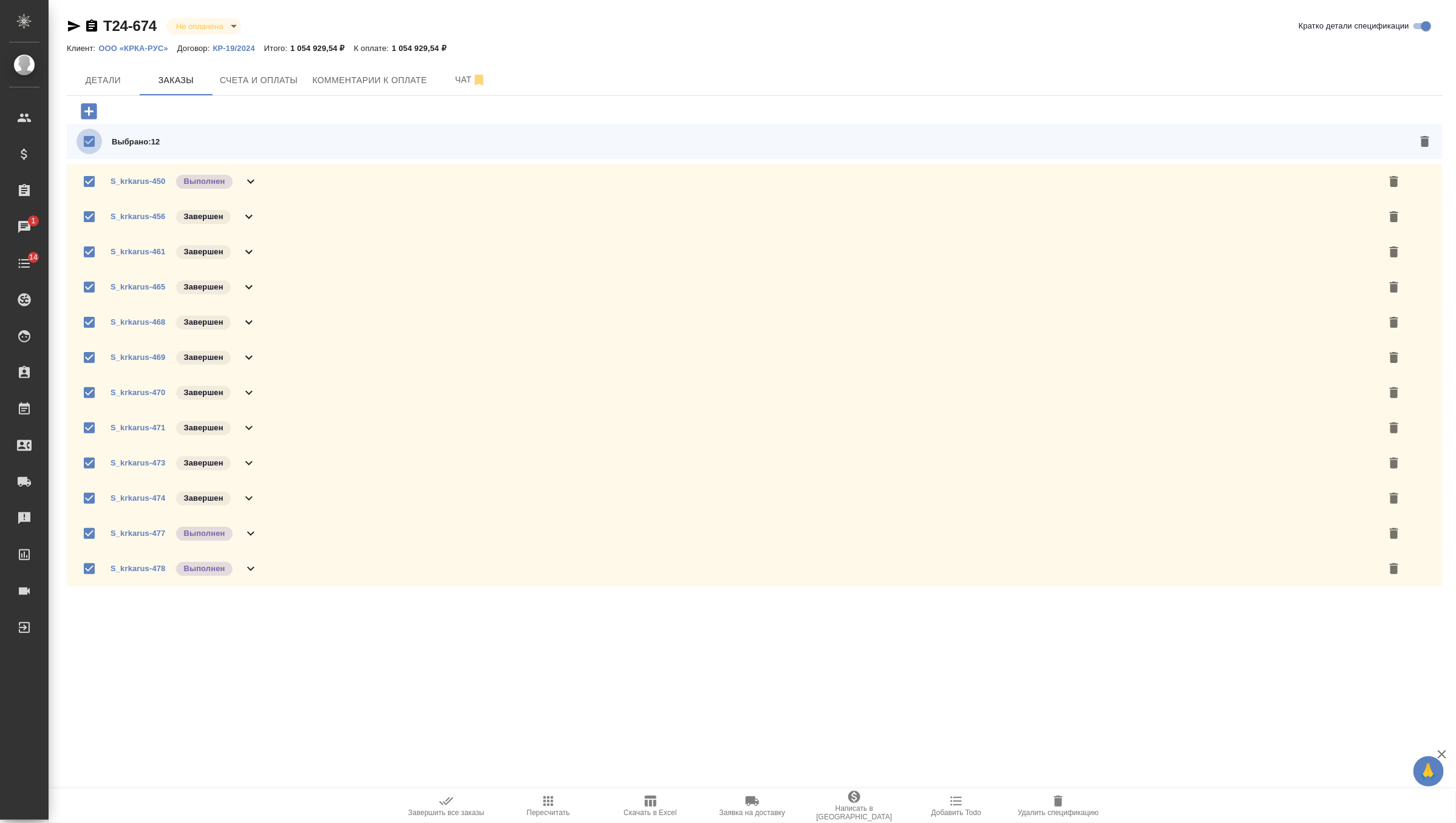
checkbox input "false"
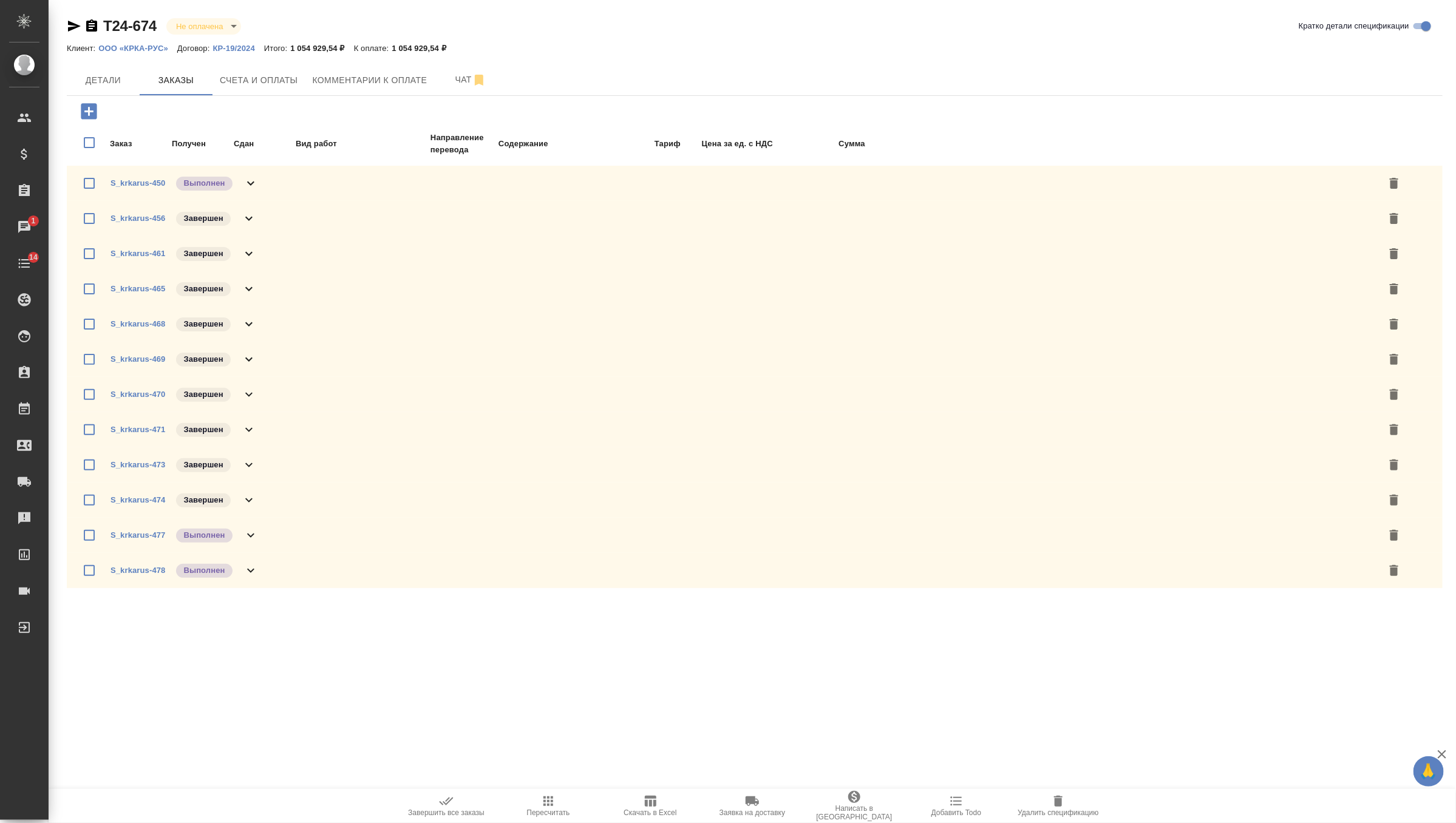
click at [87, 139] on input "checkbox" at bounding box center [89, 142] width 25 height 37
checkbox input "true"
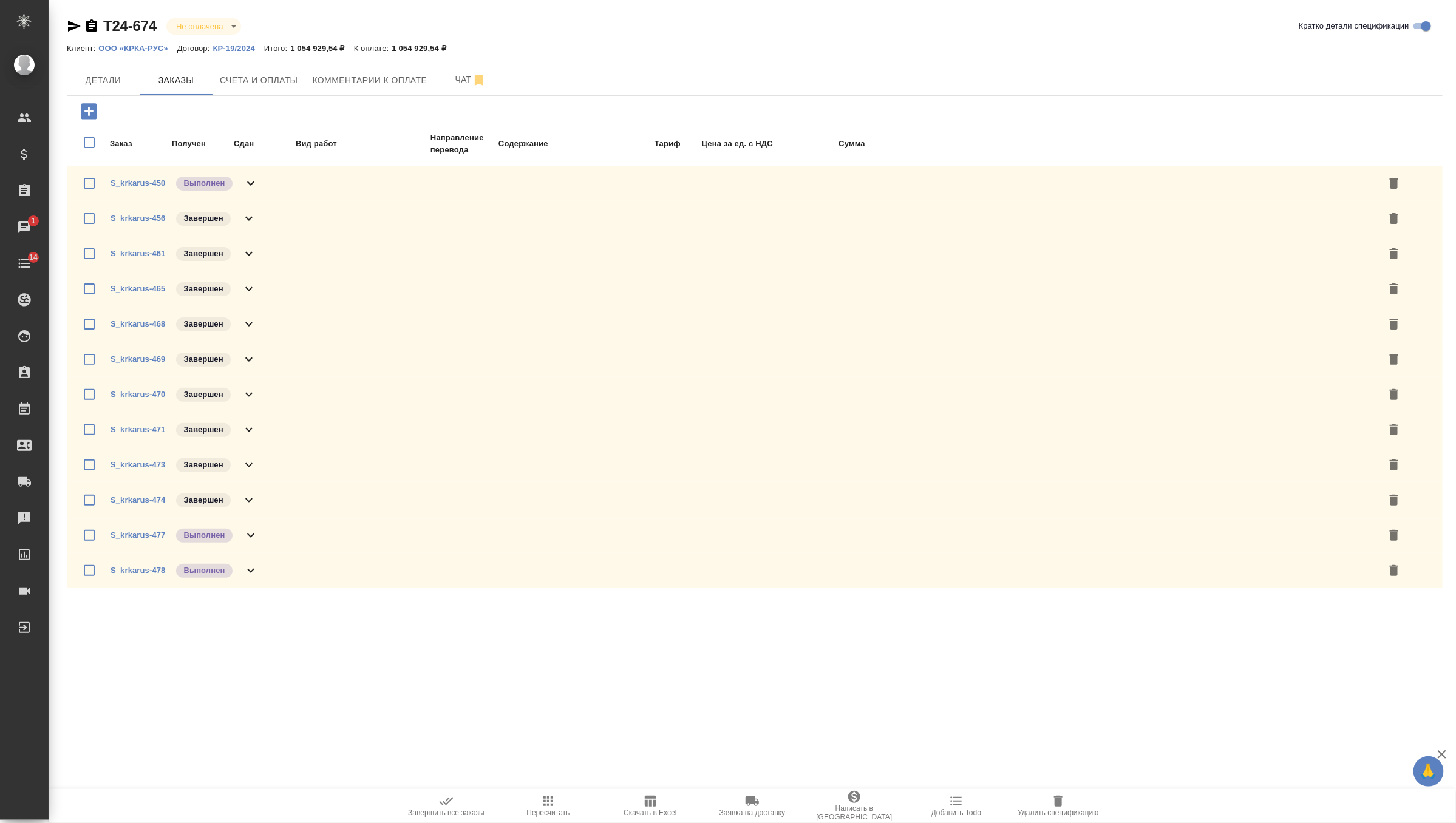
checkbox input "true"
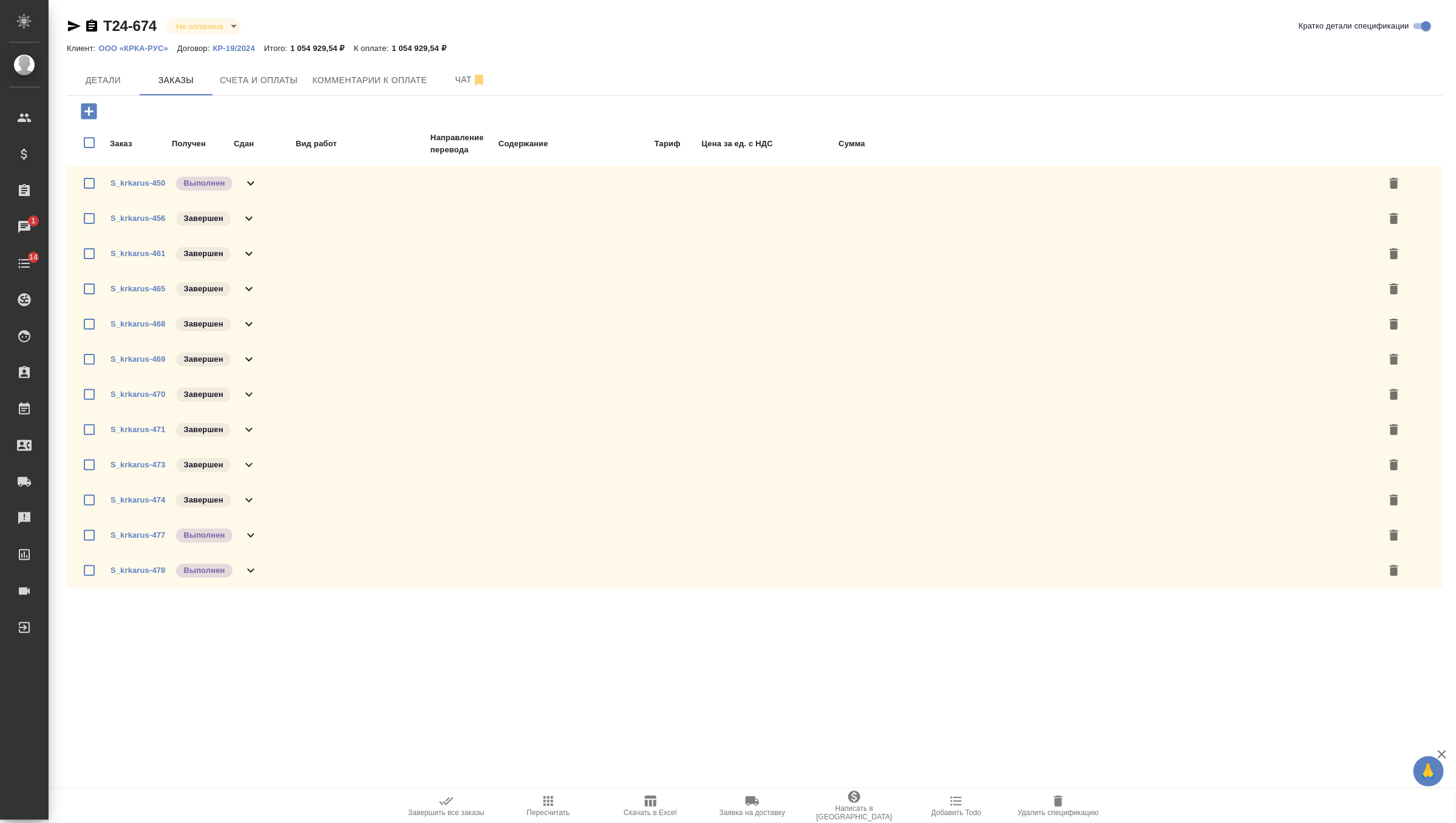
checkbox input "true"
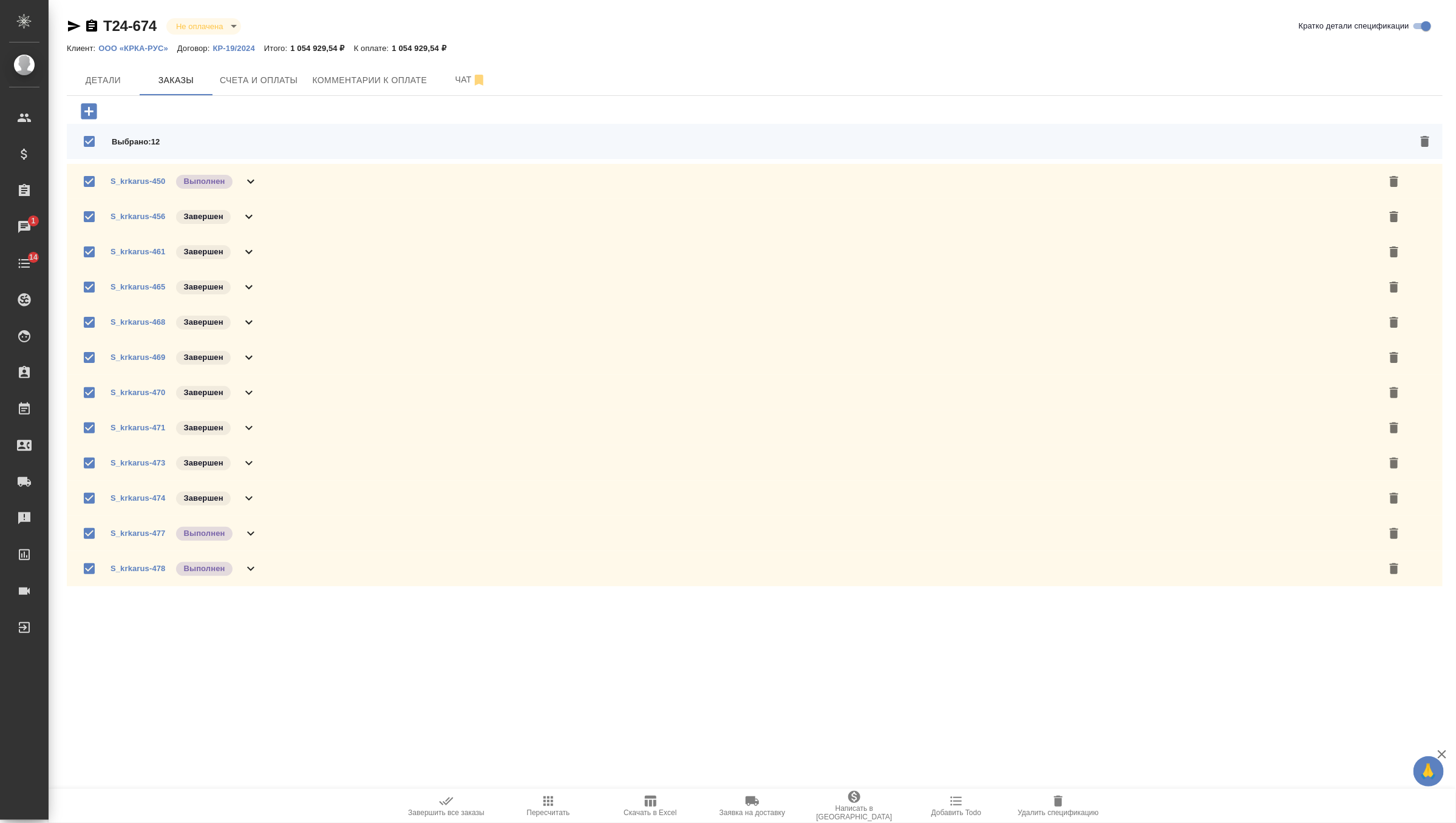
click at [449, 814] on span "Завершить все заказы" at bounding box center [446, 812] width 76 height 8
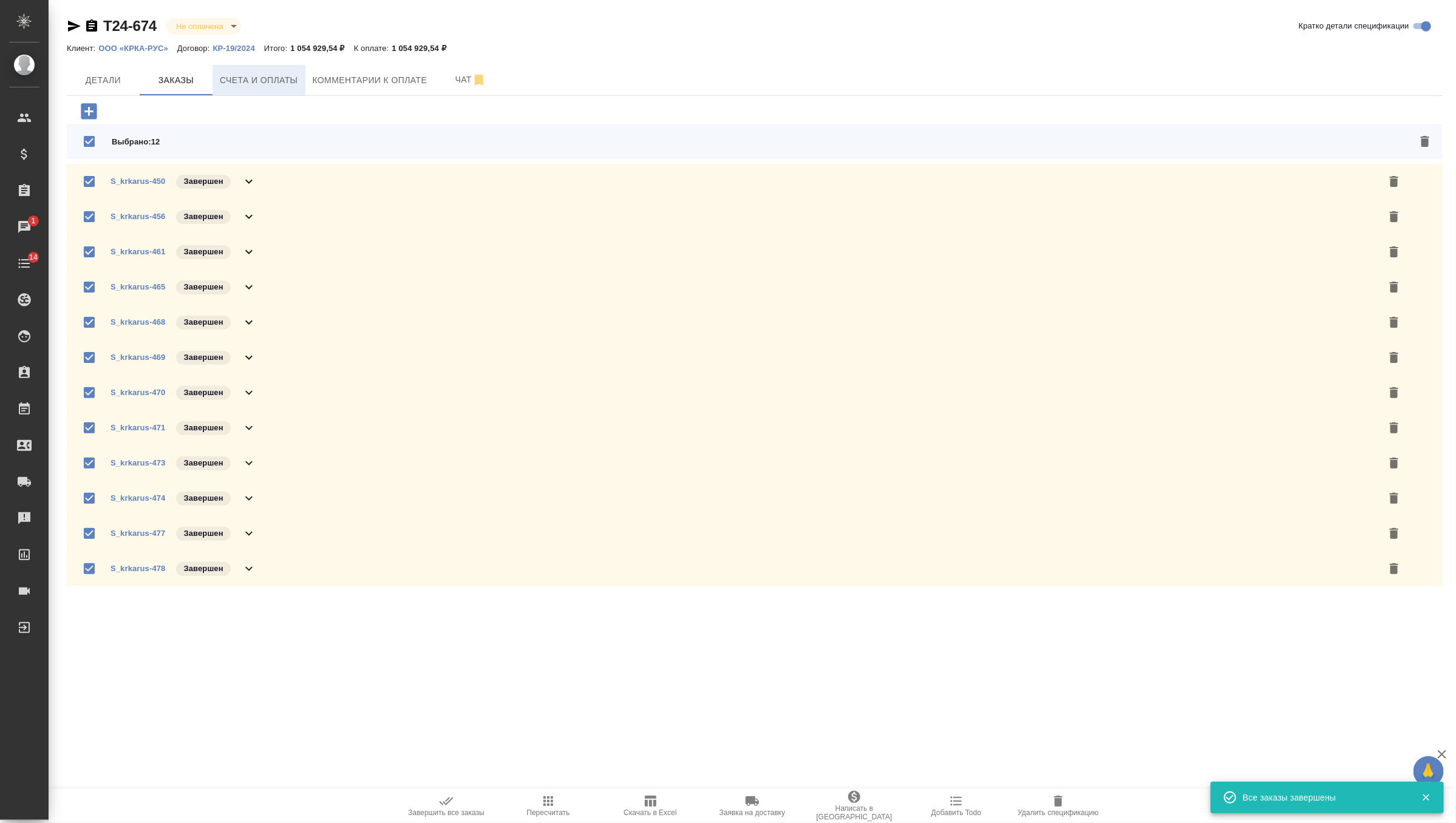
click at [251, 66] on button "Счета и оплаты" at bounding box center [259, 80] width 93 height 31
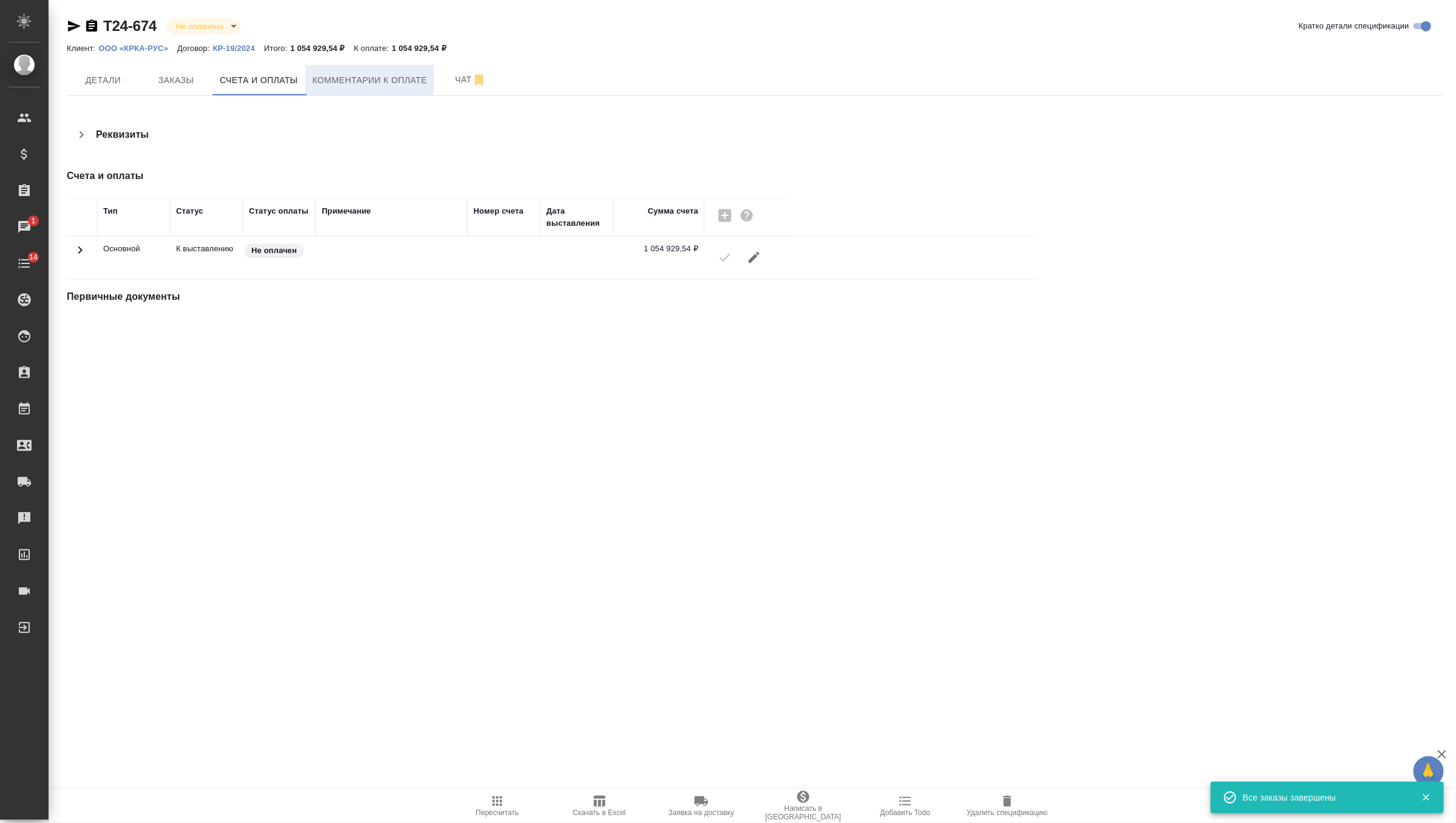
click at [356, 82] on span "Комментарии к оплате" at bounding box center [370, 81] width 115 height 15
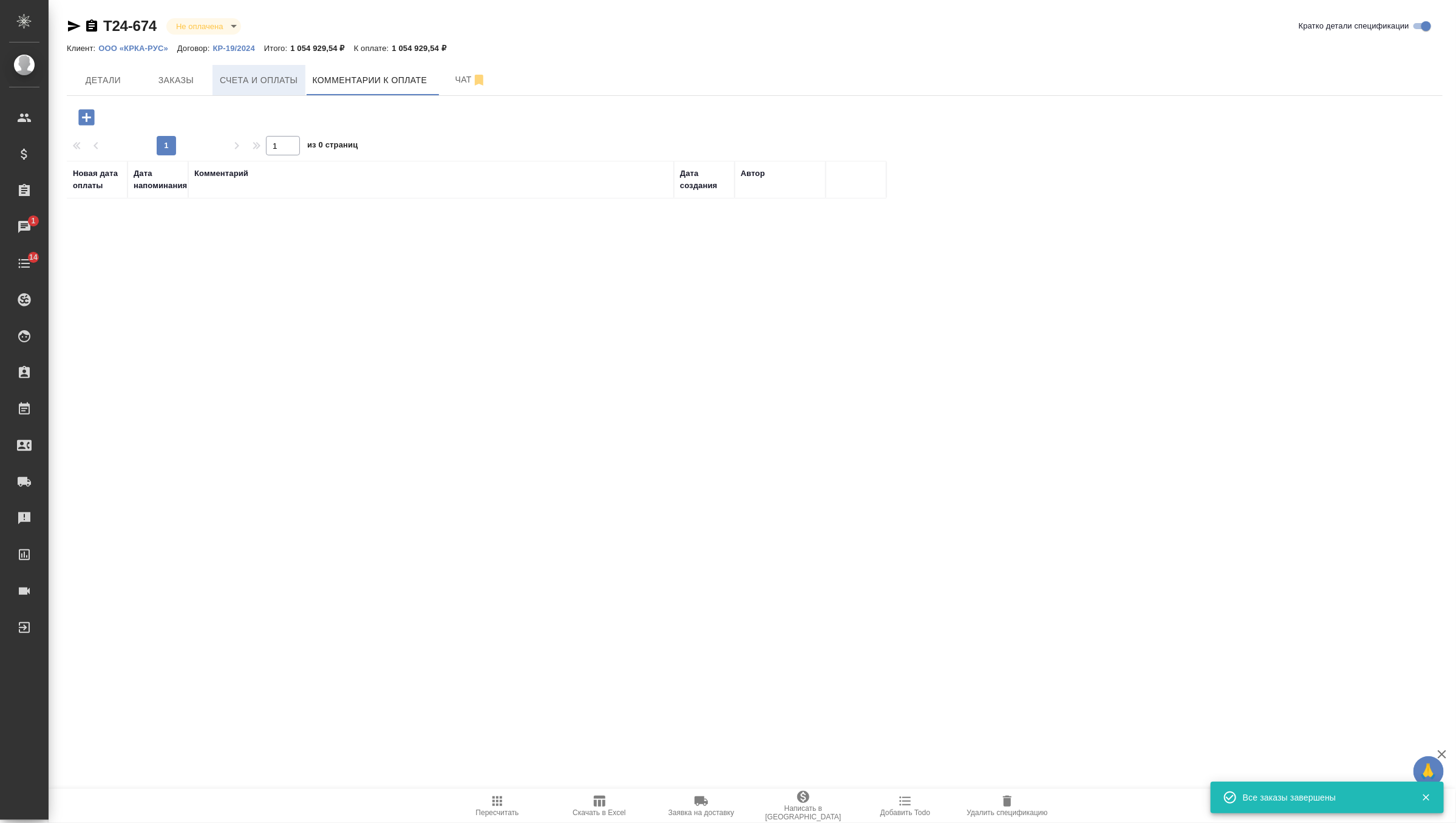
click at [256, 81] on span "Счета и оплаты" at bounding box center [258, 81] width 78 height 15
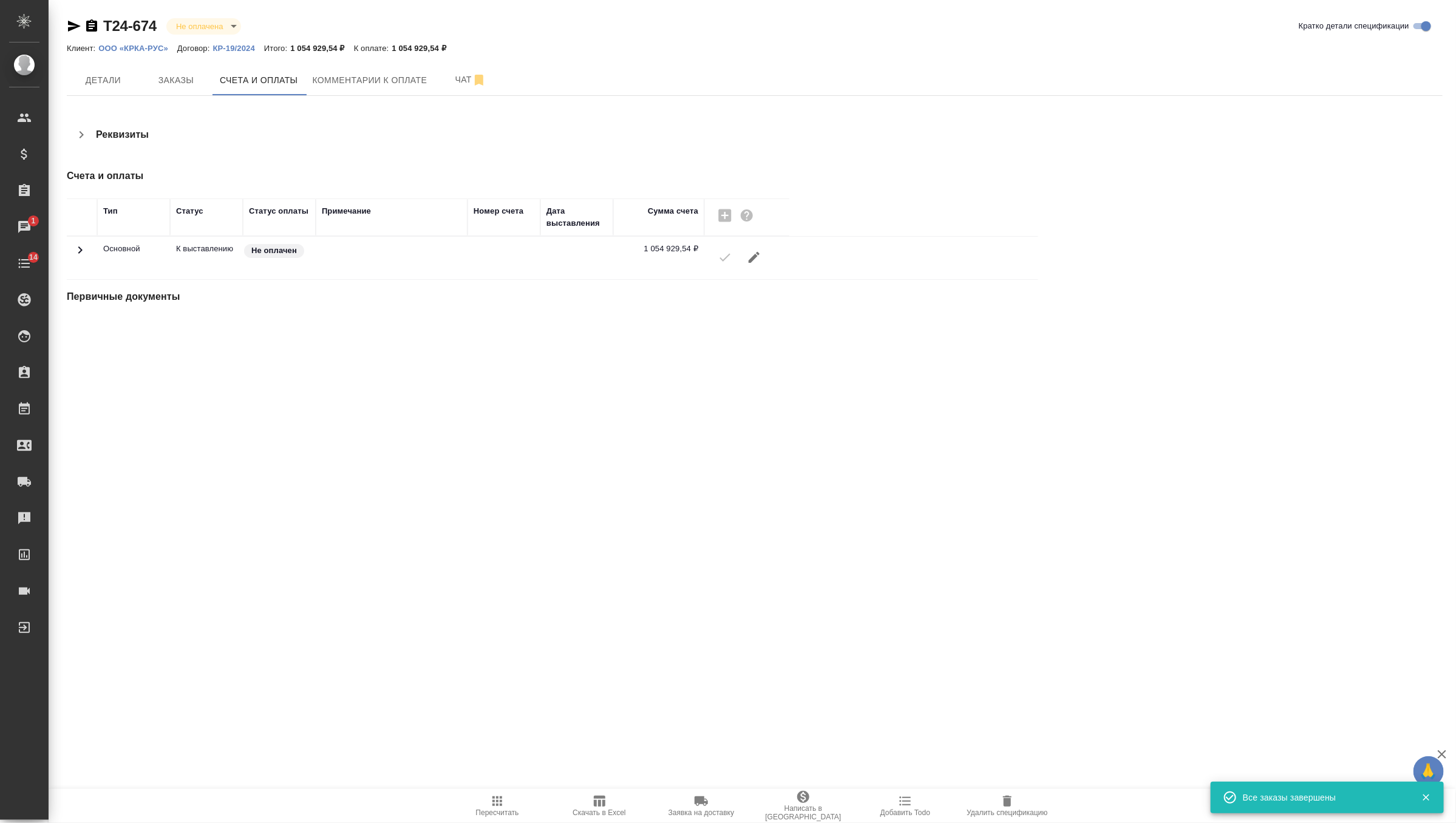
click at [730, 256] on div at bounding box center [747, 258] width 73 height 29
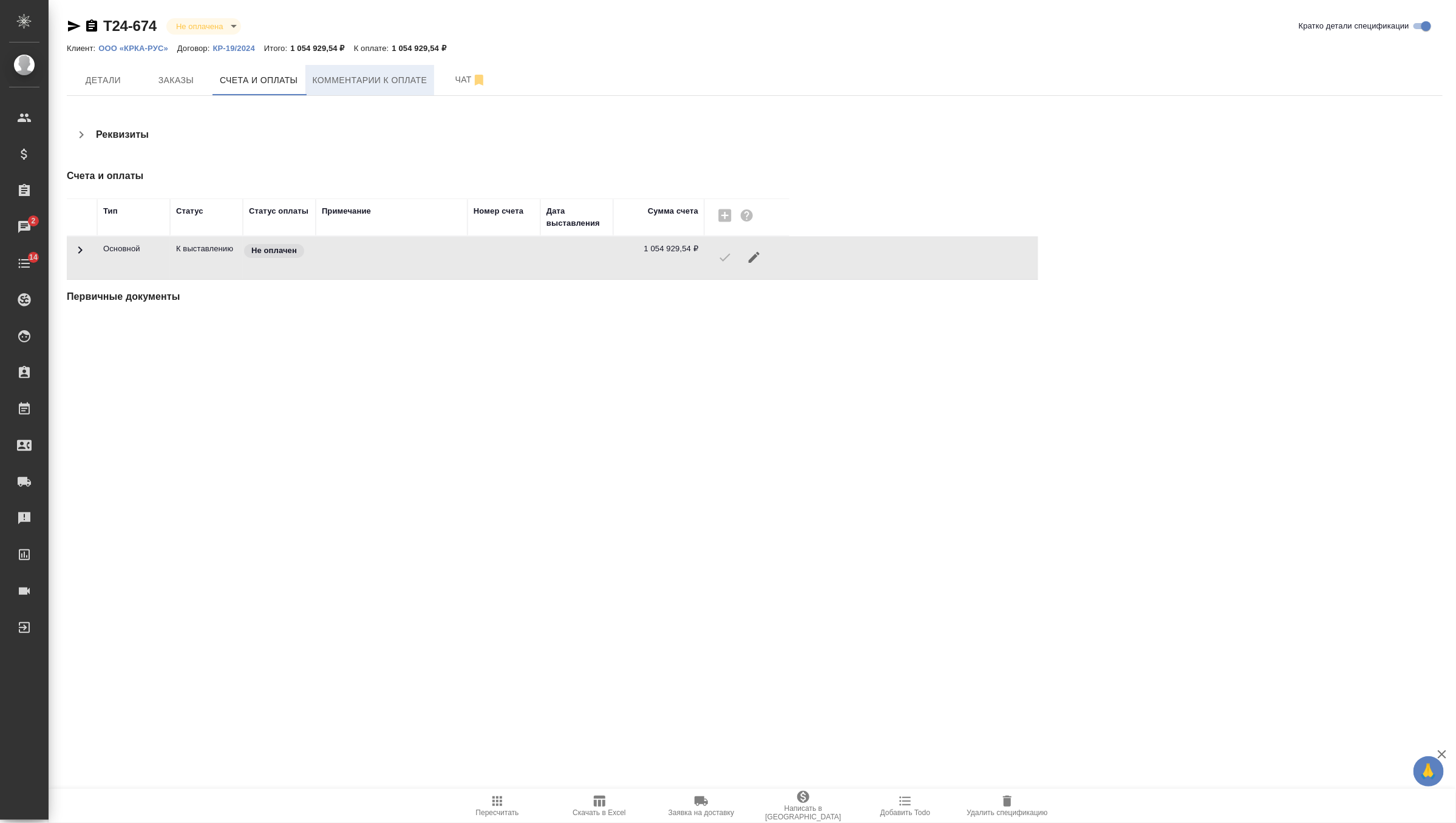
click at [354, 74] on span "Комментарии к оплате" at bounding box center [370, 81] width 115 height 15
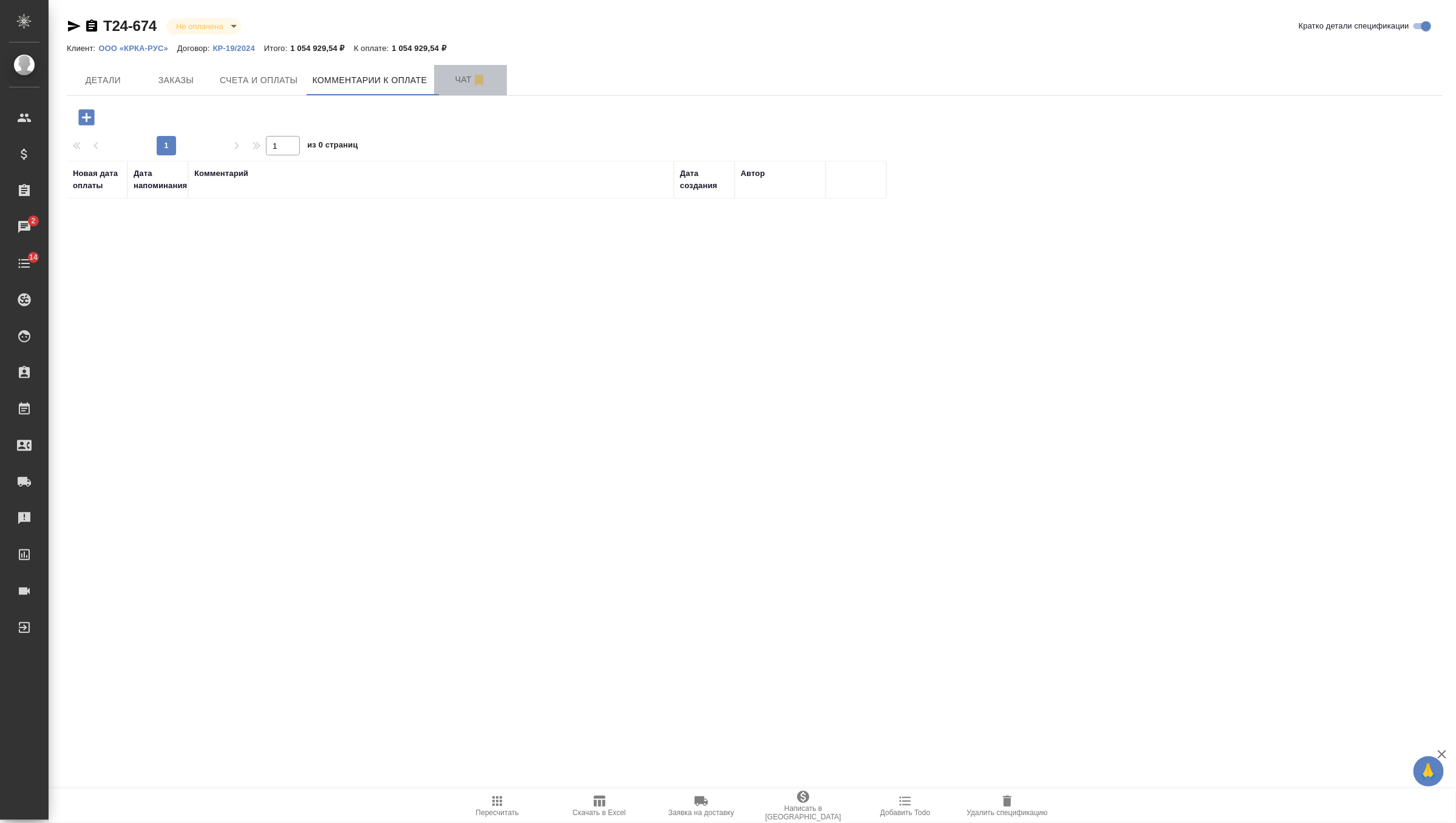
click at [466, 84] on span "Чат" at bounding box center [471, 80] width 59 height 15
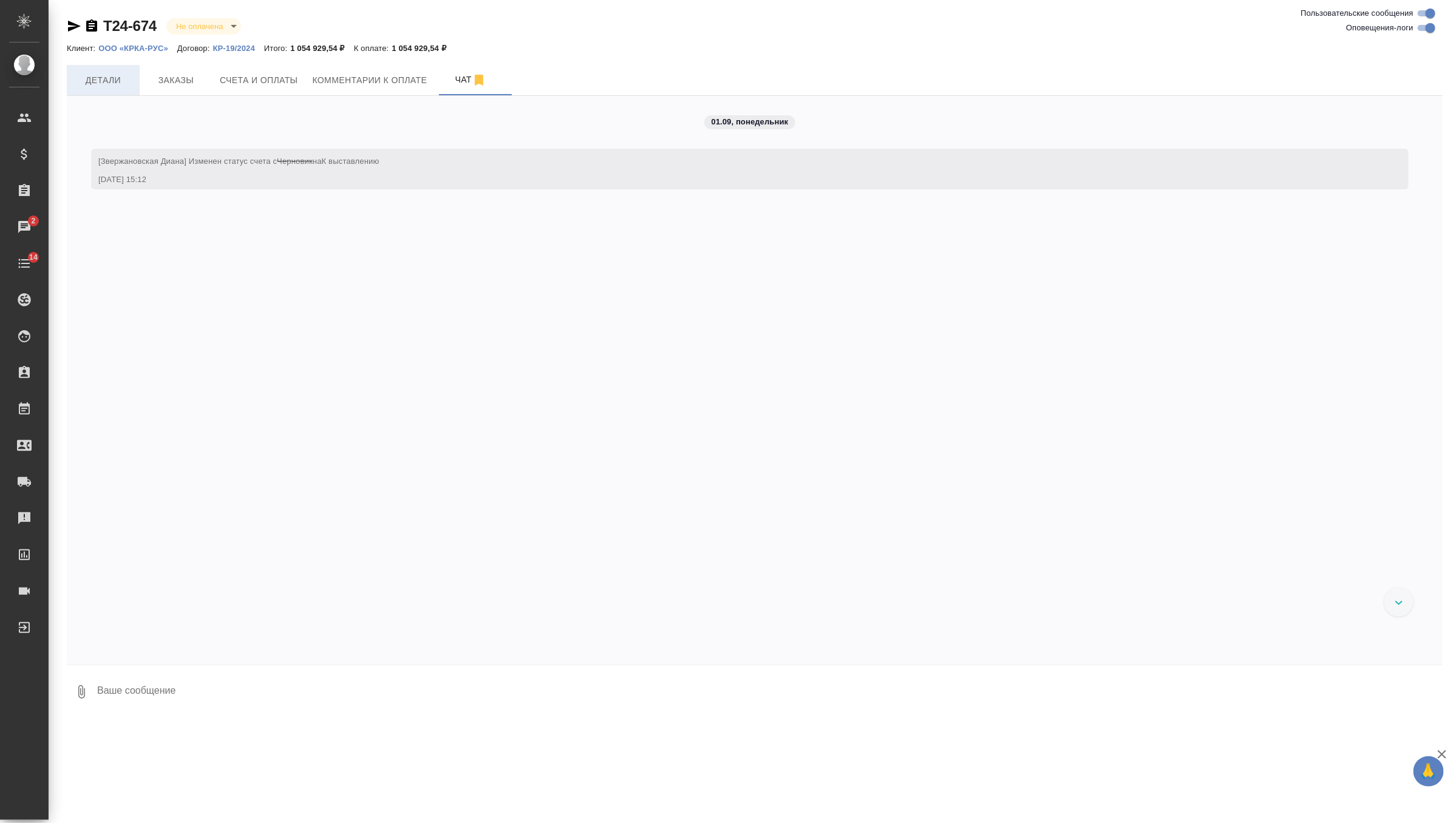
click at [109, 77] on span "Детали" at bounding box center [103, 81] width 59 height 15
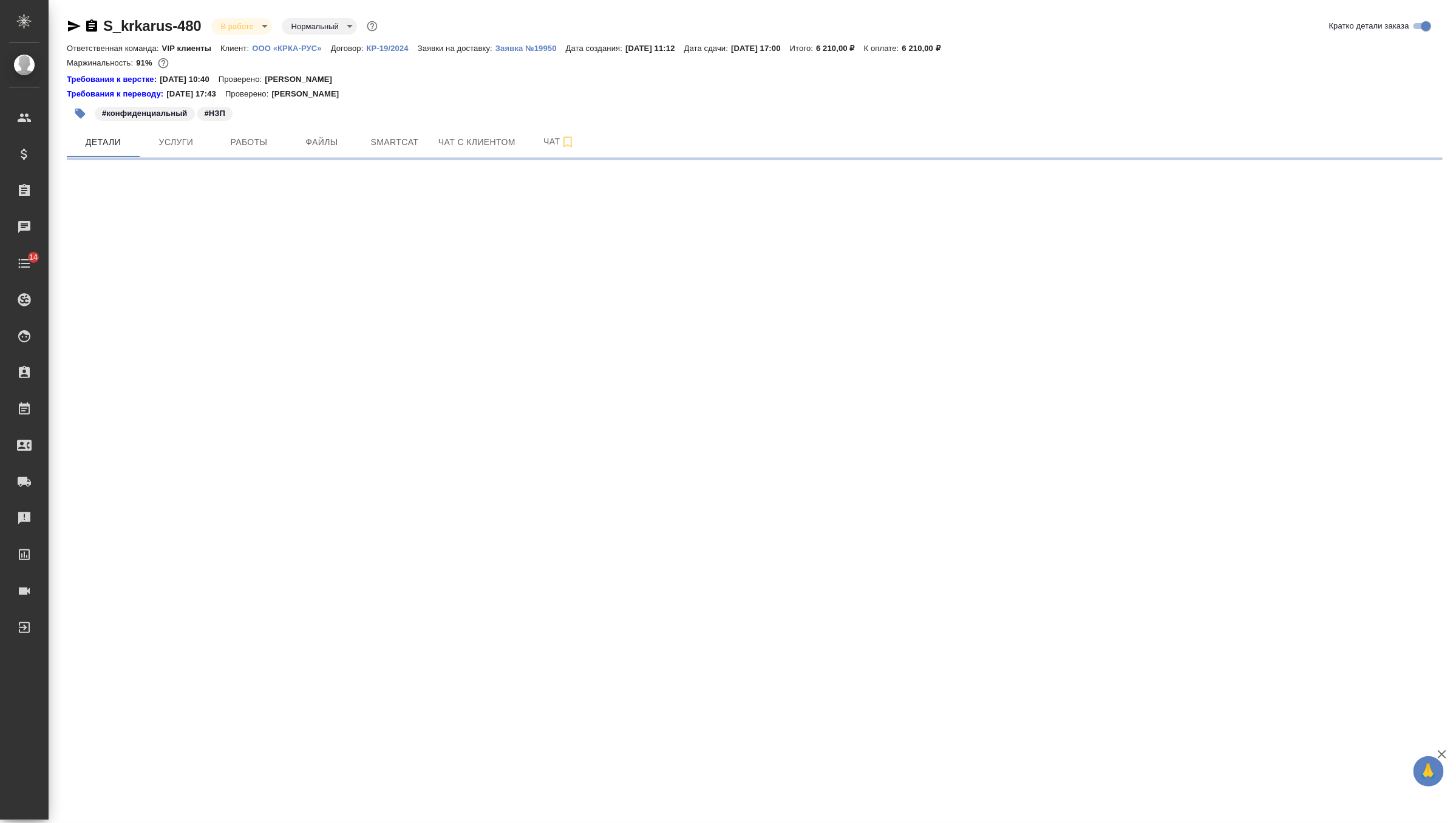
select select "RU"
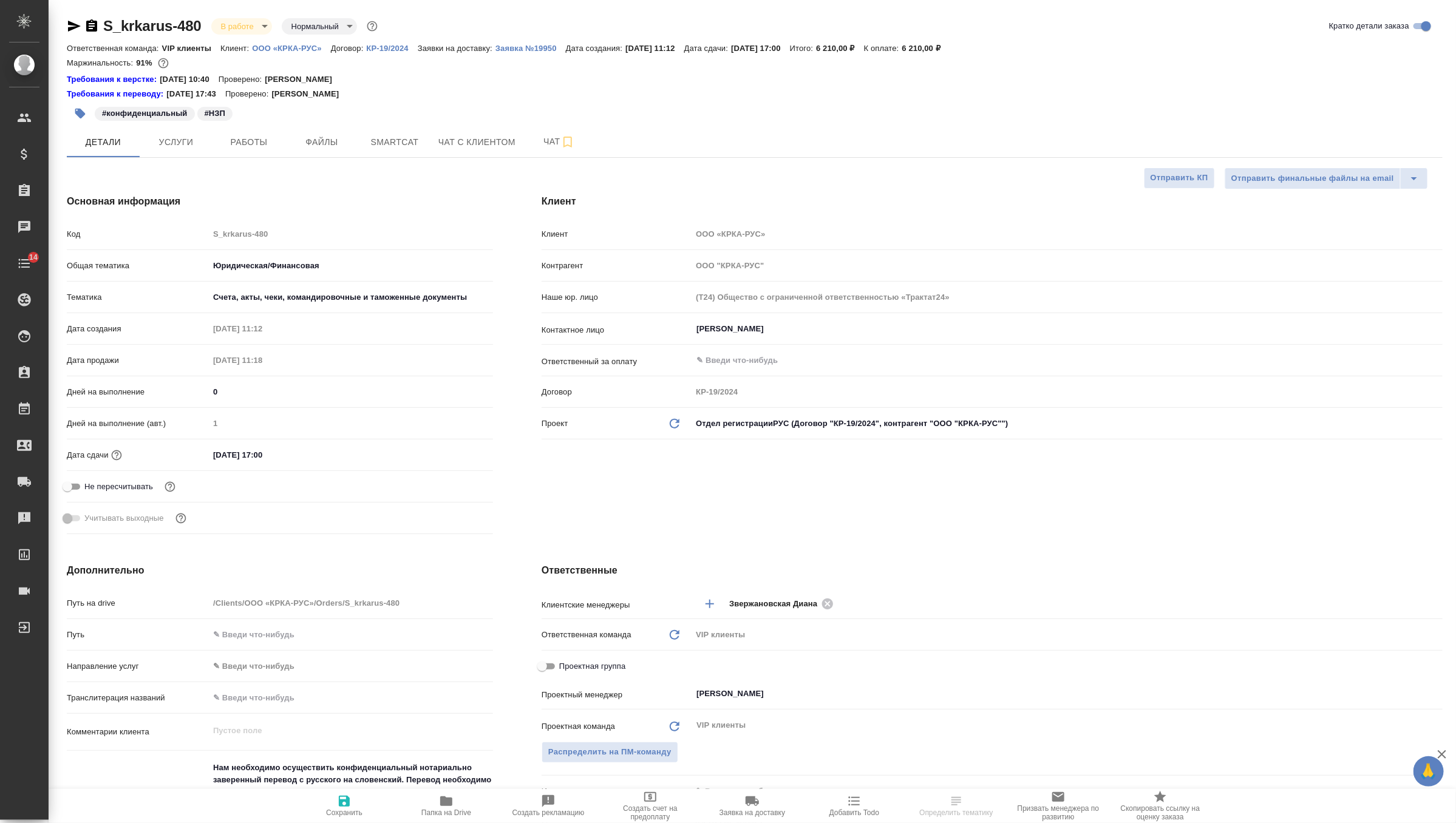
type textarea "x"
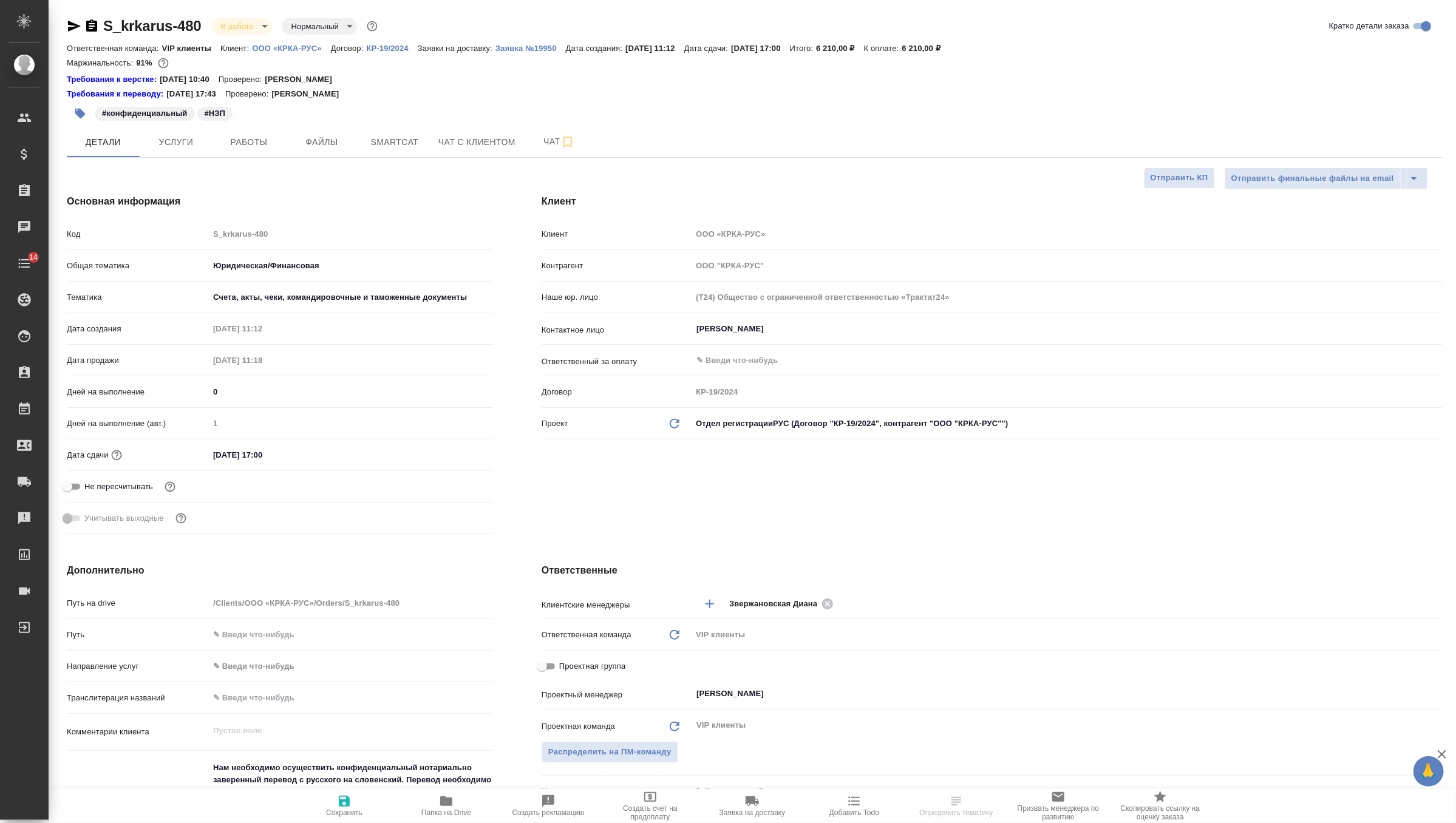
type textarea "x"
click at [179, 150] on button "Услуги" at bounding box center [176, 142] width 73 height 31
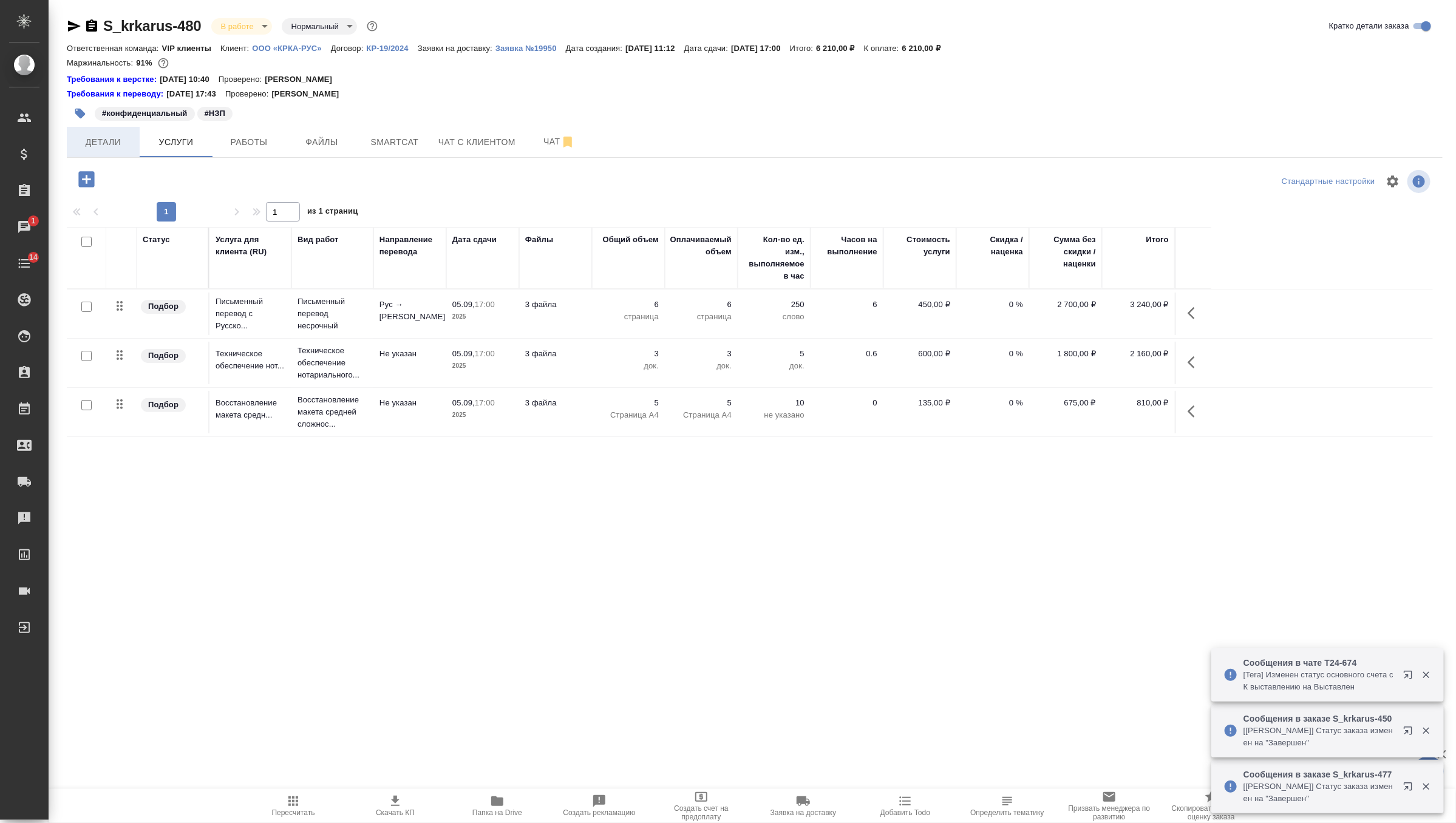
click at [123, 140] on span "Детали" at bounding box center [103, 142] width 59 height 15
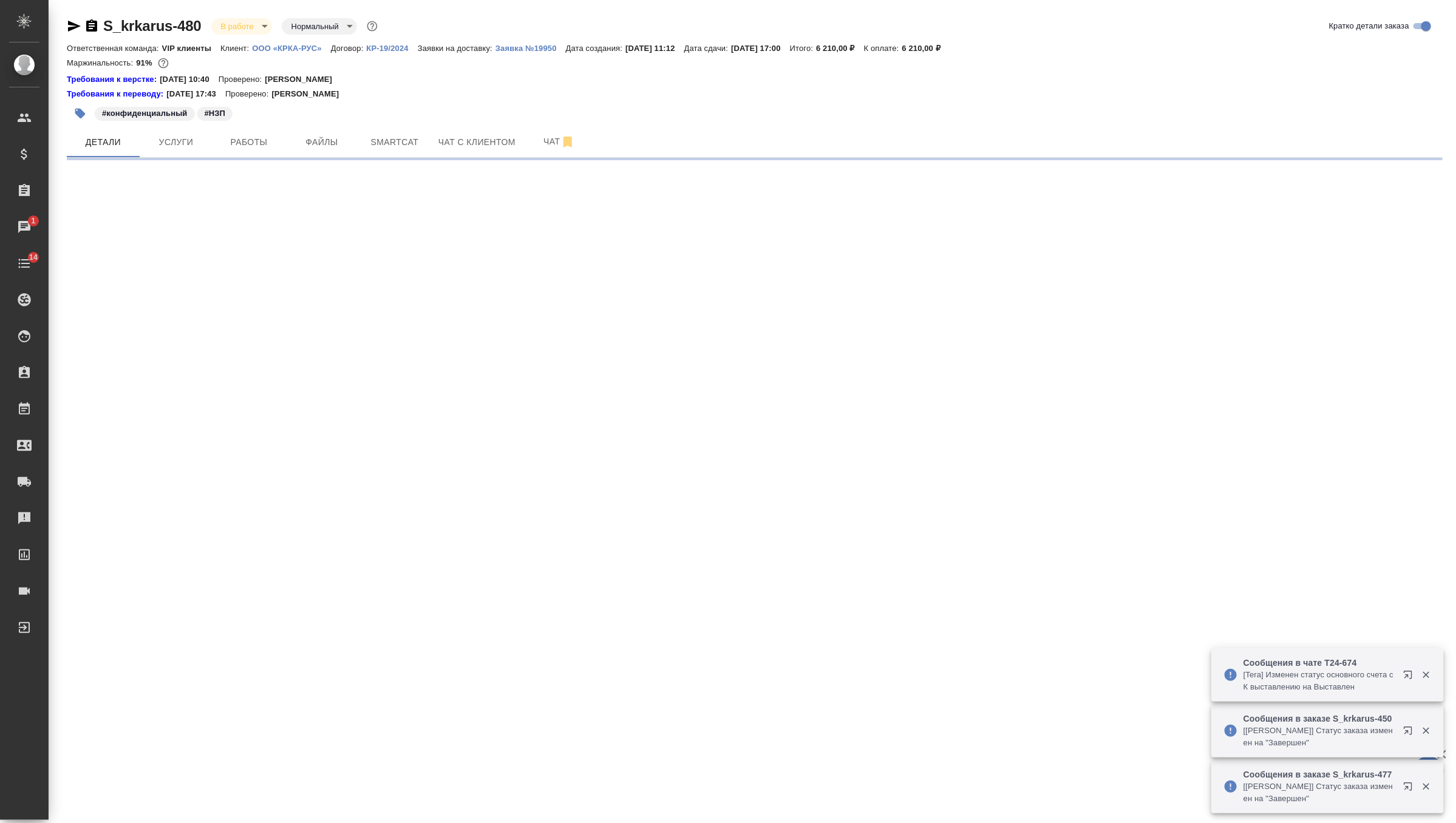
select select "RU"
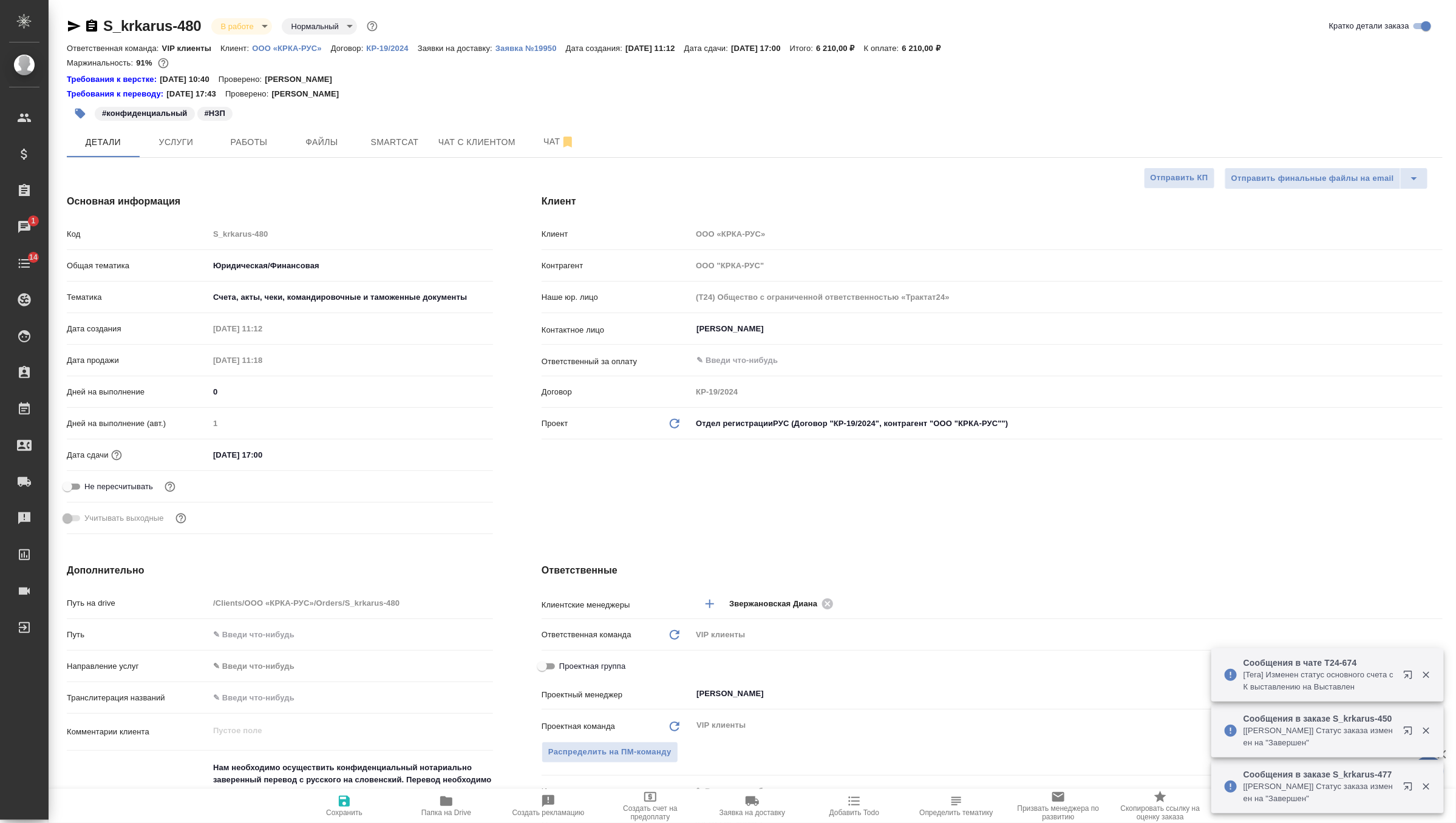
type textarea "x"
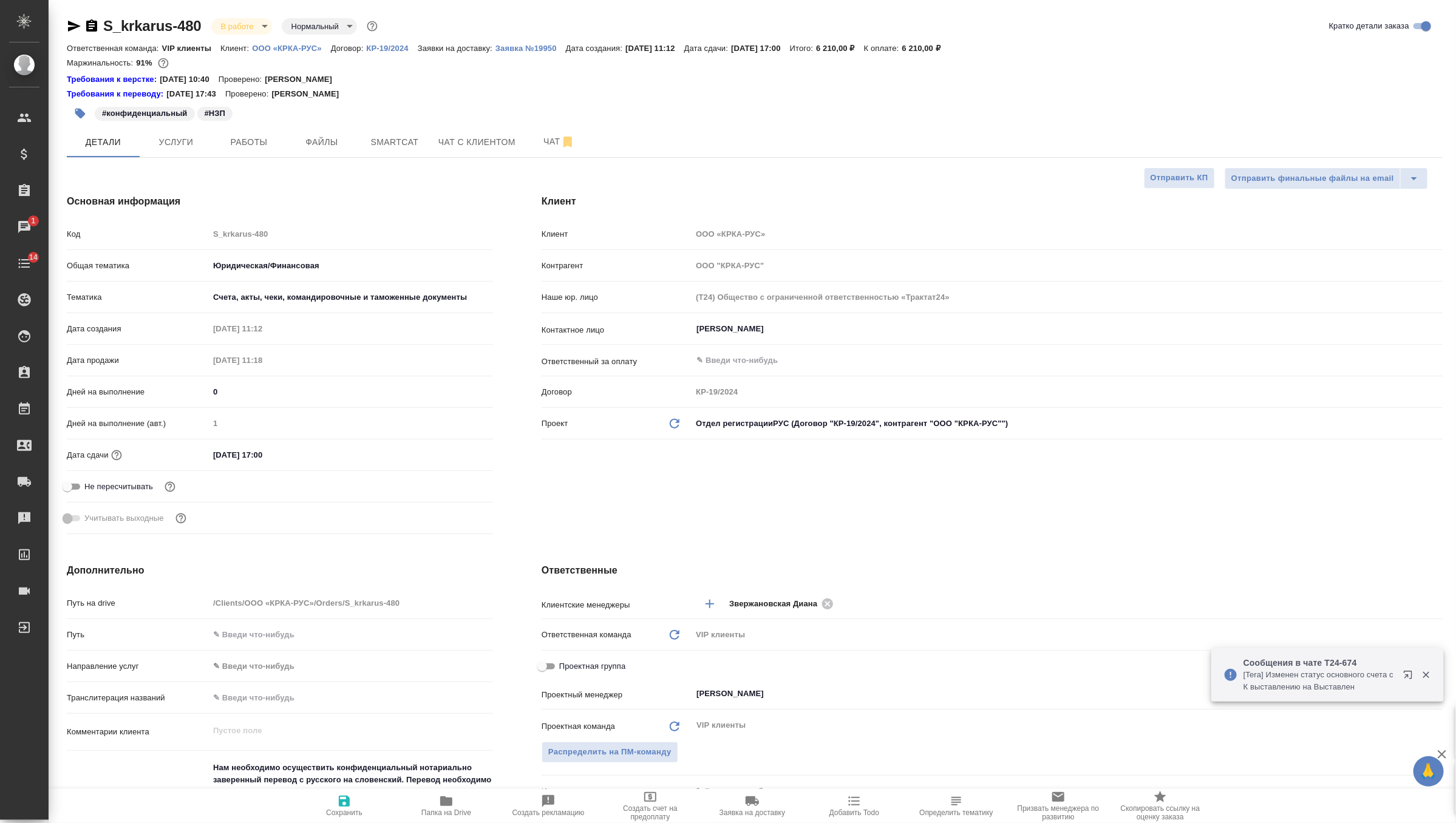
click at [263, 457] on input "[DATE] 17:00" at bounding box center [262, 455] width 106 height 18
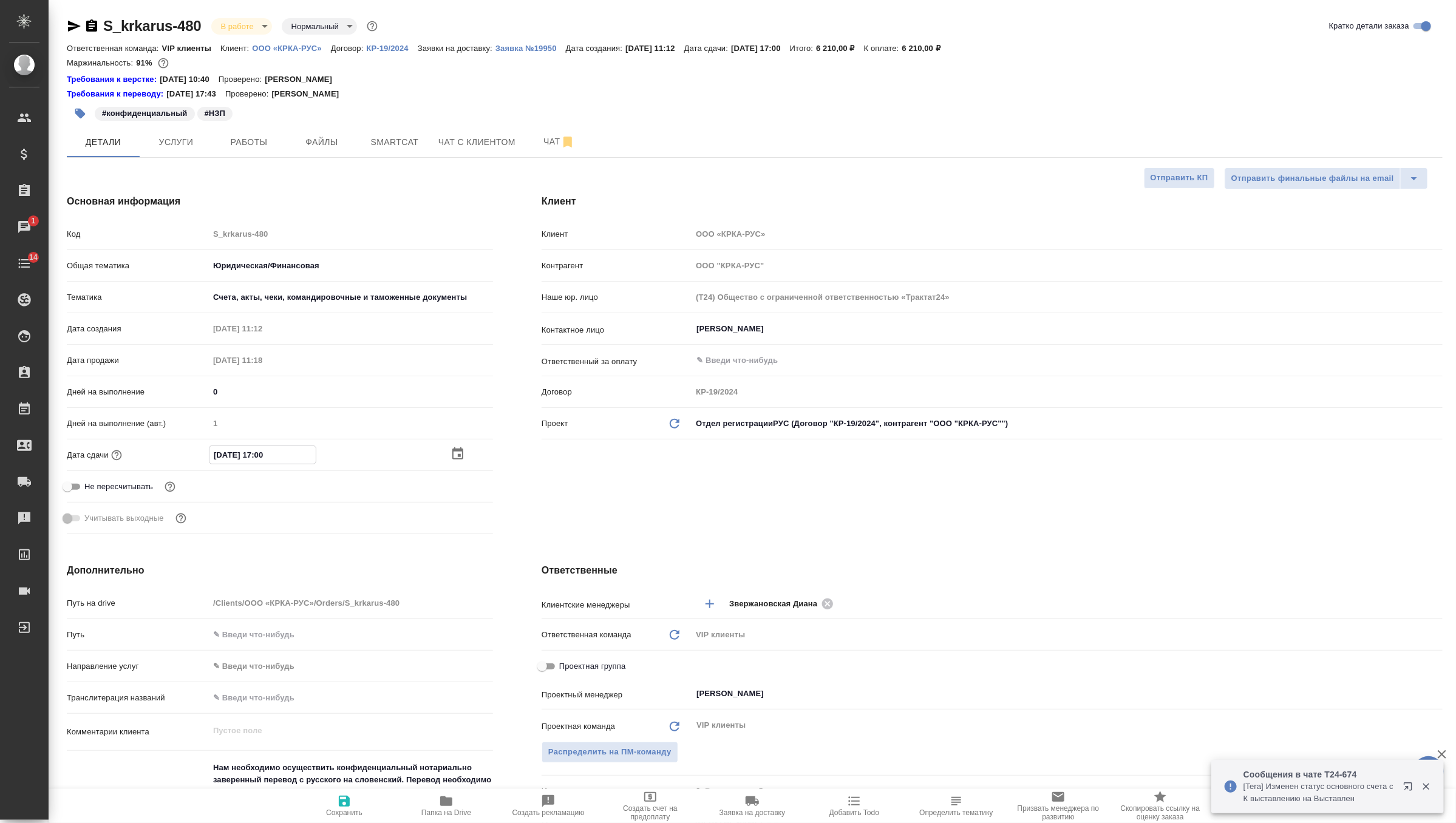
type input "[DATE] 10:0_"
type textarea "x"
type input "[DATE] 15:00"
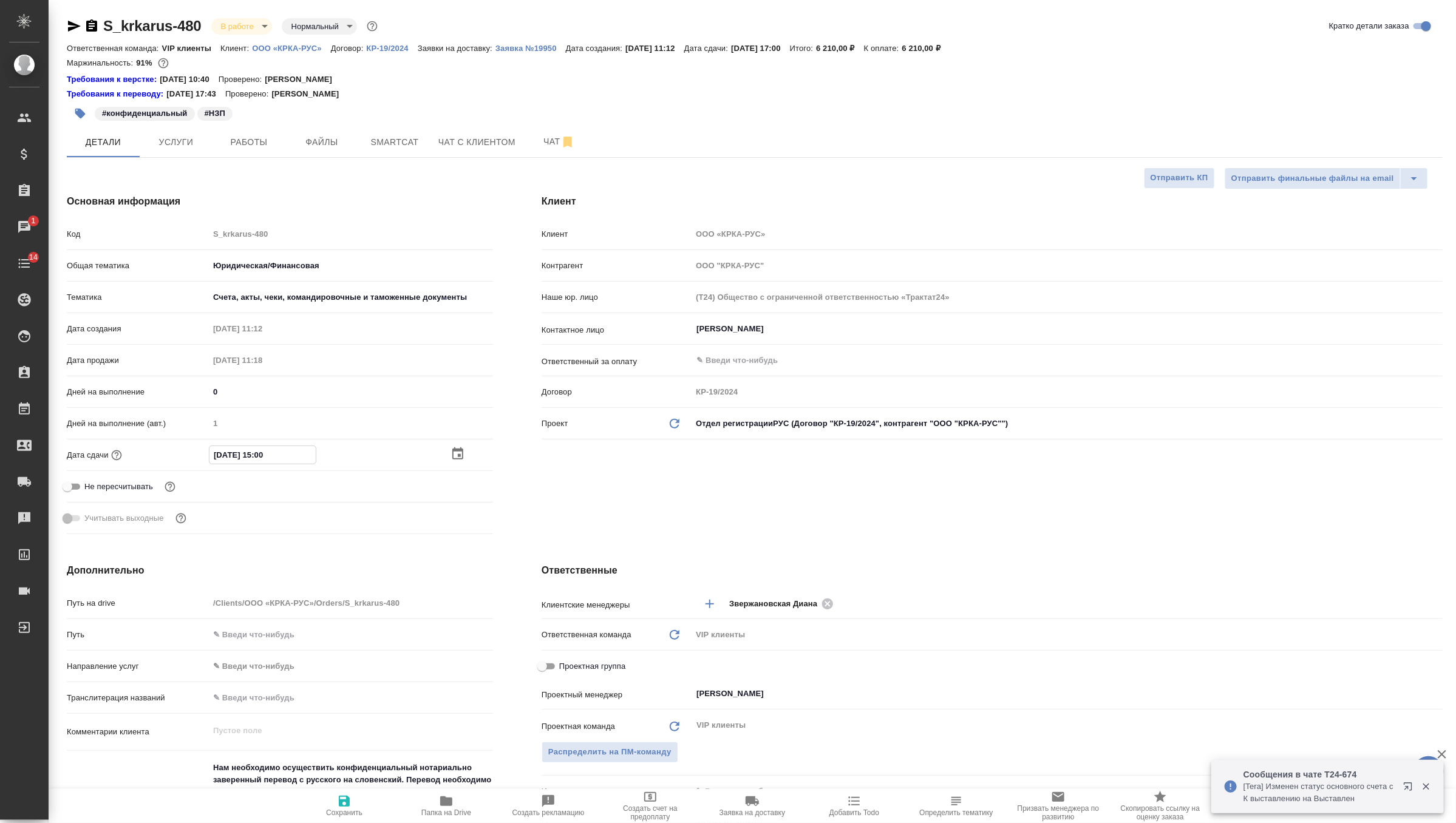
type textarea "x"
type input "[DATE] 15:00"
click at [334, 808] on span "Сохранить" at bounding box center [344, 812] width 36 height 8
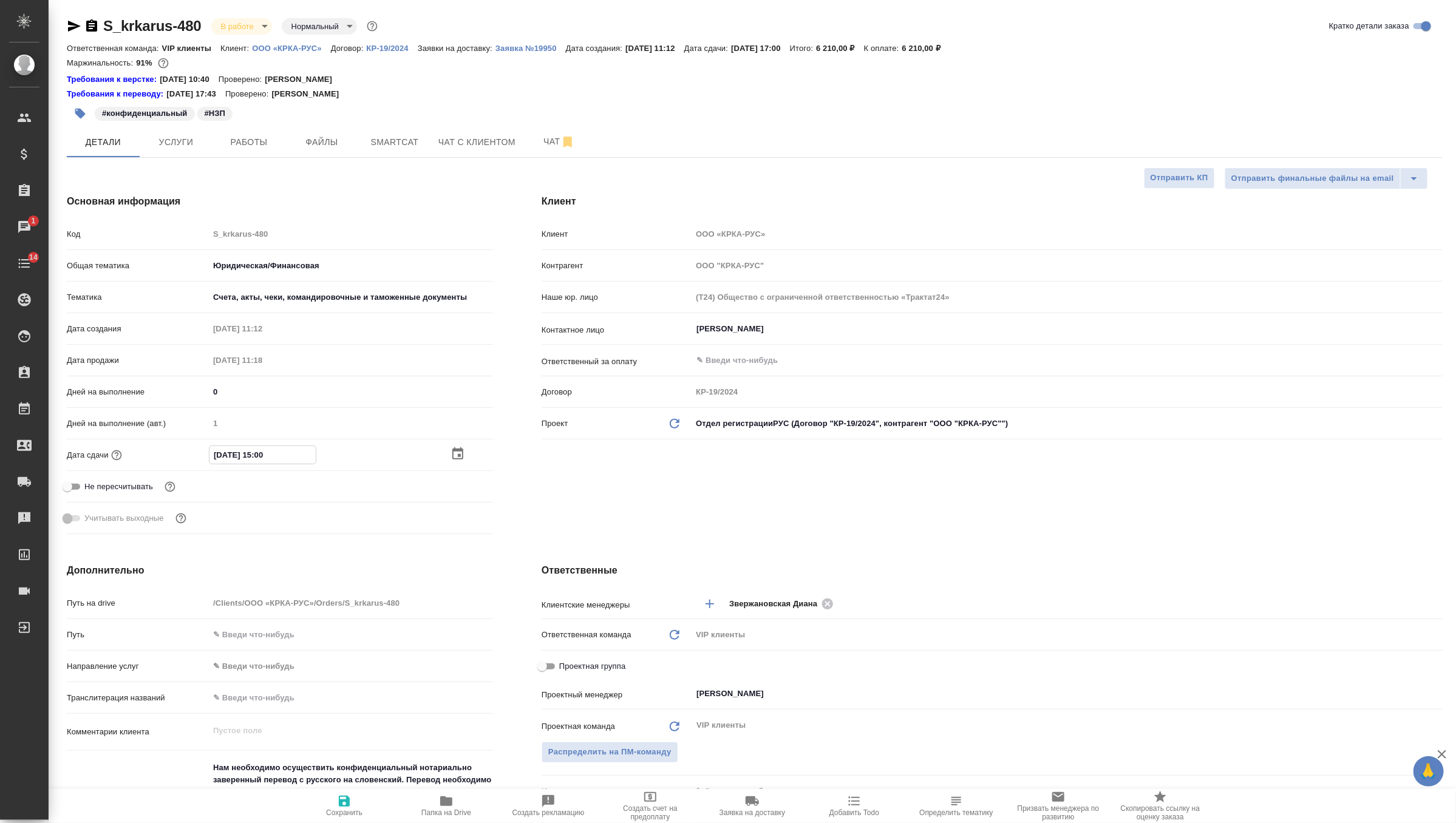
type textarea "x"
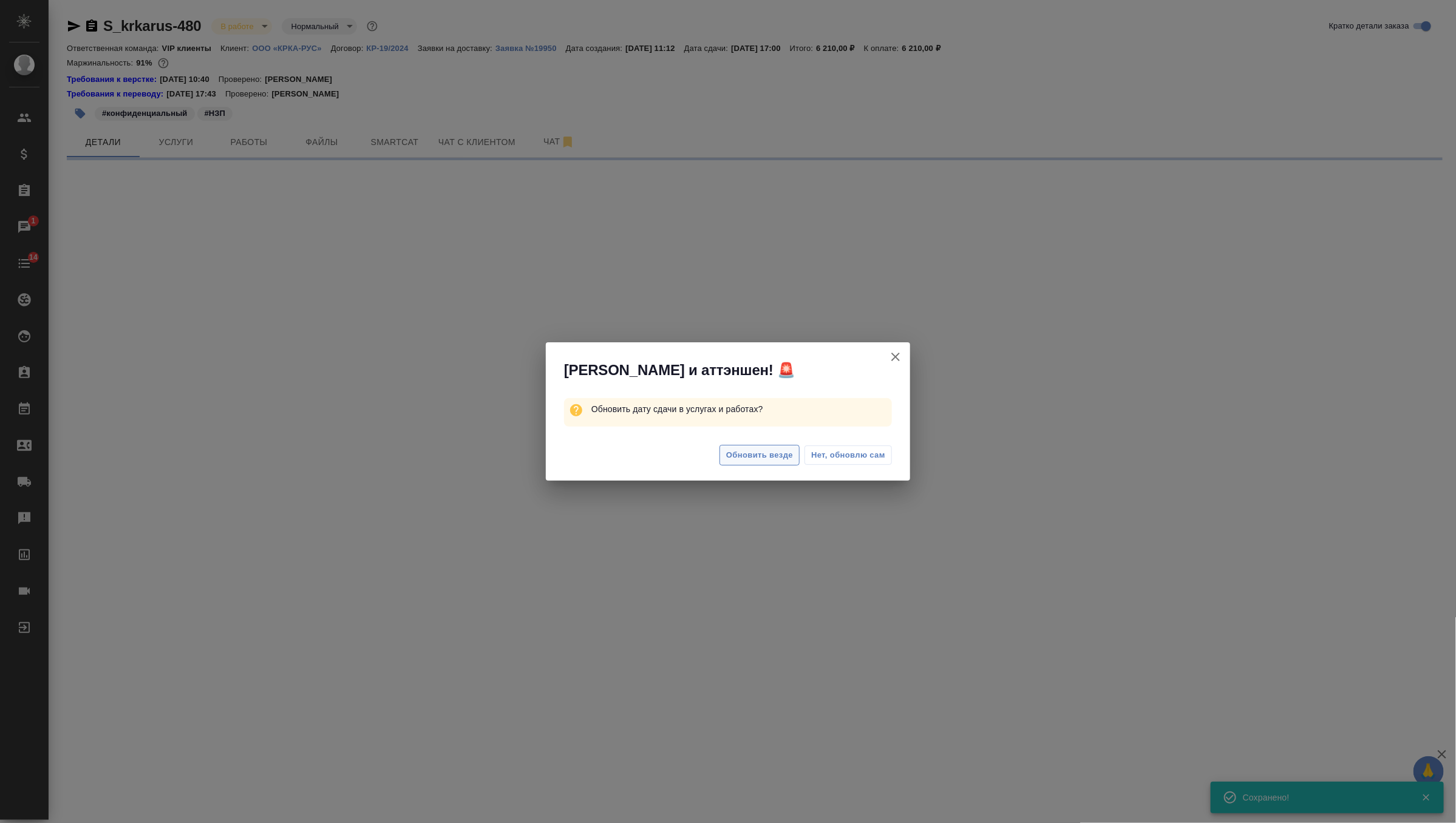
select select "RU"
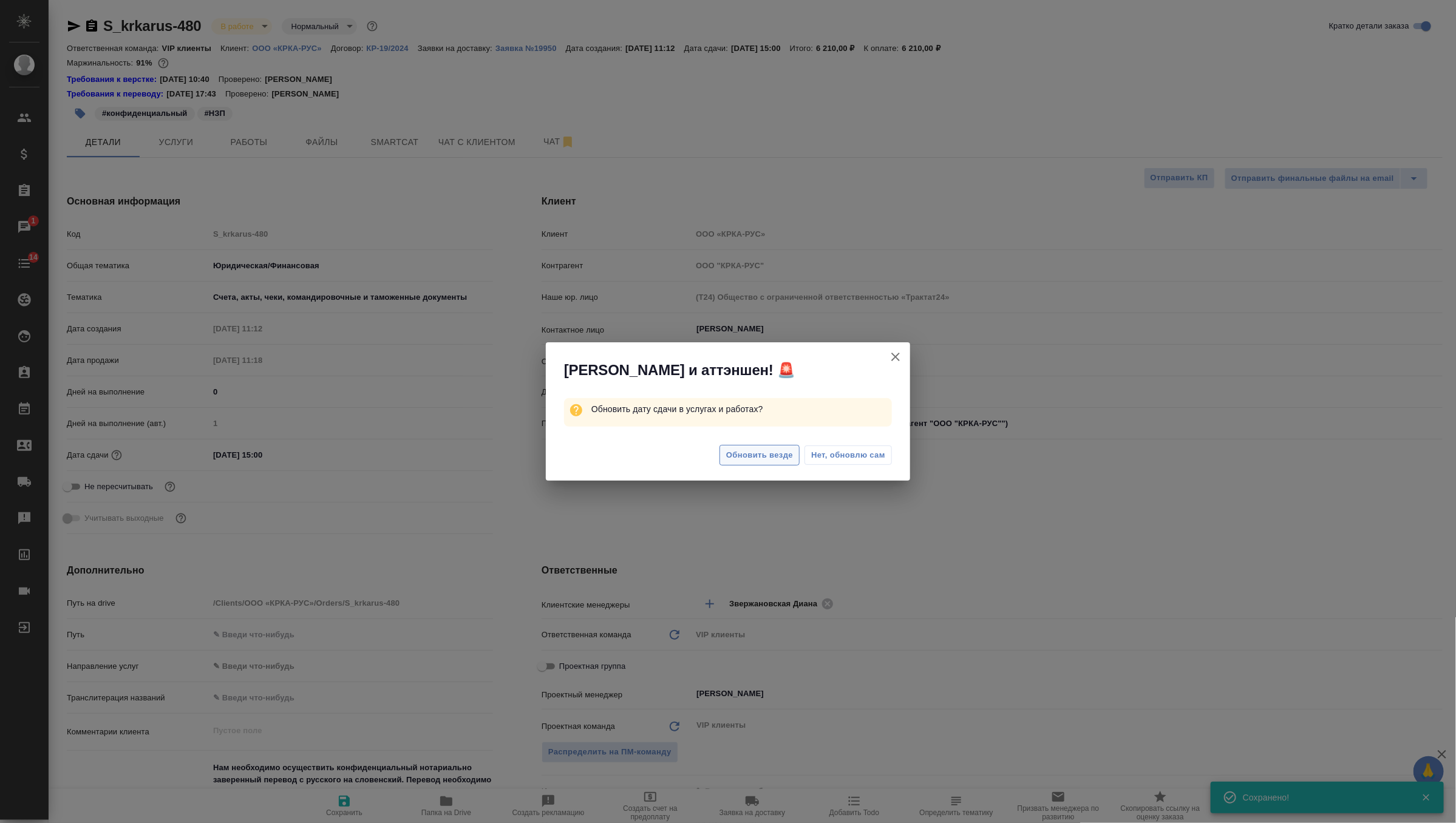
type textarea "x"
click at [823, 460] on span "Нет, обновлю сам" at bounding box center [848, 455] width 74 height 12
type textarea "x"
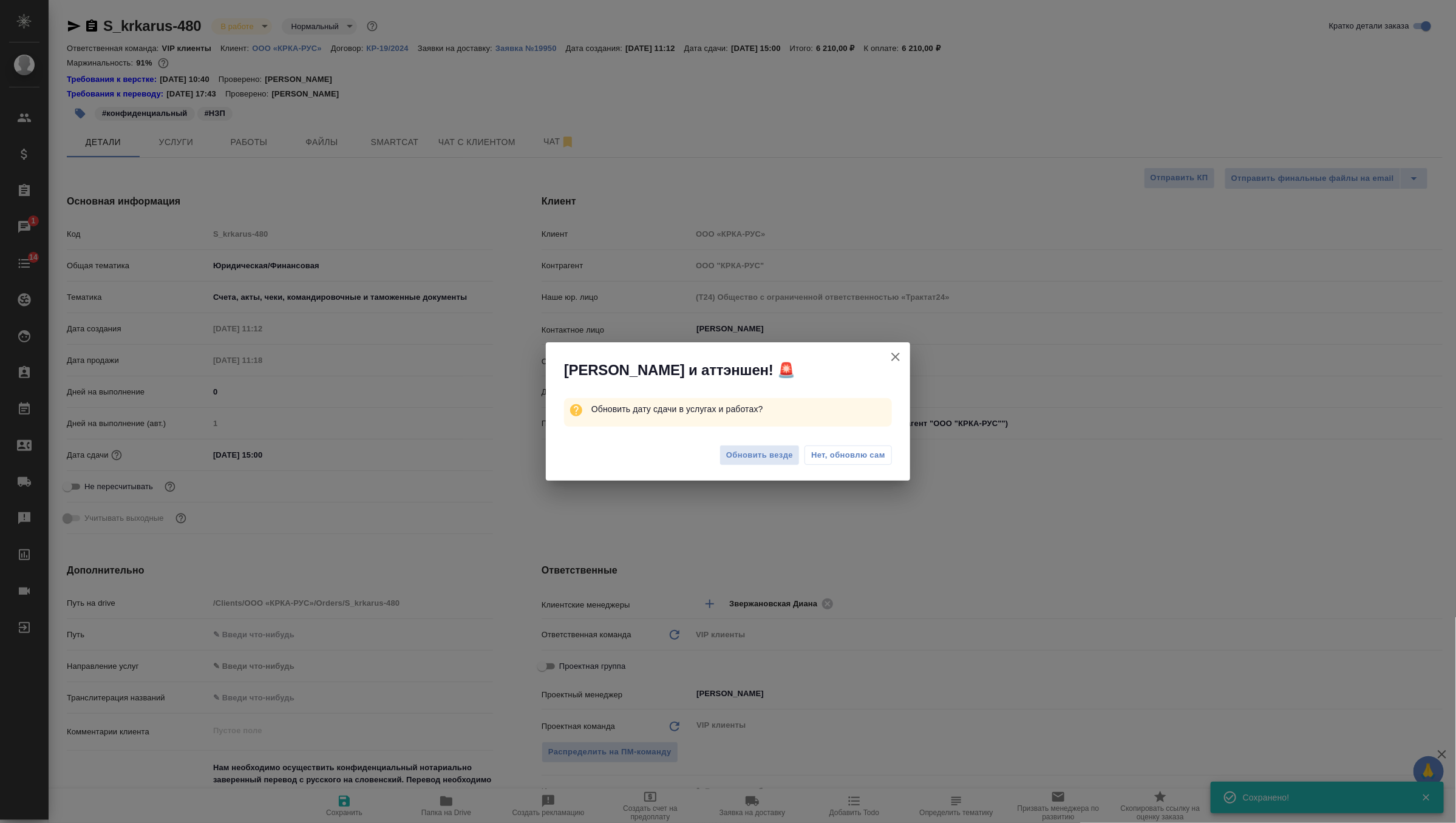
type textarea "x"
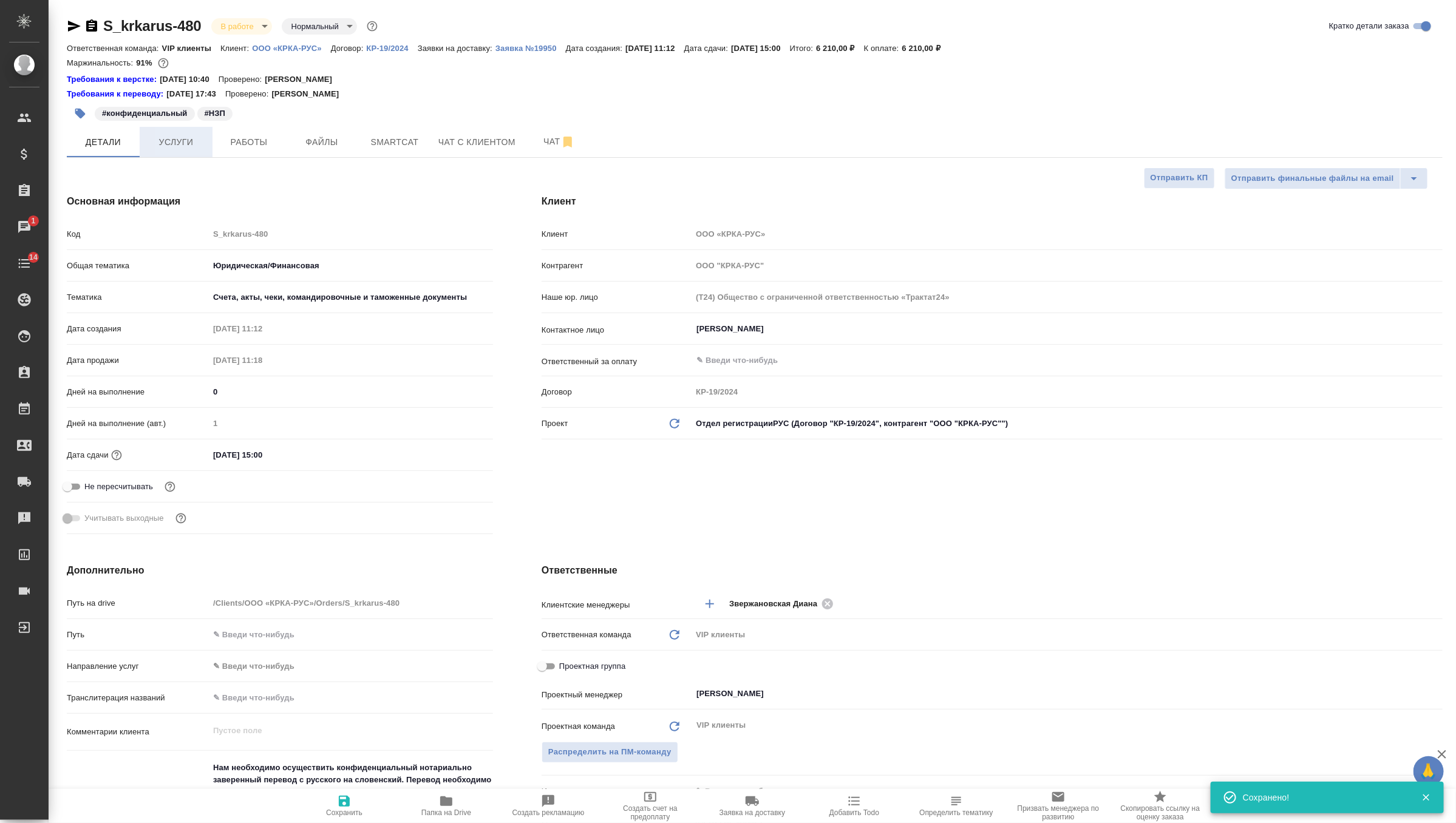
click at [176, 151] on button "Услуги" at bounding box center [176, 142] width 73 height 31
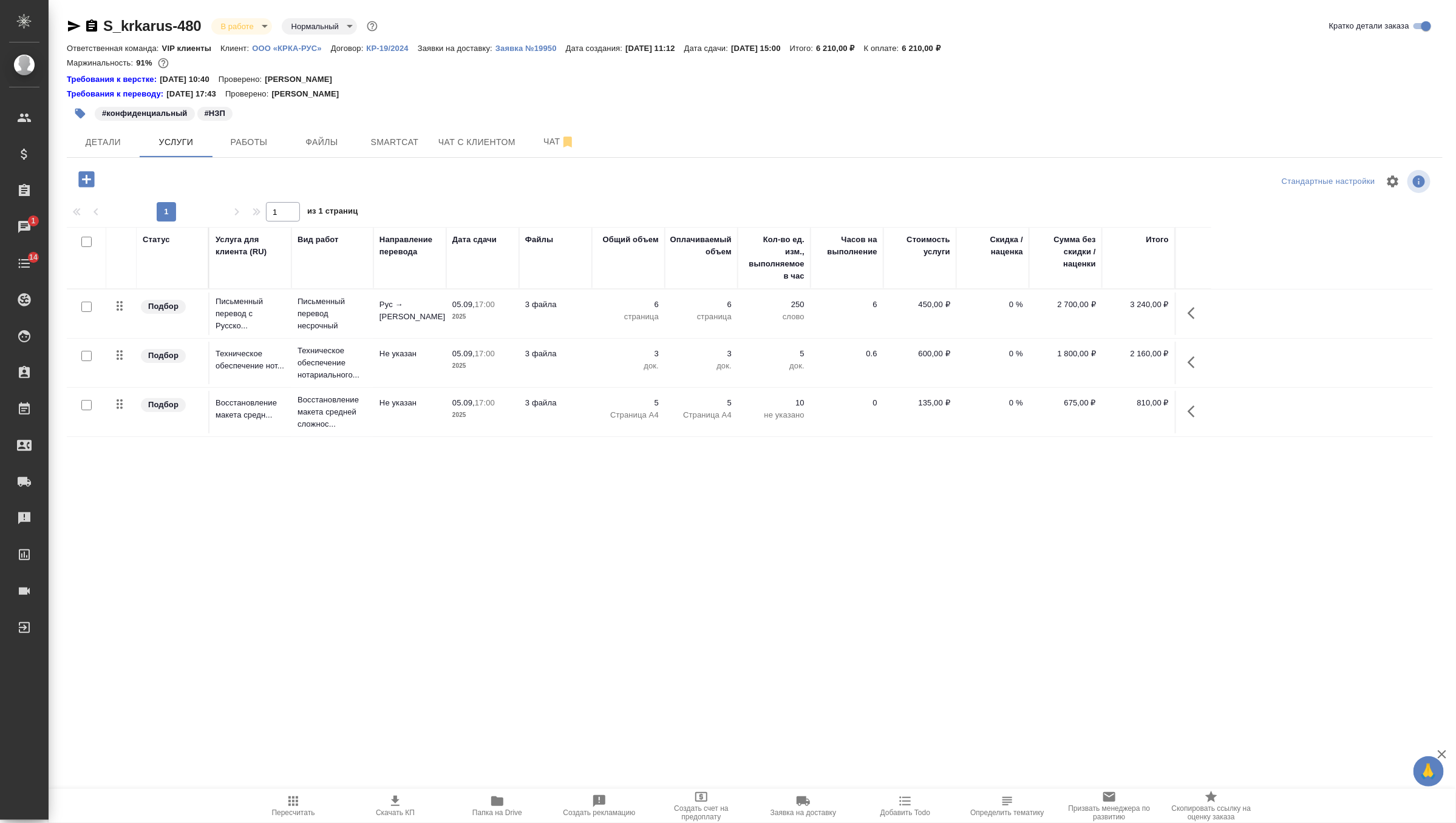
click at [293, 800] on icon "button" at bounding box center [293, 801] width 10 height 10
